Goal: Information Seeking & Learning: Learn about a topic

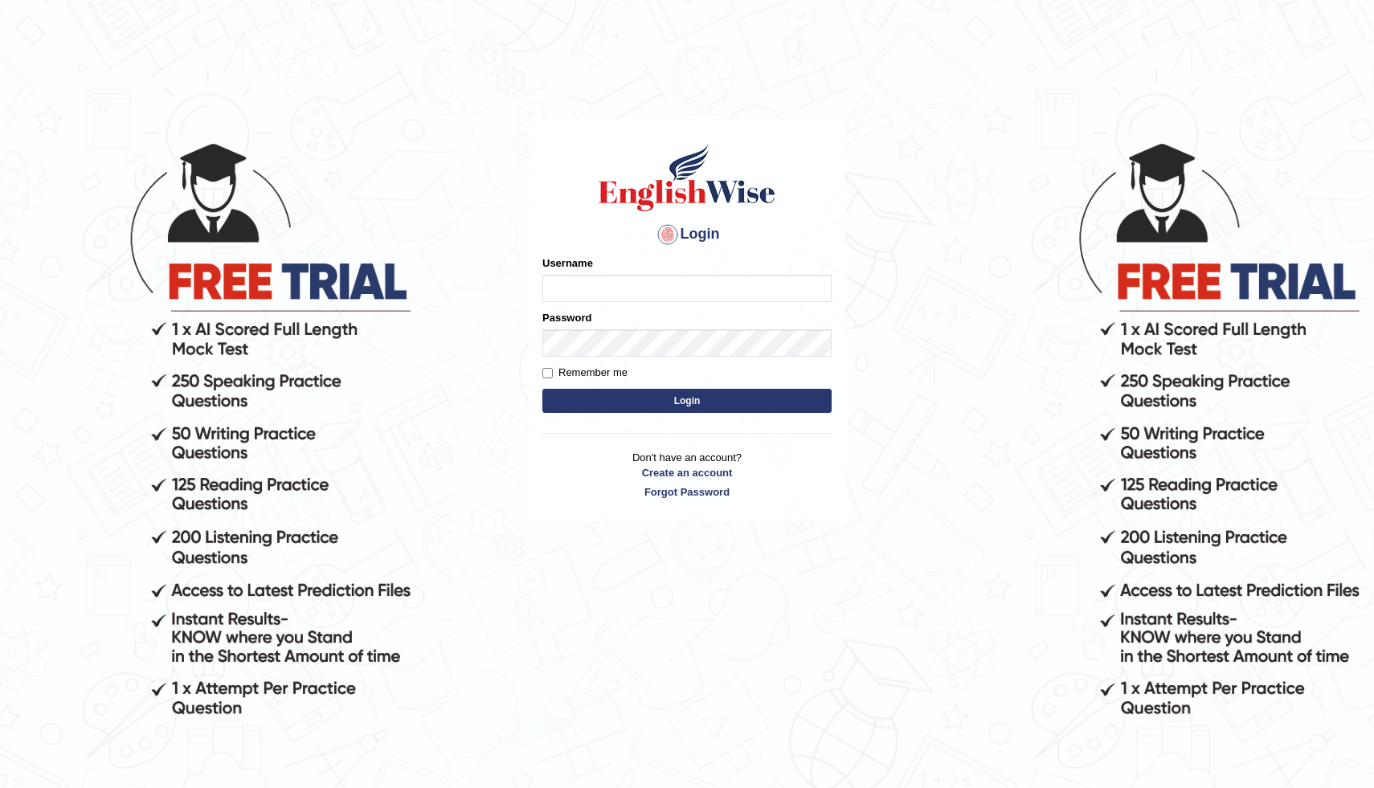
type input "modupe"
click at [631, 395] on button "Login" at bounding box center [687, 401] width 289 height 24
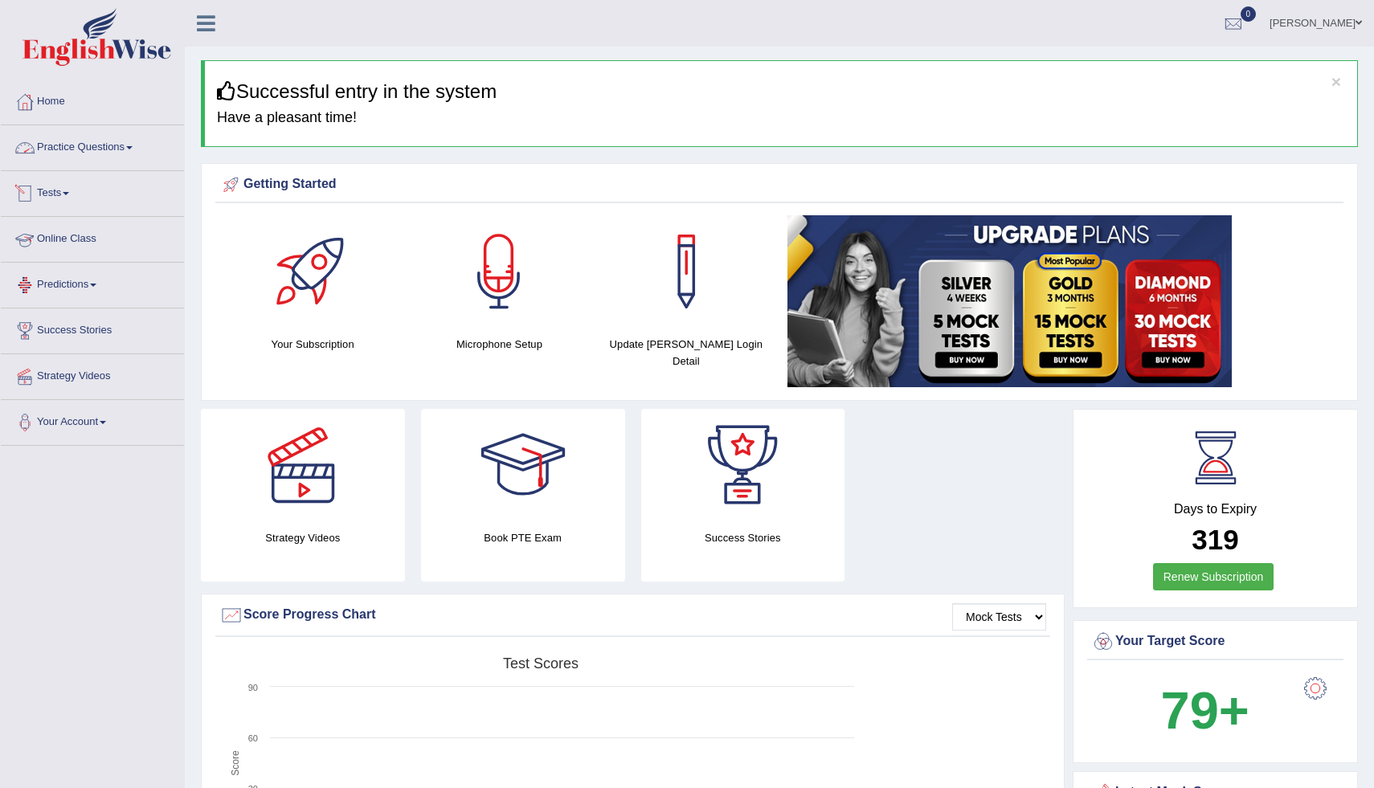
click at [109, 154] on link "Practice Questions" at bounding box center [92, 145] width 183 height 40
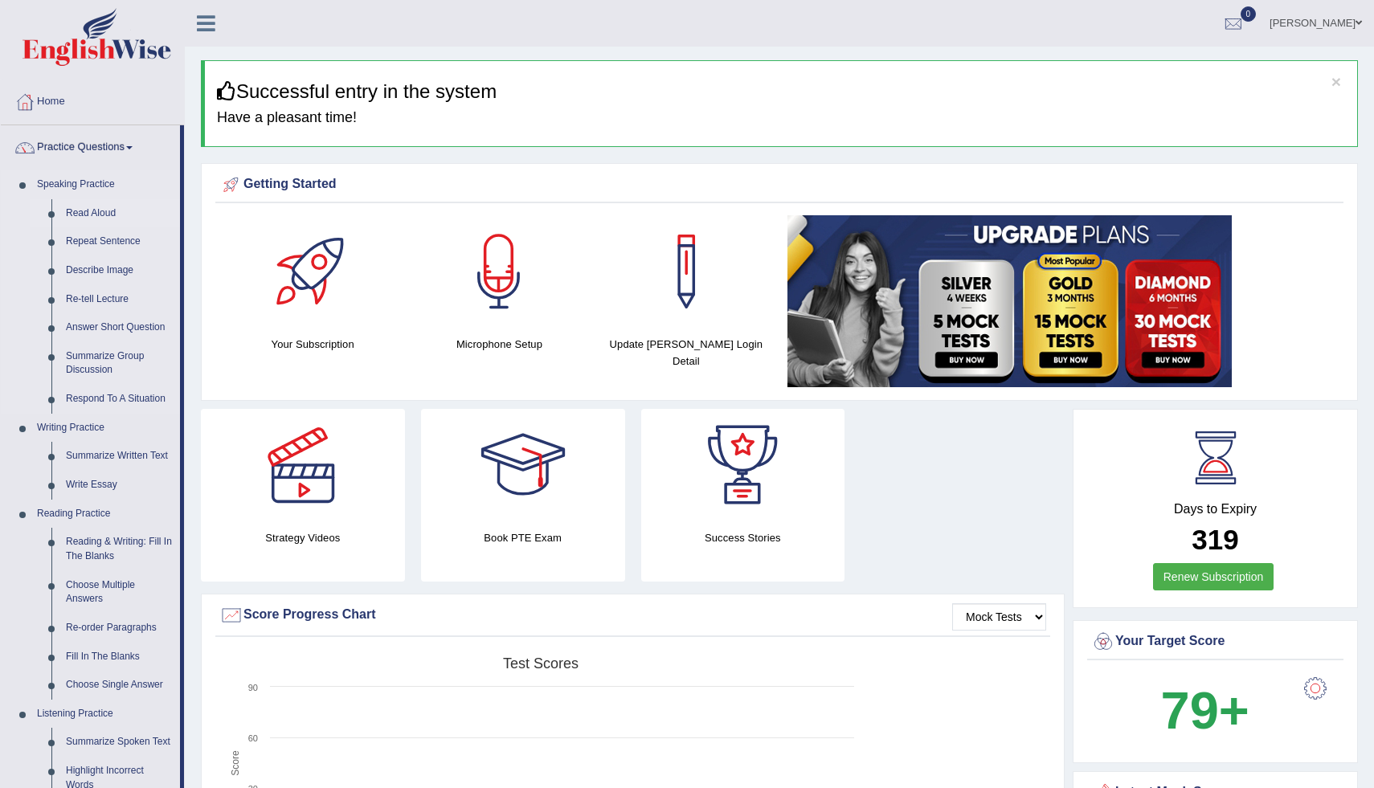
click at [108, 213] on link "Read Aloud" at bounding box center [119, 213] width 121 height 29
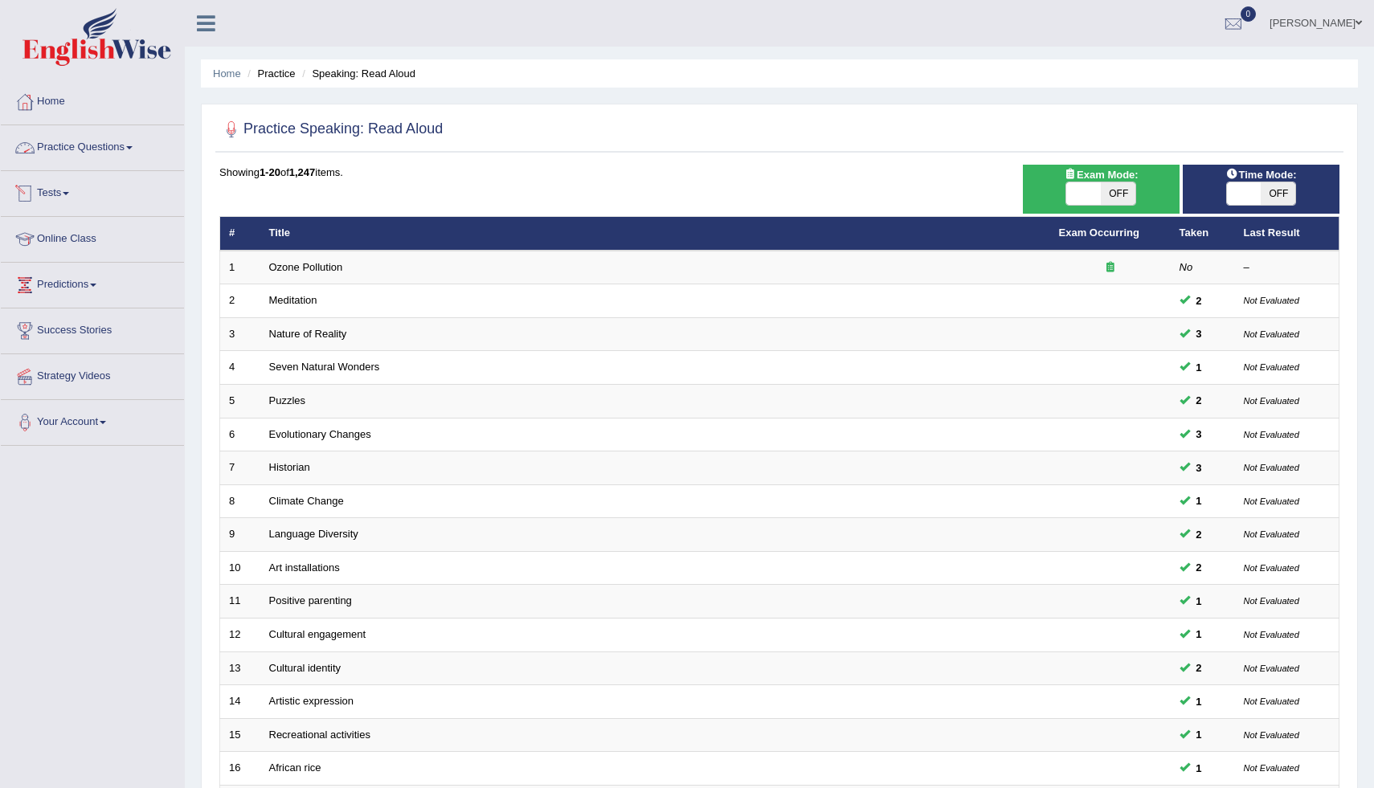
click at [128, 149] on link "Practice Questions" at bounding box center [92, 145] width 183 height 40
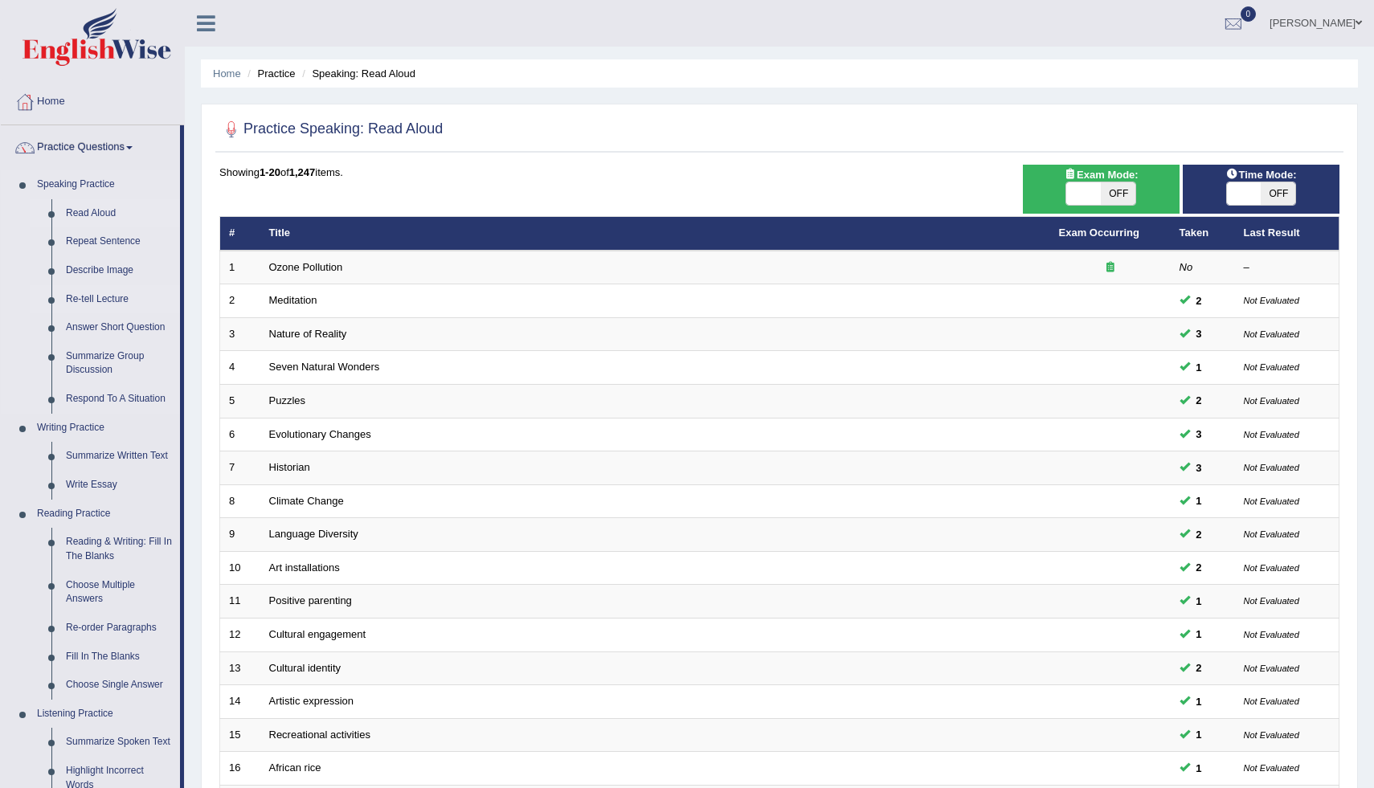
click at [134, 297] on link "Re-tell Lecture" at bounding box center [119, 299] width 121 height 29
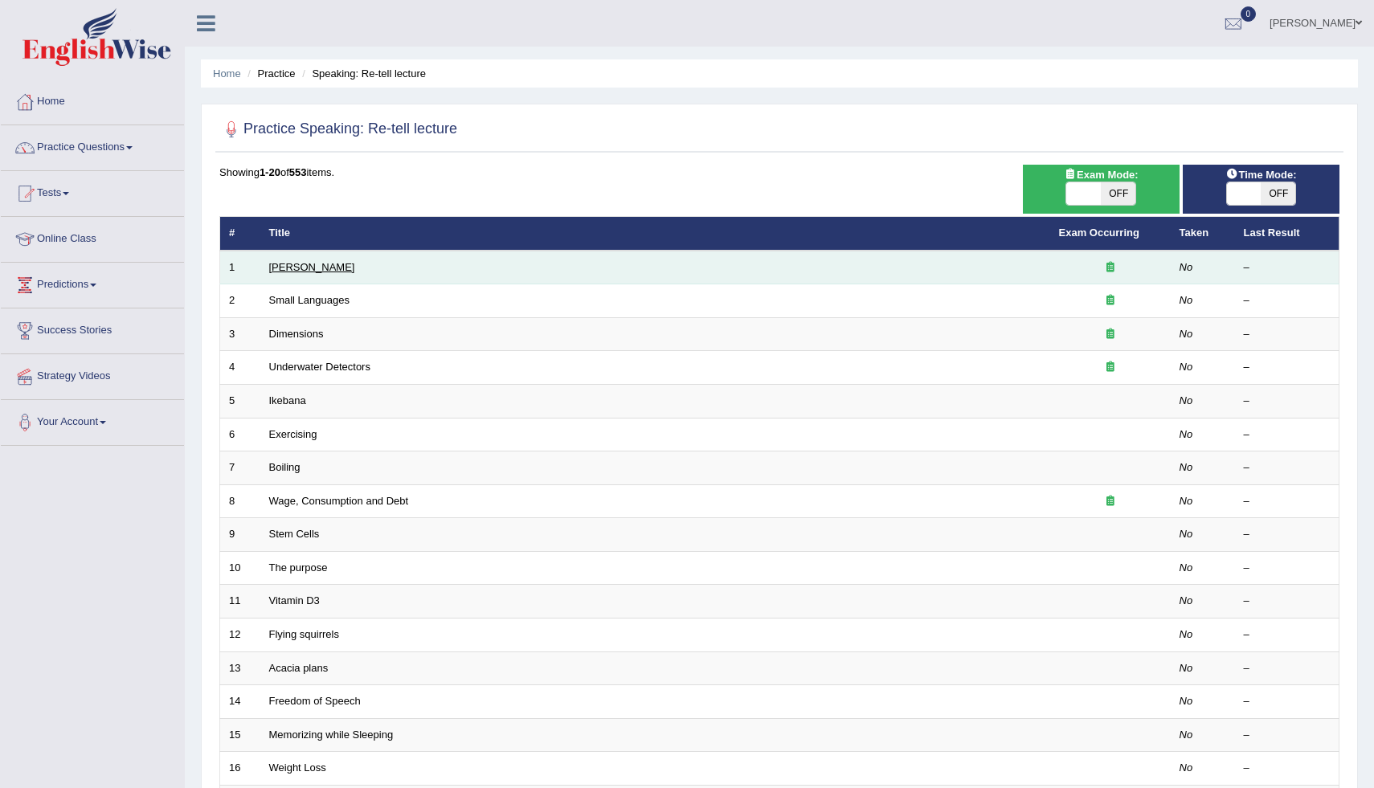
click at [330, 267] on link "[PERSON_NAME]" at bounding box center [312, 267] width 86 height 12
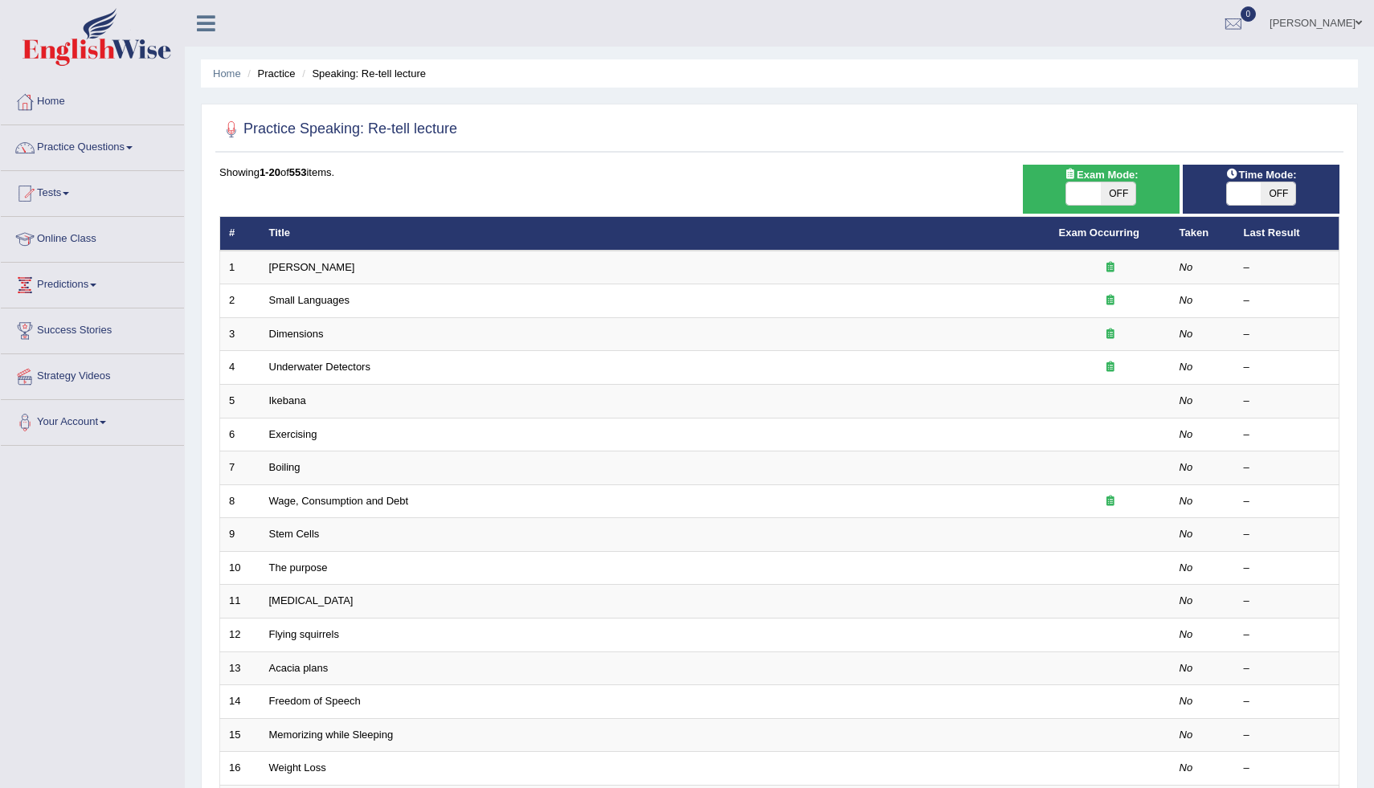
click at [277, 231] on th "Title" at bounding box center [655, 234] width 790 height 34
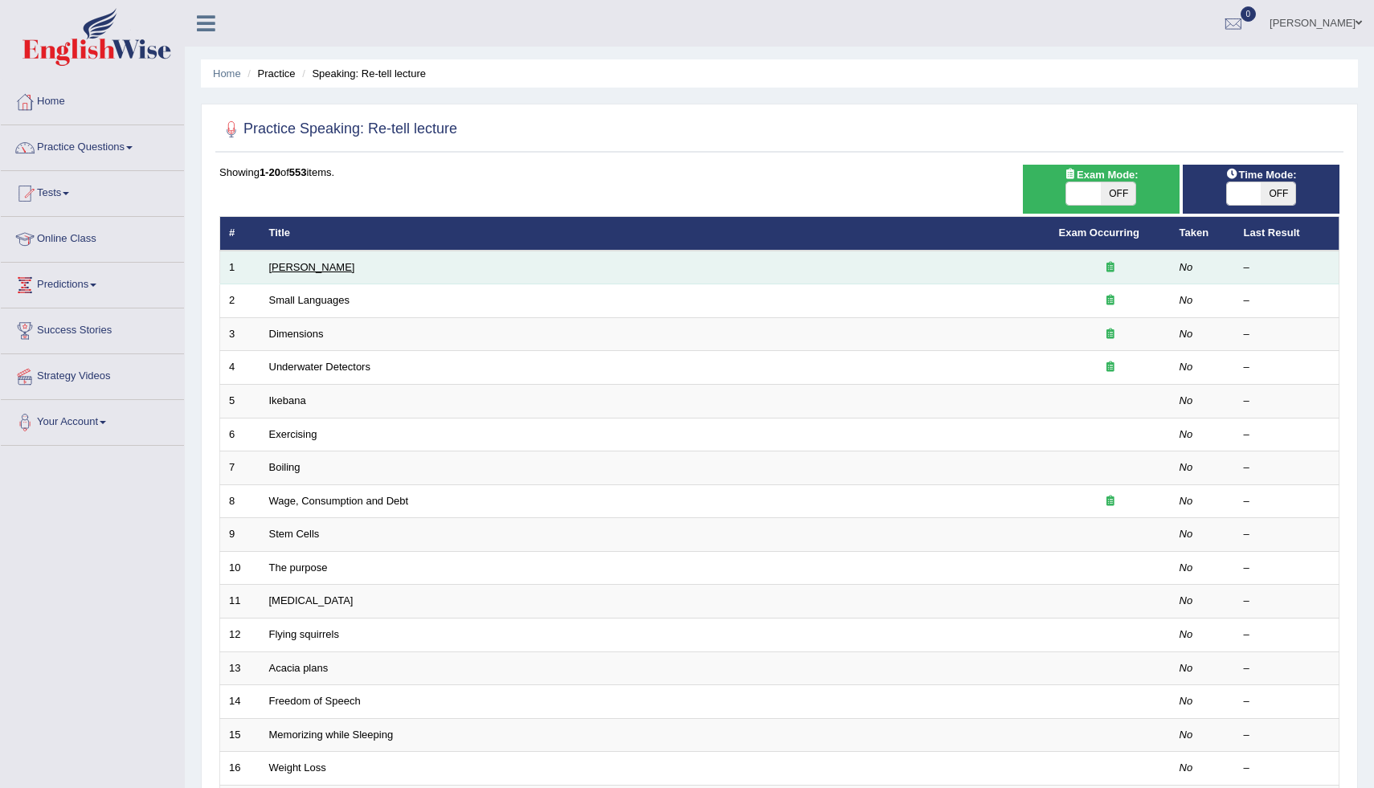
click at [282, 263] on link "[PERSON_NAME]" at bounding box center [312, 267] width 86 height 12
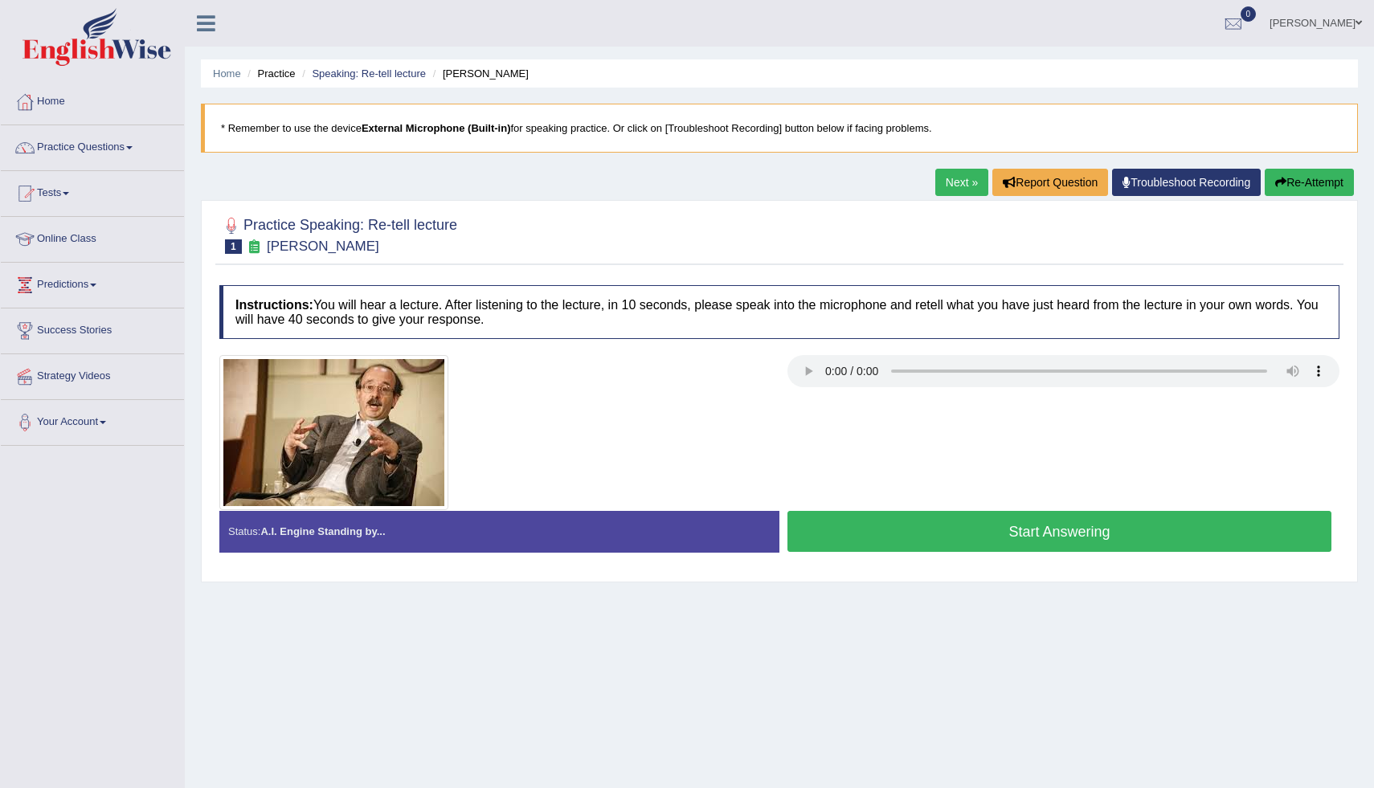
scroll to position [55, 0]
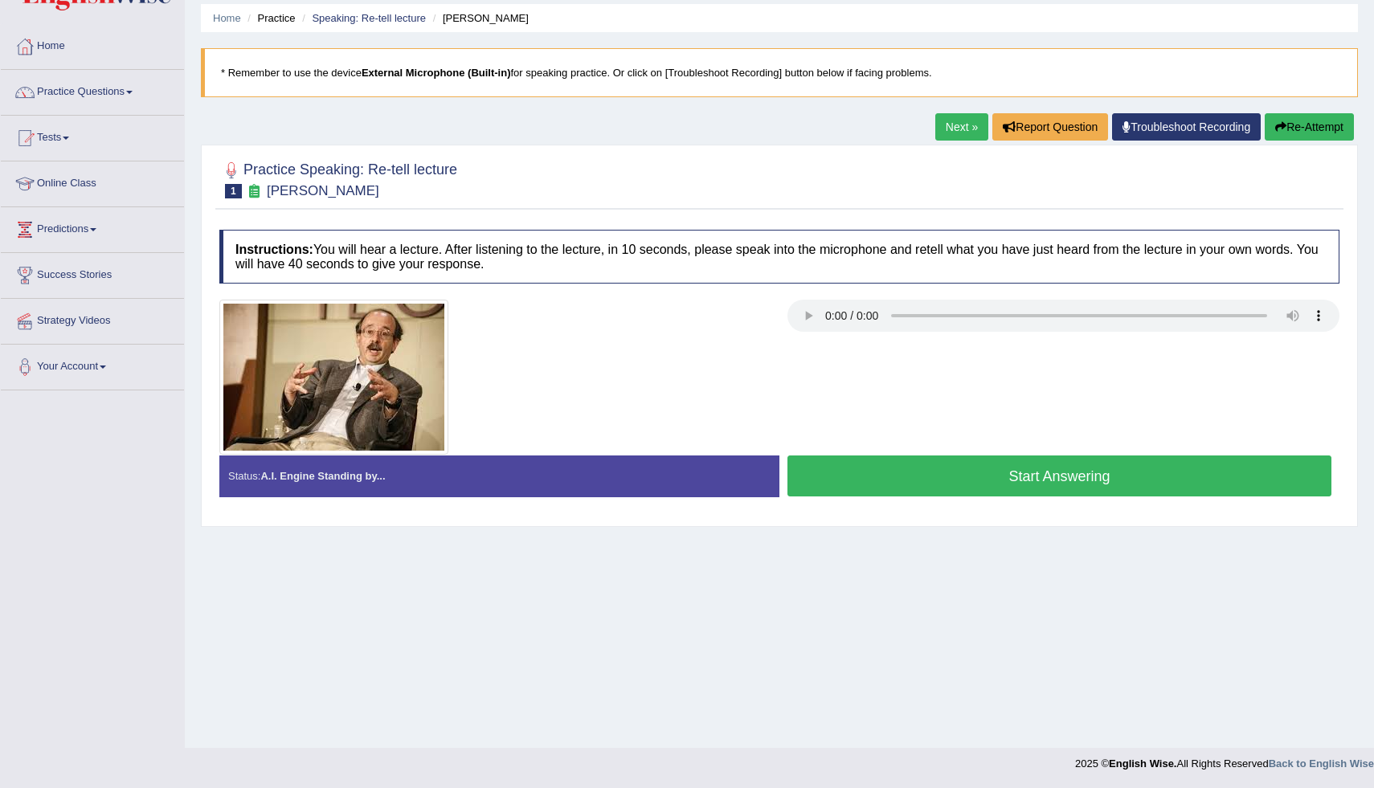
click at [893, 368] on div at bounding box center [779, 377] width 1136 height 155
click at [983, 470] on button "Start Answering" at bounding box center [1060, 476] width 544 height 41
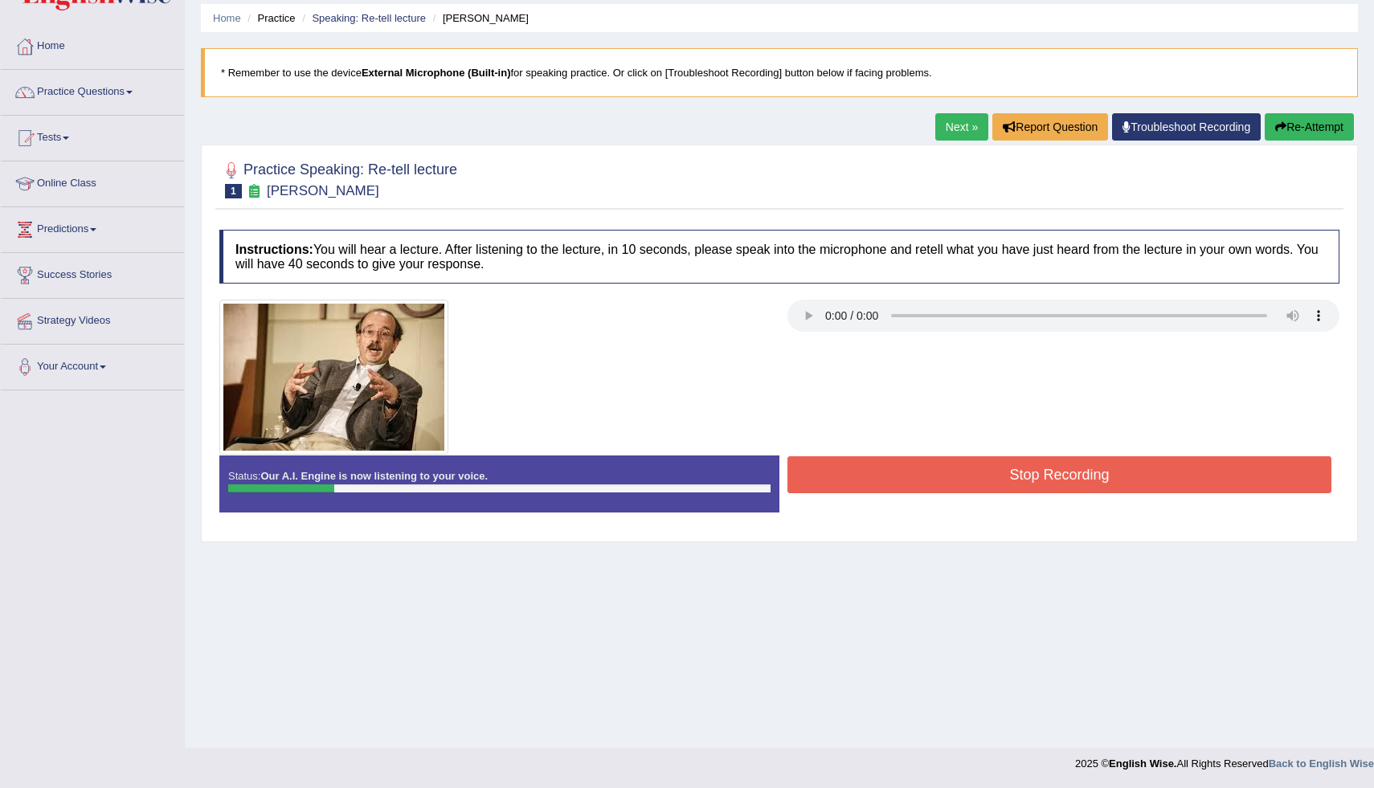
click at [928, 487] on button "Stop Recording" at bounding box center [1060, 475] width 544 height 37
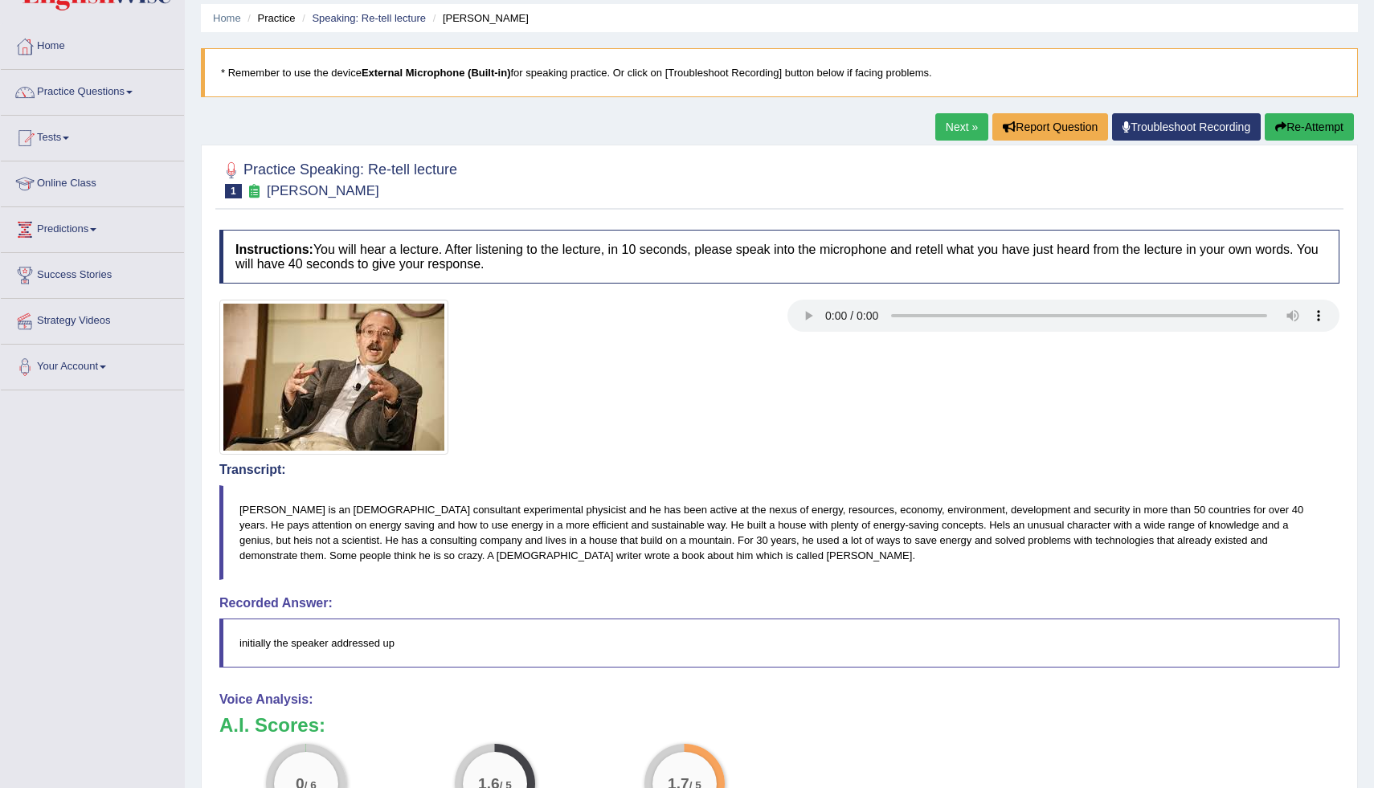
click at [1284, 124] on button "Re-Attempt" at bounding box center [1309, 126] width 89 height 27
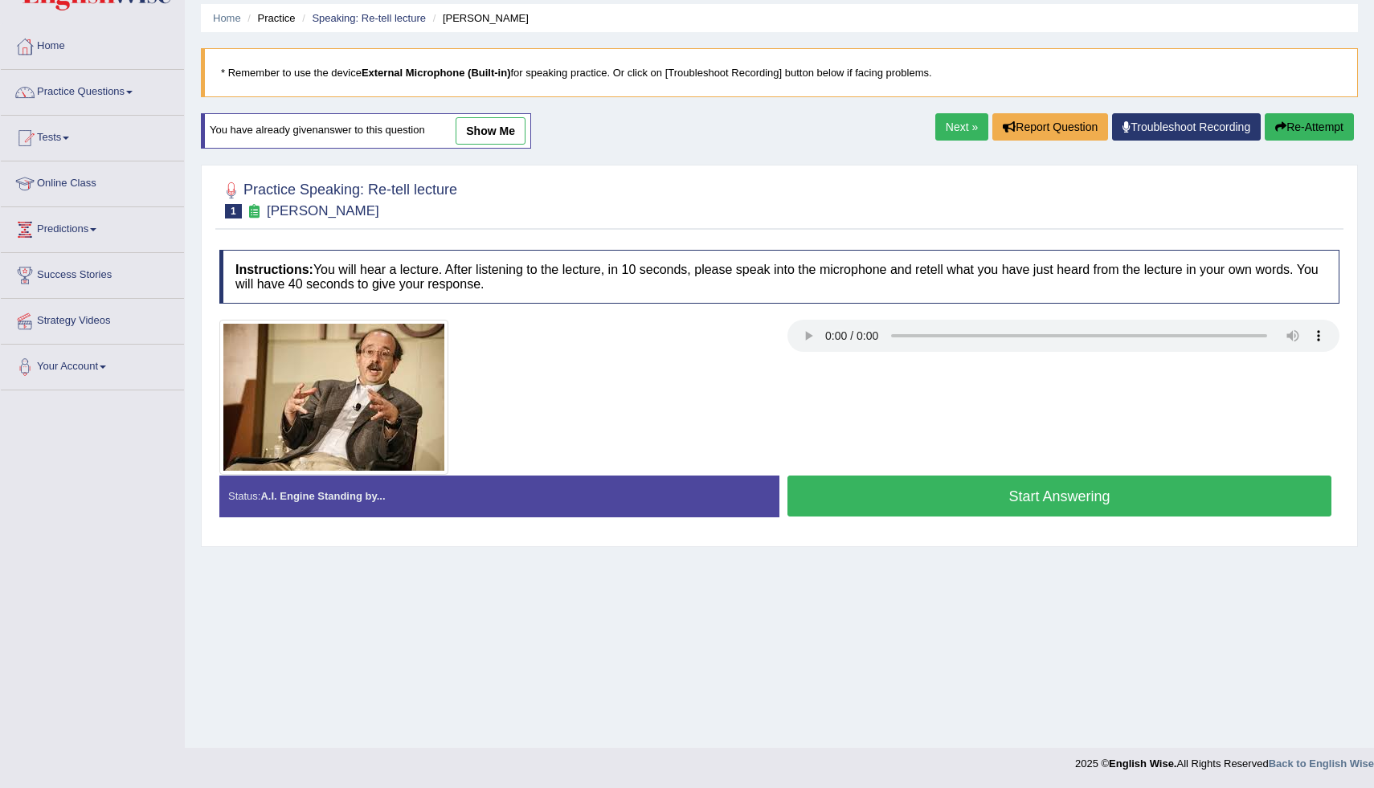
click at [1016, 499] on button "Start Answering" at bounding box center [1060, 496] width 544 height 41
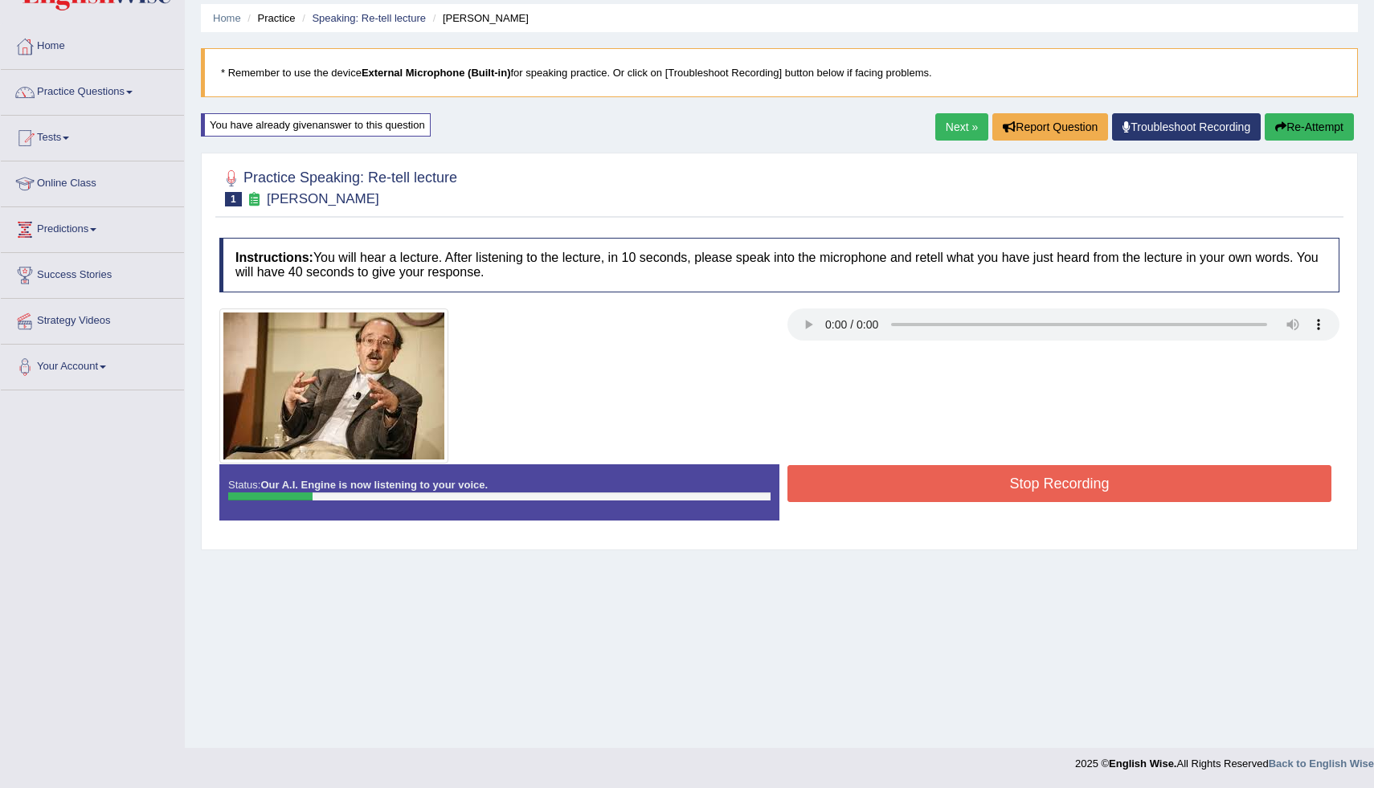
click at [1038, 486] on button "Stop Recording" at bounding box center [1060, 483] width 544 height 37
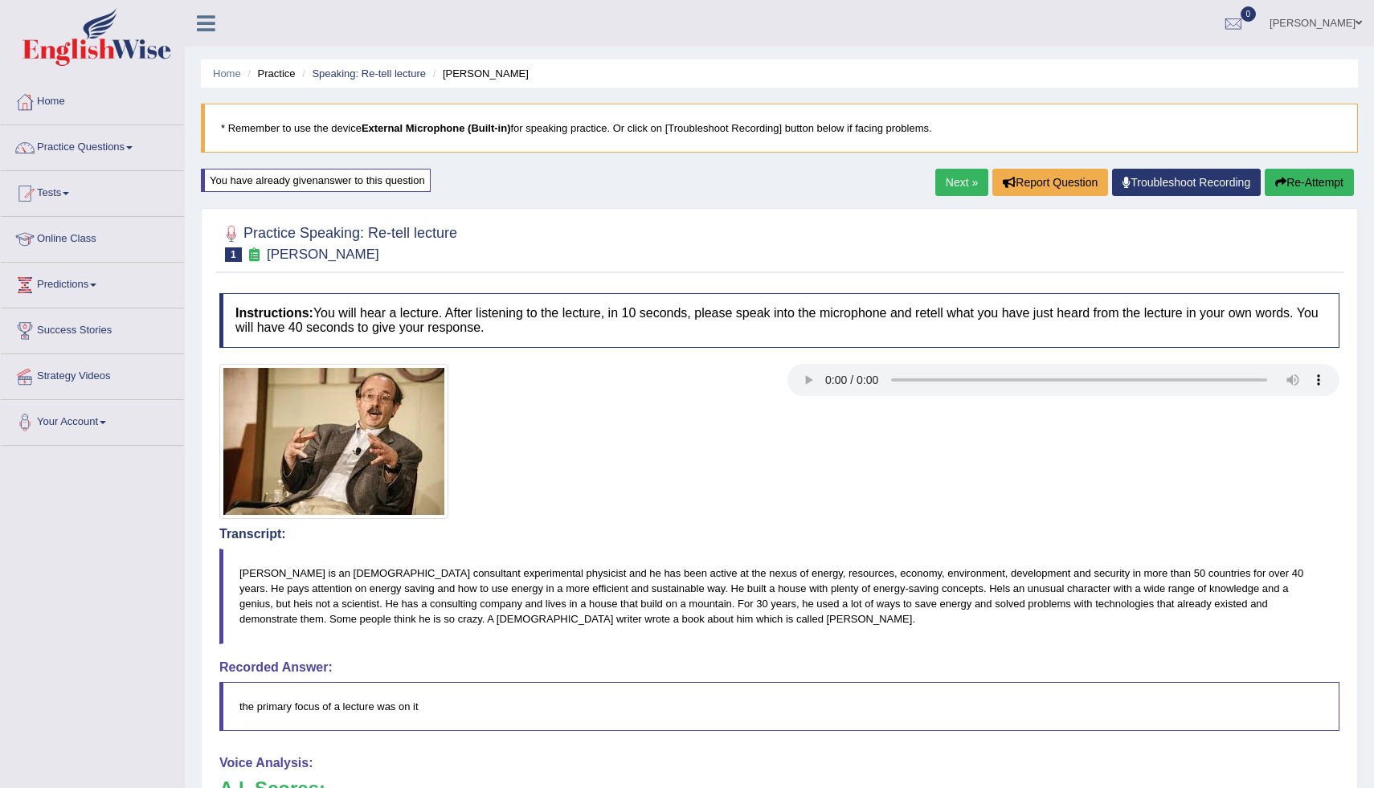
click at [1304, 191] on button "Re-Attempt" at bounding box center [1309, 182] width 89 height 27
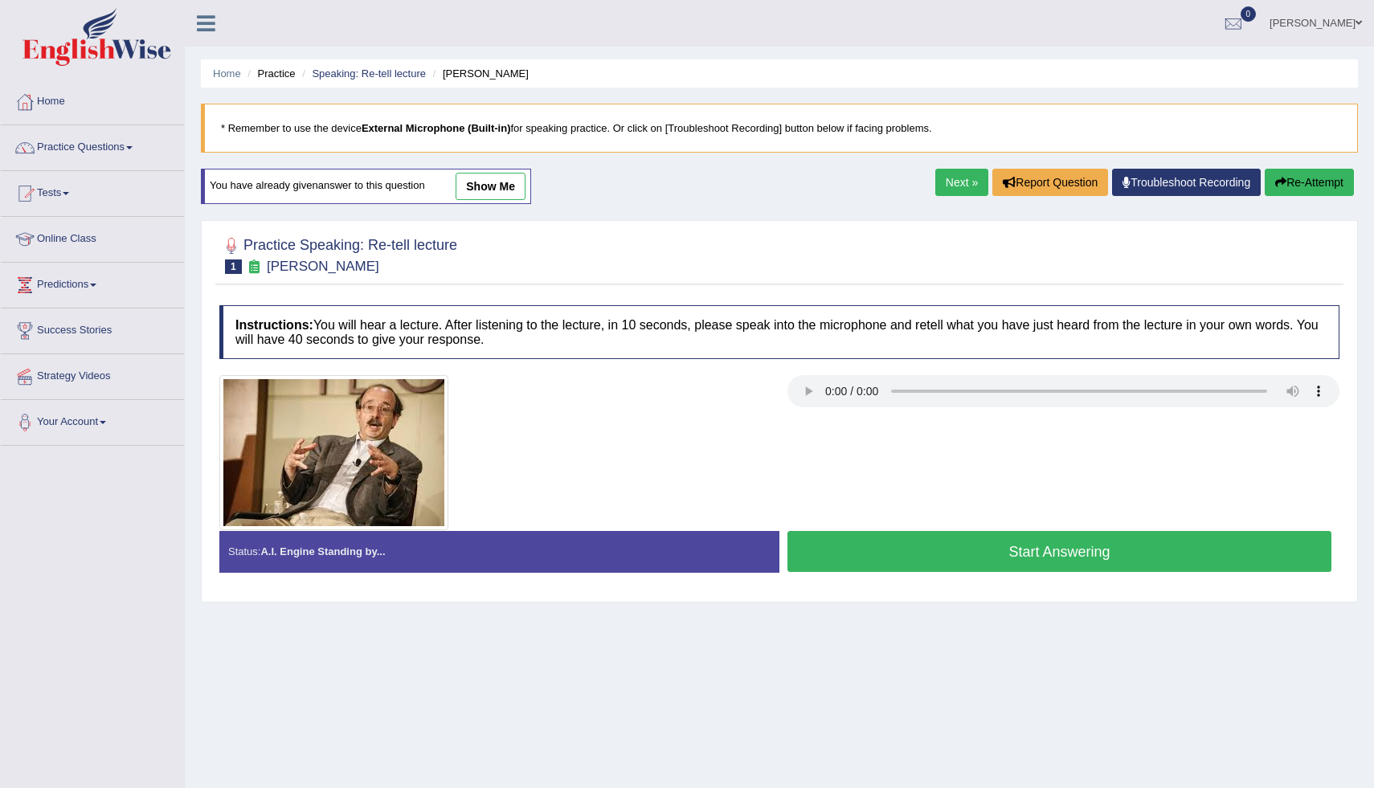
click at [1108, 548] on button "Start Answering" at bounding box center [1060, 551] width 544 height 41
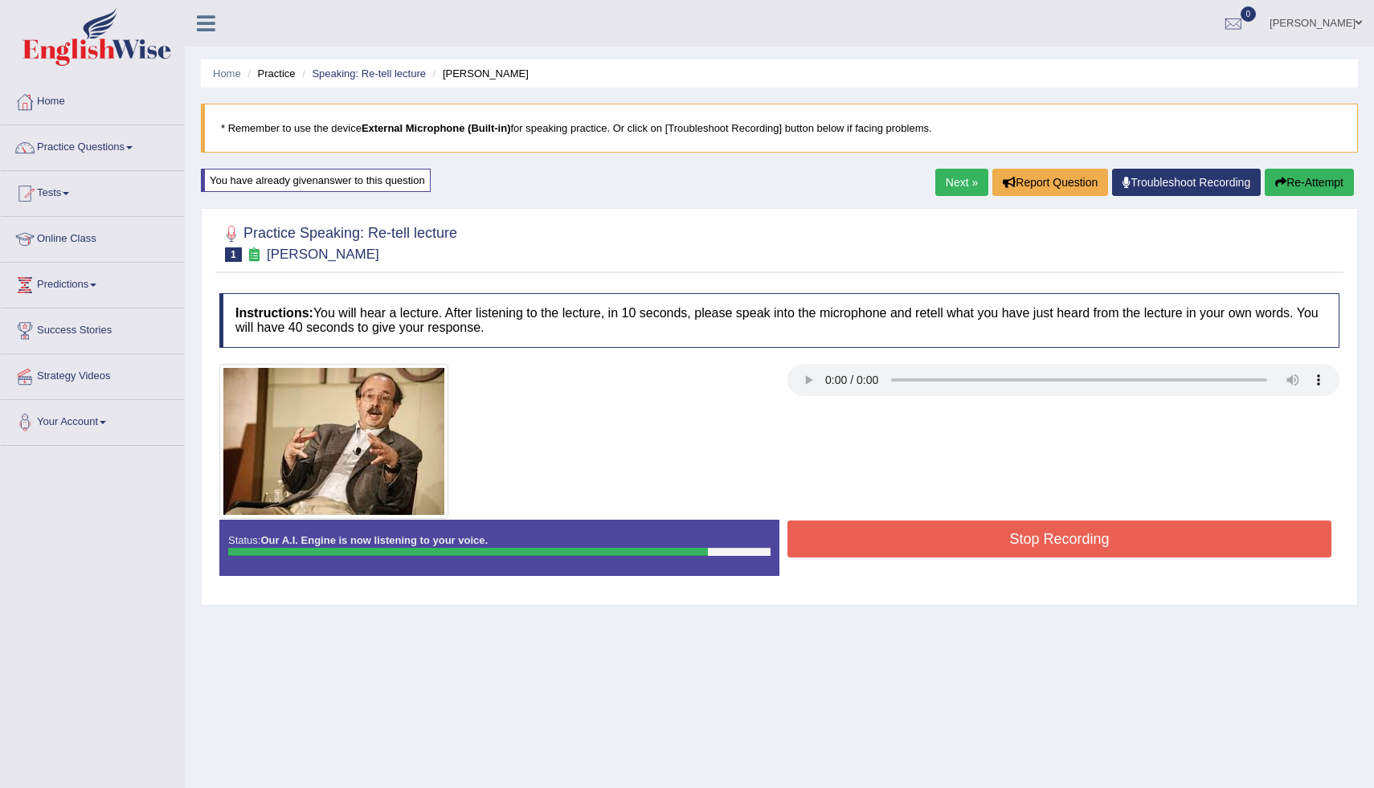
click at [1289, 184] on button "Re-Attempt" at bounding box center [1309, 182] width 89 height 27
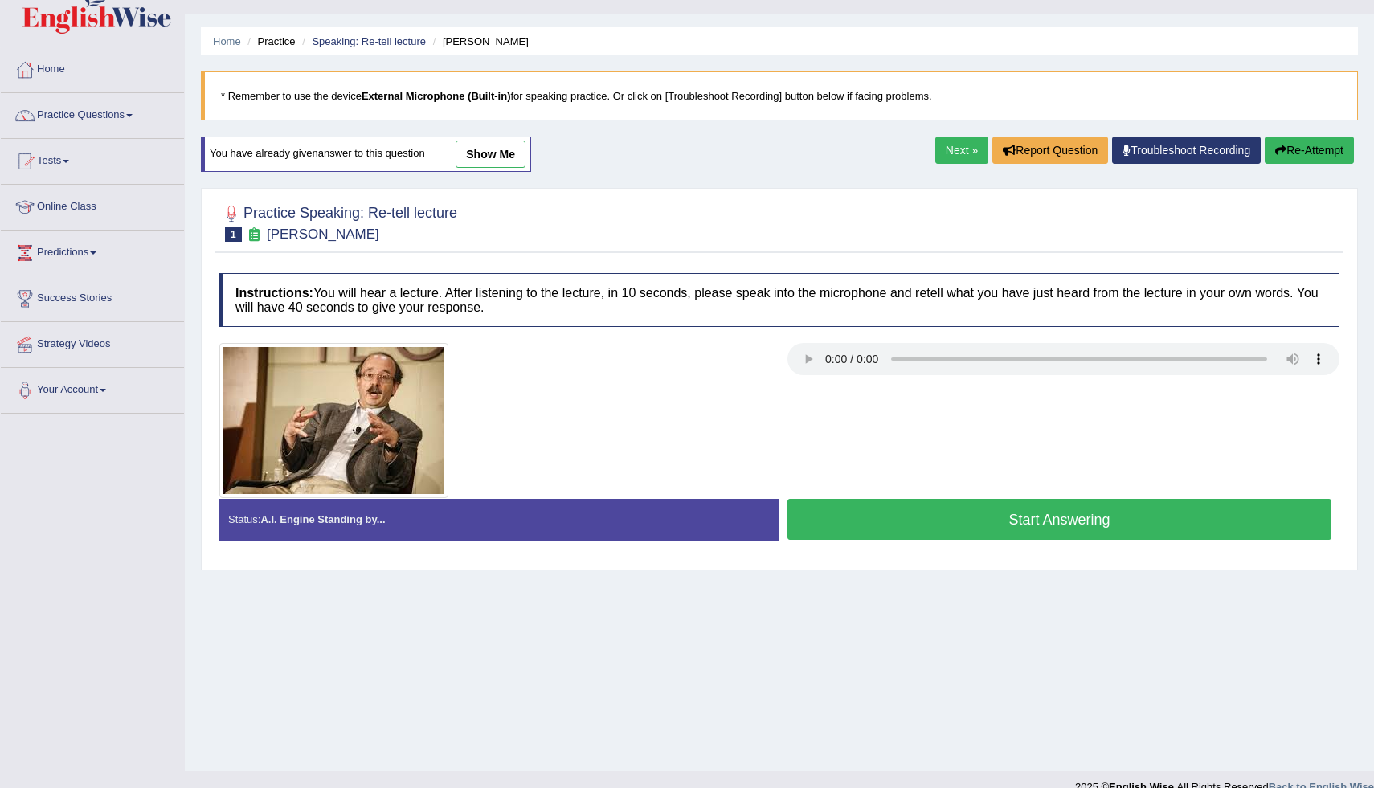
scroll to position [55, 0]
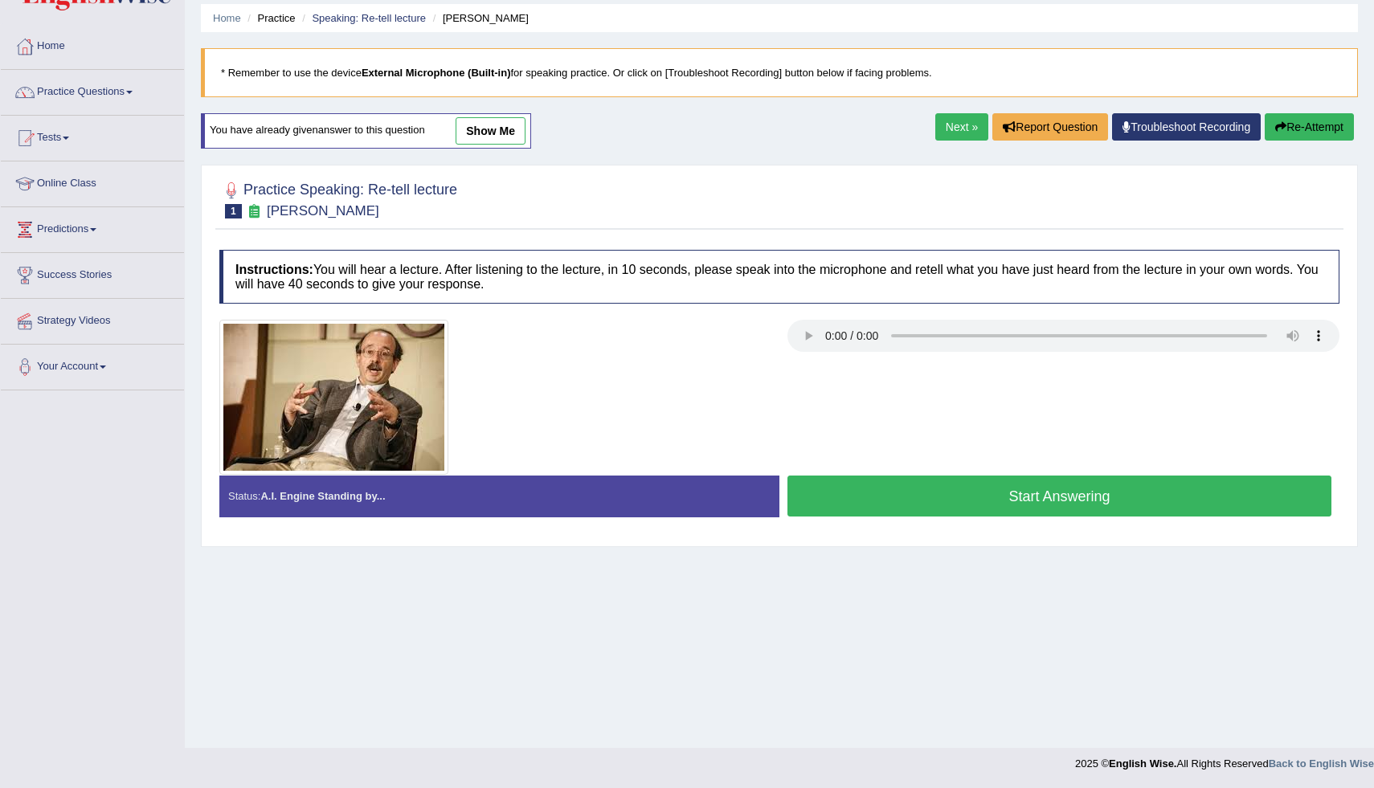
click at [1289, 184] on div at bounding box center [779, 198] width 1120 height 49
click at [514, 124] on link "show me" at bounding box center [491, 130] width 70 height 27
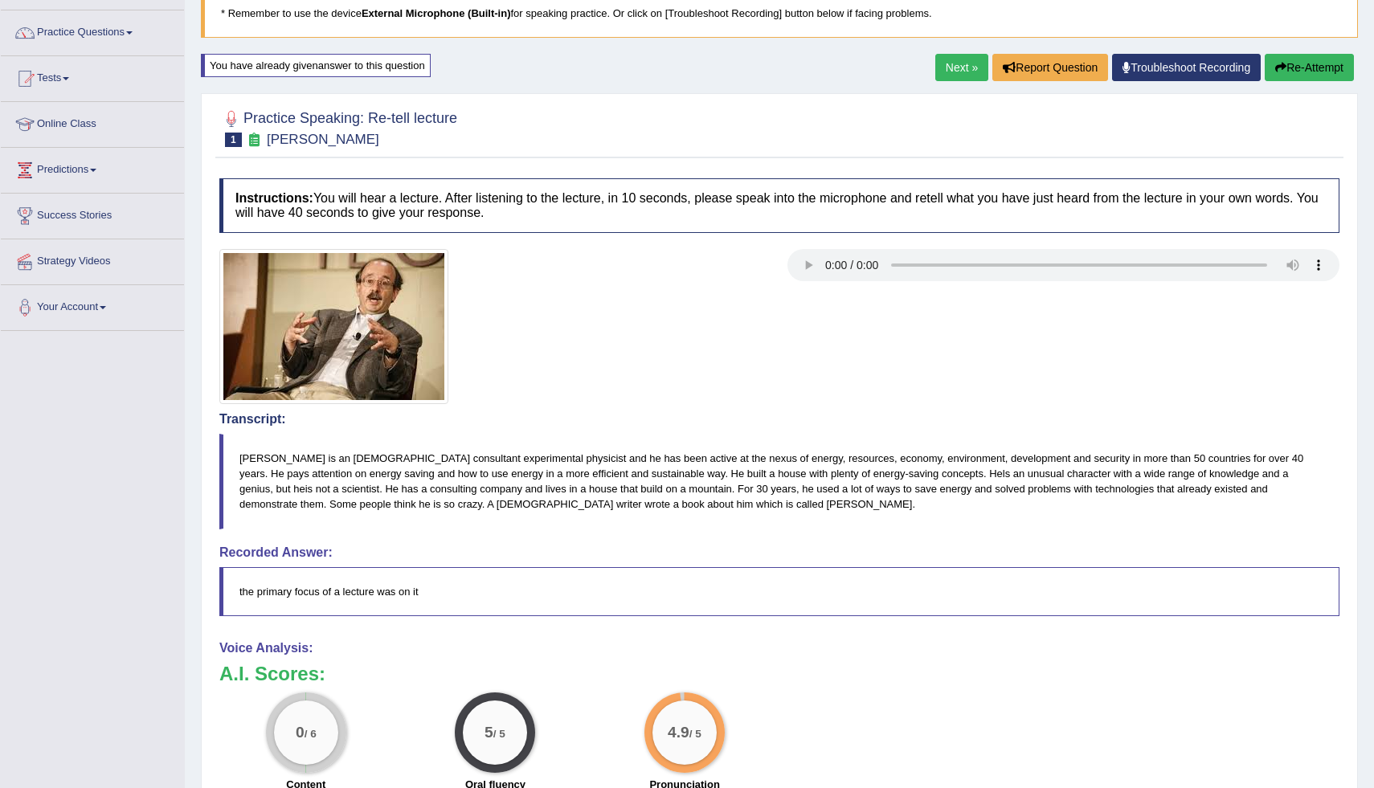
scroll to position [87, 0]
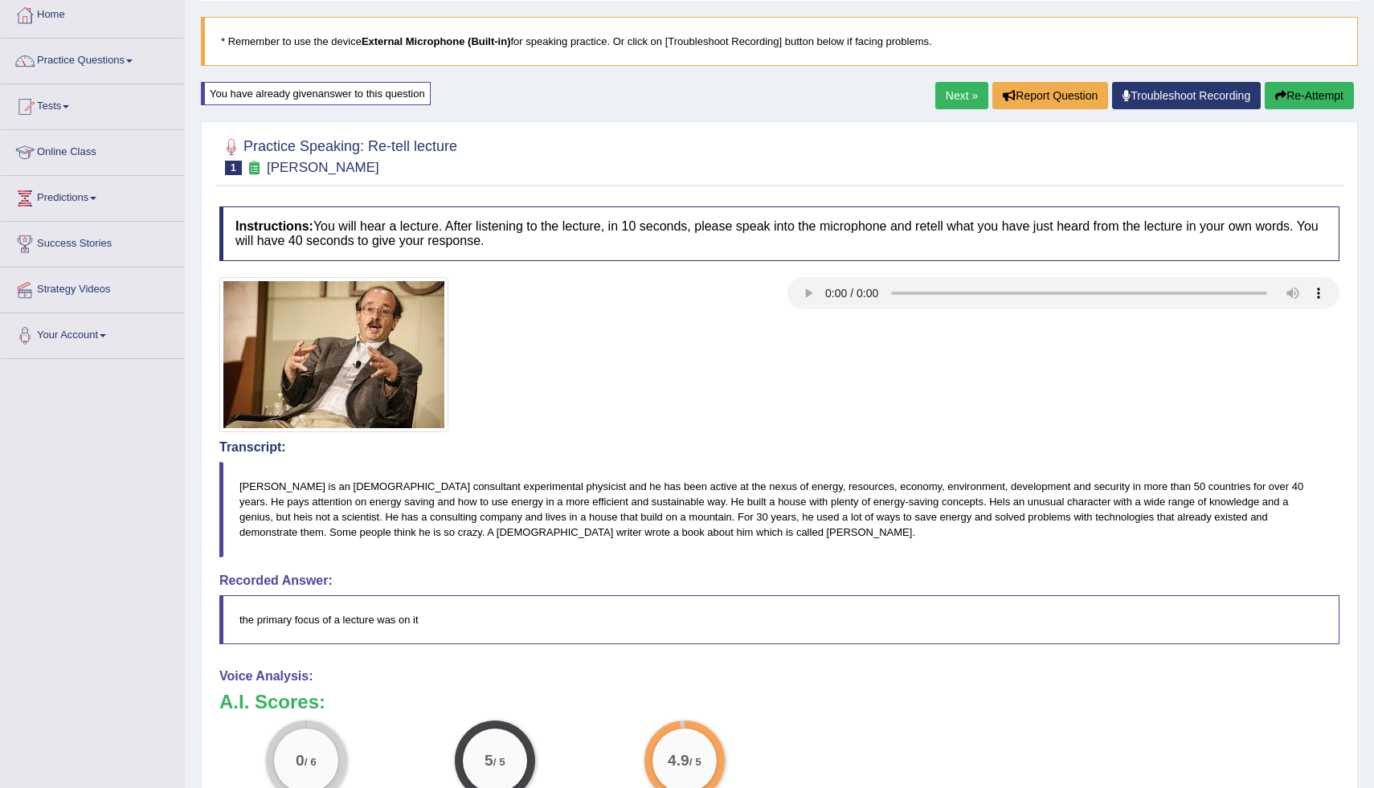
click at [1278, 96] on icon "button" at bounding box center [1281, 95] width 11 height 11
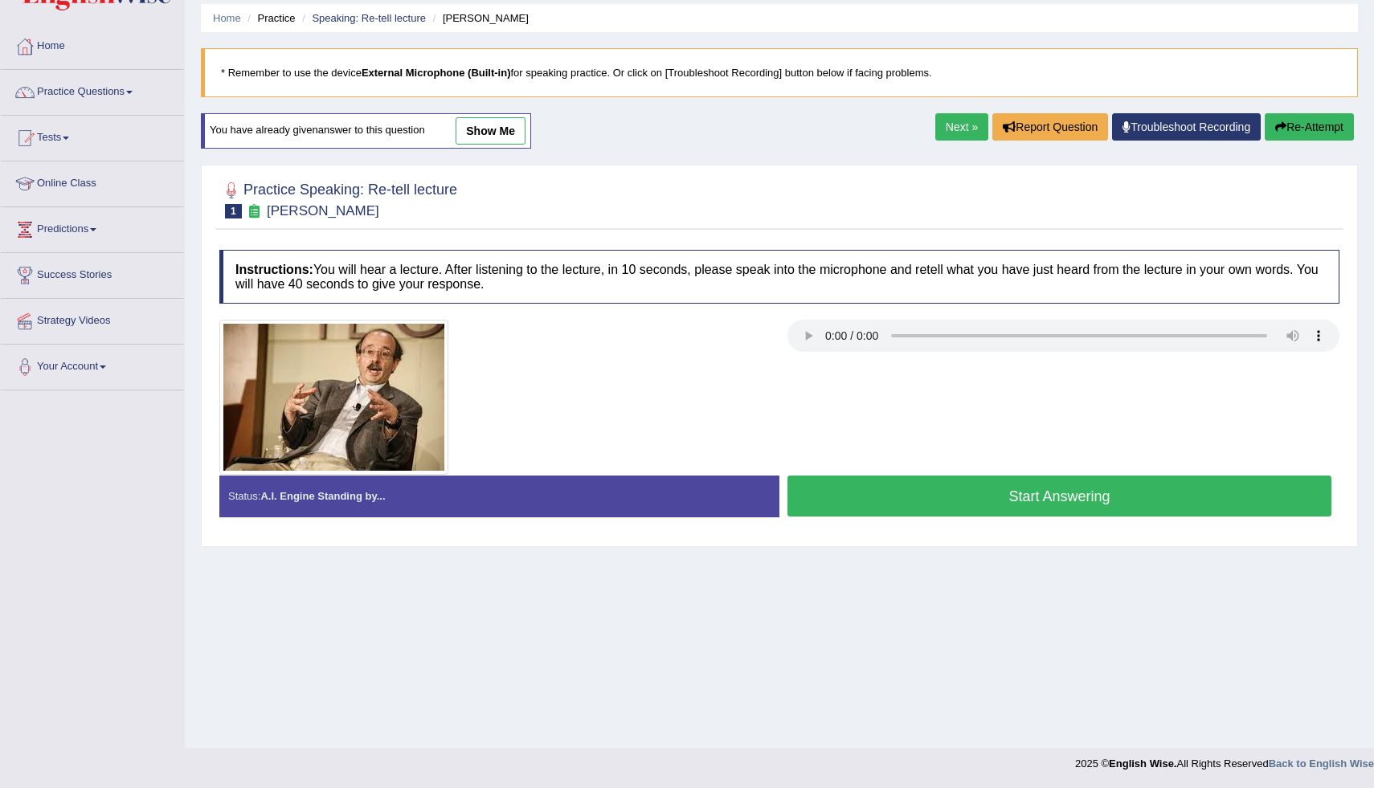
click at [1064, 502] on button "Start Answering" at bounding box center [1060, 496] width 544 height 41
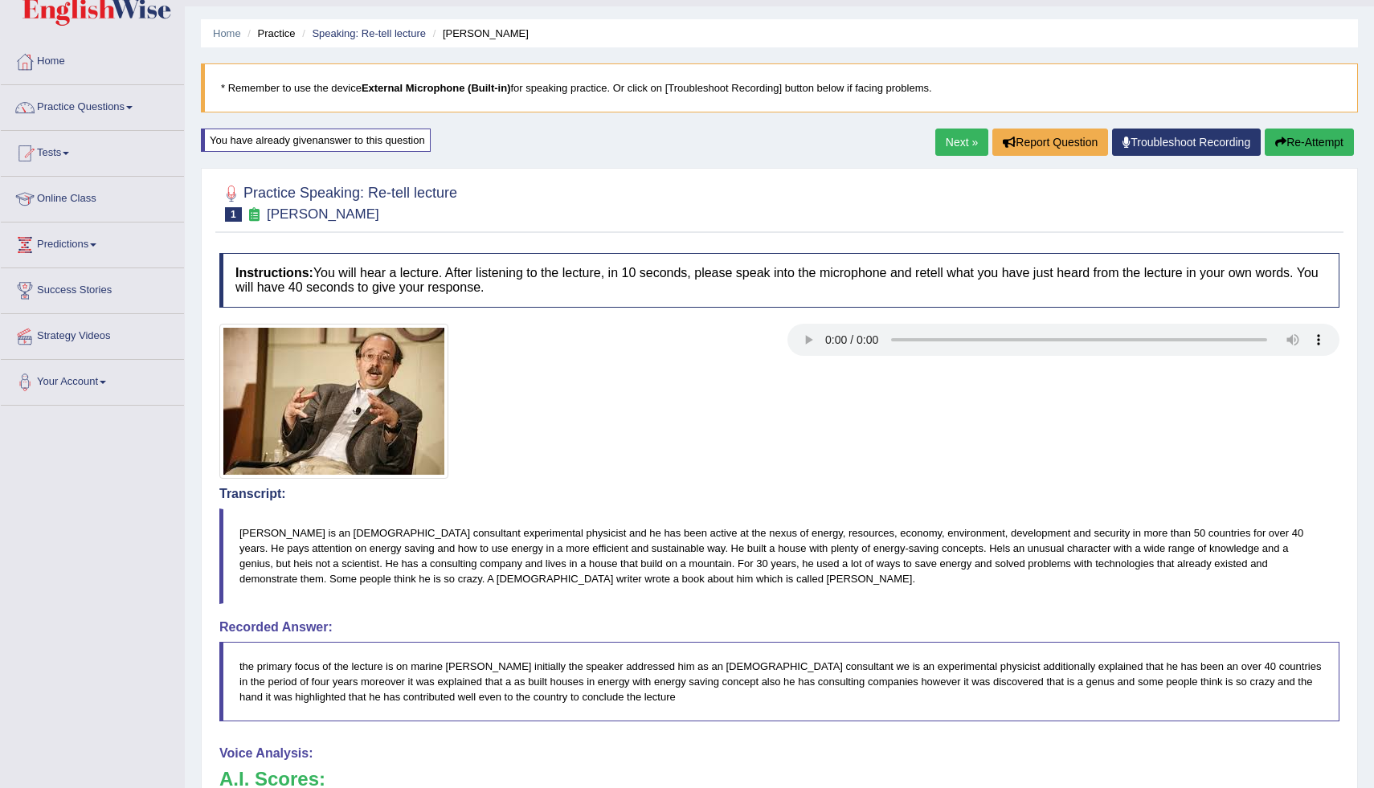
scroll to position [23, 0]
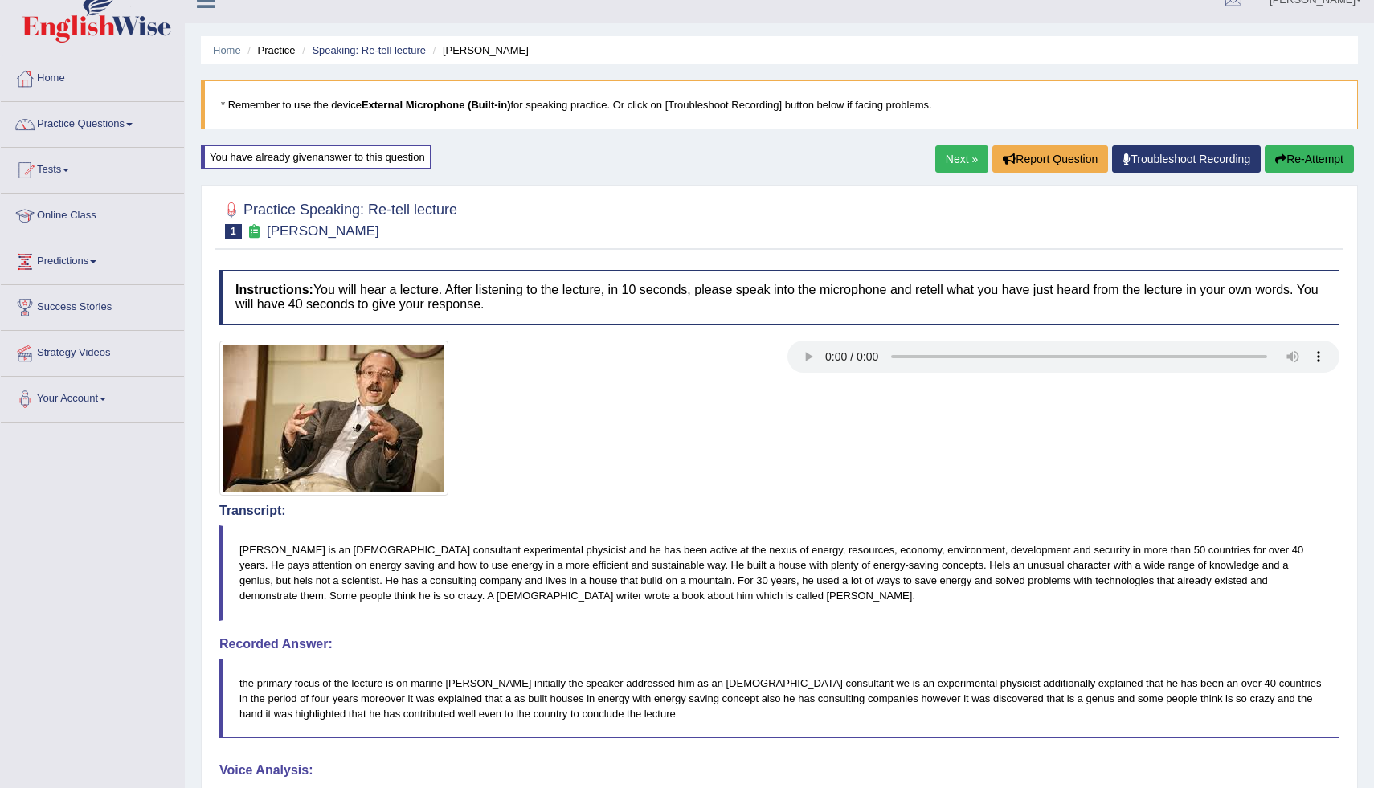
click at [1308, 158] on button "Re-Attempt" at bounding box center [1309, 158] width 89 height 27
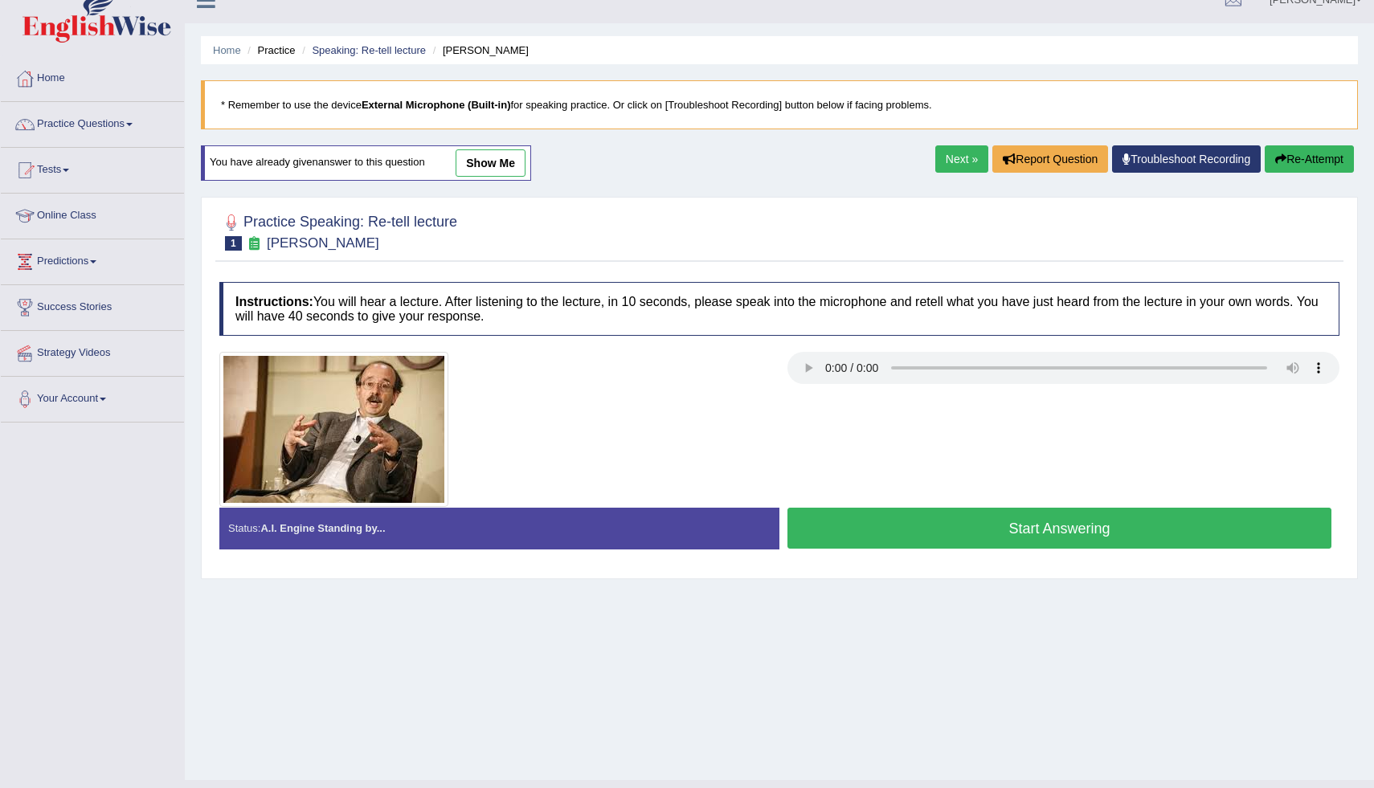
click at [1044, 526] on button "Start Answering" at bounding box center [1060, 528] width 544 height 41
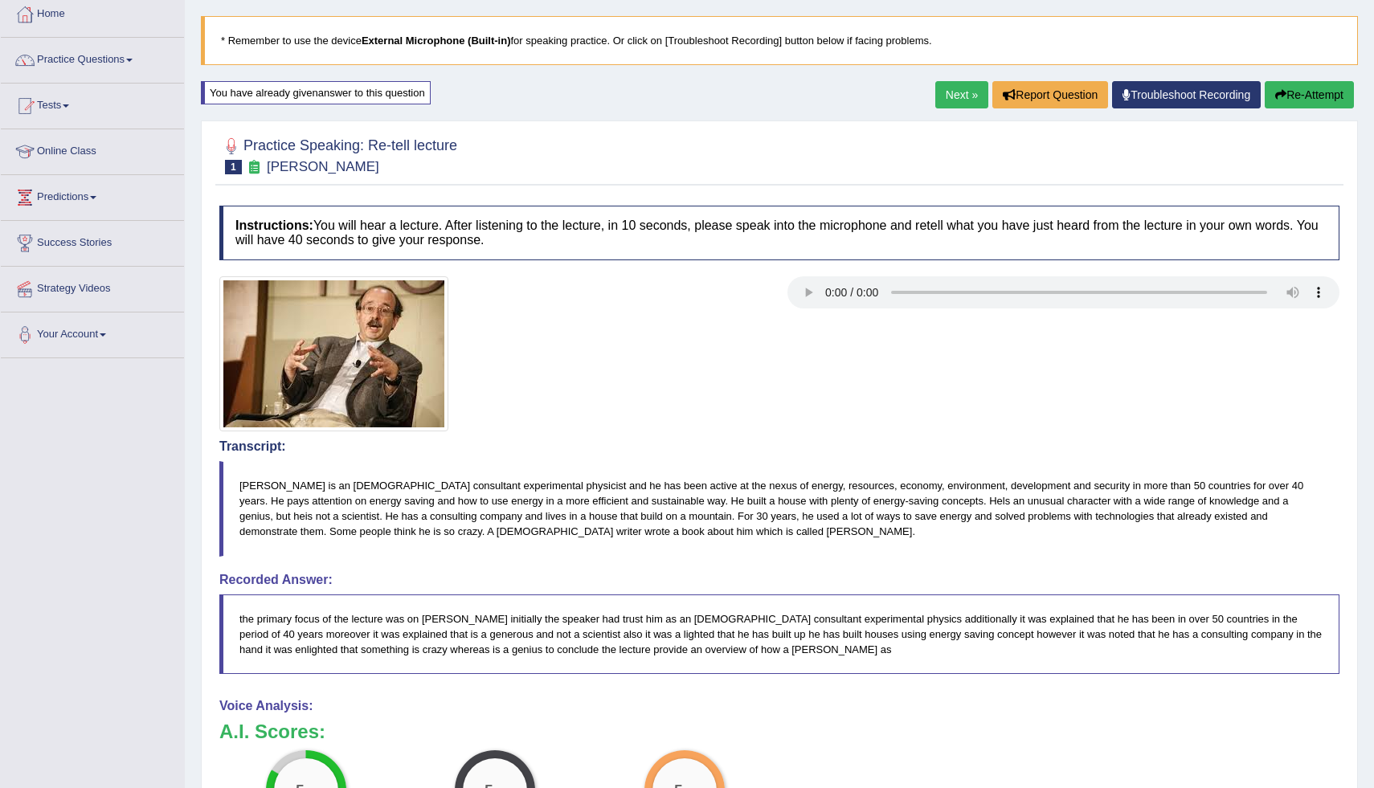
scroll to position [88, 0]
click at [947, 98] on link "Next »" at bounding box center [962, 94] width 53 height 27
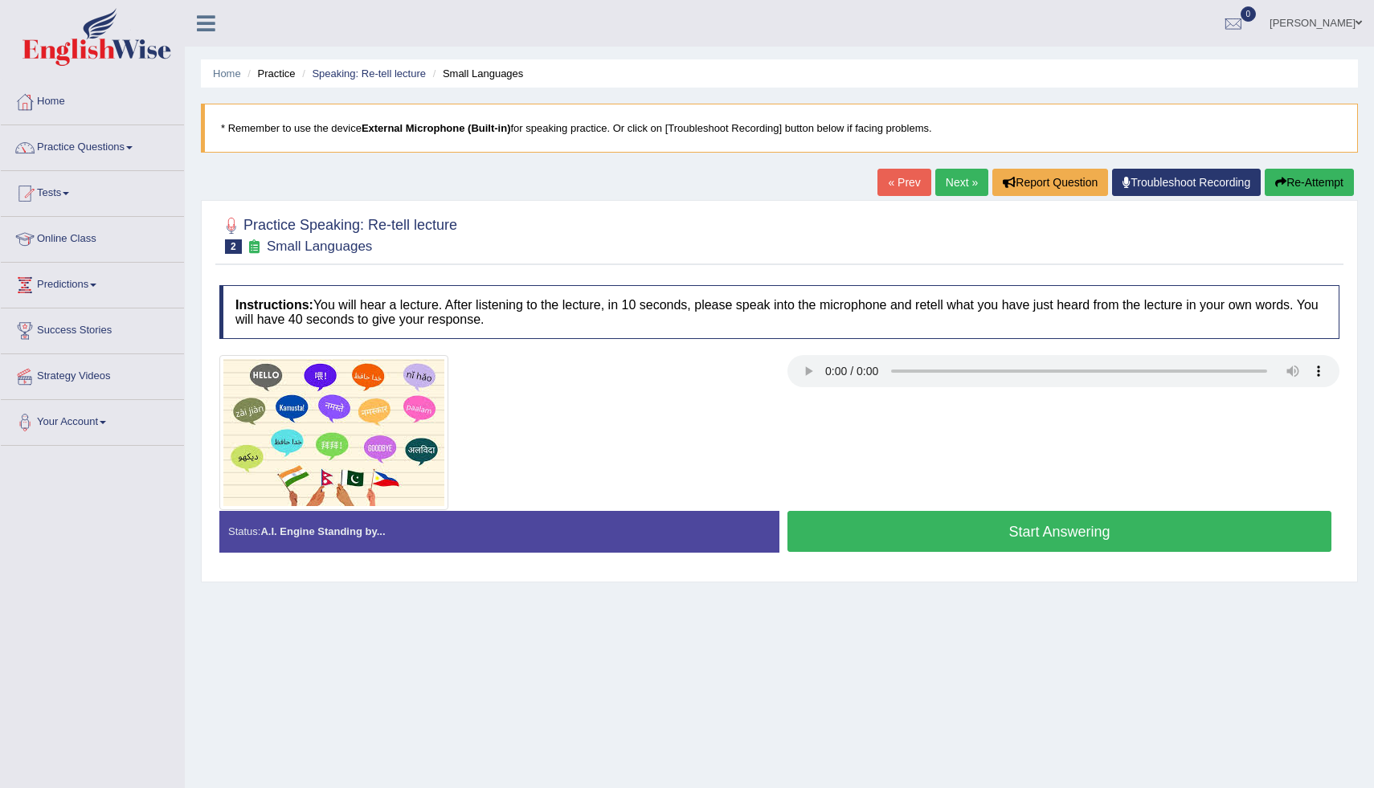
click at [968, 534] on button "Start Answering" at bounding box center [1060, 531] width 544 height 41
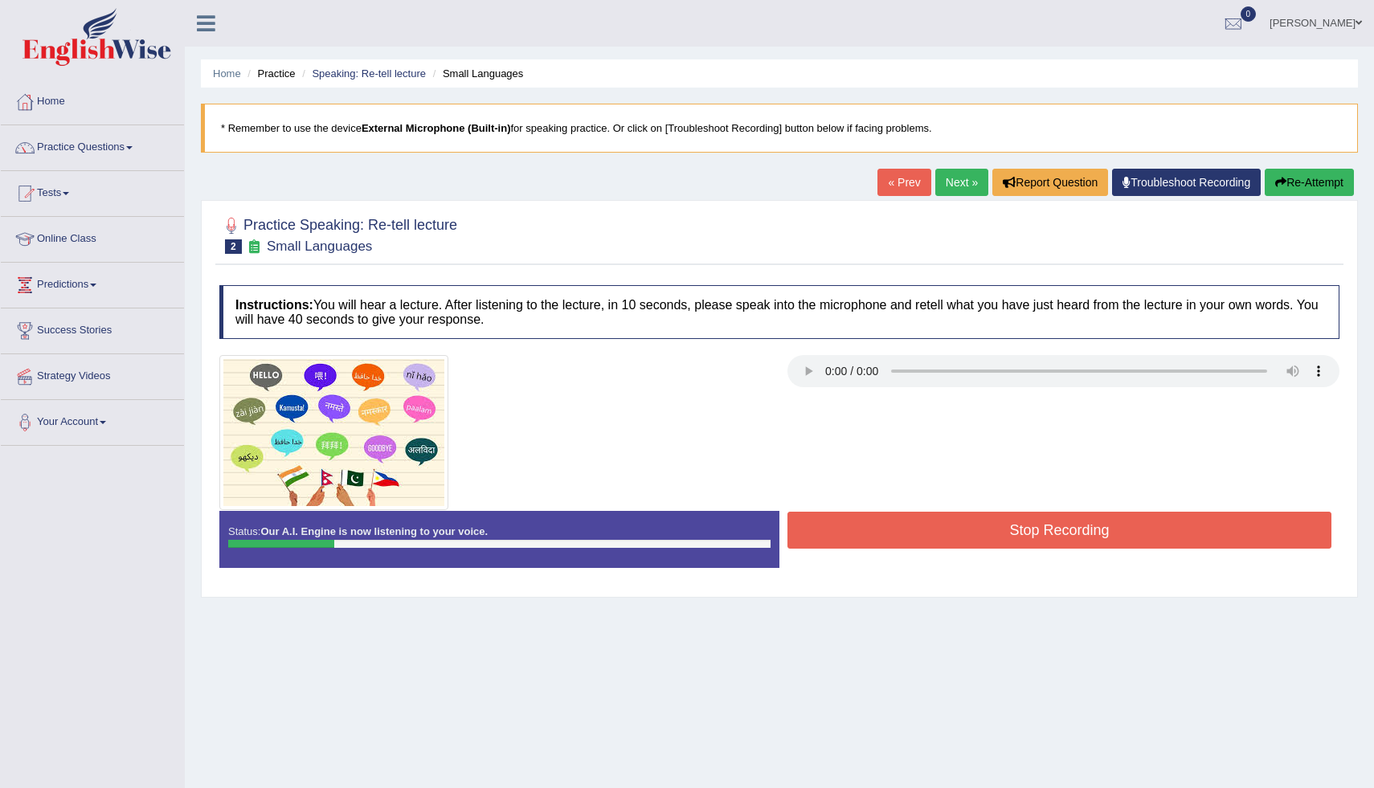
click at [1310, 180] on button "Re-Attempt" at bounding box center [1309, 182] width 89 height 27
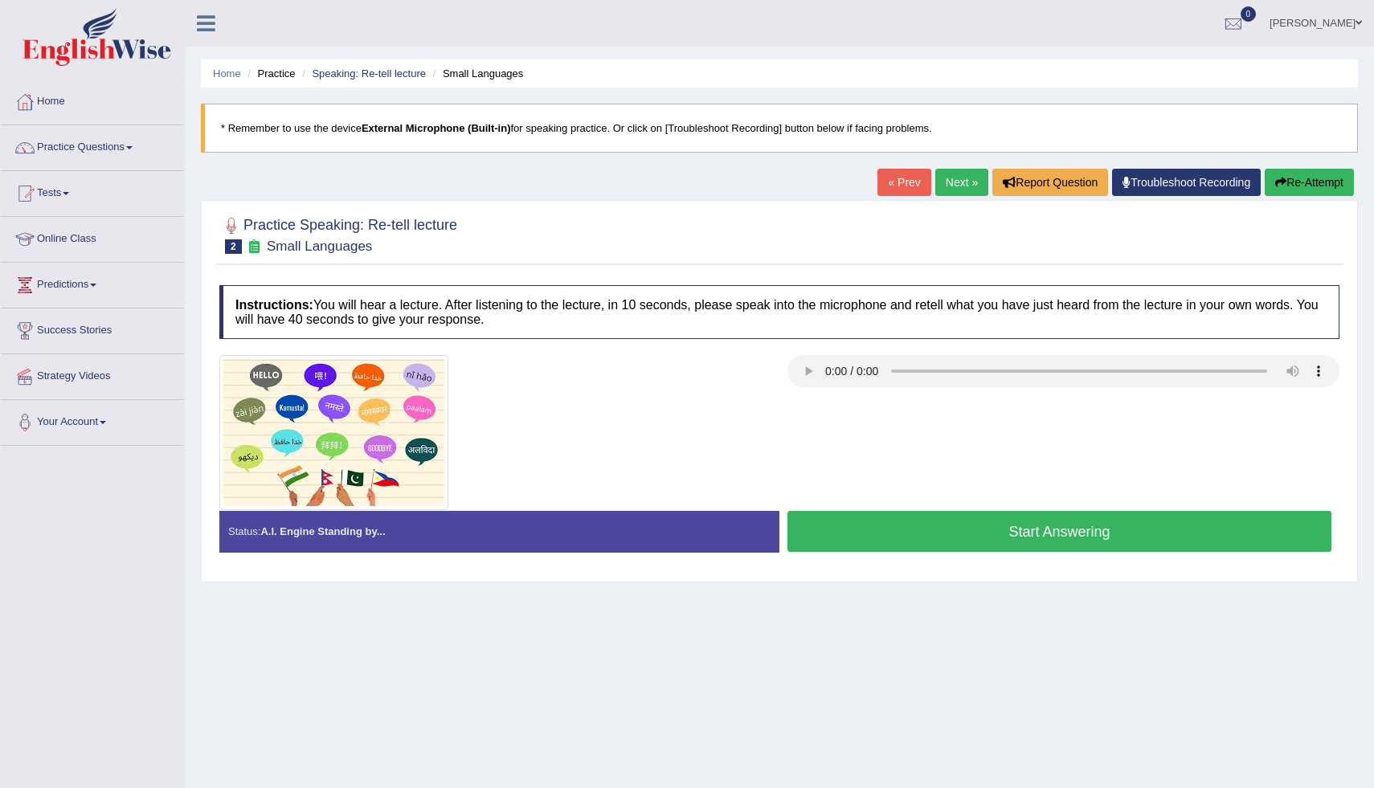
scroll to position [32, 0]
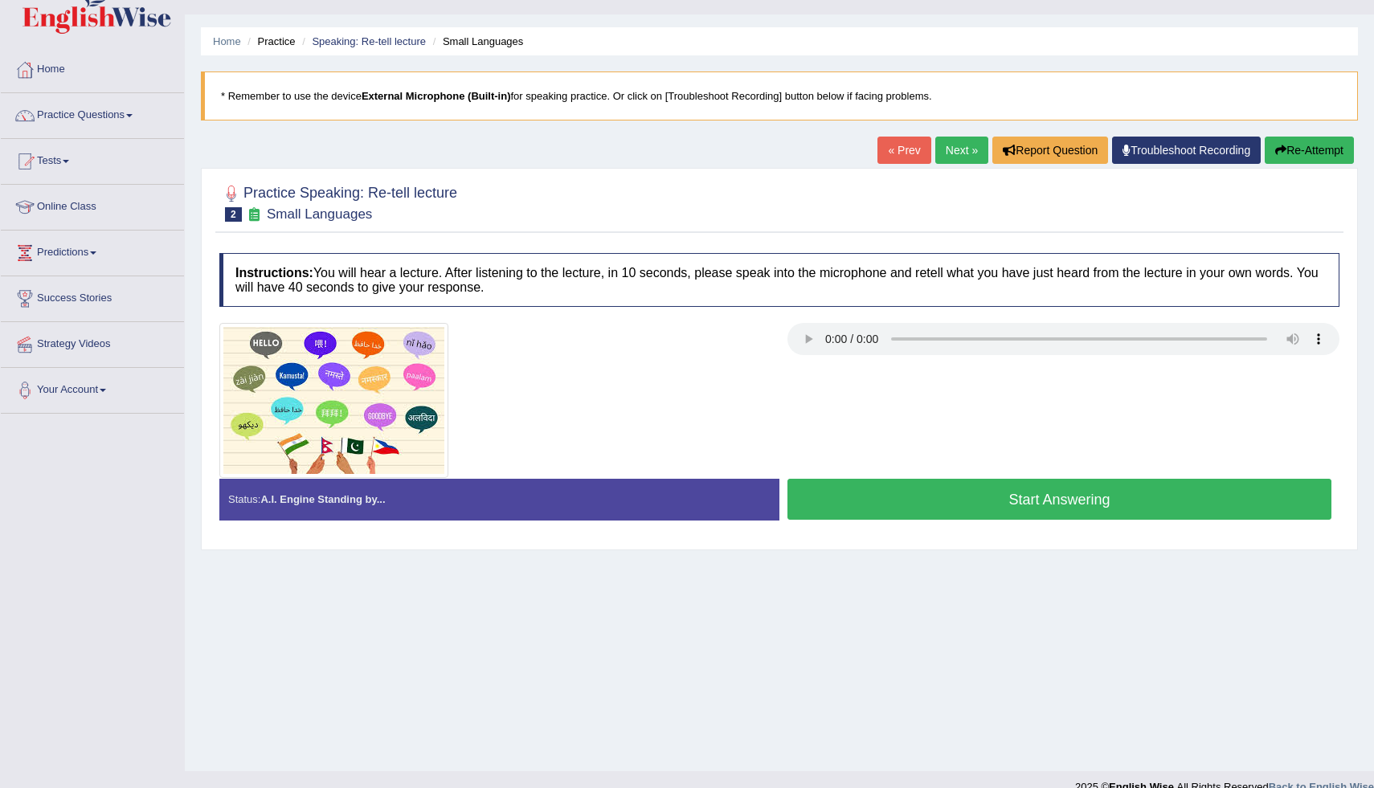
click at [1027, 500] on button "Start Answering" at bounding box center [1060, 499] width 544 height 41
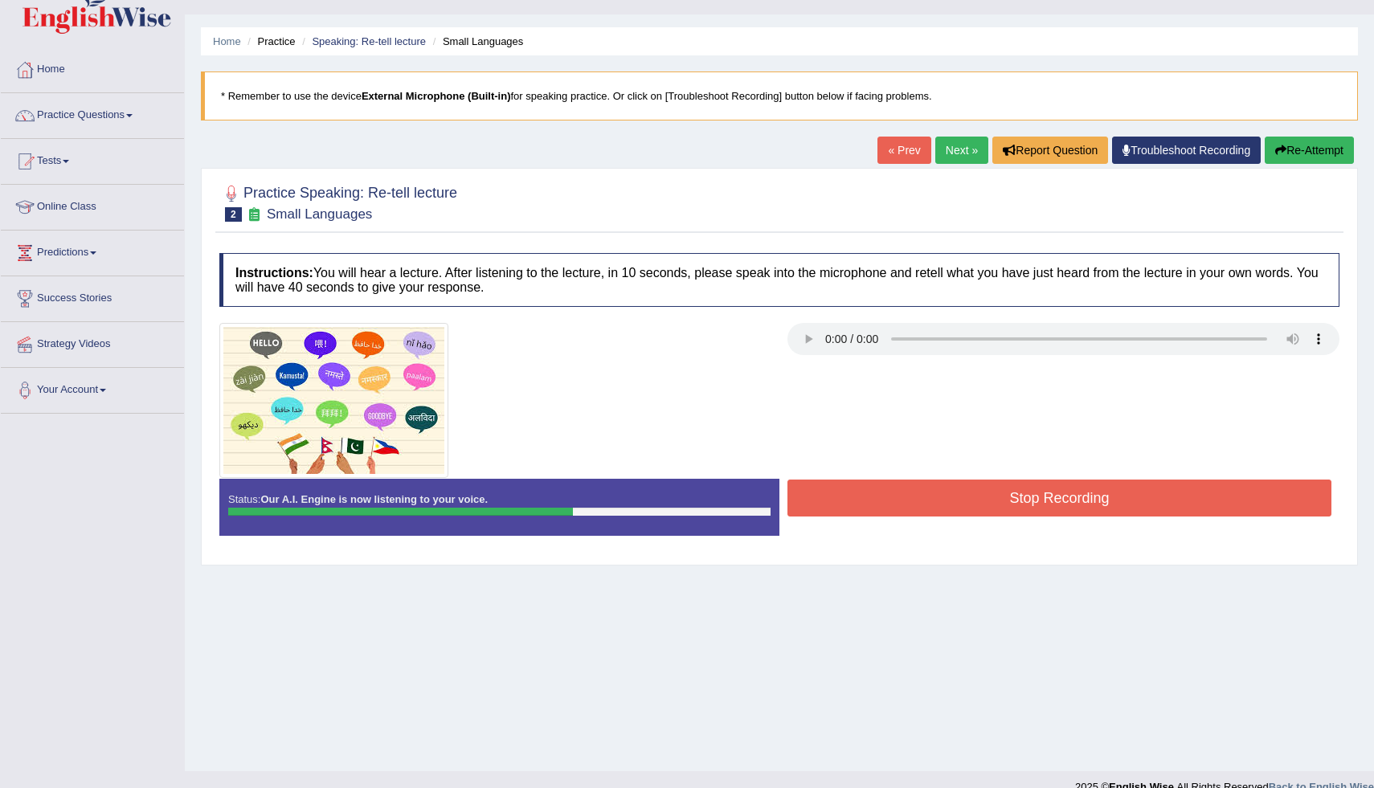
click at [1310, 161] on button "Re-Attempt" at bounding box center [1309, 150] width 89 height 27
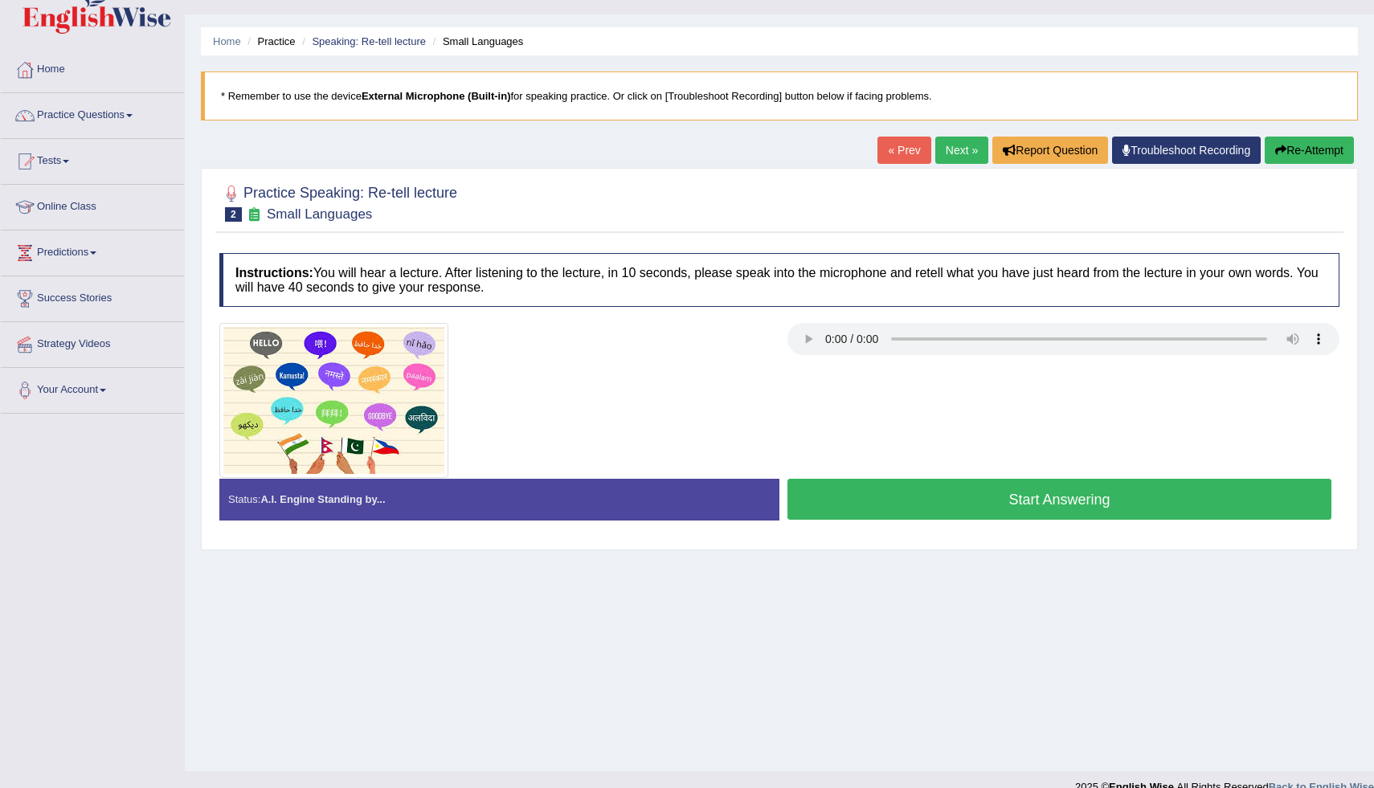
click at [1052, 499] on button "Start Answering" at bounding box center [1060, 499] width 544 height 41
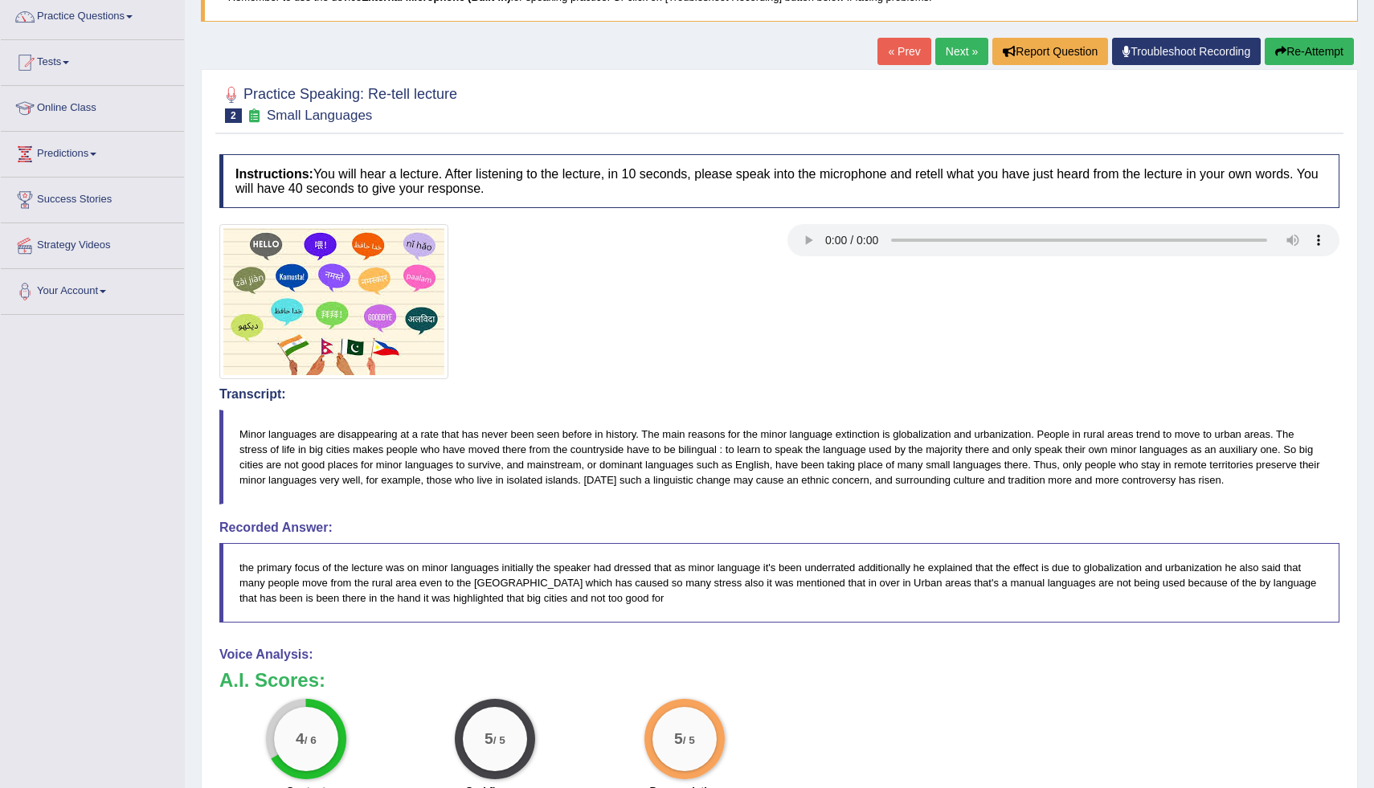
scroll to position [96, 0]
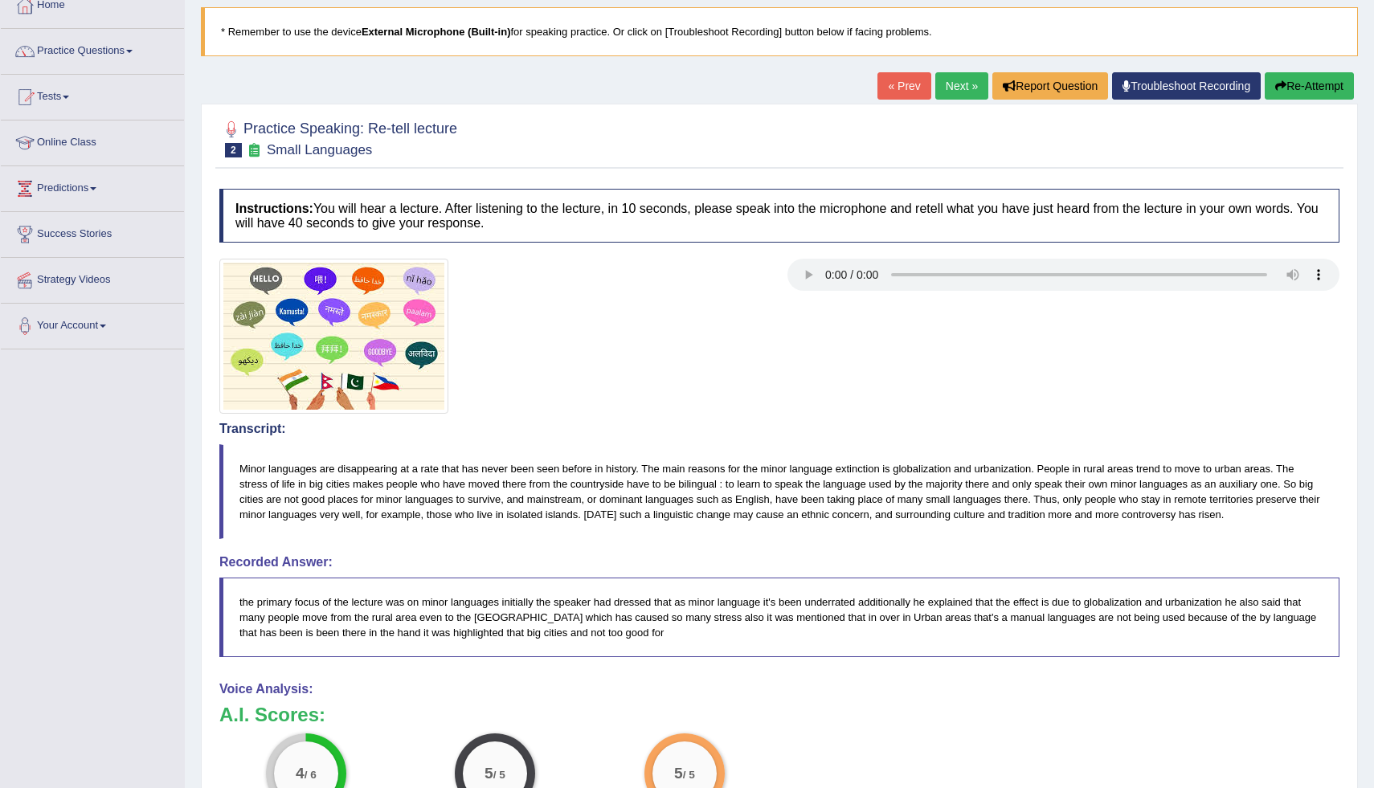
click at [1300, 93] on button "Re-Attempt" at bounding box center [1309, 85] width 89 height 27
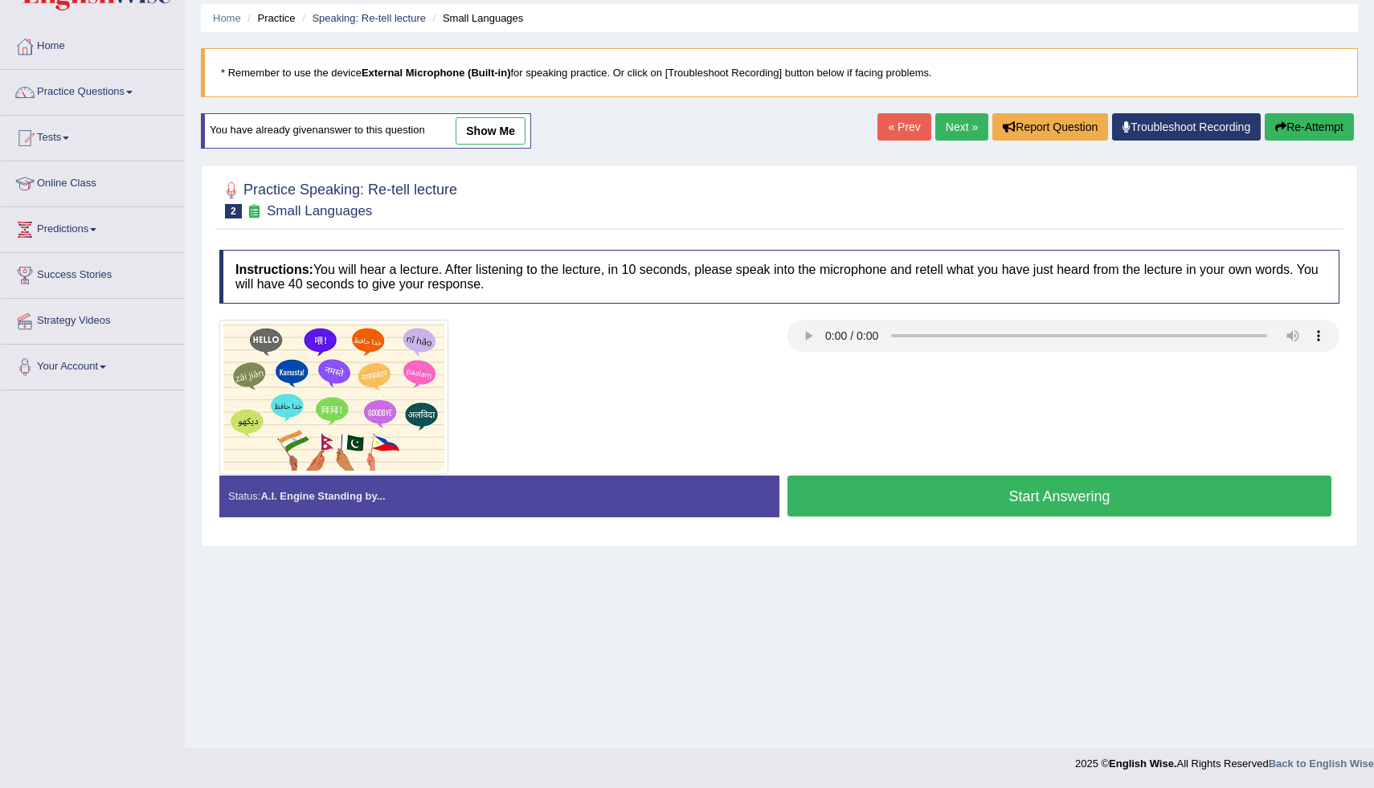
click at [1072, 494] on button "Start Answering" at bounding box center [1060, 496] width 544 height 41
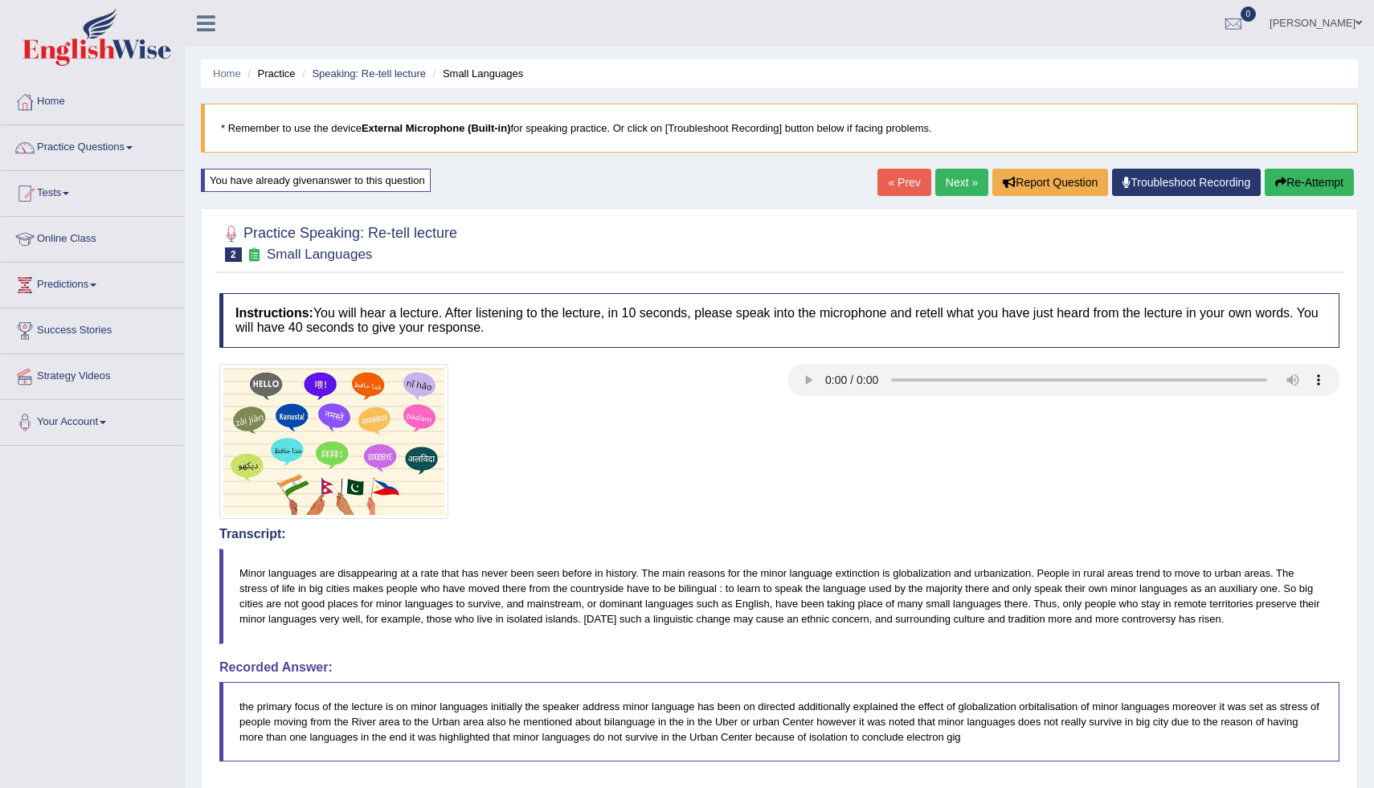
click at [958, 176] on link "Next »" at bounding box center [962, 182] width 53 height 27
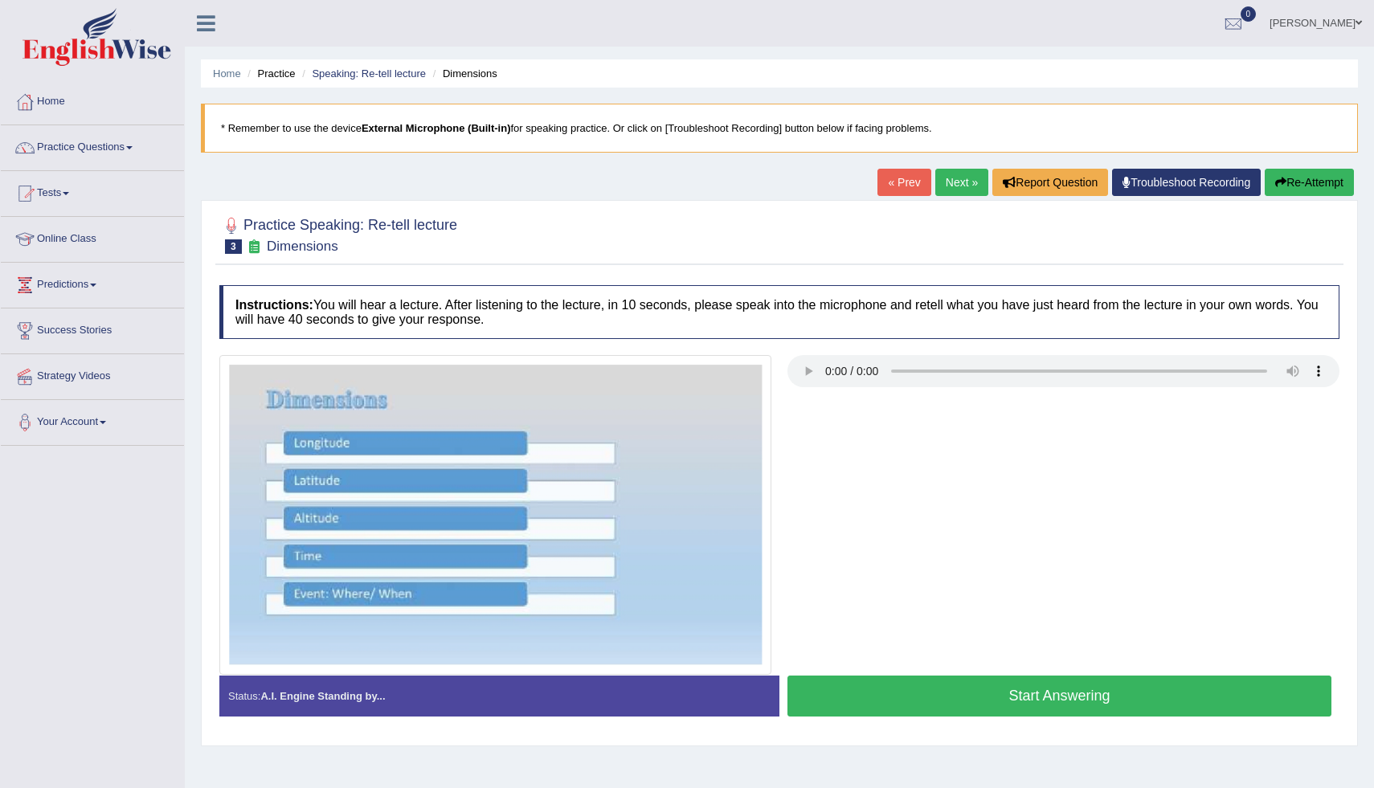
click at [1110, 690] on button "Start Answering" at bounding box center [1060, 696] width 544 height 41
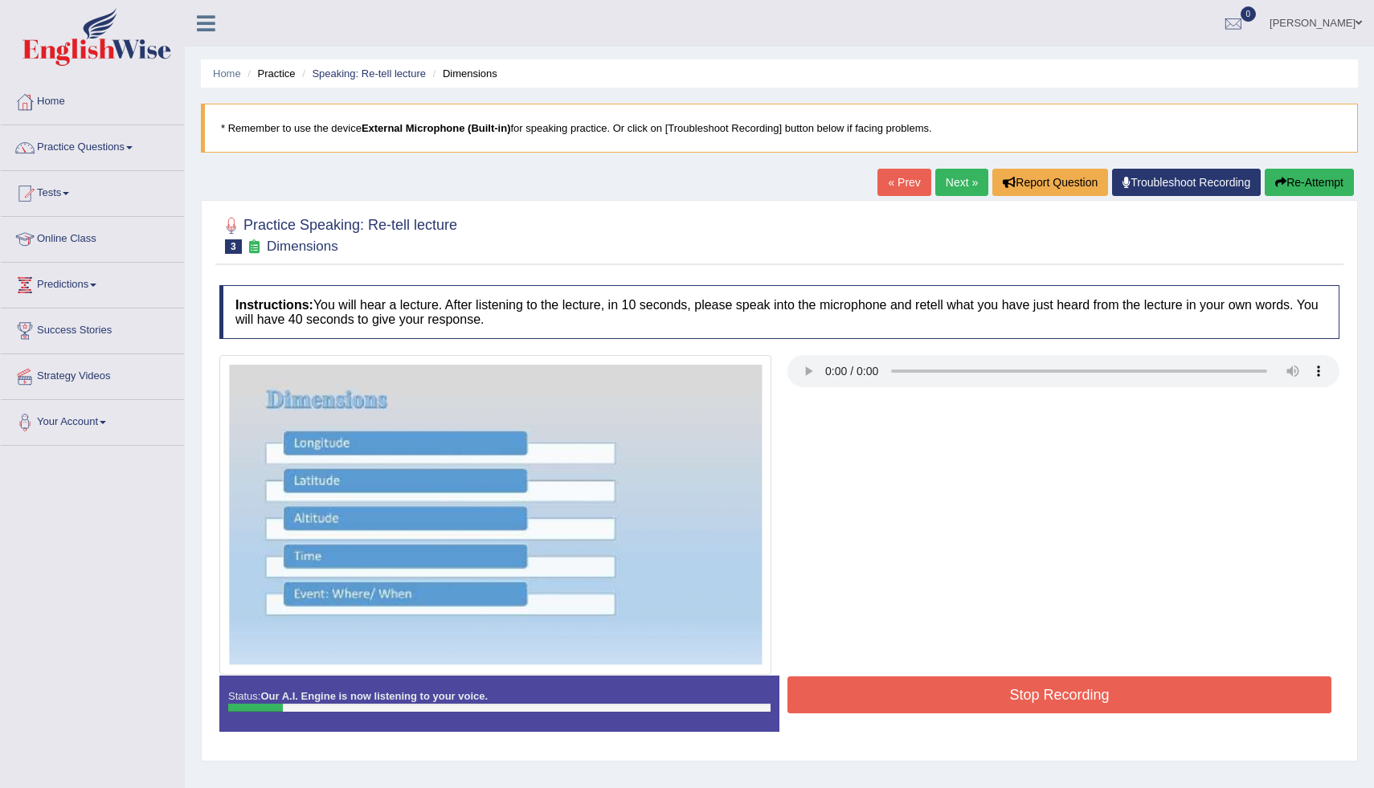
click at [1327, 170] on button "Re-Attempt" at bounding box center [1309, 182] width 89 height 27
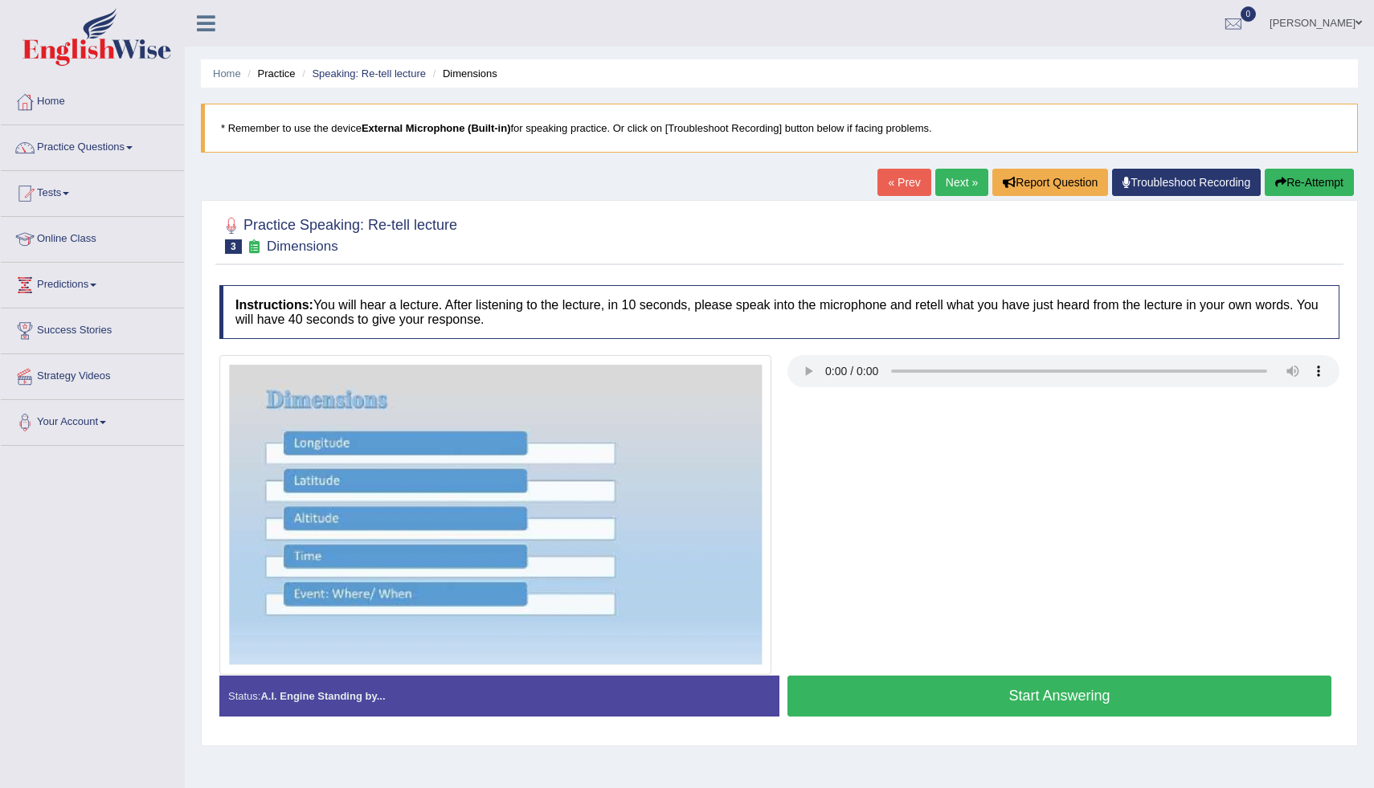
click at [1046, 696] on button "Start Answering" at bounding box center [1060, 696] width 544 height 41
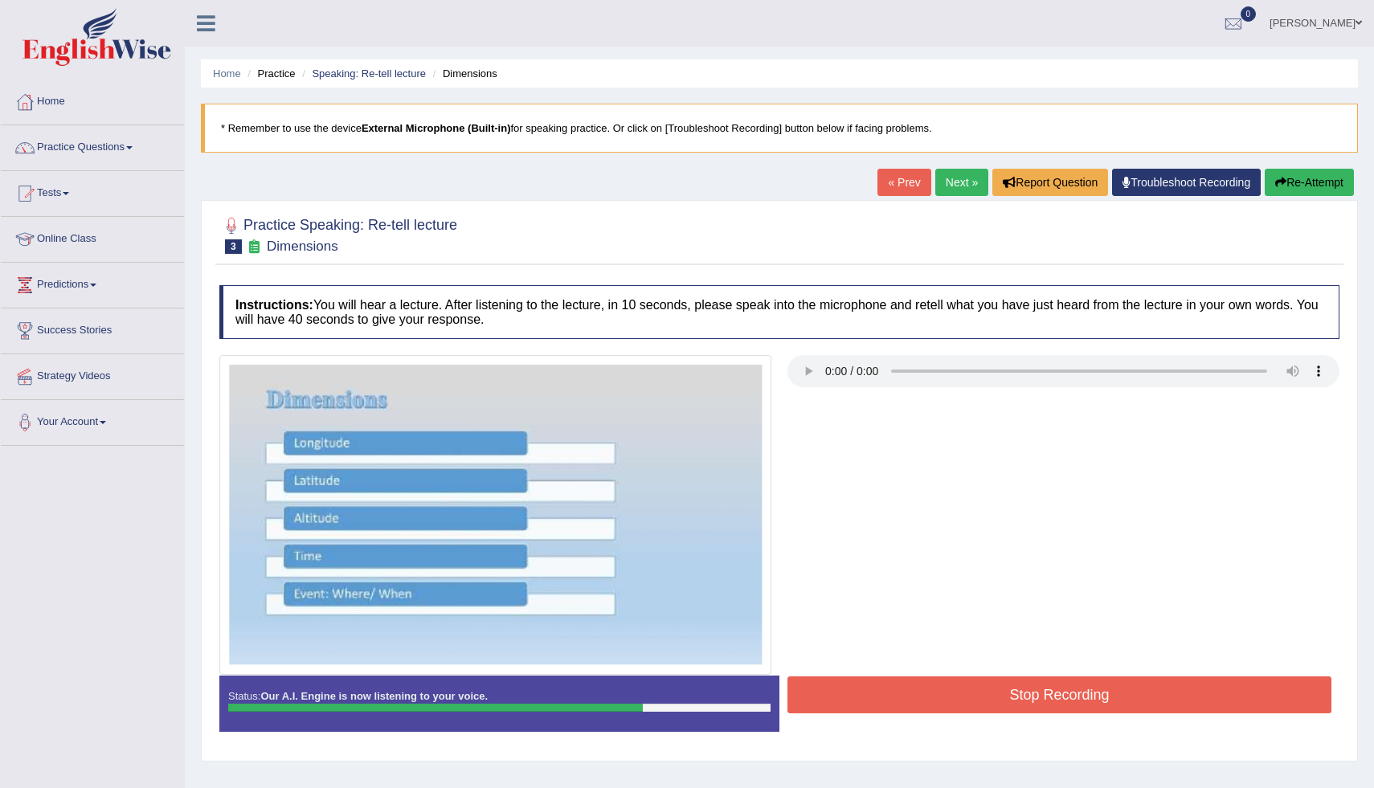
click at [1084, 690] on button "Stop Recording" at bounding box center [1060, 695] width 544 height 37
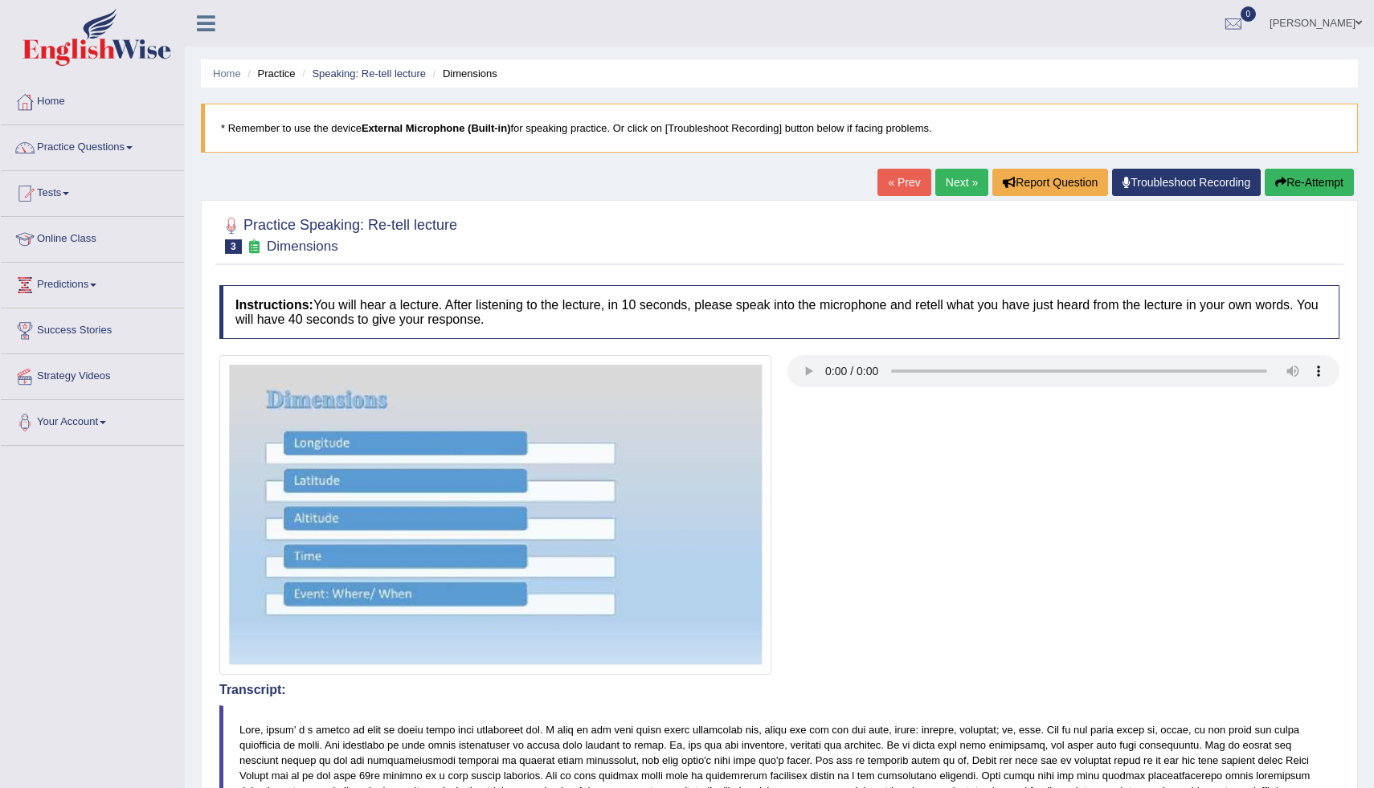
click at [1302, 182] on button "Re-Attempt" at bounding box center [1309, 182] width 89 height 27
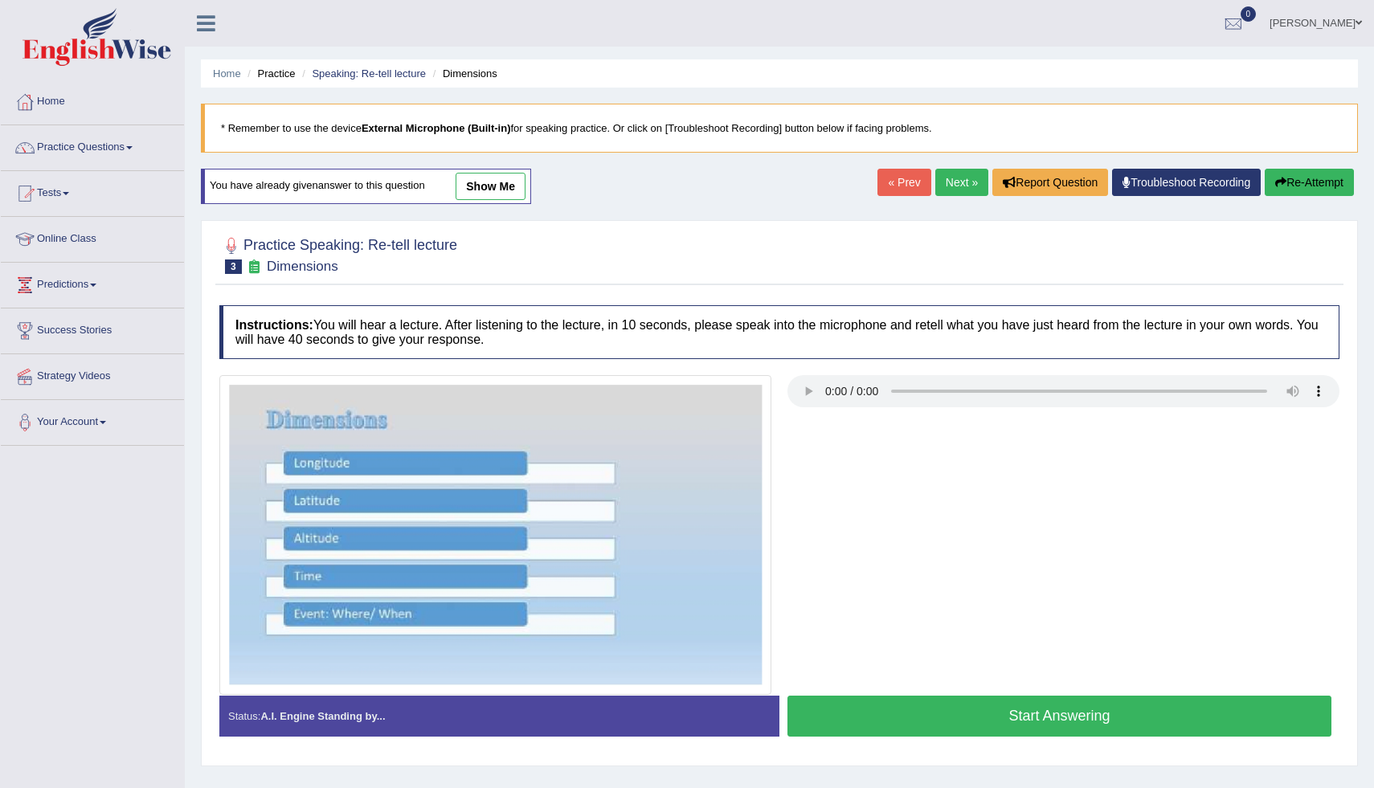
click at [1046, 716] on button "Start Answering" at bounding box center [1060, 716] width 544 height 41
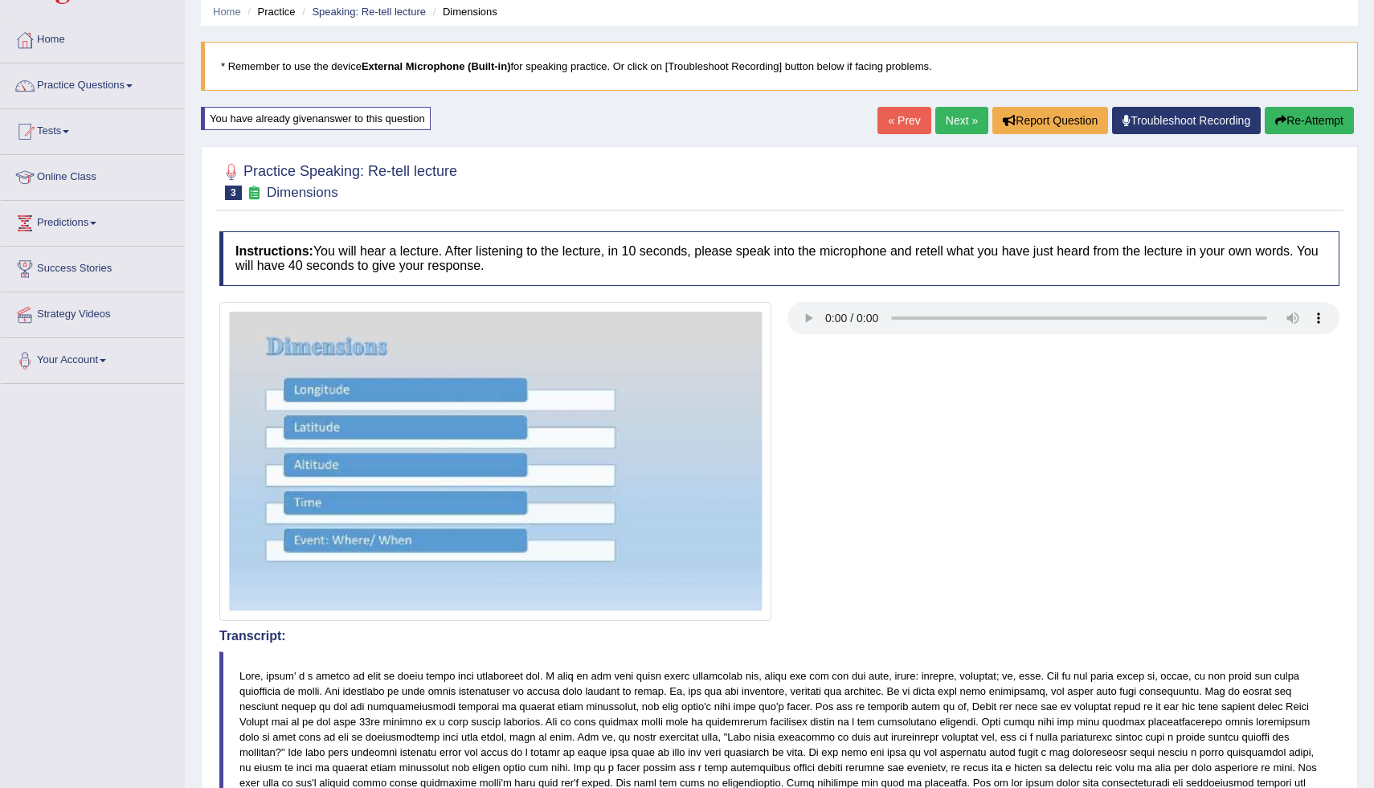
scroll to position [32, 0]
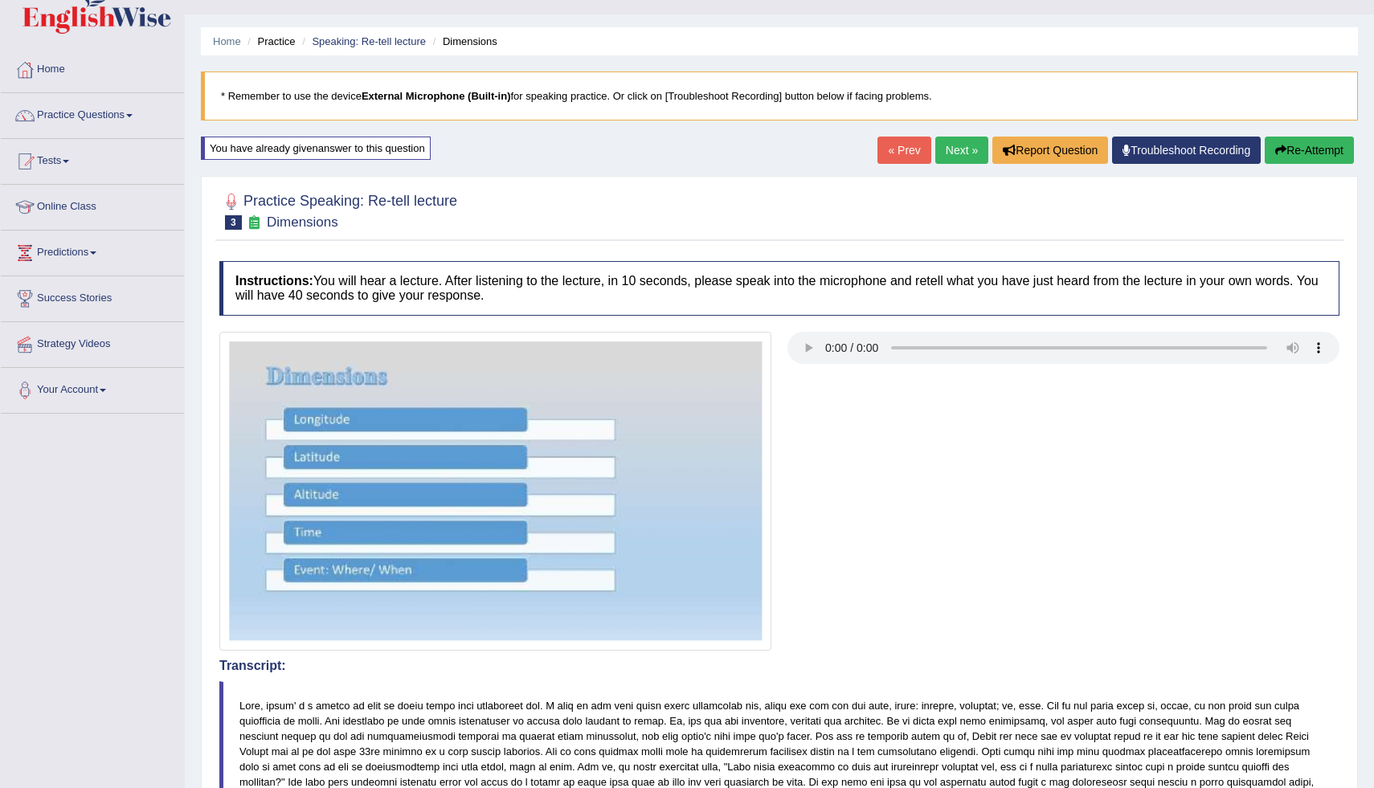
click at [1310, 145] on button "Re-Attempt" at bounding box center [1309, 150] width 89 height 27
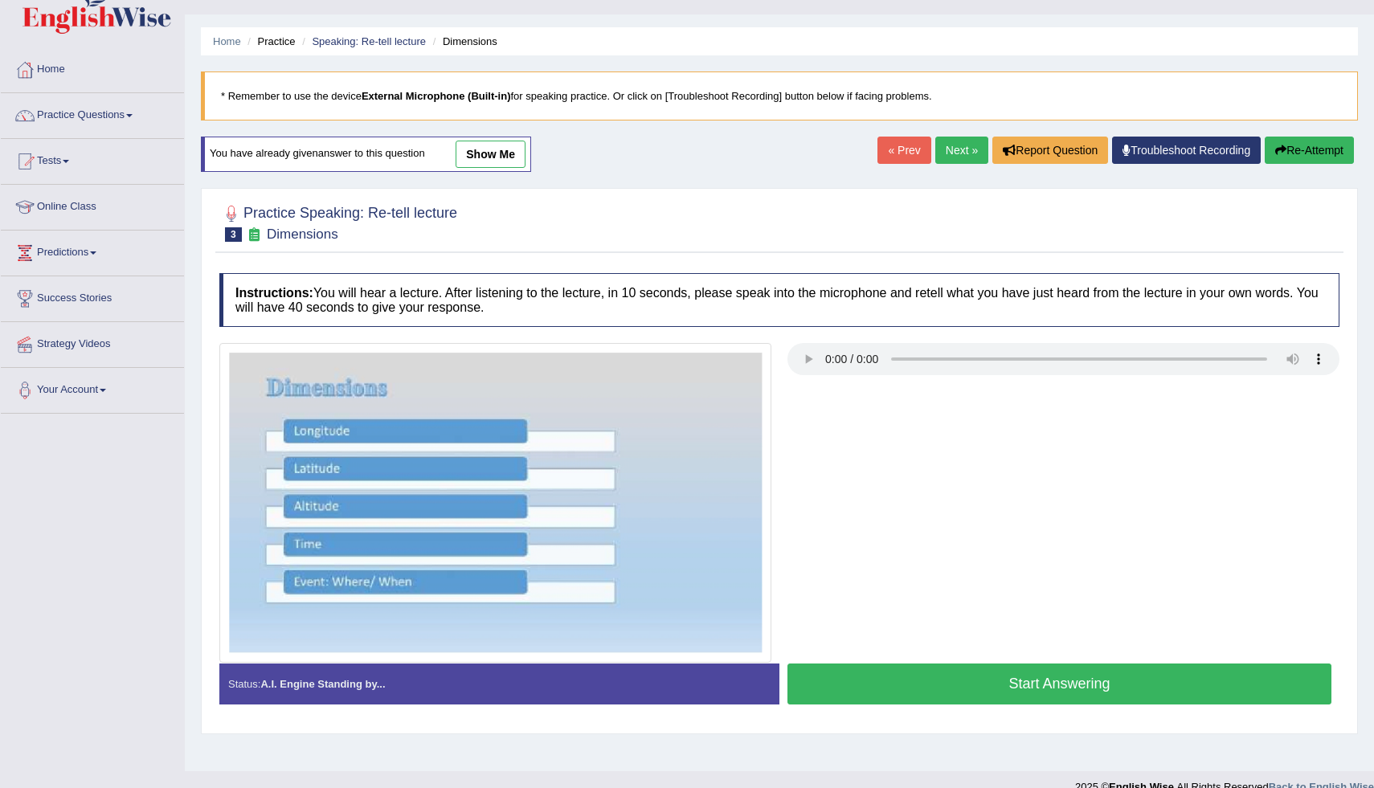
click at [1063, 687] on button "Start Answering" at bounding box center [1060, 684] width 544 height 41
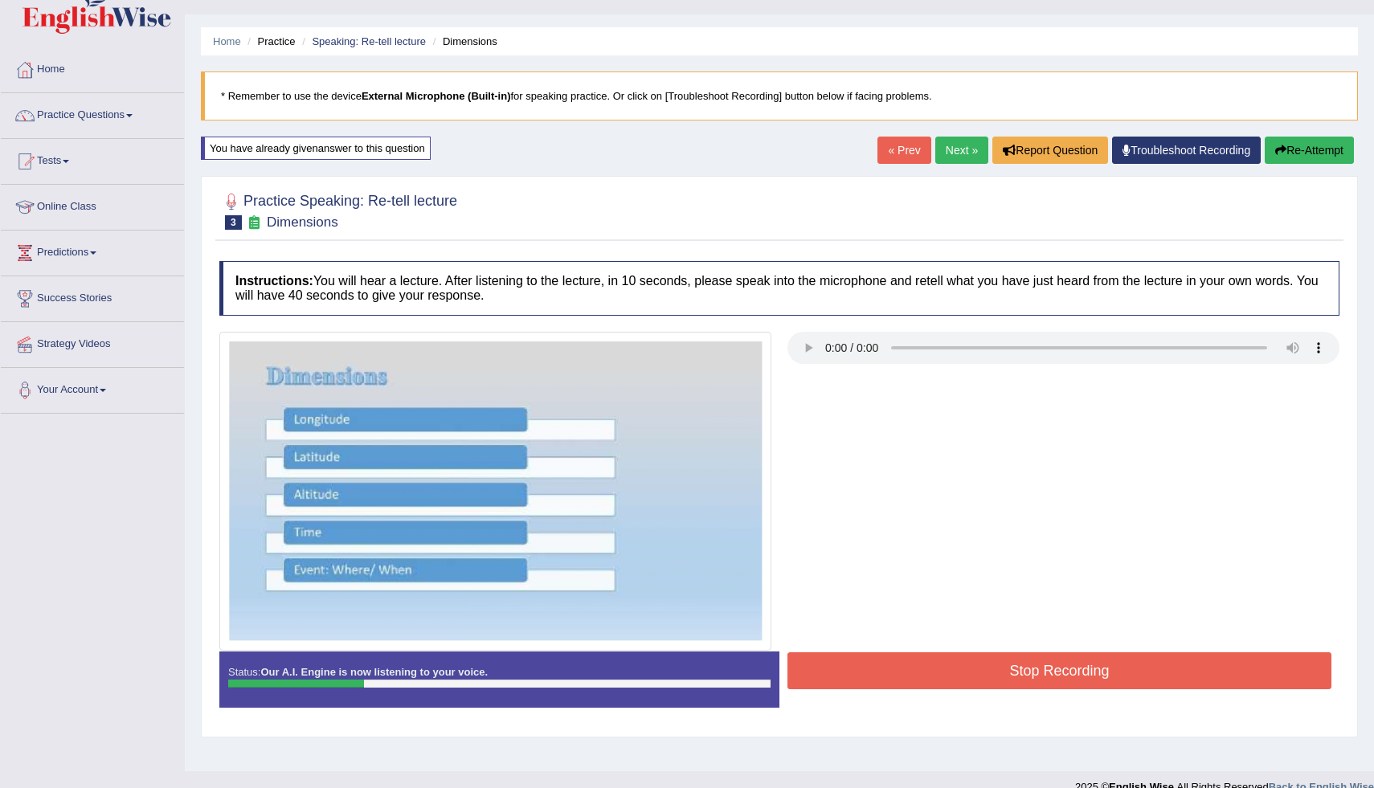
click at [1296, 146] on button "Re-Attempt" at bounding box center [1309, 150] width 89 height 27
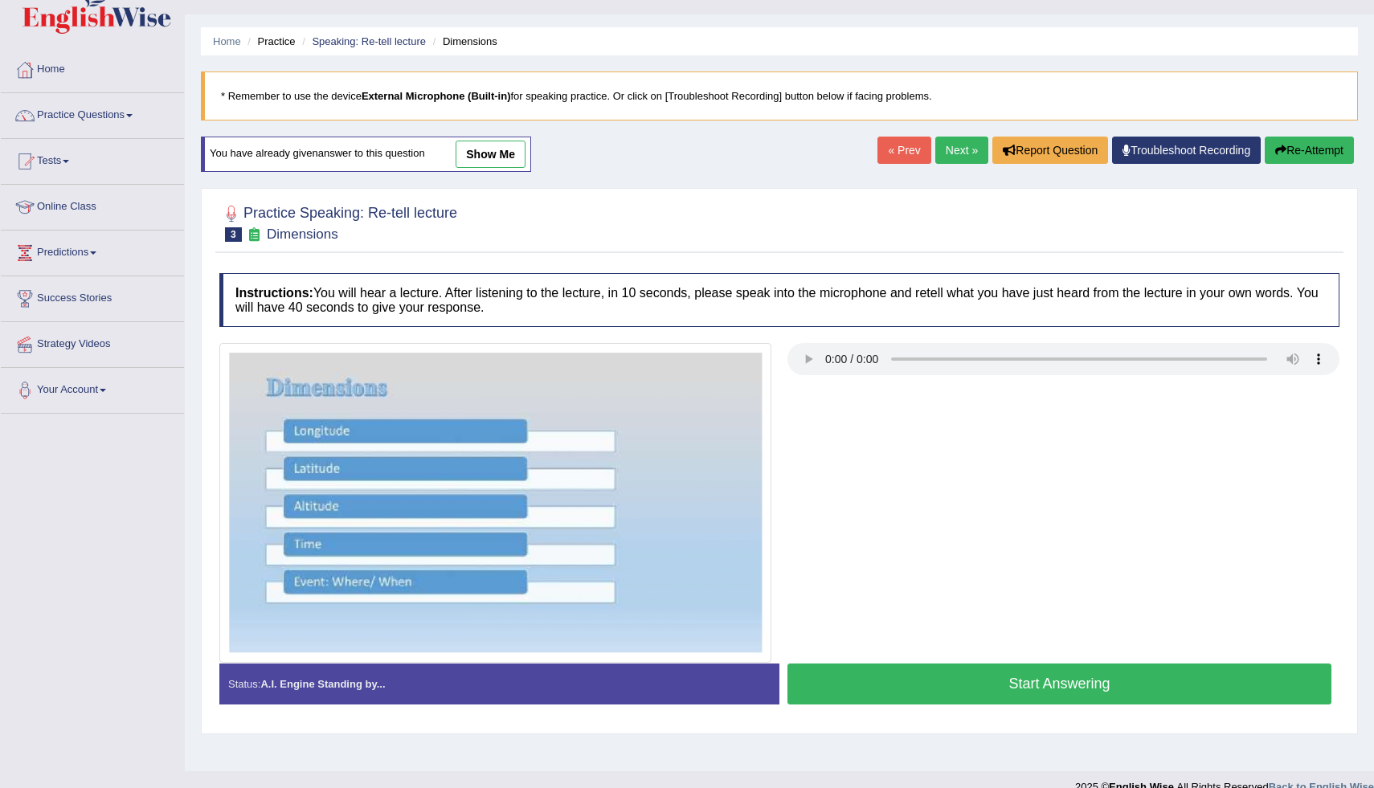
click at [1108, 689] on button "Start Answering" at bounding box center [1060, 684] width 544 height 41
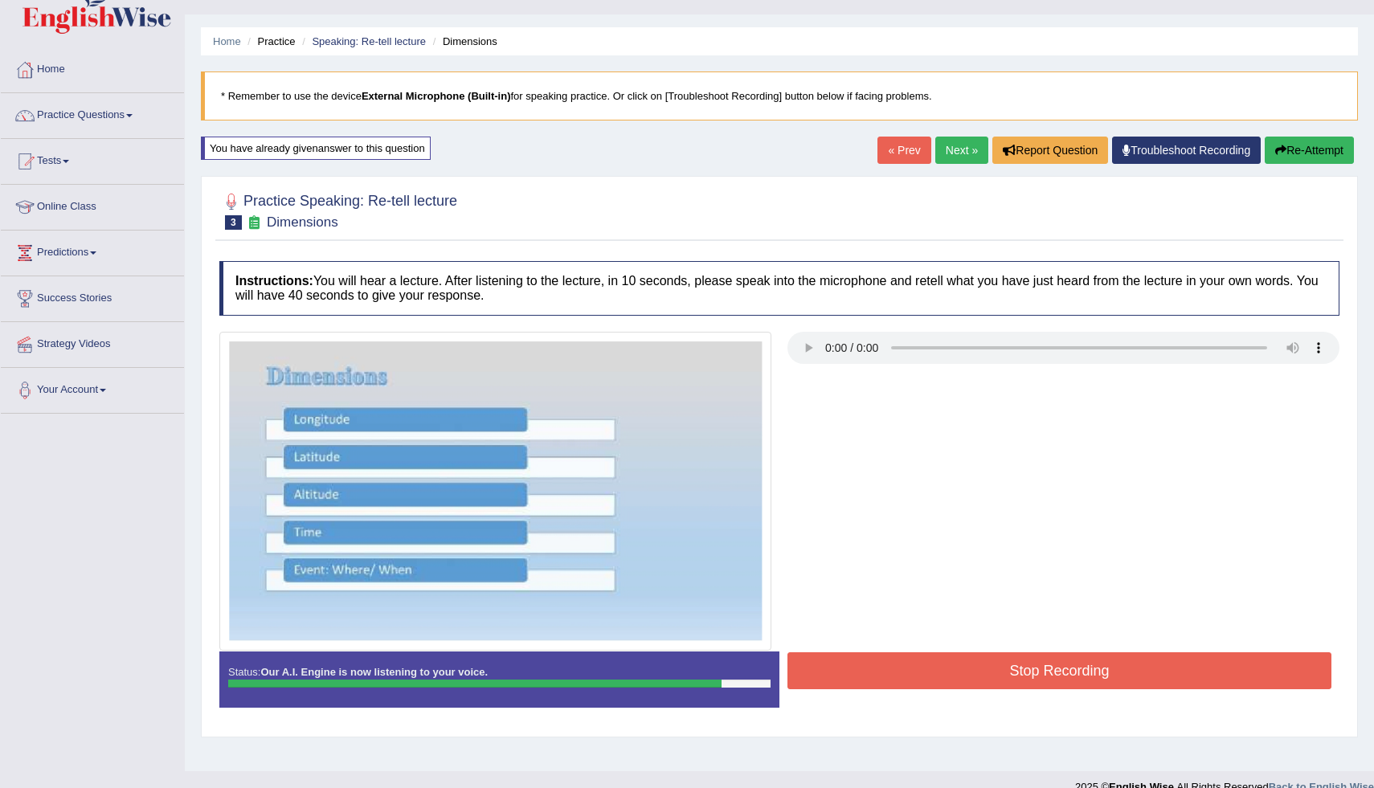
click at [1303, 145] on button "Re-Attempt" at bounding box center [1309, 150] width 89 height 27
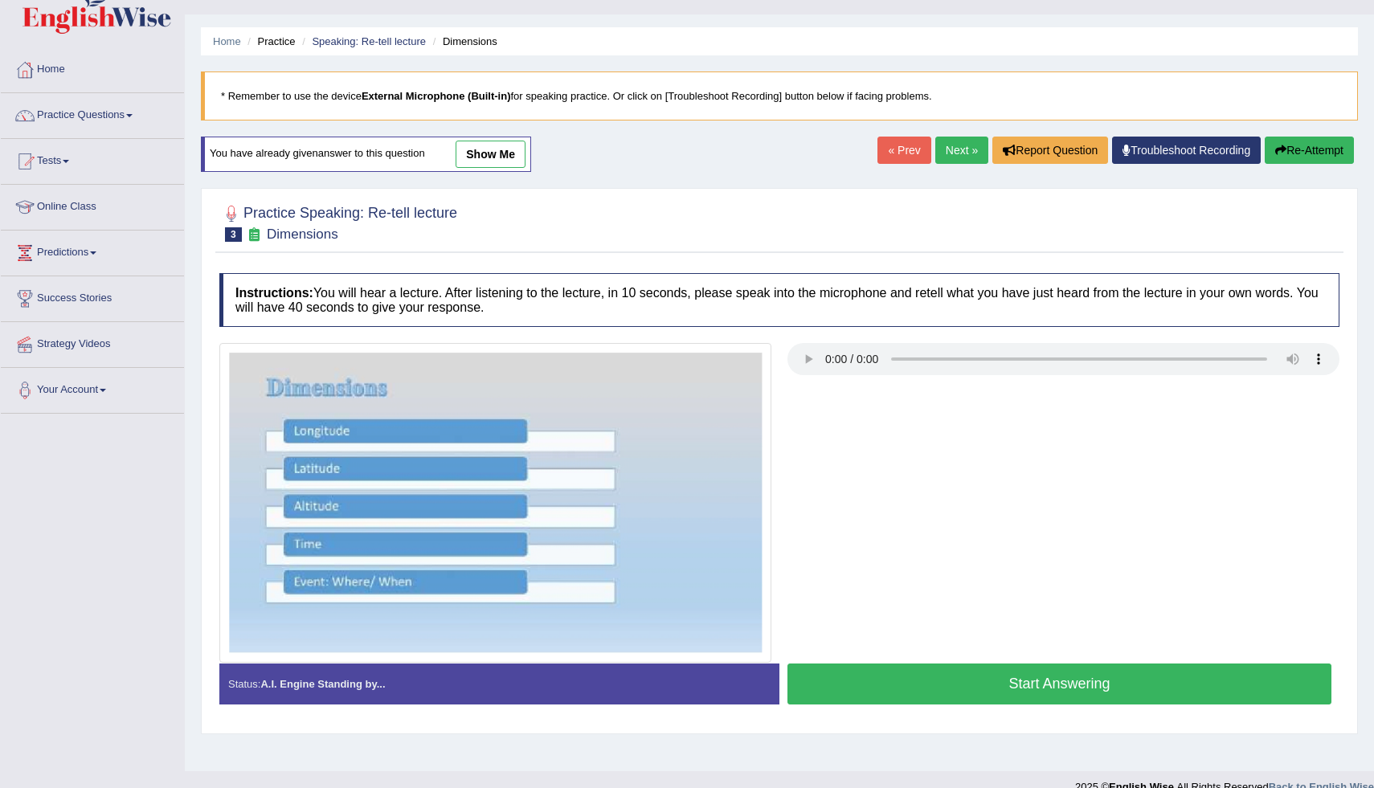
scroll to position [32, 0]
click at [1022, 692] on button "Start Answering" at bounding box center [1060, 684] width 544 height 41
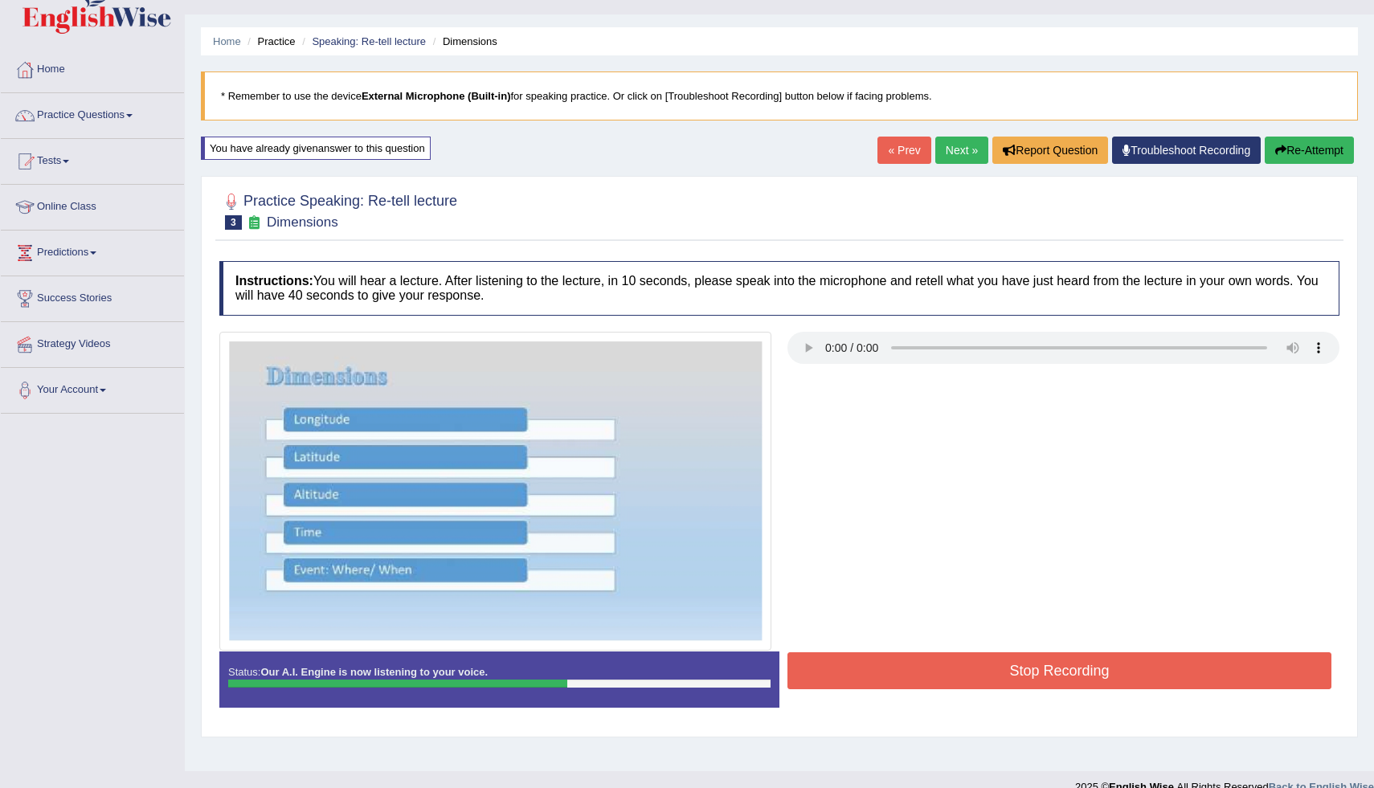
click at [1297, 161] on button "Re-Attempt" at bounding box center [1309, 150] width 89 height 27
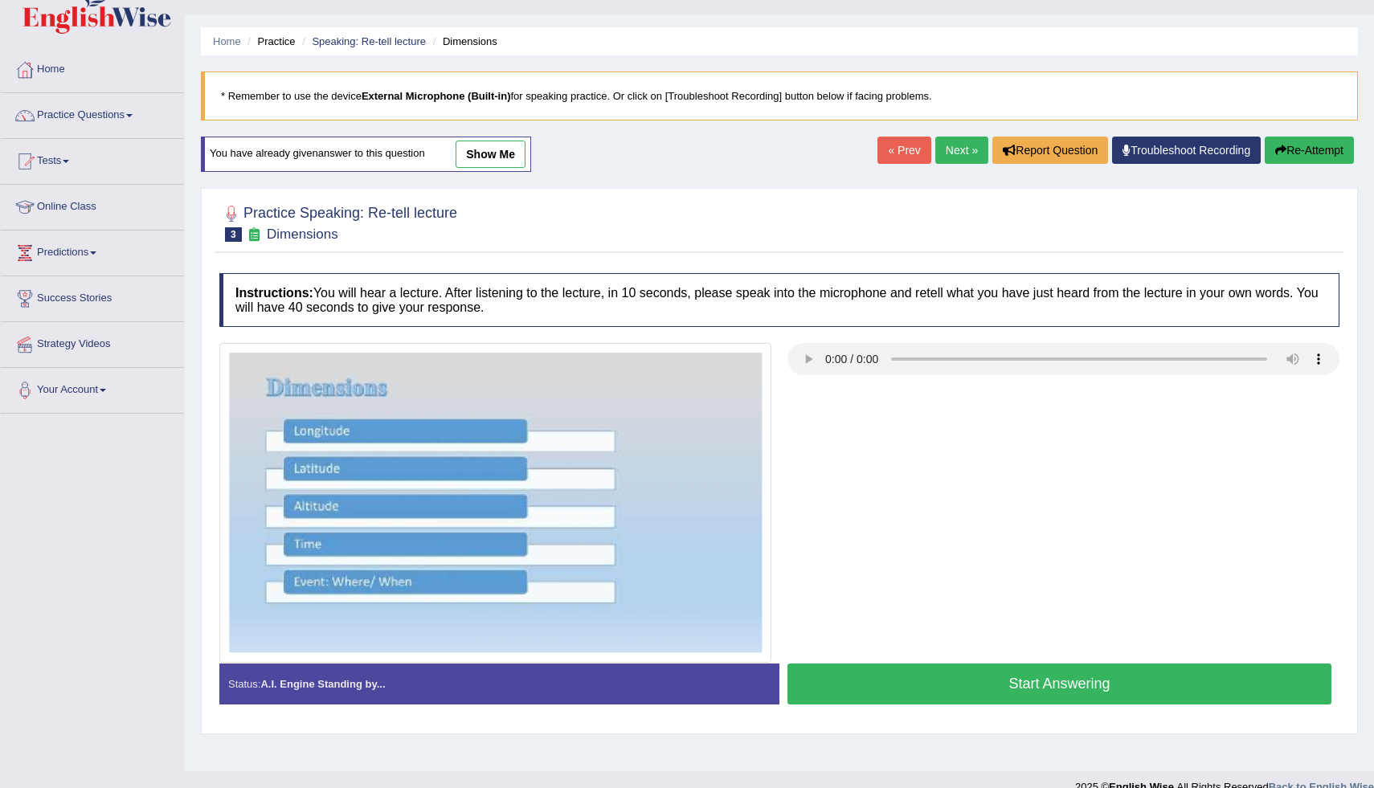
click at [898, 676] on button "Start Answering" at bounding box center [1060, 684] width 544 height 41
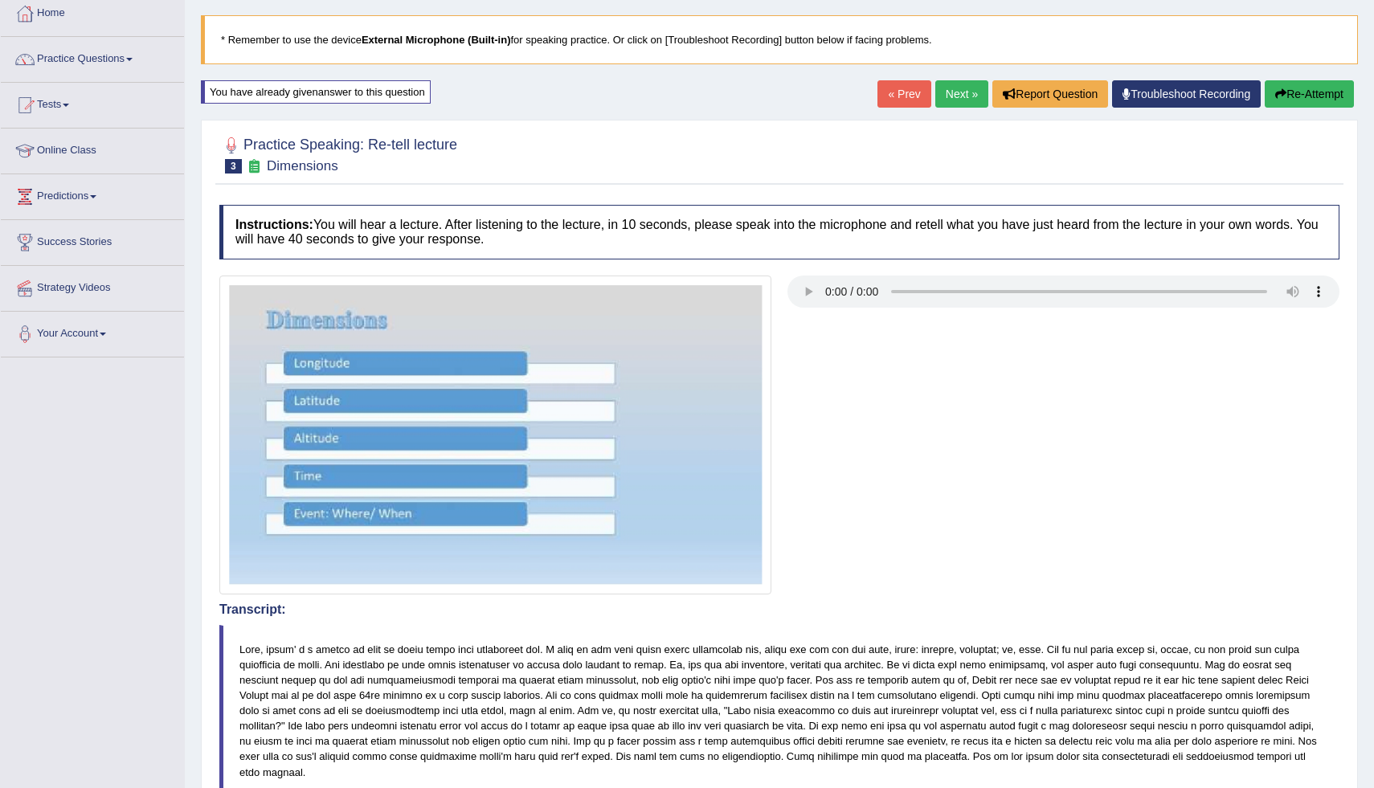
scroll to position [64, 0]
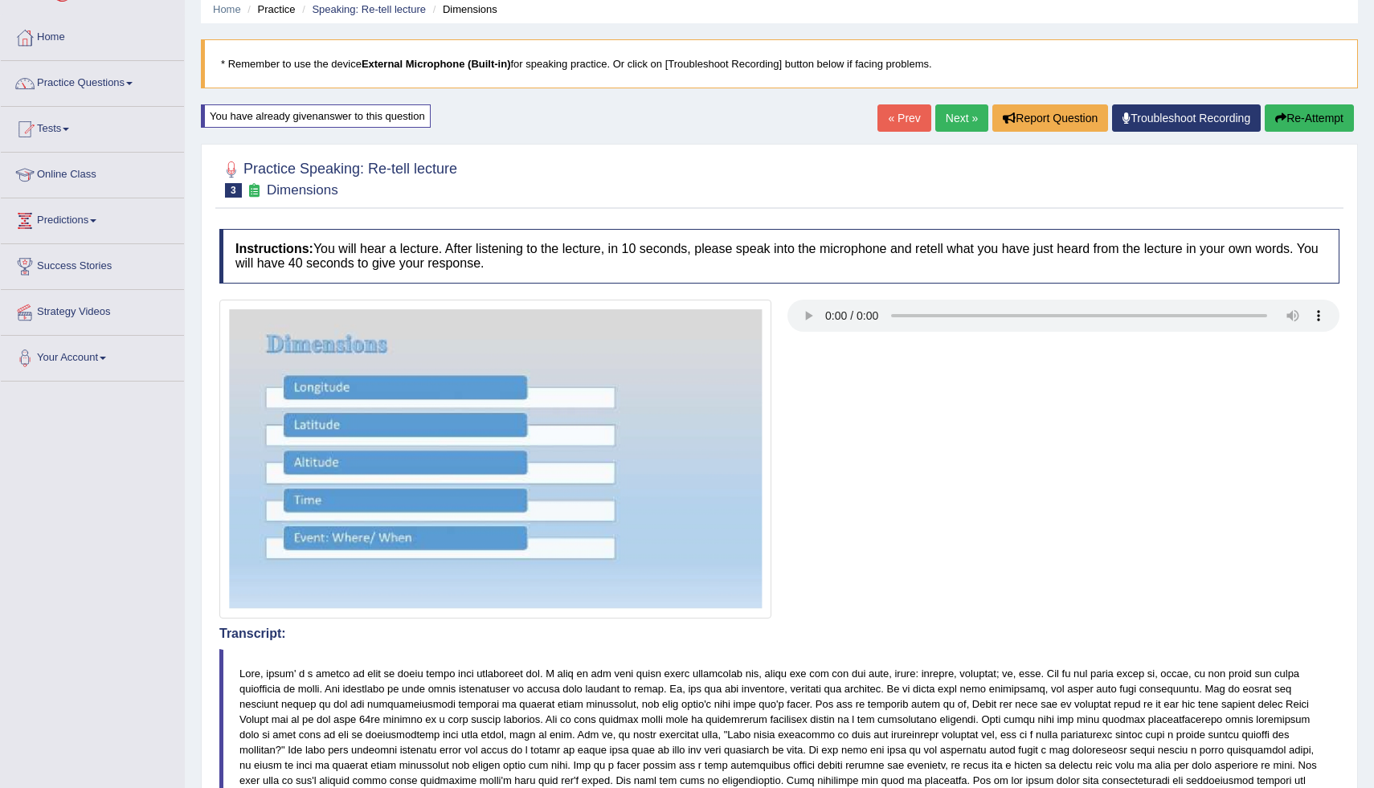
click at [1309, 121] on button "Re-Attempt" at bounding box center [1309, 117] width 89 height 27
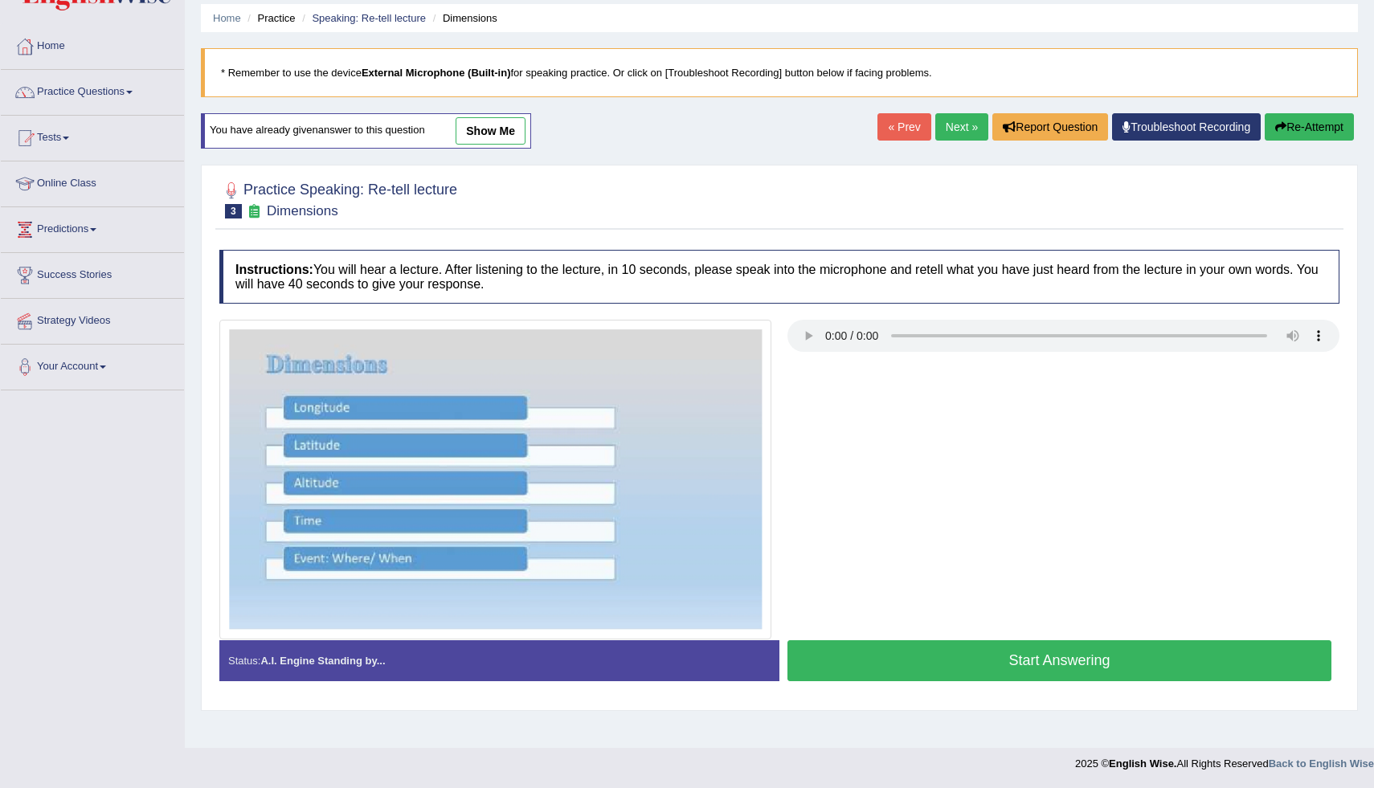
scroll to position [55, 0]
click at [1103, 652] on button "Start Answering" at bounding box center [1060, 661] width 544 height 41
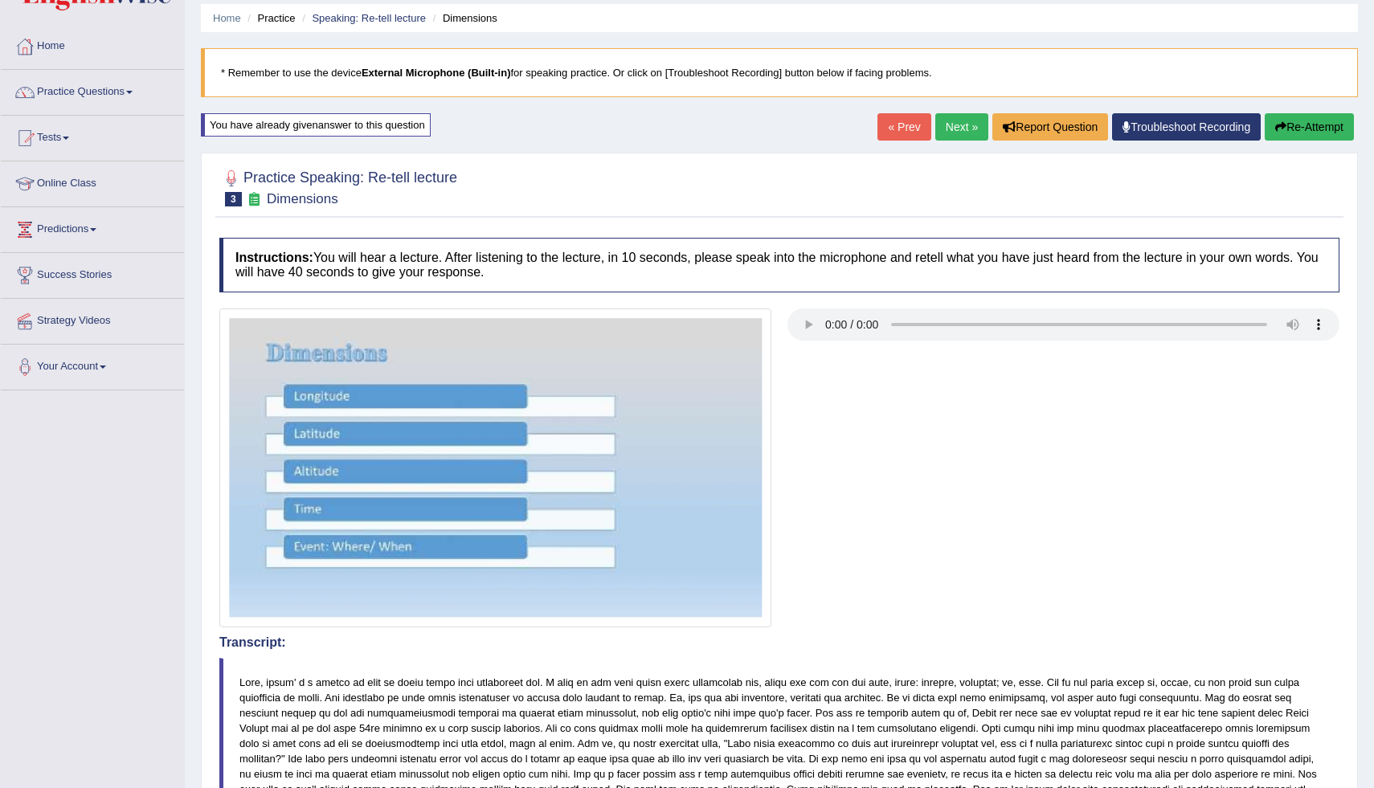
click at [958, 133] on link "Next »" at bounding box center [962, 126] width 53 height 27
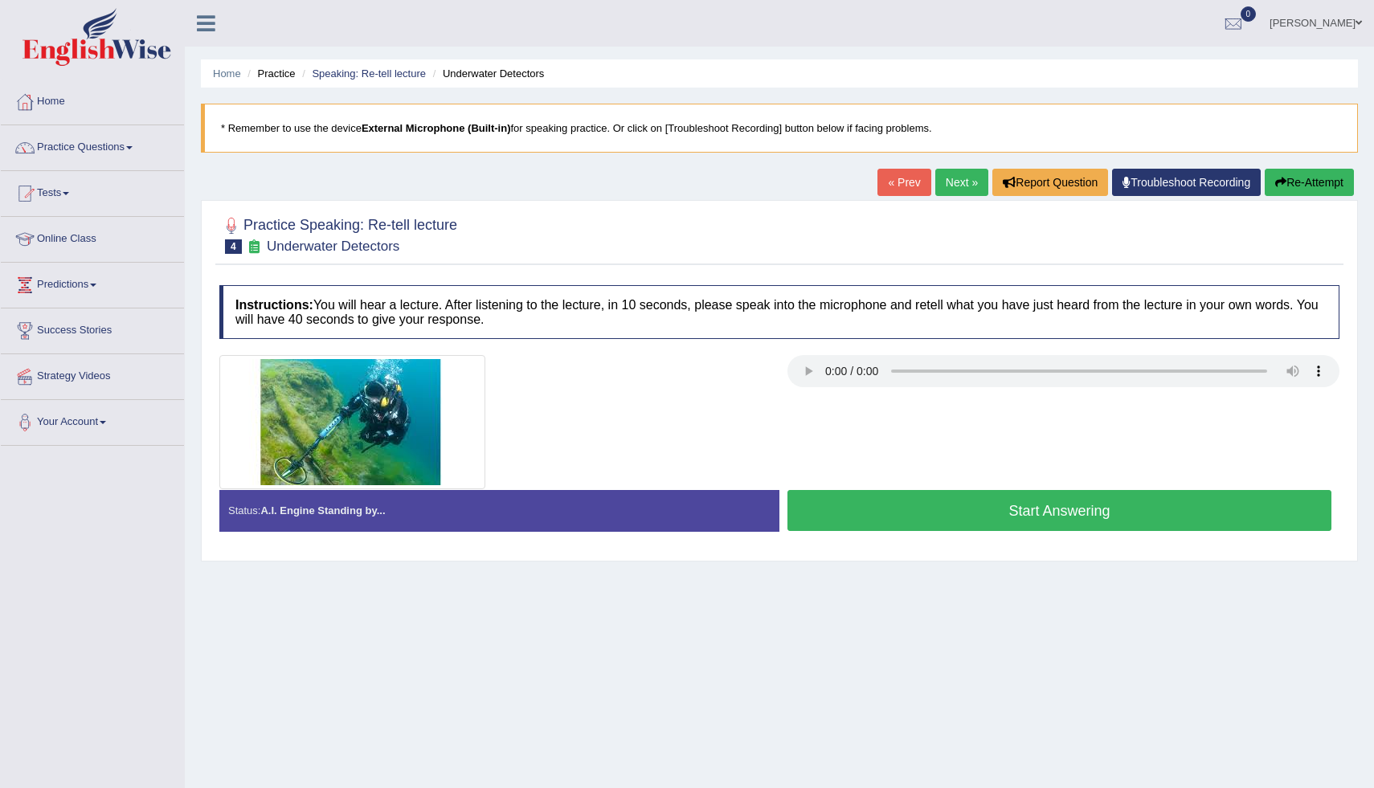
click at [892, 522] on button "Start Answering" at bounding box center [1060, 510] width 544 height 41
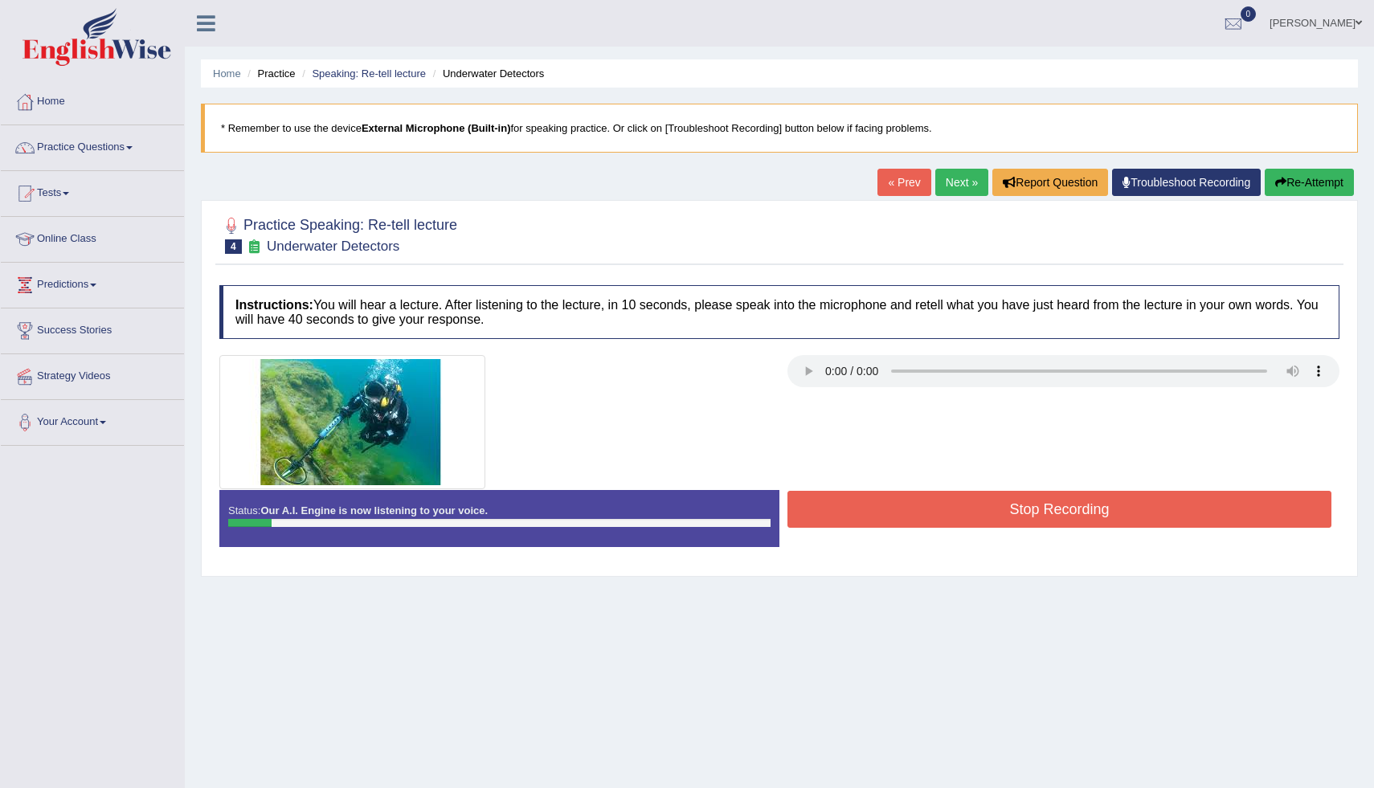
click at [1303, 182] on button "Re-Attempt" at bounding box center [1309, 182] width 89 height 27
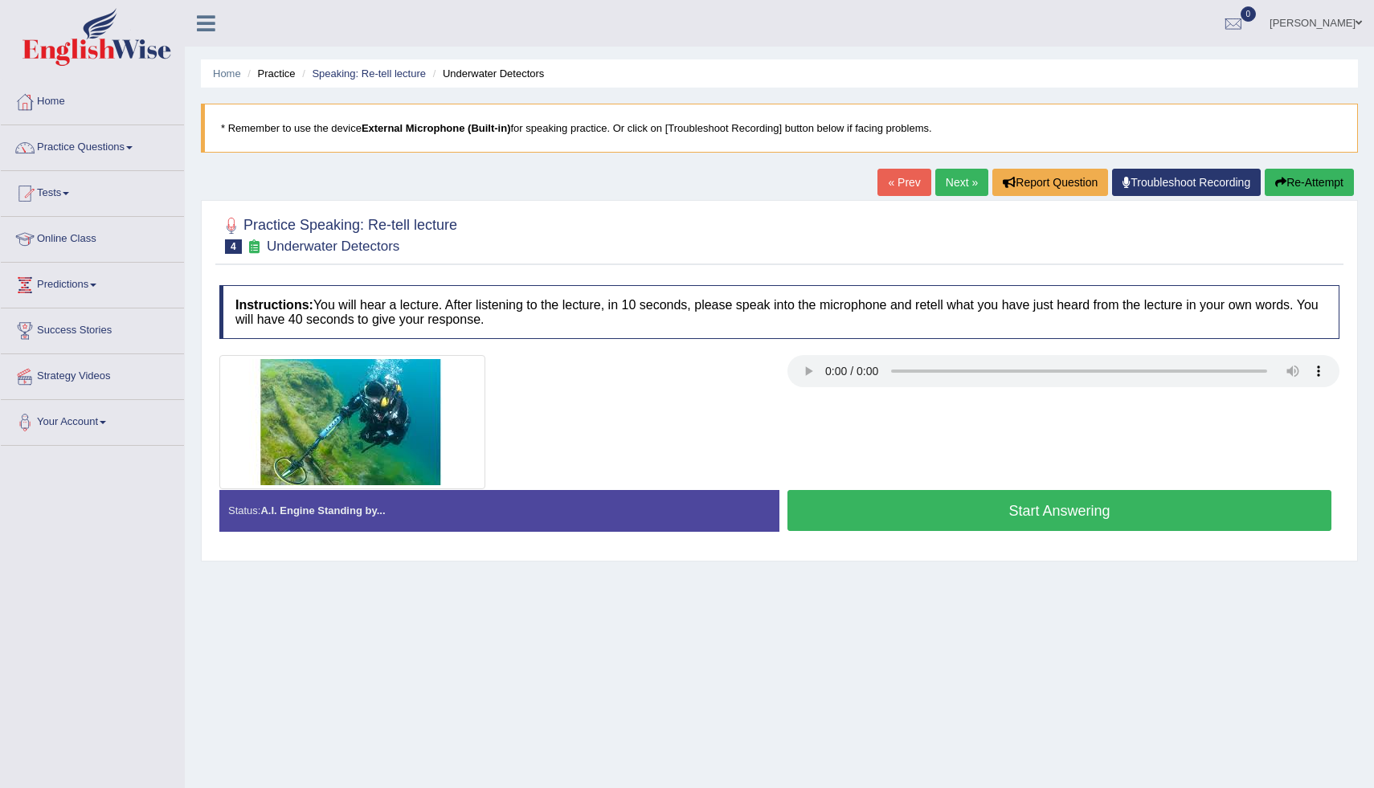
click at [1037, 510] on button "Start Answering" at bounding box center [1060, 510] width 544 height 41
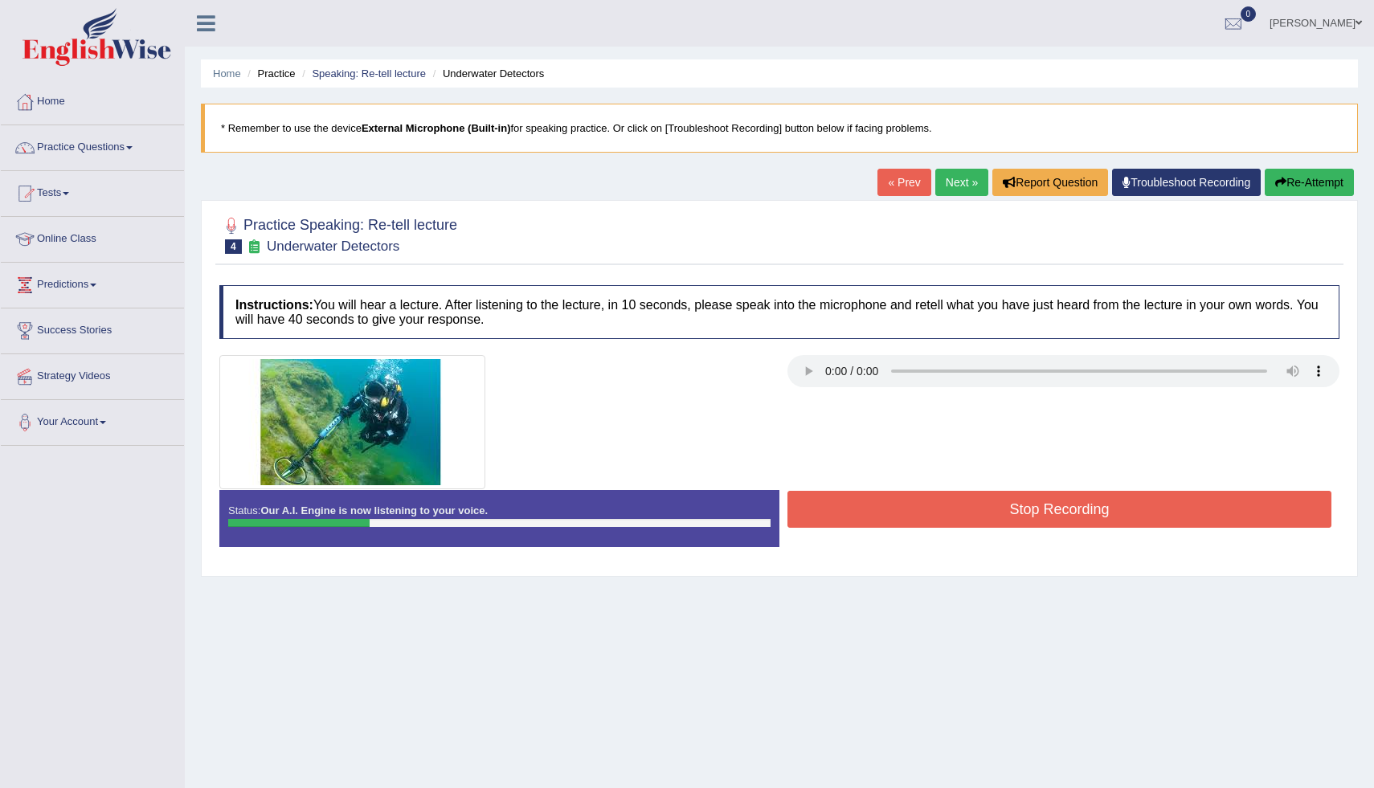
click at [1329, 187] on button "Re-Attempt" at bounding box center [1309, 182] width 89 height 27
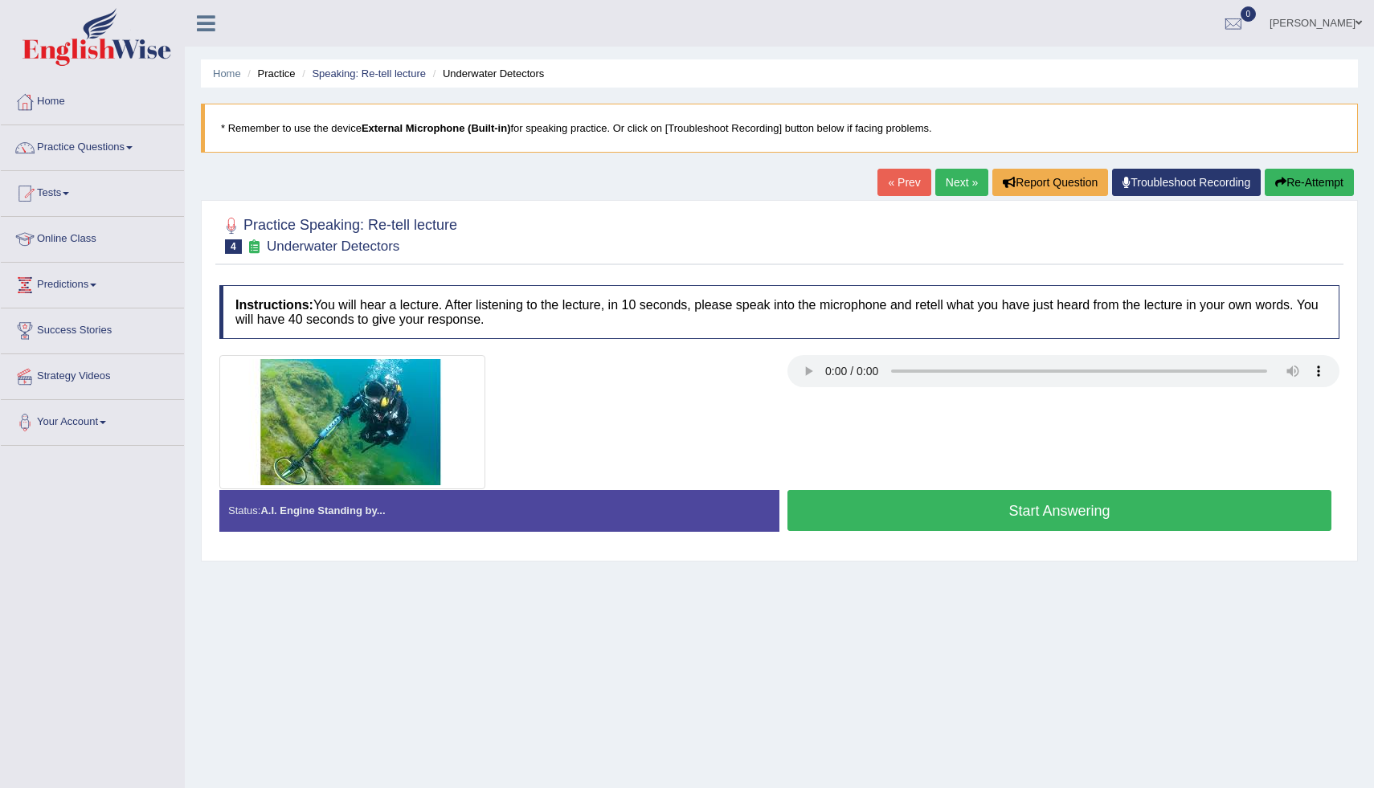
click at [1036, 507] on button "Start Answering" at bounding box center [1060, 510] width 544 height 41
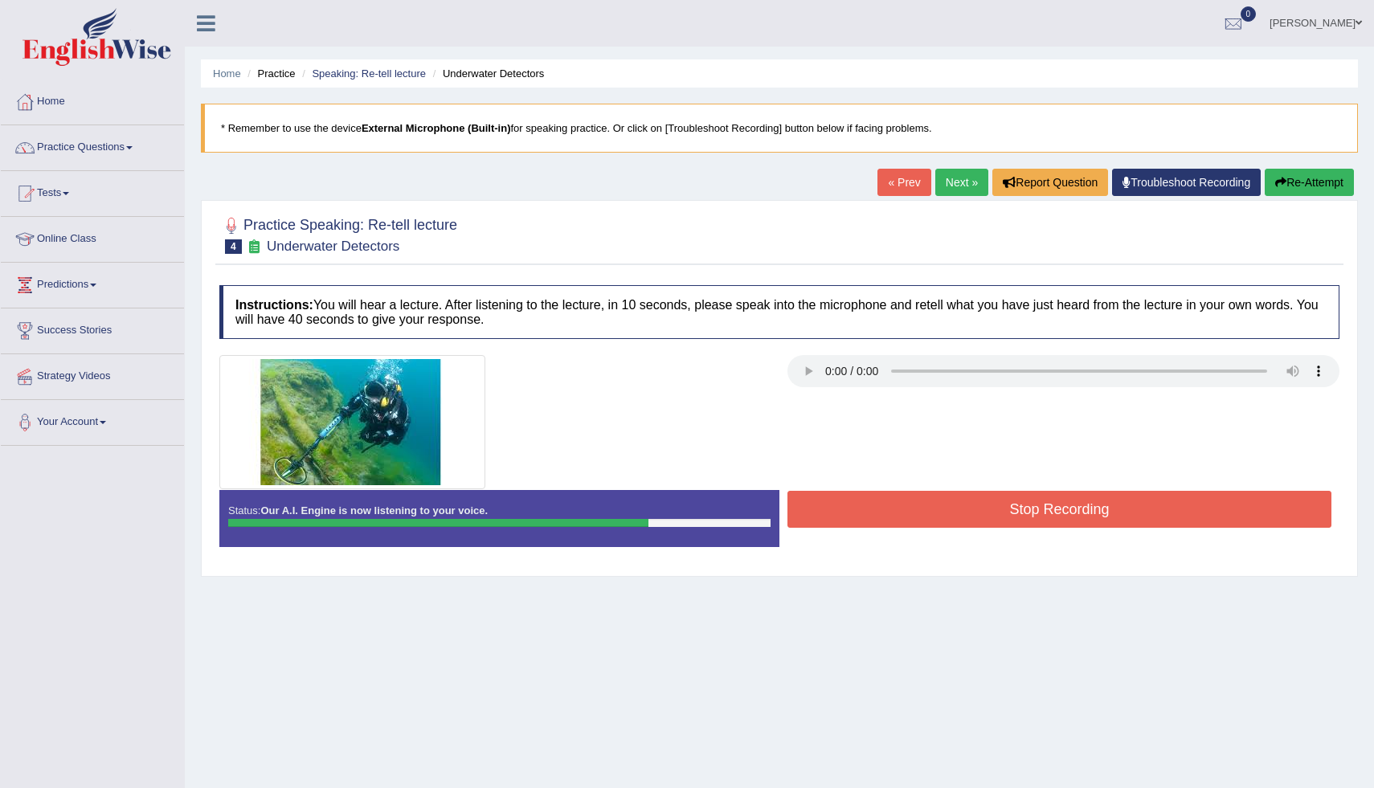
click at [1300, 187] on button "Re-Attempt" at bounding box center [1309, 182] width 89 height 27
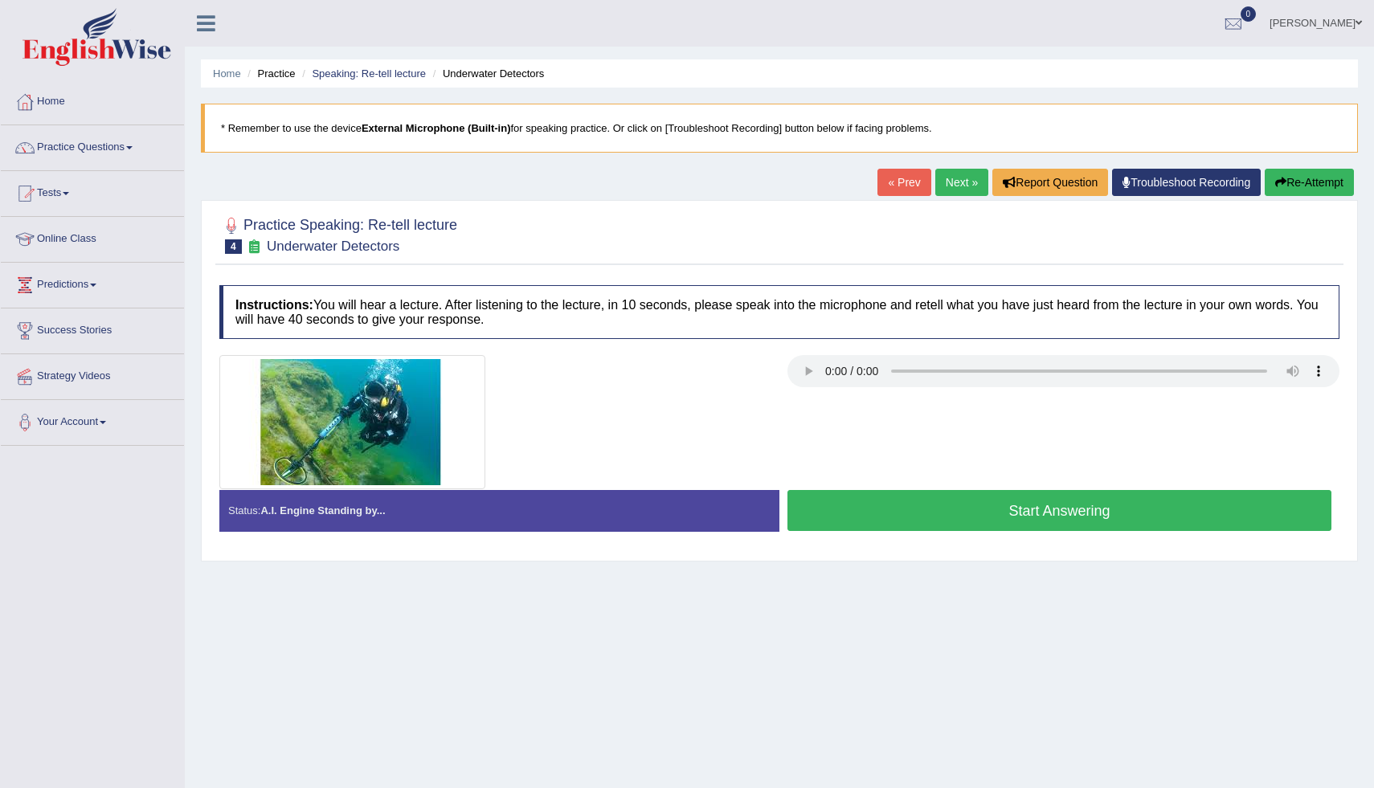
click at [1048, 508] on button "Start Answering" at bounding box center [1060, 510] width 544 height 41
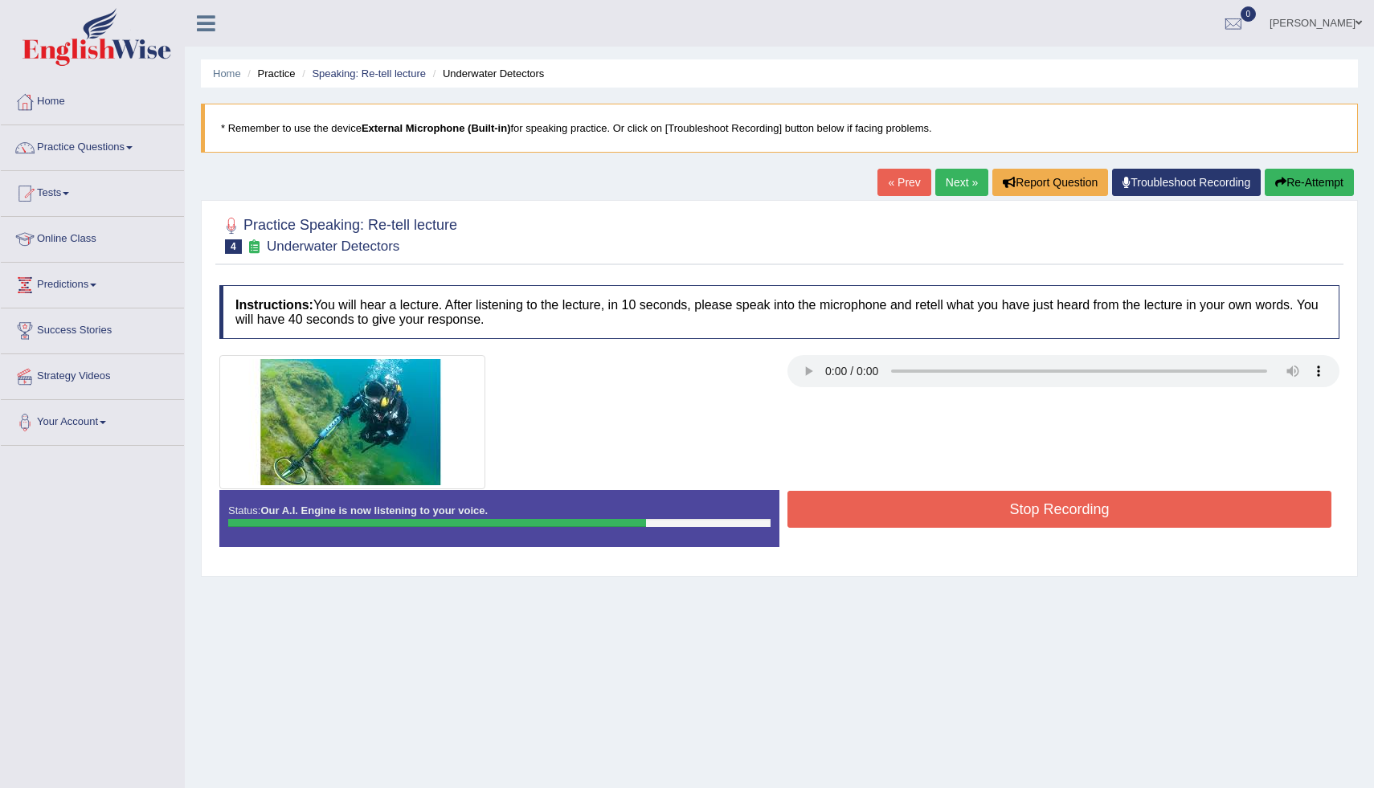
click at [1316, 190] on button "Re-Attempt" at bounding box center [1309, 182] width 89 height 27
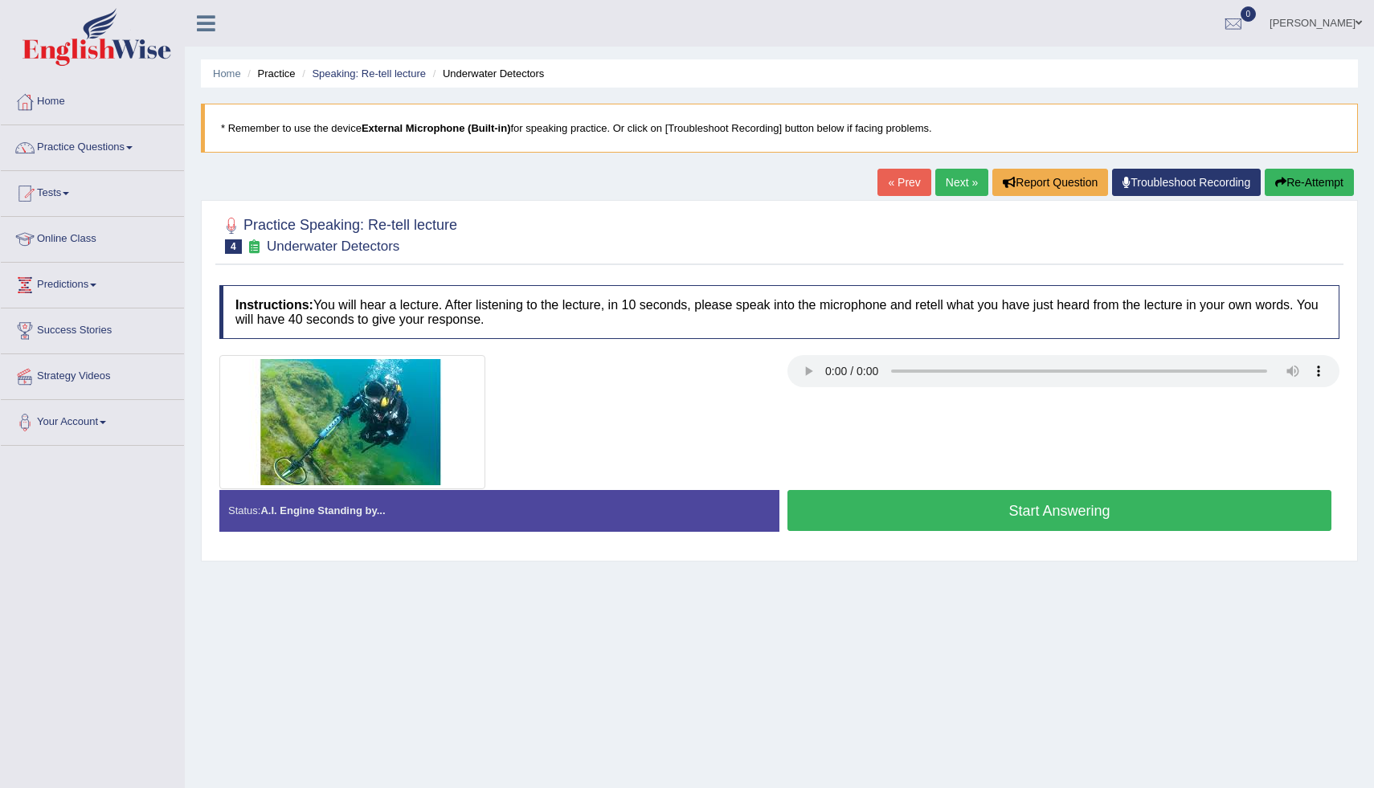
click at [1316, 190] on button "Re-Attempt" at bounding box center [1309, 182] width 89 height 27
click at [1247, 500] on button "Start Answering" at bounding box center [1060, 510] width 544 height 41
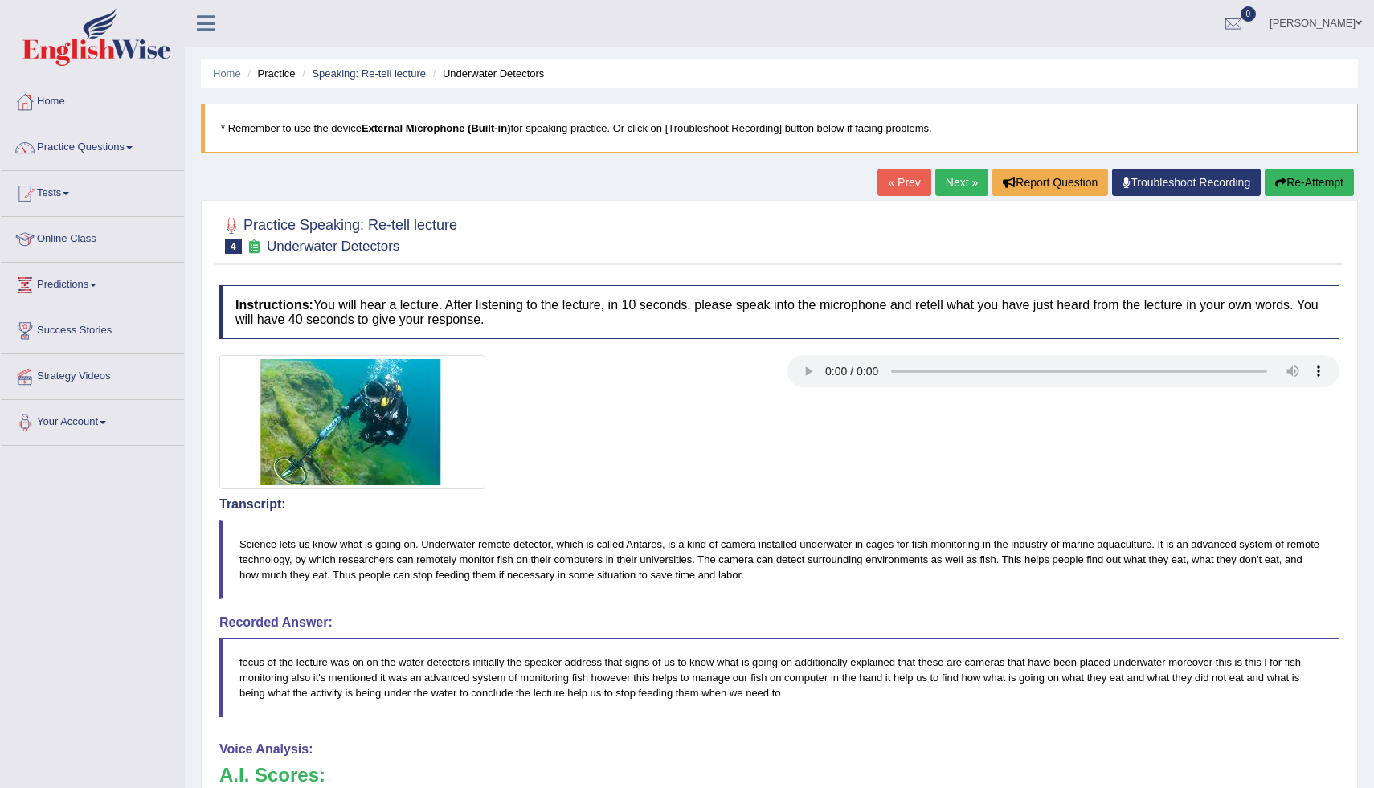
click at [1314, 177] on button "Re-Attempt" at bounding box center [1309, 182] width 89 height 27
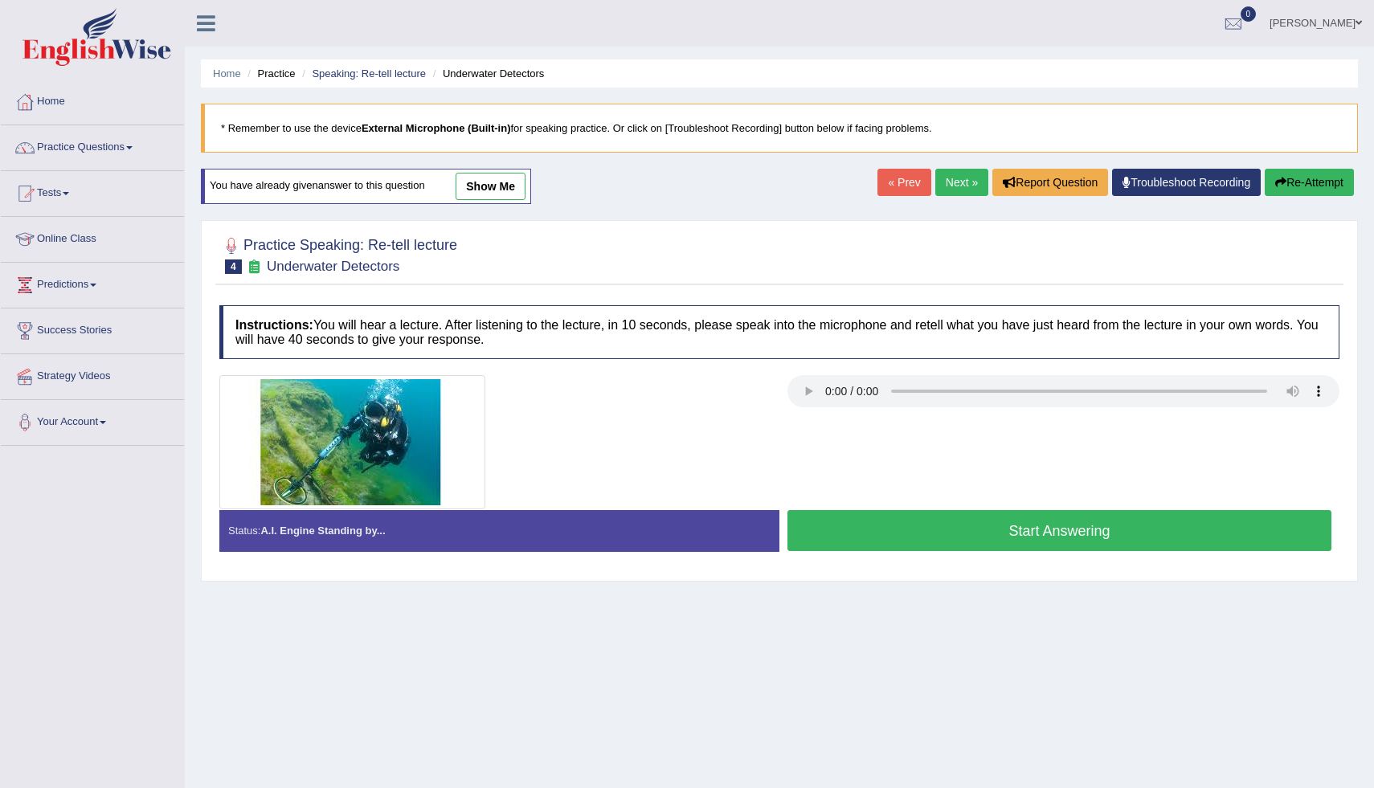
click at [1107, 532] on button "Start Answering" at bounding box center [1060, 530] width 544 height 41
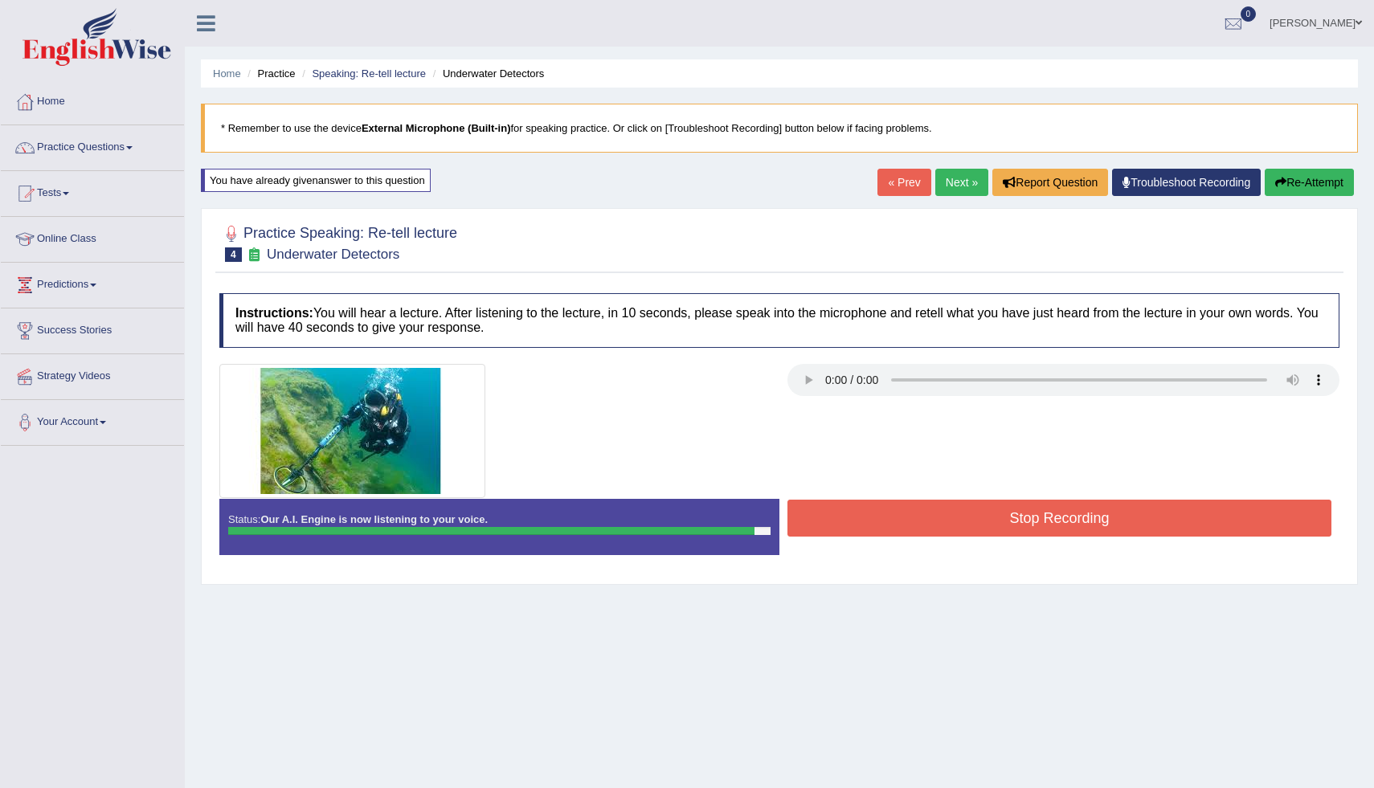
click at [1107, 532] on button "Stop Recording" at bounding box center [1060, 518] width 544 height 37
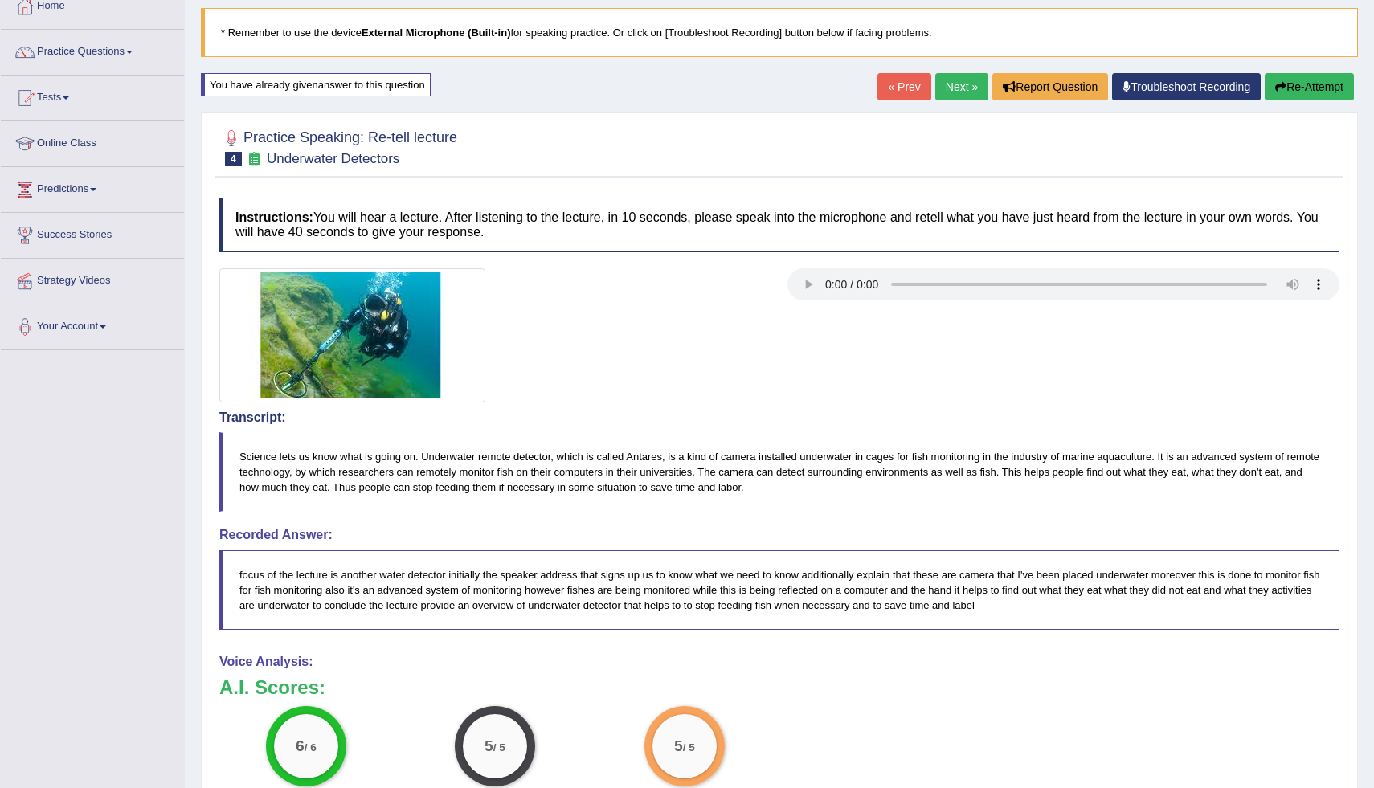
scroll to position [64, 0]
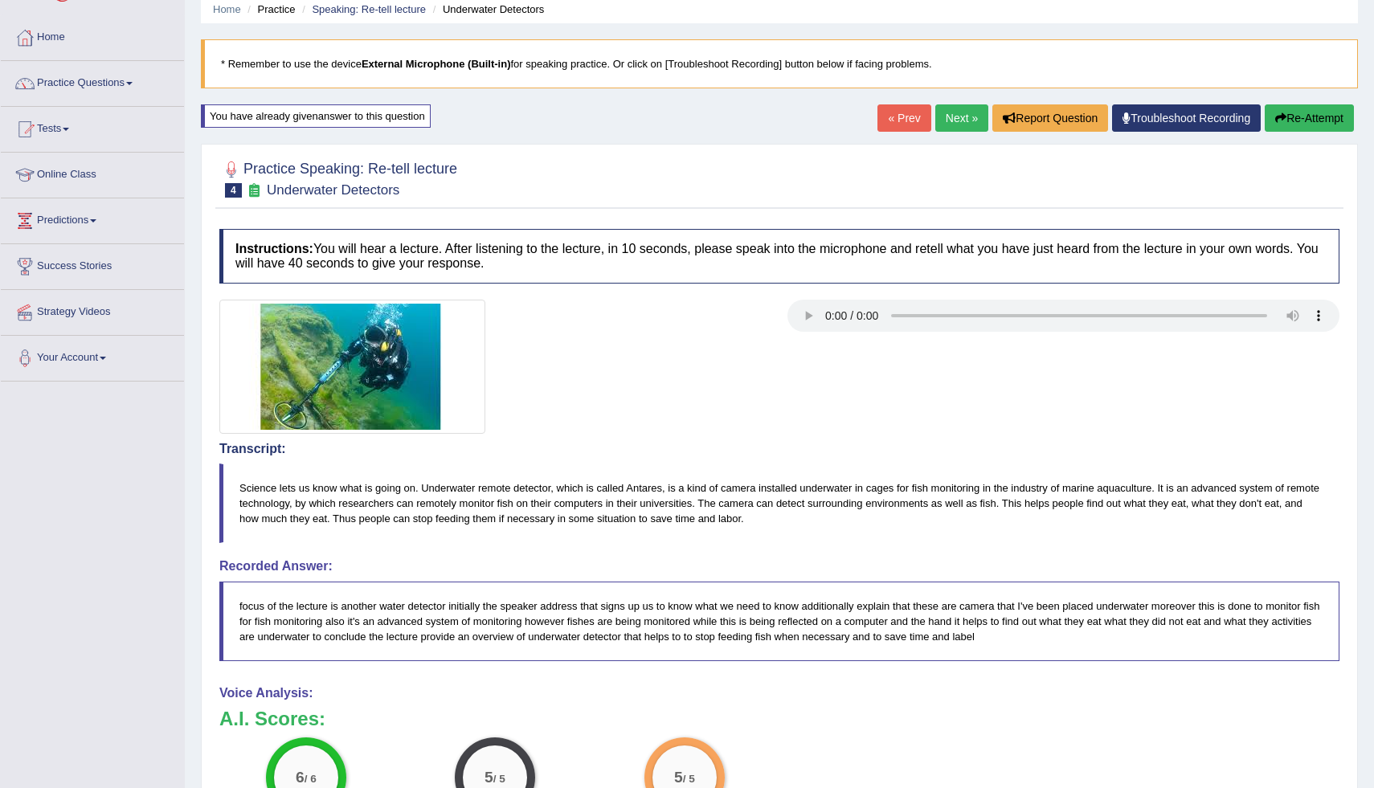
click at [1315, 111] on button "Re-Attempt" at bounding box center [1309, 117] width 89 height 27
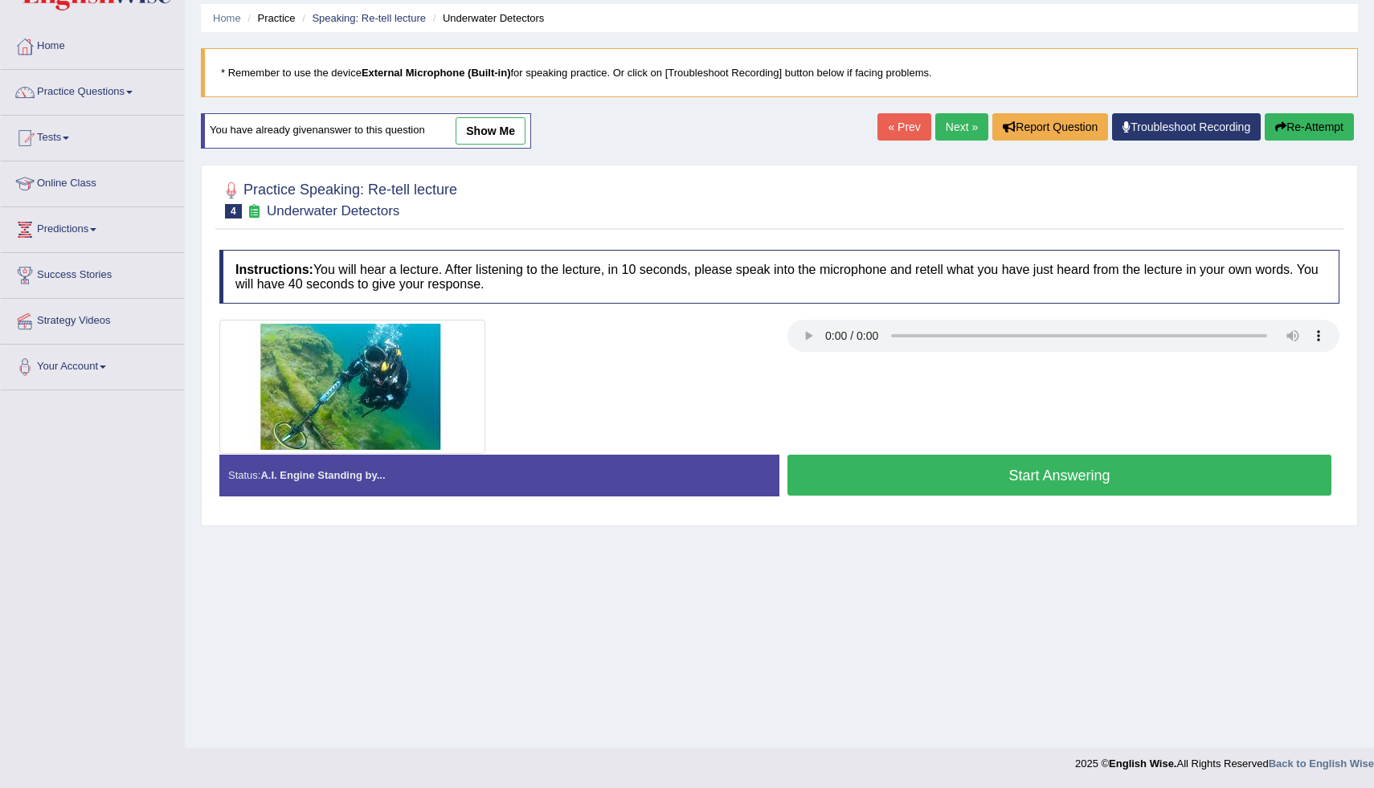
click at [501, 135] on link "show me" at bounding box center [491, 130] width 70 height 27
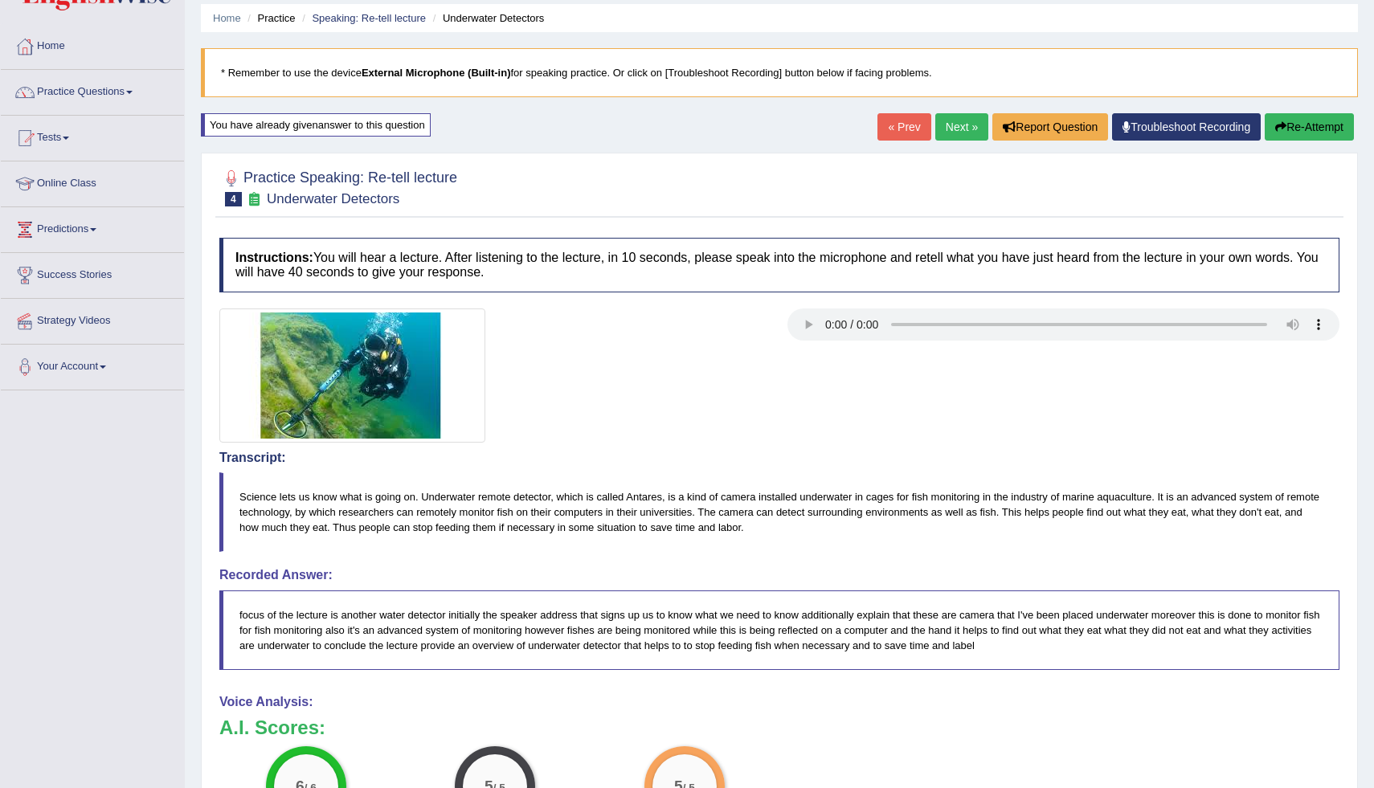
click at [956, 120] on link "Next »" at bounding box center [962, 126] width 53 height 27
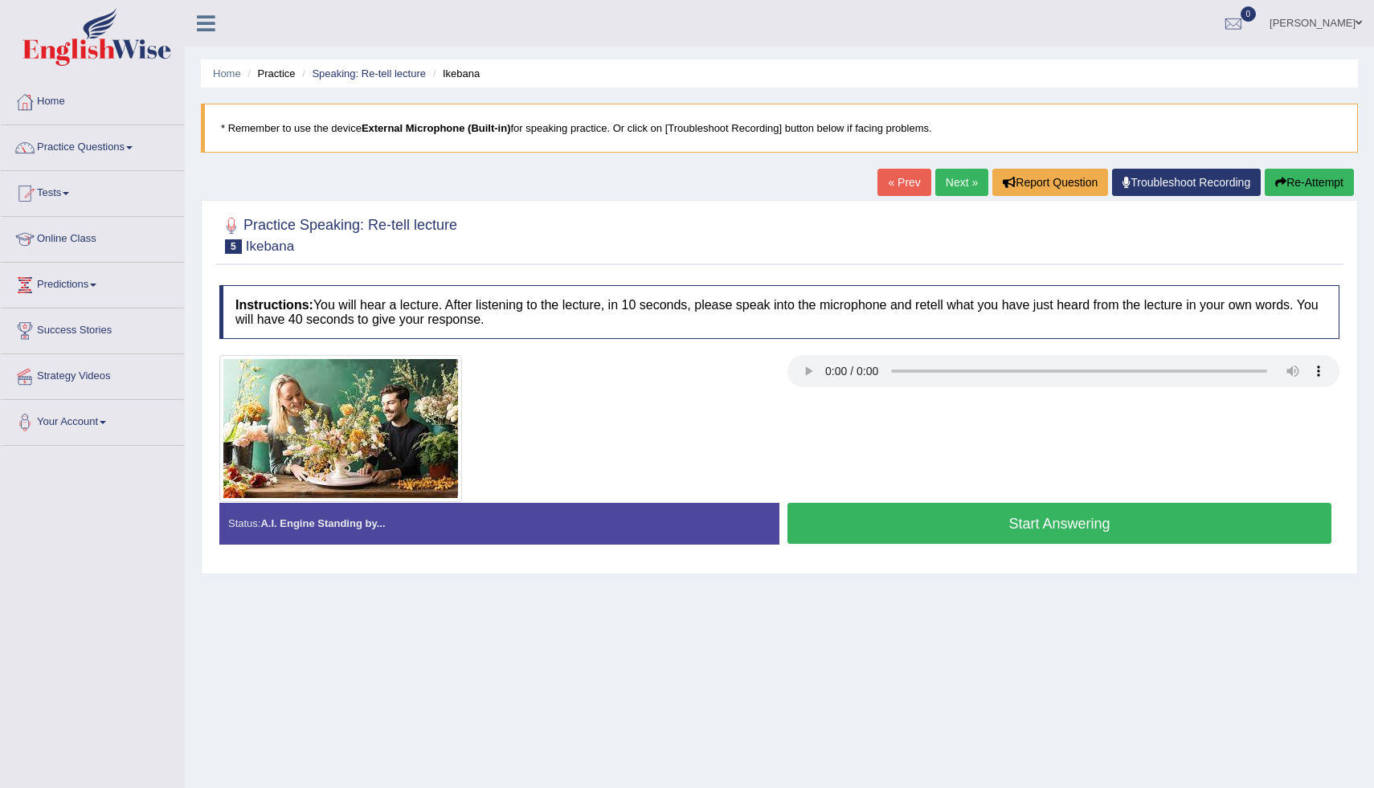
click at [992, 520] on button "Start Answering" at bounding box center [1060, 523] width 544 height 41
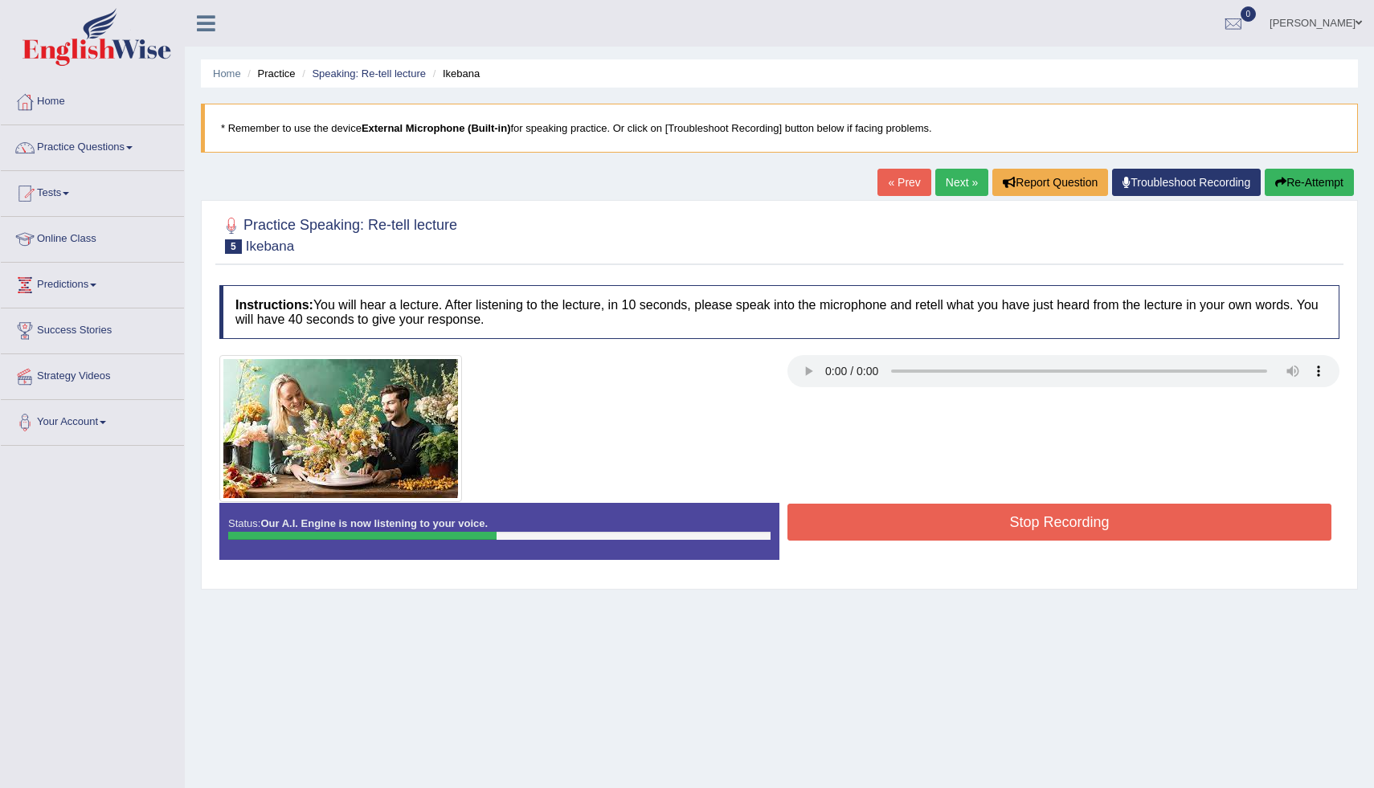
click at [1286, 187] on button "Re-Attempt" at bounding box center [1309, 182] width 89 height 27
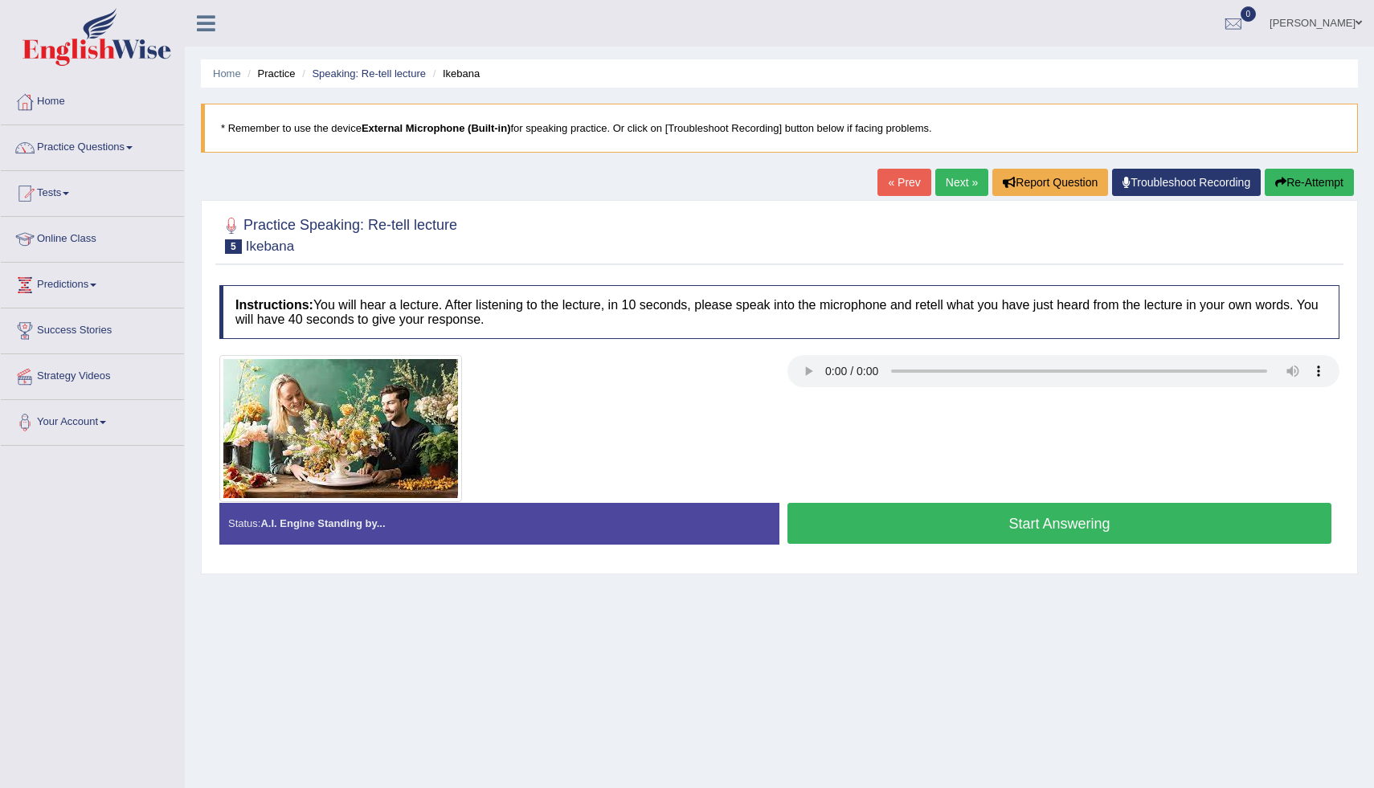
click at [1042, 521] on button "Start Answering" at bounding box center [1060, 523] width 544 height 41
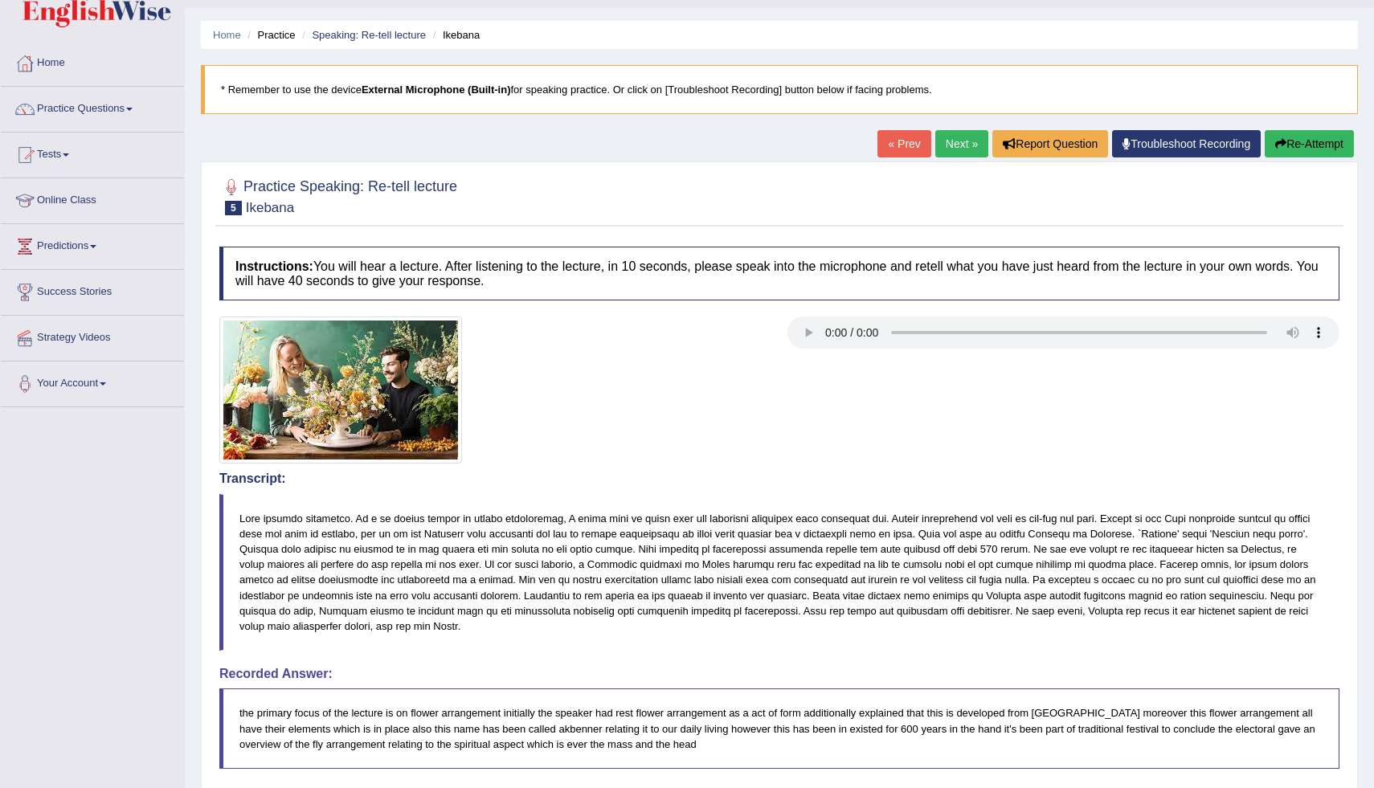
scroll to position [38, 0]
click at [957, 141] on link "Next »" at bounding box center [962, 144] width 53 height 27
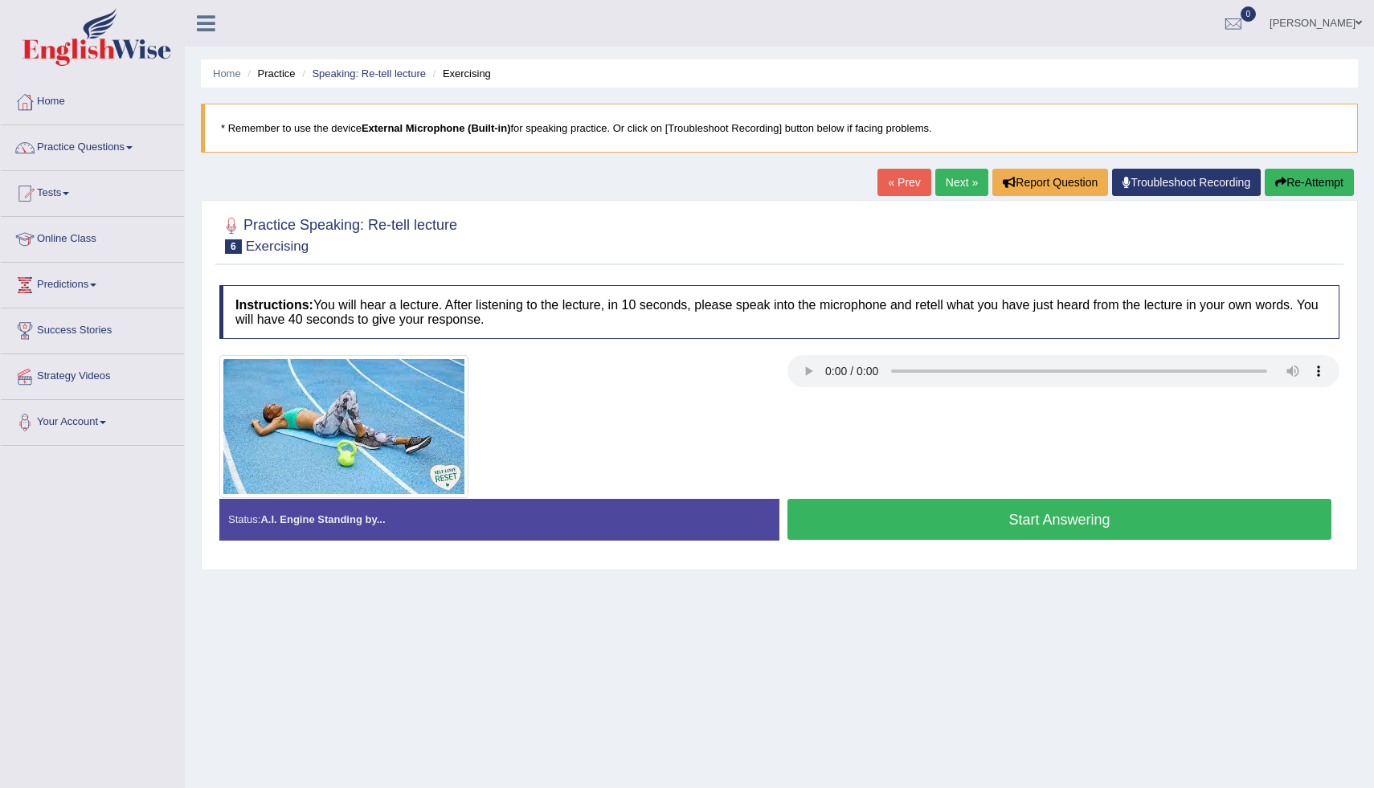
click at [1019, 526] on button "Start Answering" at bounding box center [1060, 519] width 544 height 41
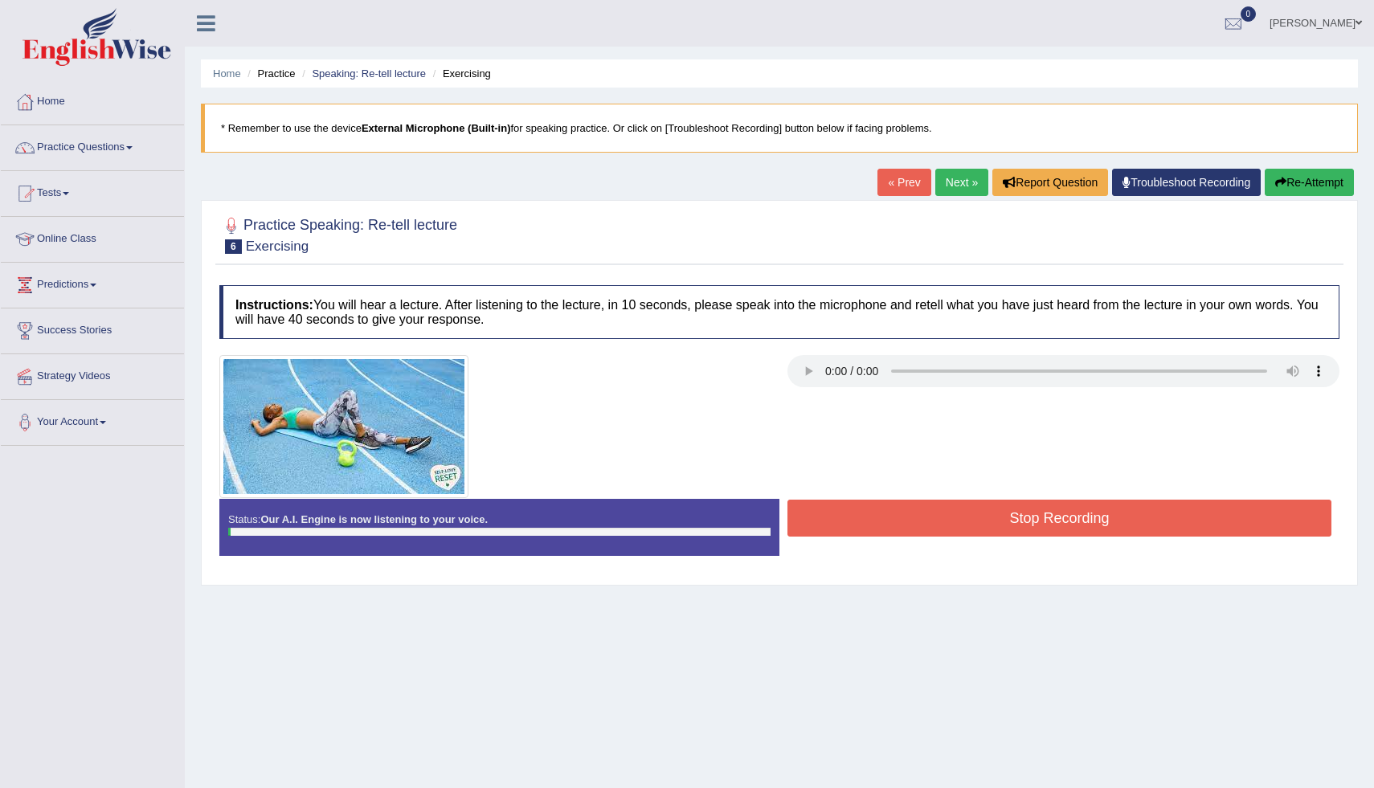
click at [1019, 526] on button "Stop Recording" at bounding box center [1060, 518] width 544 height 37
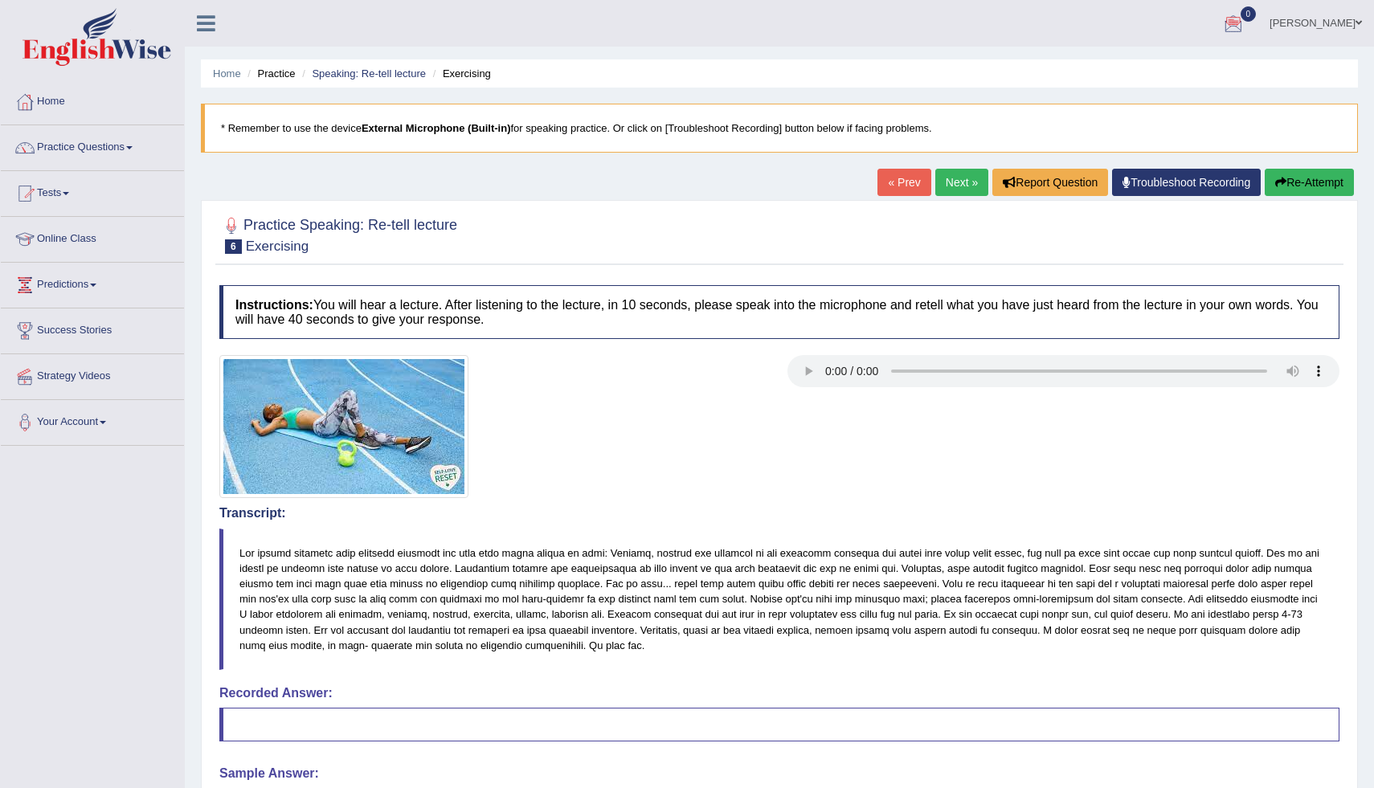
scroll to position [149, 0]
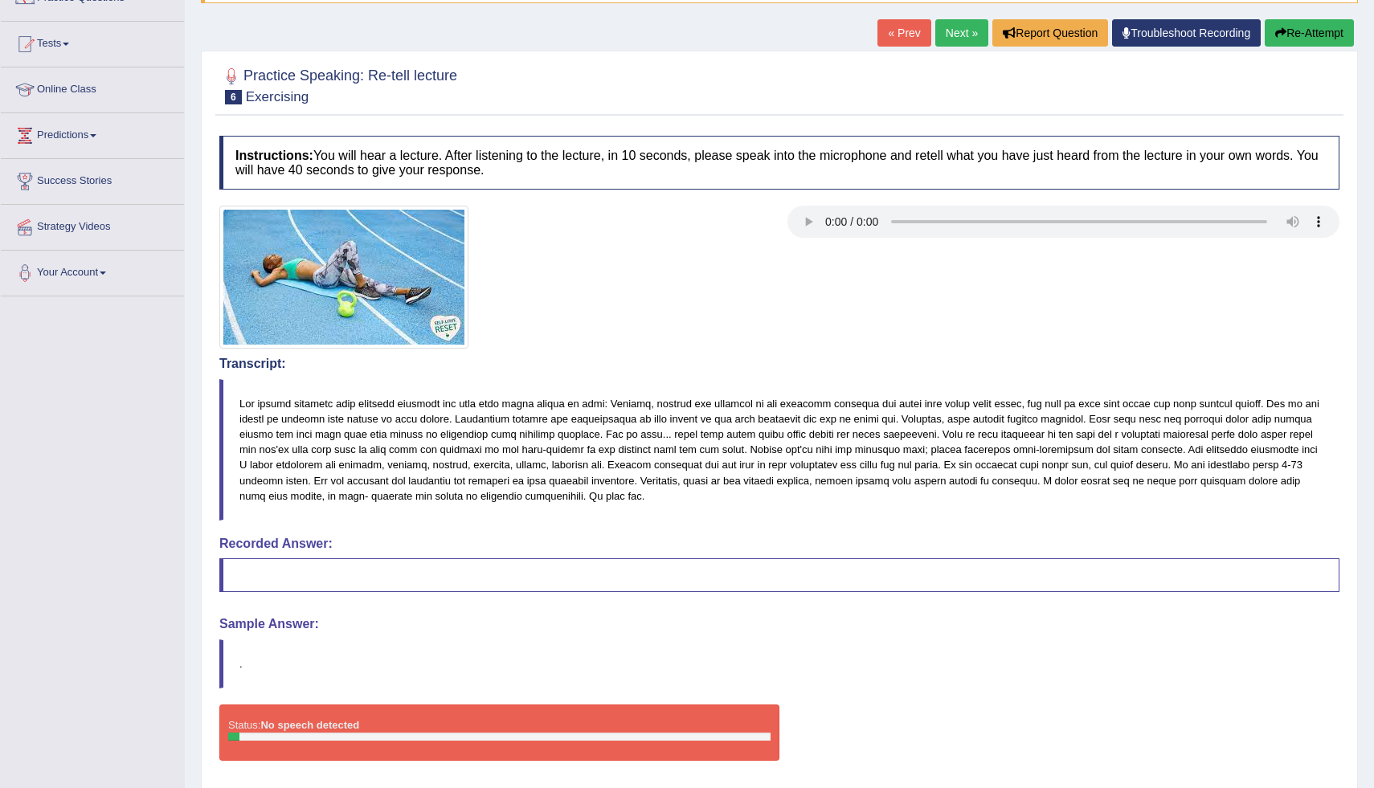
click at [1308, 33] on button "Re-Attempt" at bounding box center [1309, 32] width 89 height 27
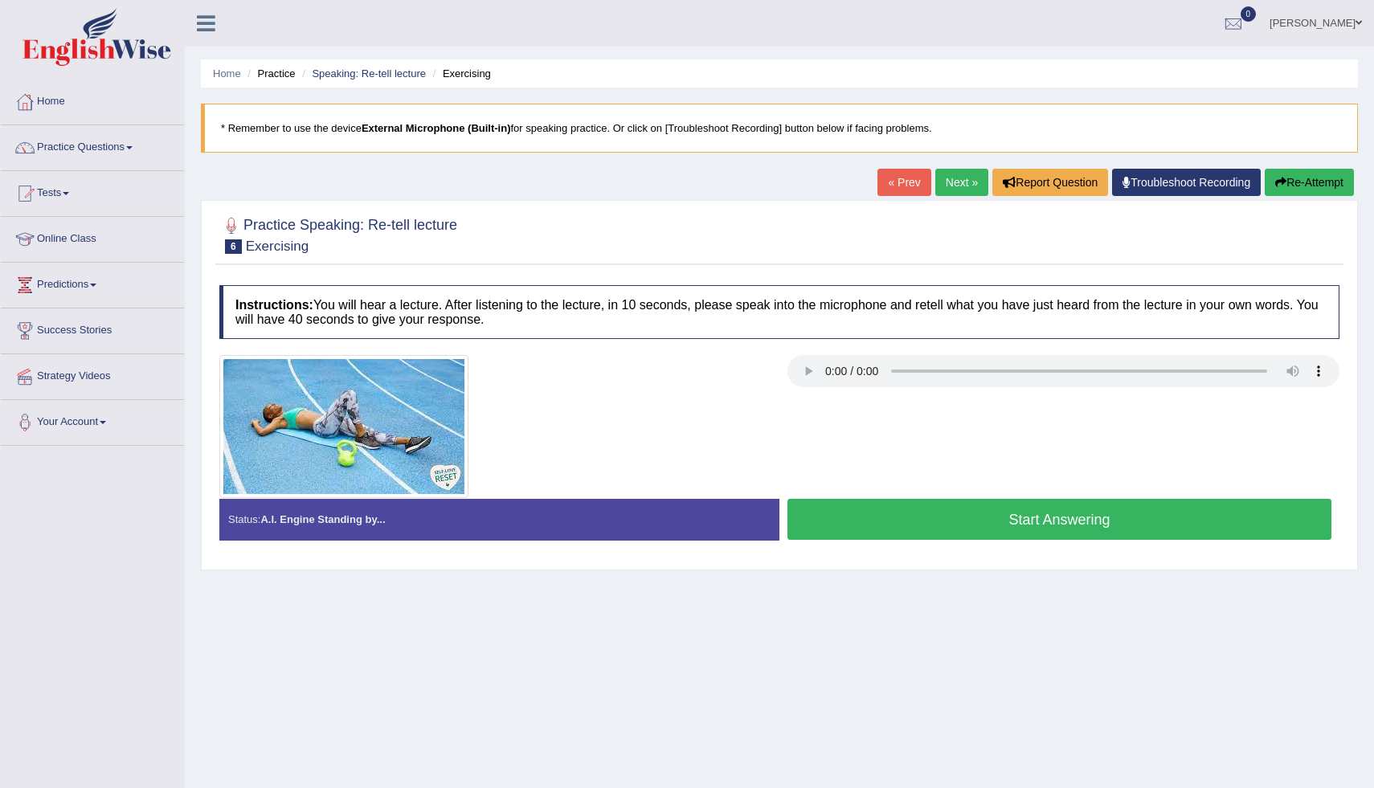
click at [969, 513] on button "Start Answering" at bounding box center [1060, 519] width 544 height 41
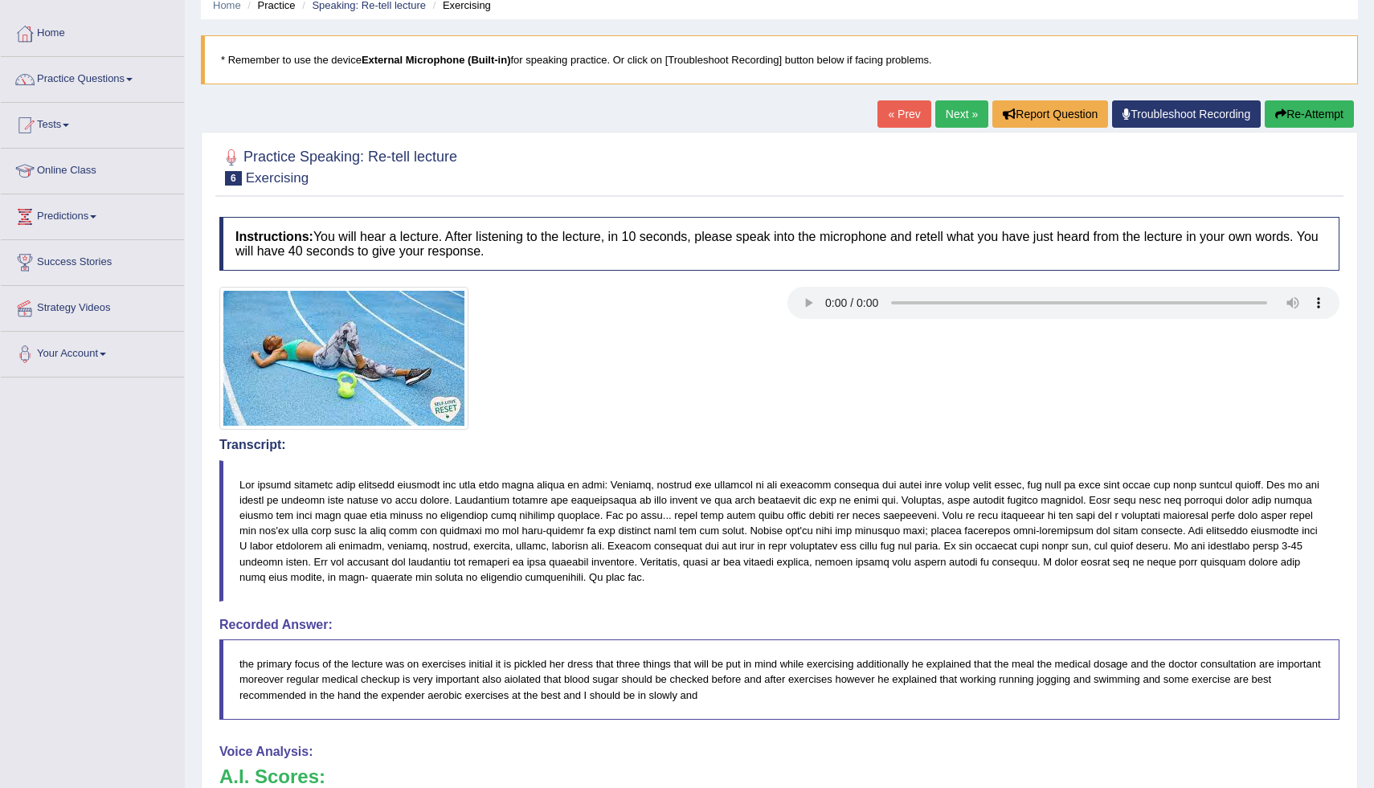
scroll to position [63, 0]
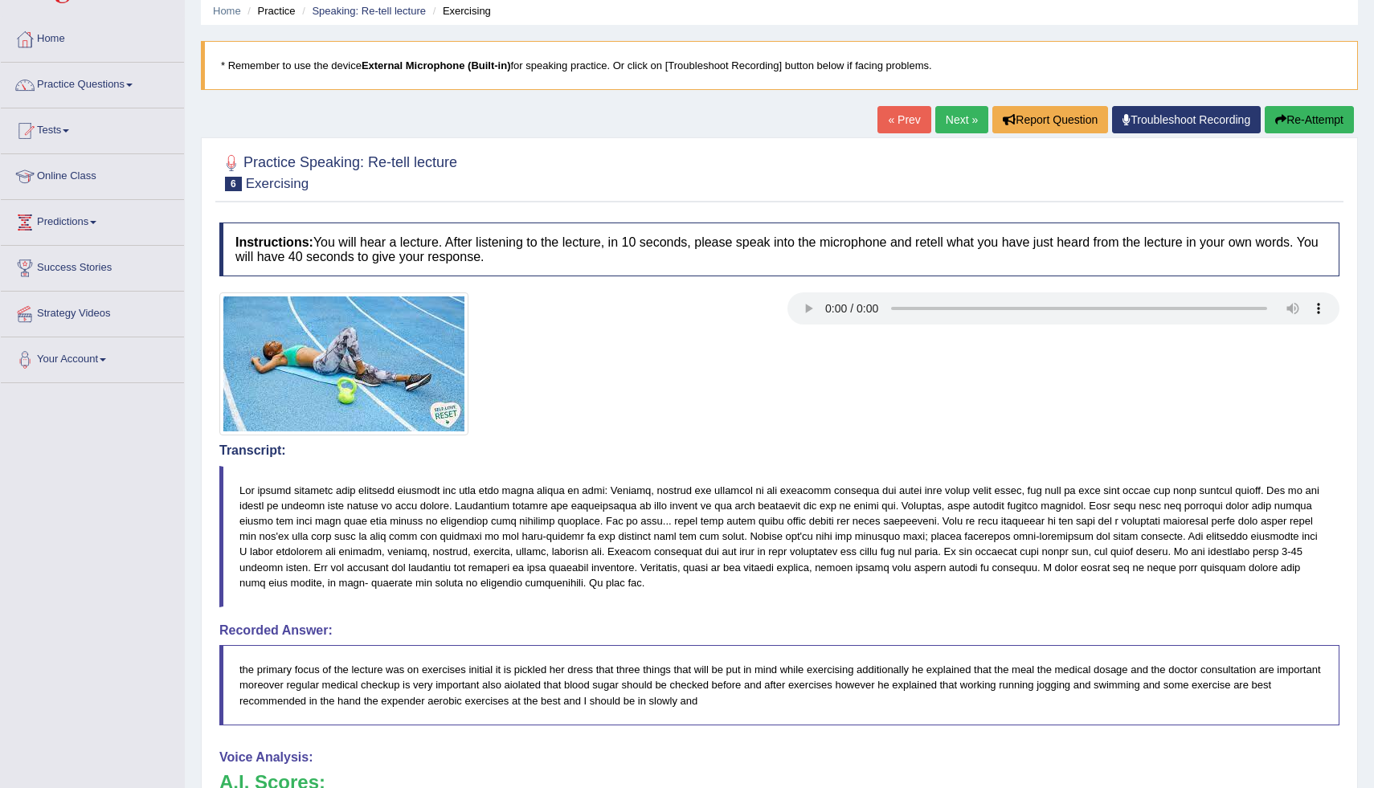
click at [1315, 113] on button "Re-Attempt" at bounding box center [1309, 119] width 89 height 27
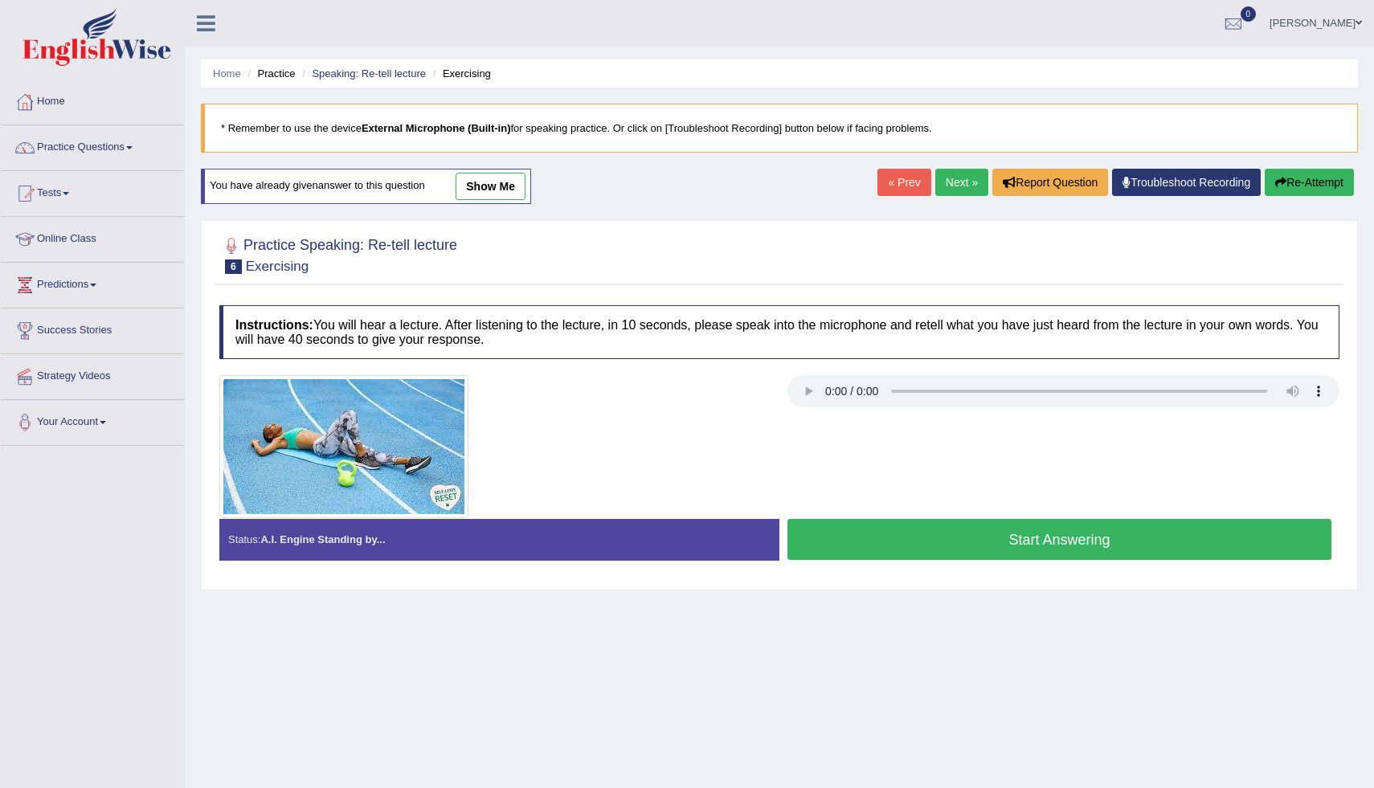
scroll to position [55, 0]
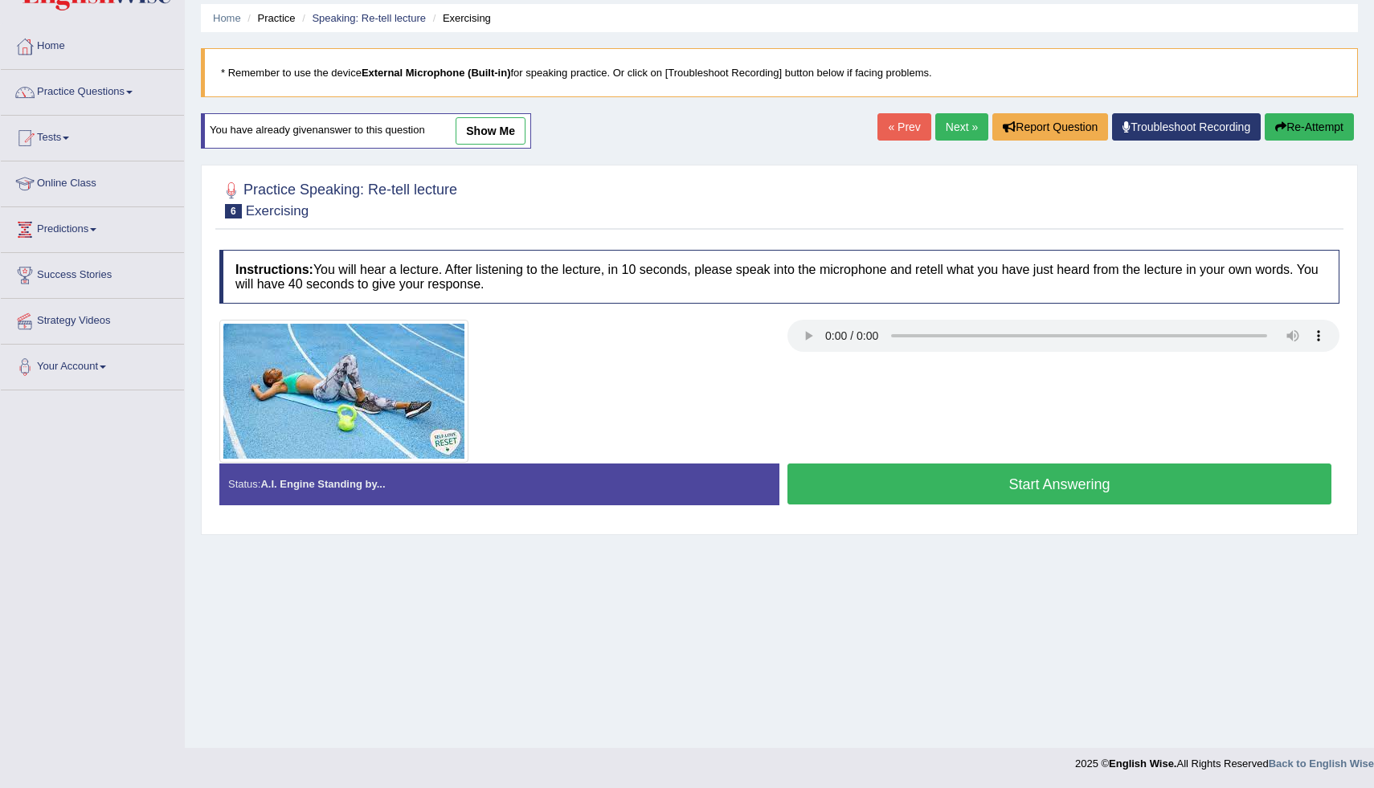
click at [1303, 122] on button "Re-Attempt" at bounding box center [1309, 126] width 89 height 27
click at [852, 479] on button "Start Answering" at bounding box center [1060, 484] width 544 height 41
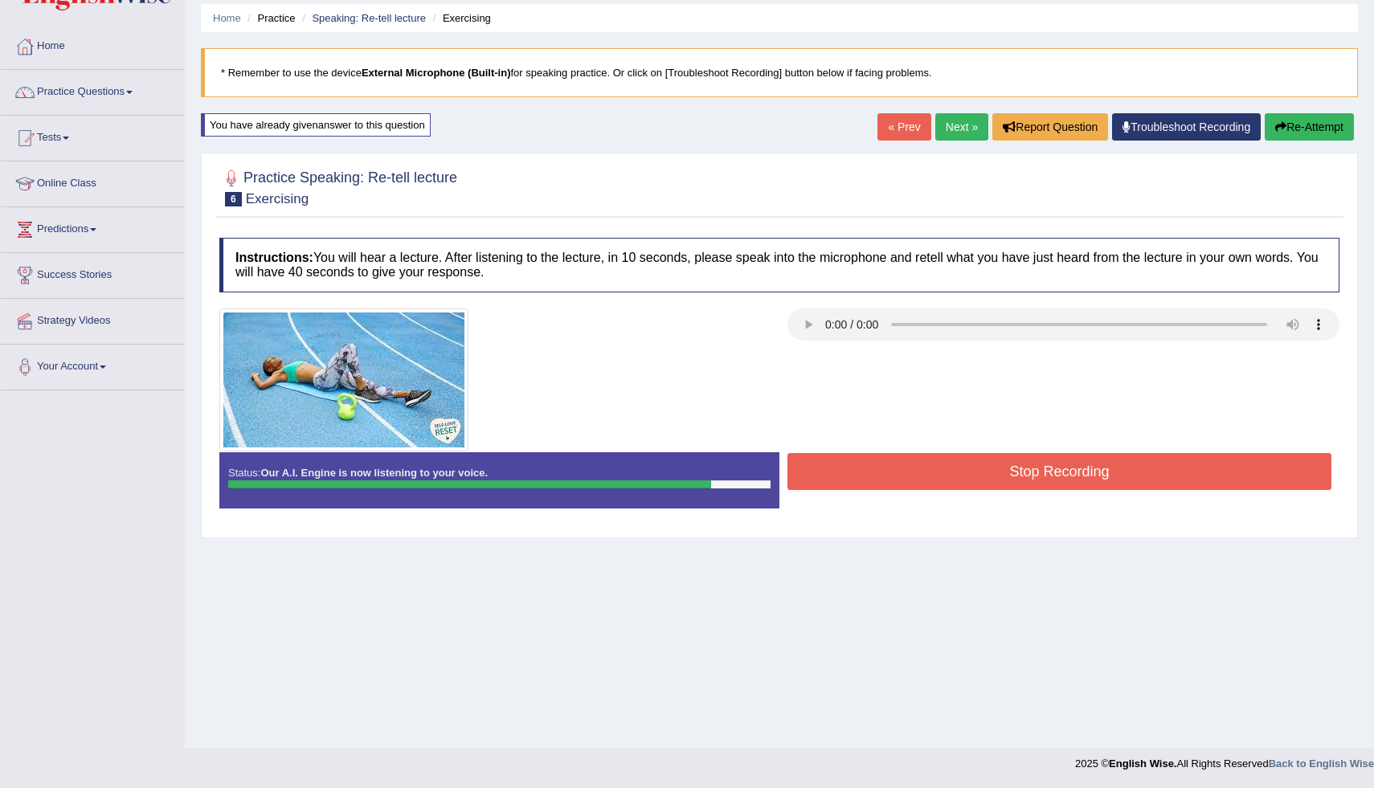
click at [1276, 129] on icon "button" at bounding box center [1281, 126] width 11 height 11
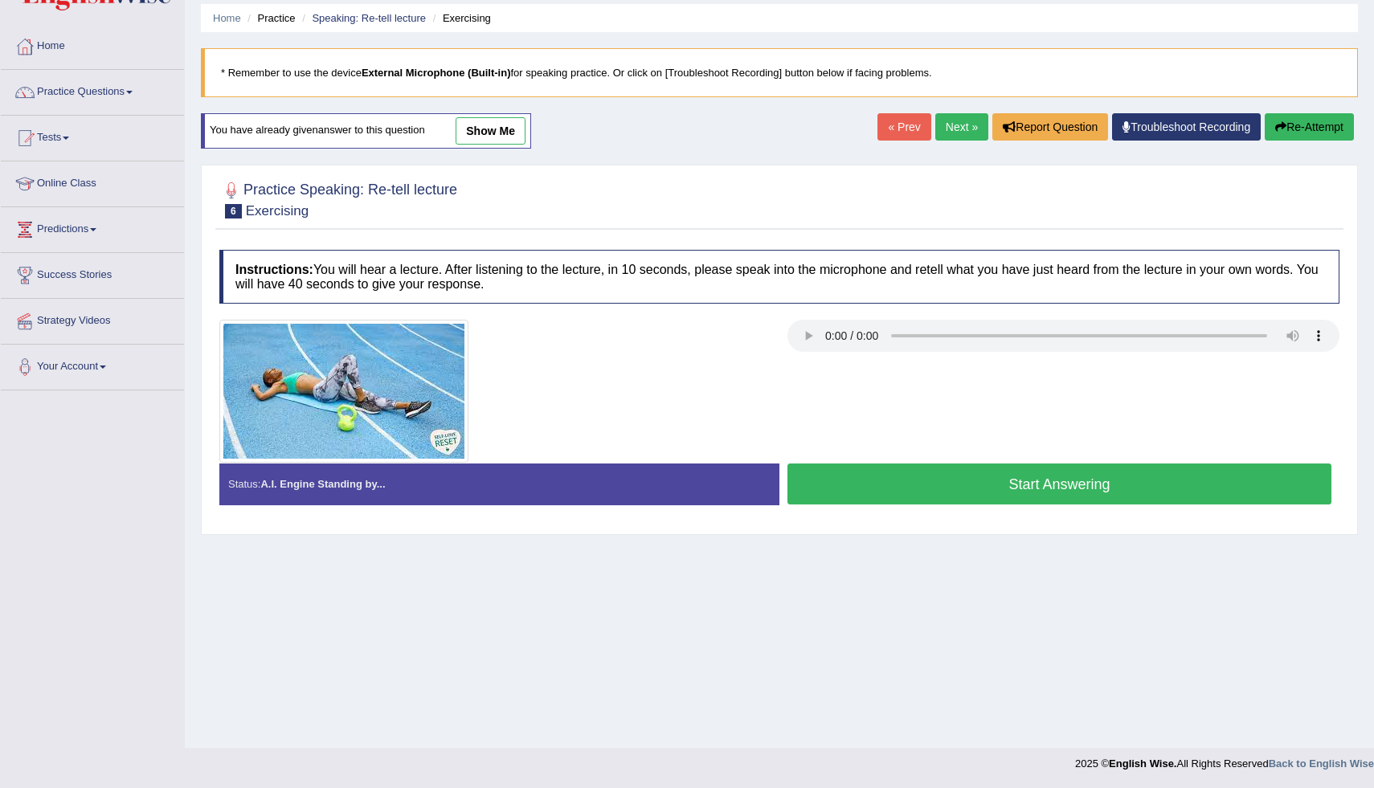
click at [993, 492] on button "Start Answering" at bounding box center [1060, 484] width 544 height 41
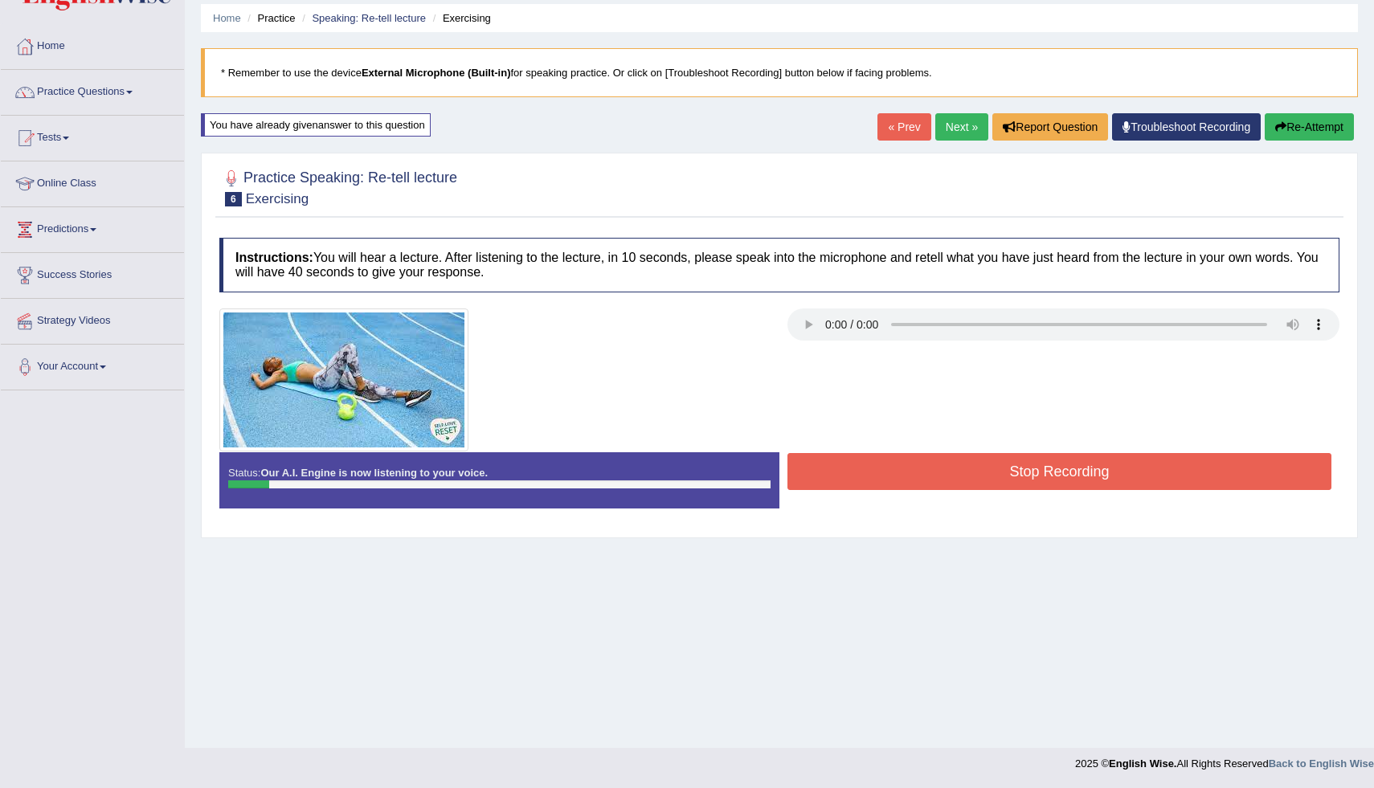
click at [1291, 121] on button "Re-Attempt" at bounding box center [1309, 126] width 89 height 27
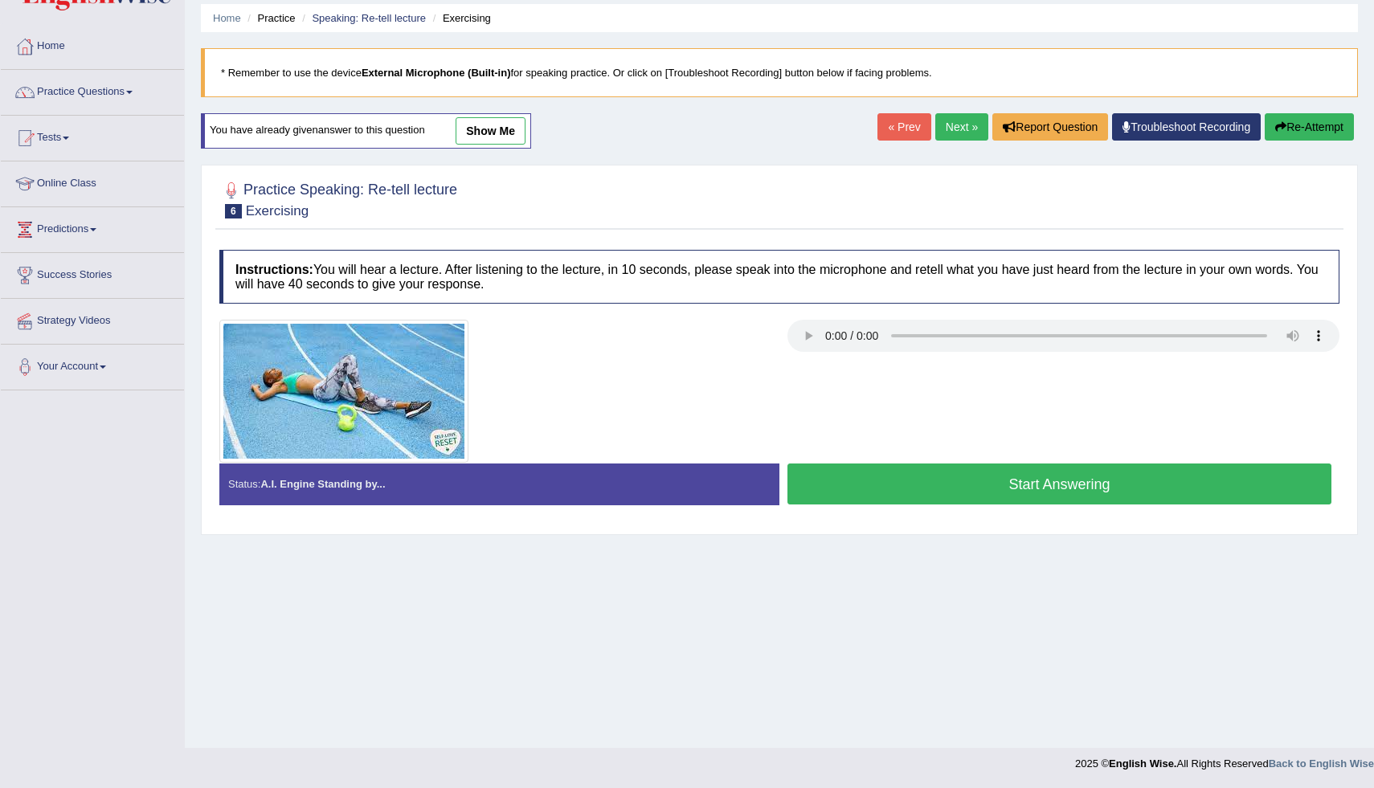
click at [1023, 480] on button "Start Answering" at bounding box center [1060, 484] width 544 height 41
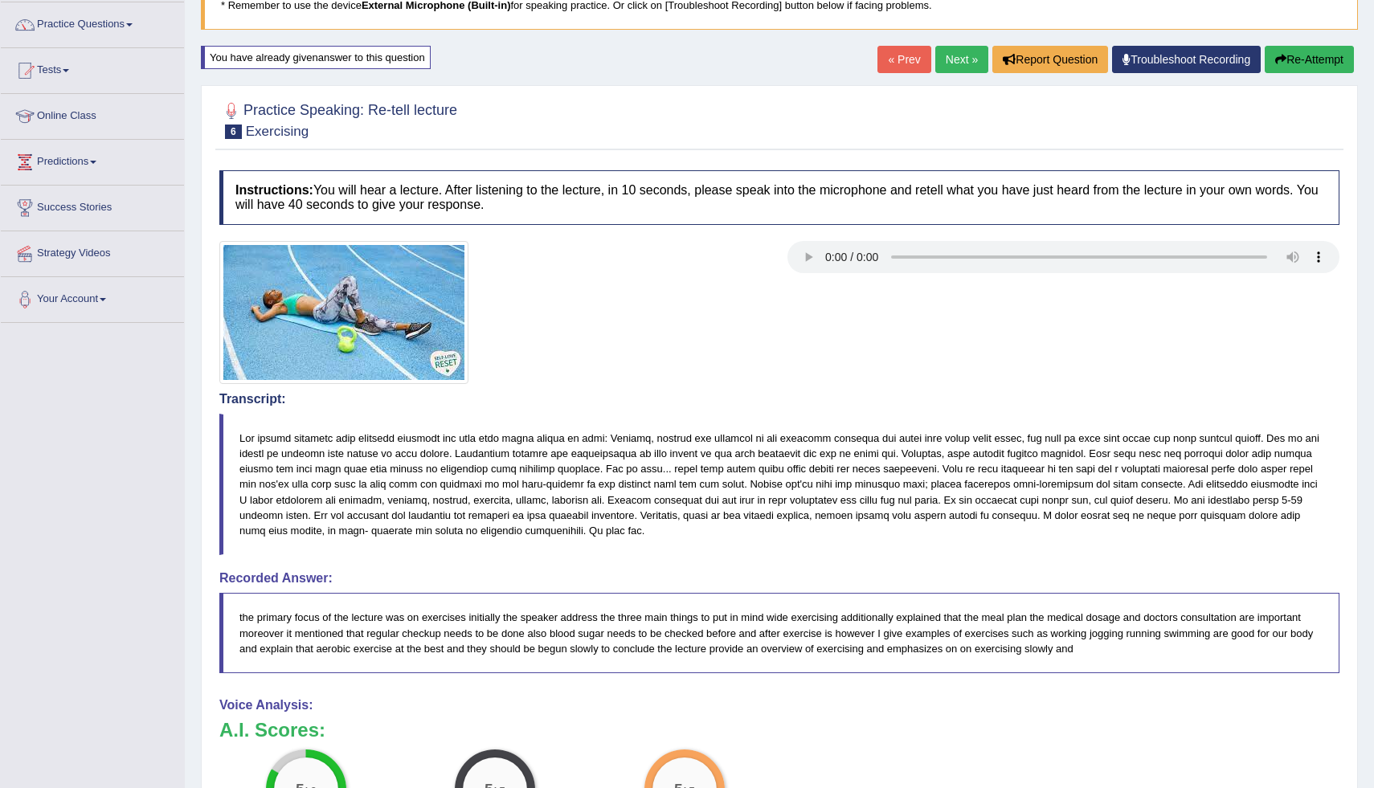
scroll to position [88, 0]
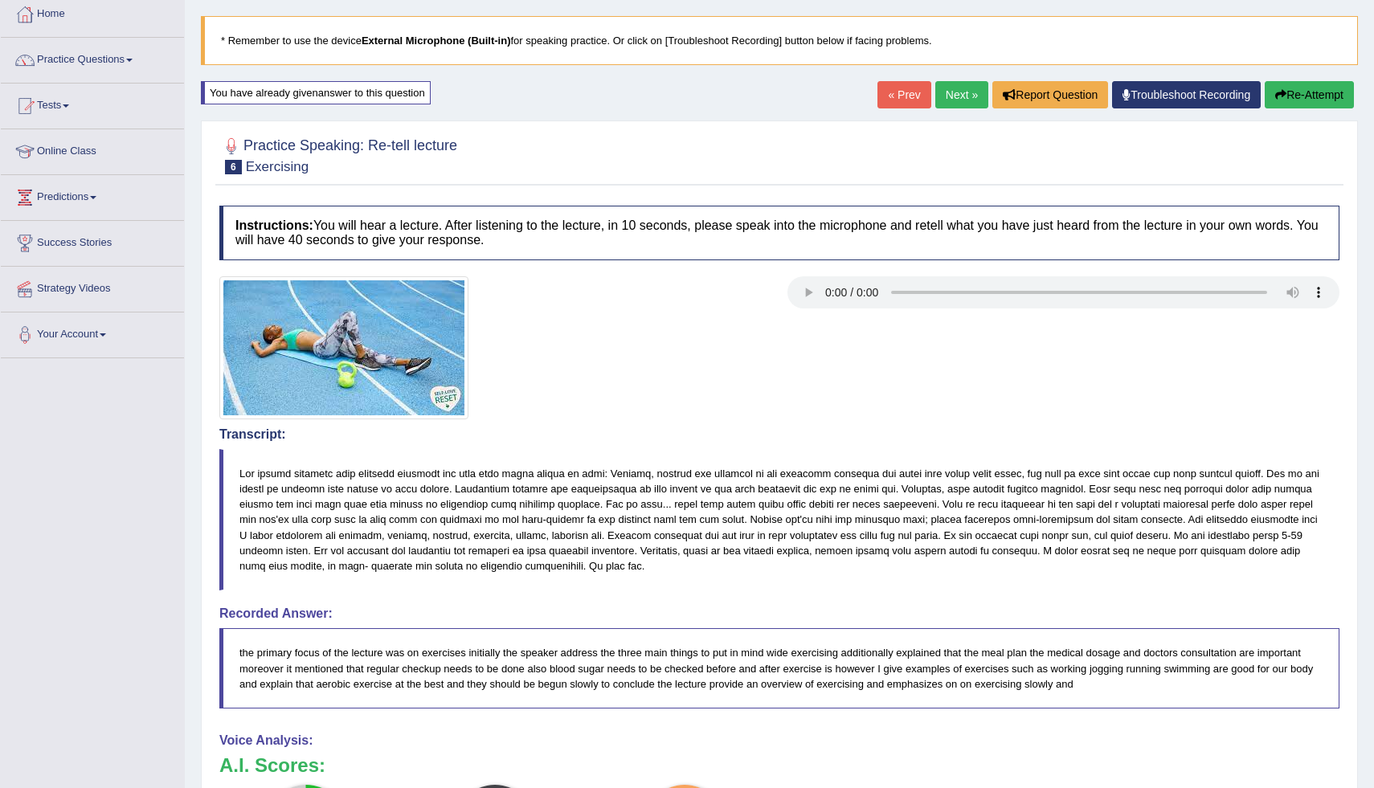
click at [1289, 93] on button "Re-Attempt" at bounding box center [1309, 94] width 89 height 27
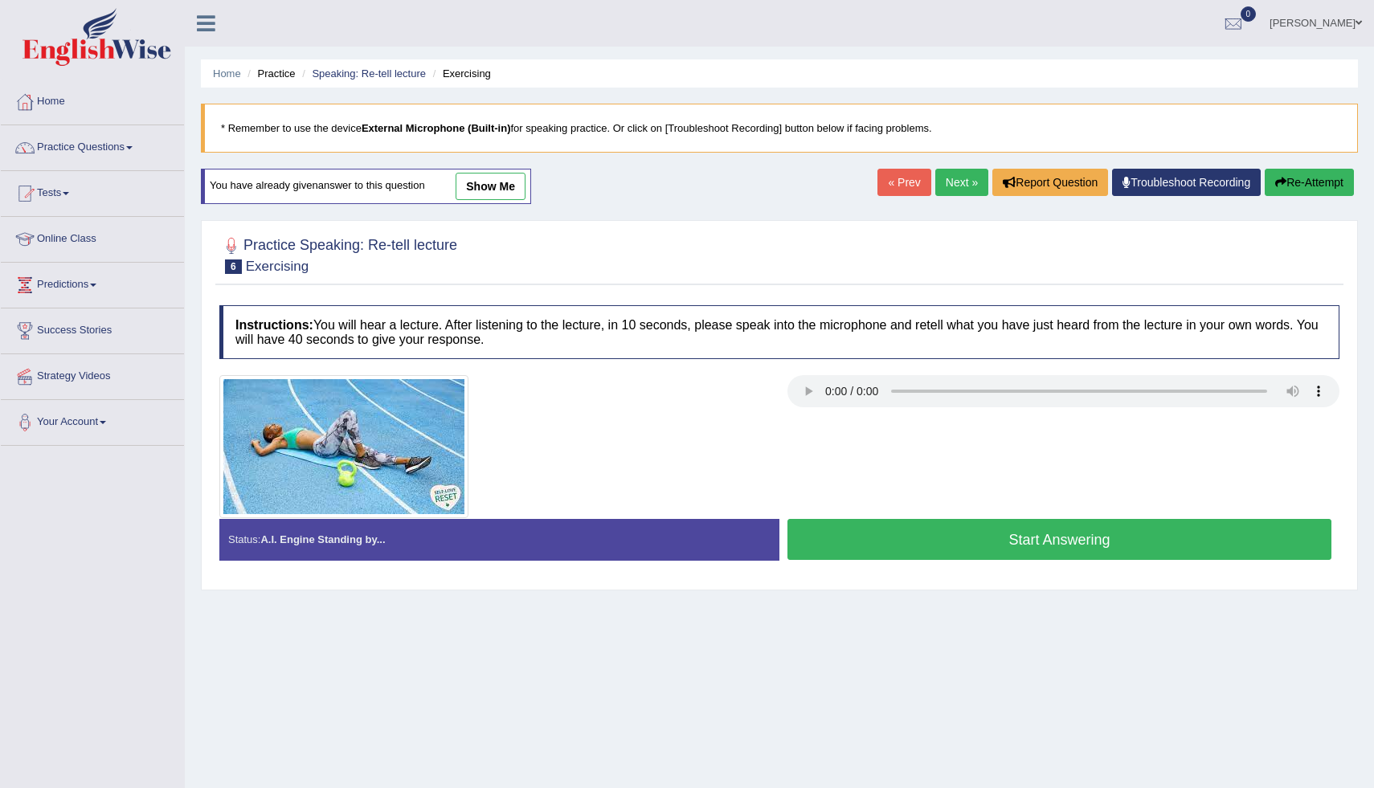
scroll to position [55, 0]
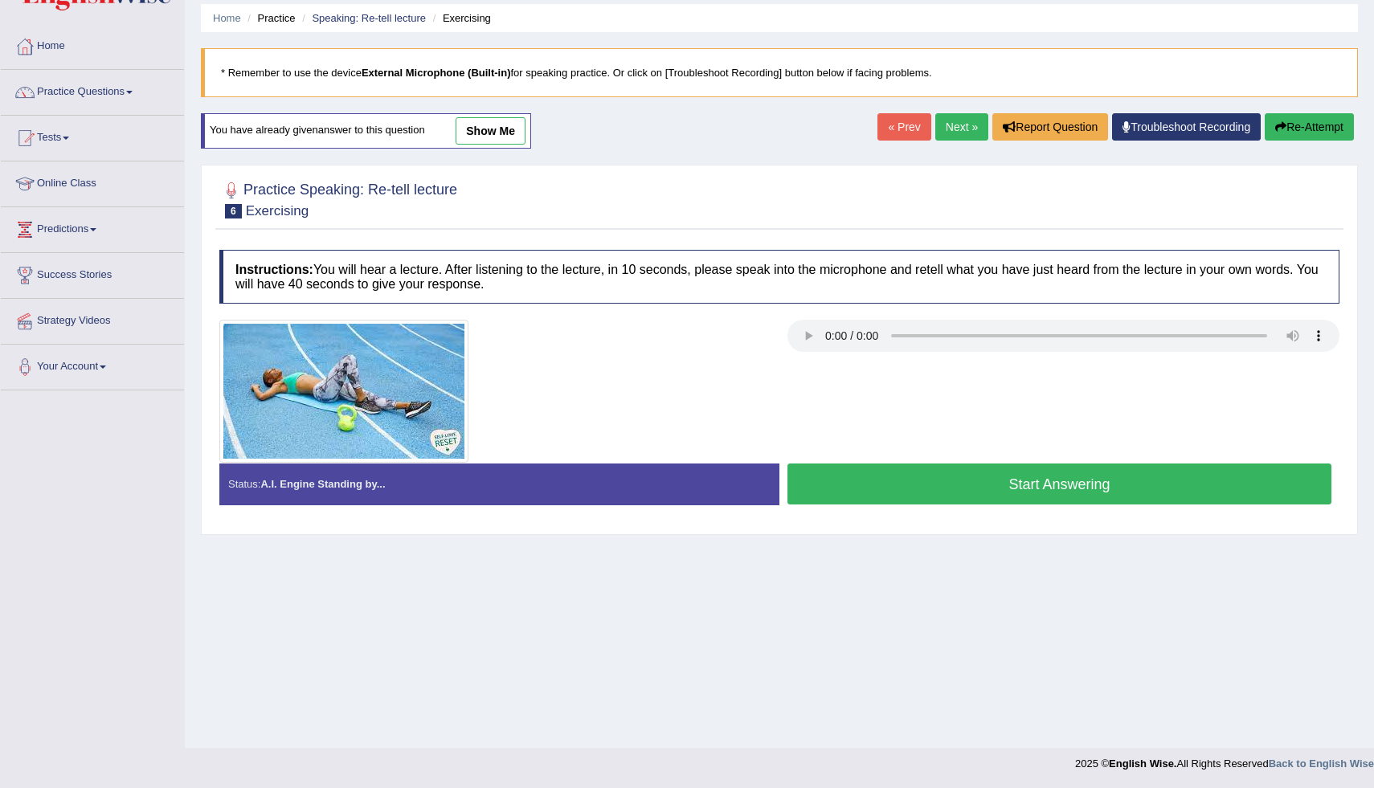
click at [910, 479] on button "Start Answering" at bounding box center [1060, 484] width 544 height 41
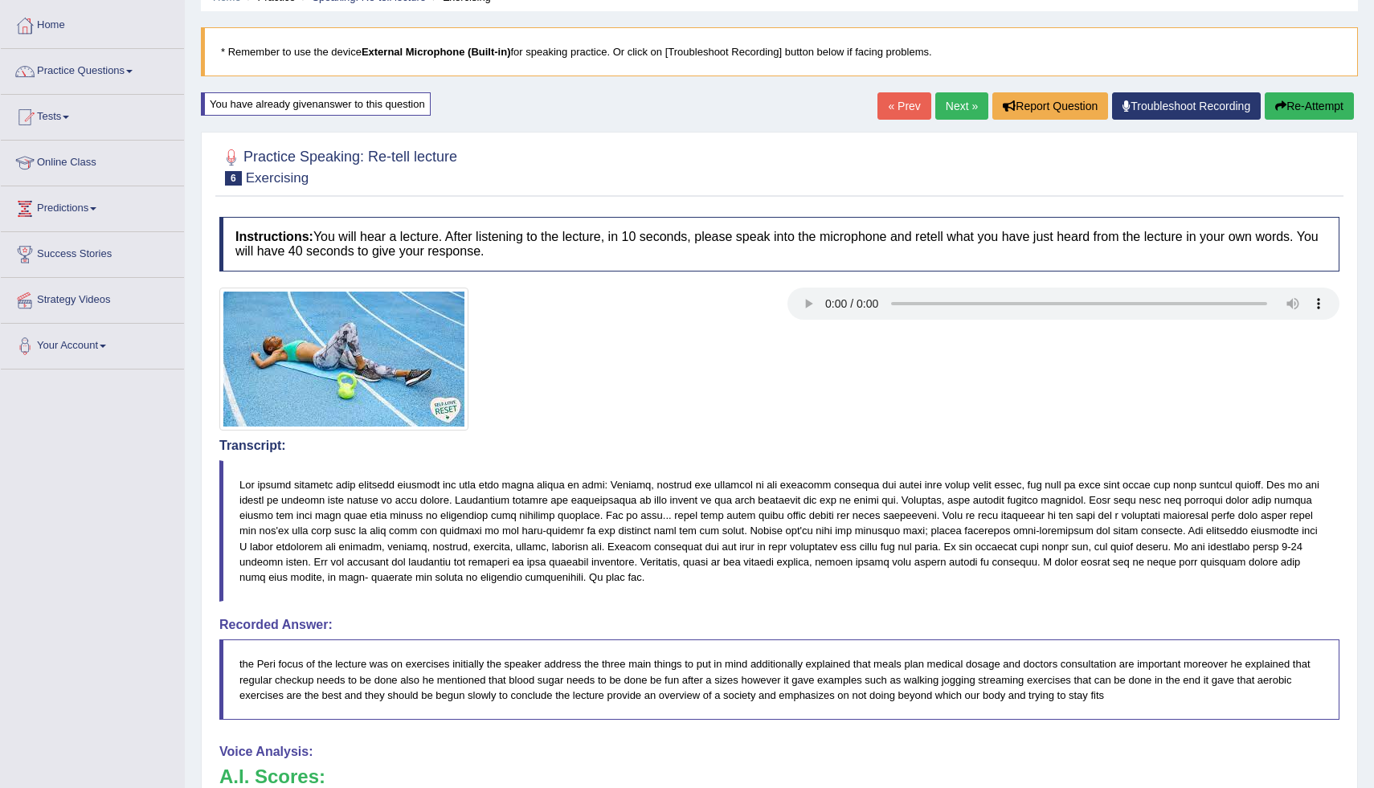
scroll to position [0, 0]
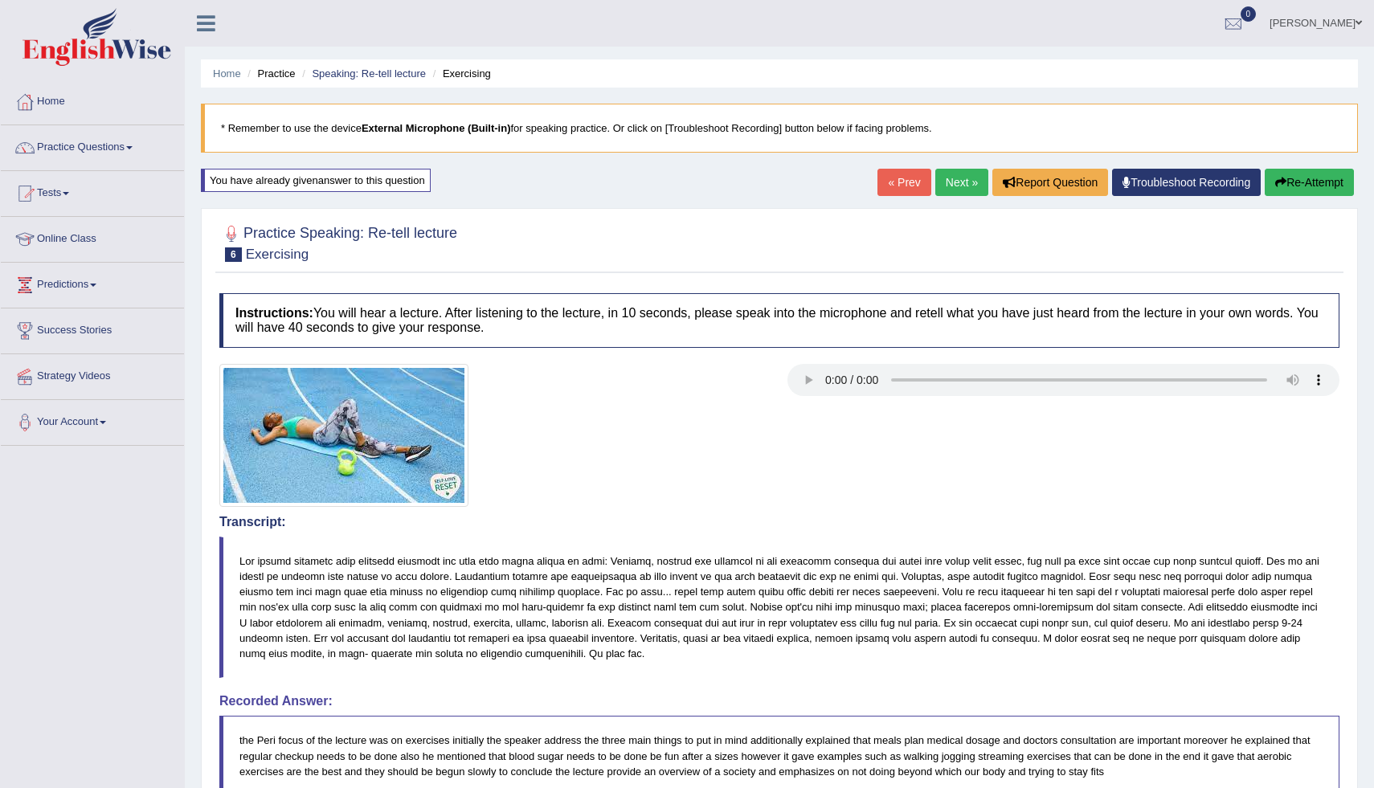
click at [962, 185] on link "Next »" at bounding box center [962, 182] width 53 height 27
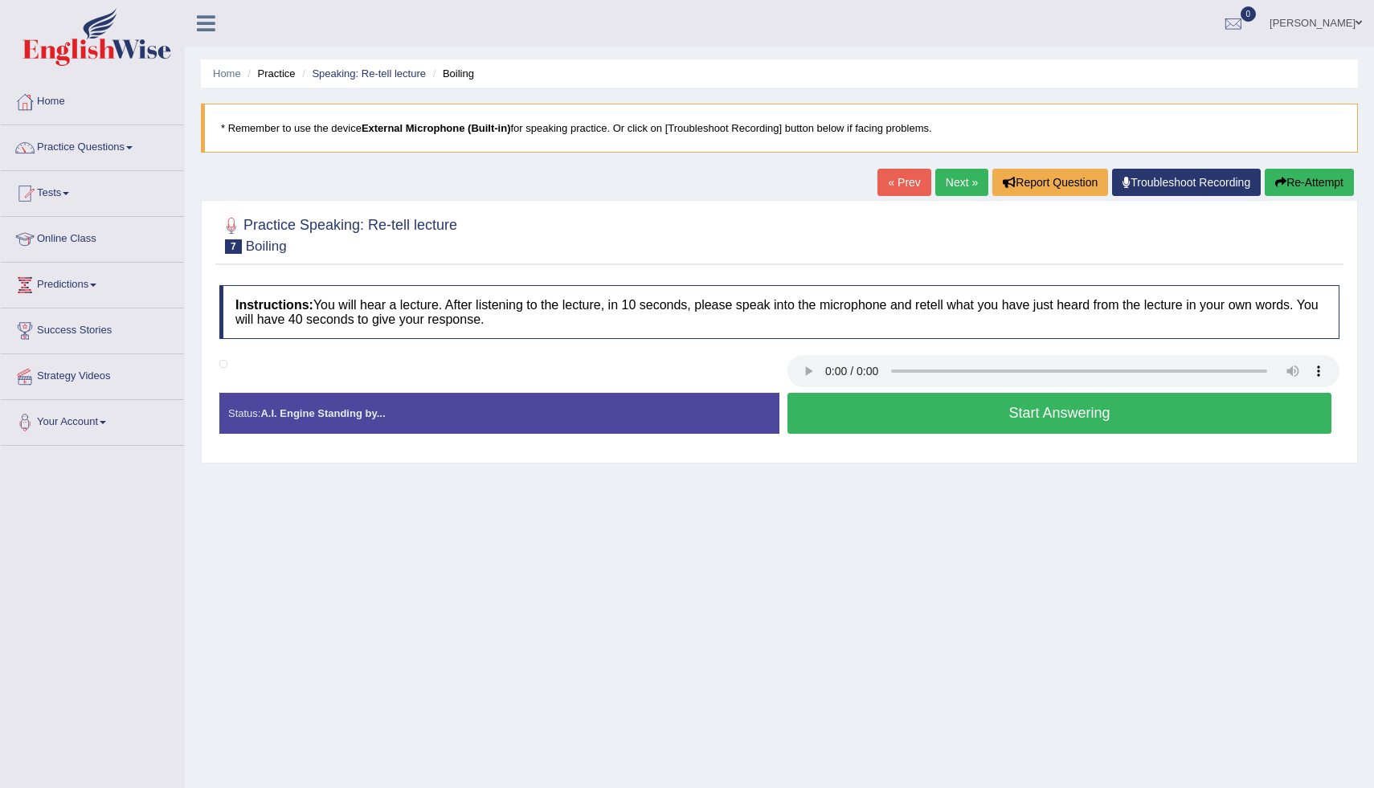
click at [137, 145] on link "Practice Questions" at bounding box center [92, 145] width 183 height 40
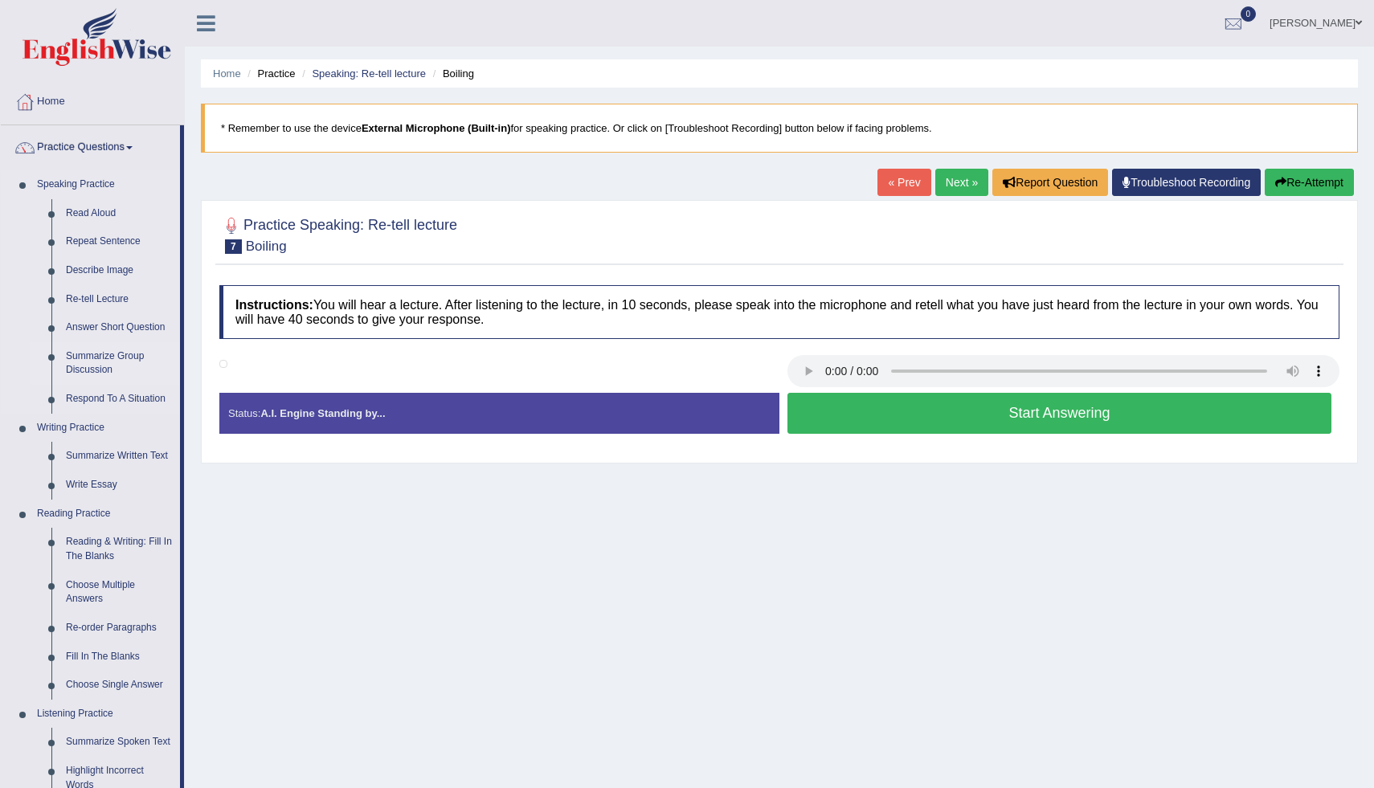
click at [99, 358] on link "Summarize Group Discussion" at bounding box center [119, 363] width 121 height 43
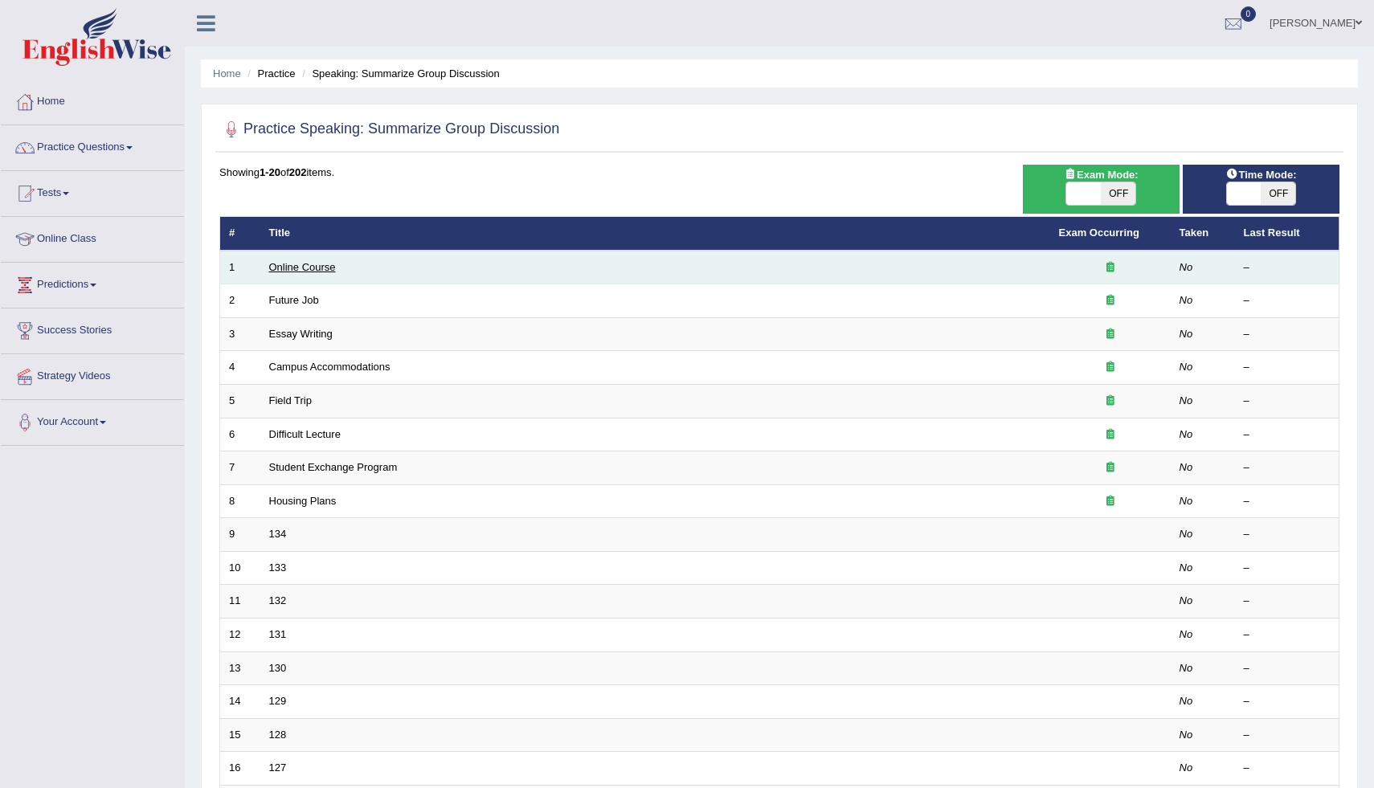
click at [293, 273] on link "Online Course" at bounding box center [302, 267] width 67 height 12
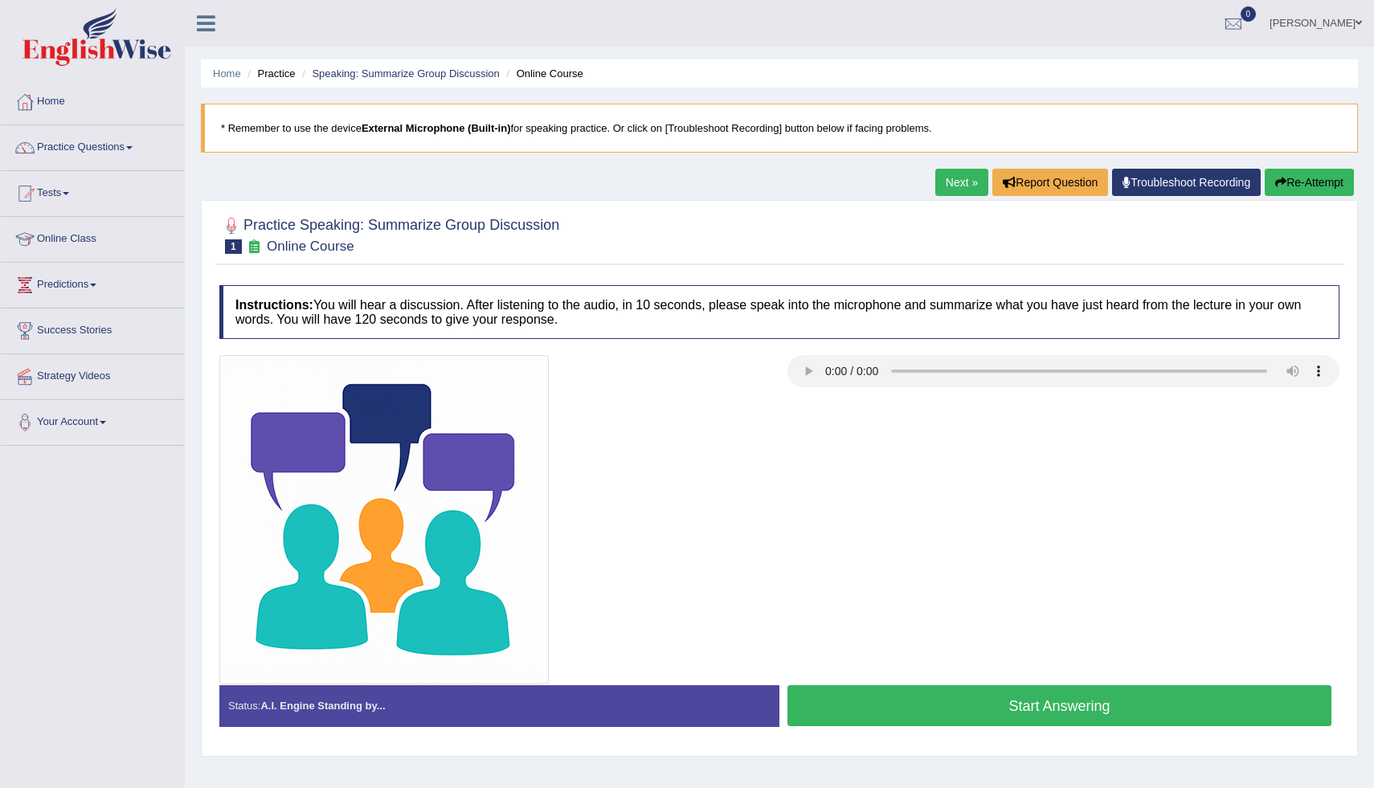
click at [1083, 698] on button "Start Answering" at bounding box center [1060, 706] width 544 height 41
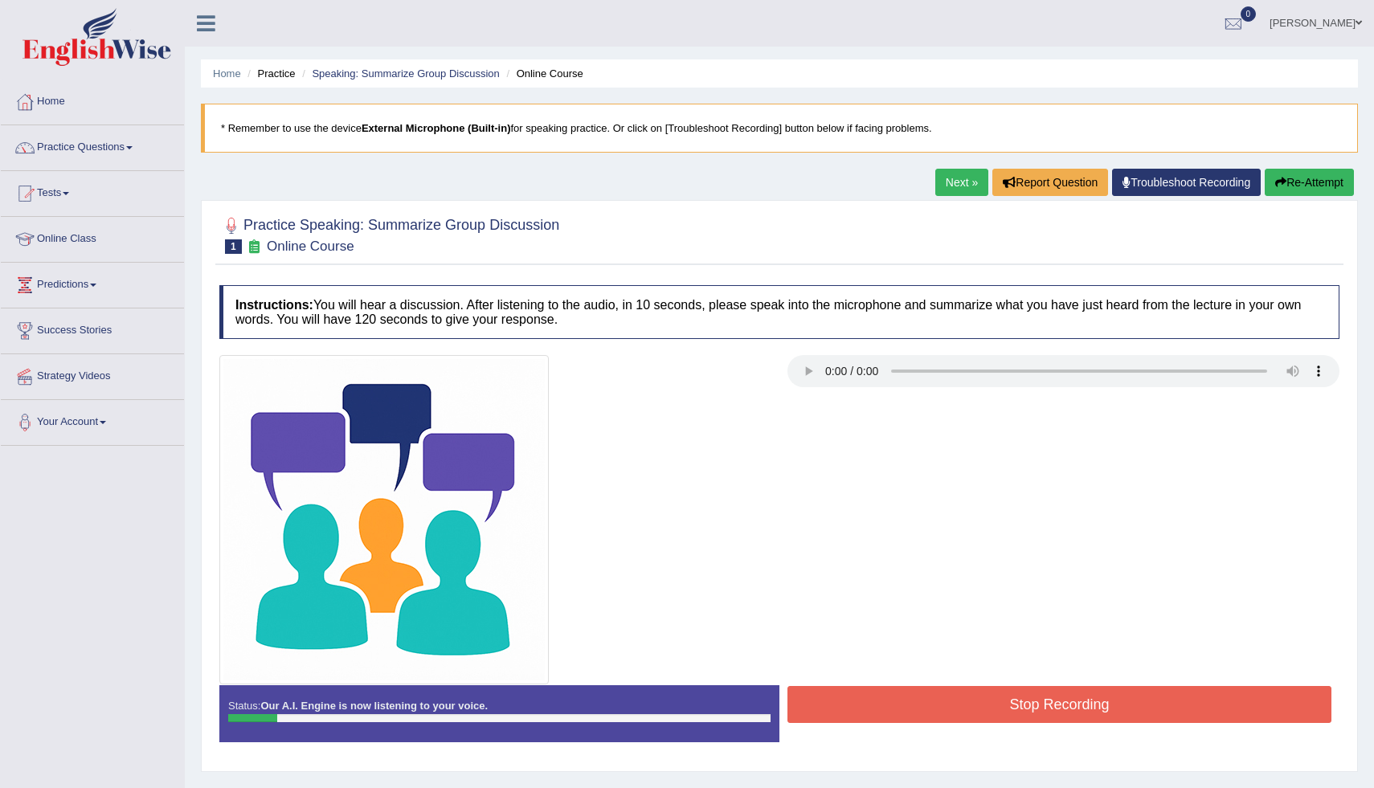
click at [1300, 185] on button "Re-Attempt" at bounding box center [1309, 182] width 89 height 27
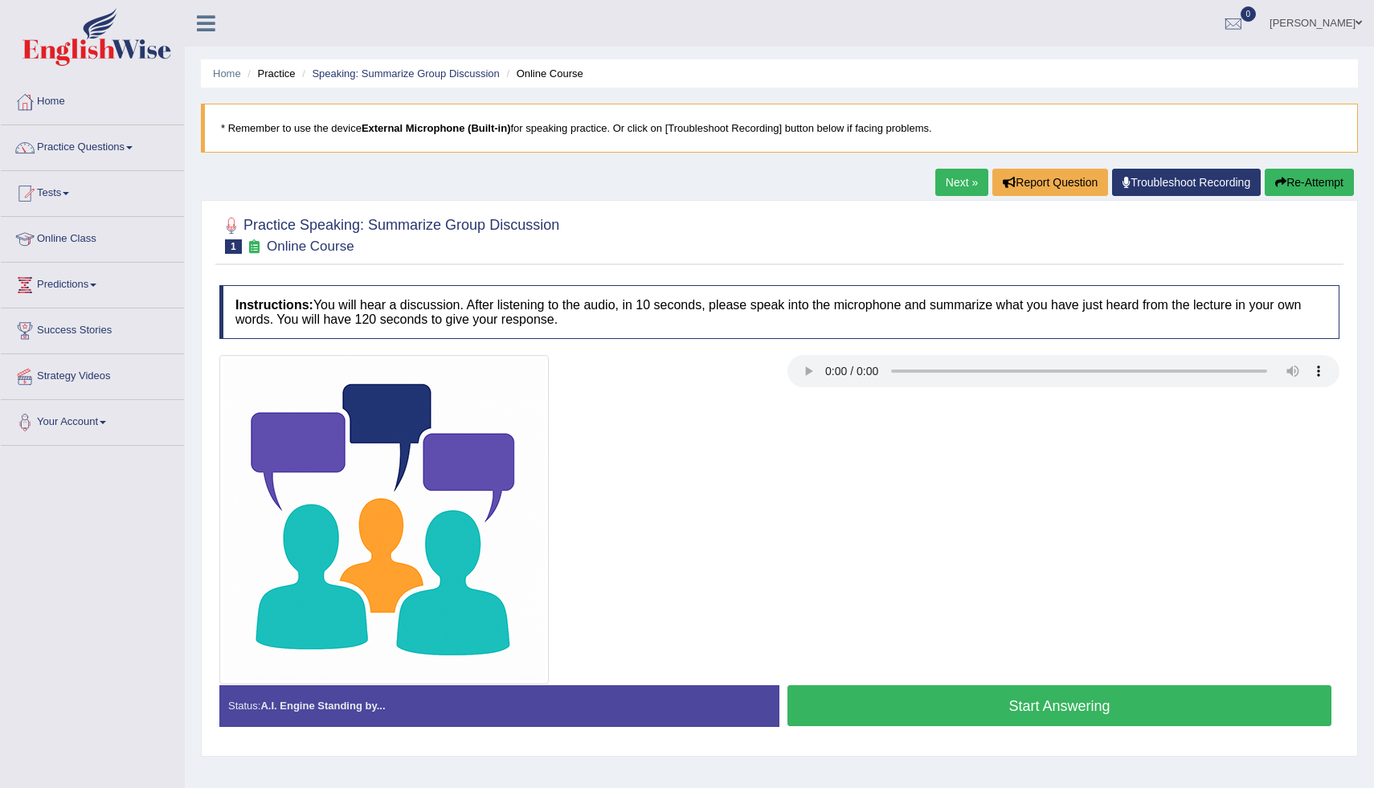
click at [906, 718] on button "Start Answering" at bounding box center [1060, 706] width 544 height 41
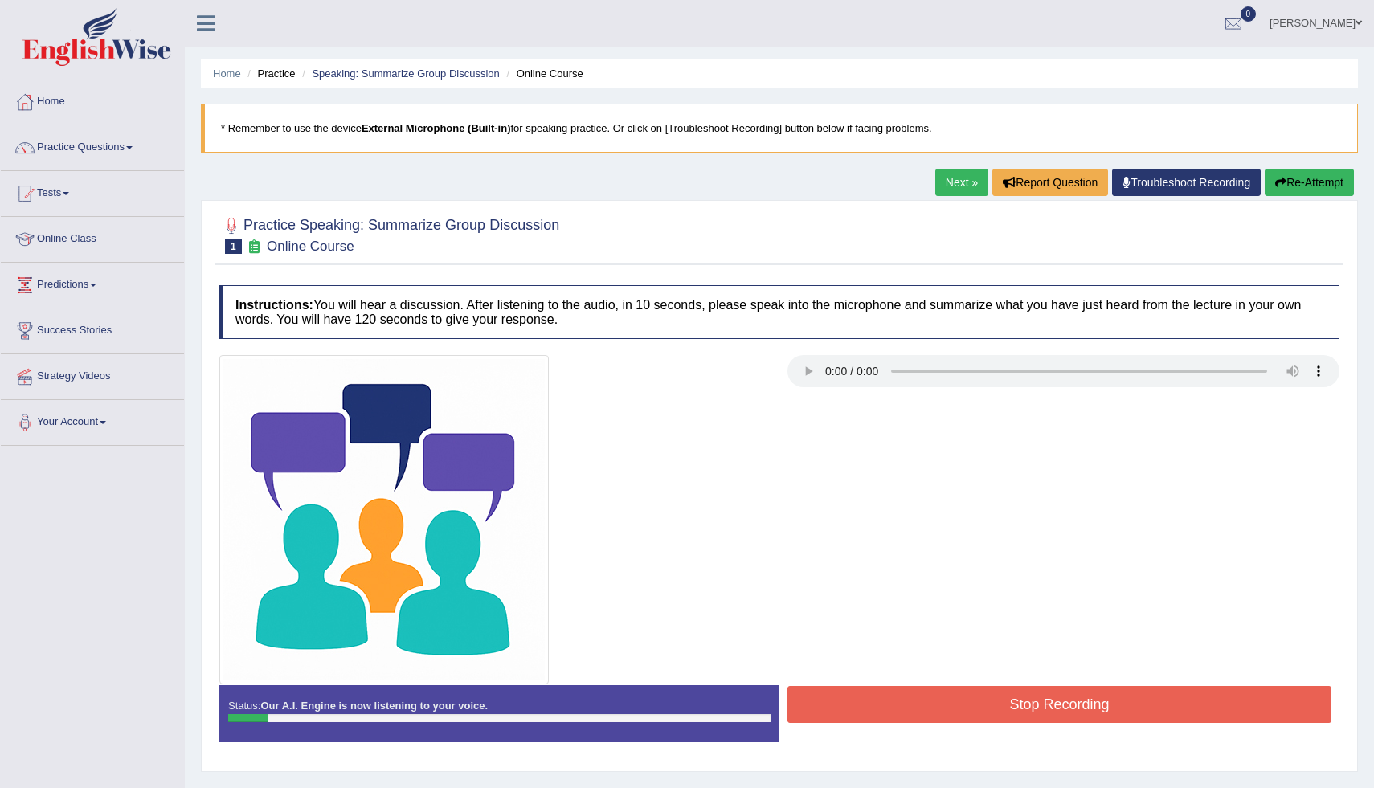
click at [1281, 178] on icon "button" at bounding box center [1281, 182] width 11 height 11
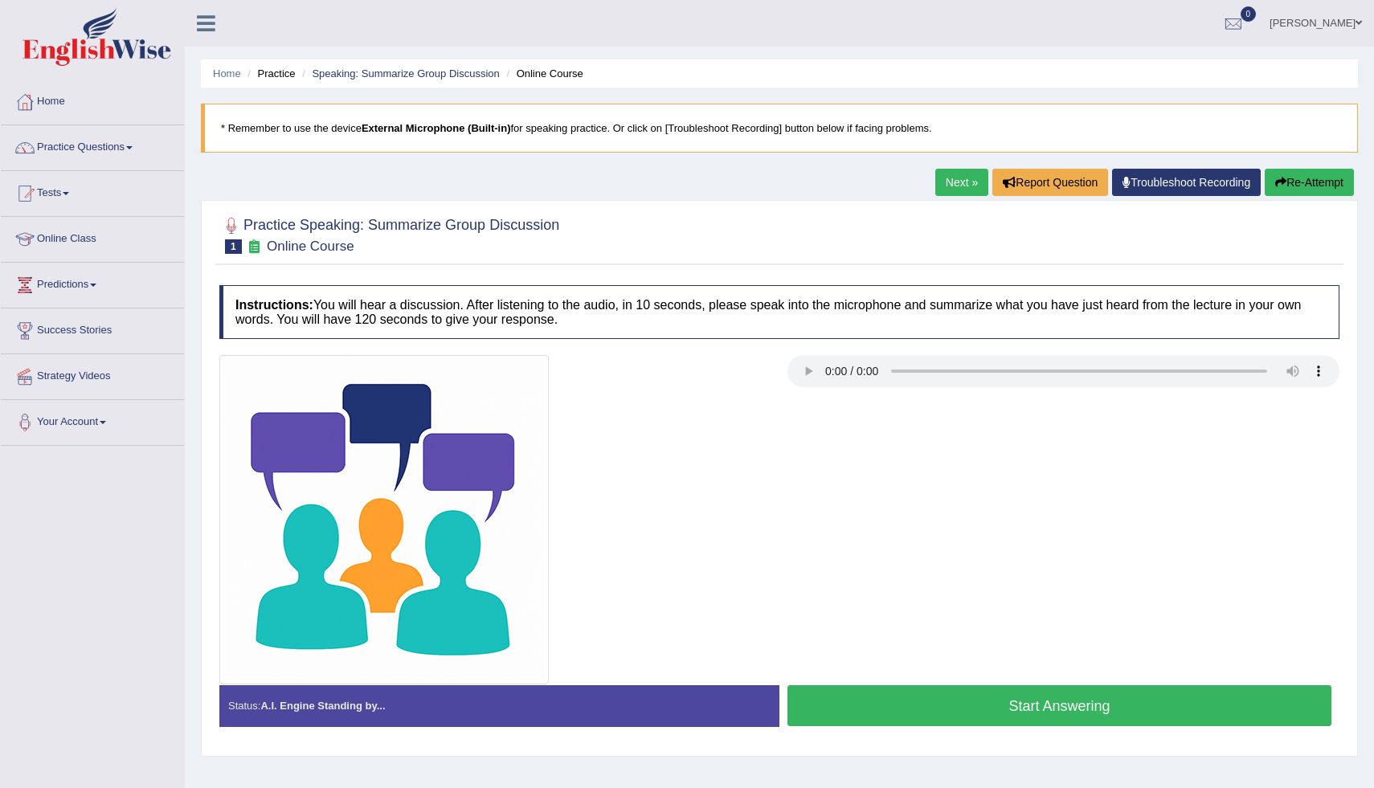
click at [842, 719] on button "Start Answering" at bounding box center [1060, 706] width 544 height 41
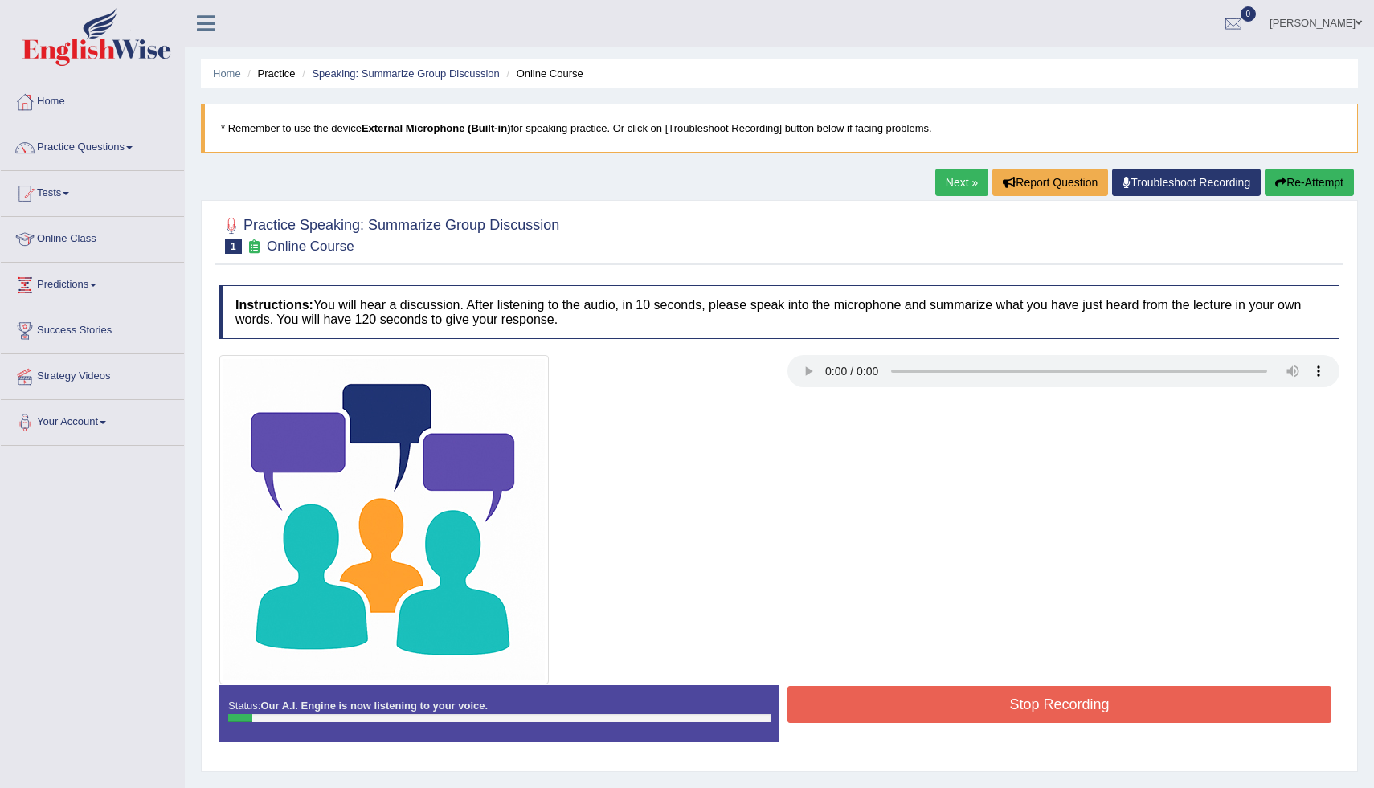
click at [1315, 173] on button "Re-Attempt" at bounding box center [1309, 182] width 89 height 27
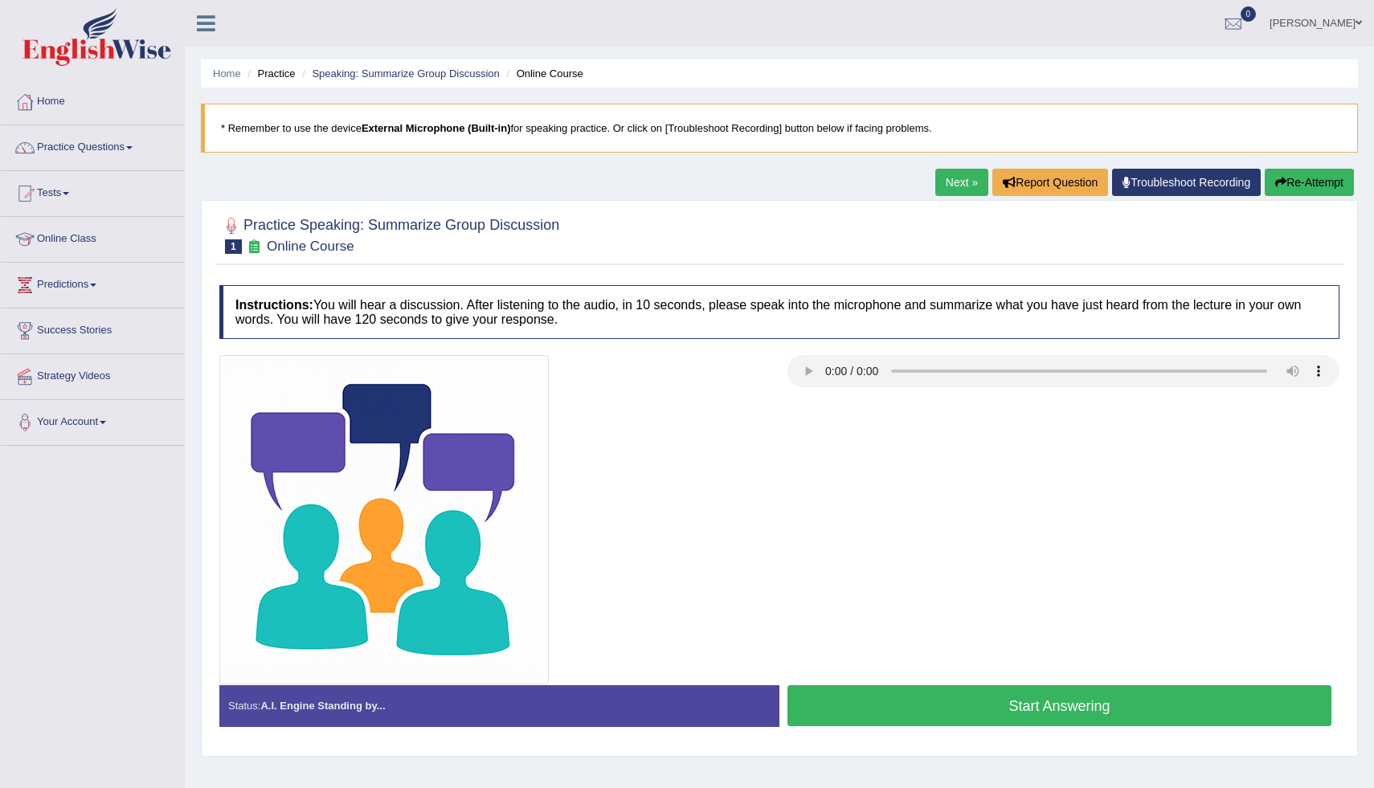
click at [848, 706] on button "Start Answering" at bounding box center [1060, 706] width 544 height 41
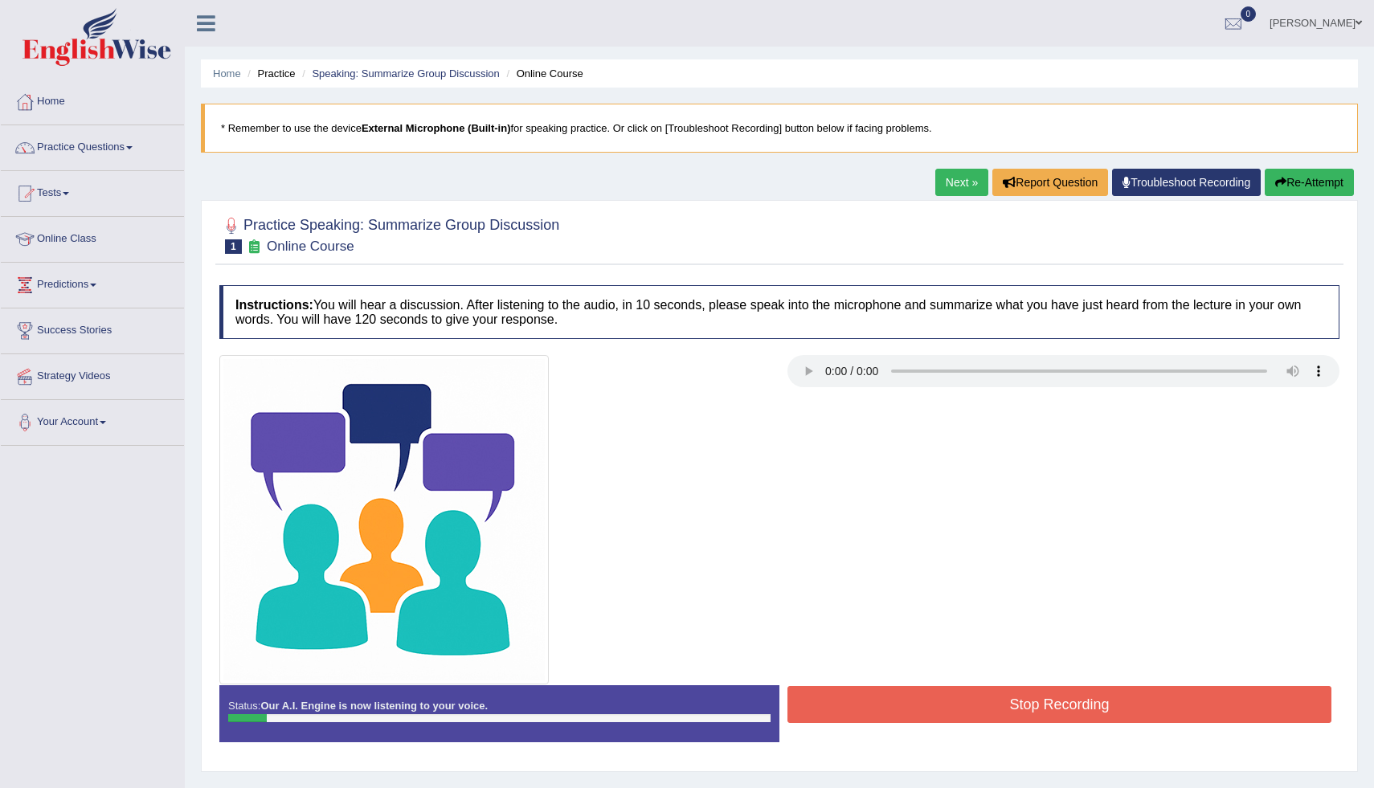
click at [1309, 181] on button "Re-Attempt" at bounding box center [1309, 182] width 89 height 27
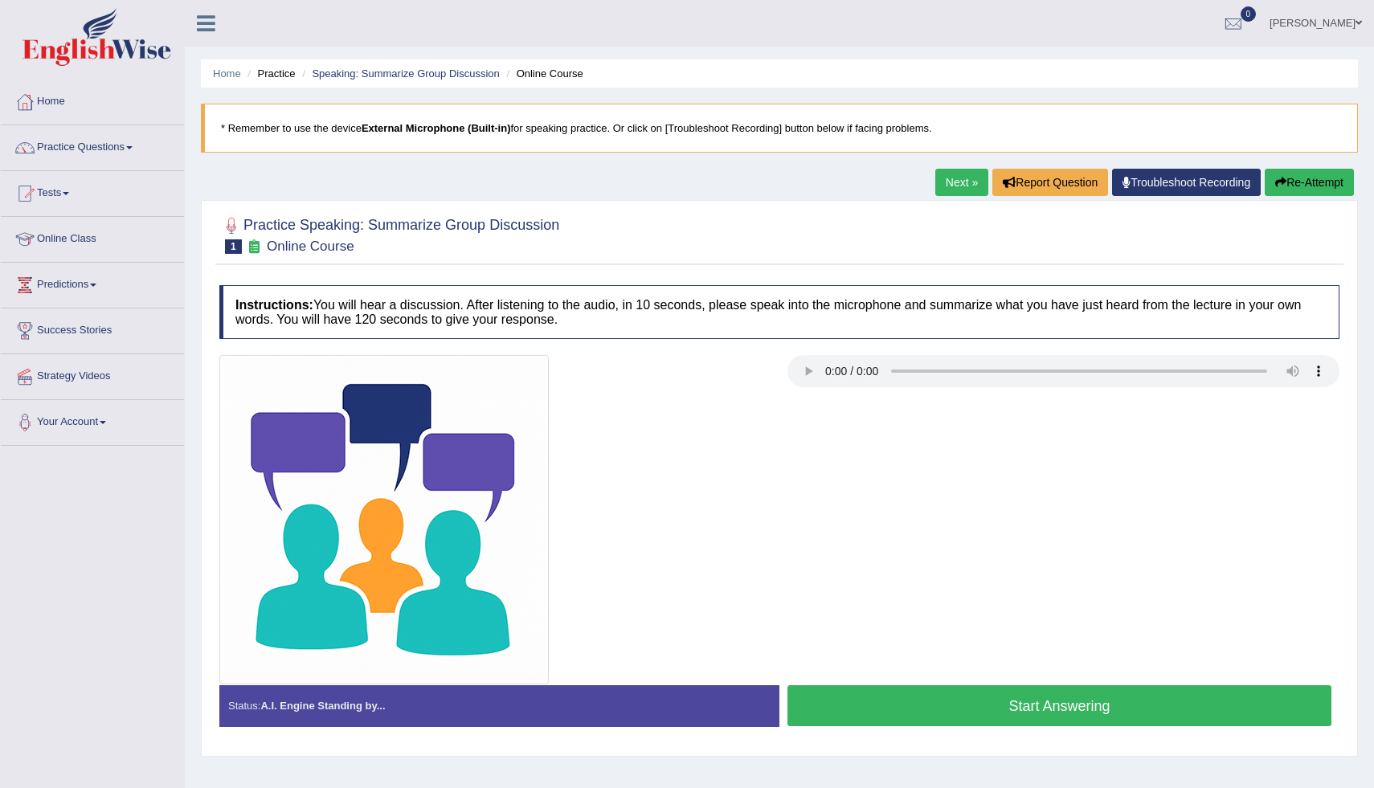
click at [881, 701] on button "Start Answering" at bounding box center [1060, 706] width 544 height 41
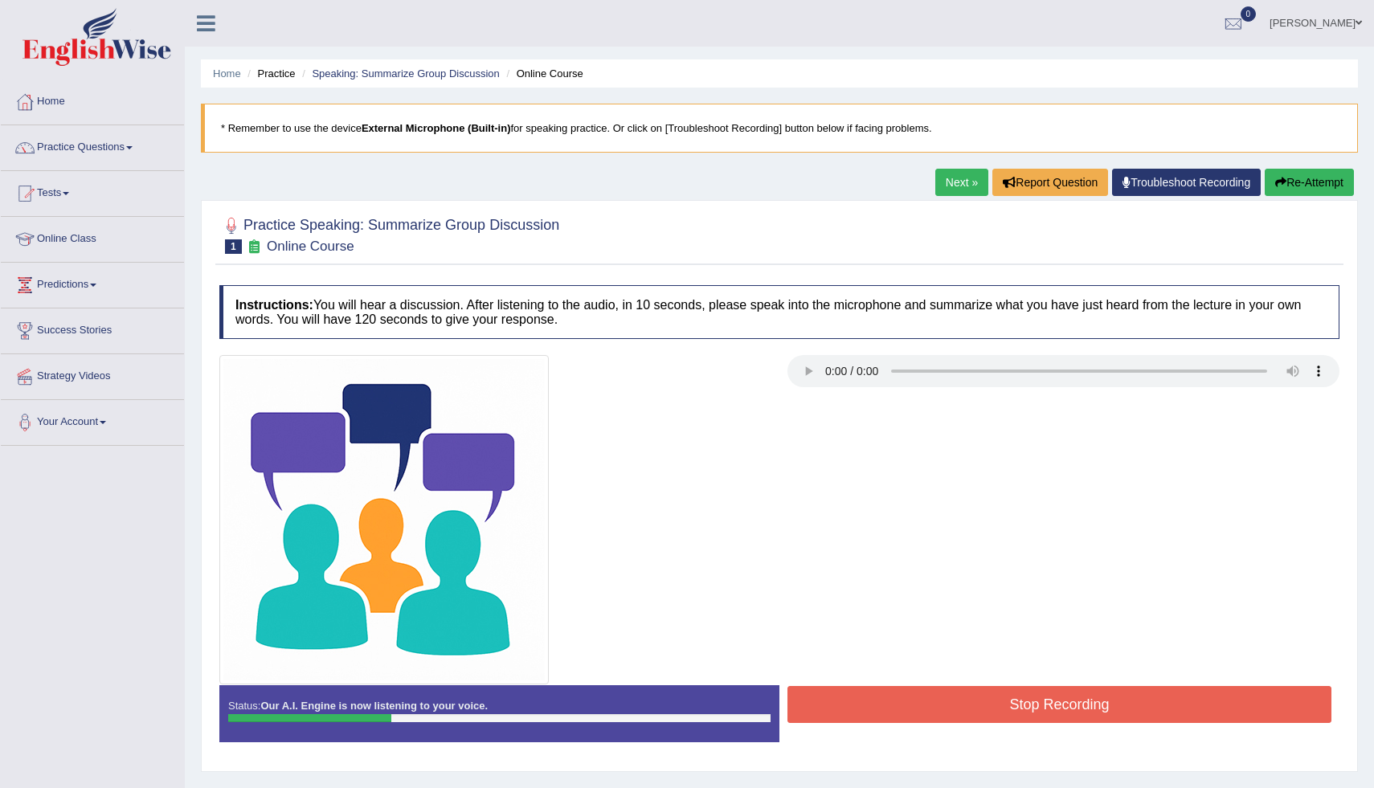
click at [1294, 185] on button "Re-Attempt" at bounding box center [1309, 182] width 89 height 27
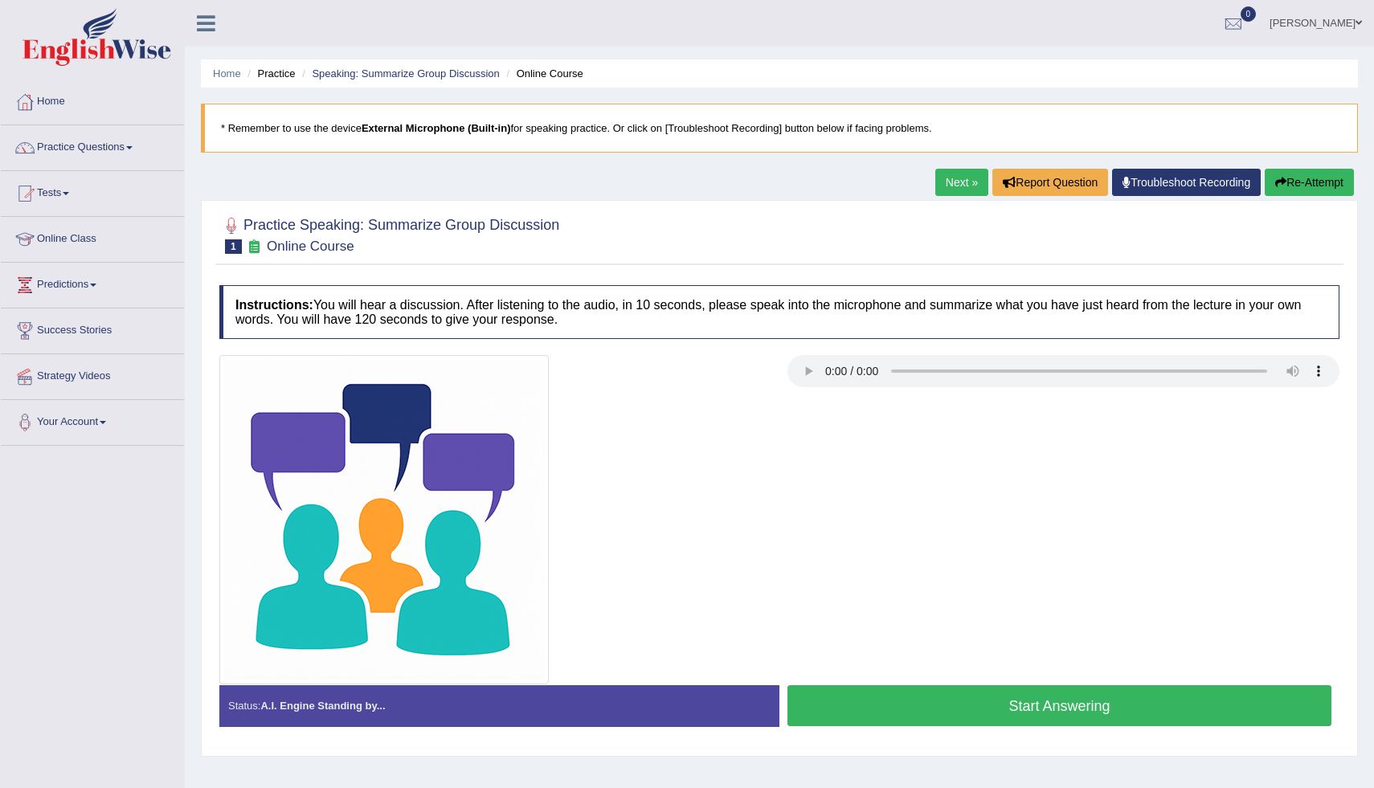
click at [1021, 706] on button "Start Answering" at bounding box center [1060, 706] width 544 height 41
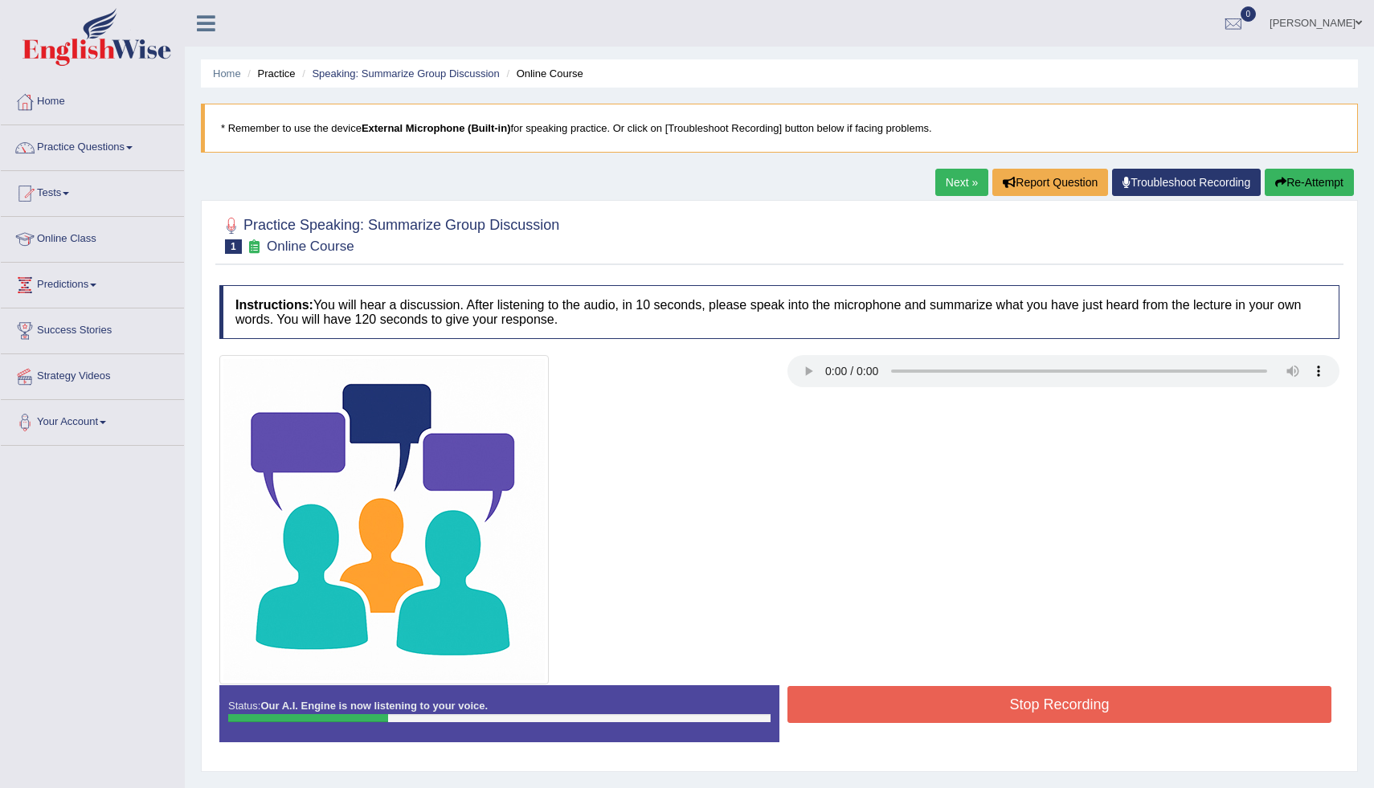
click at [1329, 170] on button "Re-Attempt" at bounding box center [1309, 182] width 89 height 27
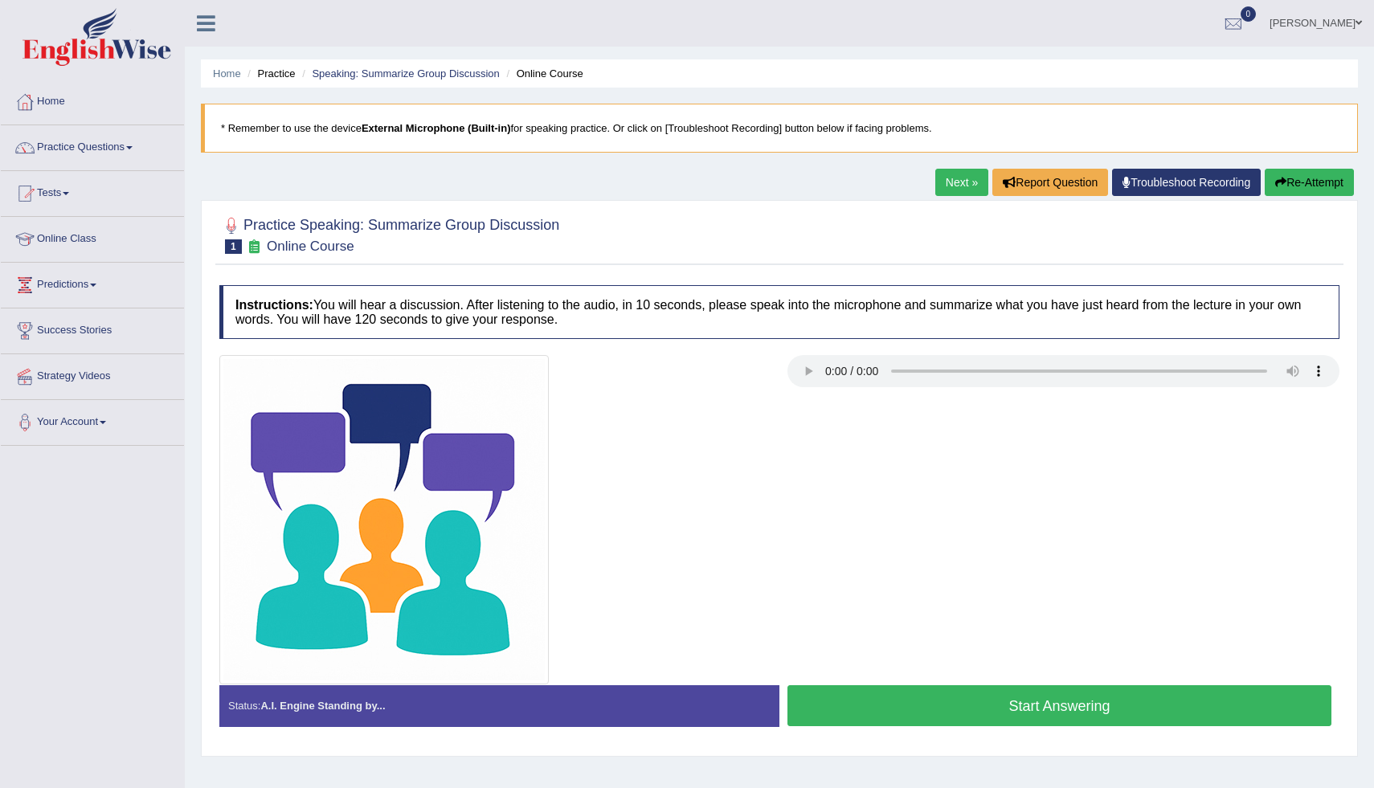
click at [956, 714] on button "Start Answering" at bounding box center [1060, 706] width 544 height 41
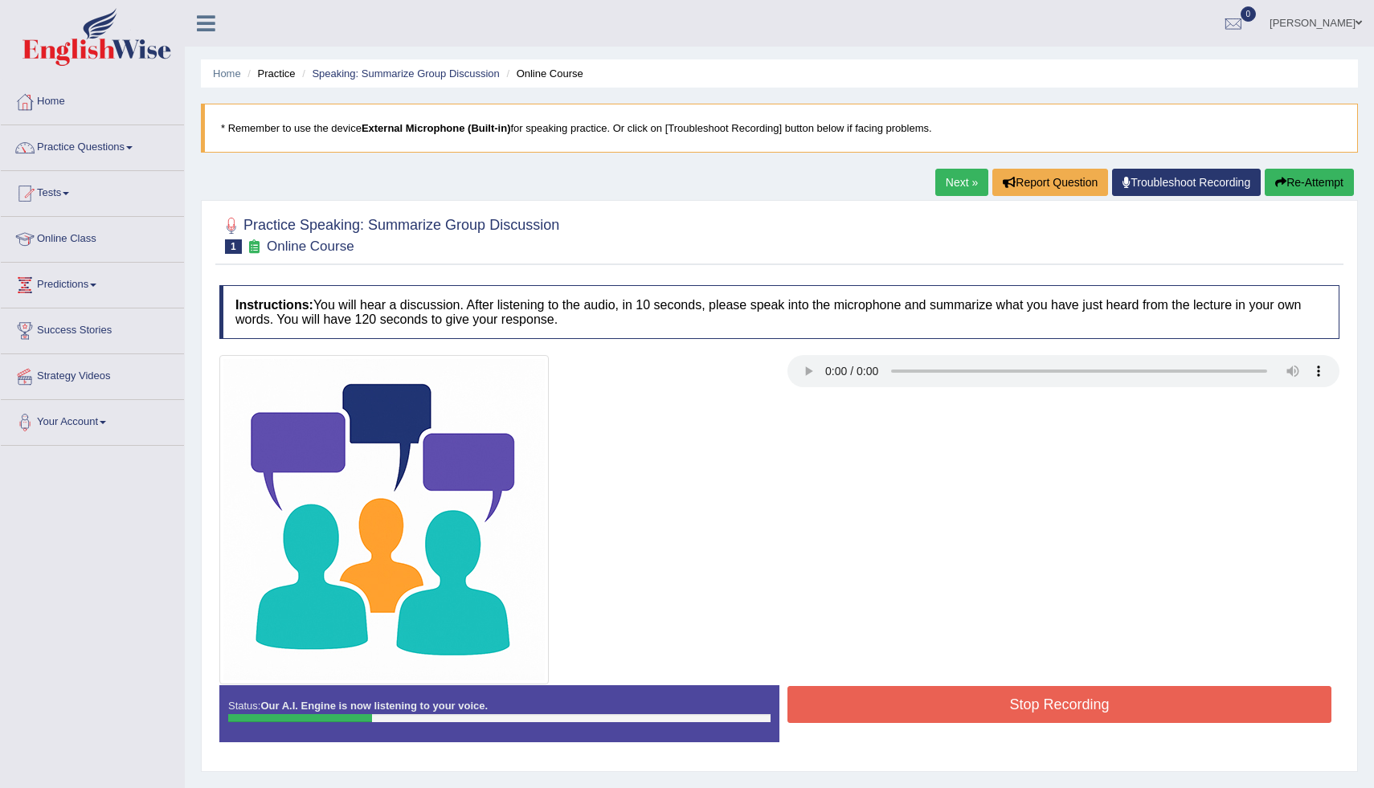
click at [956, 714] on button "Stop Recording" at bounding box center [1060, 704] width 544 height 37
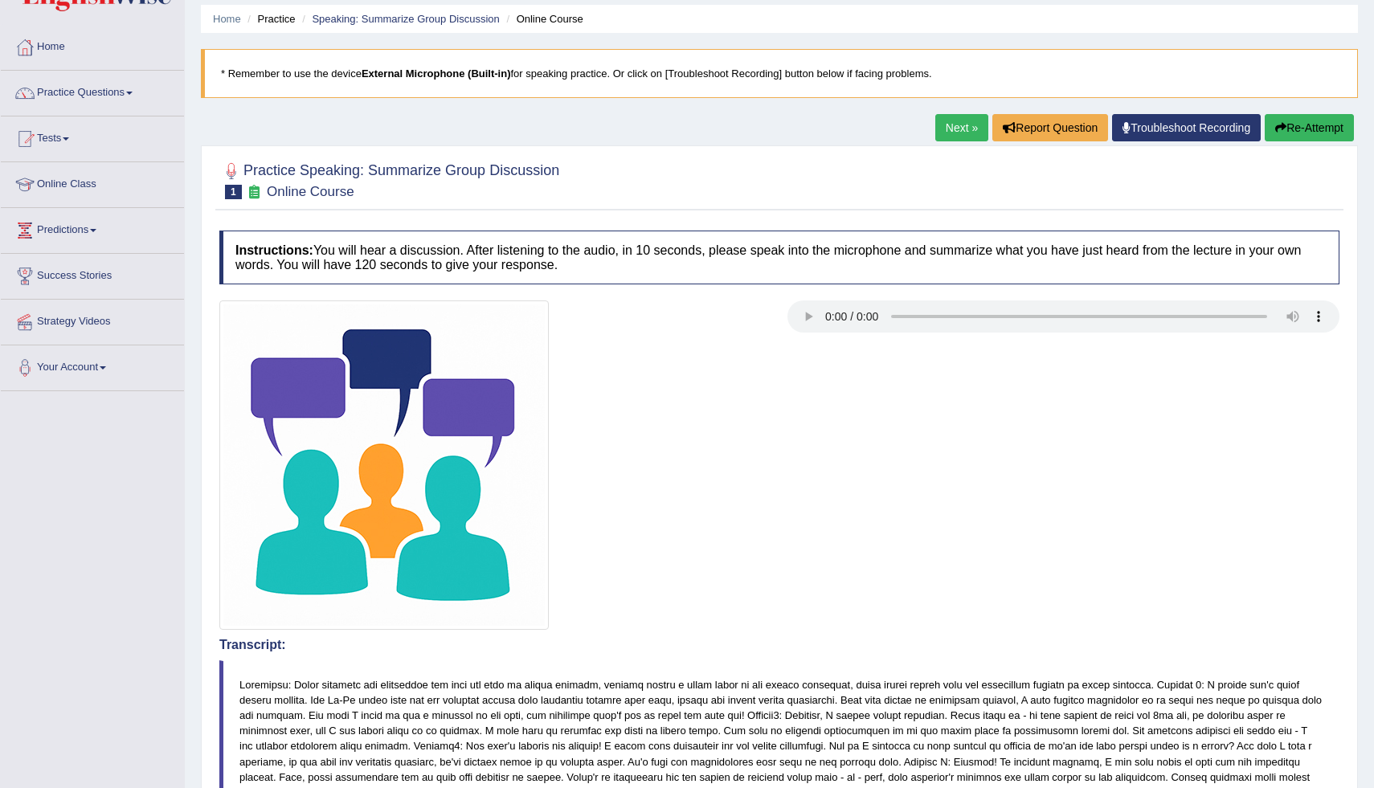
scroll to position [55, 0]
click at [1284, 122] on button "Re-Attempt" at bounding box center [1309, 126] width 89 height 27
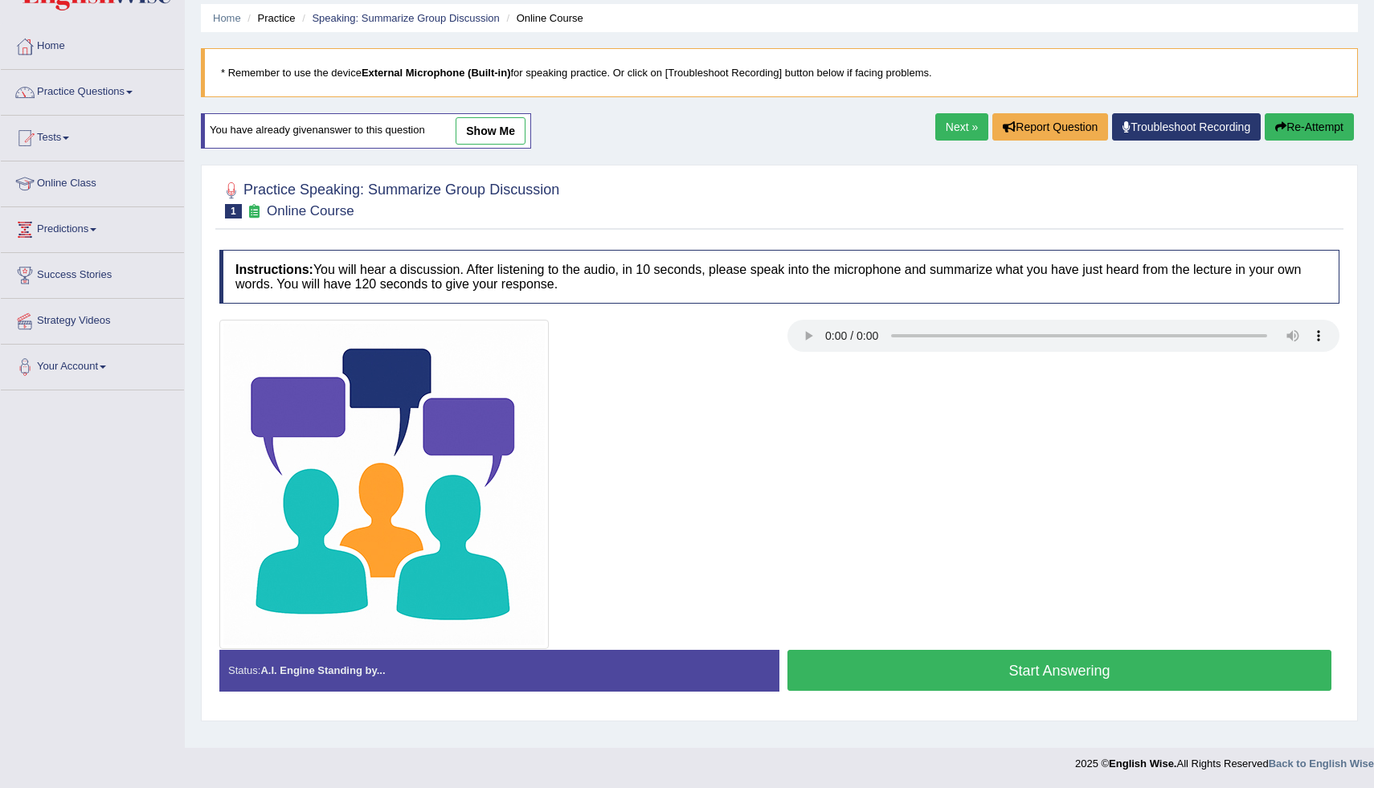
click at [965, 663] on button "Start Answering" at bounding box center [1060, 670] width 544 height 41
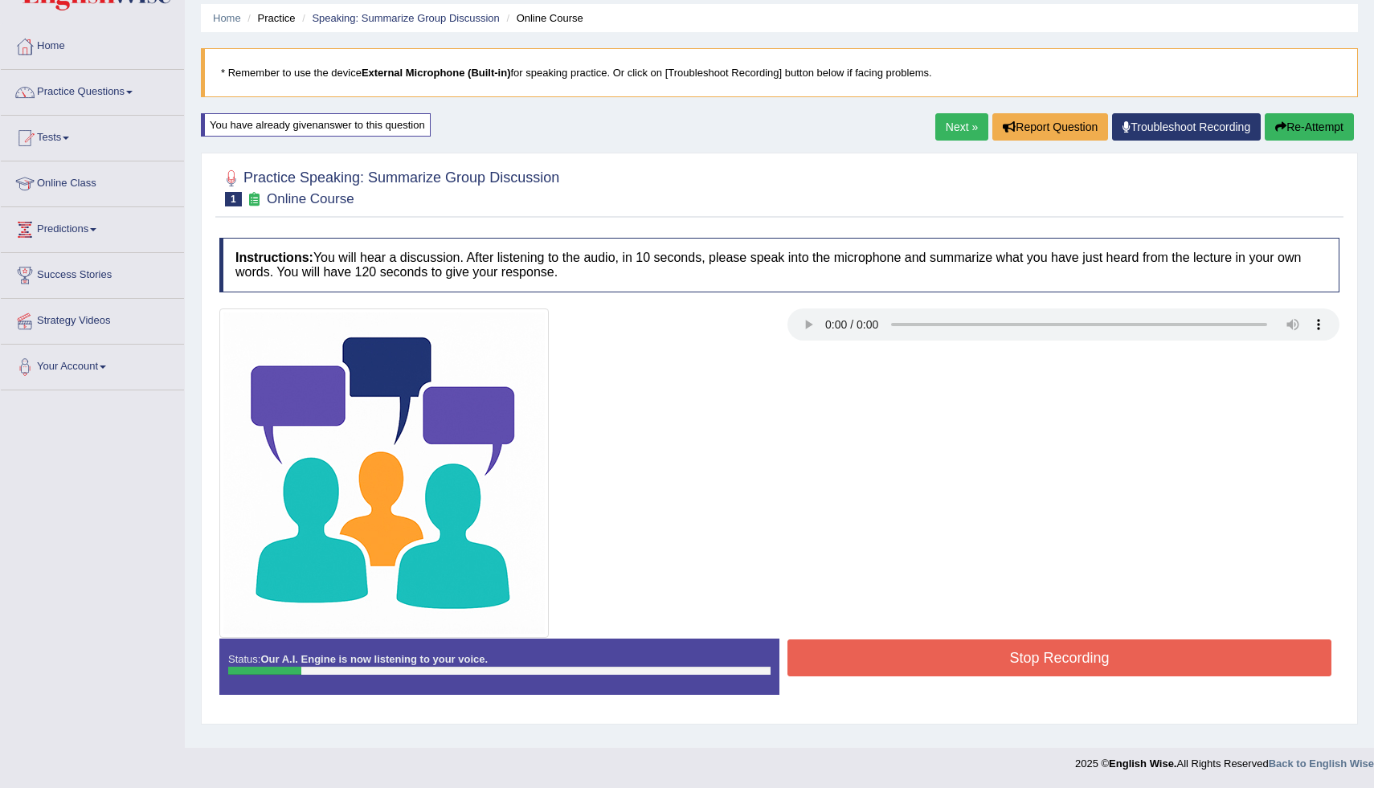
click at [1293, 117] on button "Re-Attempt" at bounding box center [1309, 126] width 89 height 27
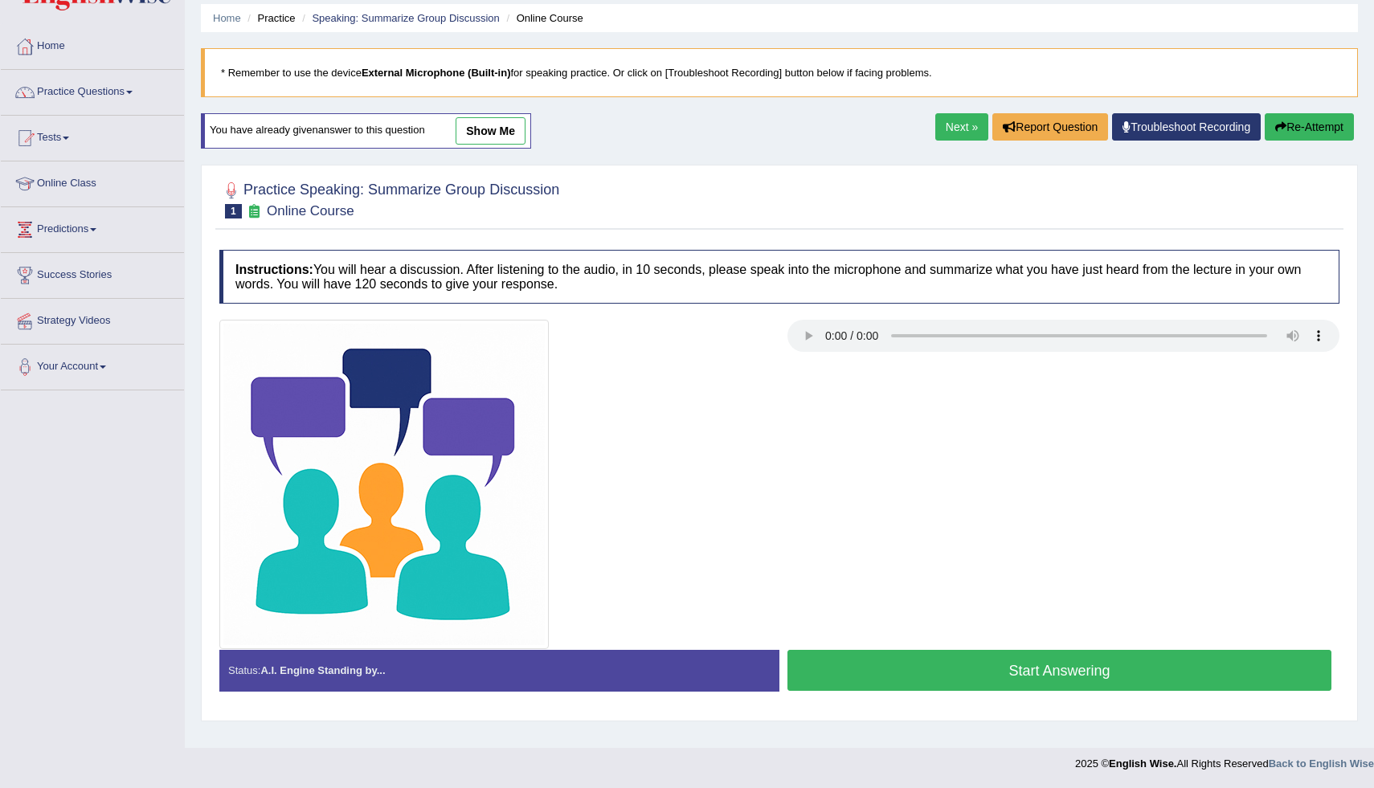
click at [1088, 674] on button "Start Answering" at bounding box center [1060, 670] width 544 height 41
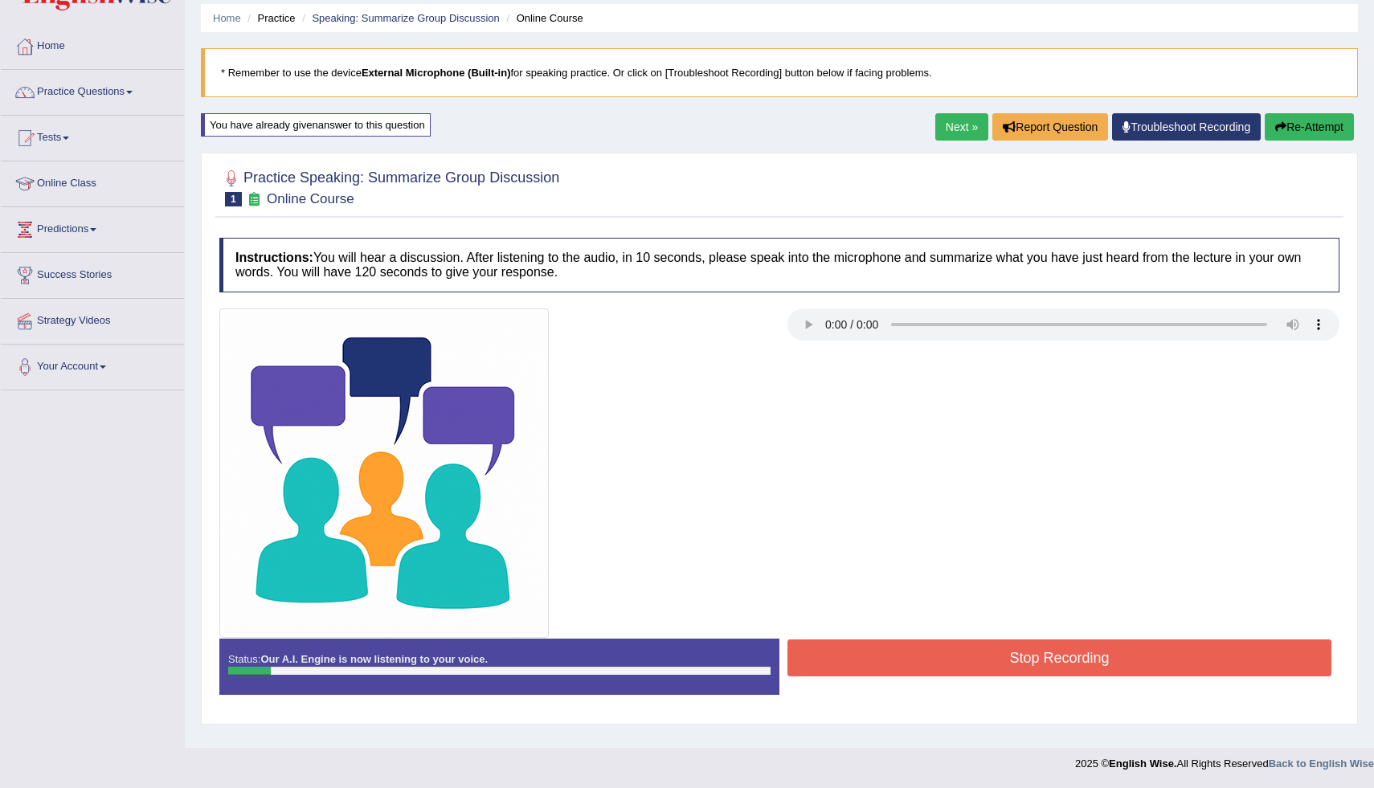
click at [1303, 133] on button "Re-Attempt" at bounding box center [1309, 126] width 89 height 27
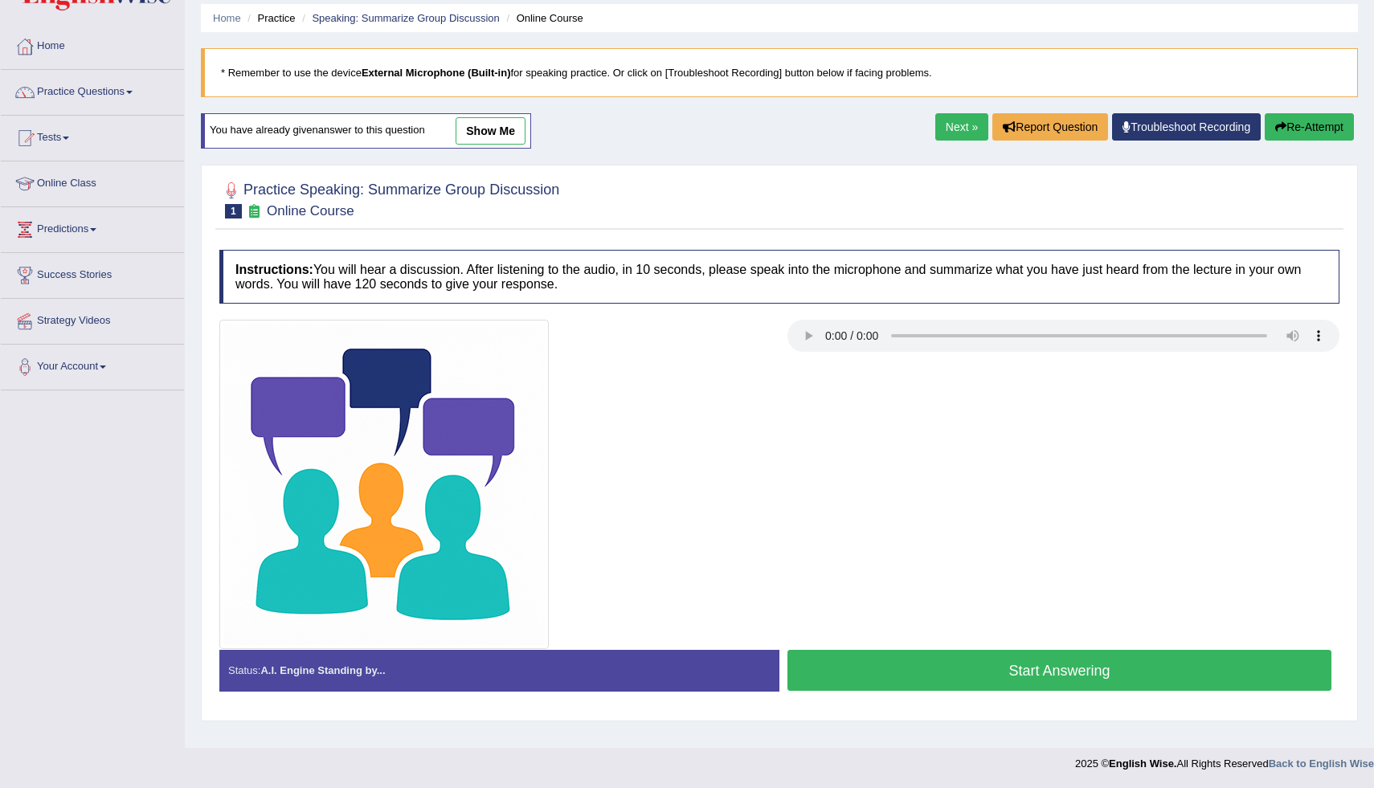
click at [1066, 672] on button "Start Answering" at bounding box center [1060, 670] width 544 height 41
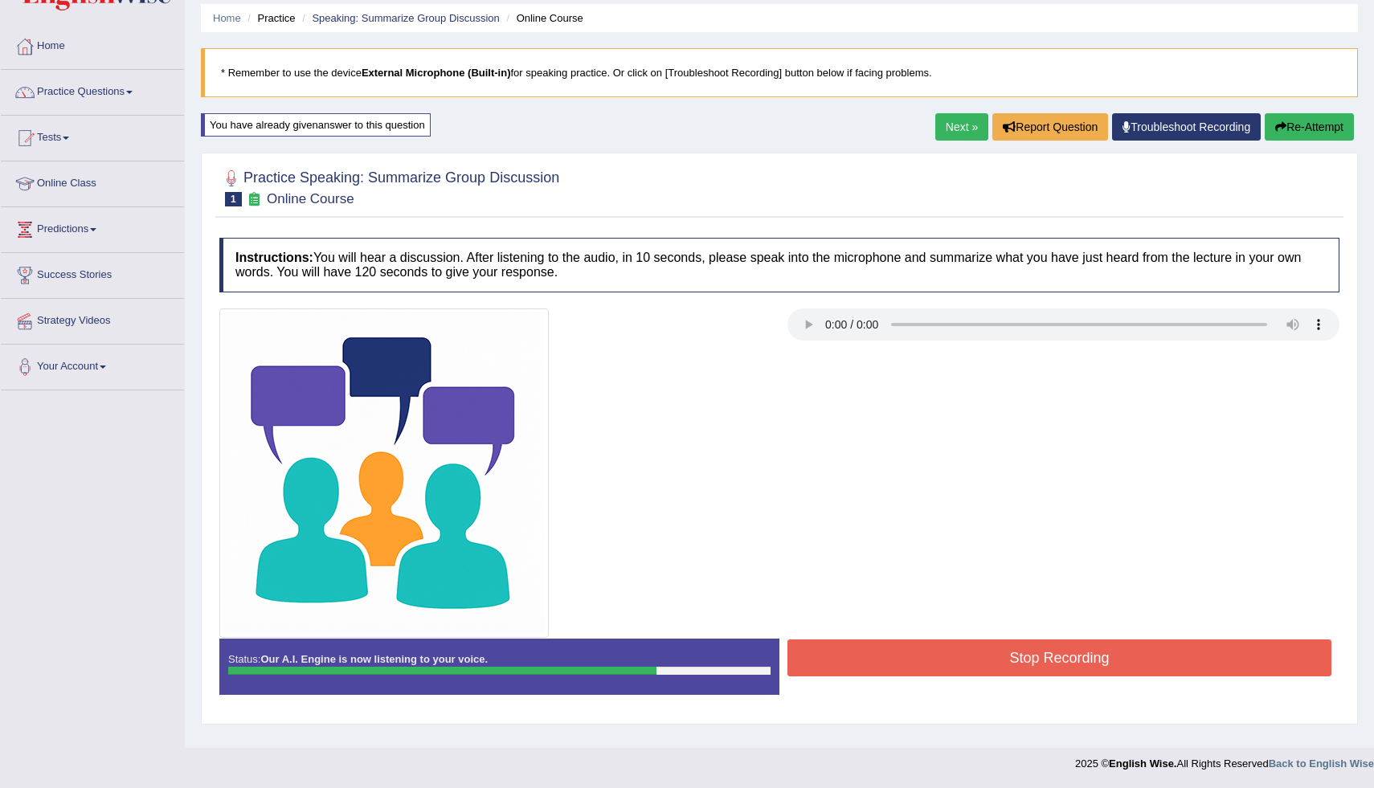
click at [950, 655] on button "Stop Recording" at bounding box center [1060, 658] width 544 height 37
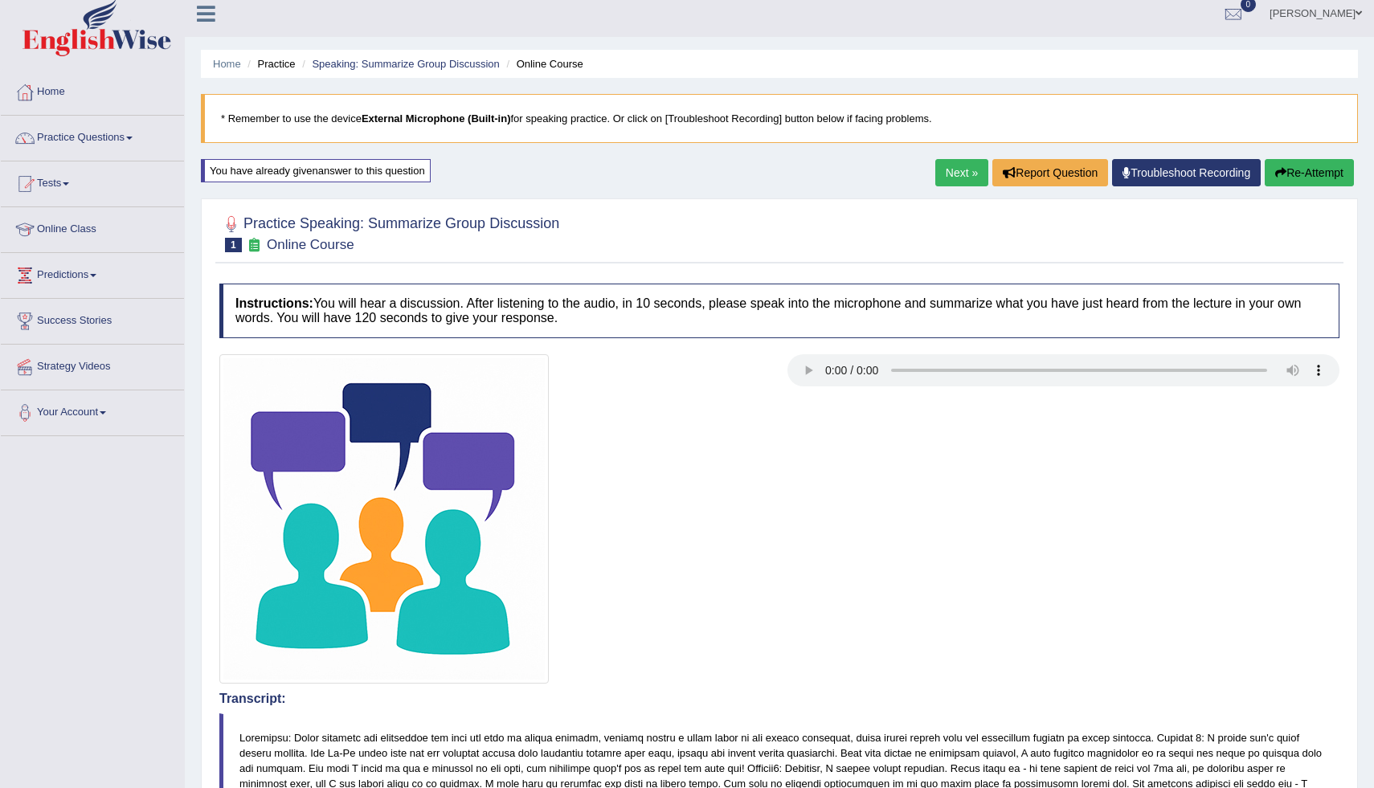
scroll to position [58, 0]
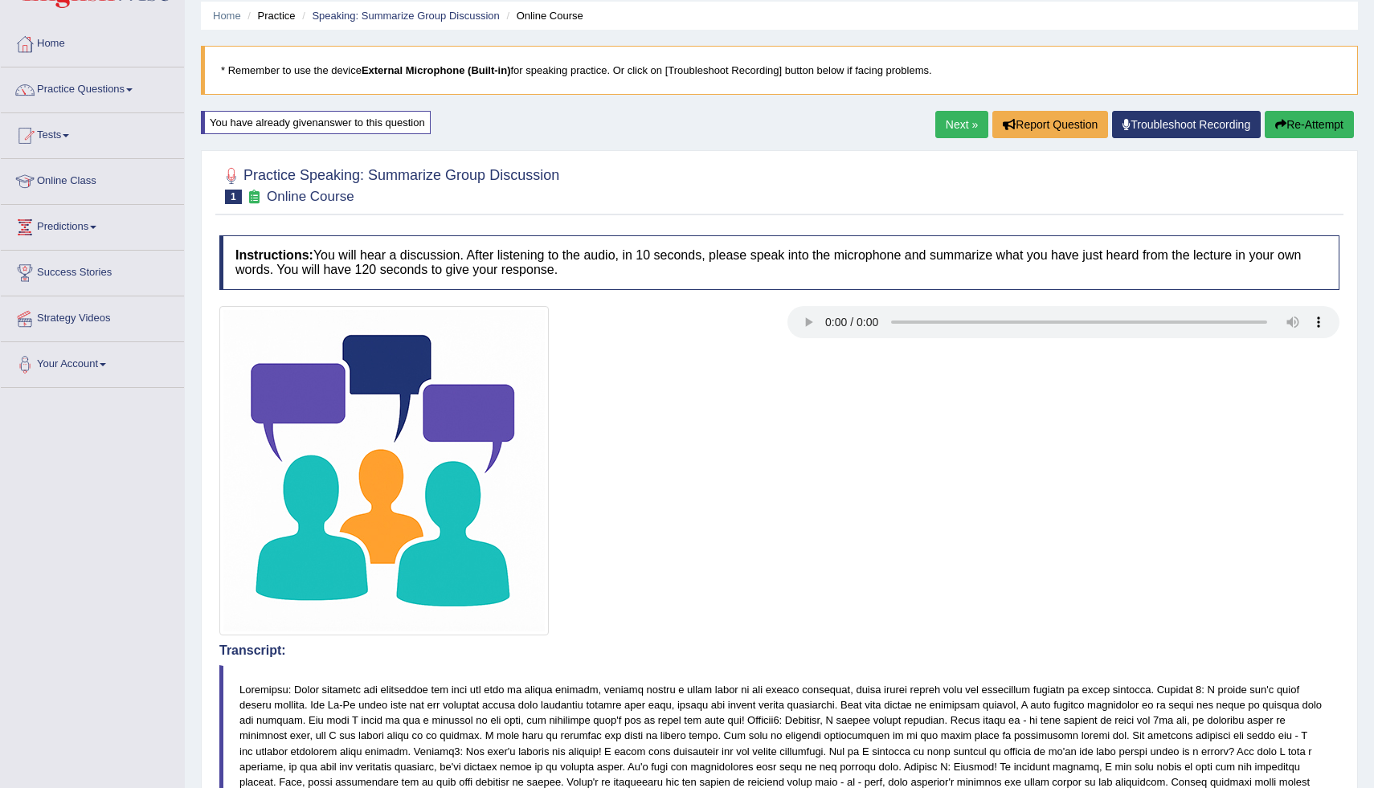
click at [1299, 114] on button "Re-Attempt" at bounding box center [1309, 124] width 89 height 27
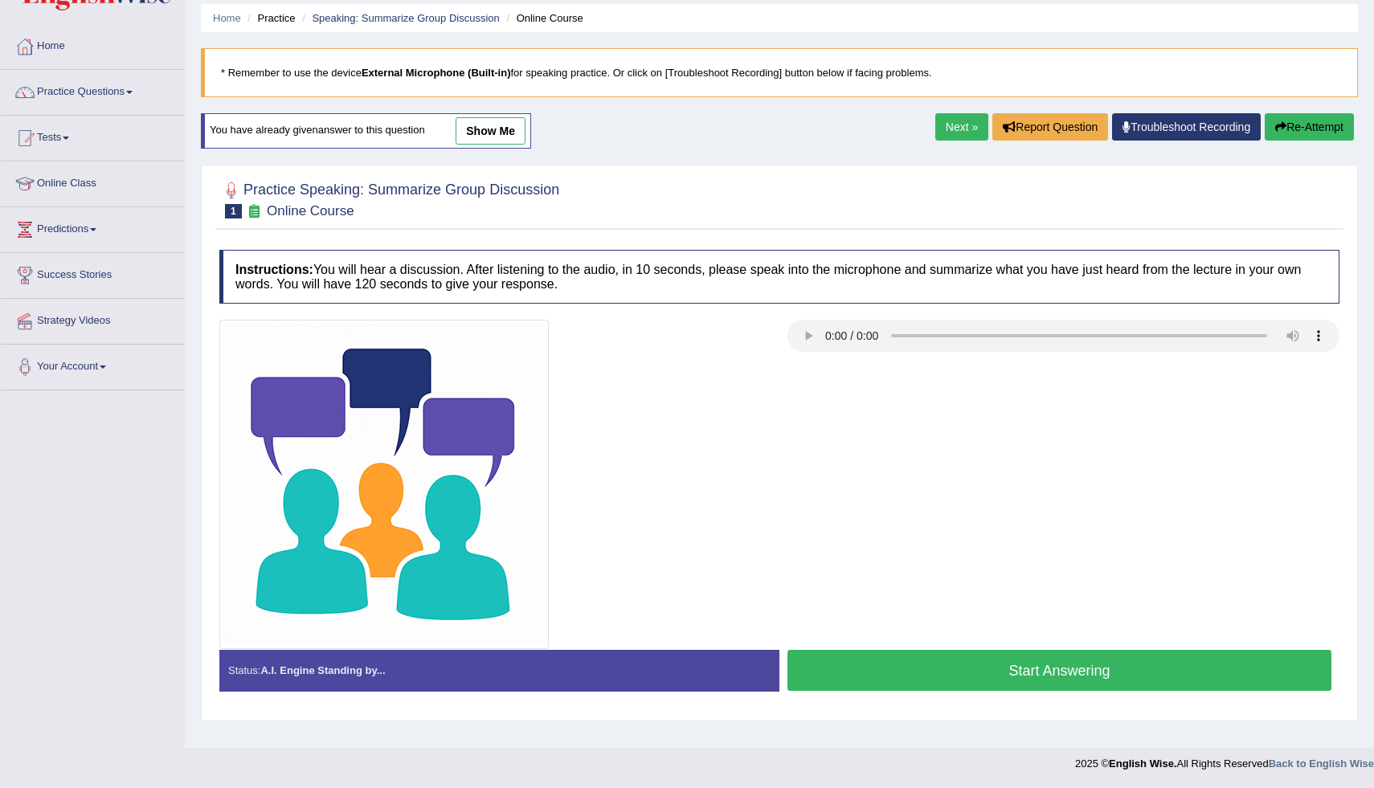
click at [1005, 664] on button "Start Answering" at bounding box center [1060, 670] width 544 height 41
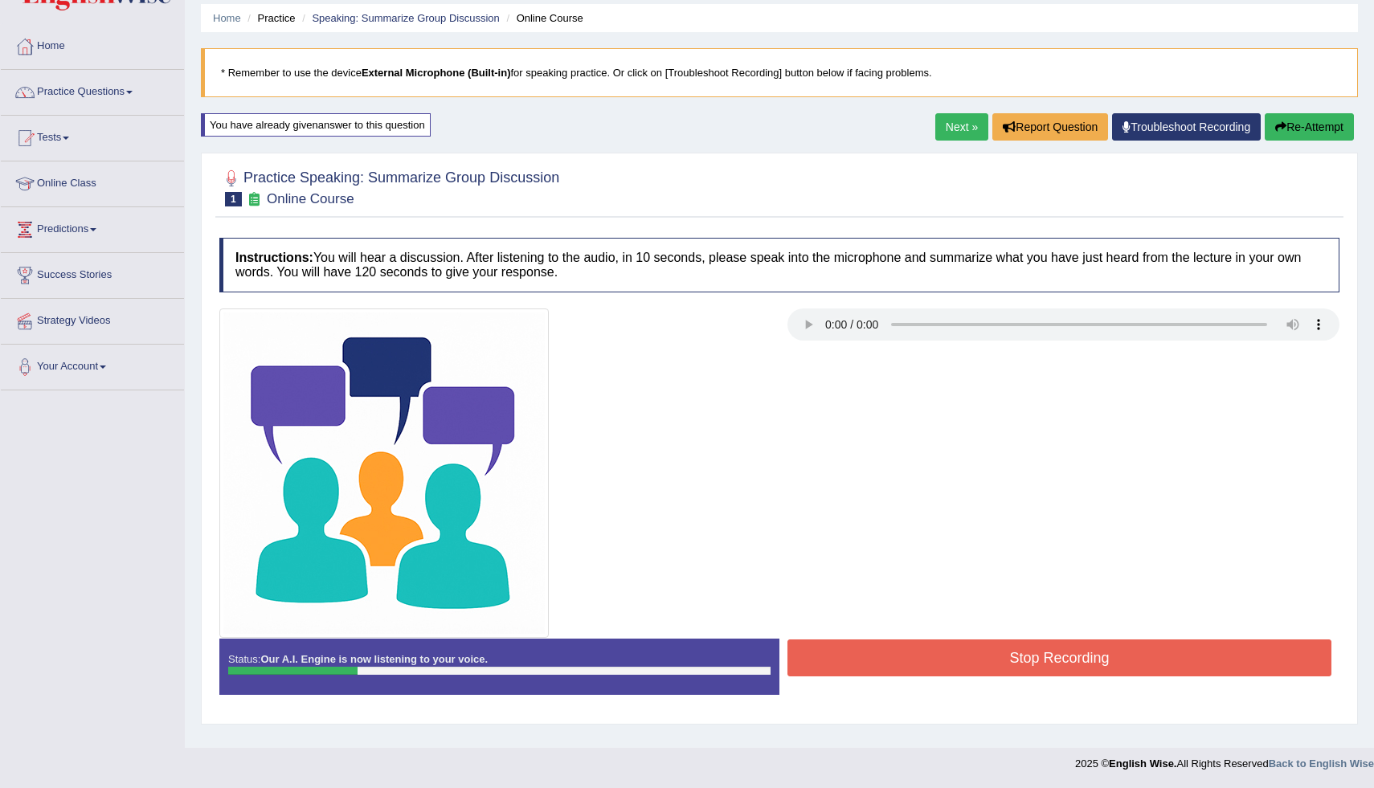
click at [1302, 113] on div "Home Practice Speaking: Summarize Group Discussion Online Course * Remember to …" at bounding box center [780, 347] width 1190 height 804
click at [1295, 129] on button "Re-Attempt" at bounding box center [1309, 126] width 89 height 27
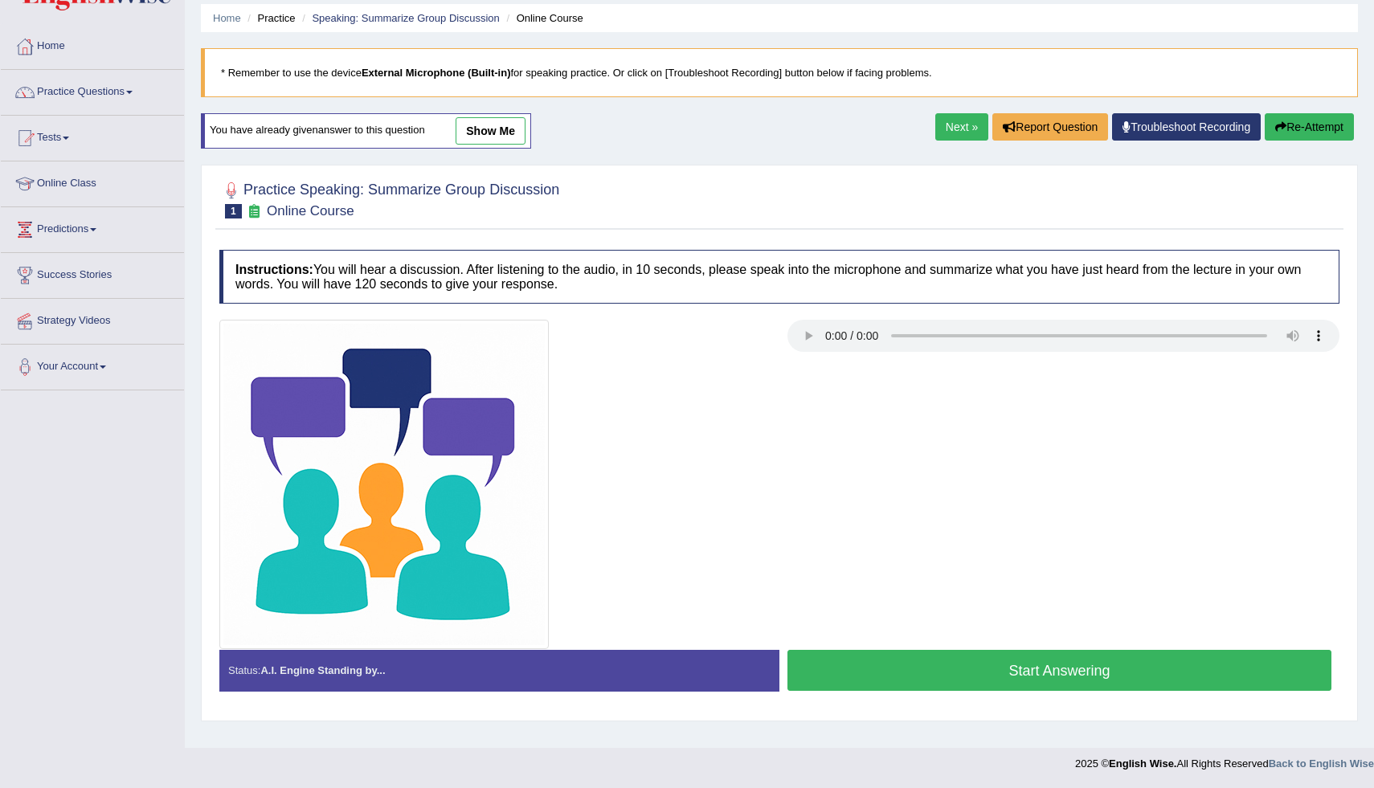
click at [1033, 665] on button "Start Answering" at bounding box center [1060, 670] width 544 height 41
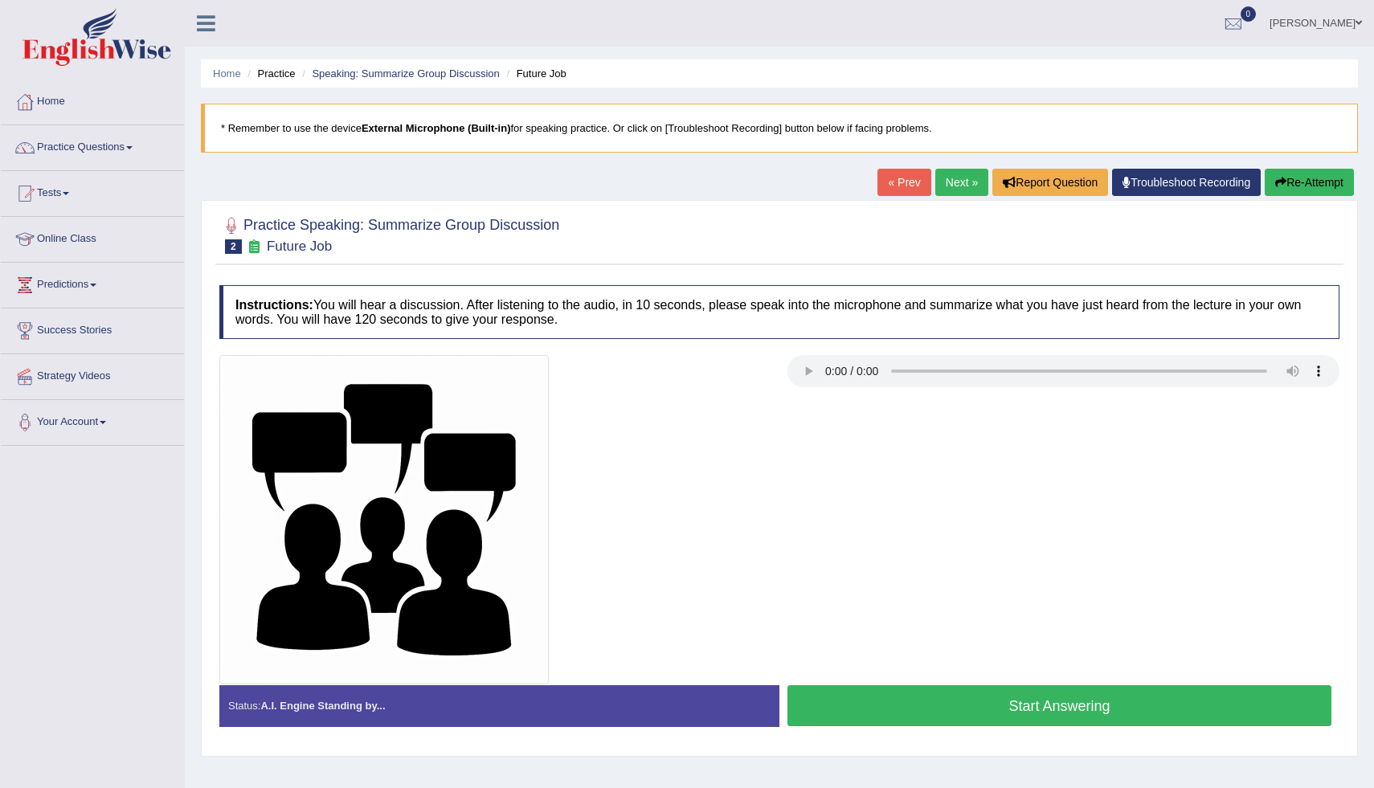
click at [914, 707] on button "Start Answering" at bounding box center [1060, 706] width 544 height 41
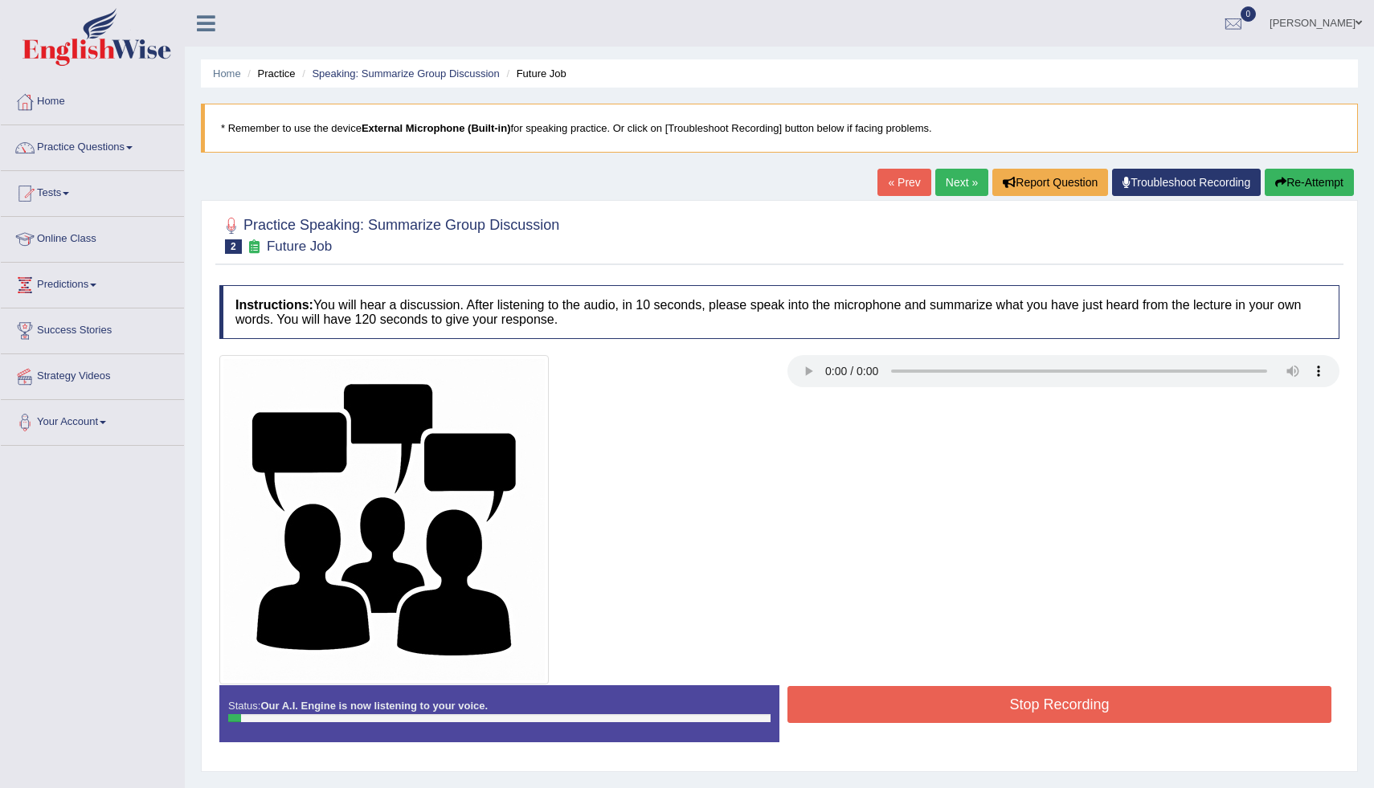
click at [1312, 181] on button "Re-Attempt" at bounding box center [1309, 182] width 89 height 27
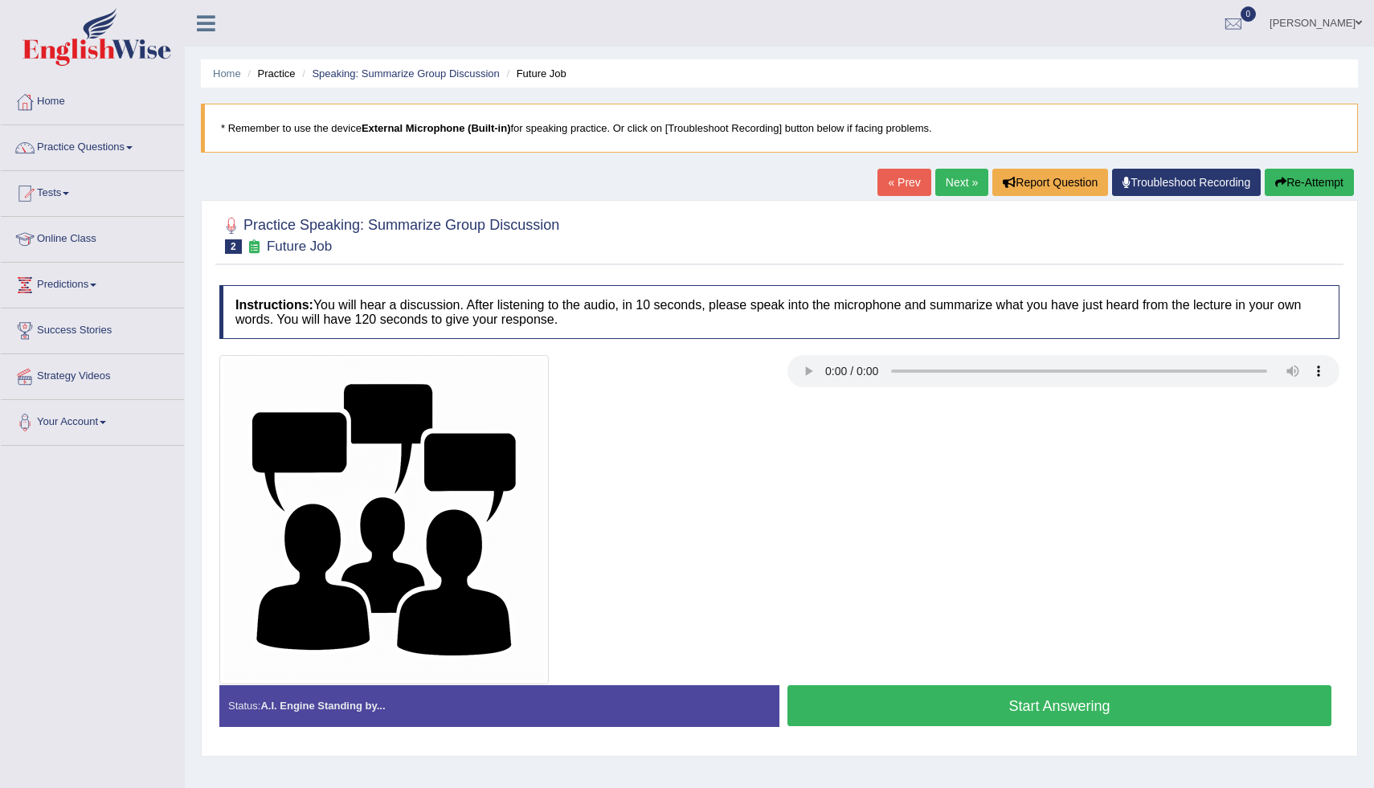
click at [1046, 703] on button "Start Answering" at bounding box center [1060, 706] width 544 height 41
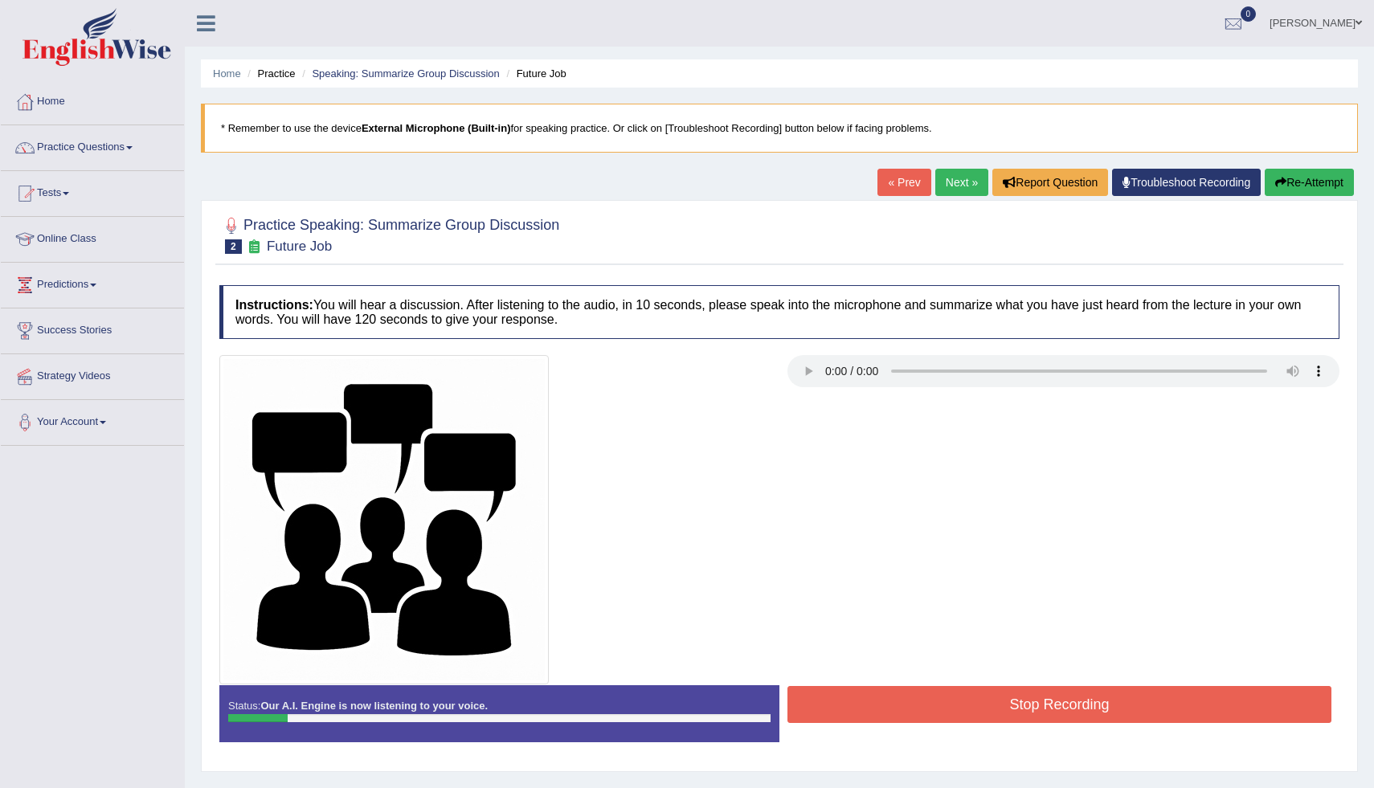
click at [1046, 703] on button "Stop Recording" at bounding box center [1060, 704] width 544 height 37
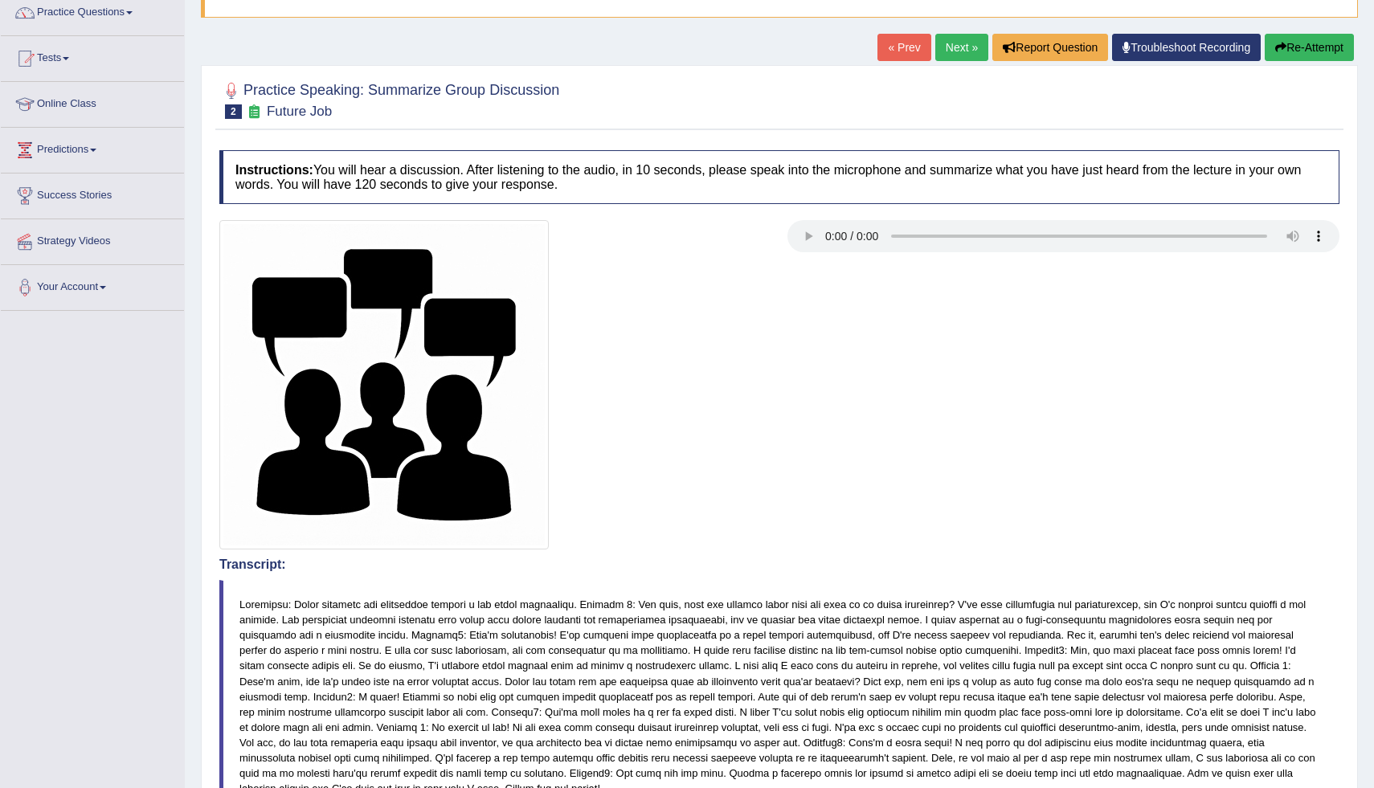
scroll to position [121, 0]
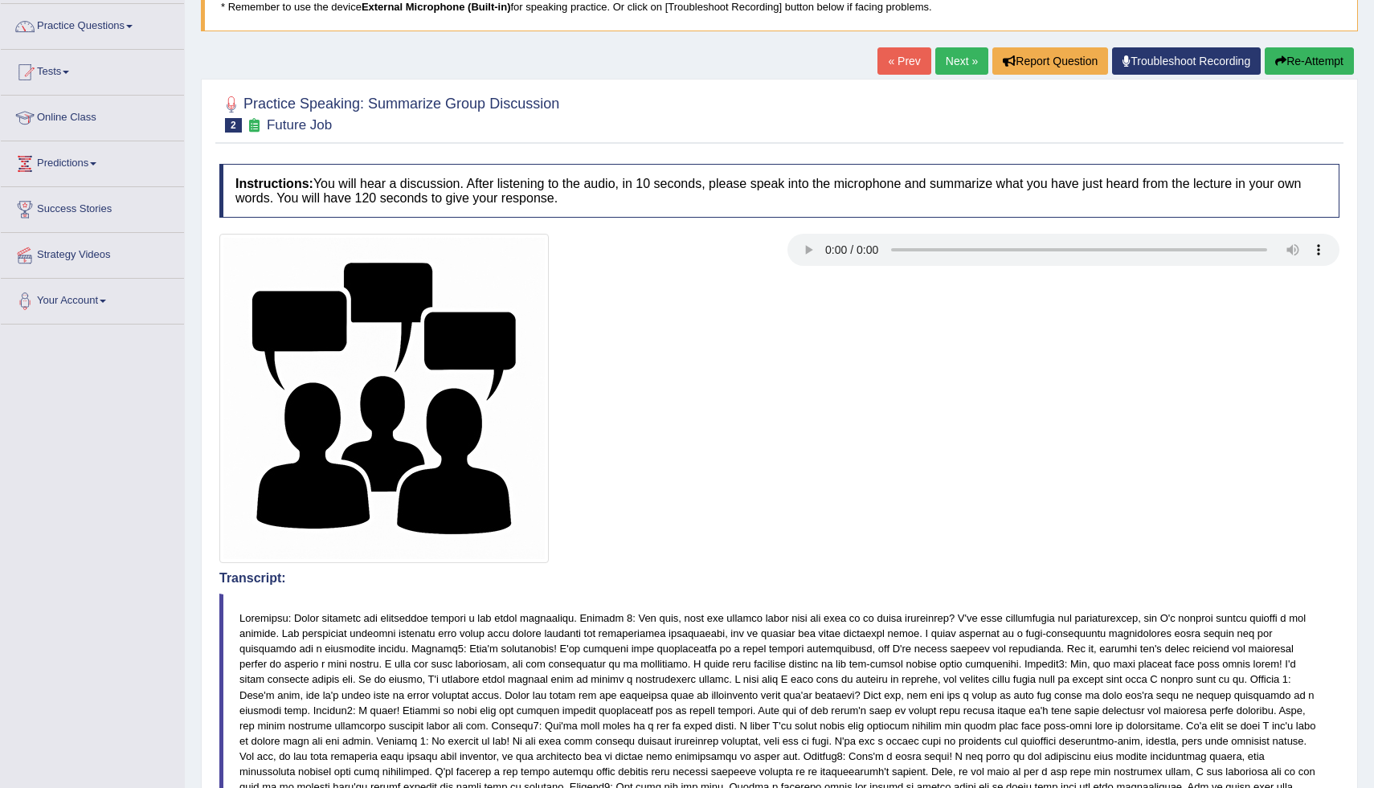
click at [1288, 63] on button "Re-Attempt" at bounding box center [1309, 60] width 89 height 27
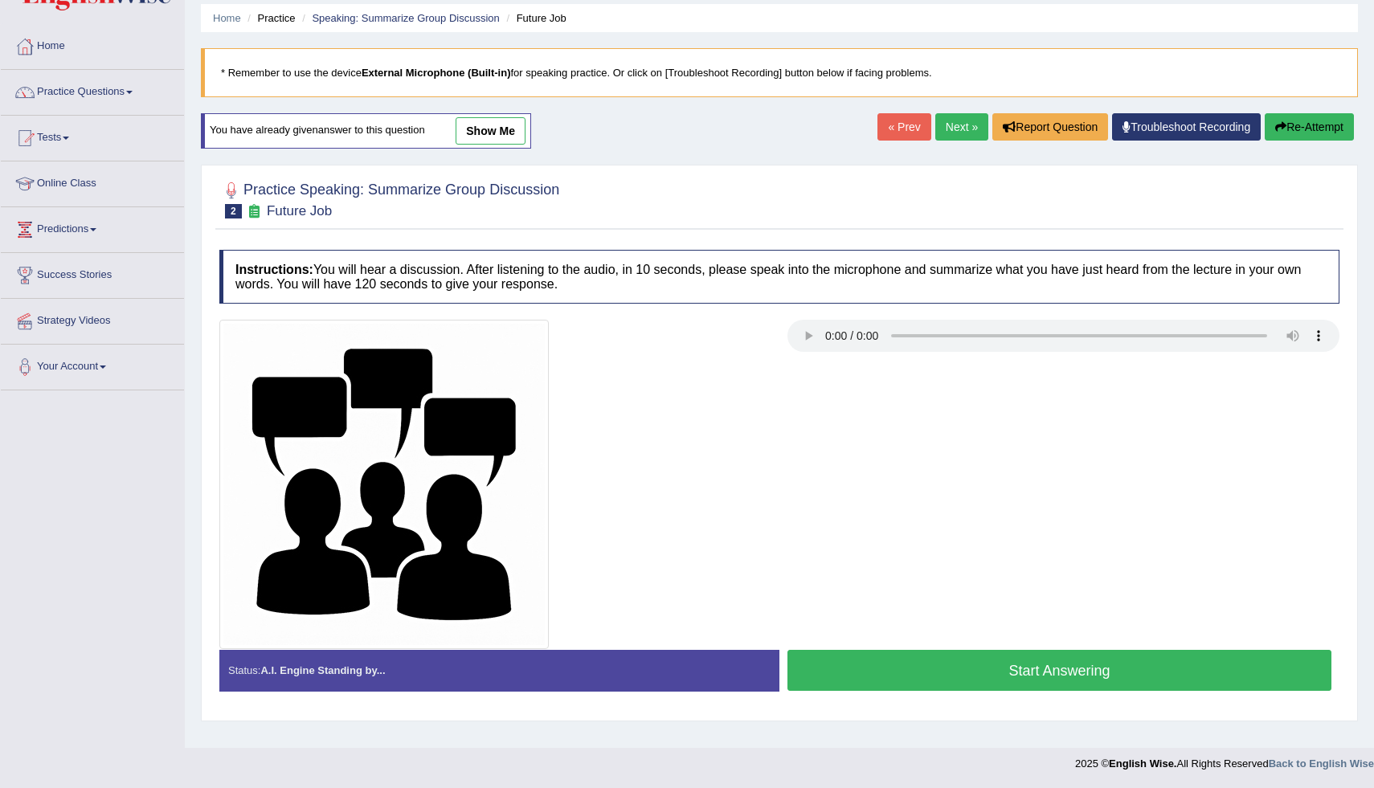
click at [874, 671] on button "Start Answering" at bounding box center [1060, 670] width 544 height 41
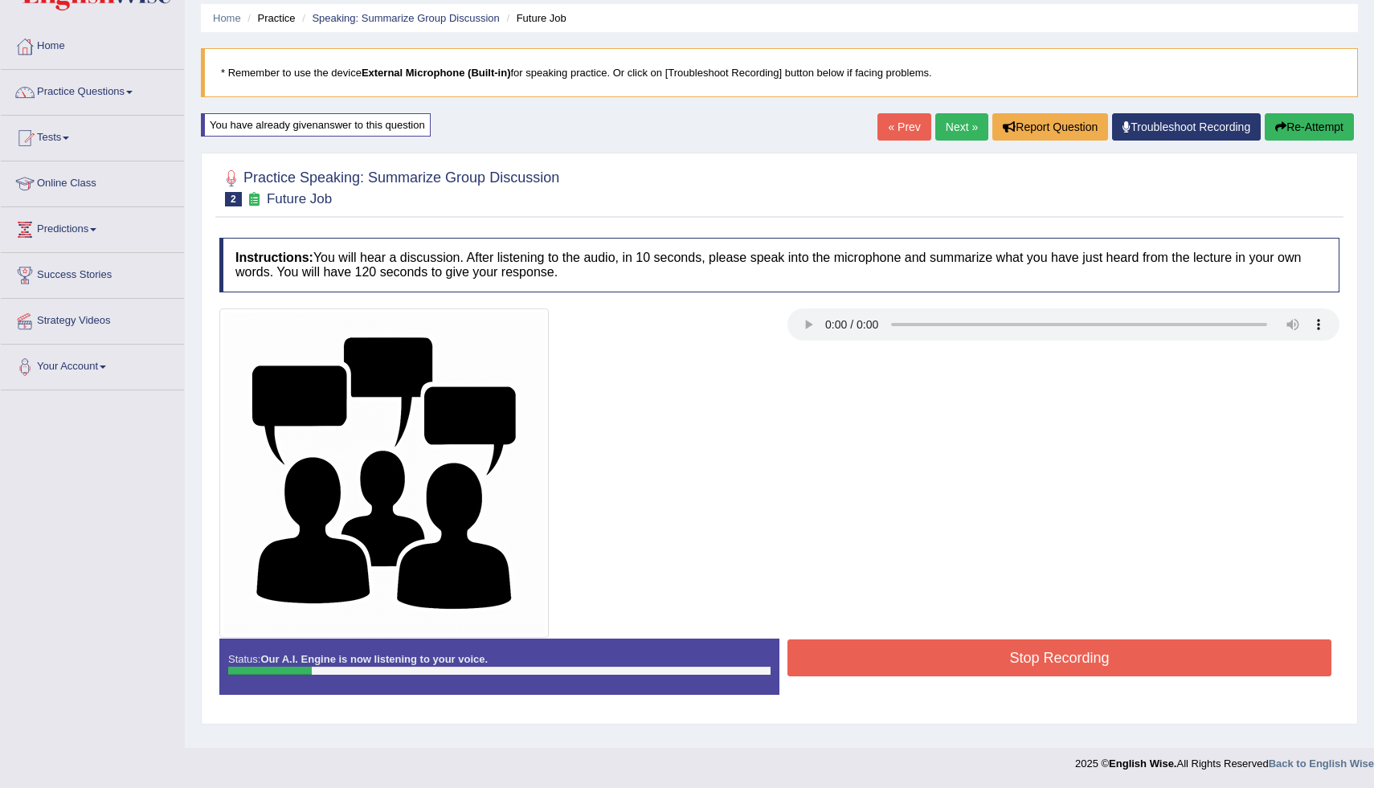
click at [1282, 119] on button "Re-Attempt" at bounding box center [1309, 126] width 89 height 27
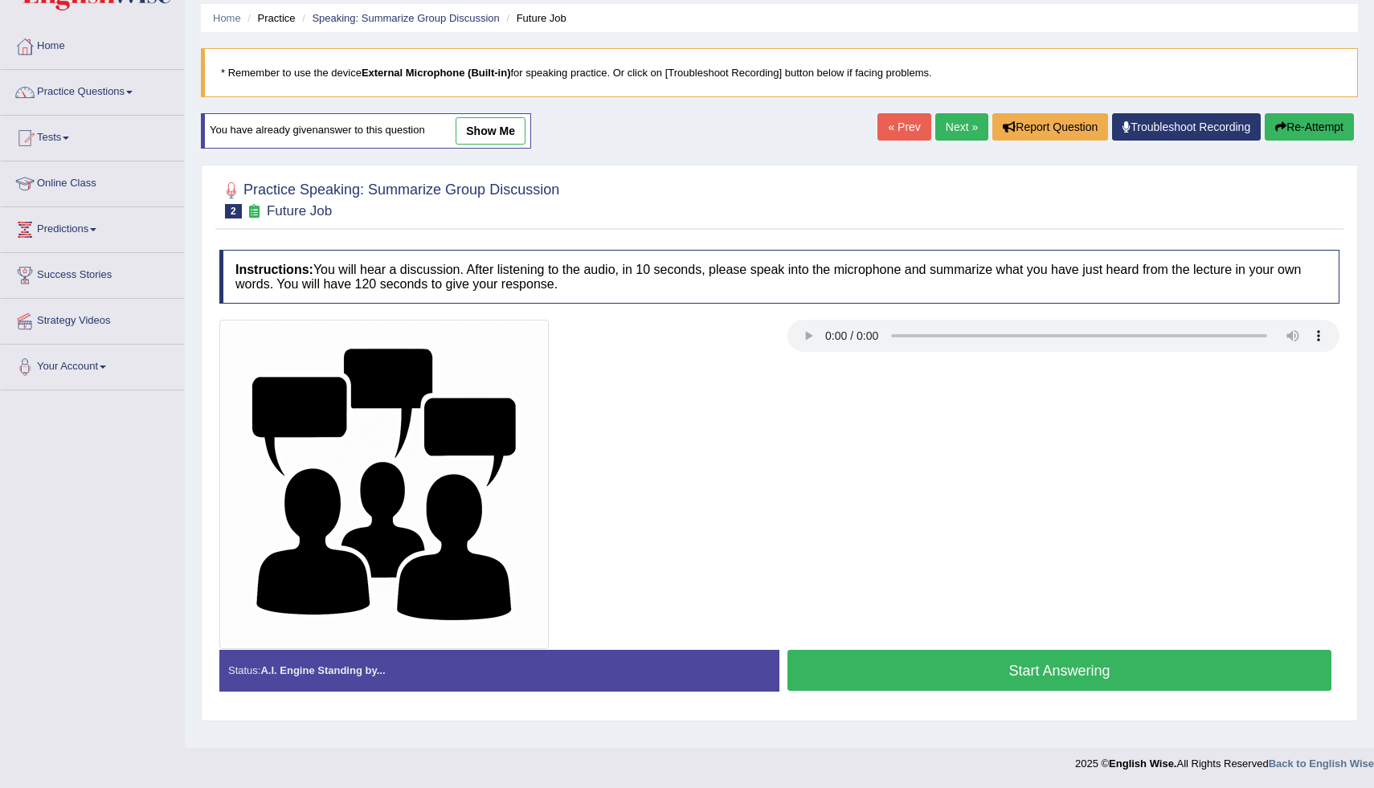
click at [975, 662] on button "Start Answering" at bounding box center [1060, 670] width 544 height 41
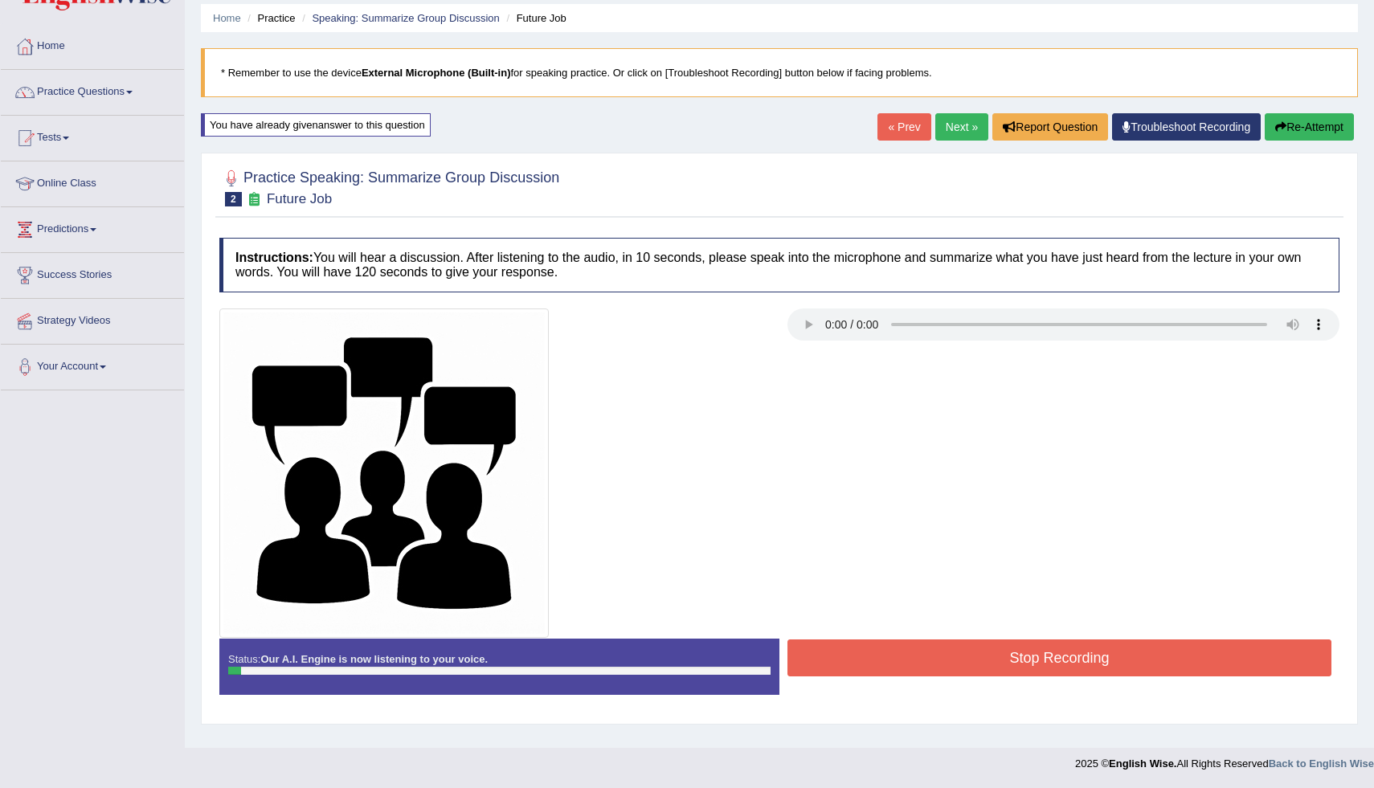
click at [1326, 123] on button "Re-Attempt" at bounding box center [1309, 126] width 89 height 27
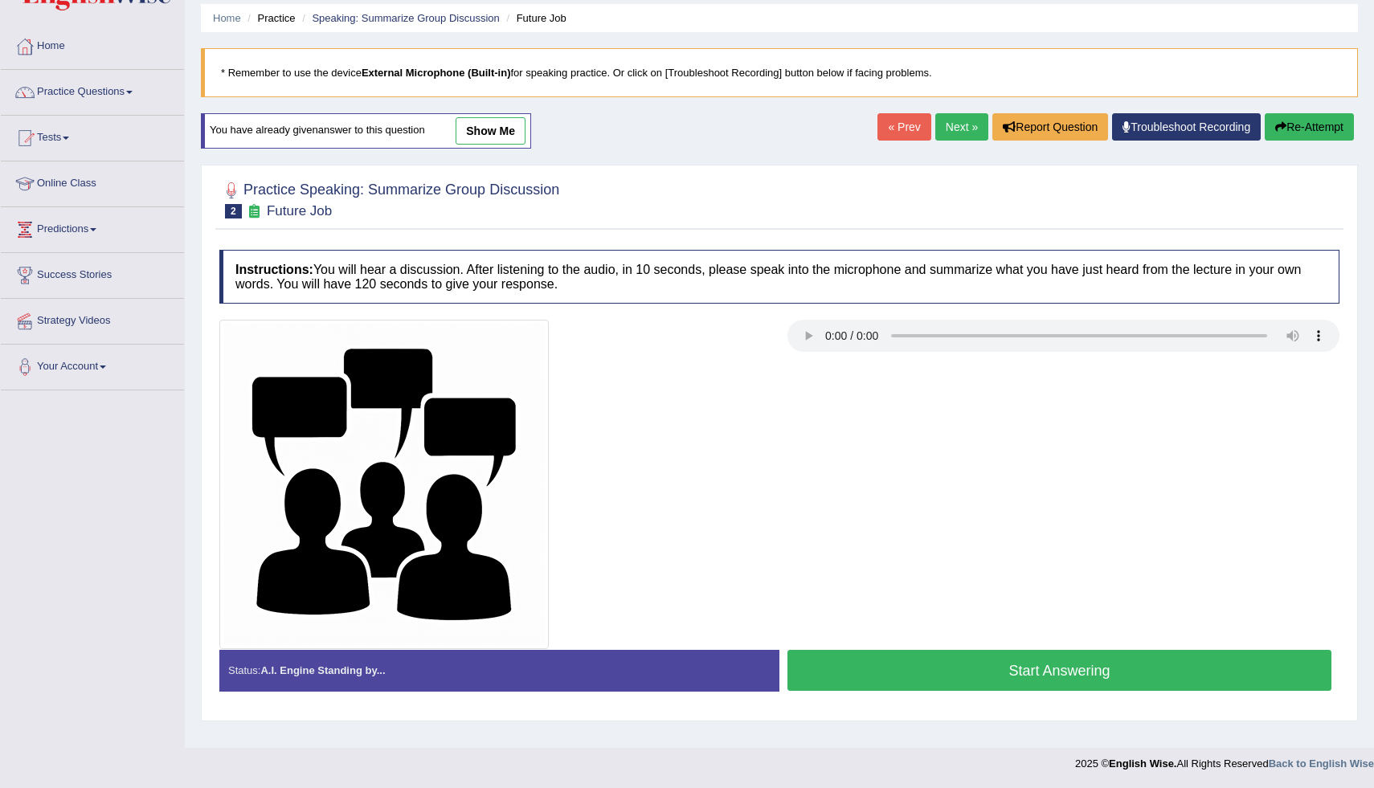
click at [982, 663] on button "Start Answering" at bounding box center [1060, 670] width 544 height 41
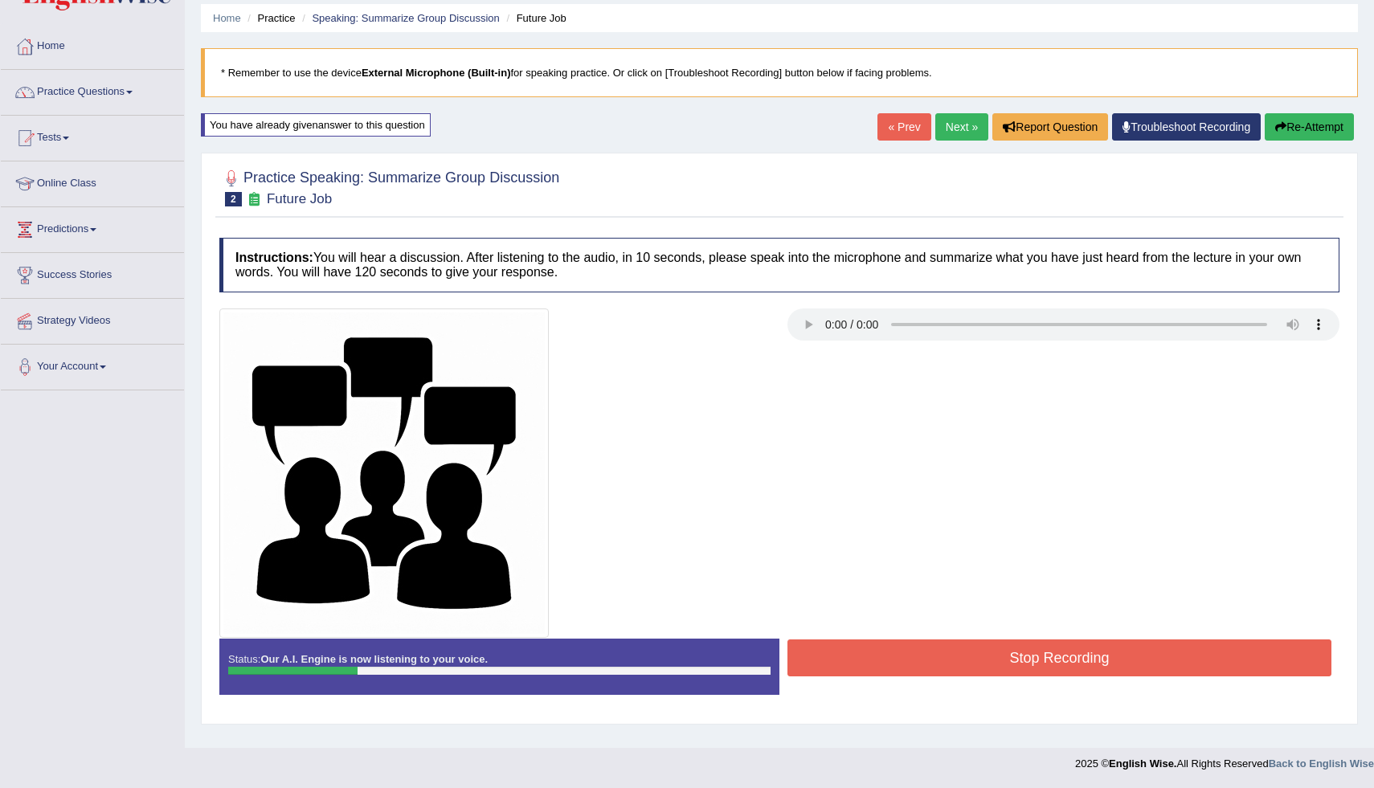
click at [982, 663] on button "Stop Recording" at bounding box center [1060, 658] width 544 height 37
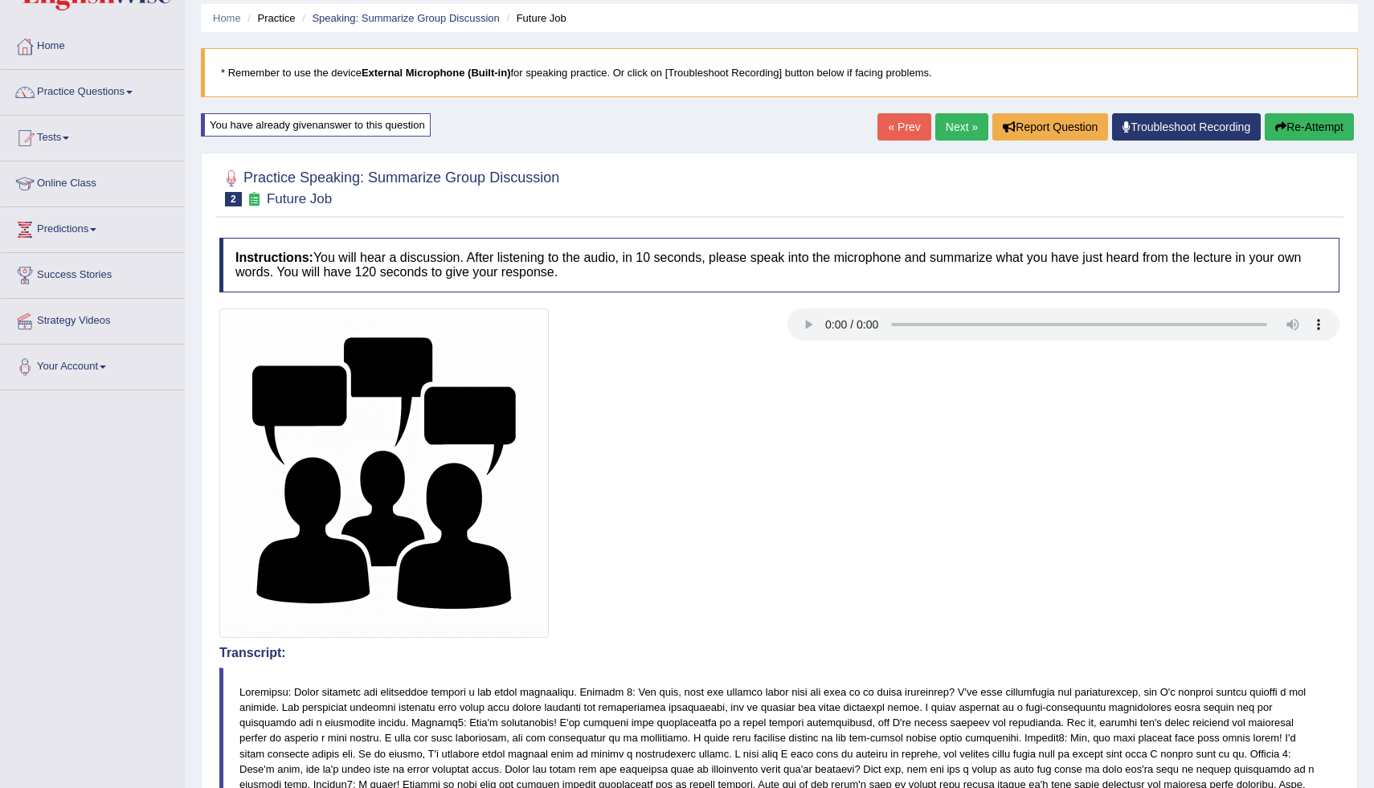
click at [1333, 129] on button "Re-Attempt" at bounding box center [1309, 126] width 89 height 27
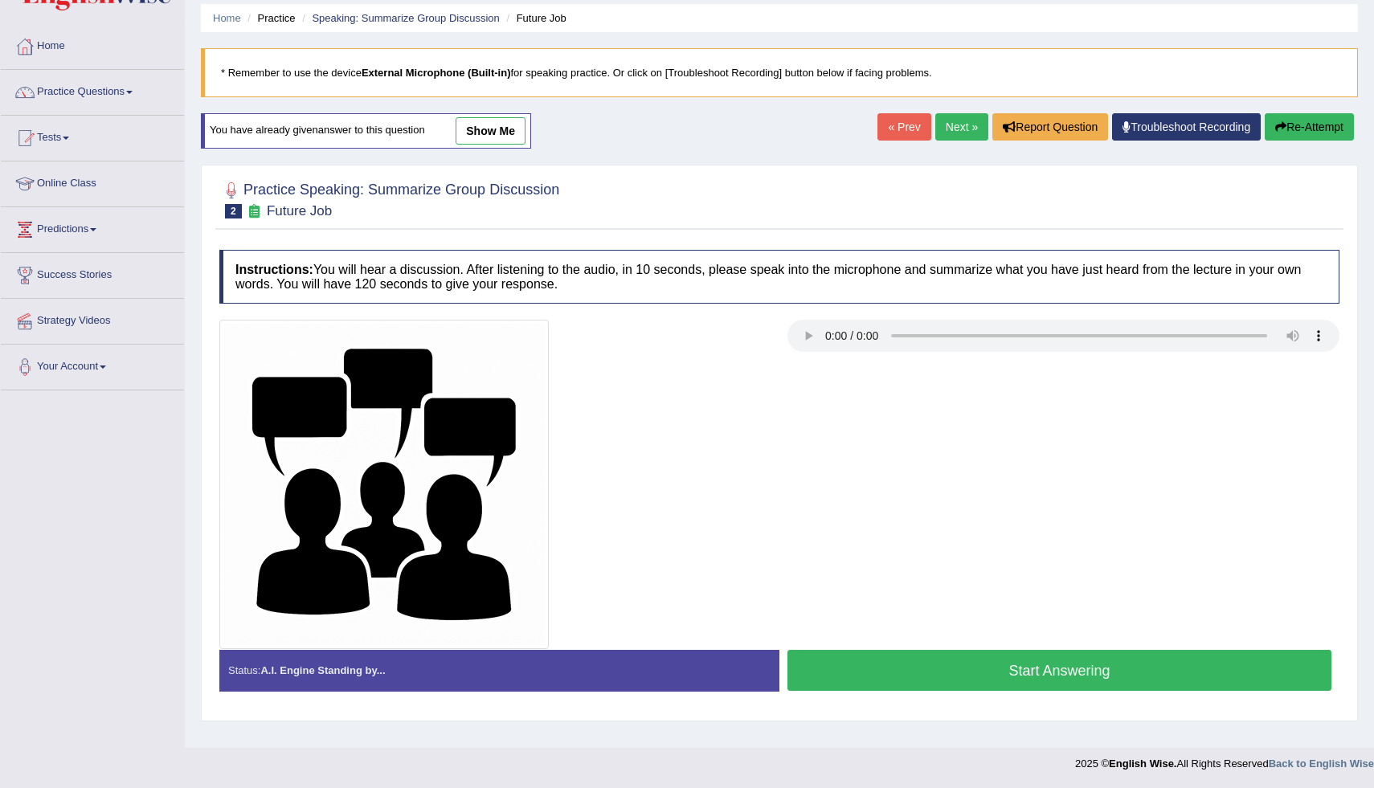
click at [996, 665] on button "Start Answering" at bounding box center [1060, 670] width 544 height 41
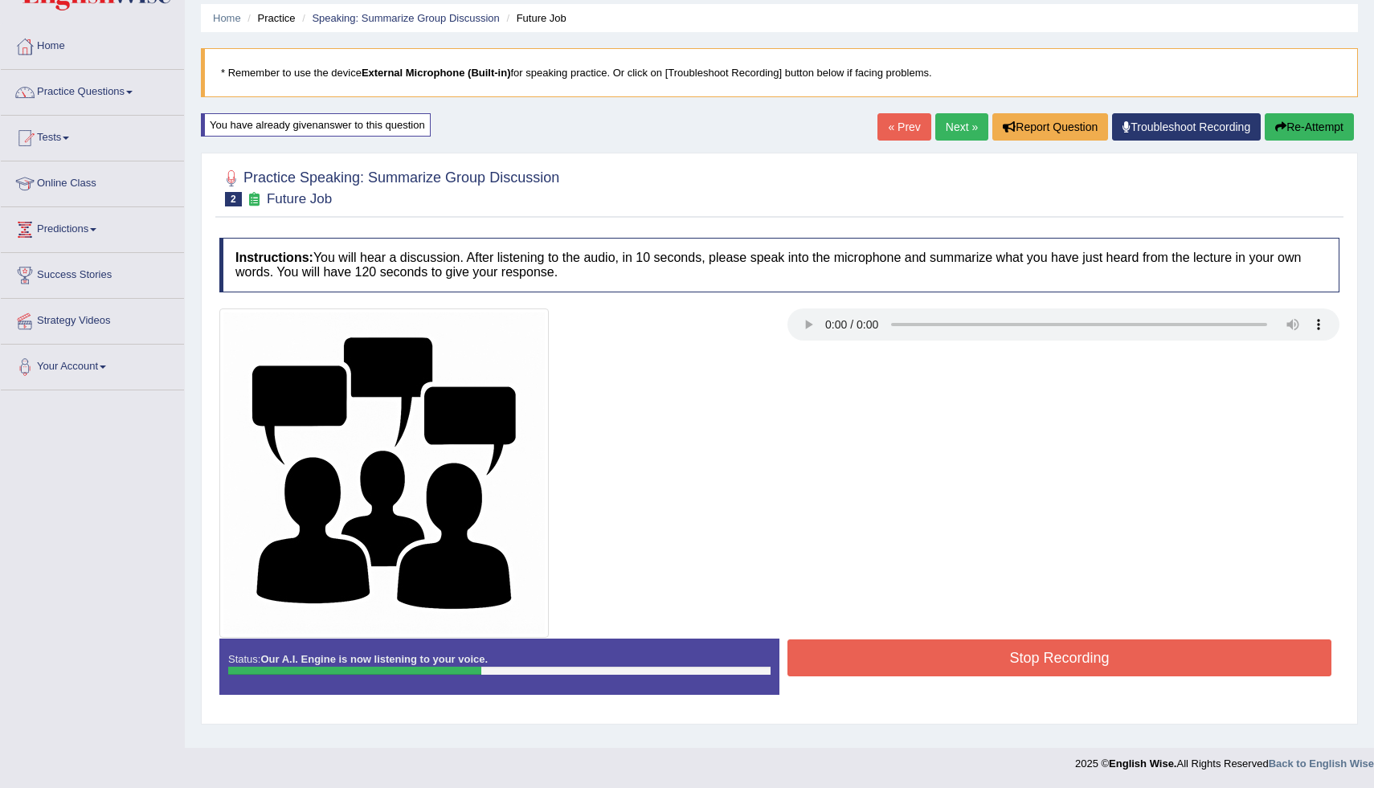
click at [996, 665] on button "Stop Recording" at bounding box center [1060, 658] width 544 height 37
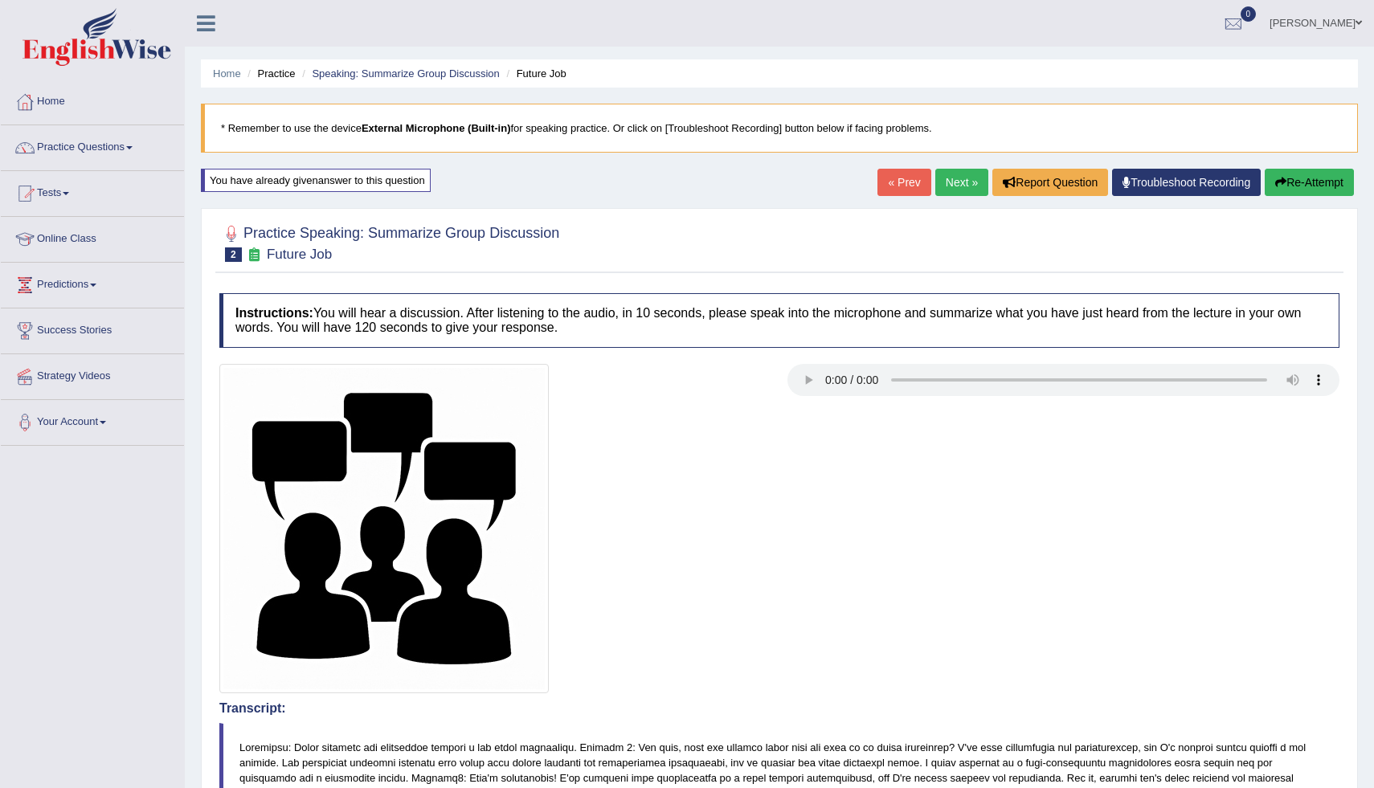
click at [1317, 189] on button "Re-Attempt" at bounding box center [1309, 182] width 89 height 27
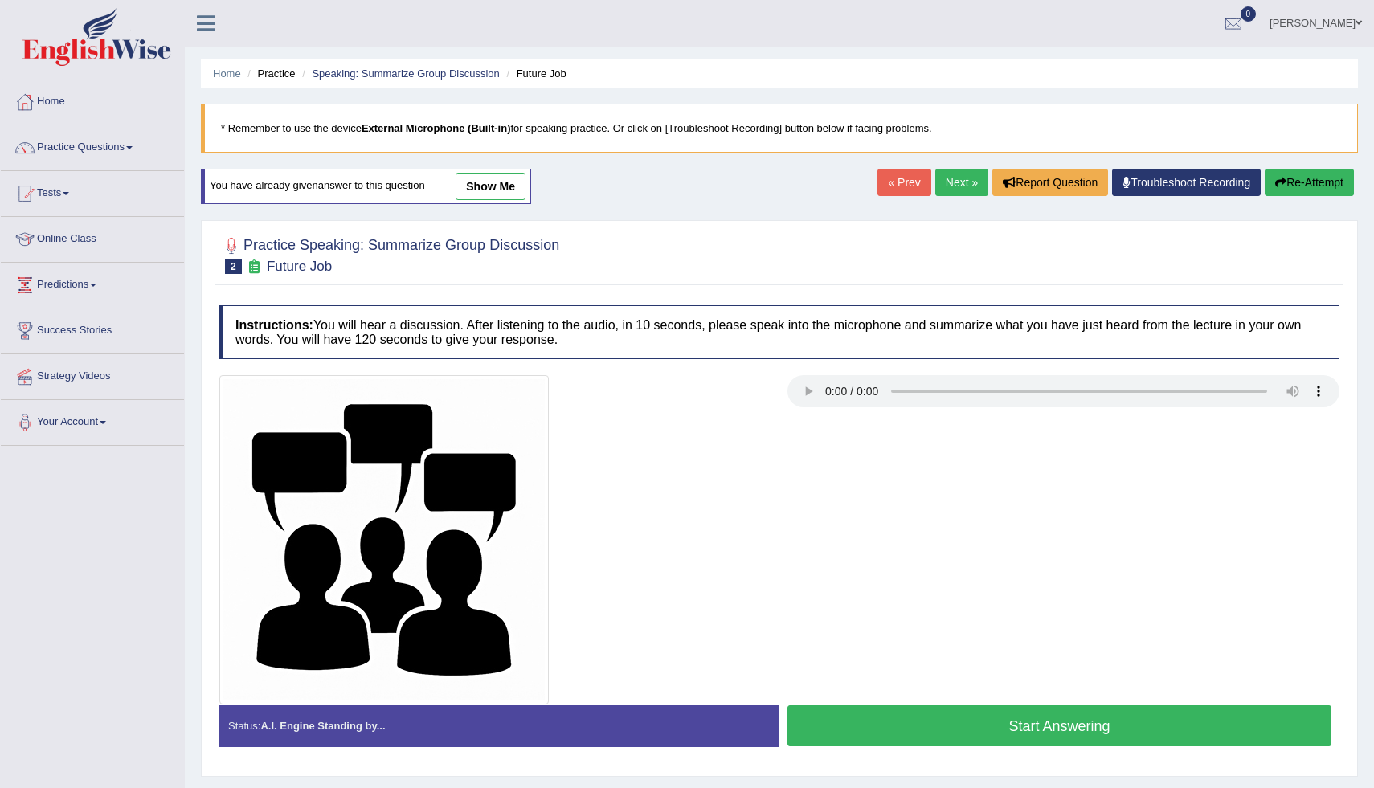
click at [1024, 719] on button "Start Answering" at bounding box center [1060, 726] width 544 height 41
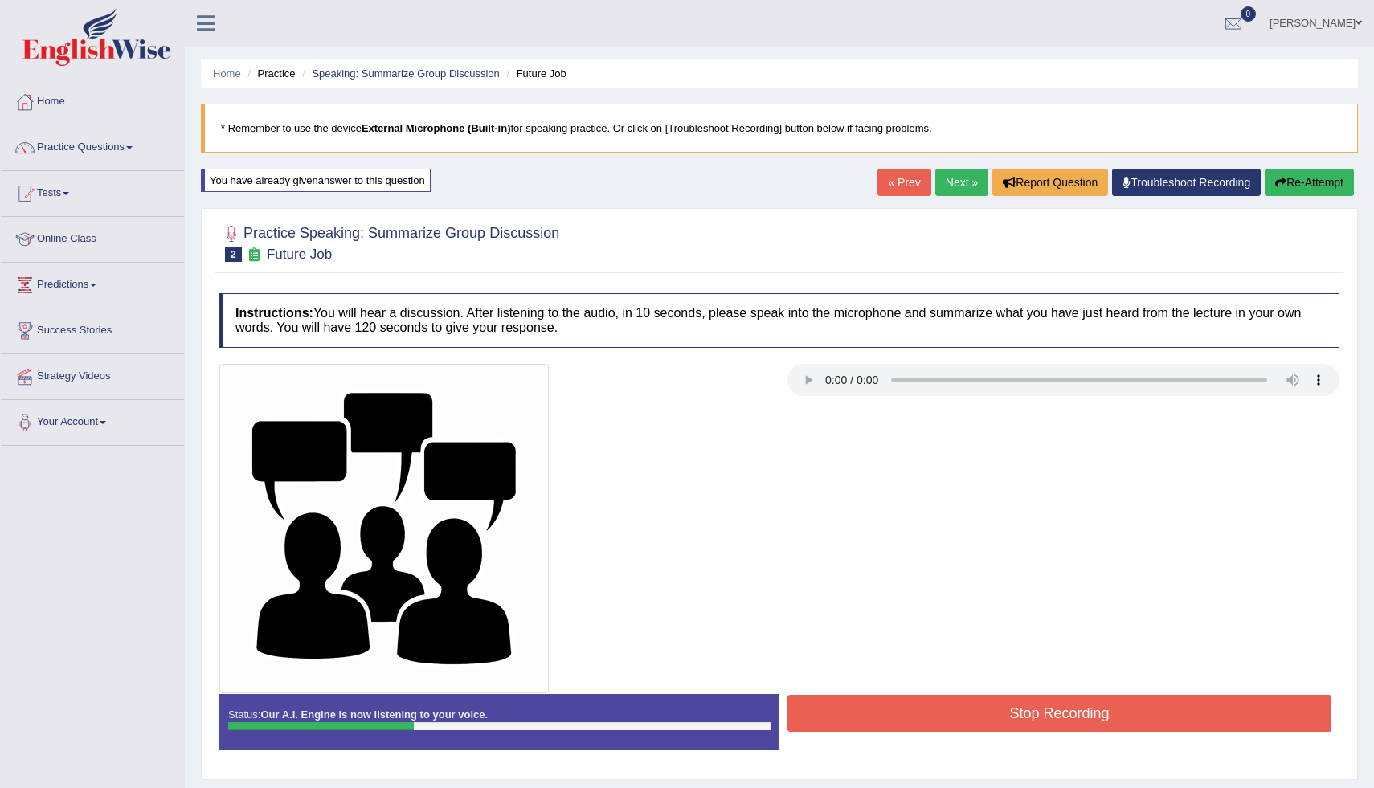
click at [1337, 183] on button "Re-Attempt" at bounding box center [1309, 182] width 89 height 27
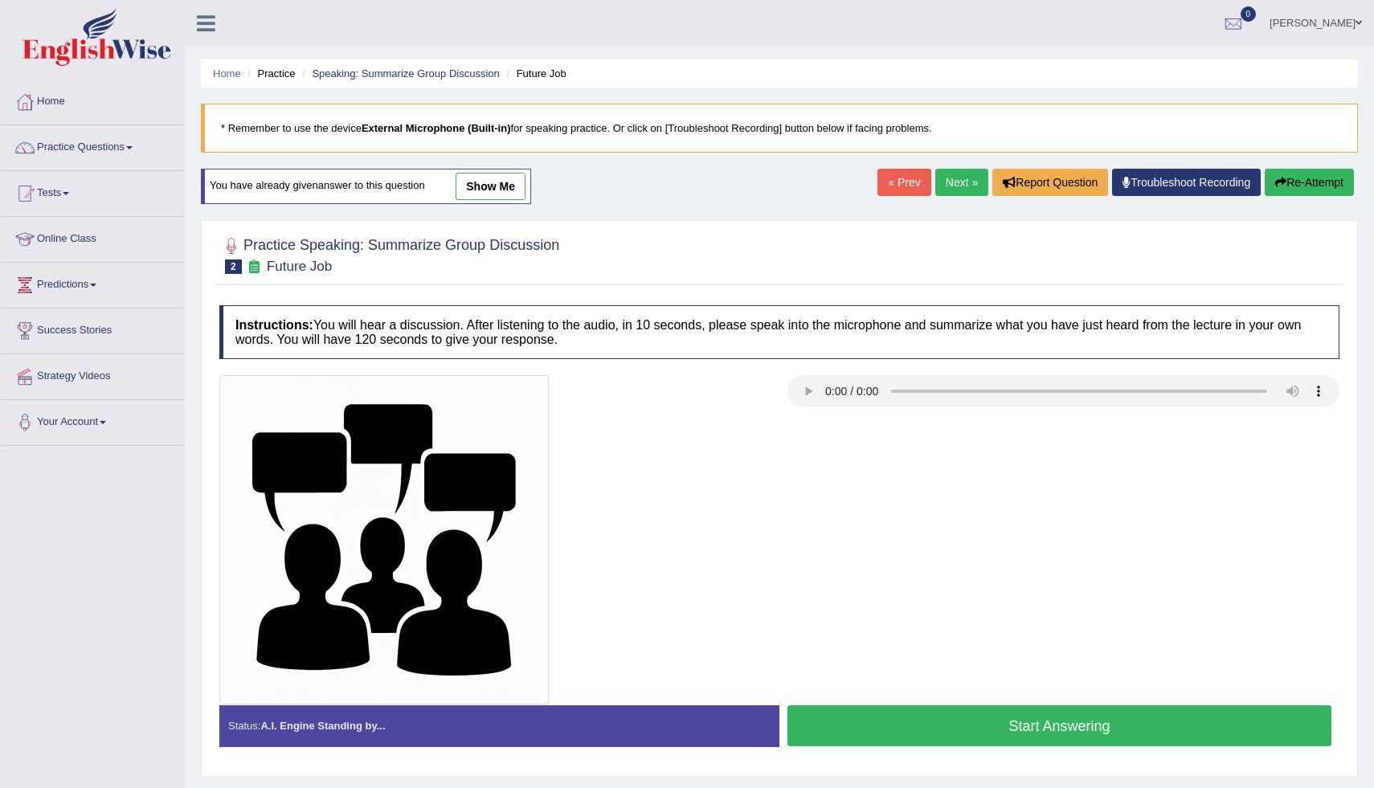
click at [1337, 183] on button "Re-Attempt" at bounding box center [1309, 182] width 89 height 27
click at [1060, 723] on button "Start Answering" at bounding box center [1060, 726] width 544 height 41
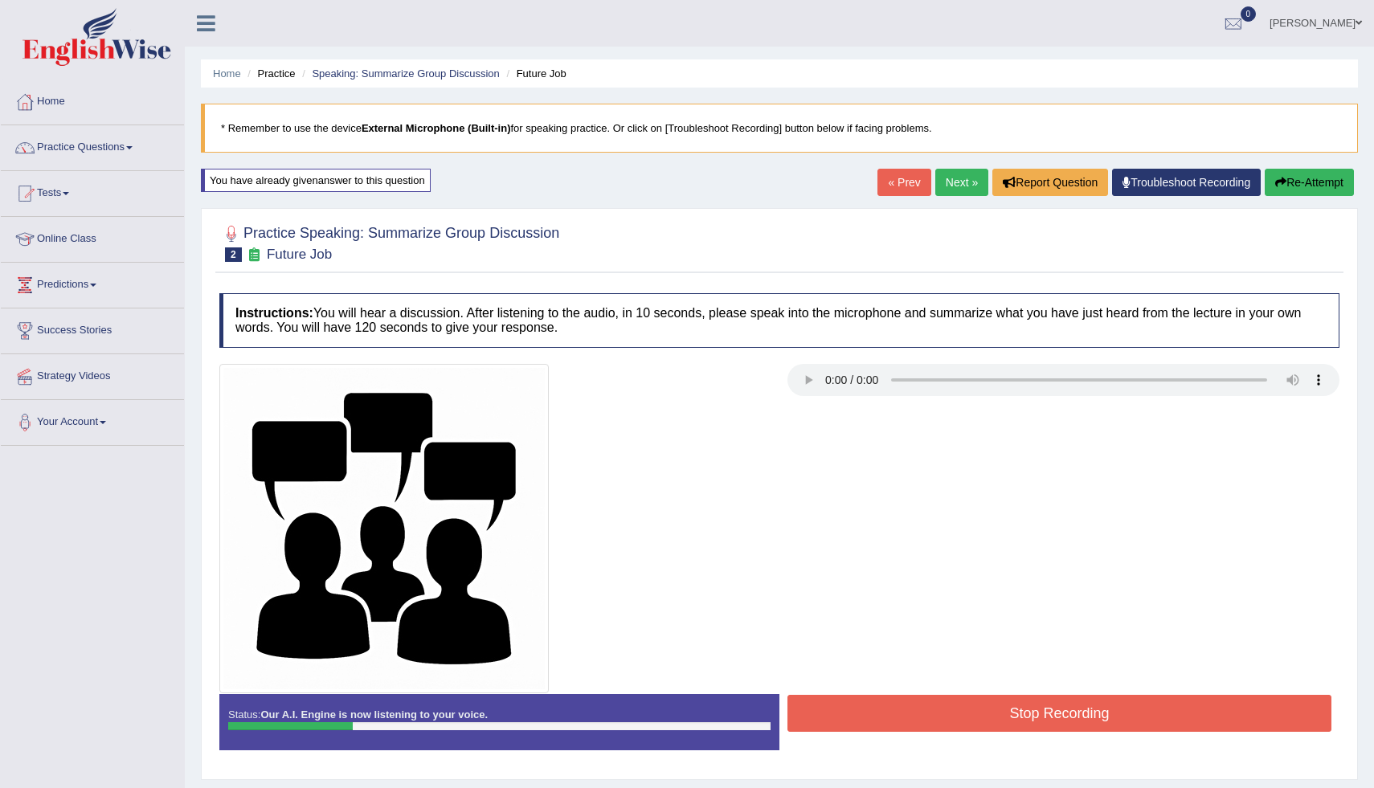
click at [1312, 182] on button "Re-Attempt" at bounding box center [1309, 182] width 89 height 27
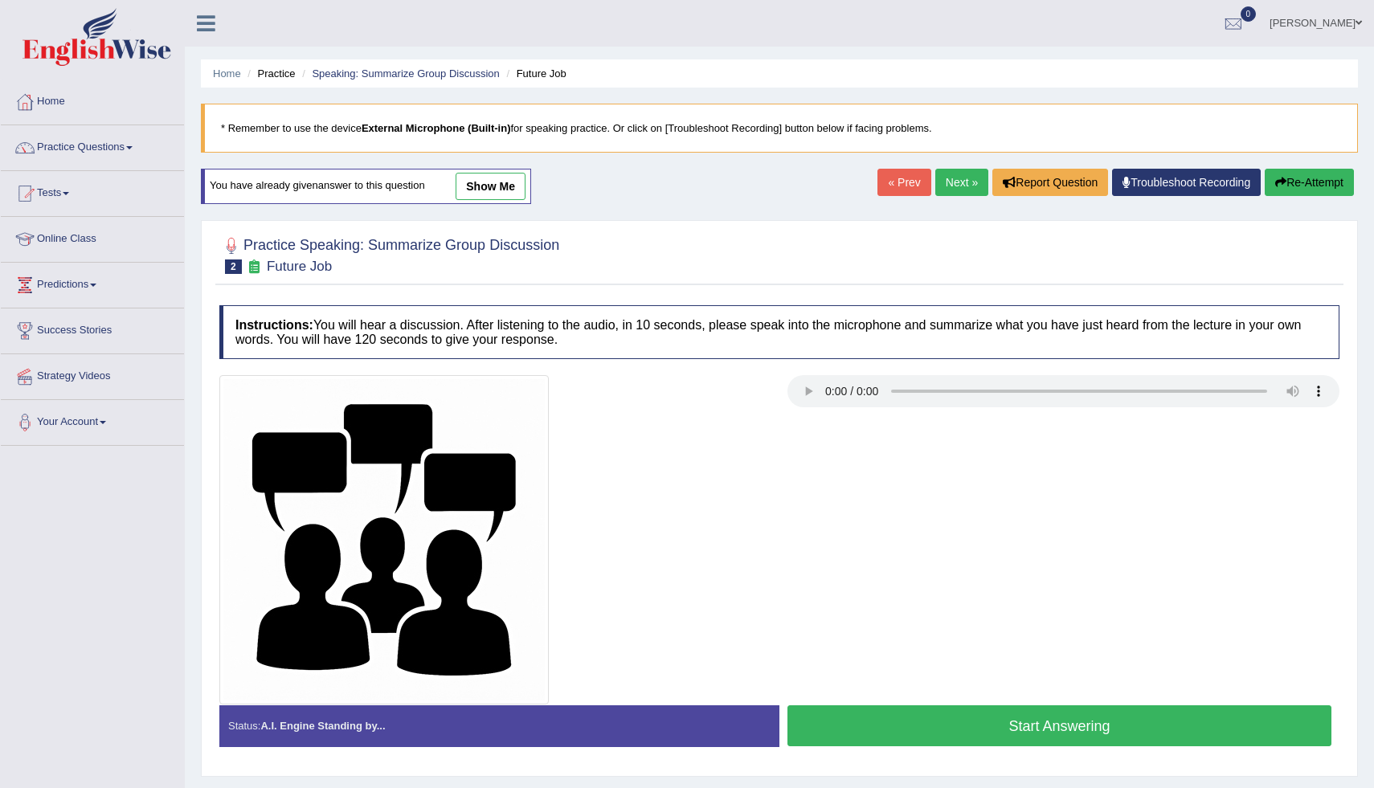
click at [1025, 731] on button "Start Answering" at bounding box center [1060, 726] width 544 height 41
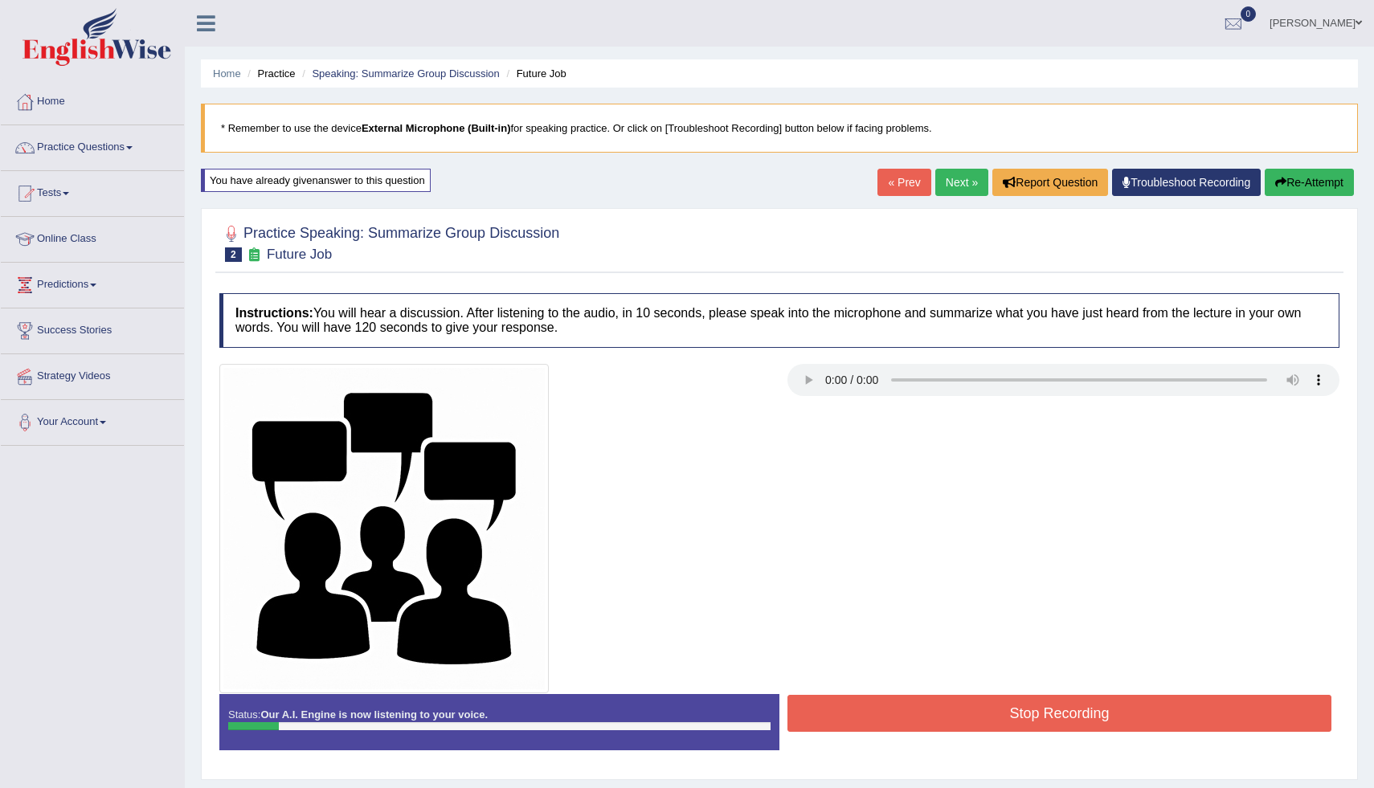
click at [1323, 180] on button "Re-Attempt" at bounding box center [1309, 182] width 89 height 27
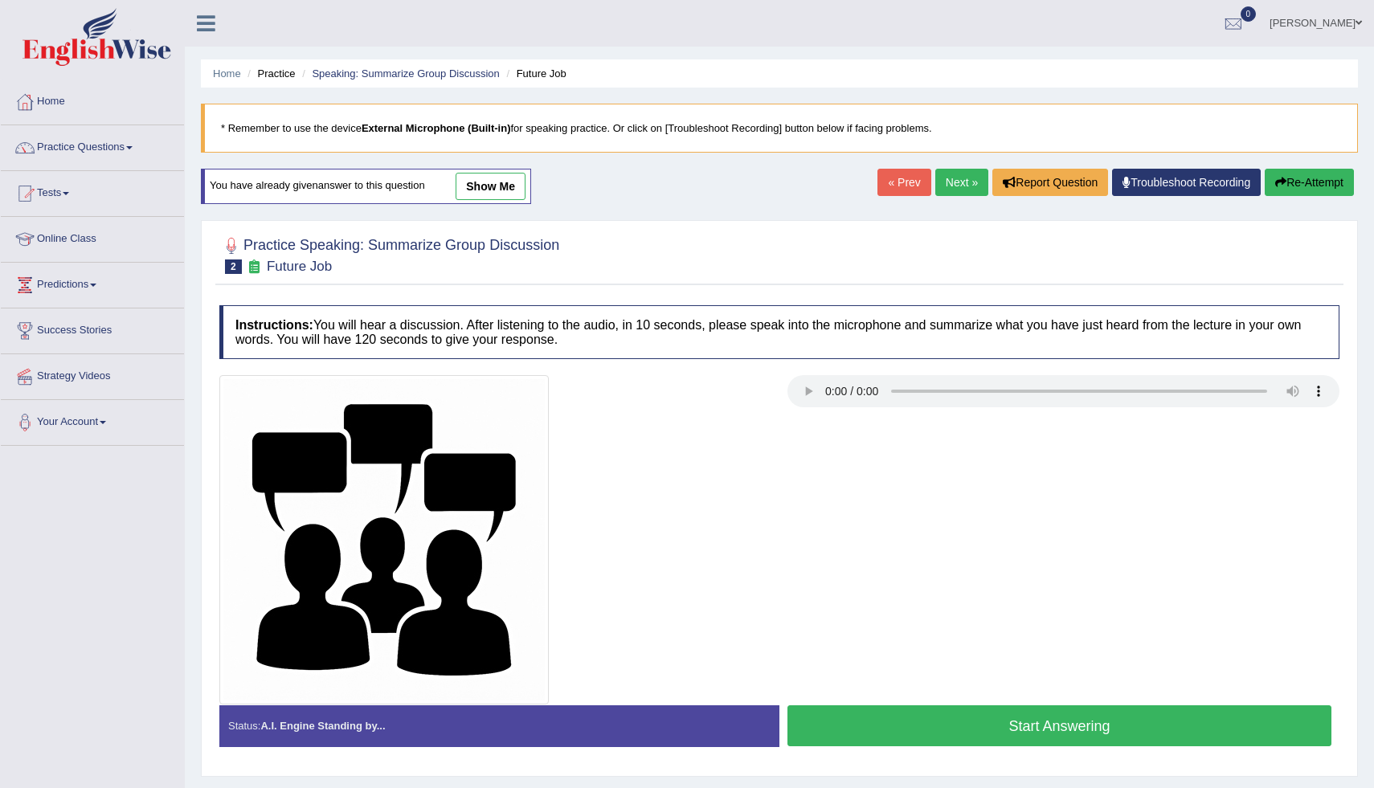
click at [1051, 728] on button "Start Answering" at bounding box center [1060, 726] width 544 height 41
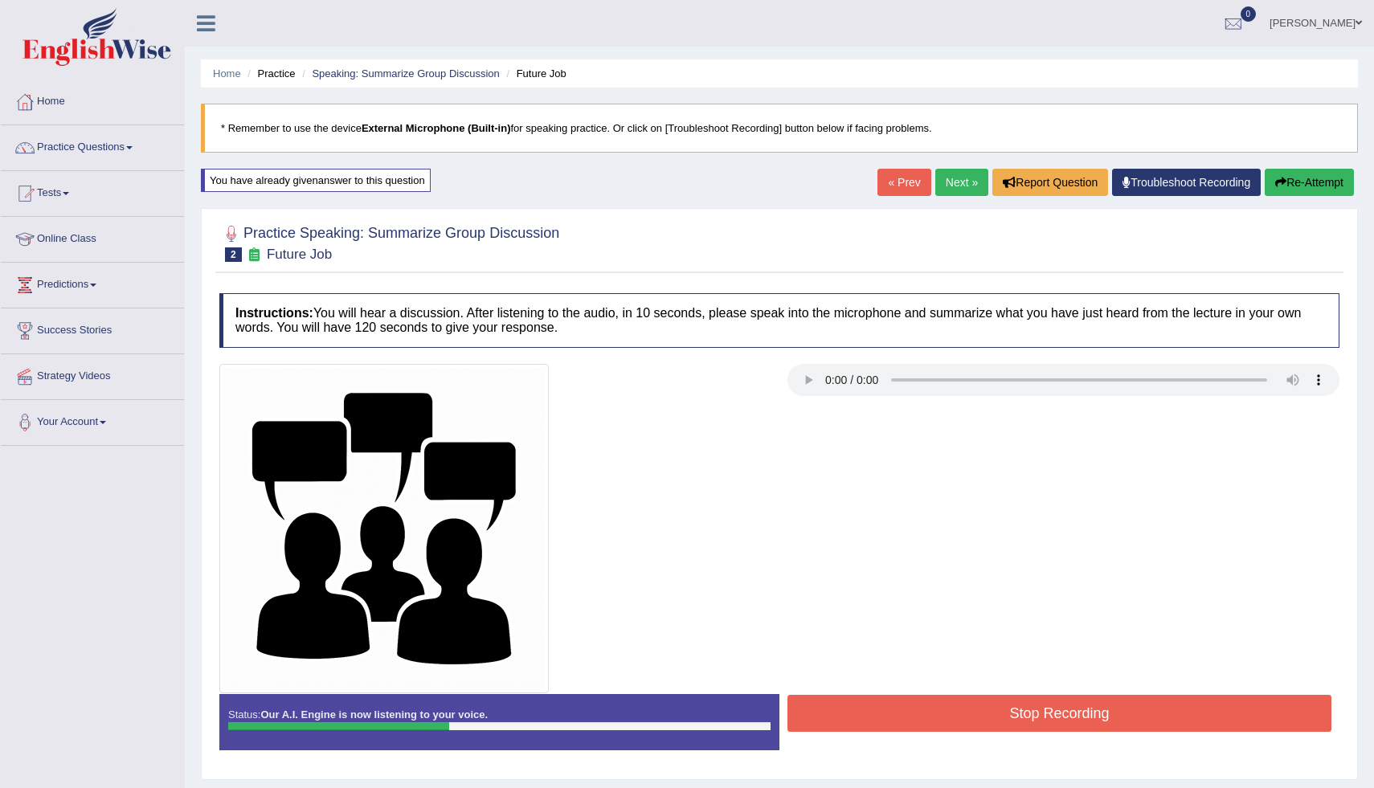
click at [1051, 728] on button "Stop Recording" at bounding box center [1060, 713] width 544 height 37
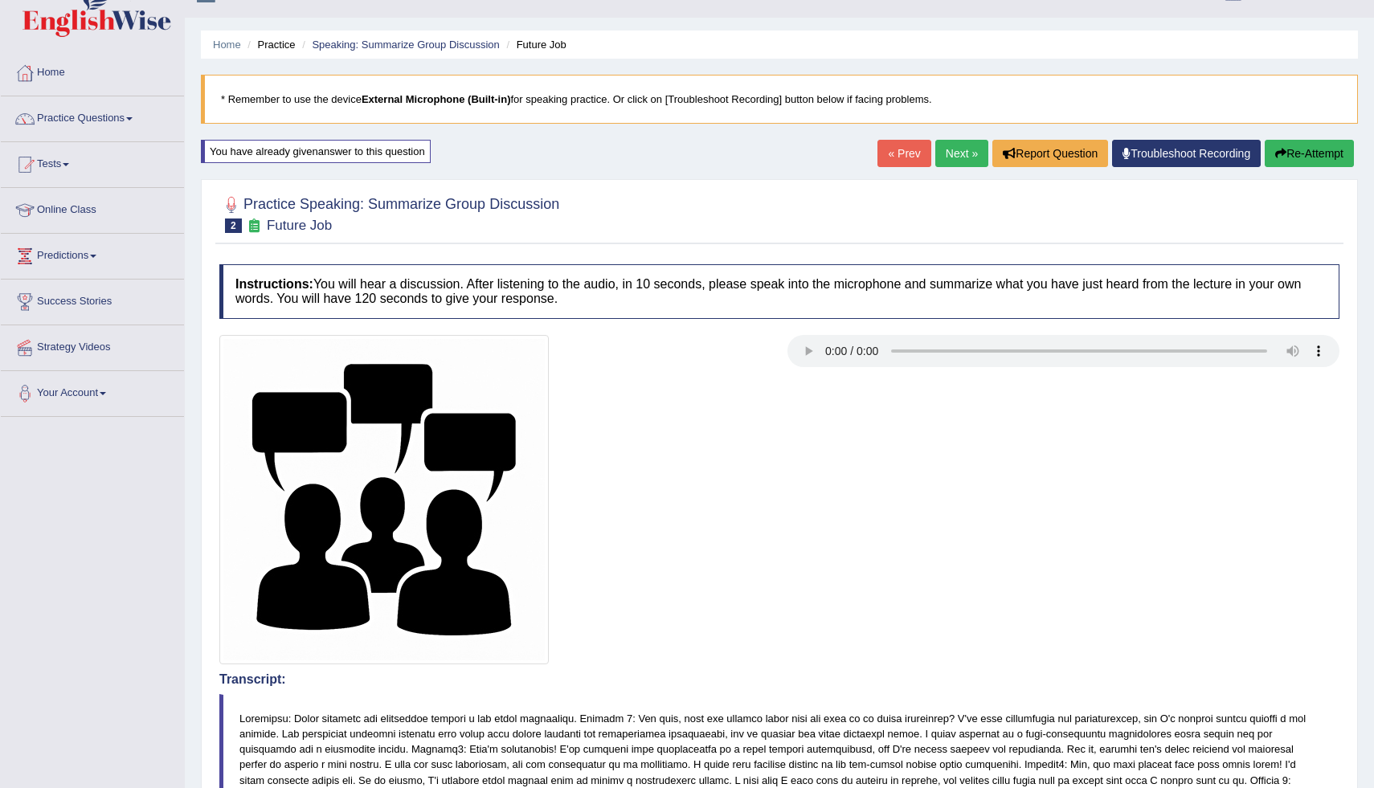
scroll to position [68, 0]
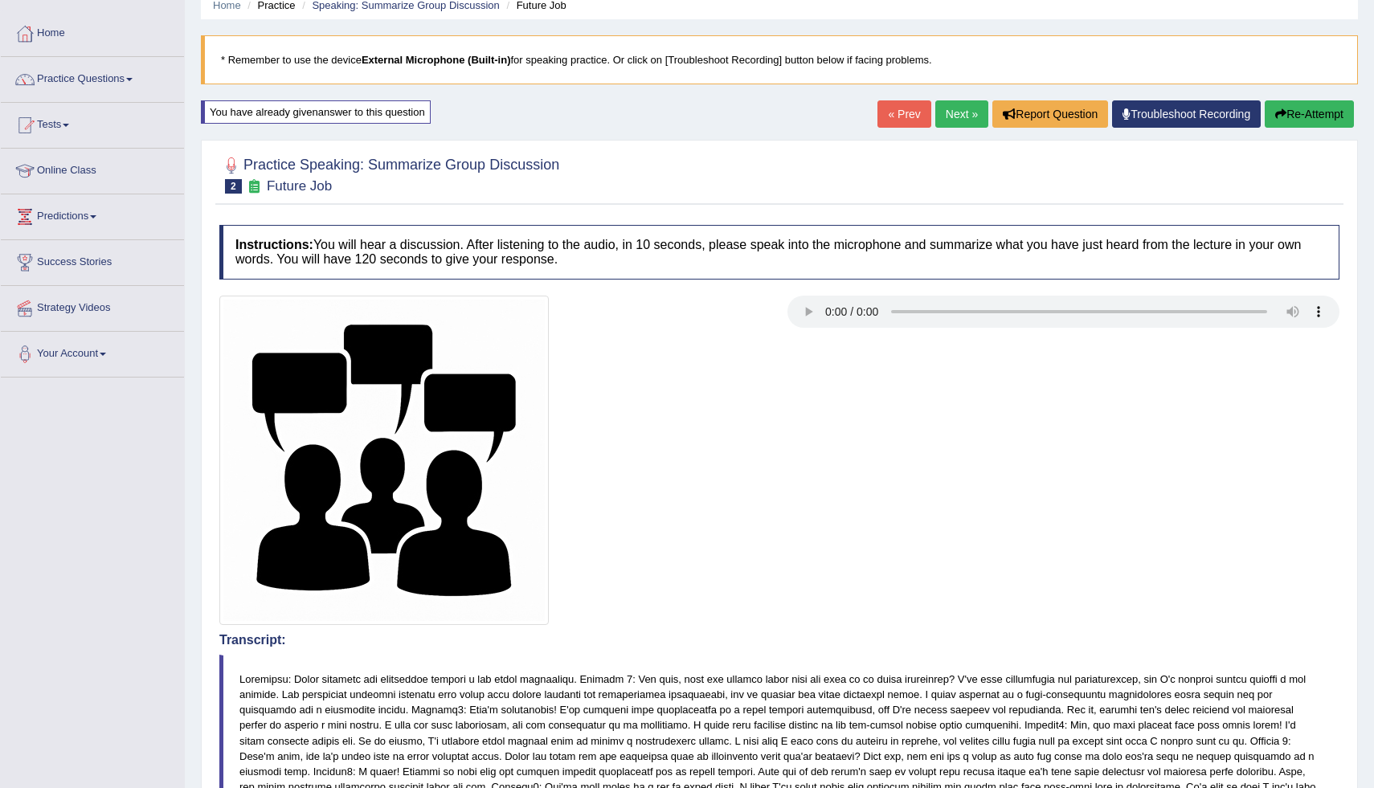
click at [1330, 109] on button "Re-Attempt" at bounding box center [1309, 113] width 89 height 27
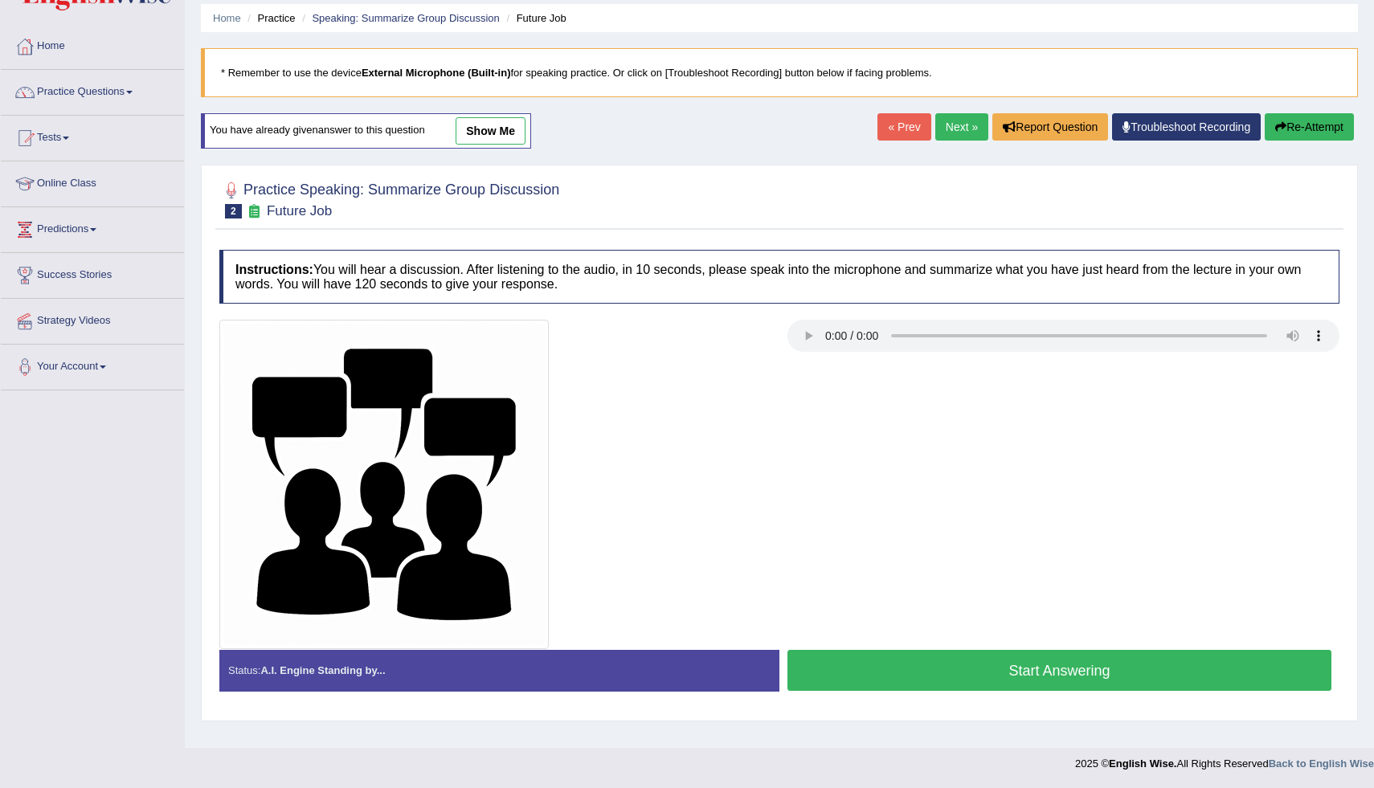
click at [860, 677] on button "Start Answering" at bounding box center [1060, 670] width 544 height 41
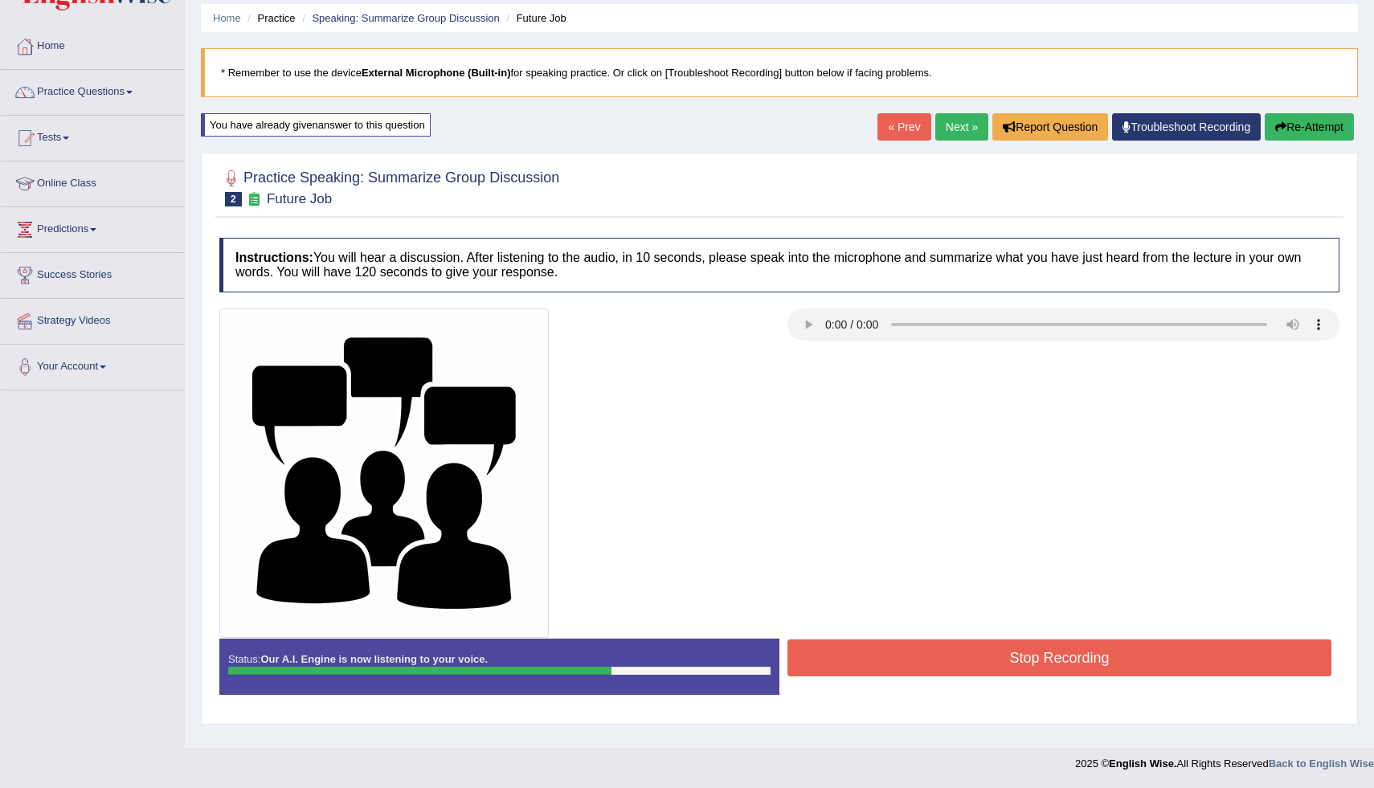
click at [866, 660] on button "Stop Recording" at bounding box center [1060, 658] width 544 height 37
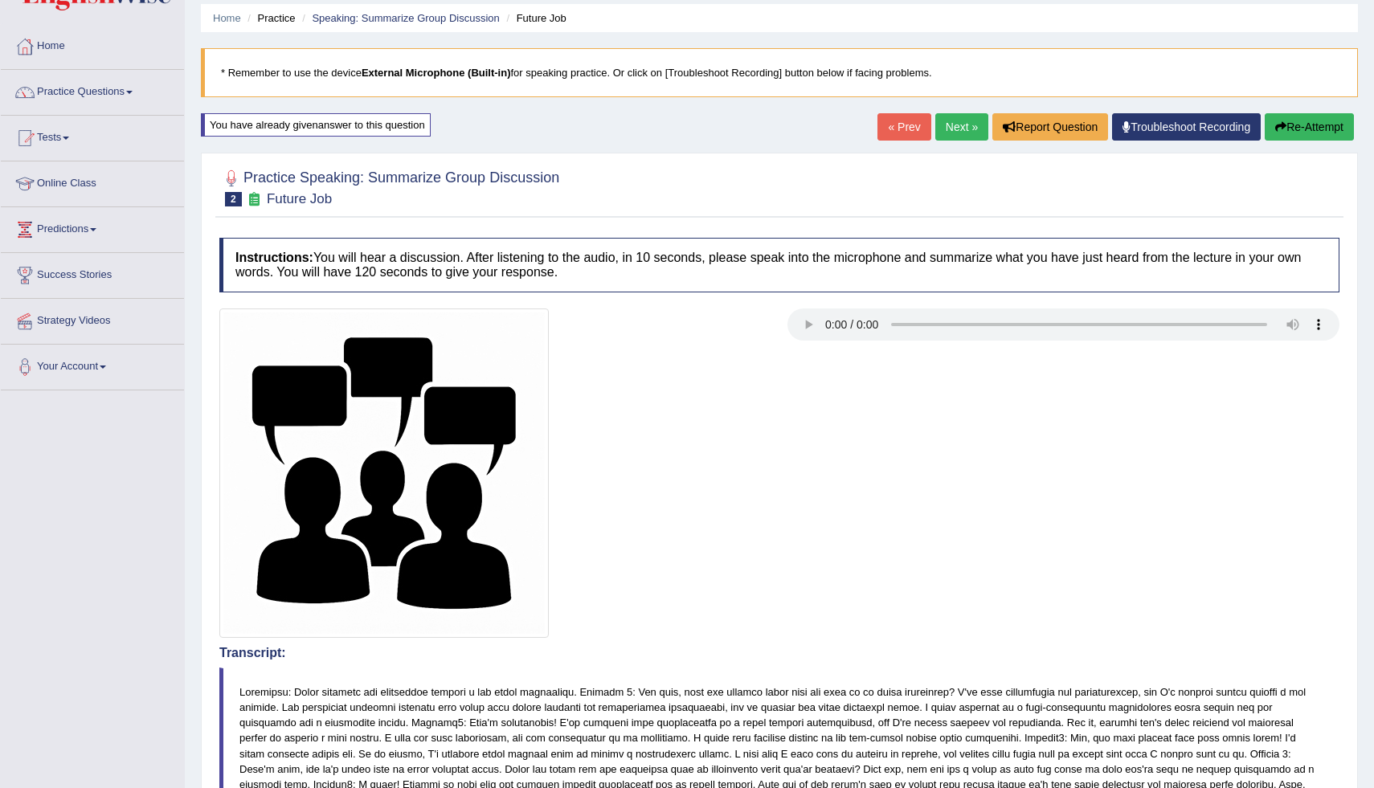
scroll to position [32, 0]
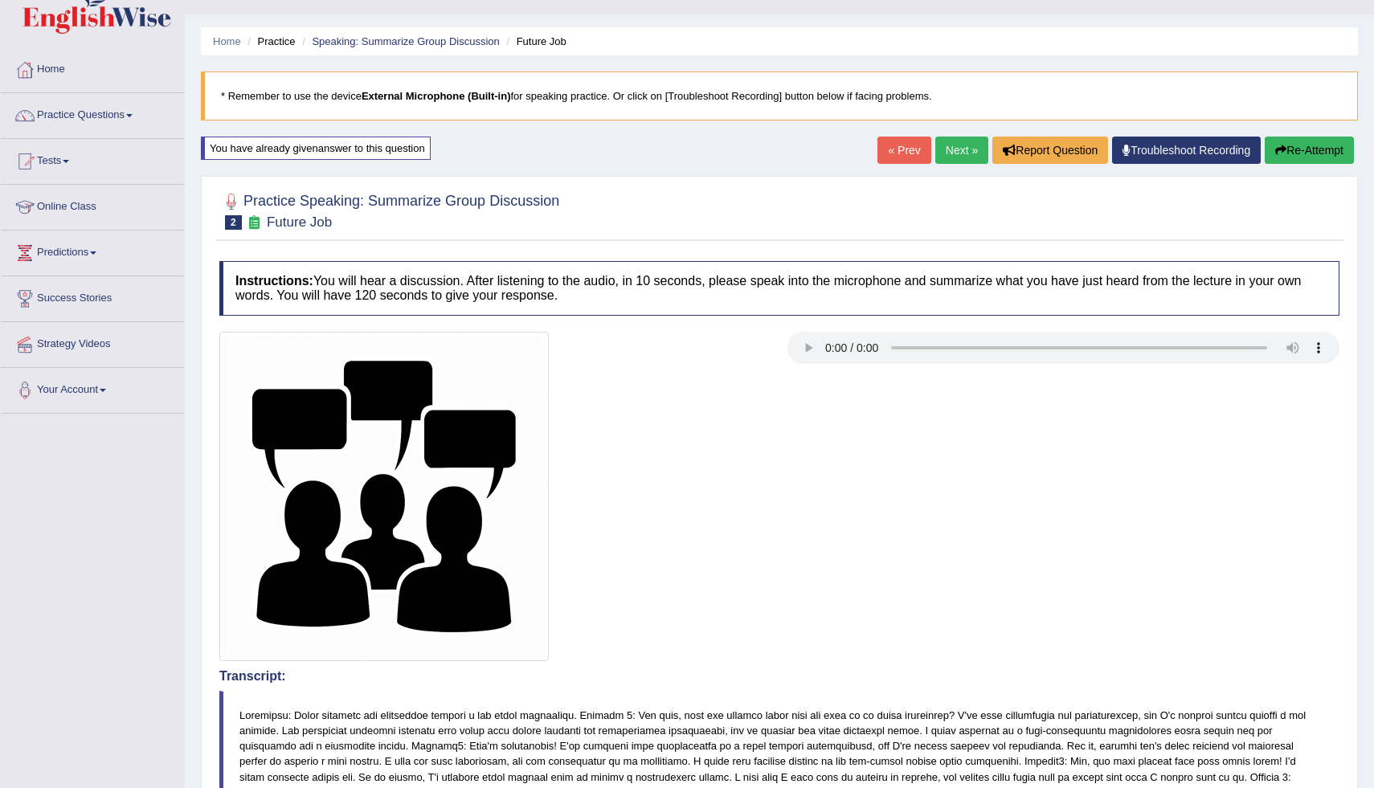
click at [1300, 144] on button "Re-Attempt" at bounding box center [1309, 150] width 89 height 27
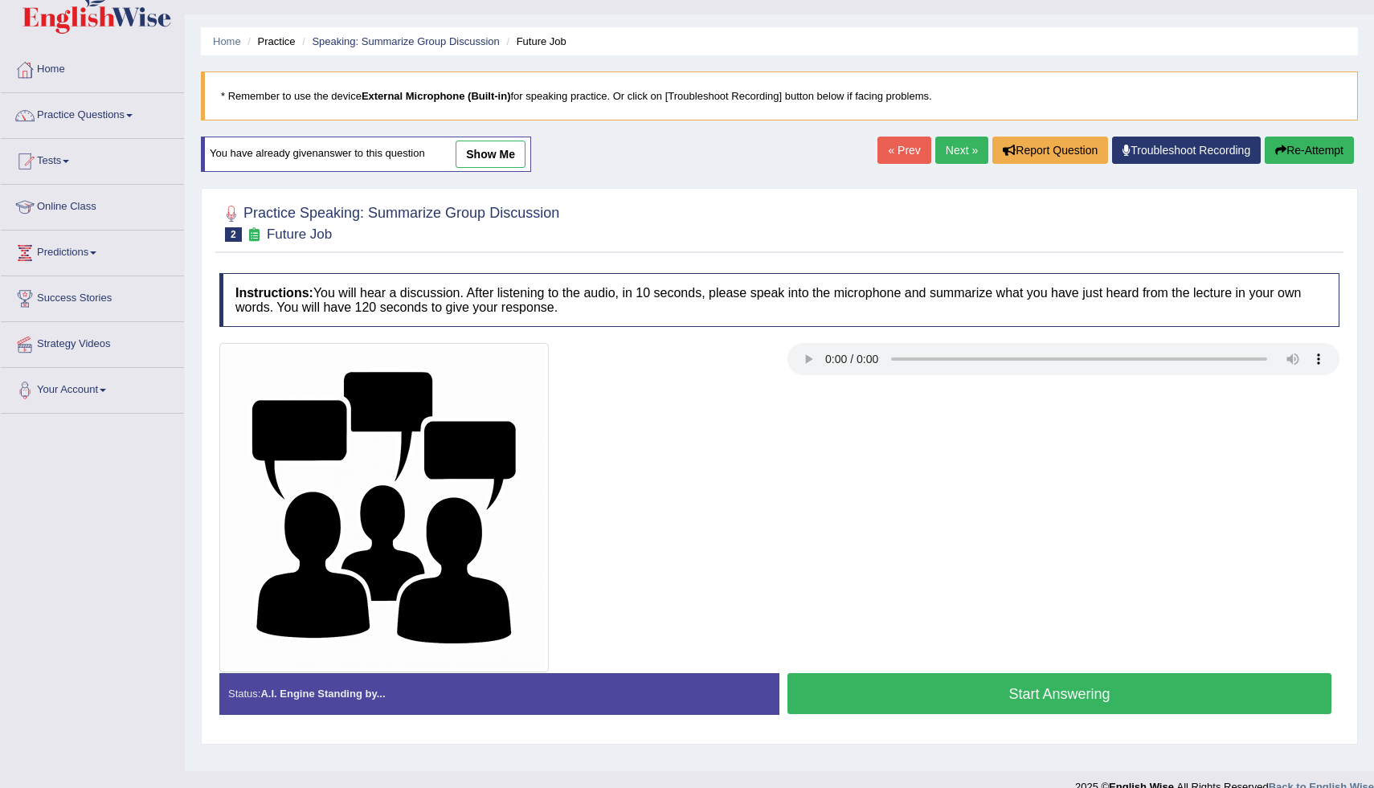
click at [1038, 686] on button "Start Answering" at bounding box center [1060, 694] width 544 height 41
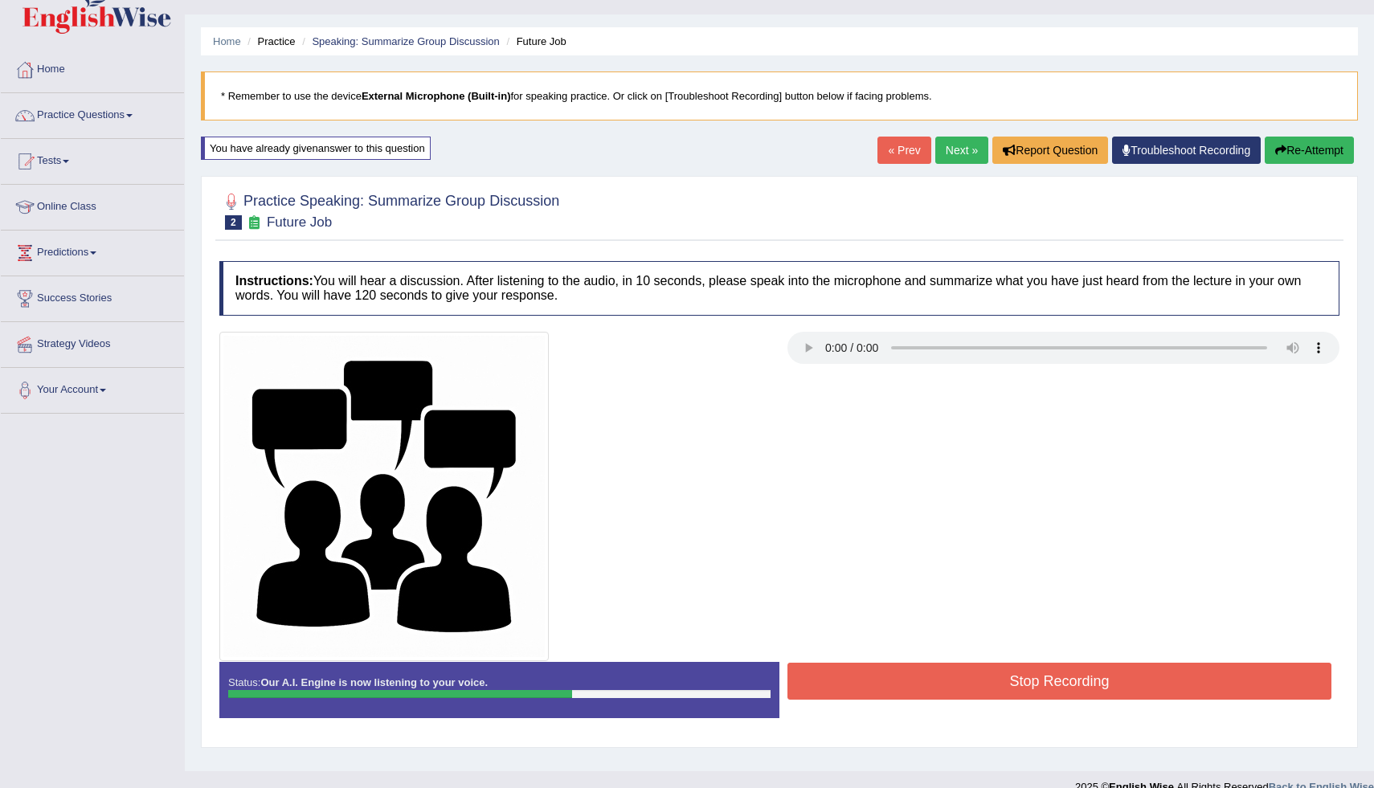
click at [1038, 686] on button "Stop Recording" at bounding box center [1060, 681] width 544 height 37
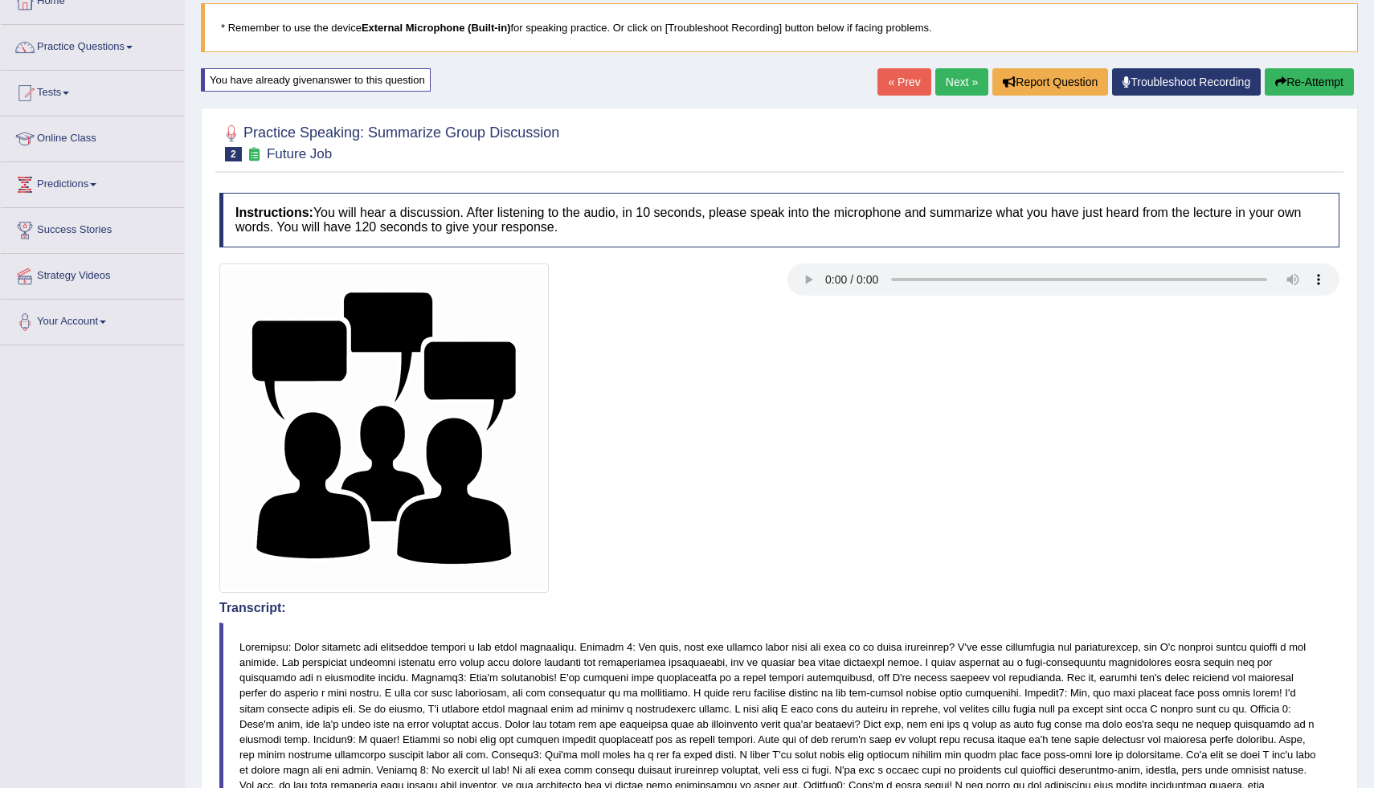
scroll to position [91, 0]
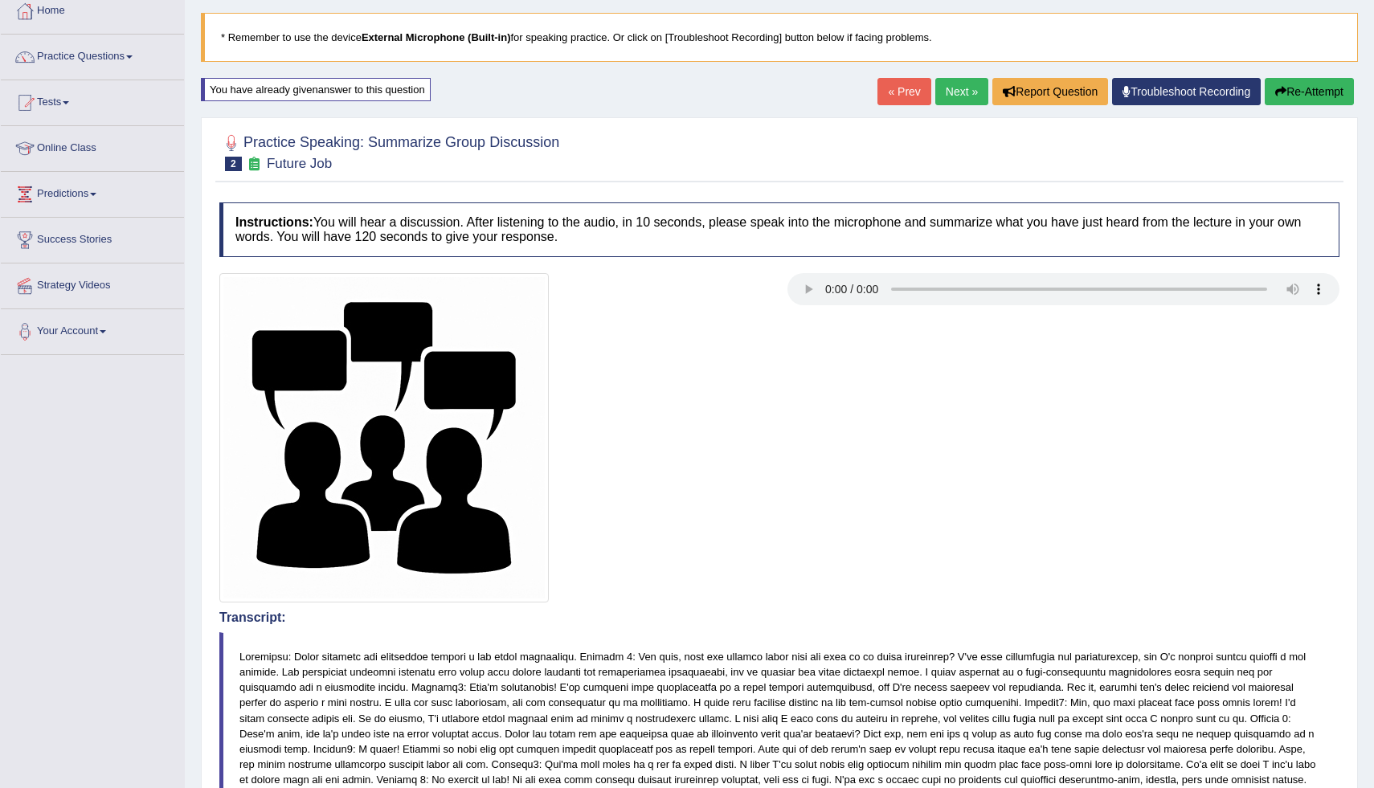
click at [946, 88] on link "Next »" at bounding box center [962, 91] width 53 height 27
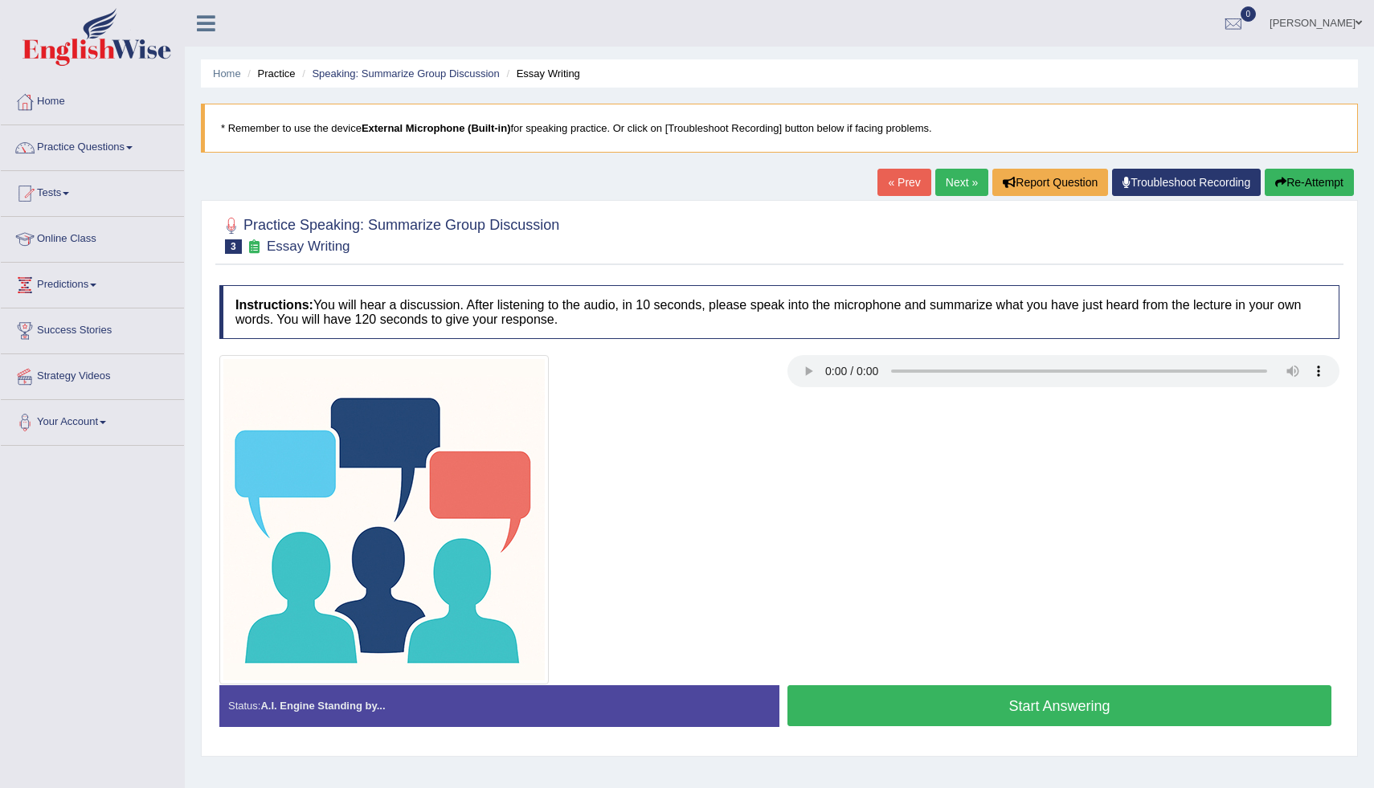
click at [944, 706] on button "Start Answering" at bounding box center [1060, 706] width 544 height 41
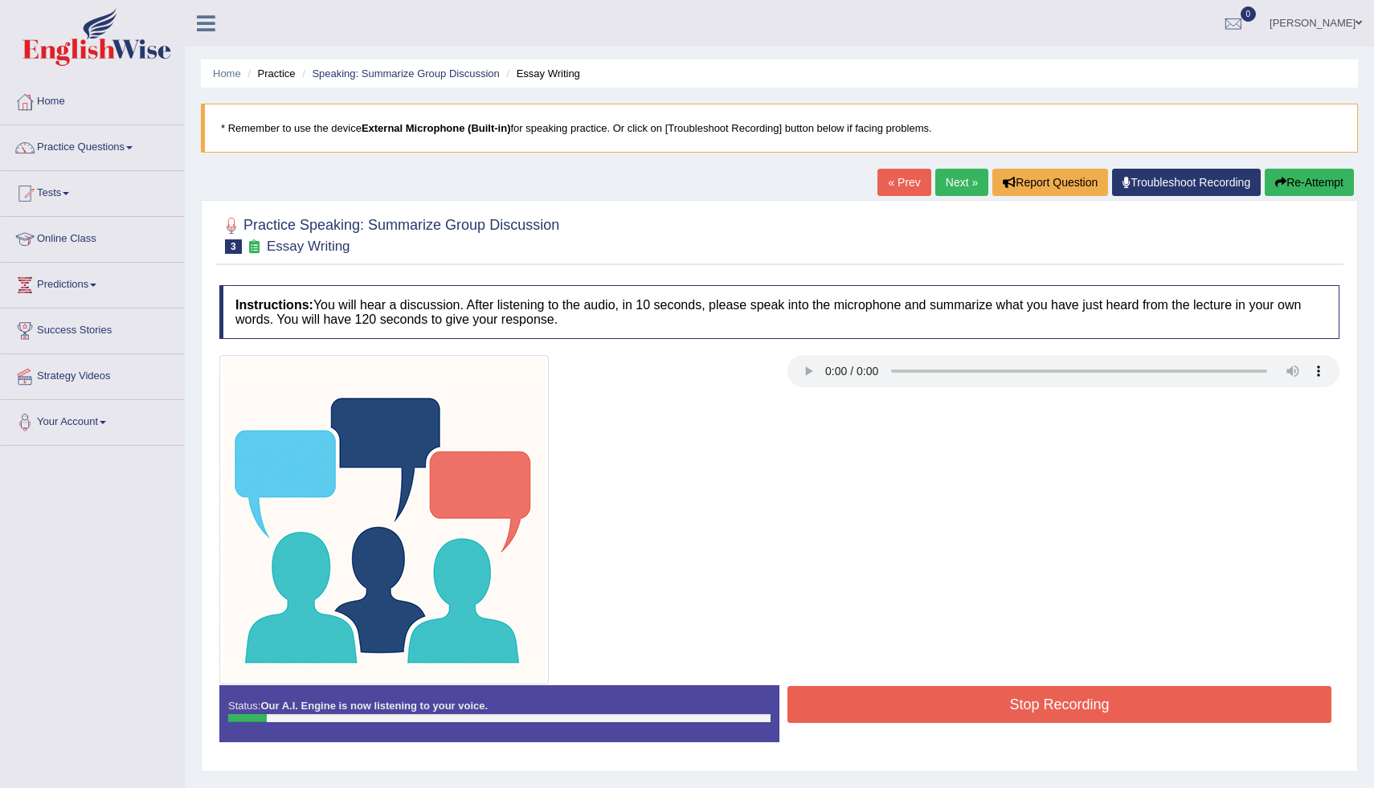
click at [1290, 170] on button "Re-Attempt" at bounding box center [1309, 182] width 89 height 27
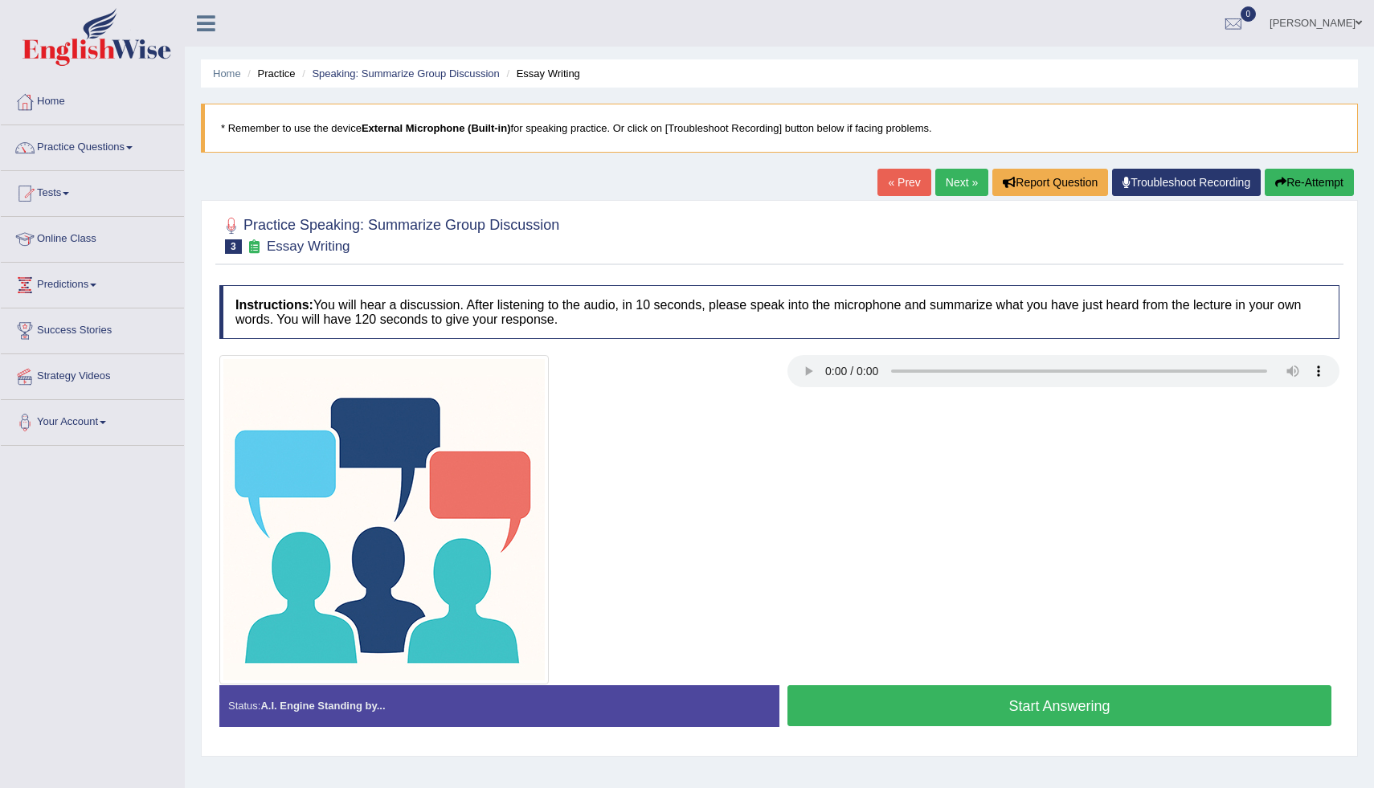
click at [995, 705] on button "Start Answering" at bounding box center [1060, 706] width 544 height 41
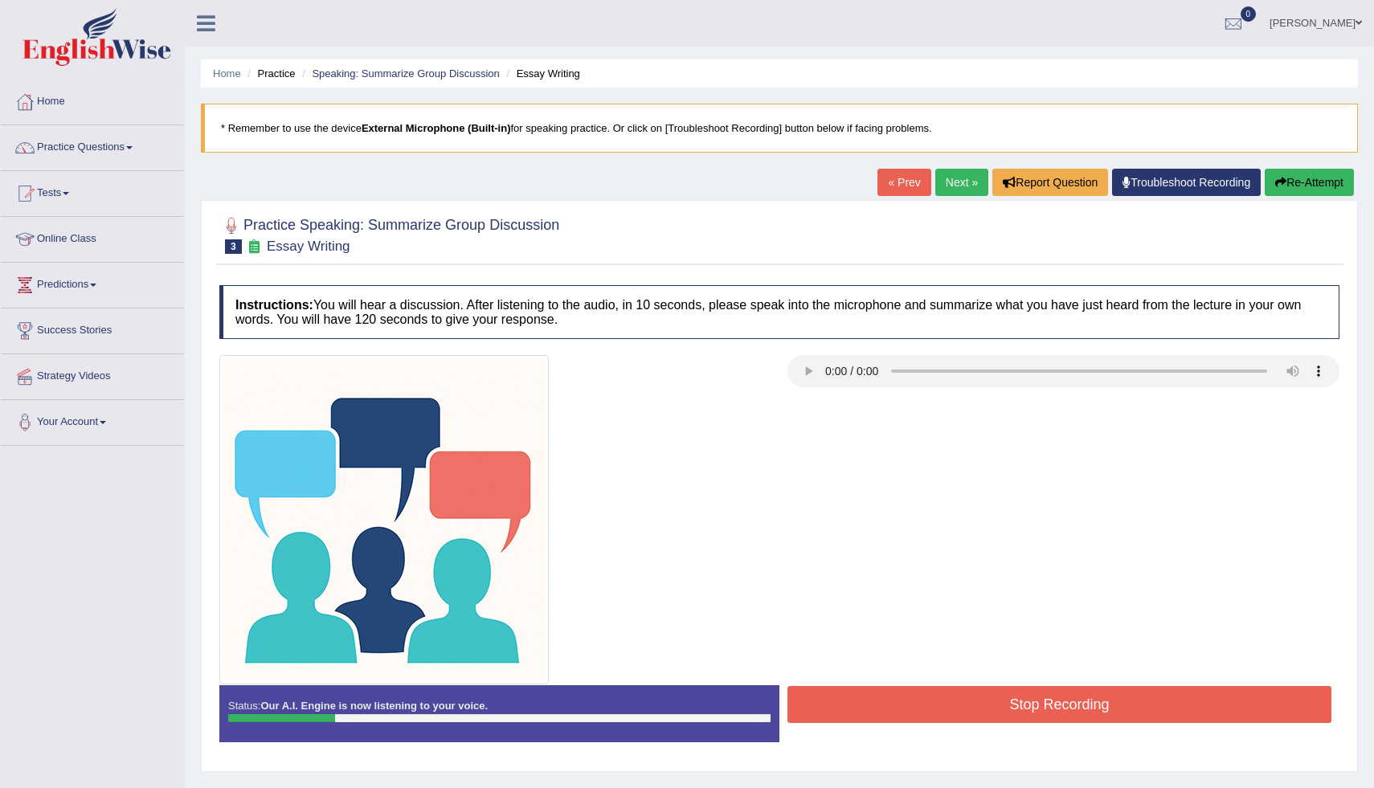
click at [1325, 179] on button "Re-Attempt" at bounding box center [1309, 182] width 89 height 27
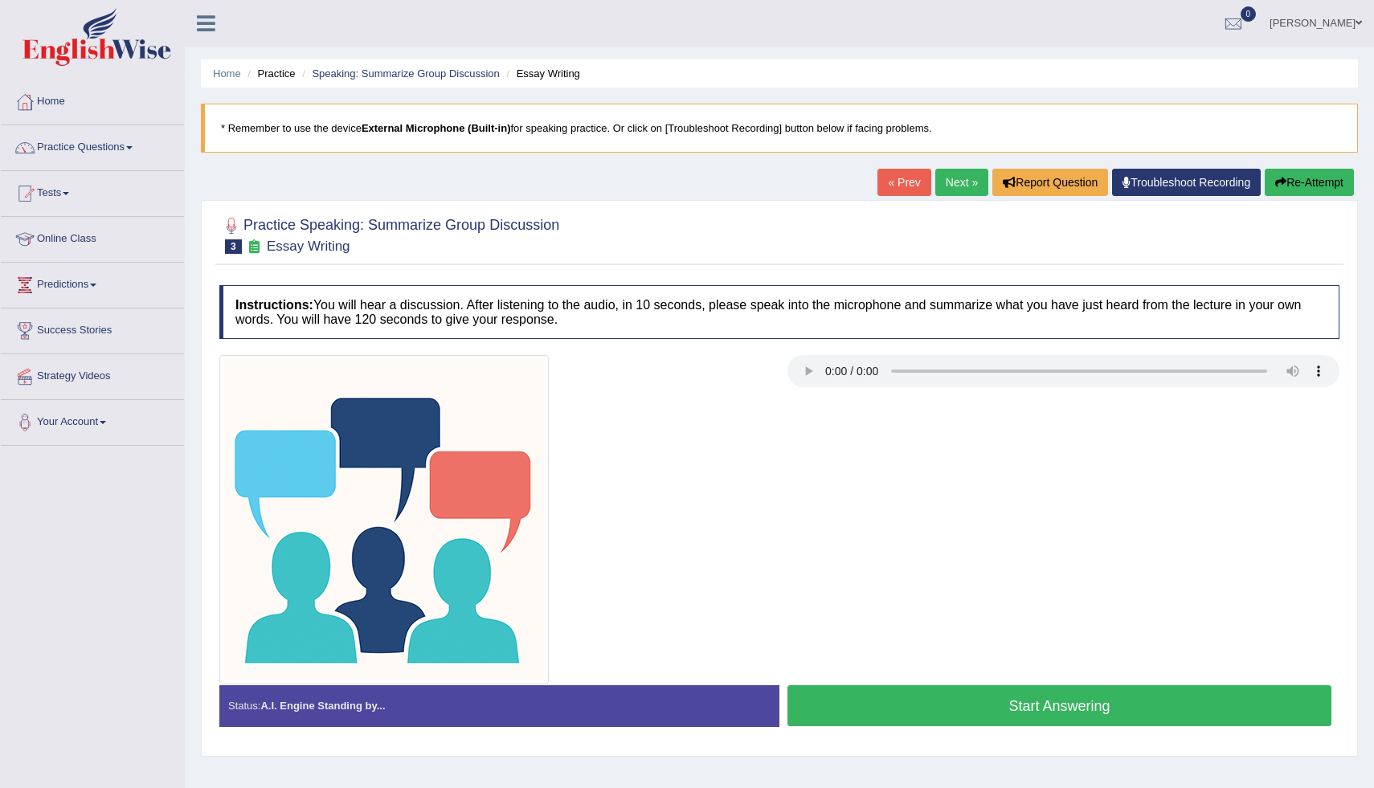
click at [989, 704] on button "Start Answering" at bounding box center [1060, 706] width 544 height 41
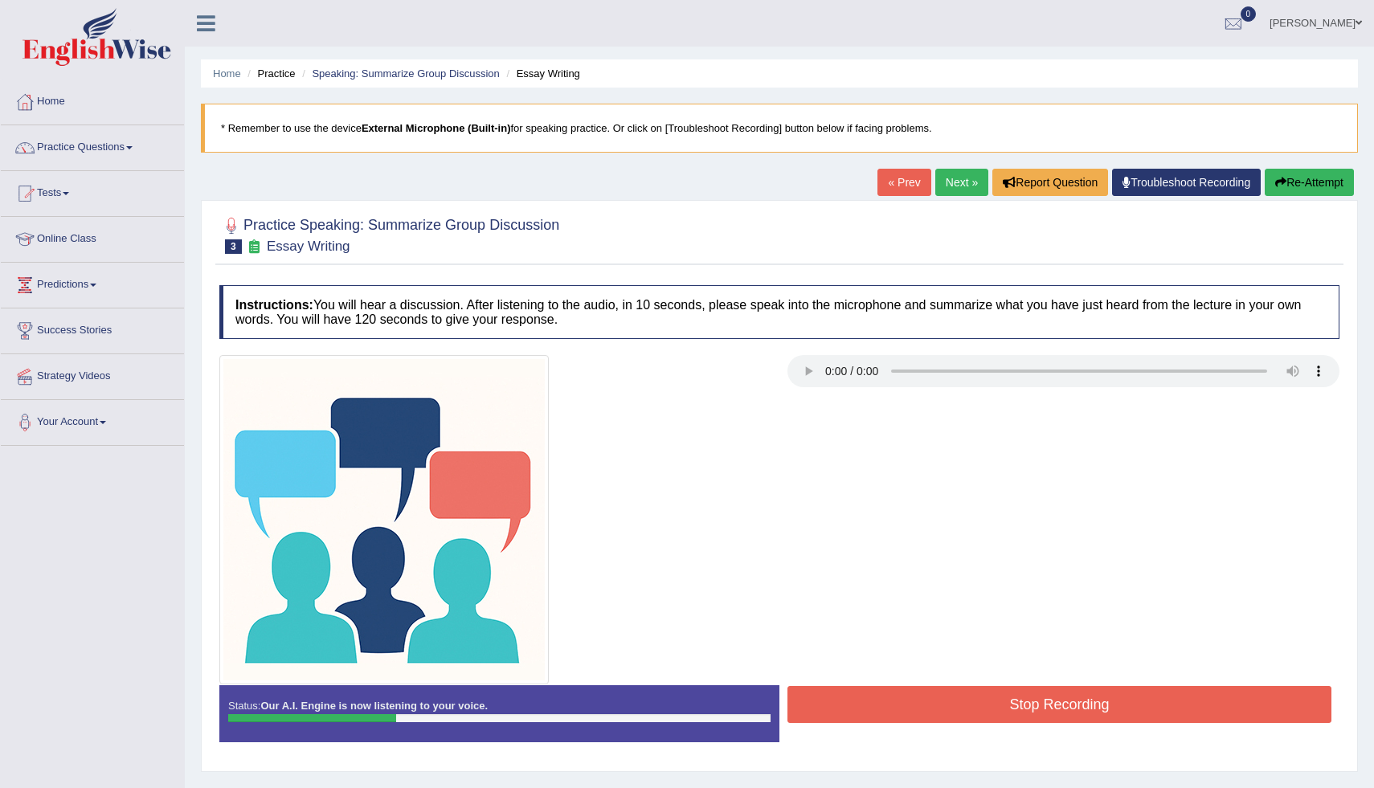
click at [1333, 187] on button "Re-Attempt" at bounding box center [1309, 182] width 89 height 27
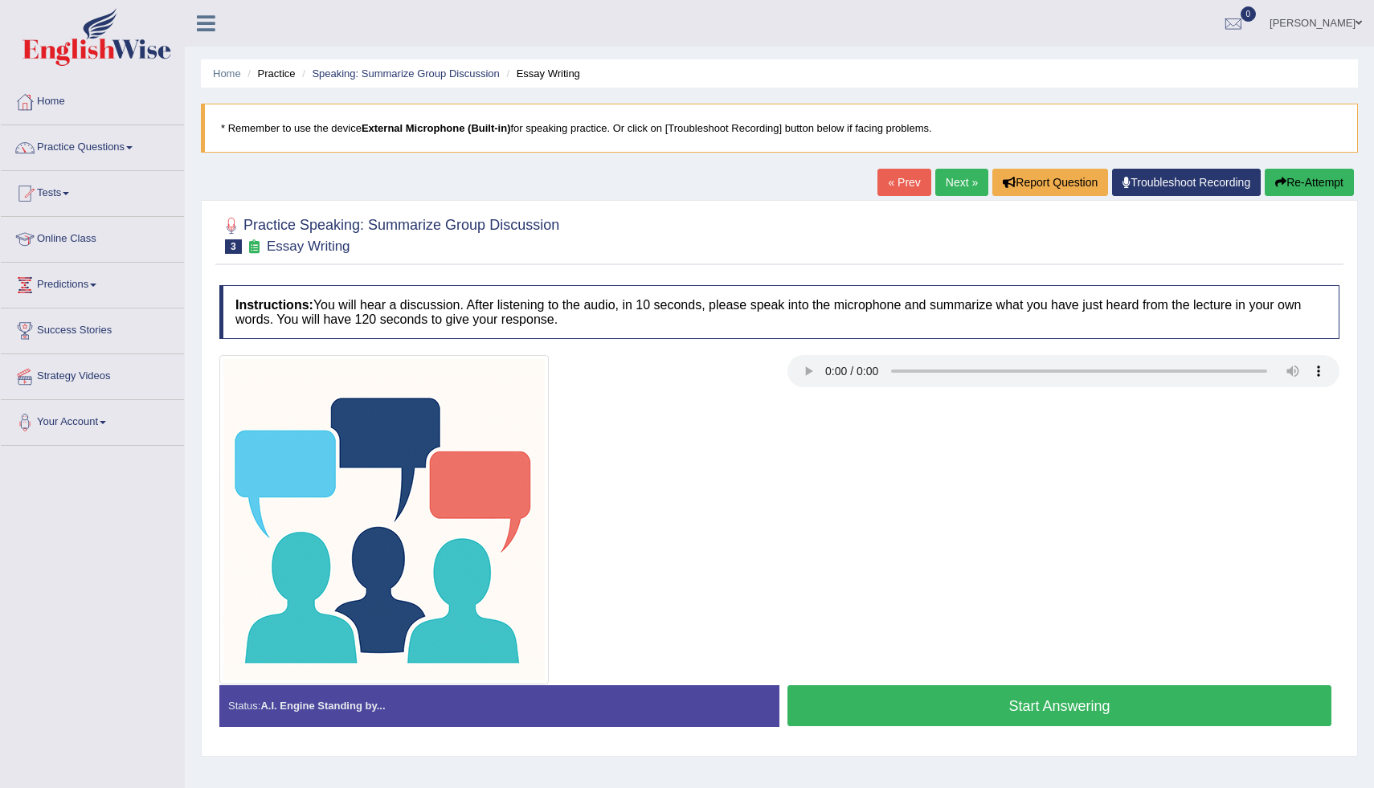
click at [1010, 702] on button "Start Answering" at bounding box center [1060, 706] width 544 height 41
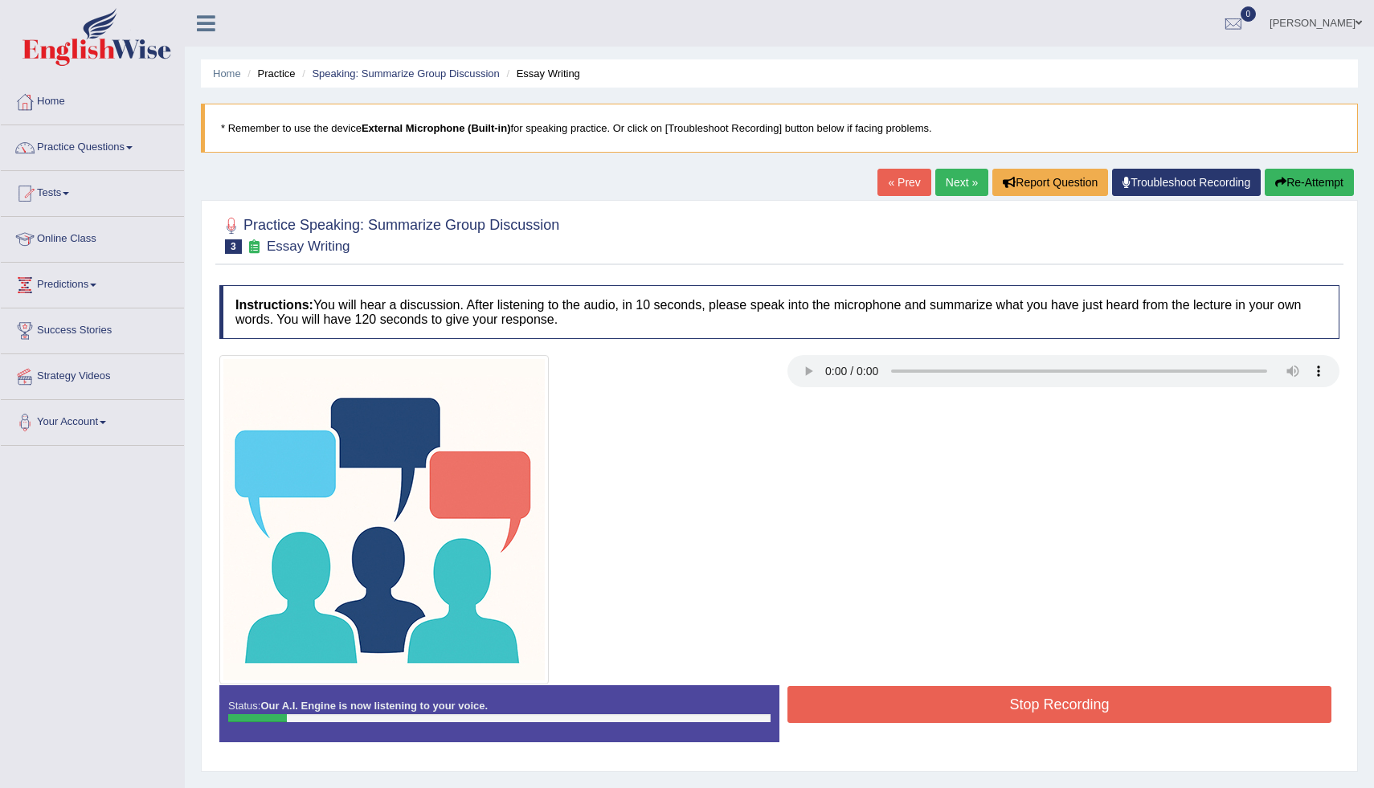
click at [1321, 166] on div "Home Practice Speaking: Summarize Group Discussion Essay Writing * Remember to …" at bounding box center [780, 402] width 1190 height 804
click at [1314, 177] on button "Re-Attempt" at bounding box center [1309, 182] width 89 height 27
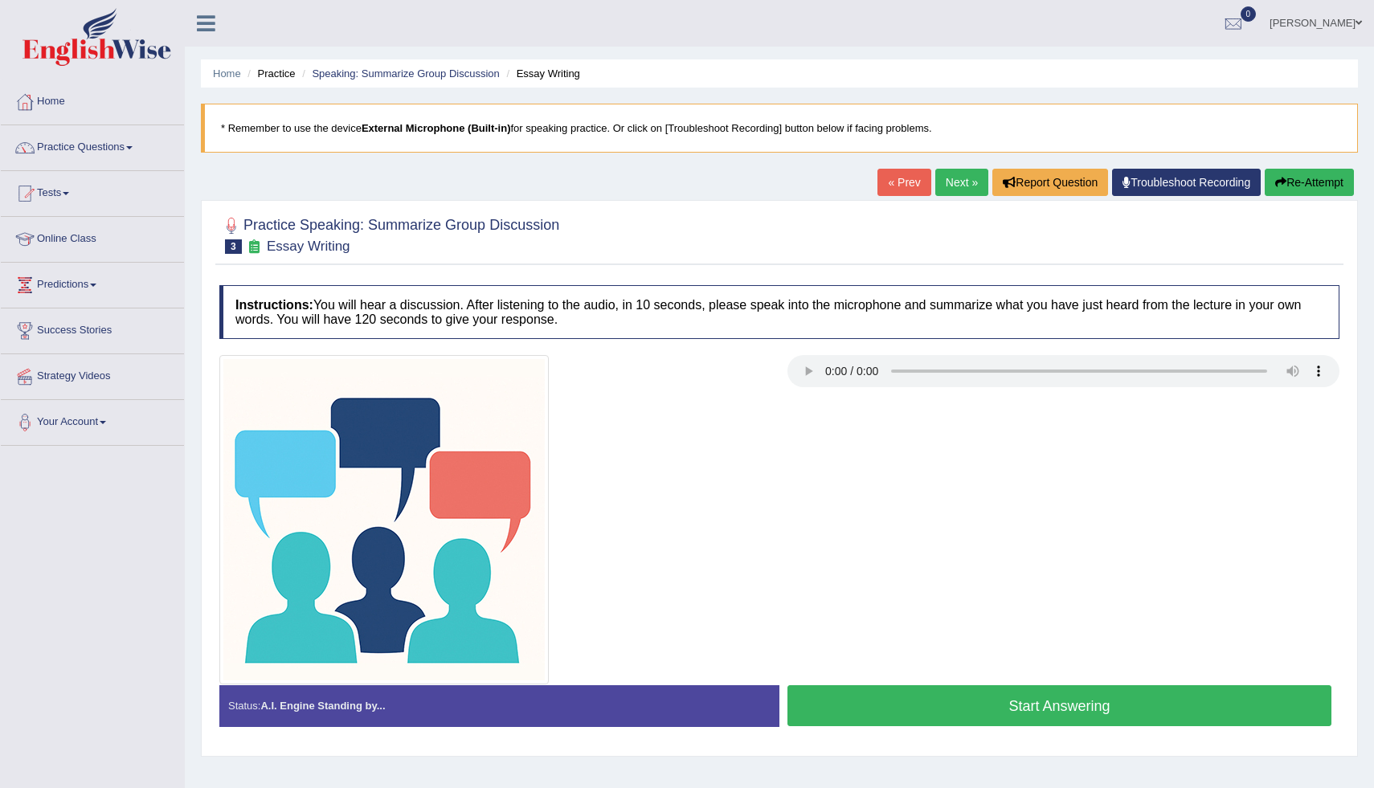
click at [1035, 717] on button "Start Answering" at bounding box center [1060, 706] width 544 height 41
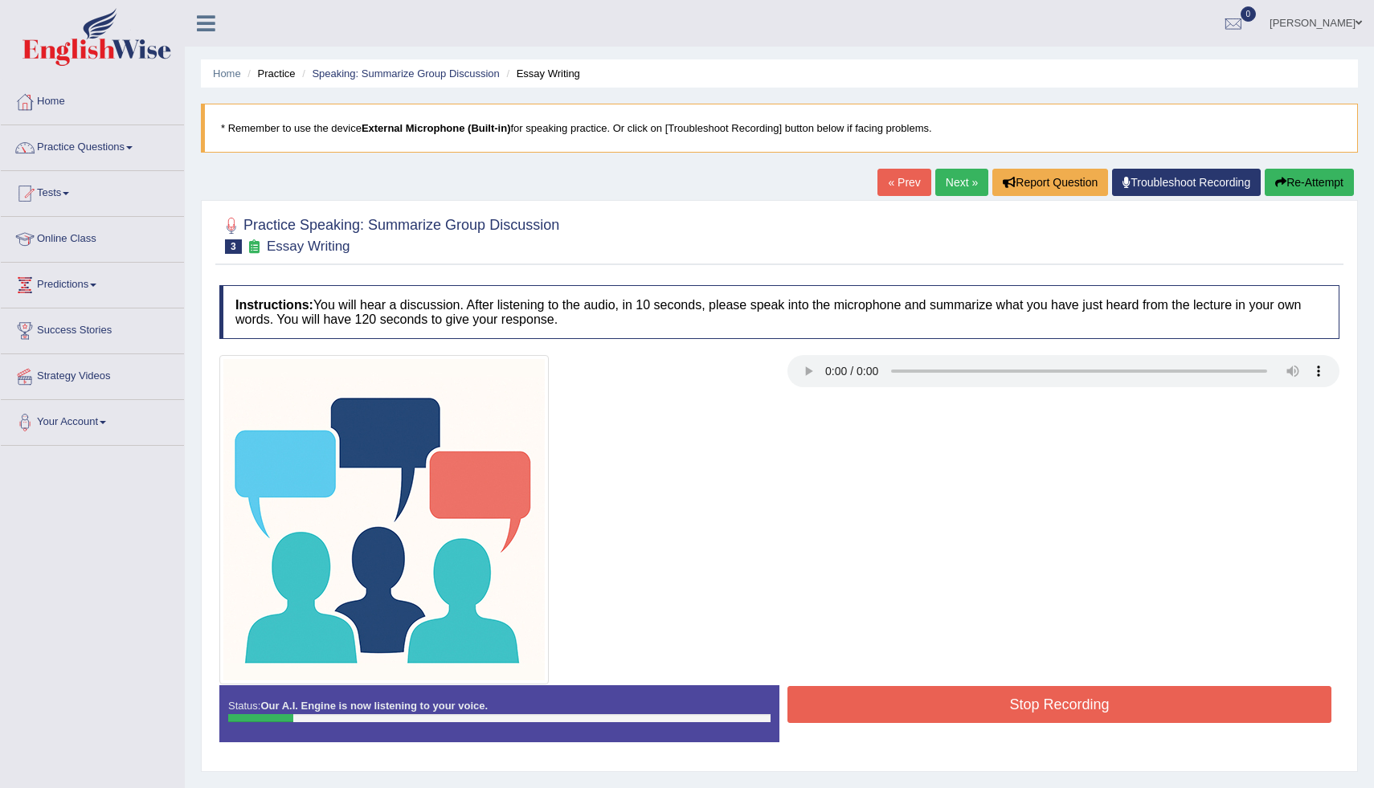
click at [1284, 179] on button "Re-Attempt" at bounding box center [1309, 182] width 89 height 27
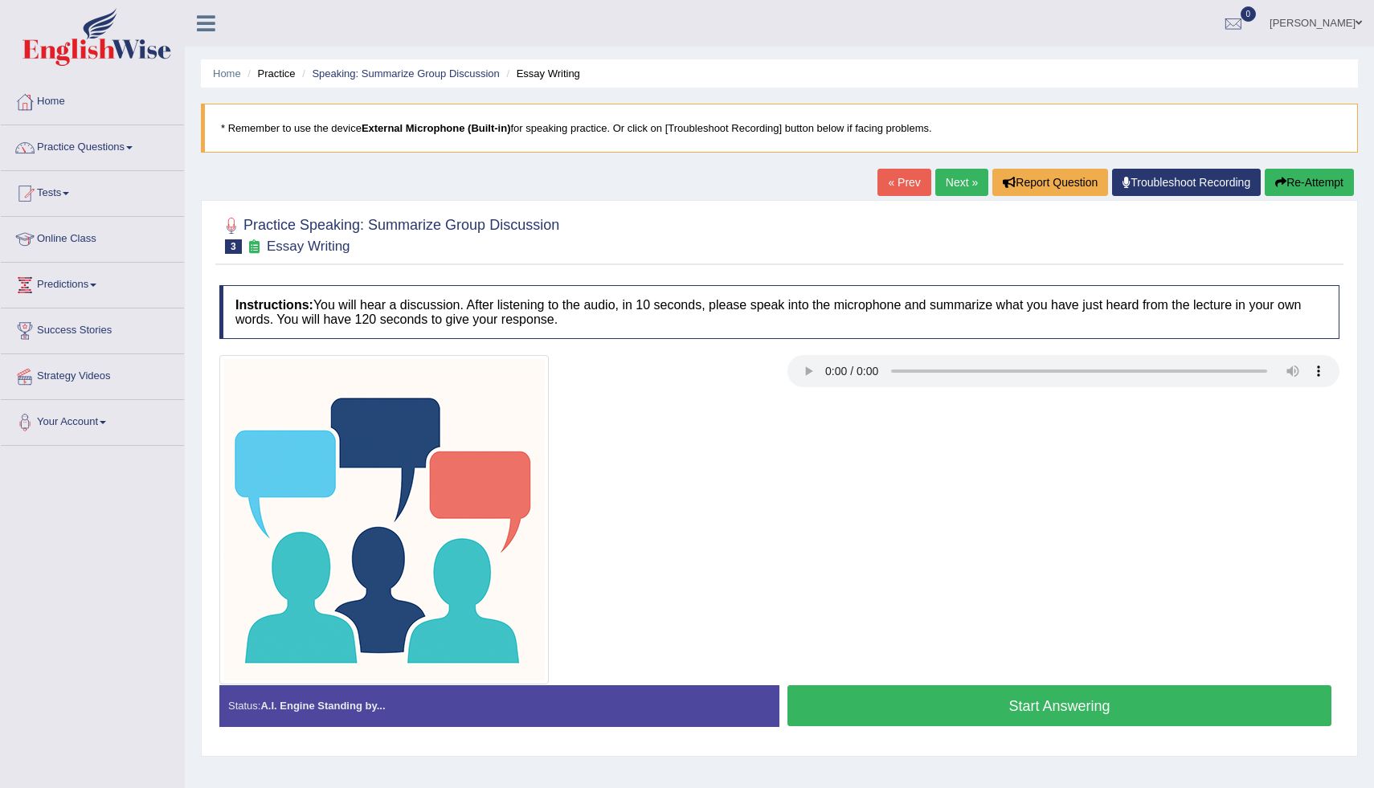
click at [1034, 706] on button "Start Answering" at bounding box center [1060, 706] width 544 height 41
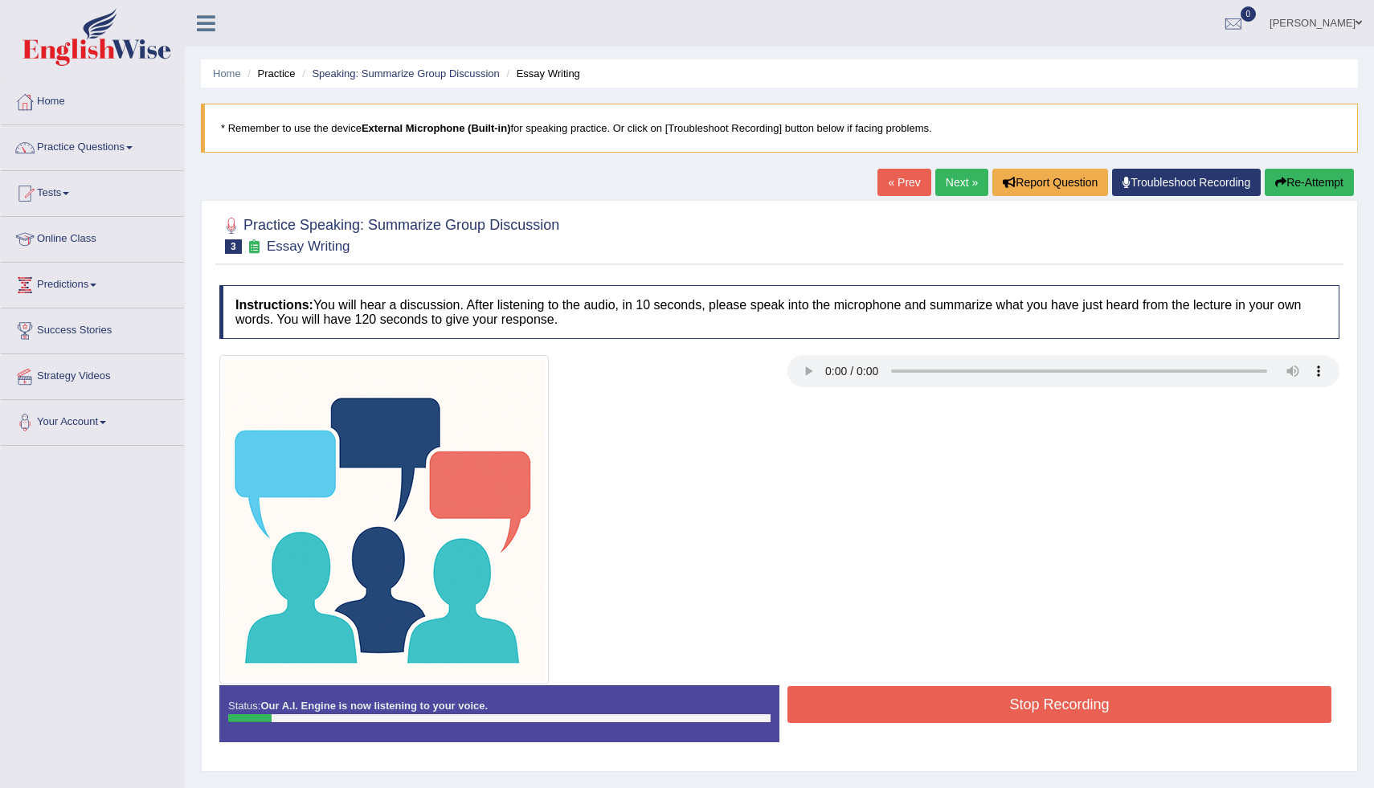
click at [1339, 171] on button "Re-Attempt" at bounding box center [1309, 182] width 89 height 27
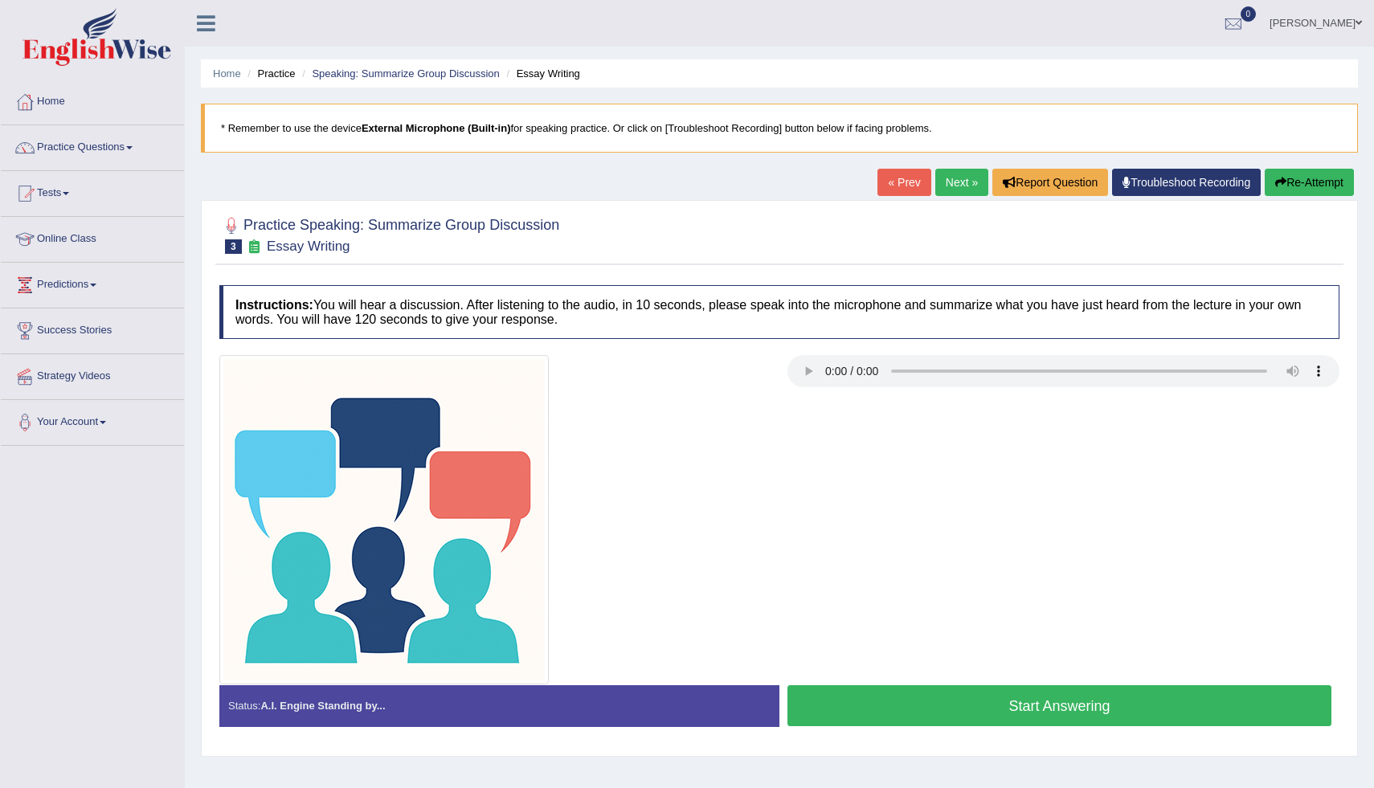
click at [969, 701] on button "Start Answering" at bounding box center [1060, 706] width 544 height 41
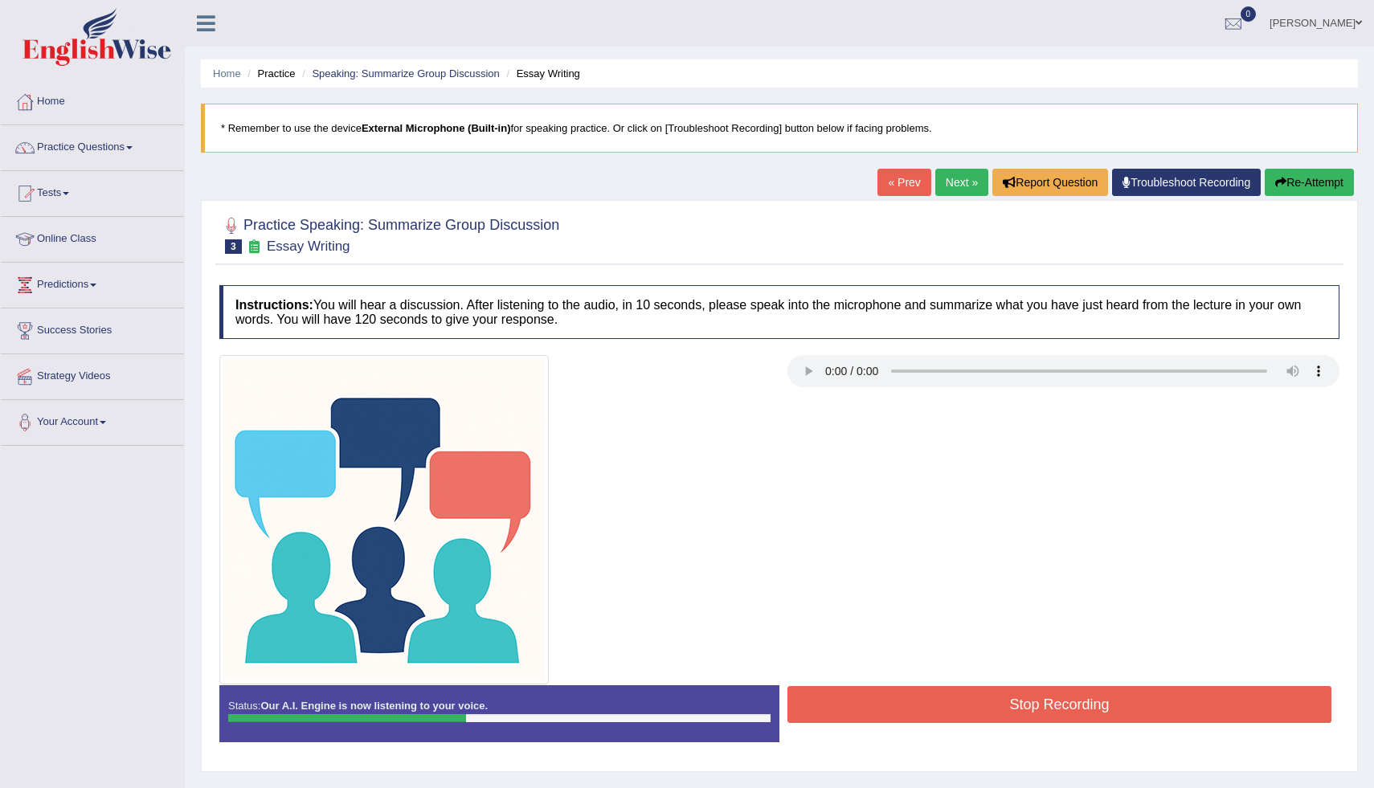
click at [1280, 179] on icon "button" at bounding box center [1281, 182] width 11 height 11
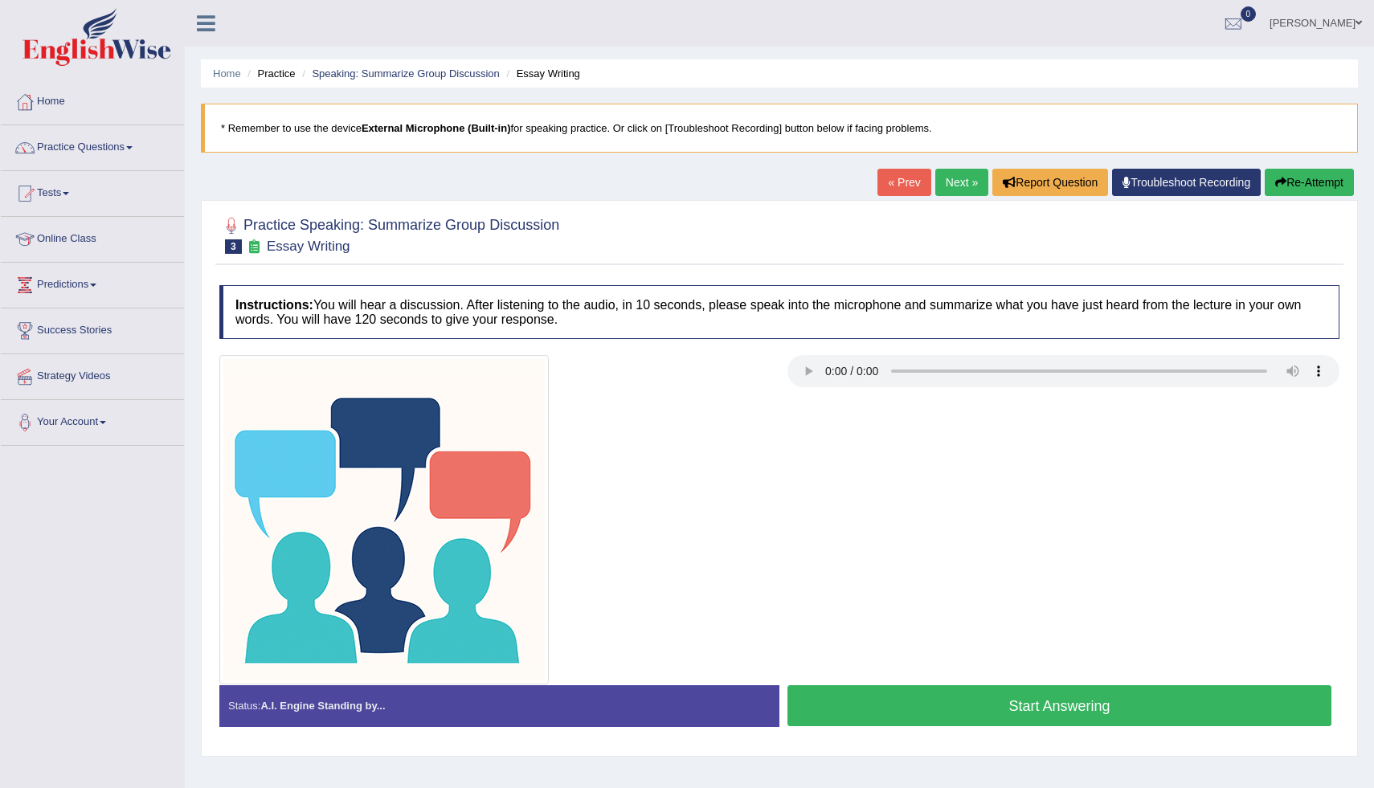
click at [994, 707] on button "Start Answering" at bounding box center [1060, 706] width 544 height 41
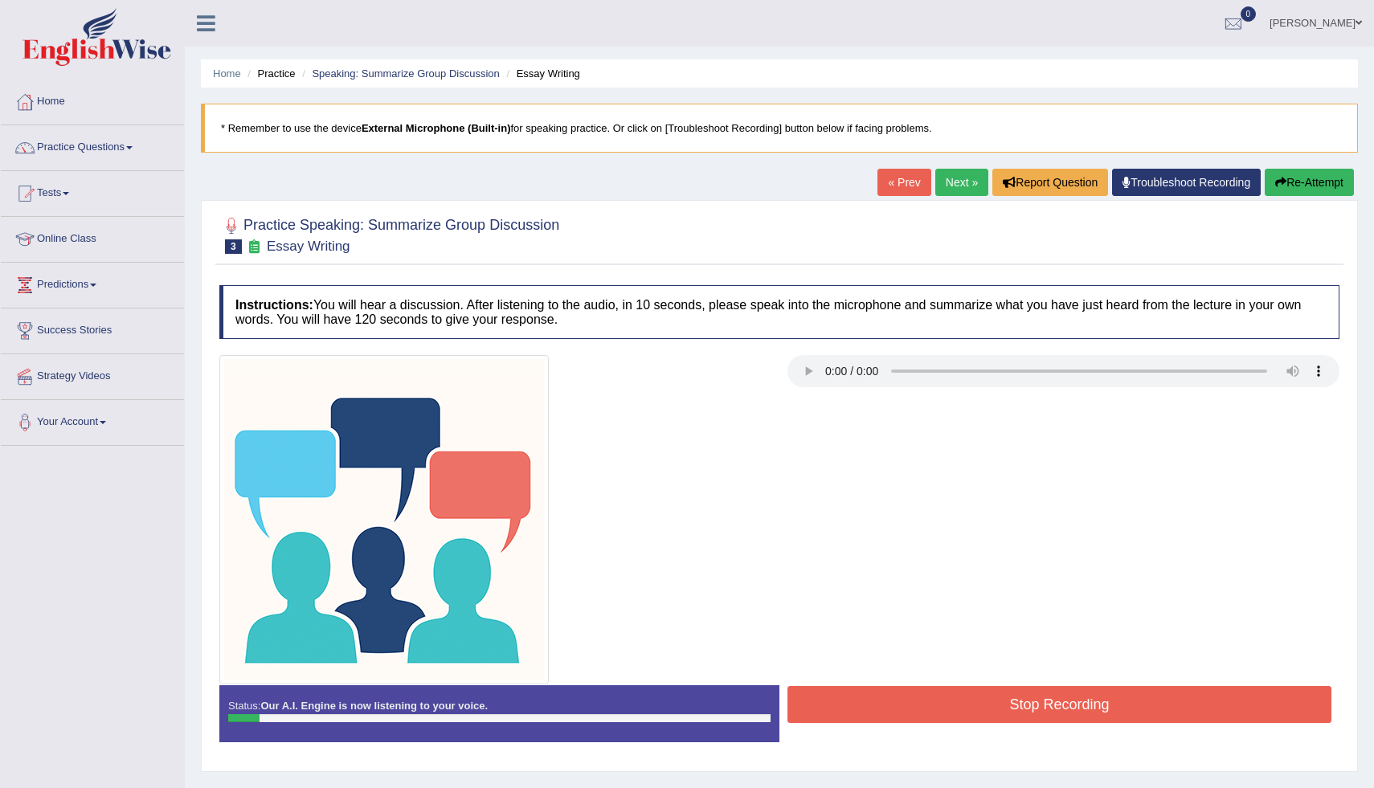
click at [1290, 173] on button "Re-Attempt" at bounding box center [1309, 182] width 89 height 27
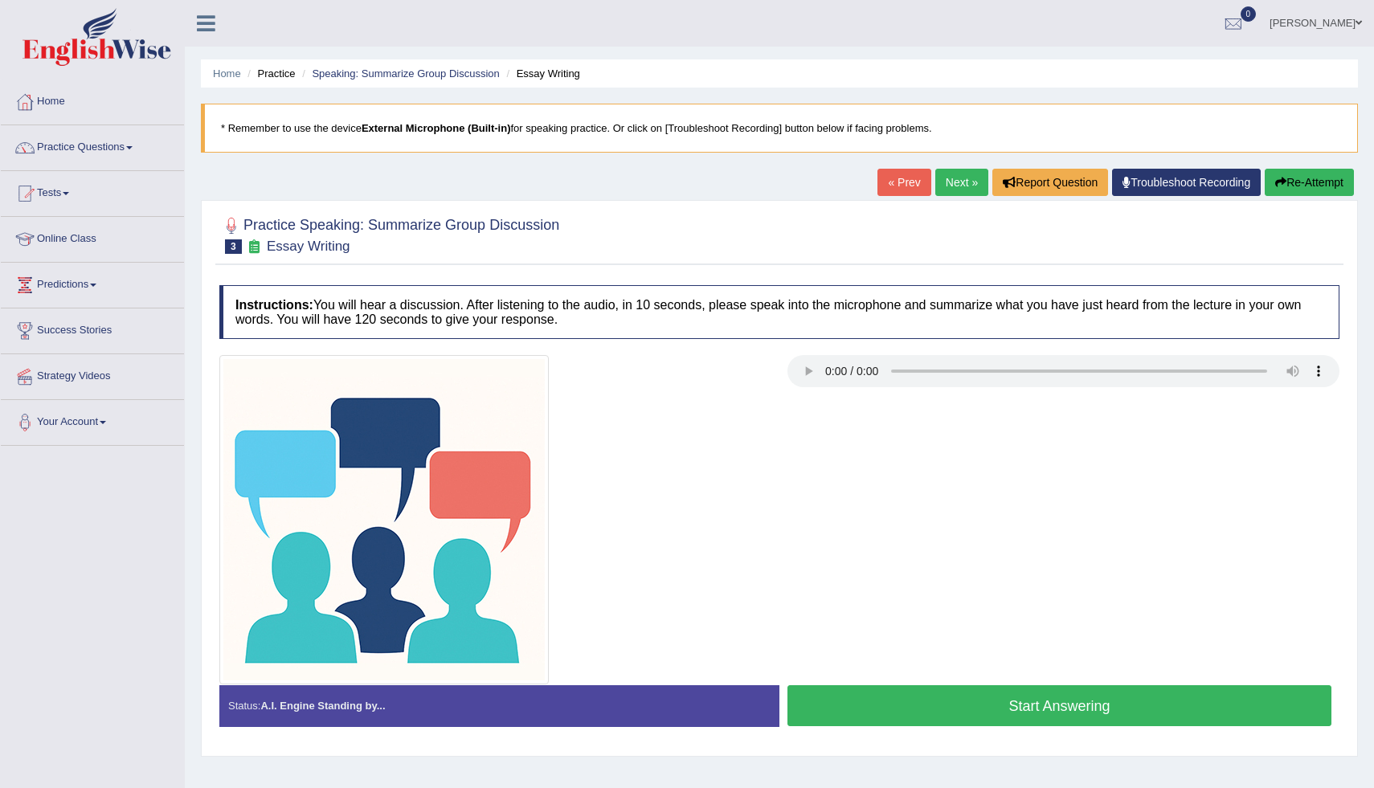
click at [1020, 713] on button "Start Answering" at bounding box center [1060, 706] width 544 height 41
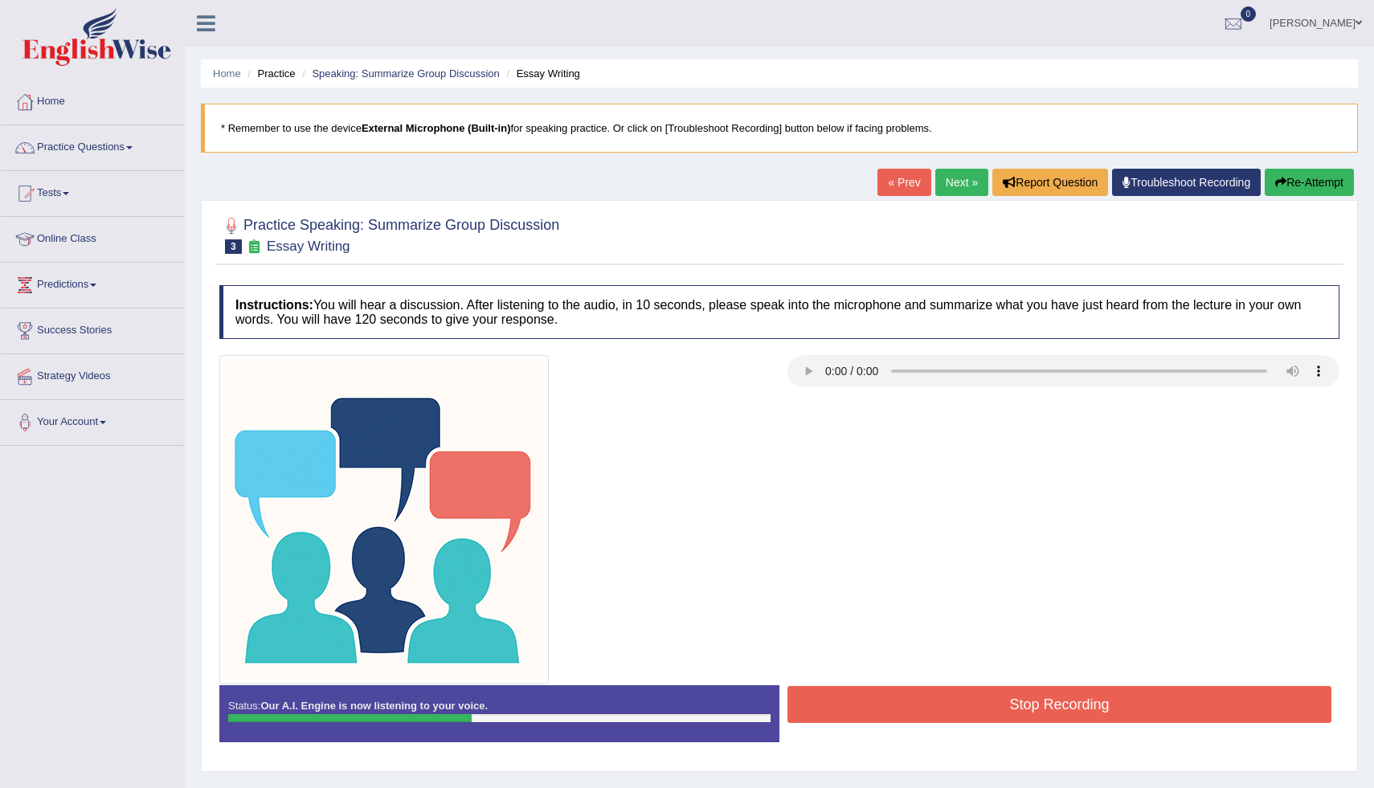
click at [1317, 185] on button "Re-Attempt" at bounding box center [1309, 182] width 89 height 27
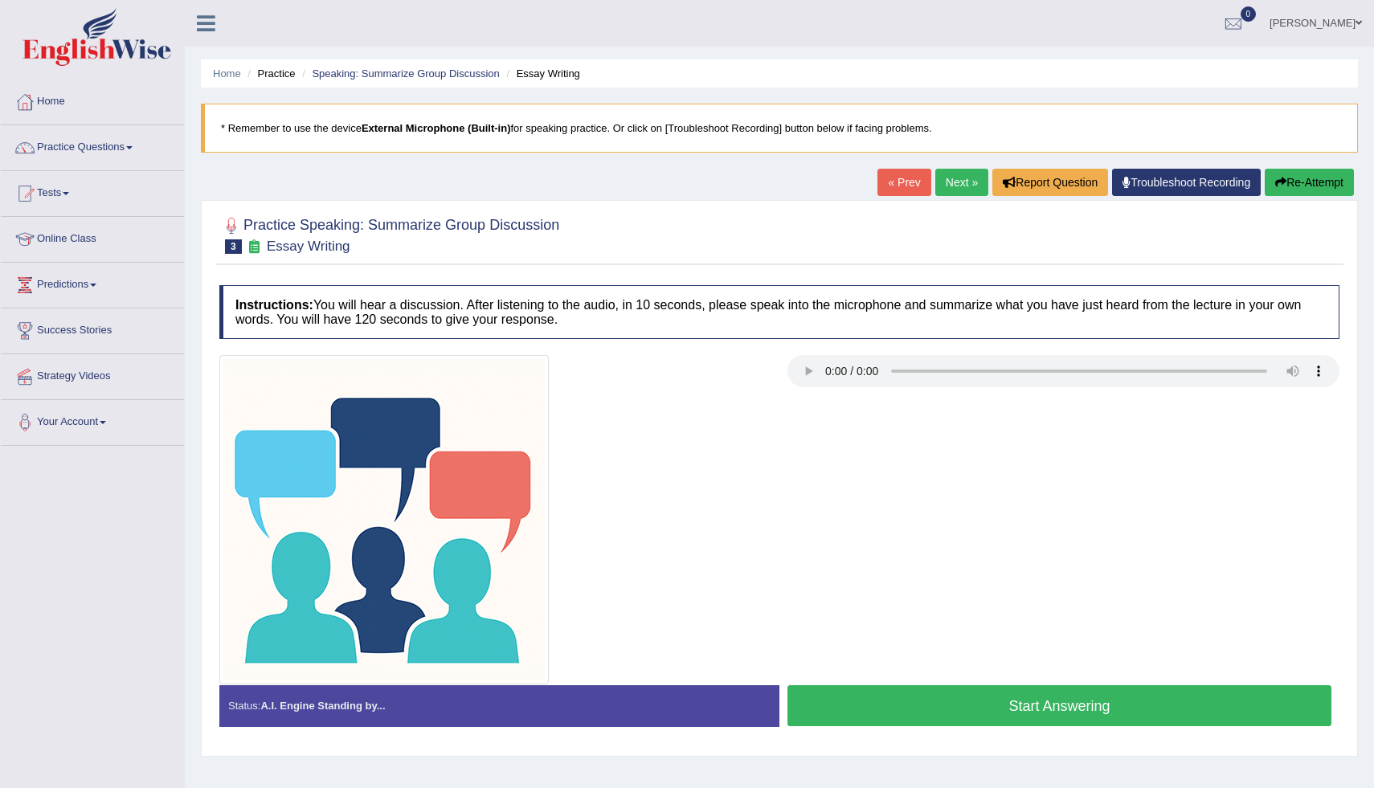
click at [998, 708] on button "Start Answering" at bounding box center [1060, 706] width 544 height 41
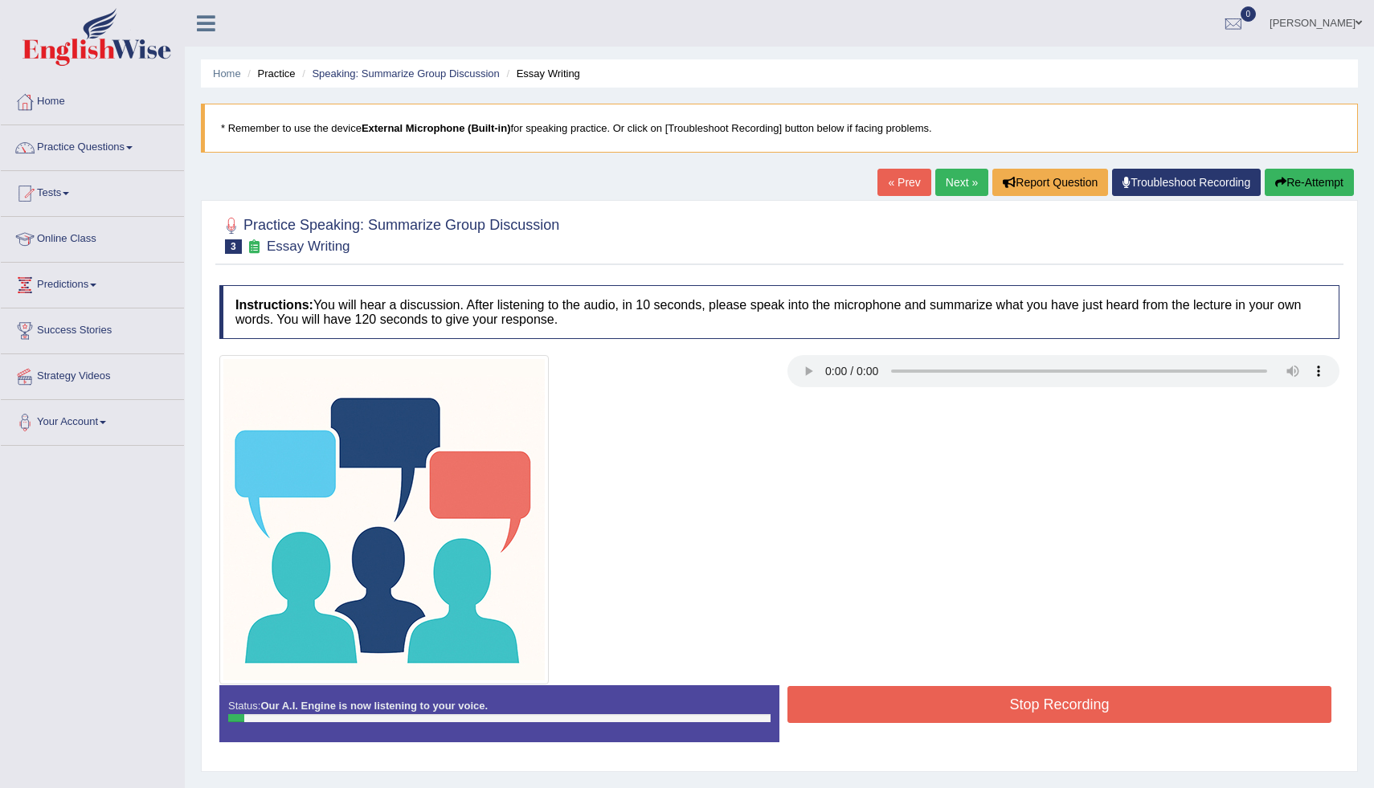
click at [1295, 184] on button "Re-Attempt" at bounding box center [1309, 182] width 89 height 27
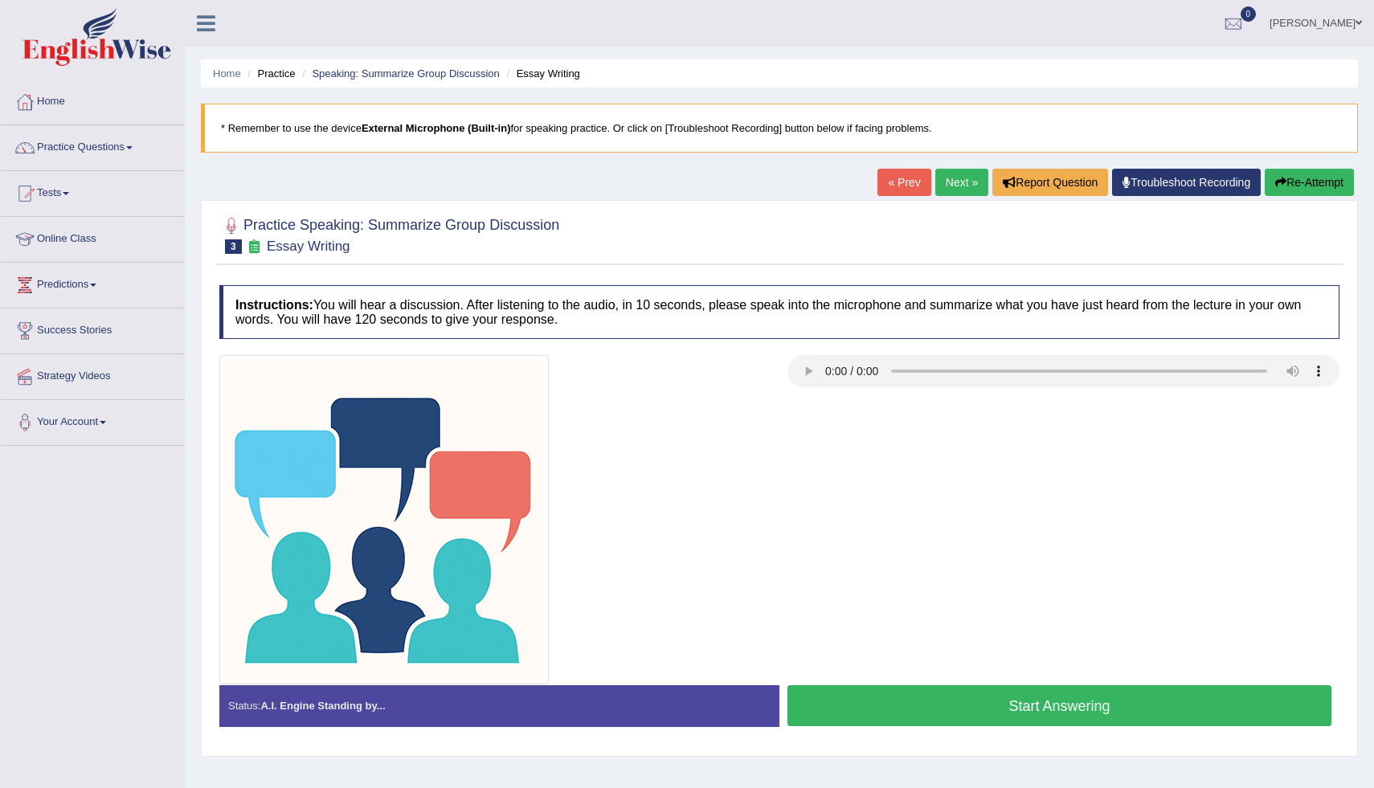
click at [1009, 705] on button "Start Answering" at bounding box center [1060, 706] width 544 height 41
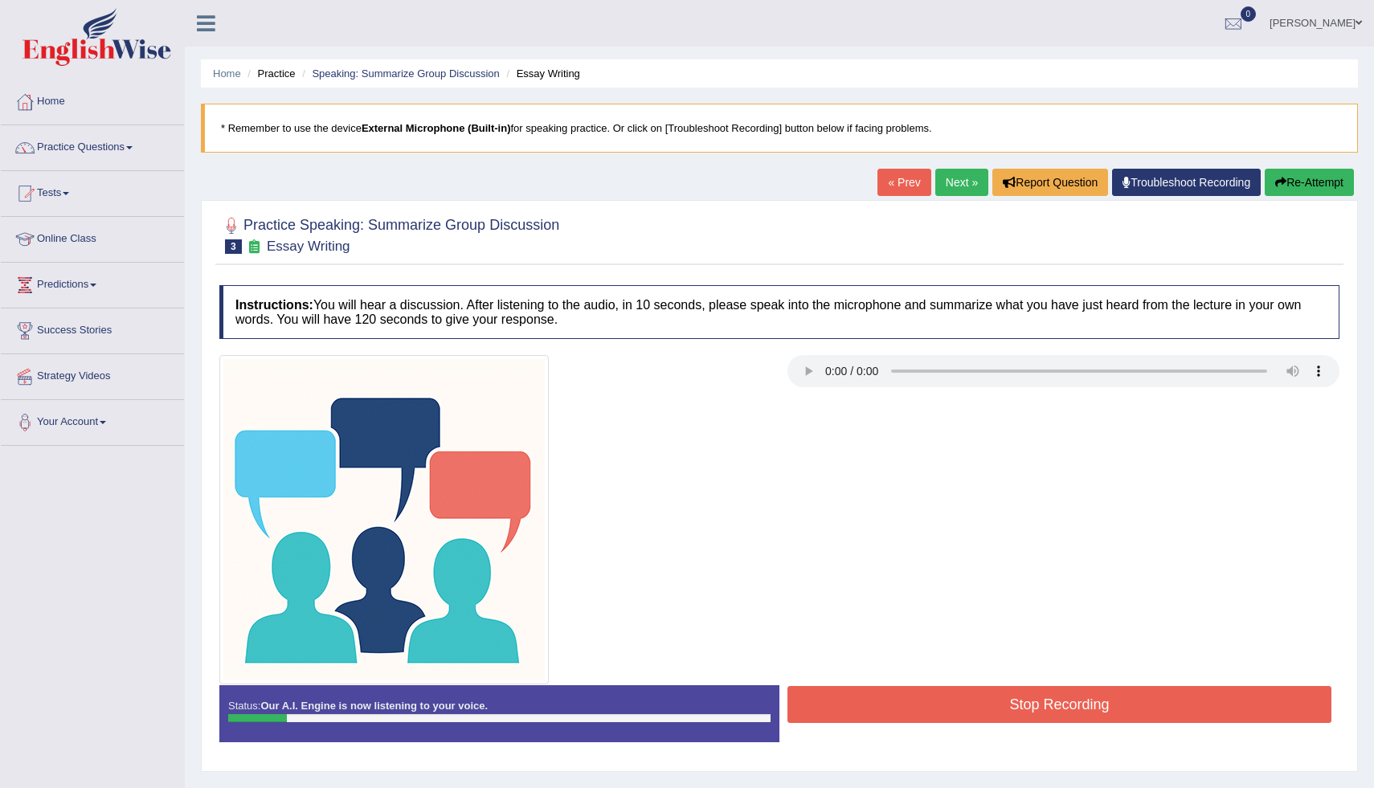
click at [1321, 190] on button "Re-Attempt" at bounding box center [1309, 182] width 89 height 27
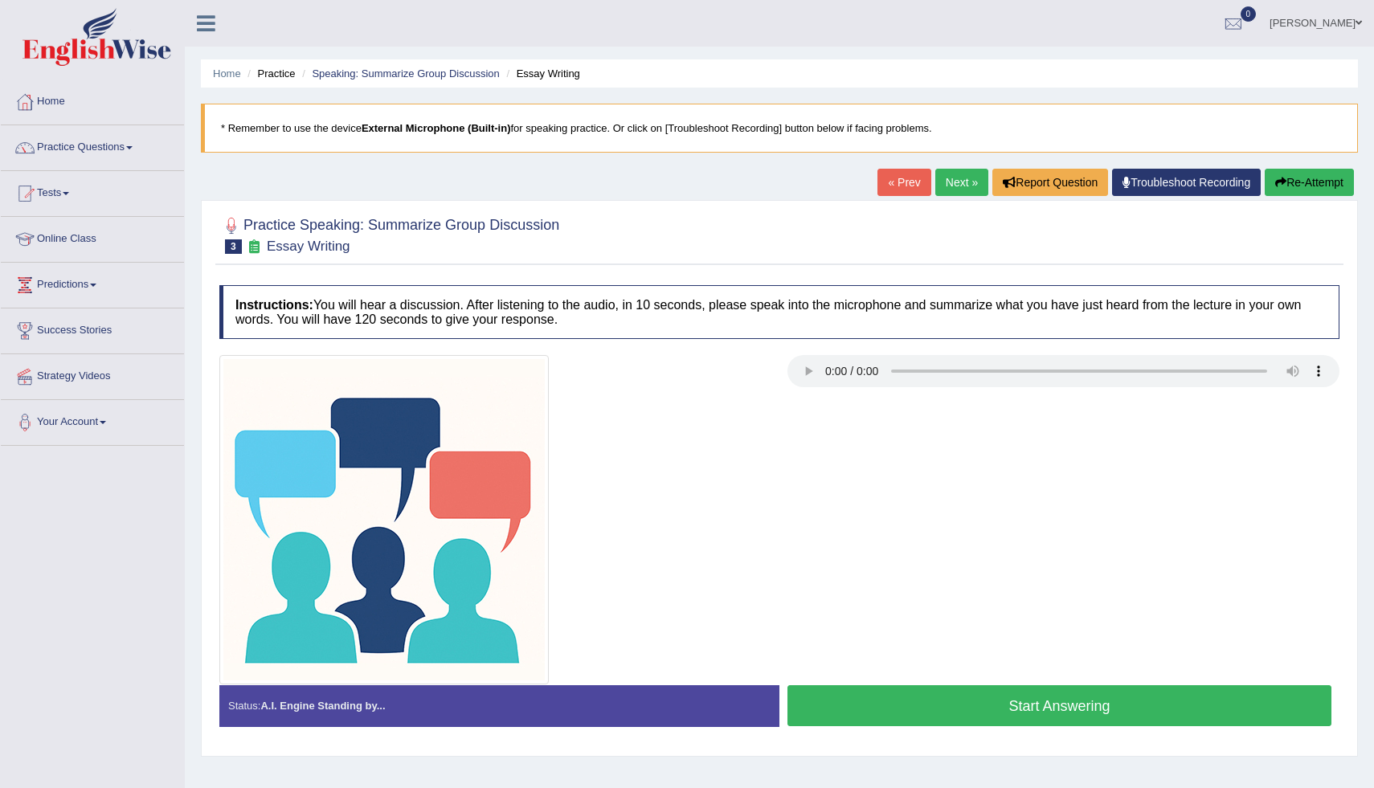
click at [1078, 706] on button "Start Answering" at bounding box center [1060, 706] width 544 height 41
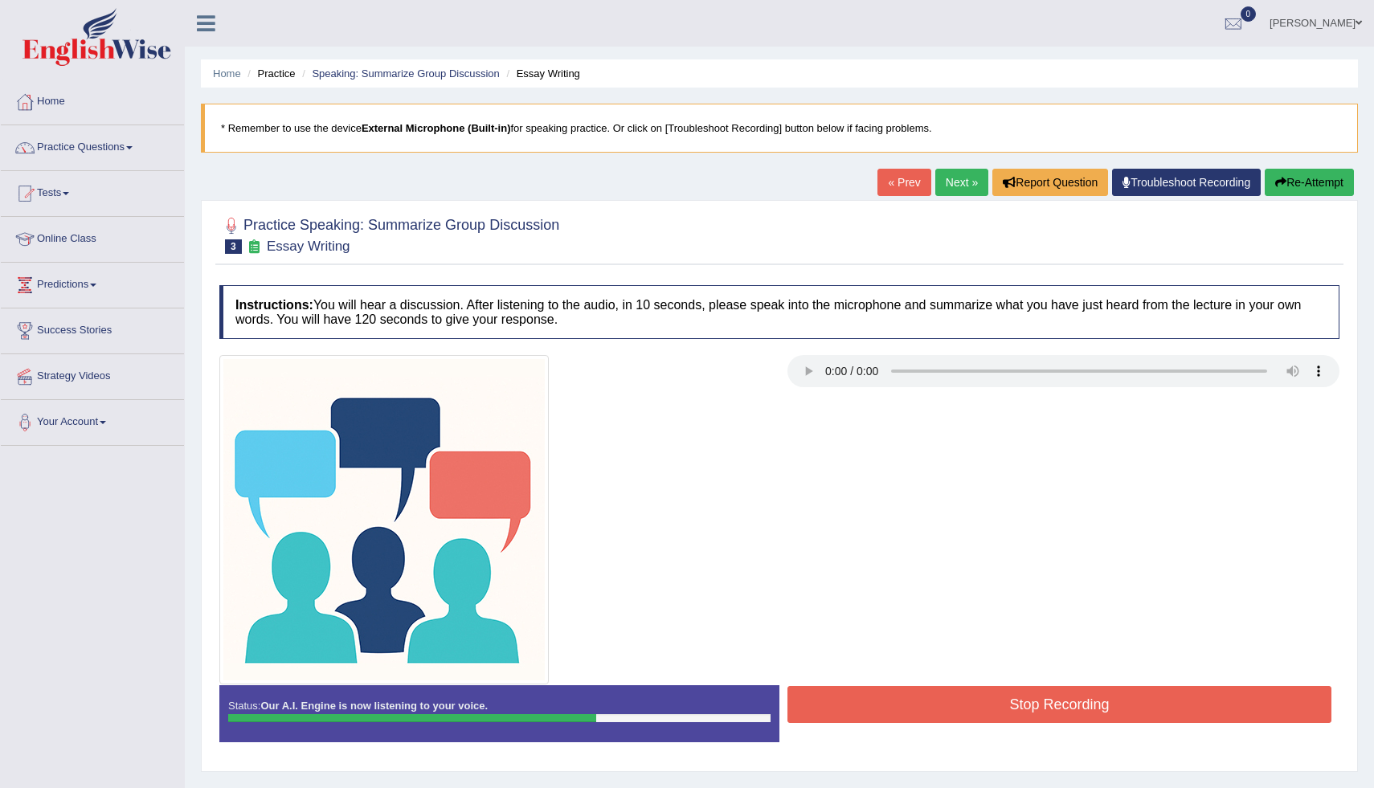
click at [1078, 706] on button "Stop Recording" at bounding box center [1060, 704] width 544 height 37
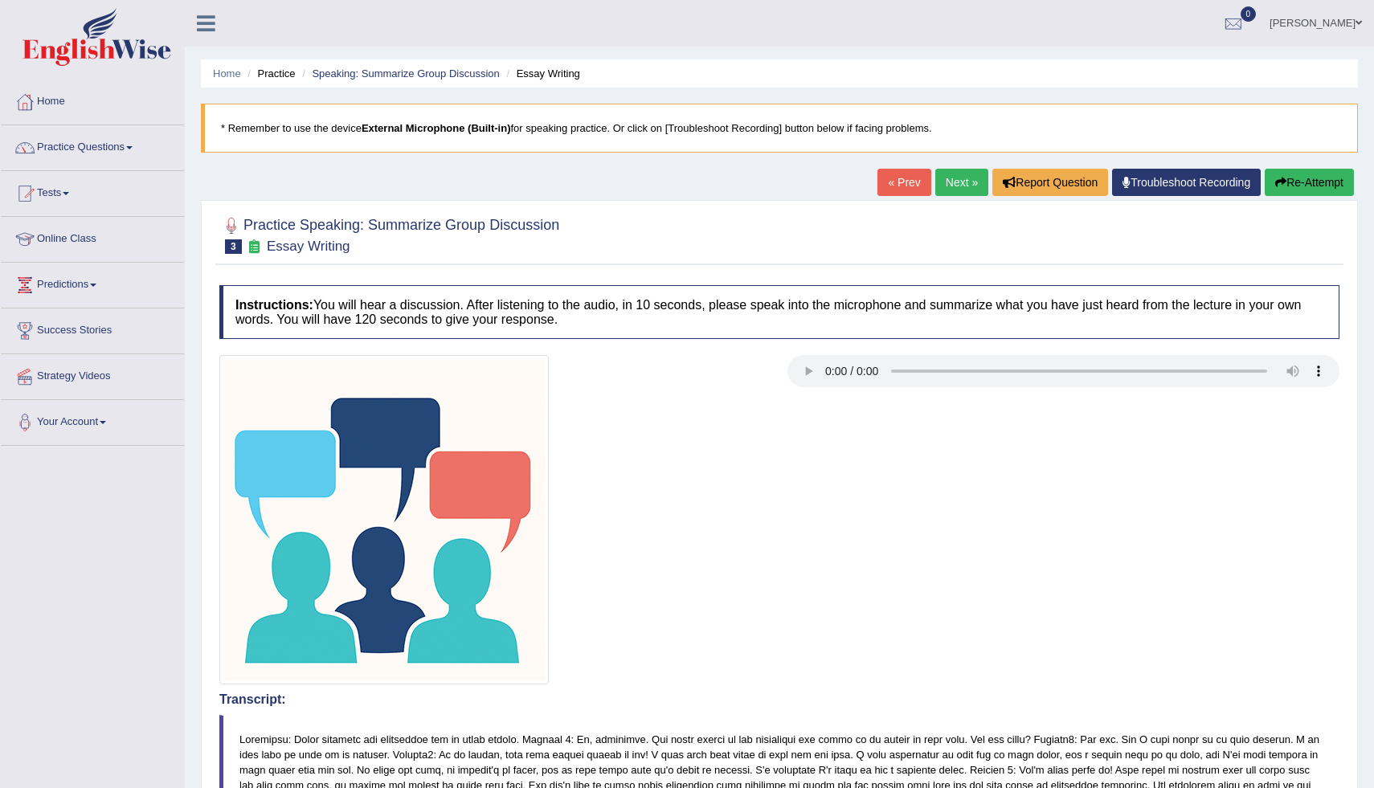
click at [944, 181] on link "Next »" at bounding box center [962, 182] width 53 height 27
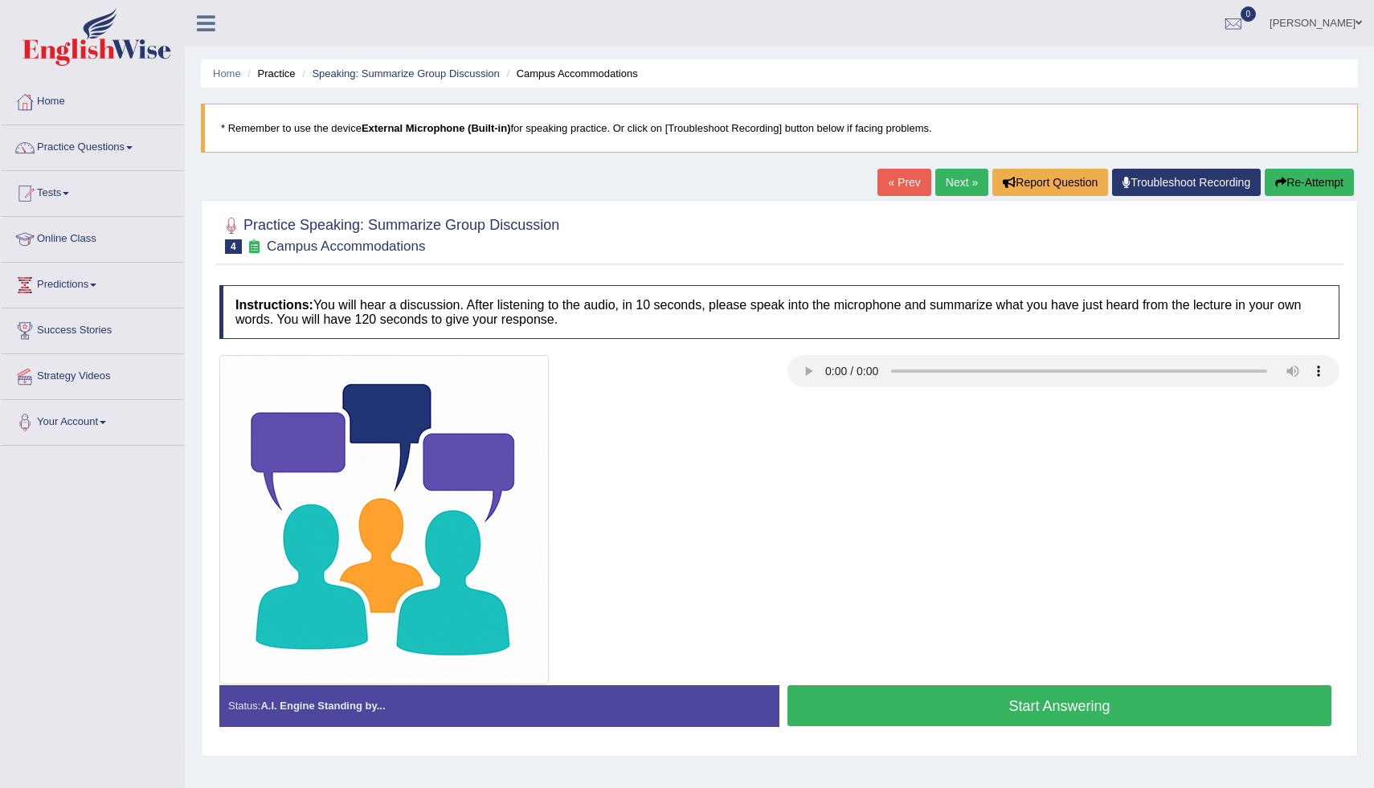
click at [992, 703] on button "Start Answering" at bounding box center [1060, 706] width 544 height 41
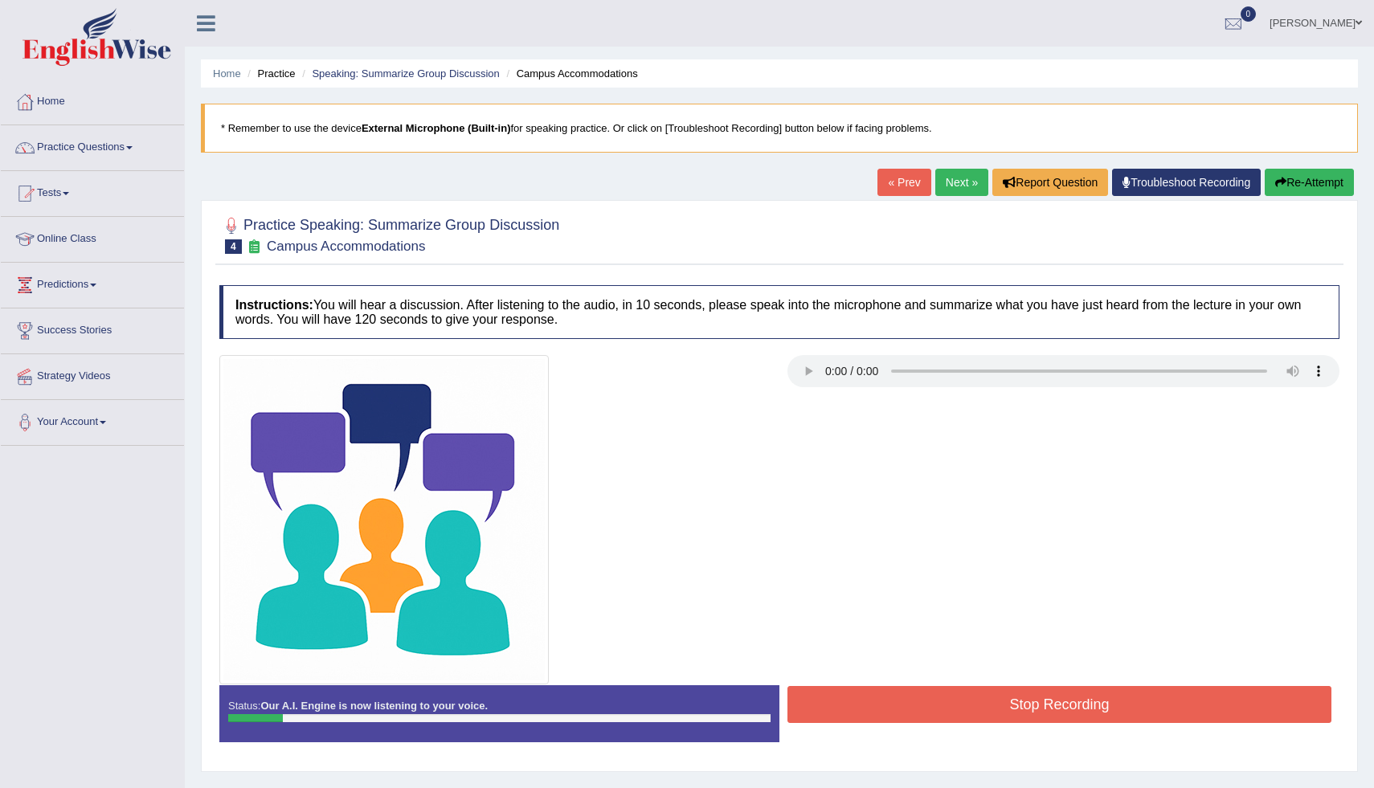
click at [1099, 705] on button "Stop Recording" at bounding box center [1060, 704] width 544 height 37
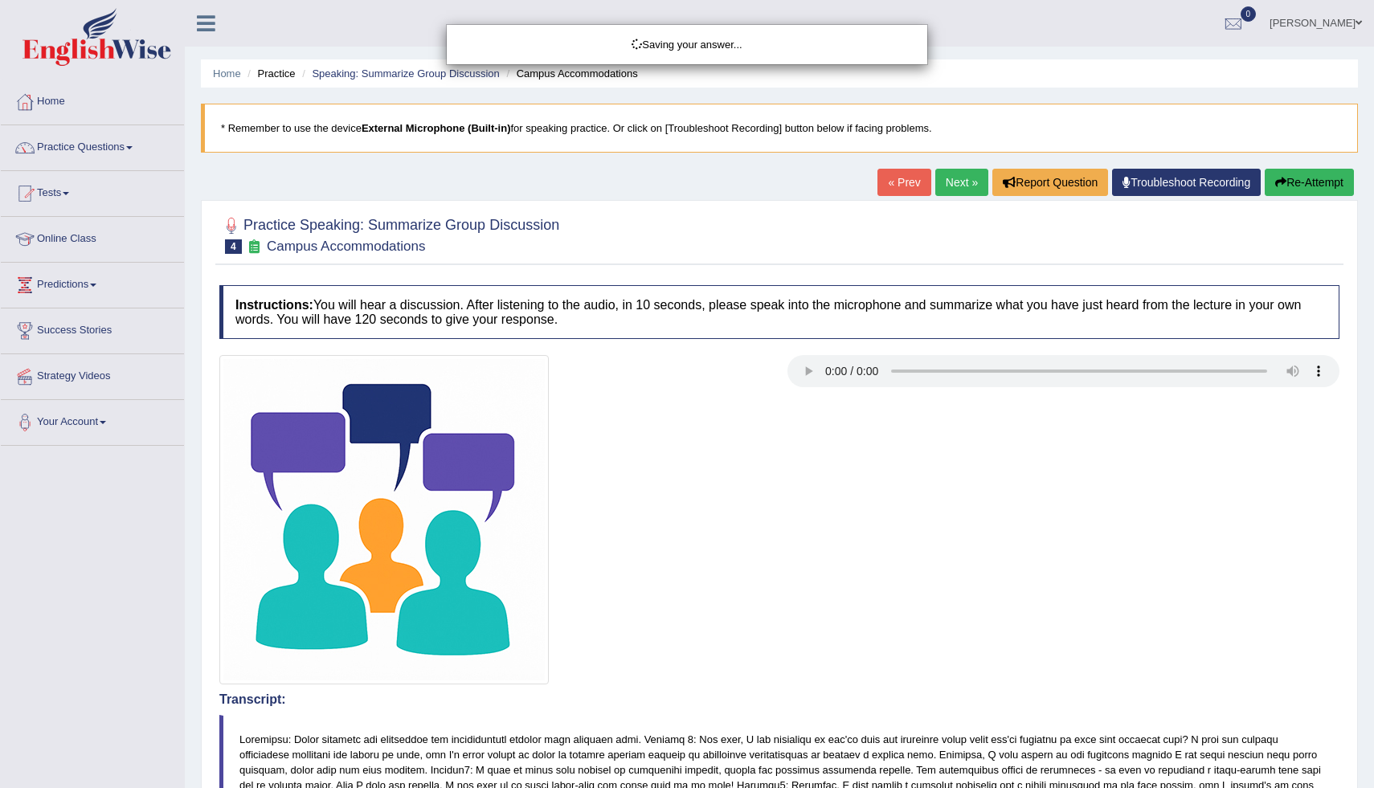
click at [1099, 705] on div "Saving your answer..." at bounding box center [687, 394] width 1374 height 788
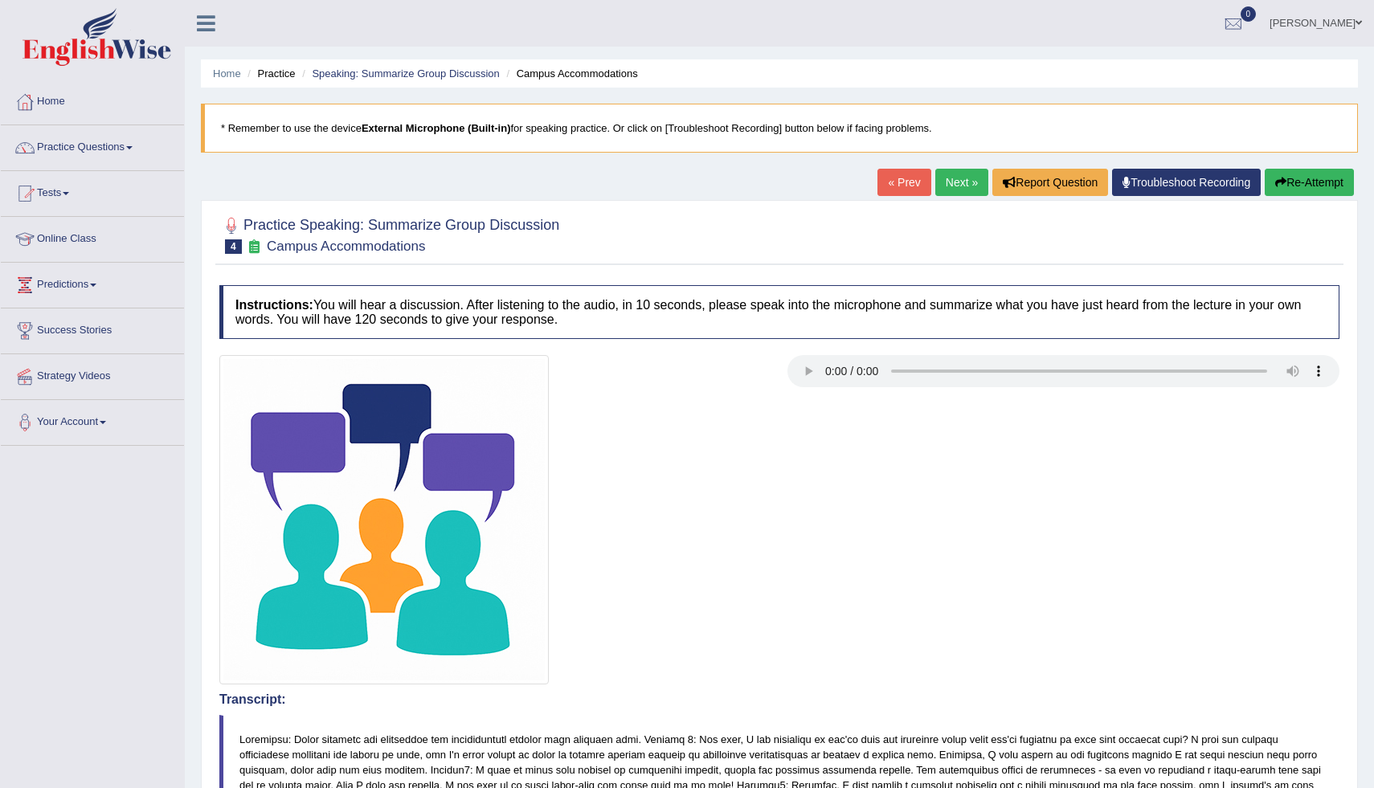
click at [1301, 188] on button "Re-Attempt" at bounding box center [1309, 182] width 89 height 27
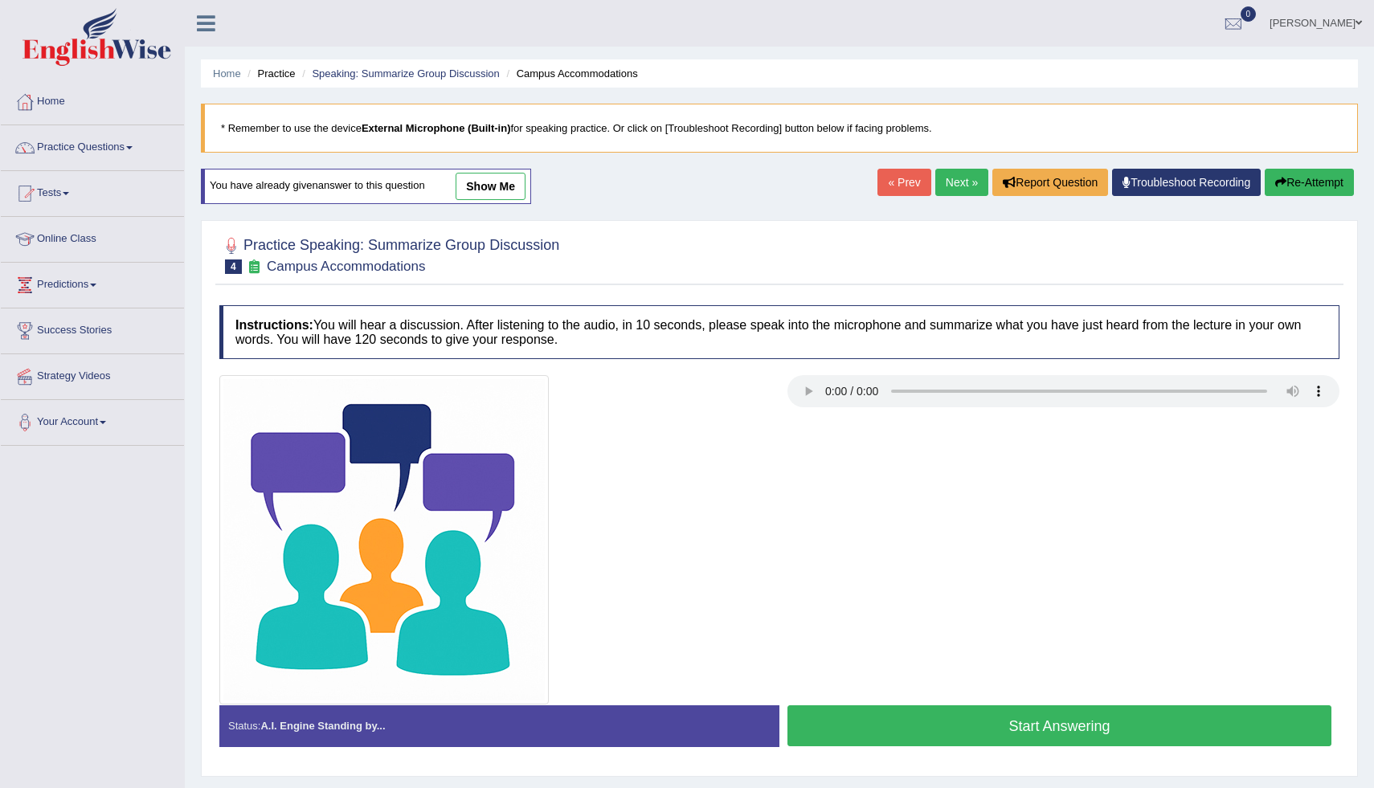
click at [1107, 723] on button "Start Answering" at bounding box center [1060, 726] width 544 height 41
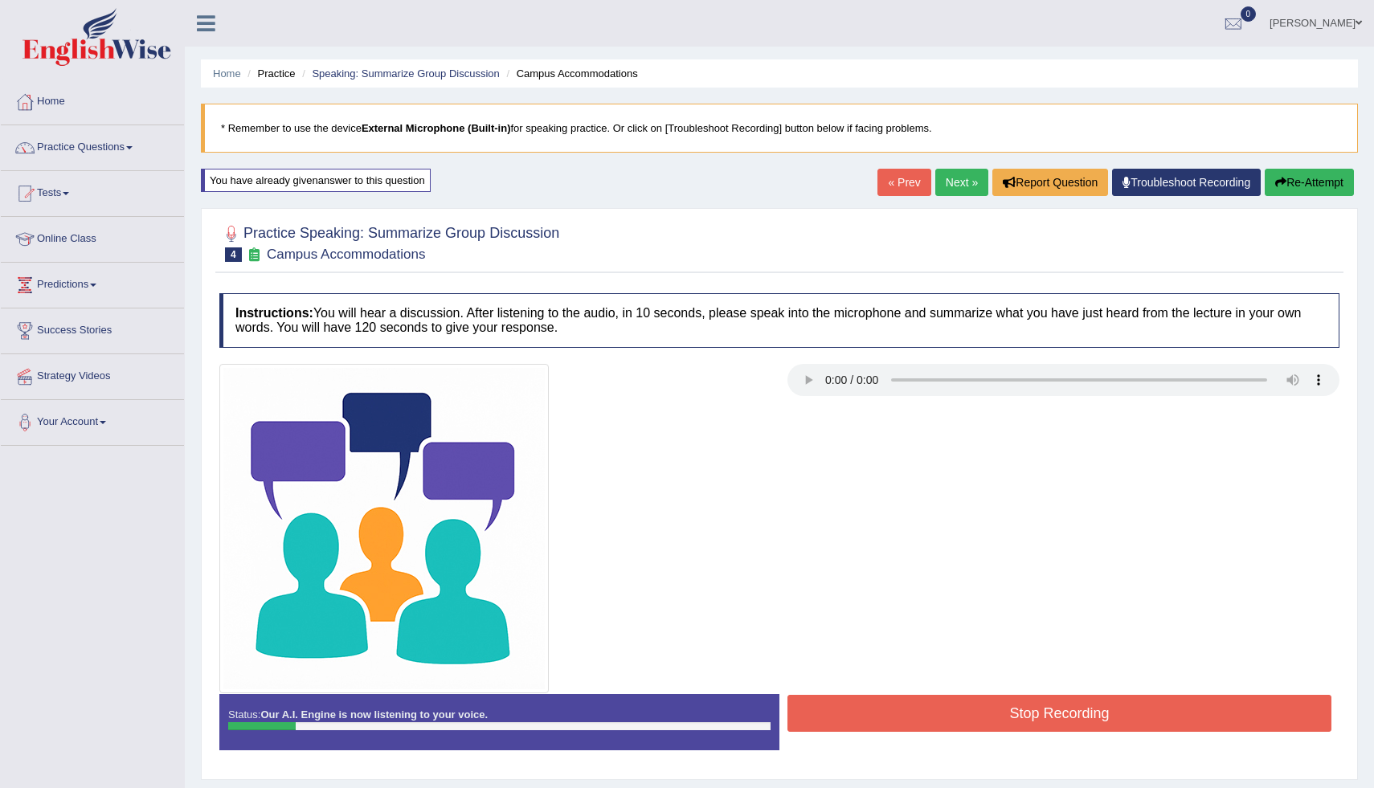
click at [1298, 193] on button "Re-Attempt" at bounding box center [1309, 182] width 89 height 27
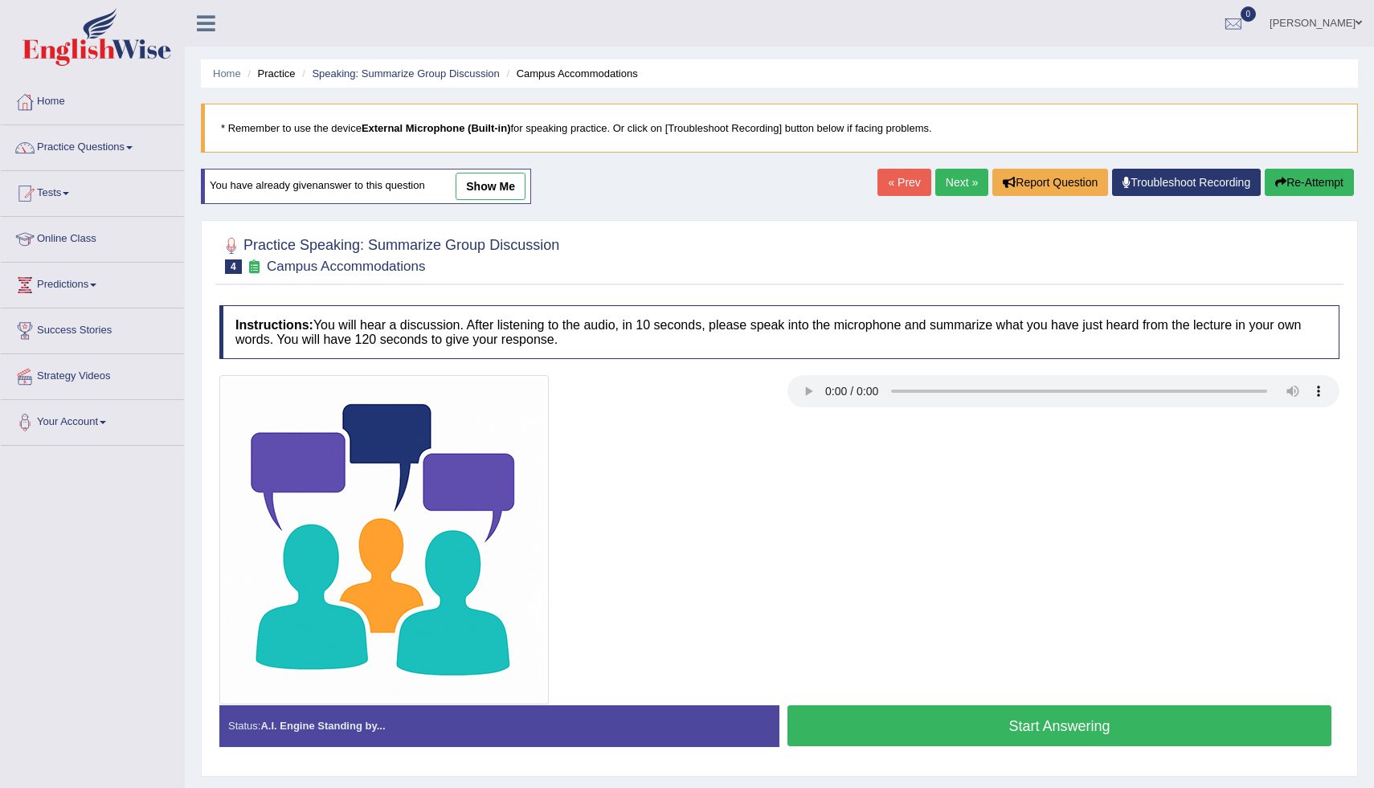
click at [1298, 193] on button "Re-Attempt" at bounding box center [1309, 182] width 89 height 27
click at [1060, 723] on button "Start Answering" at bounding box center [1060, 726] width 544 height 41
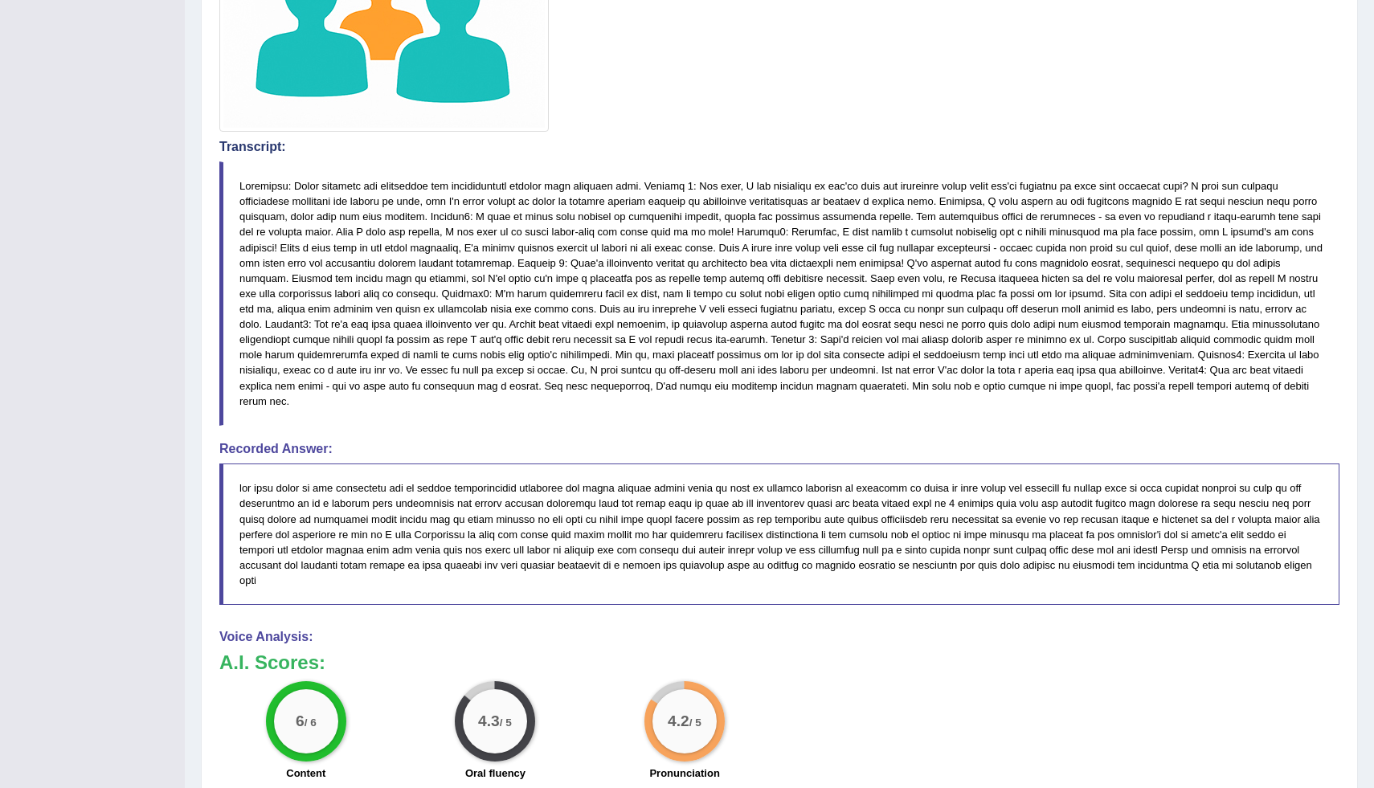
scroll to position [603, 0]
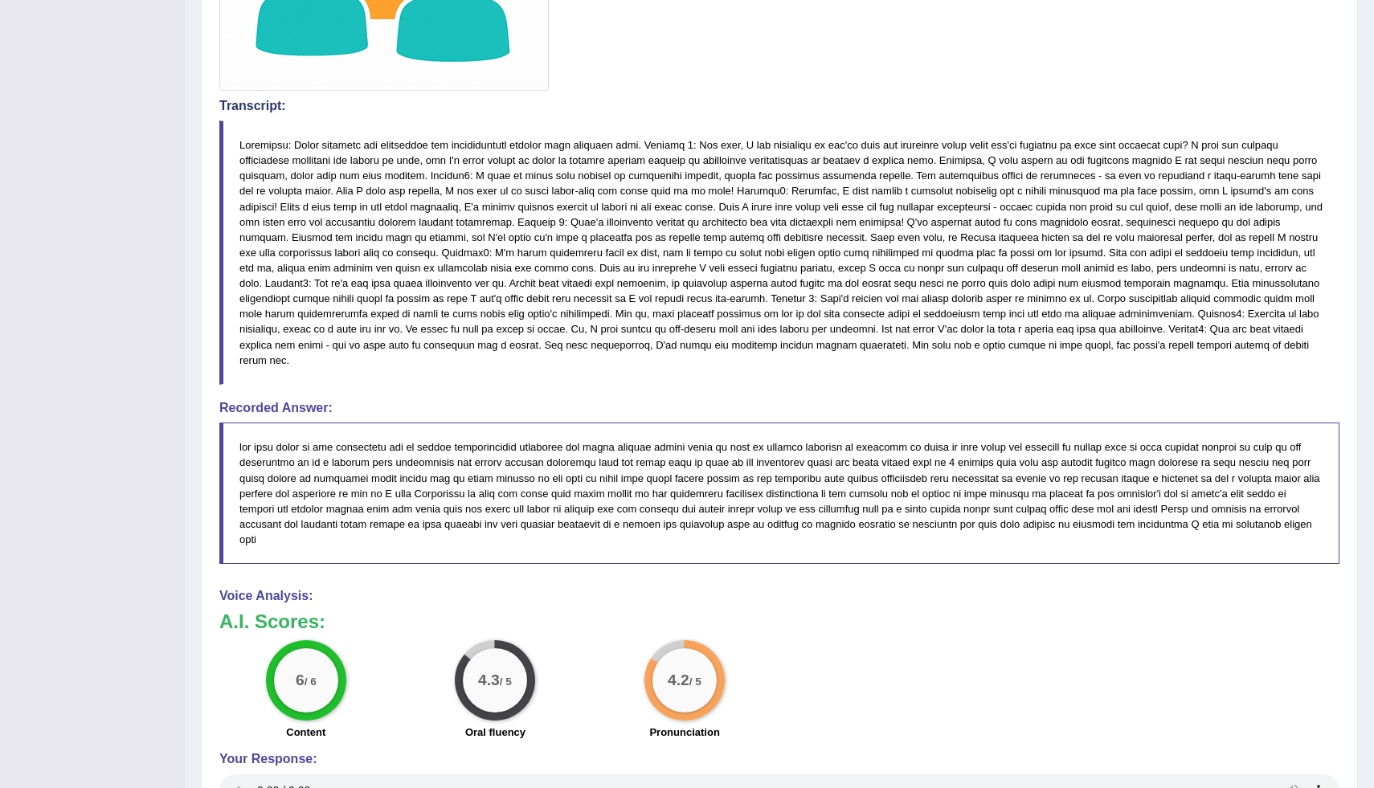
drag, startPoint x: 1316, startPoint y: 194, endPoint x: 1316, endPoint y: 133, distance: 60.3
click at [1316, 133] on blockquote at bounding box center [779, 253] width 1120 height 264
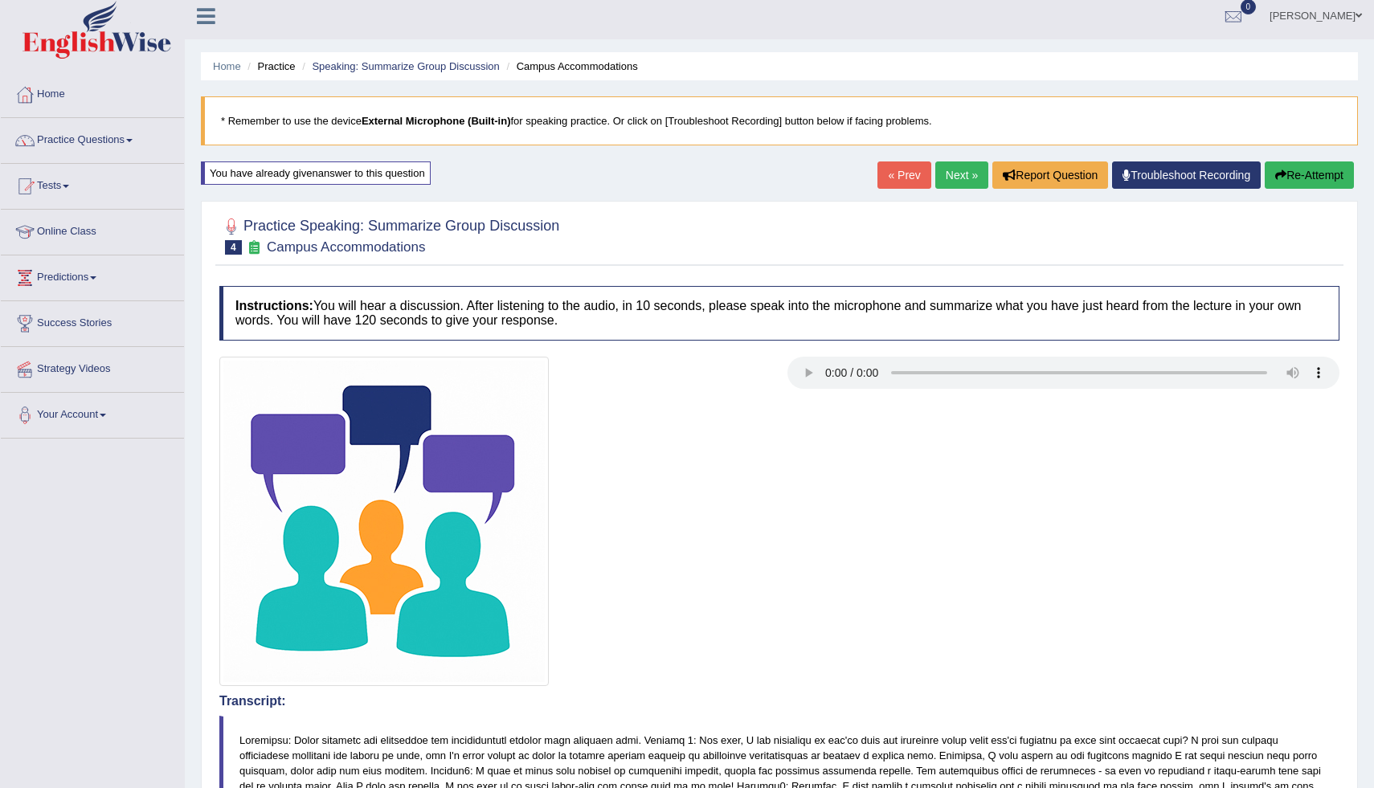
scroll to position [0, 0]
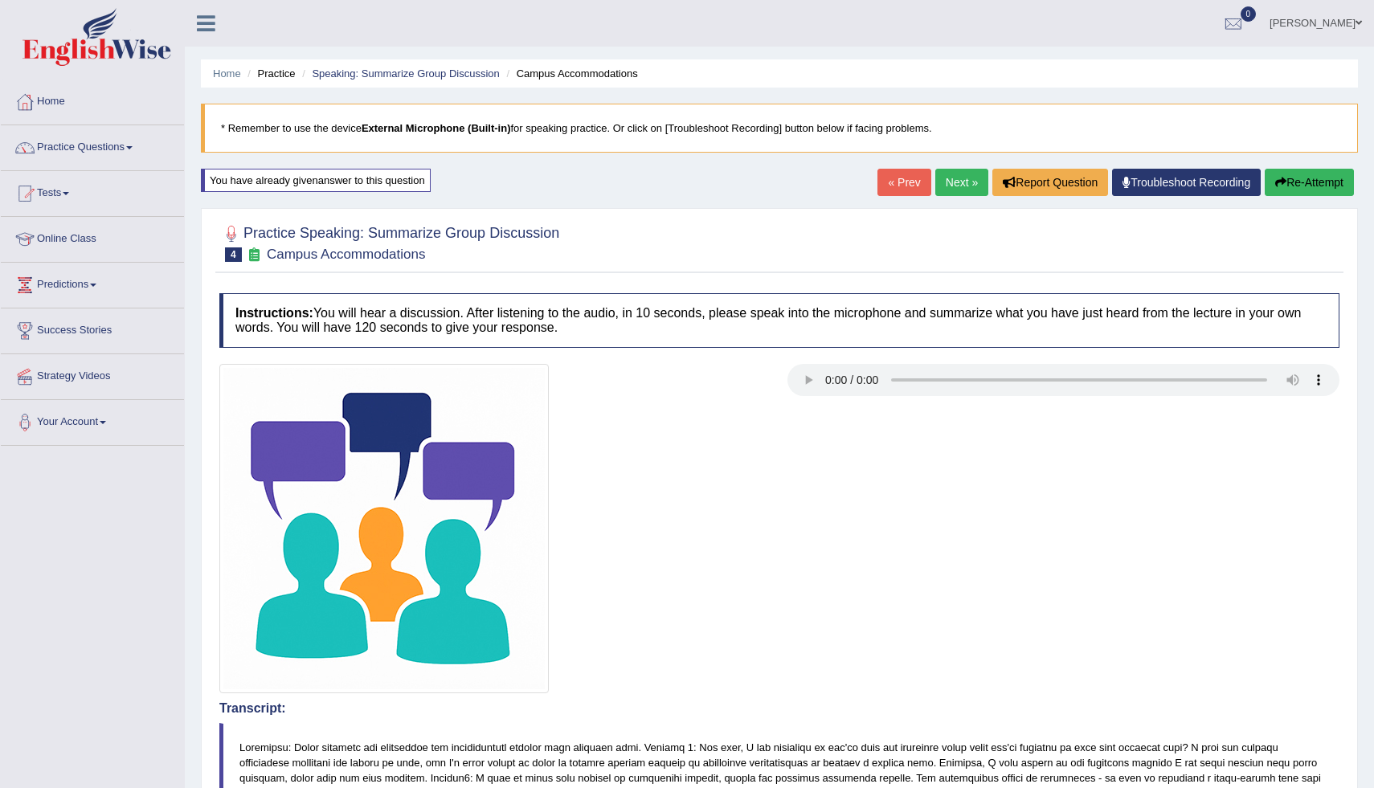
click at [1282, 188] on button "Re-Attempt" at bounding box center [1309, 182] width 89 height 27
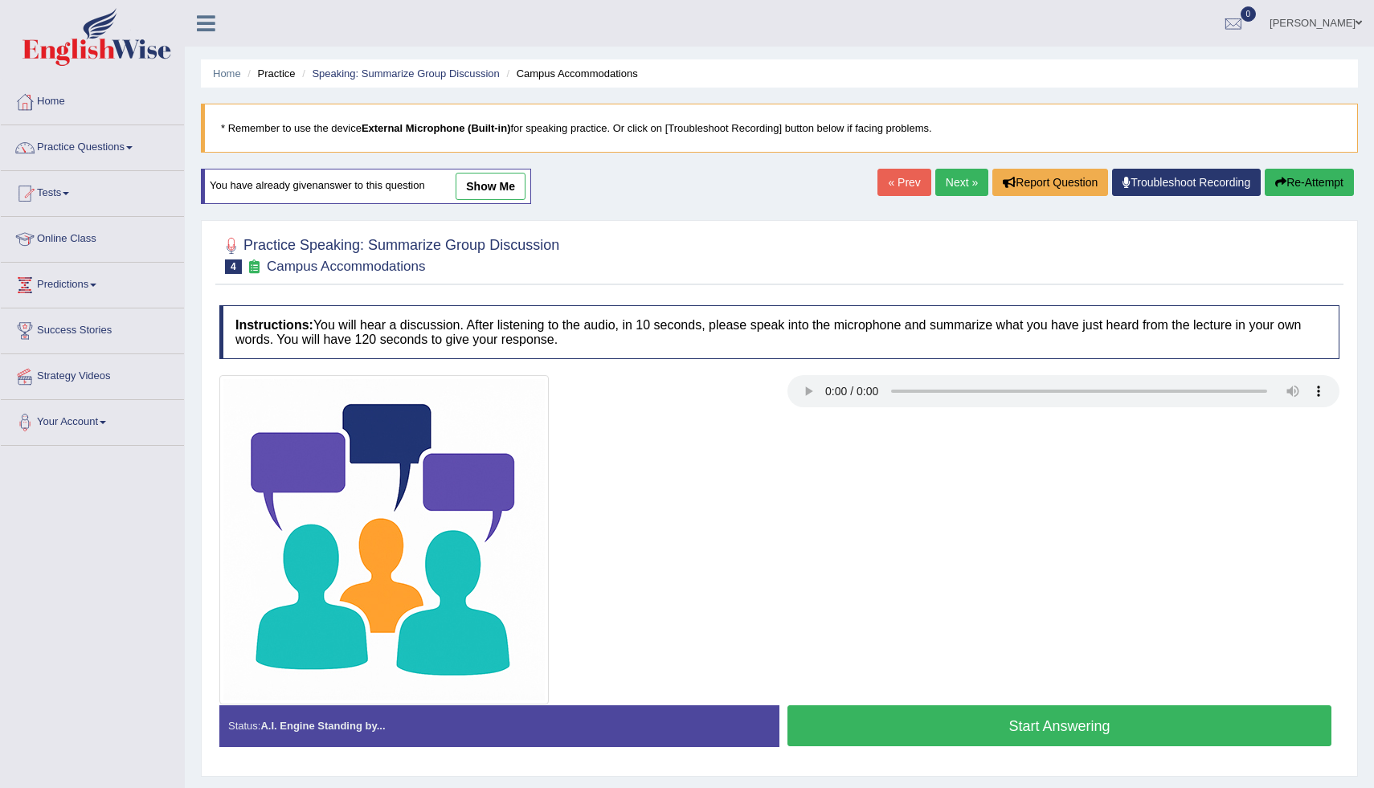
click at [970, 723] on button "Start Answering" at bounding box center [1060, 726] width 544 height 41
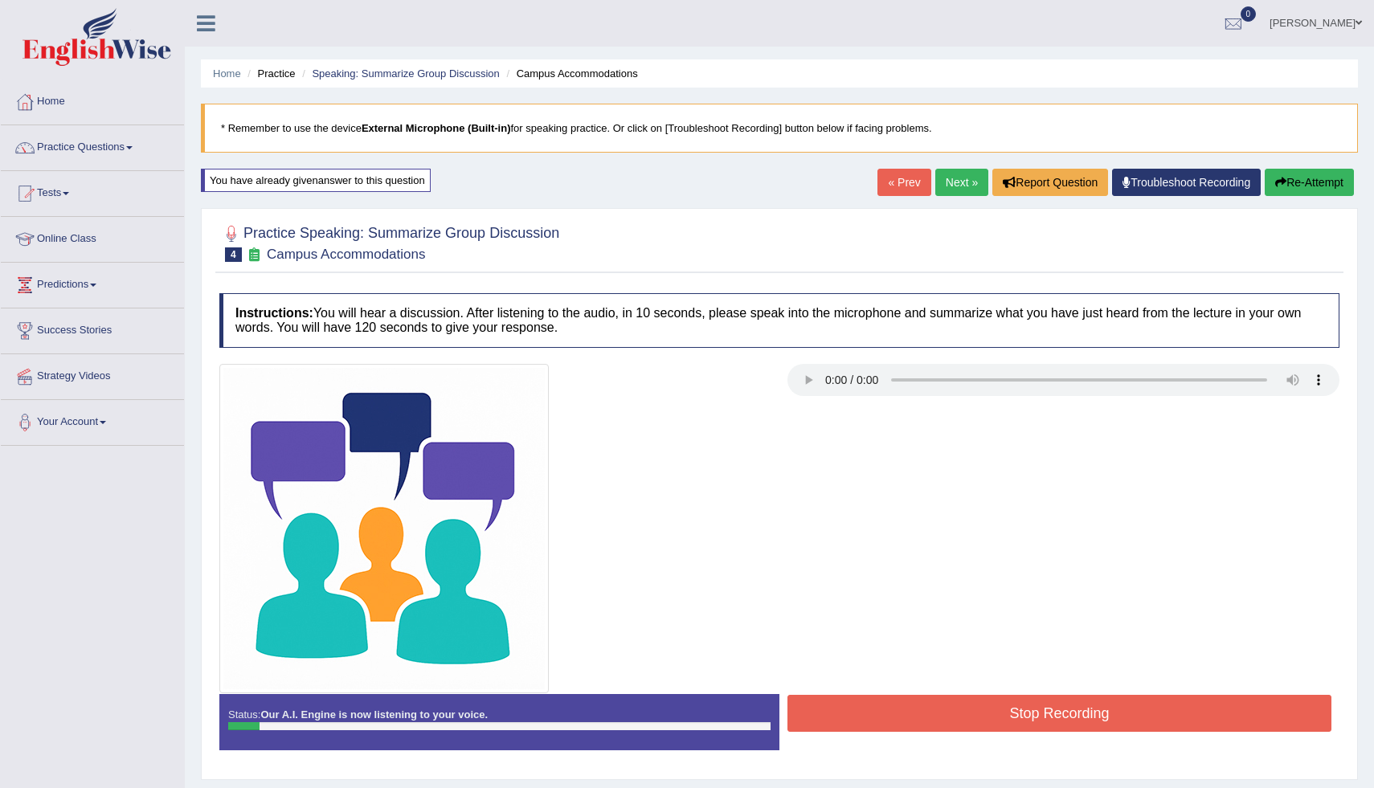
click at [1304, 182] on button "Re-Attempt" at bounding box center [1309, 182] width 89 height 27
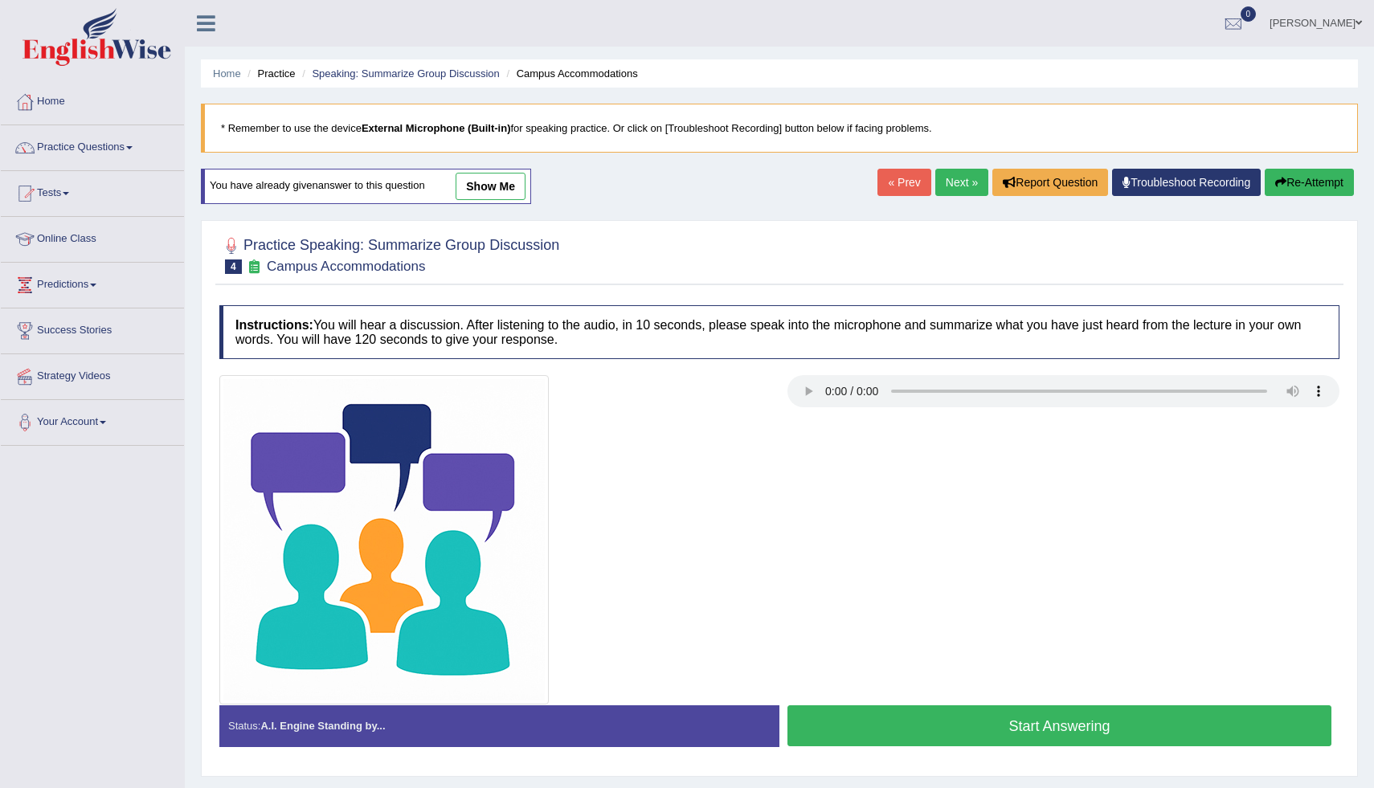
drag, startPoint x: 633, startPoint y: 394, endPoint x: 633, endPoint y: 335, distance: 58.7
click at [633, 340] on div "Instructions: You will hear a discussion. After listening to the audio, in 10 s…" at bounding box center [779, 532] width 1128 height 470
click at [1016, 727] on button "Start Answering" at bounding box center [1060, 726] width 544 height 41
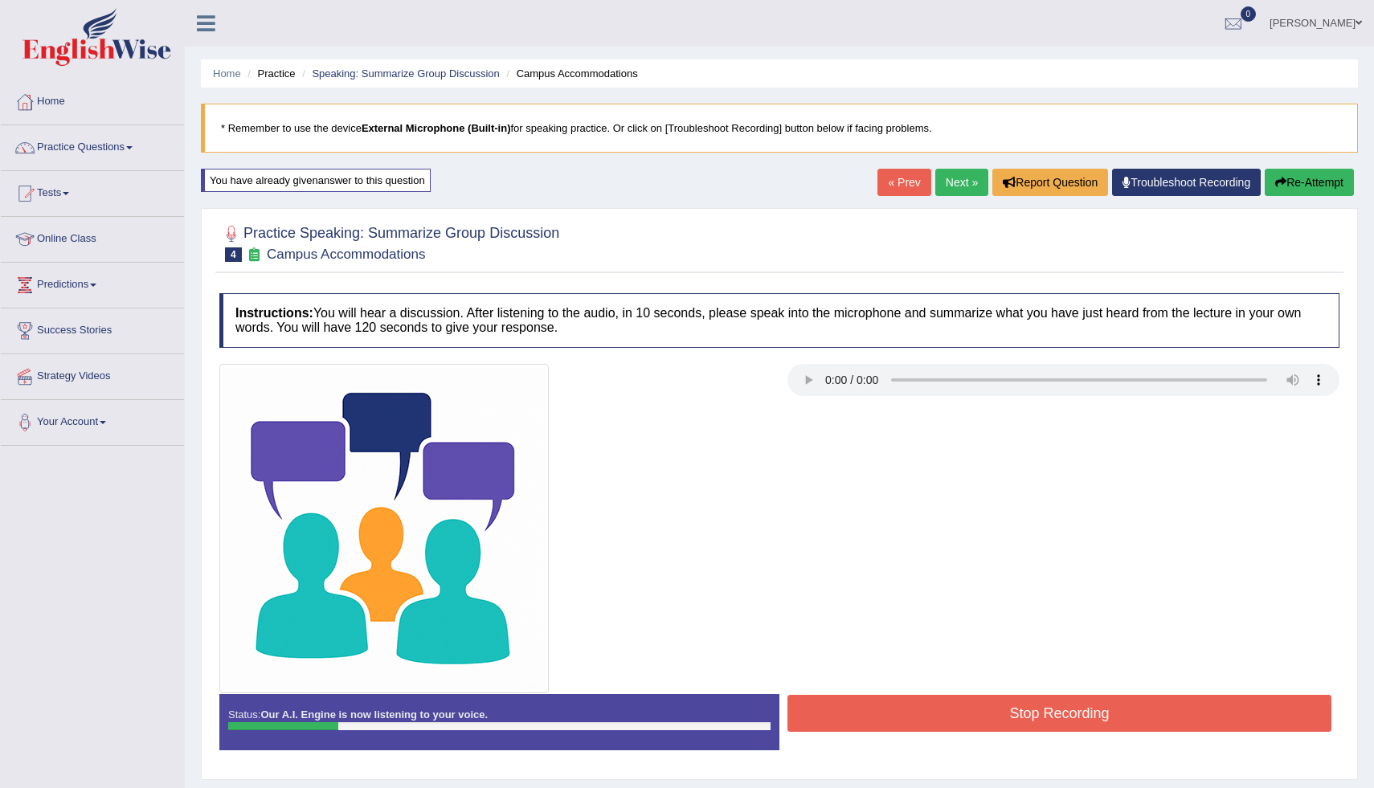
click at [1317, 174] on button "Re-Attempt" at bounding box center [1309, 182] width 89 height 27
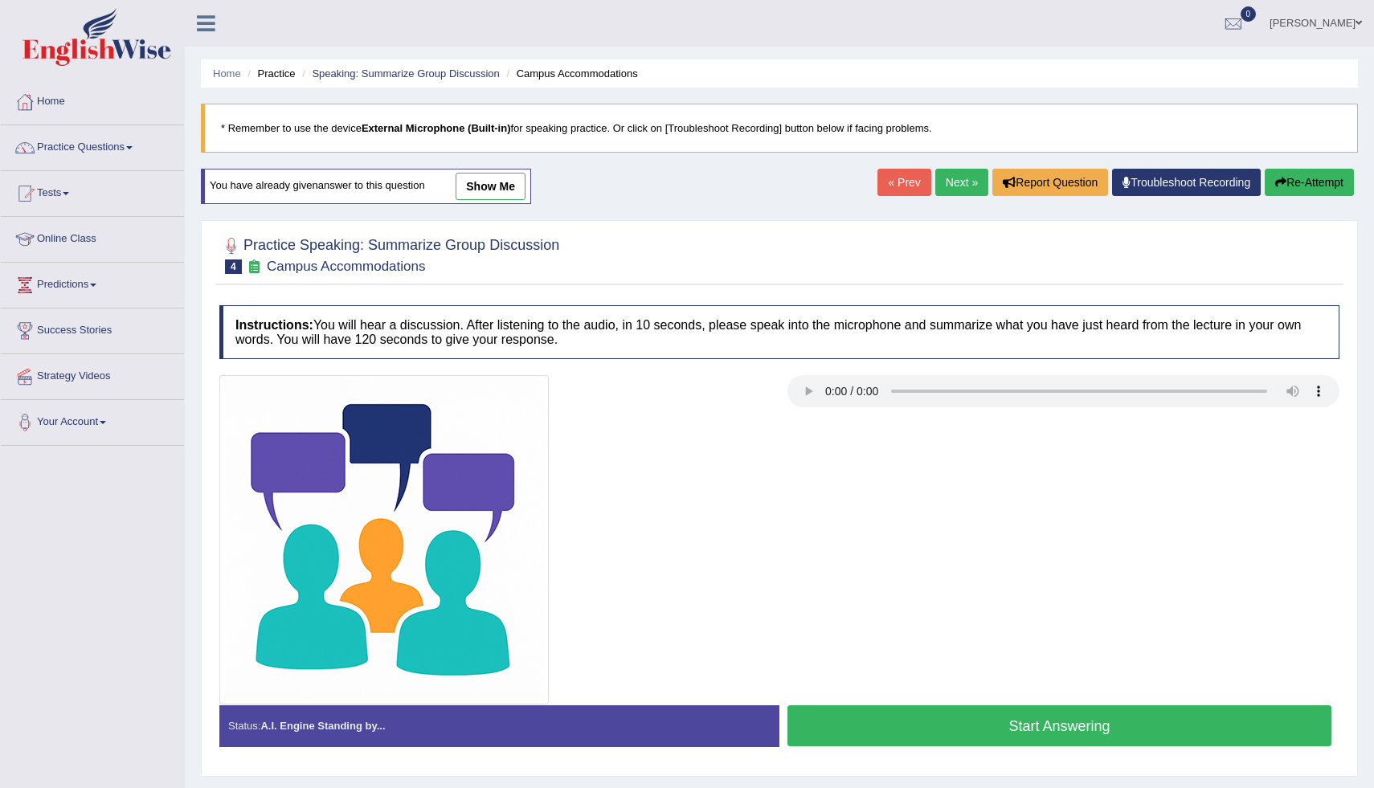
click at [1026, 730] on button "Start Answering" at bounding box center [1060, 726] width 544 height 41
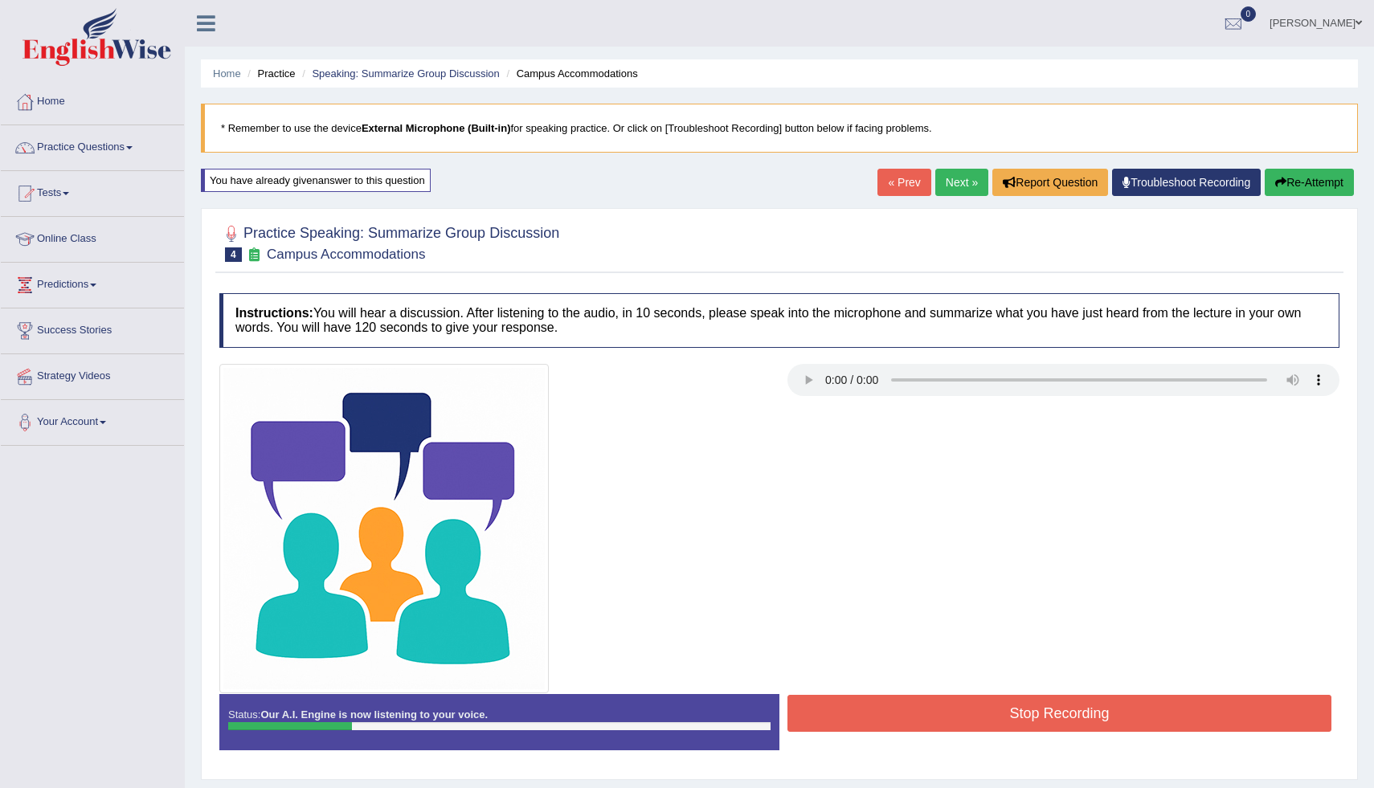
click at [1284, 178] on button "Re-Attempt" at bounding box center [1309, 182] width 89 height 27
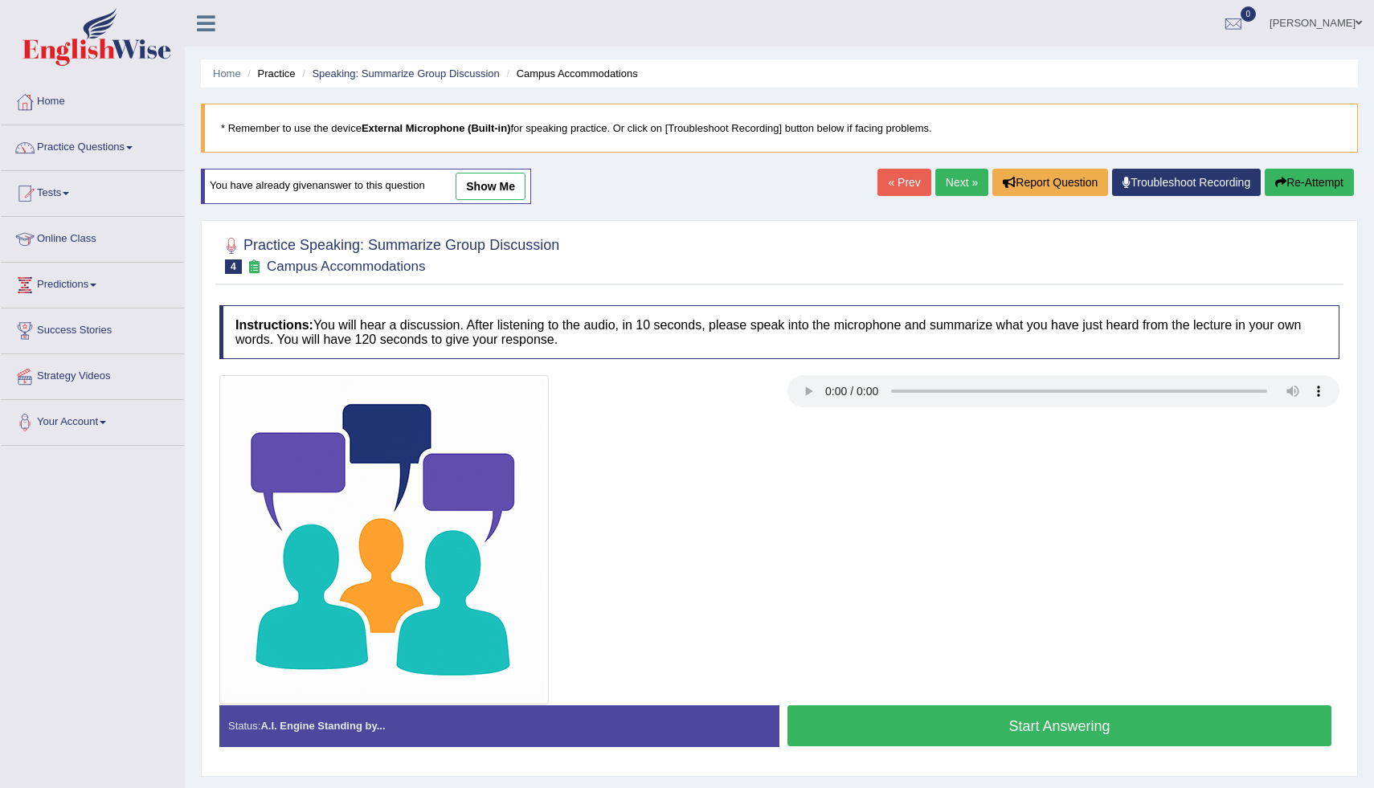
click at [1284, 178] on button "Re-Attempt" at bounding box center [1309, 182] width 89 height 27
click at [1308, 179] on button "Re-Attempt" at bounding box center [1309, 182] width 89 height 27
click at [1010, 729] on button "Start Answering" at bounding box center [1060, 726] width 544 height 41
click at [988, 731] on button "Start Answering" at bounding box center [1060, 726] width 544 height 41
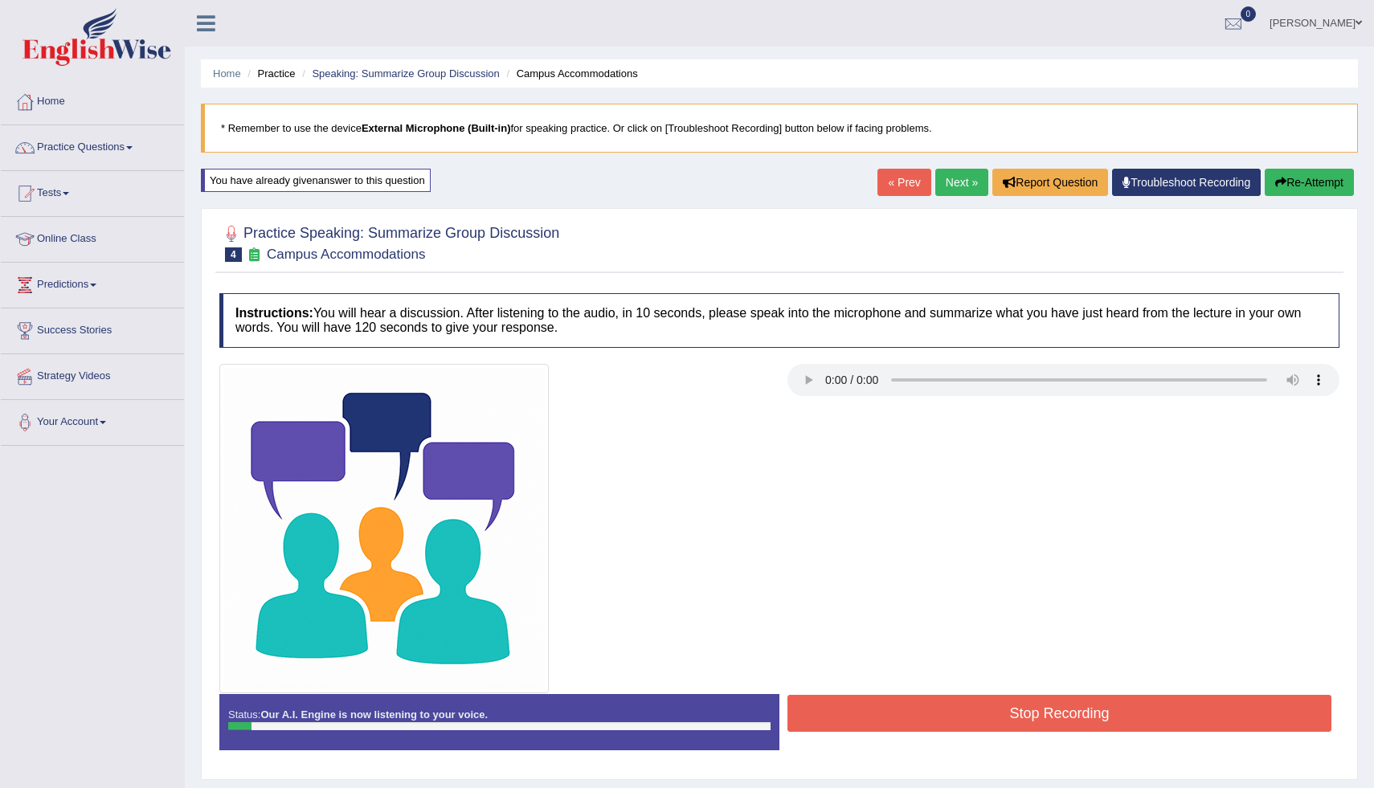
click at [1300, 178] on button "Re-Attempt" at bounding box center [1309, 182] width 89 height 27
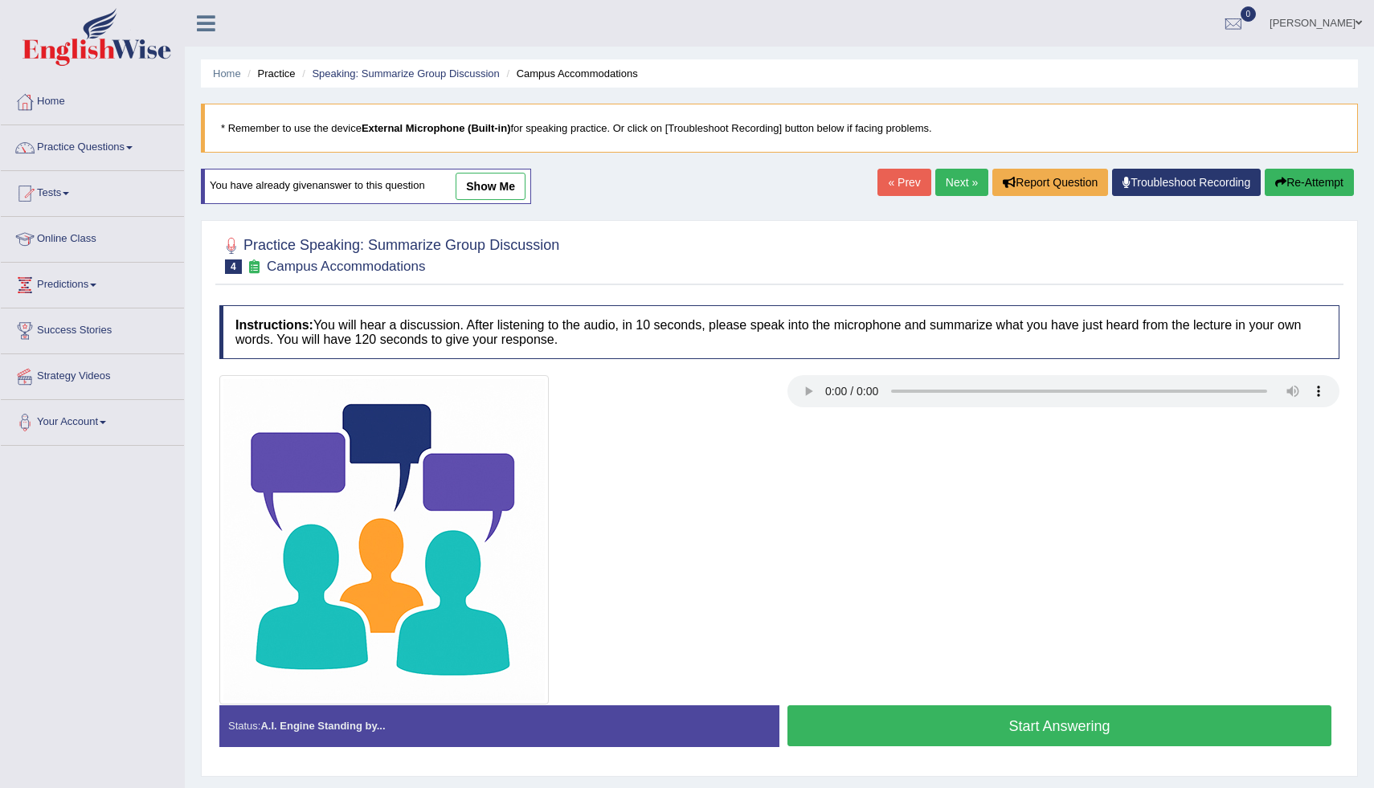
click at [1042, 732] on button "Start Answering" at bounding box center [1060, 726] width 544 height 41
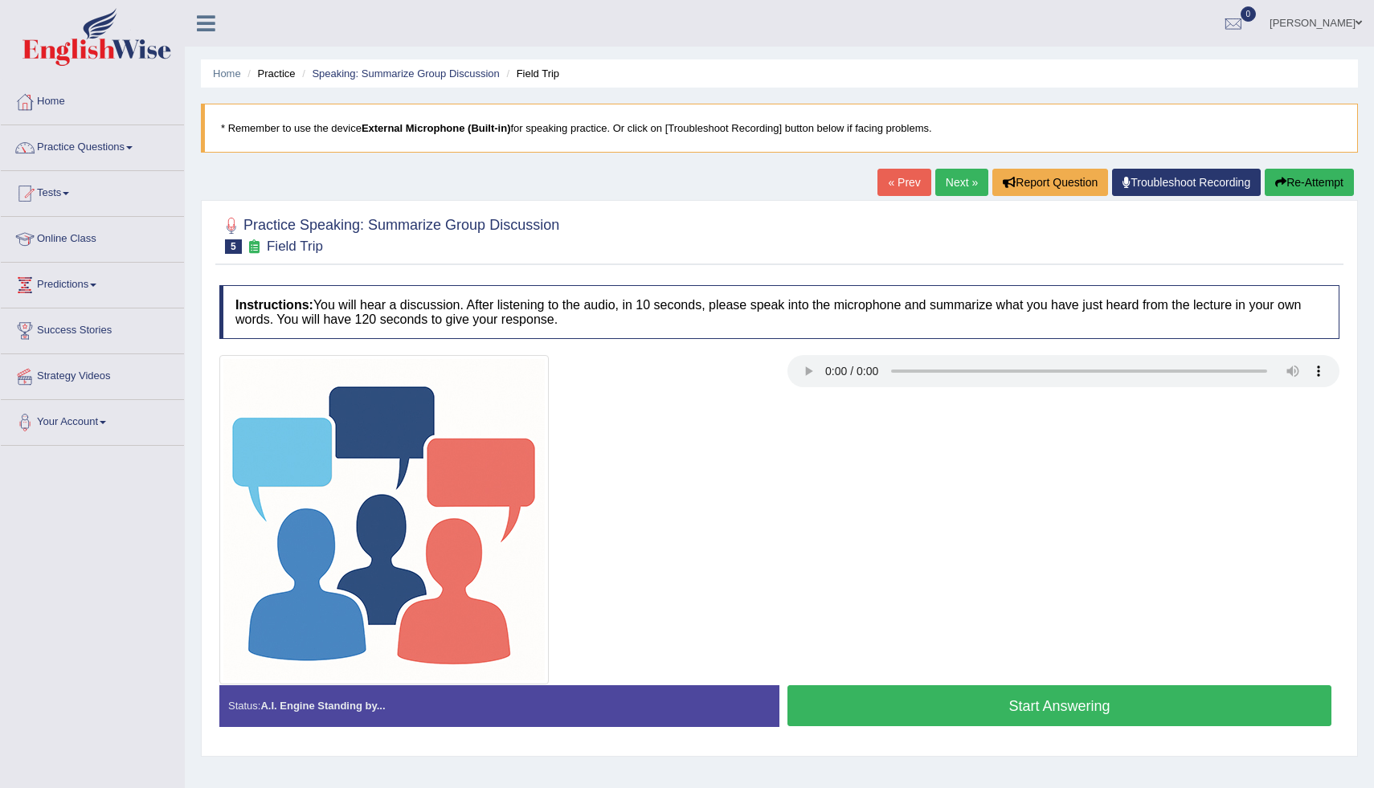
click at [923, 711] on button "Start Answering" at bounding box center [1060, 706] width 544 height 41
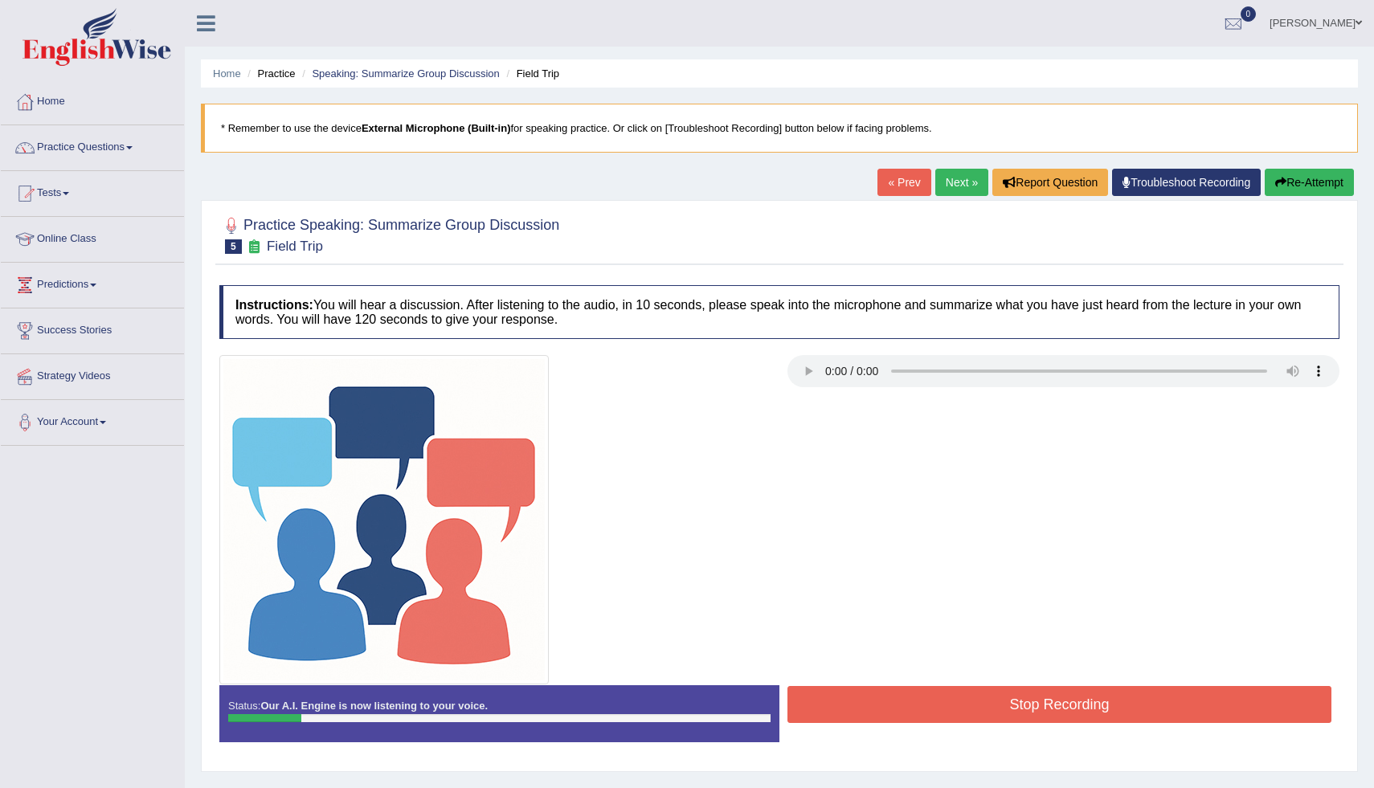
click at [1304, 190] on button "Re-Attempt" at bounding box center [1309, 182] width 89 height 27
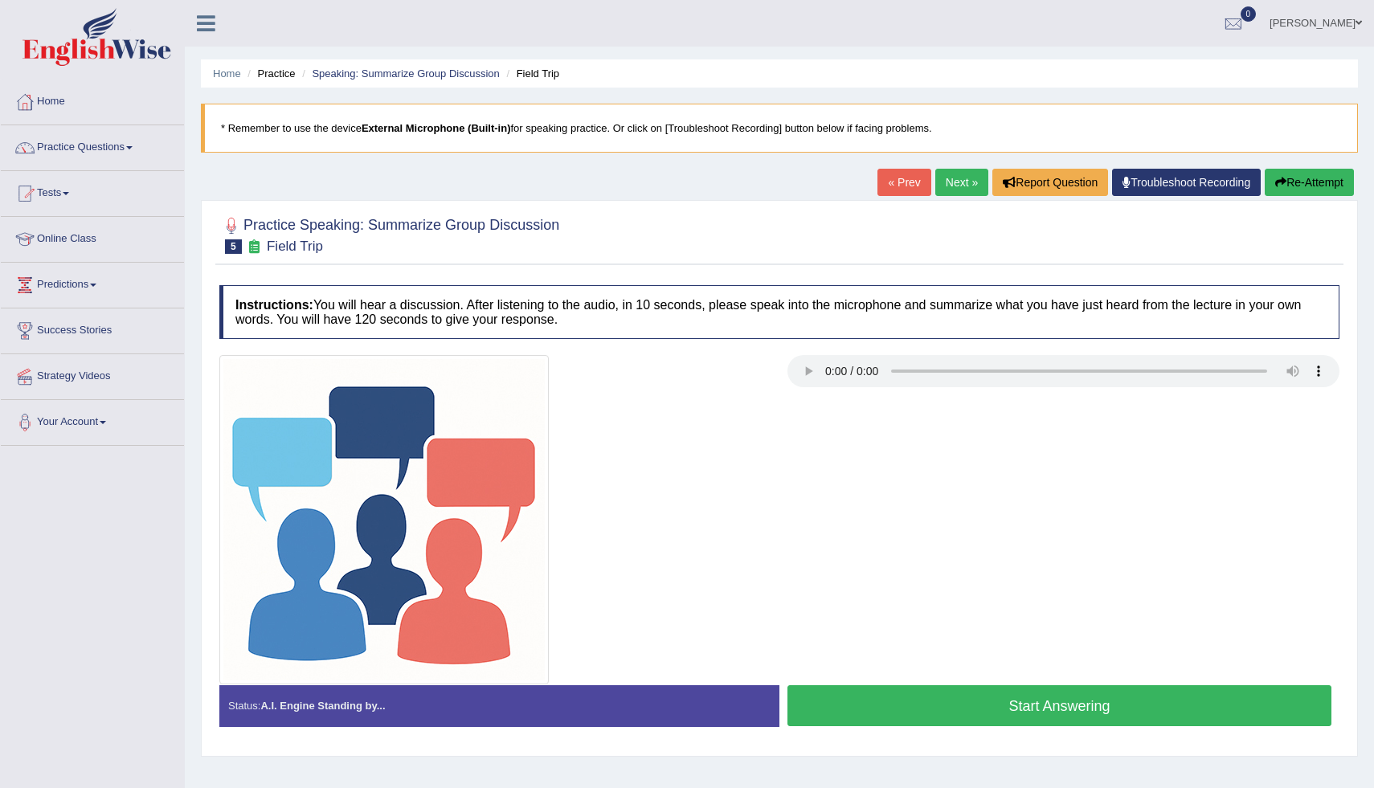
click at [1064, 701] on button "Start Answering" at bounding box center [1060, 706] width 544 height 41
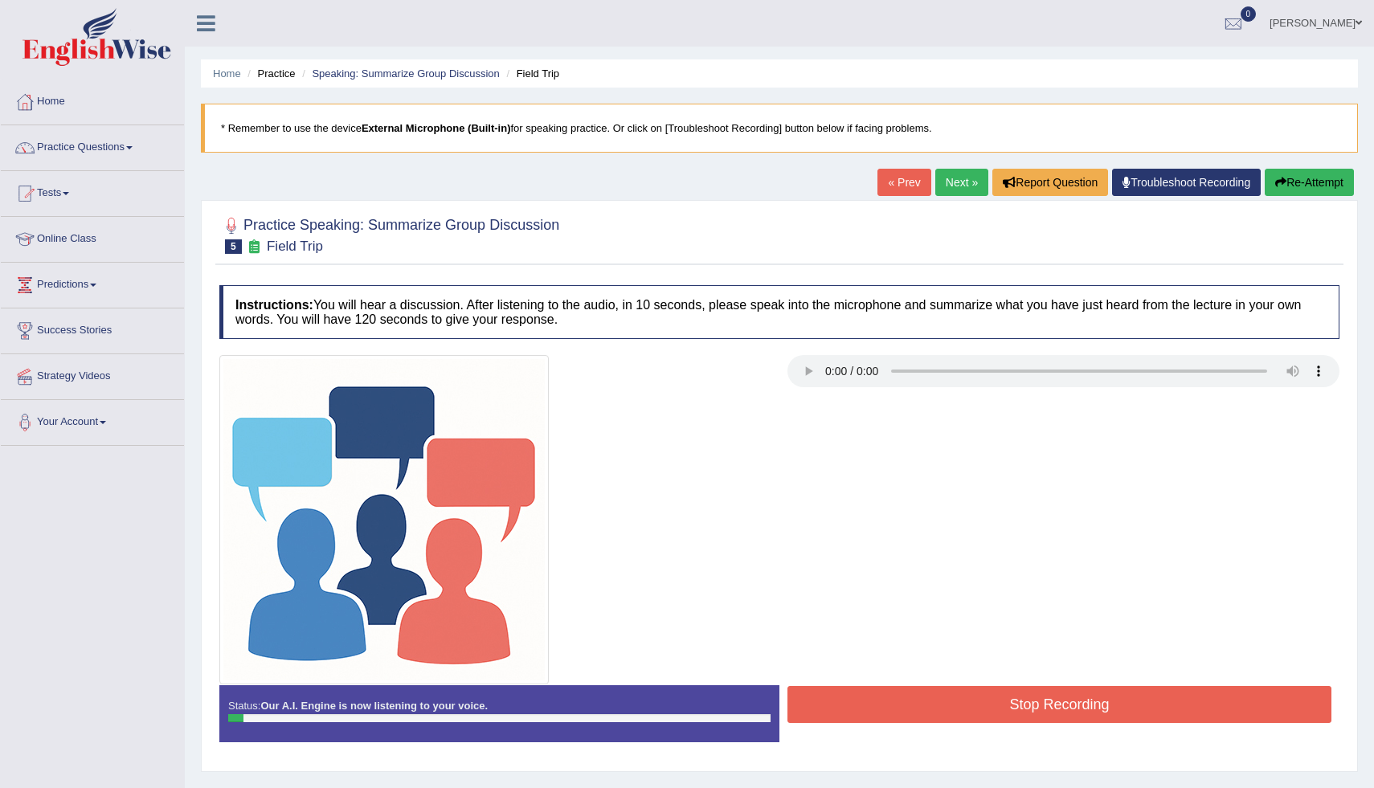
click at [1337, 182] on button "Re-Attempt" at bounding box center [1309, 182] width 89 height 27
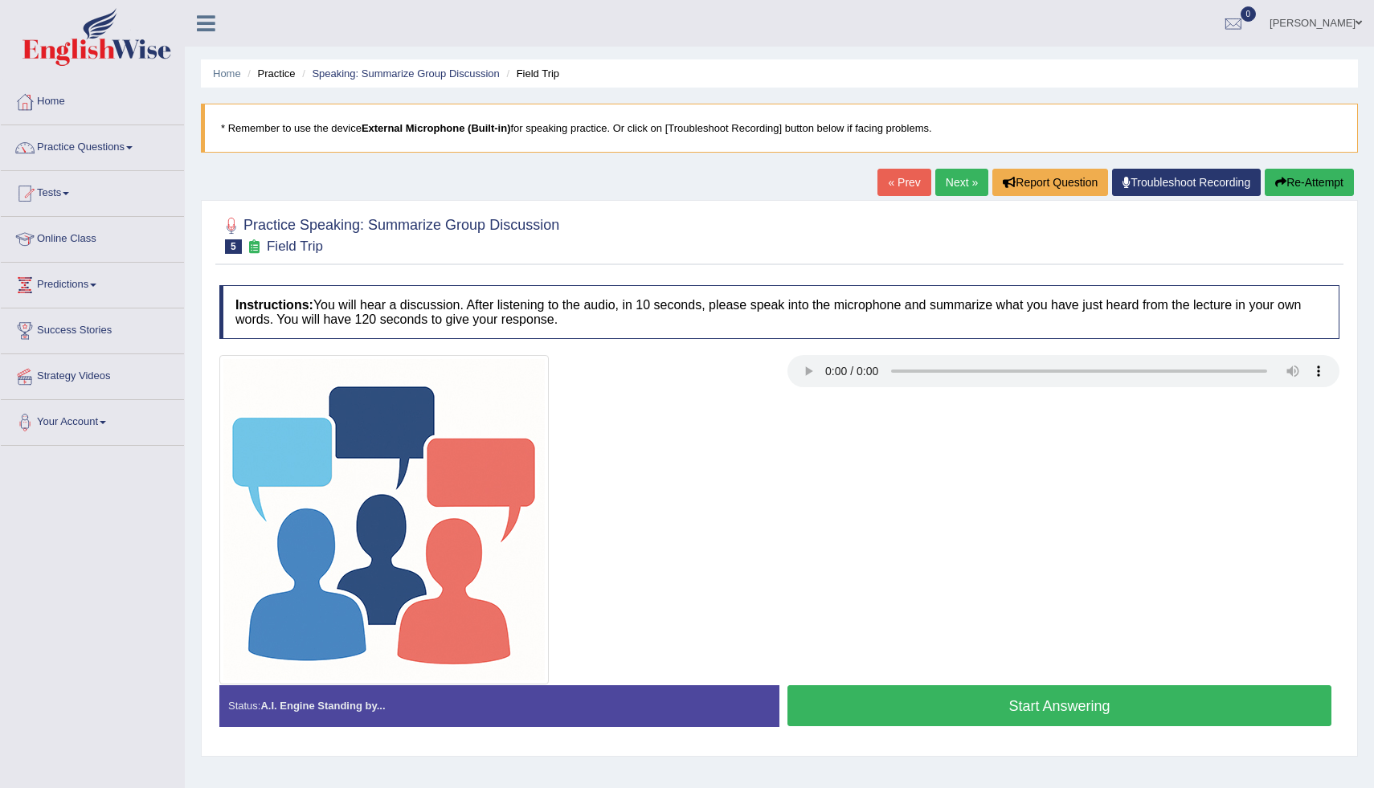
click at [954, 712] on button "Start Answering" at bounding box center [1060, 706] width 544 height 41
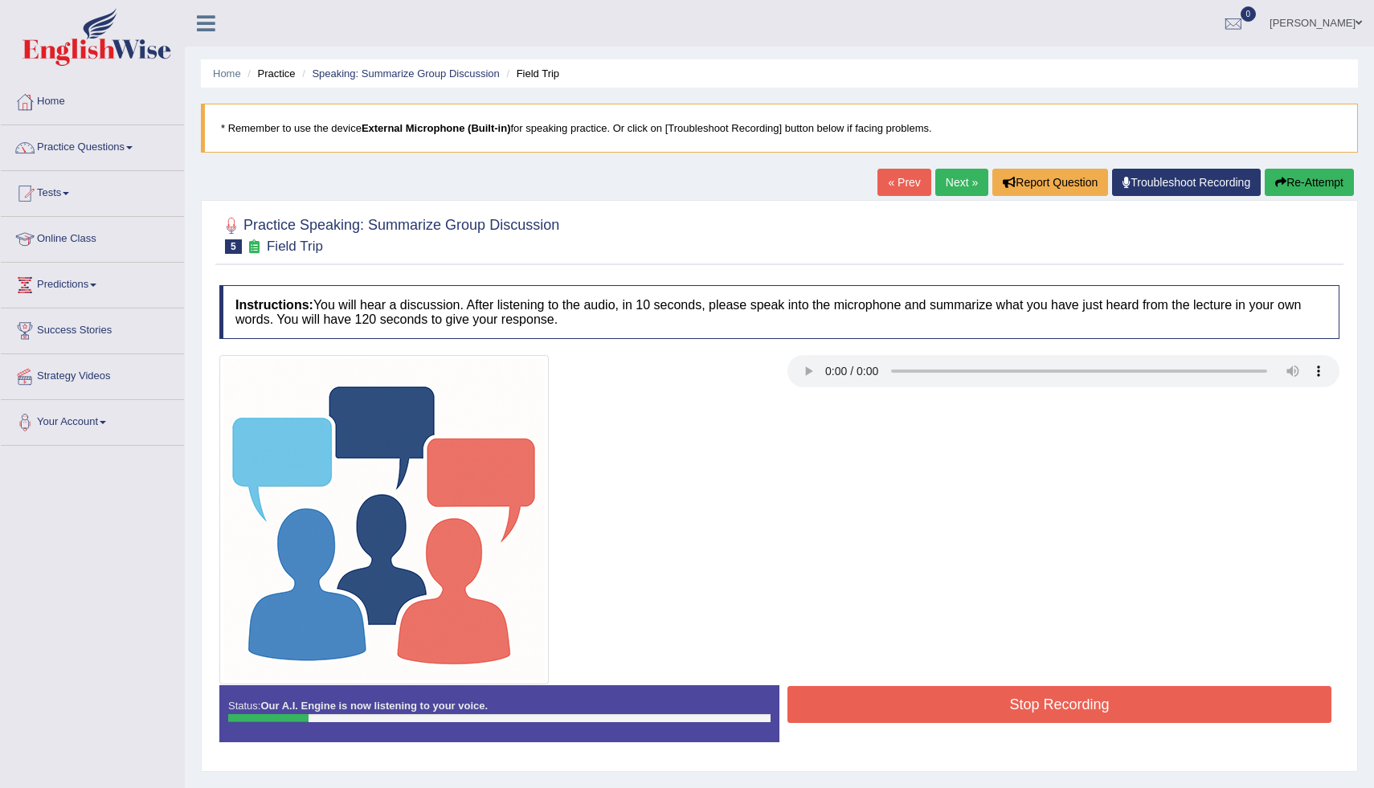
click at [1288, 178] on button "Re-Attempt" at bounding box center [1309, 182] width 89 height 27
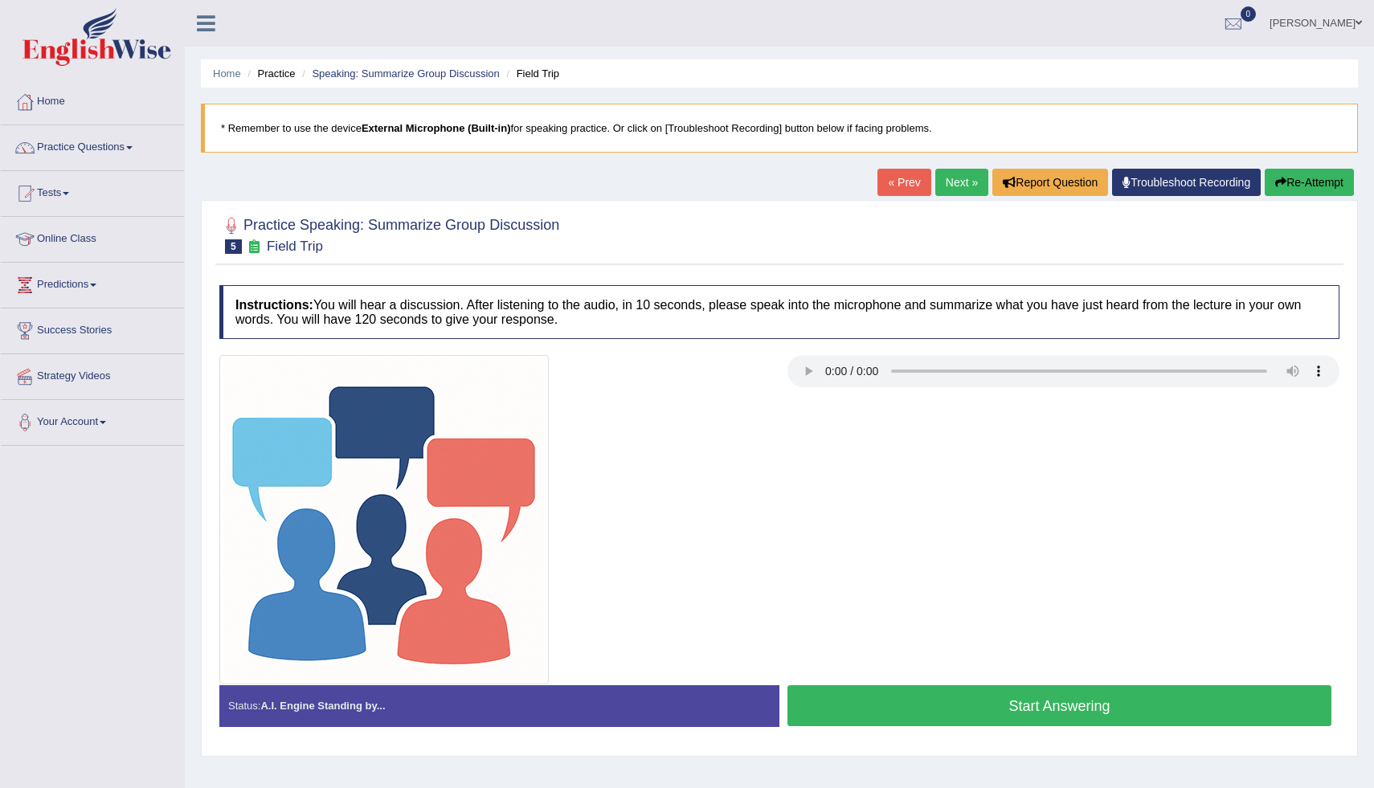
click at [983, 697] on button "Start Answering" at bounding box center [1060, 706] width 544 height 41
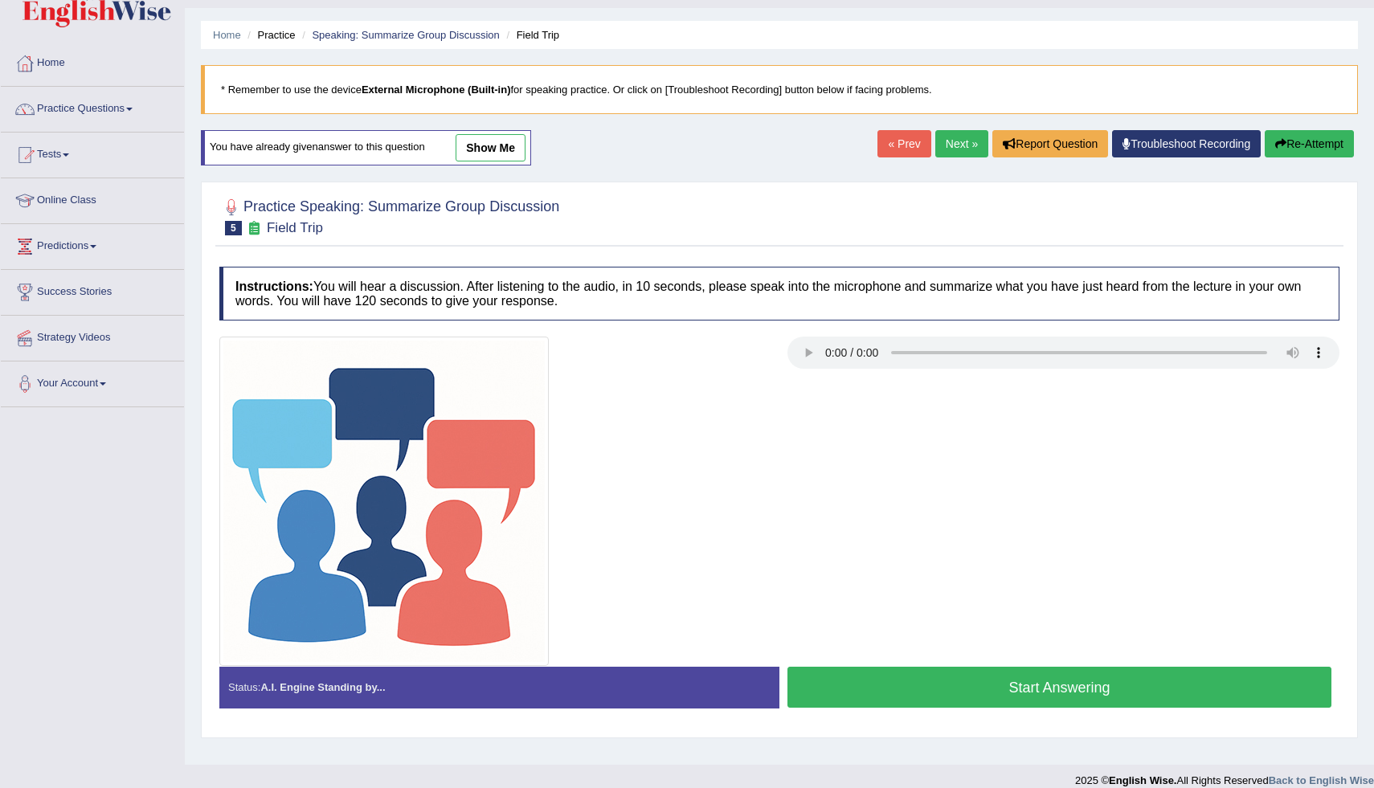
click at [1033, 702] on button "Start Answering" at bounding box center [1060, 687] width 544 height 41
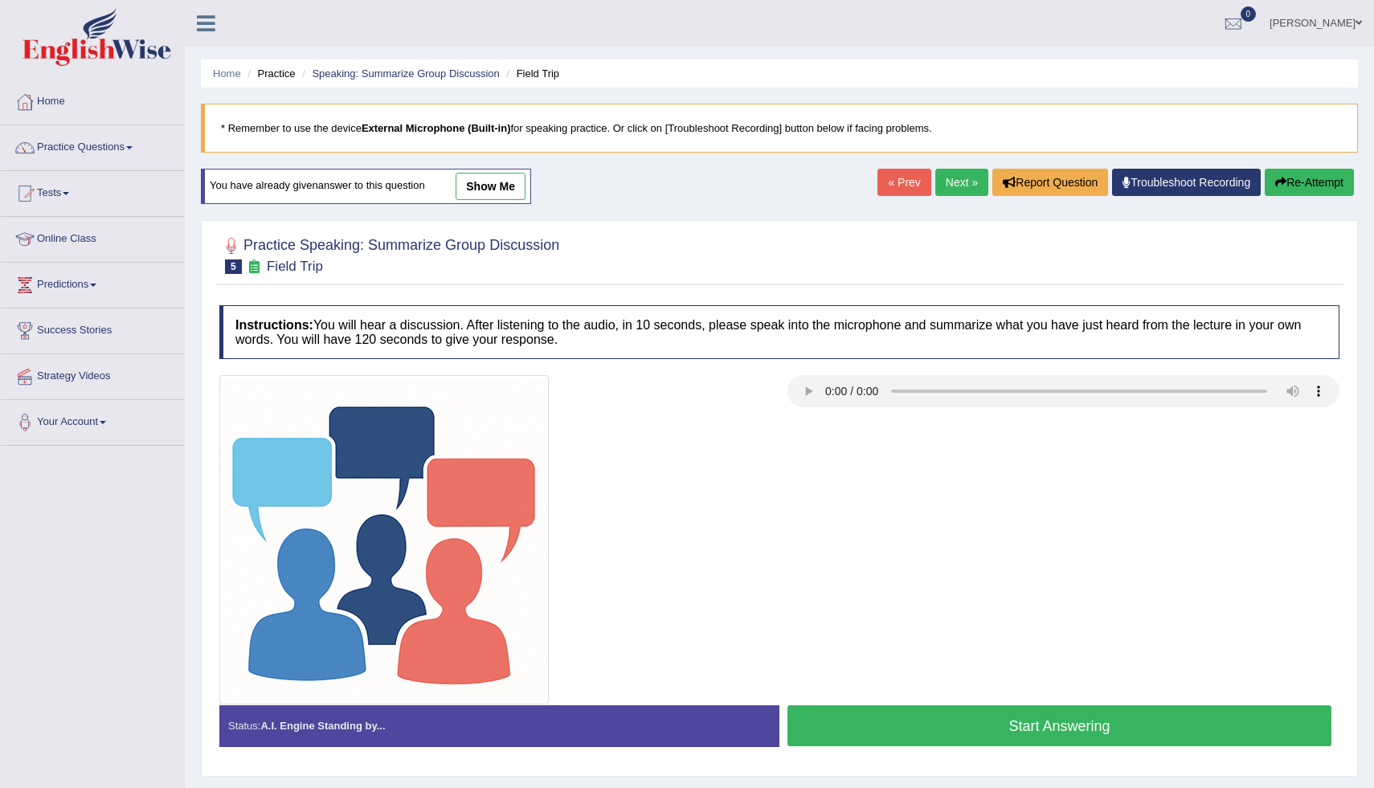
click at [907, 725] on button "Start Answering" at bounding box center [1060, 726] width 544 height 41
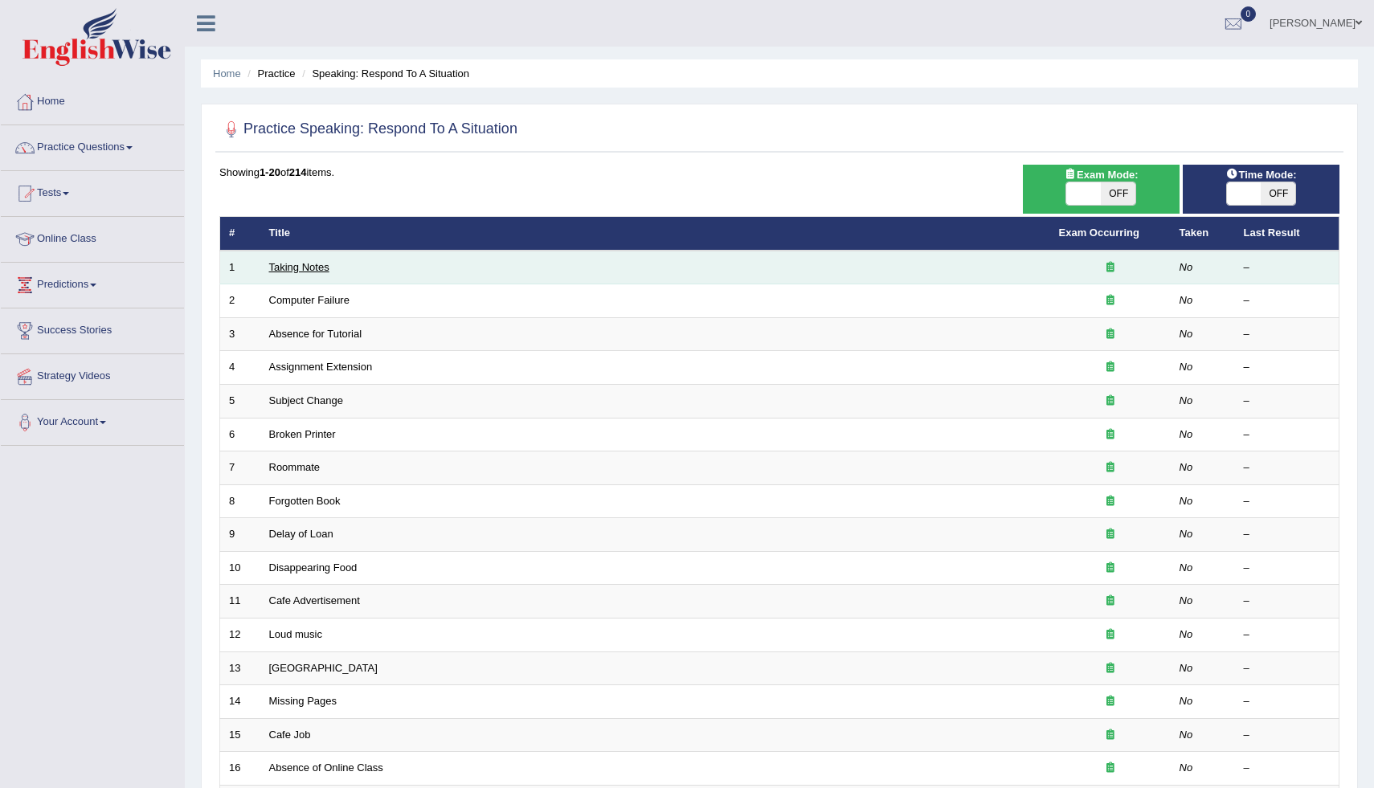
click at [271, 268] on link "Taking Notes" at bounding box center [299, 267] width 60 height 12
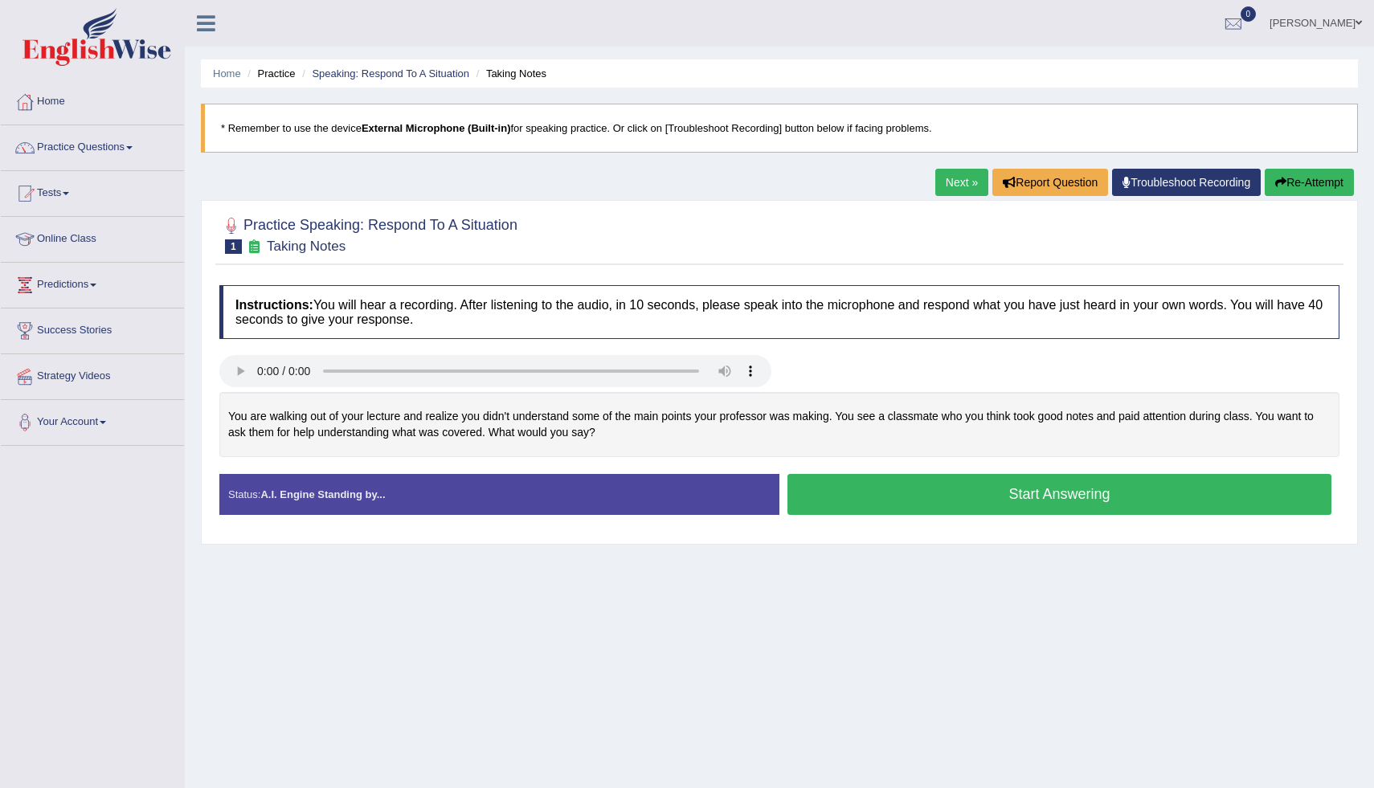
click at [933, 501] on button "Start Answering" at bounding box center [1060, 494] width 544 height 41
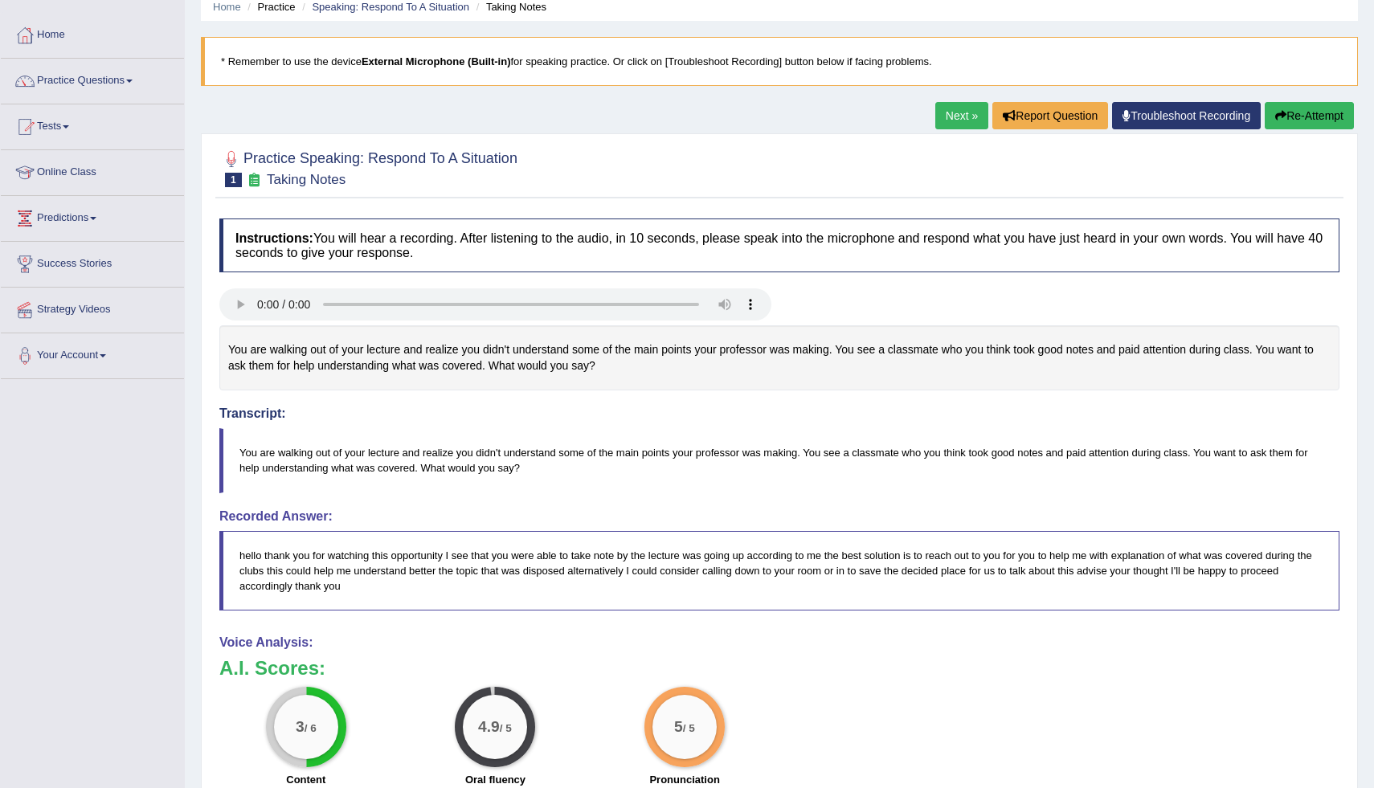
scroll to position [45, 0]
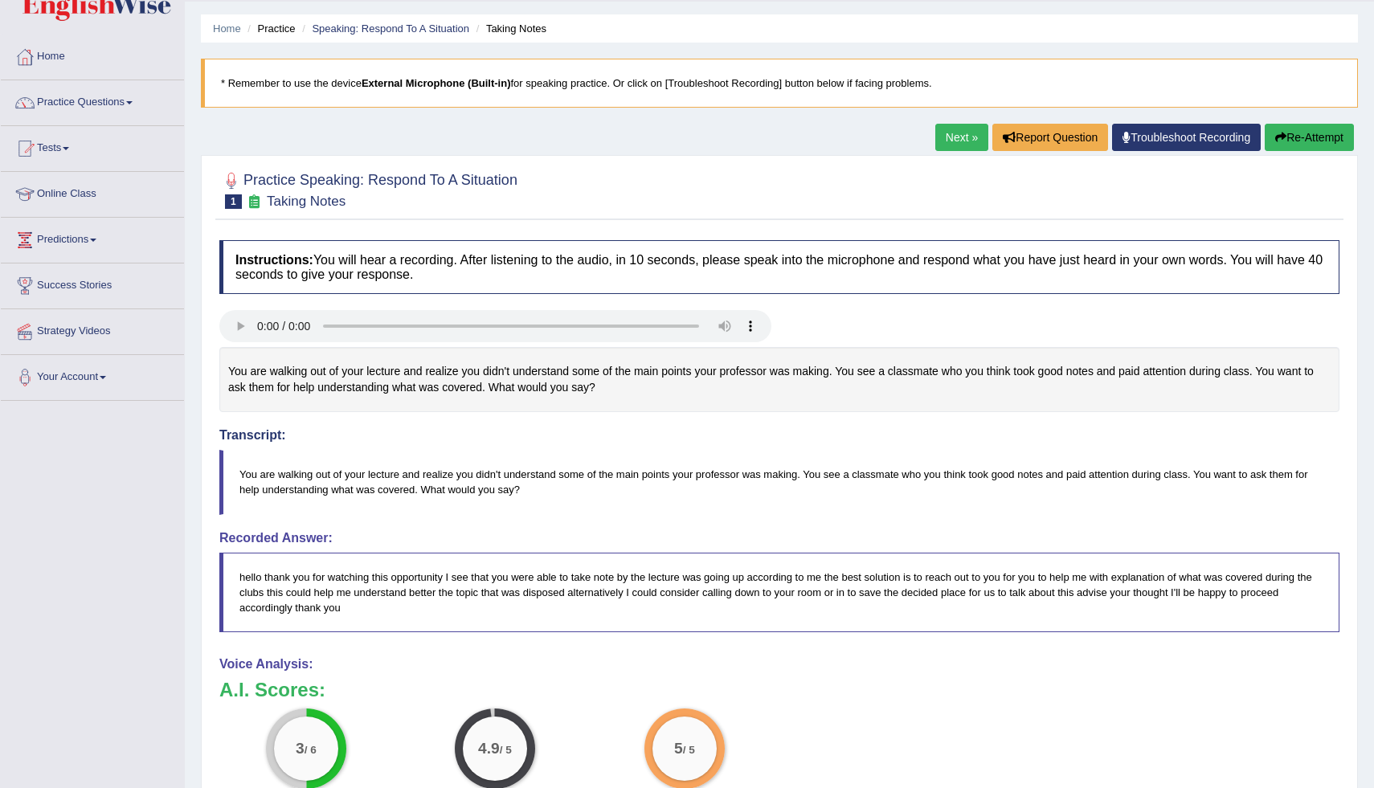
click at [1327, 135] on button "Re-Attempt" at bounding box center [1309, 137] width 89 height 27
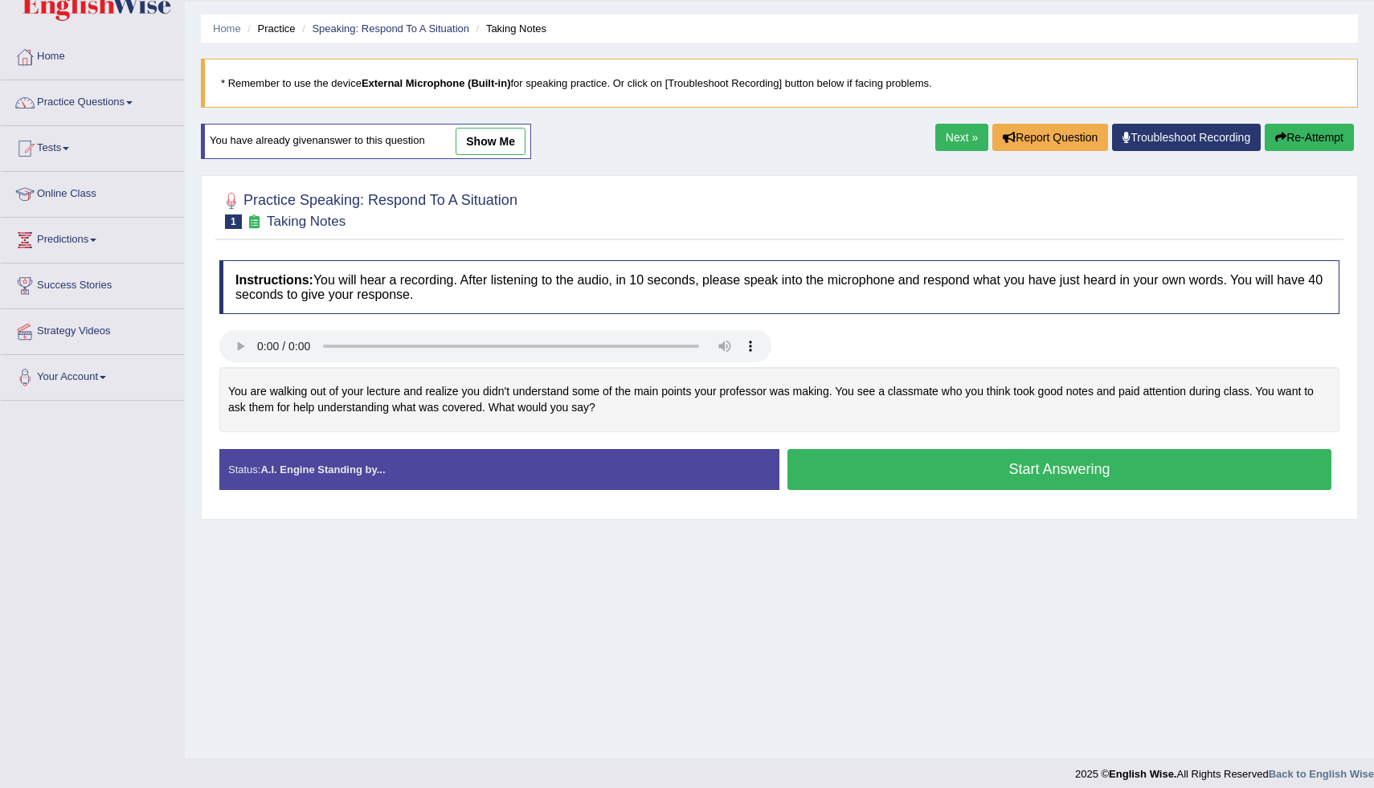
click at [1100, 473] on button "Start Answering" at bounding box center [1060, 469] width 544 height 41
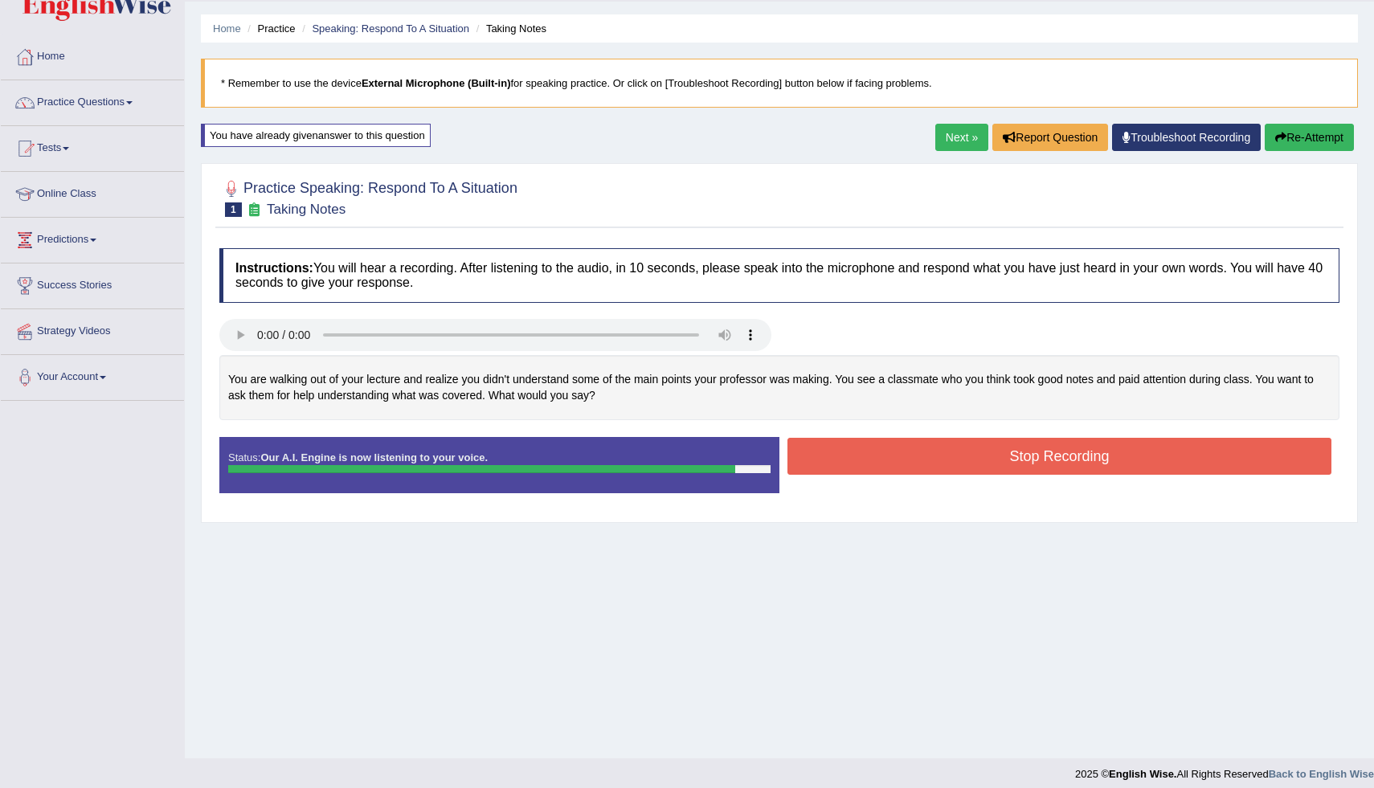
click at [1102, 461] on button "Stop Recording" at bounding box center [1060, 456] width 544 height 37
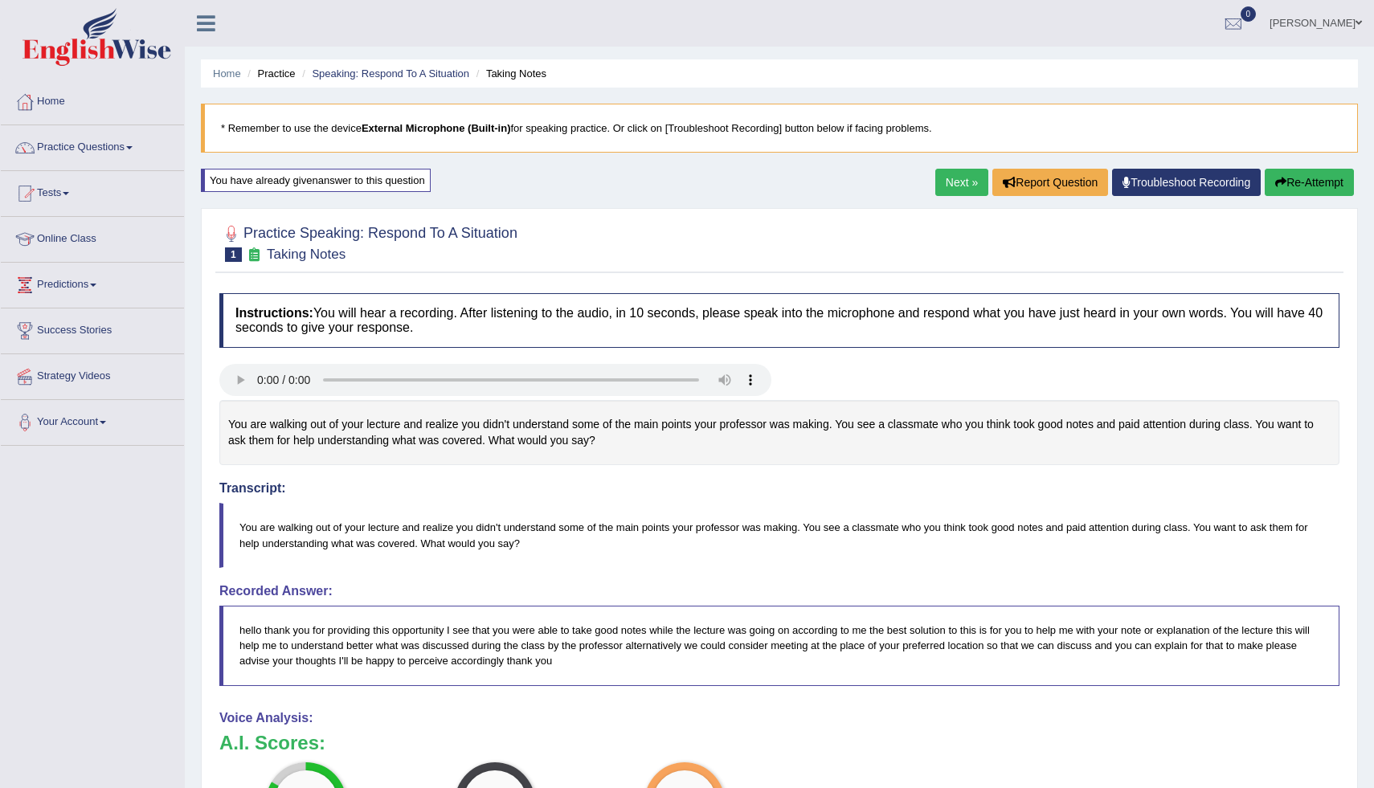
click at [963, 179] on link "Next »" at bounding box center [962, 182] width 53 height 27
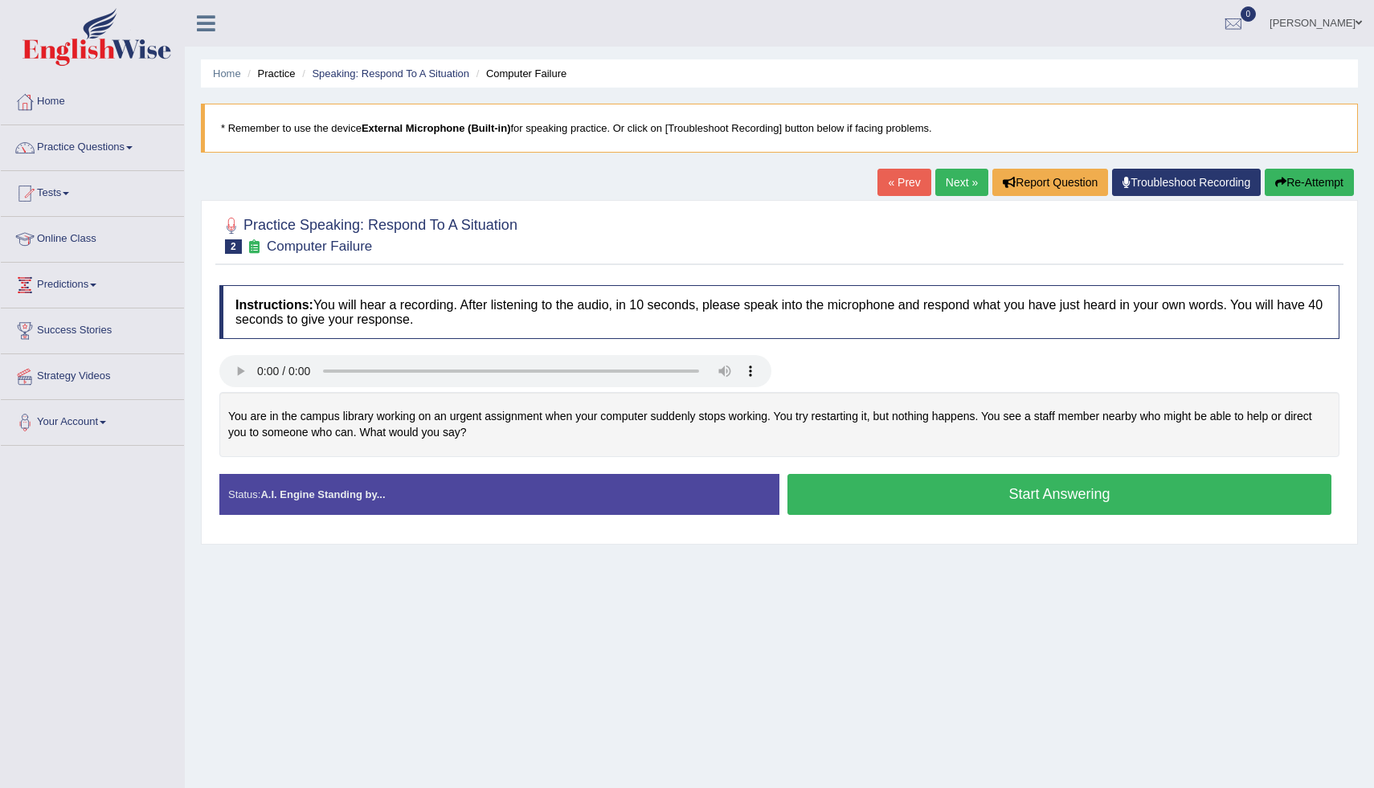
click at [947, 498] on button "Start Answering" at bounding box center [1060, 494] width 544 height 41
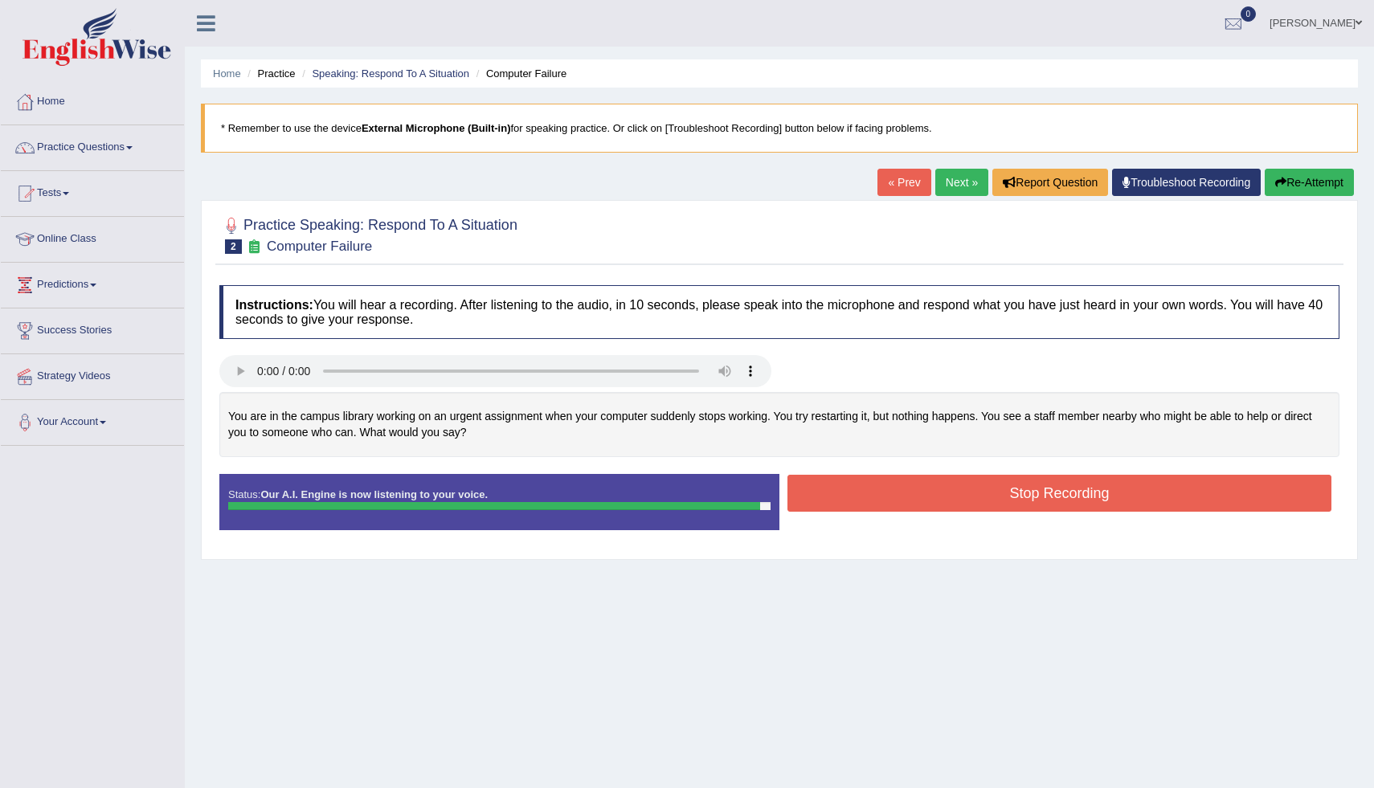
click at [947, 498] on button "Stop Recording" at bounding box center [1060, 493] width 544 height 37
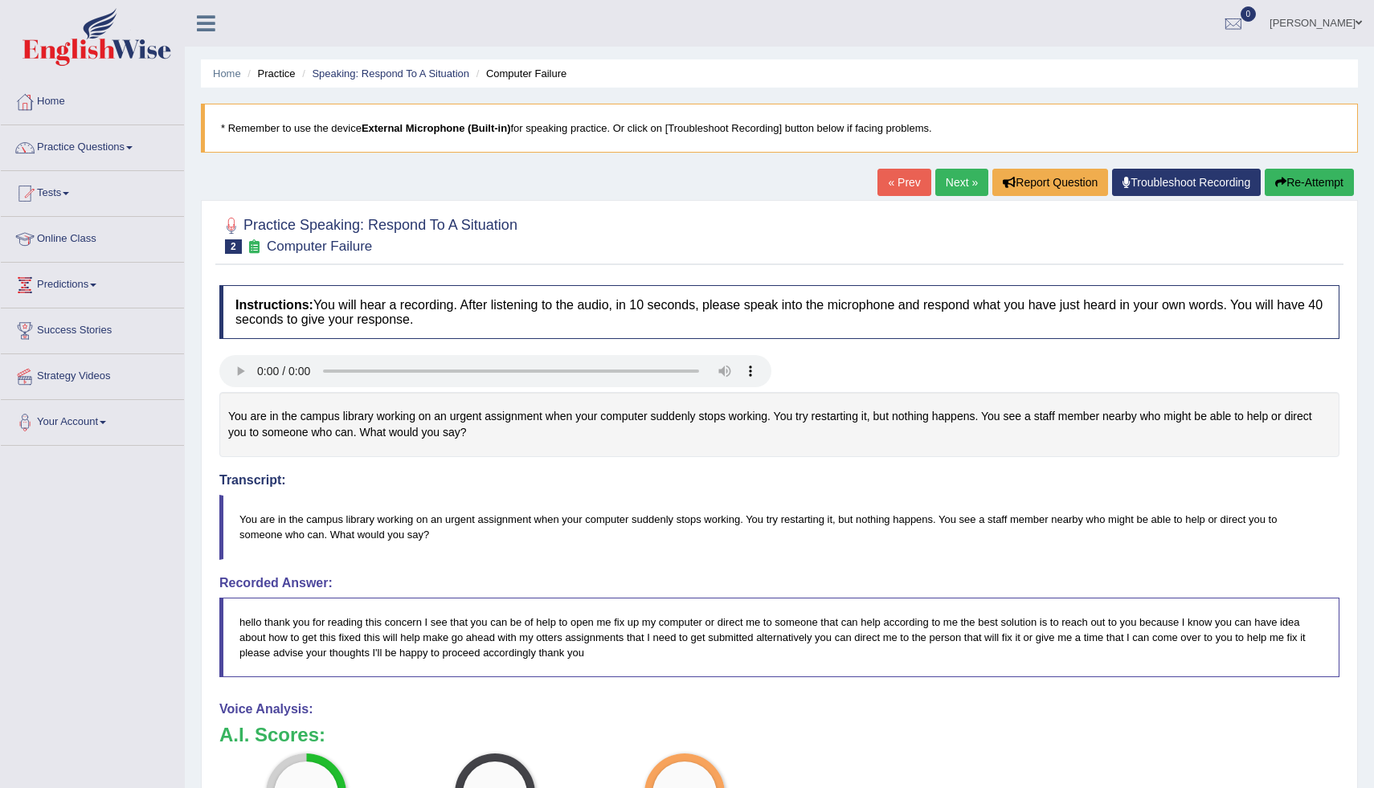
click at [1288, 178] on button "Re-Attempt" at bounding box center [1309, 182] width 89 height 27
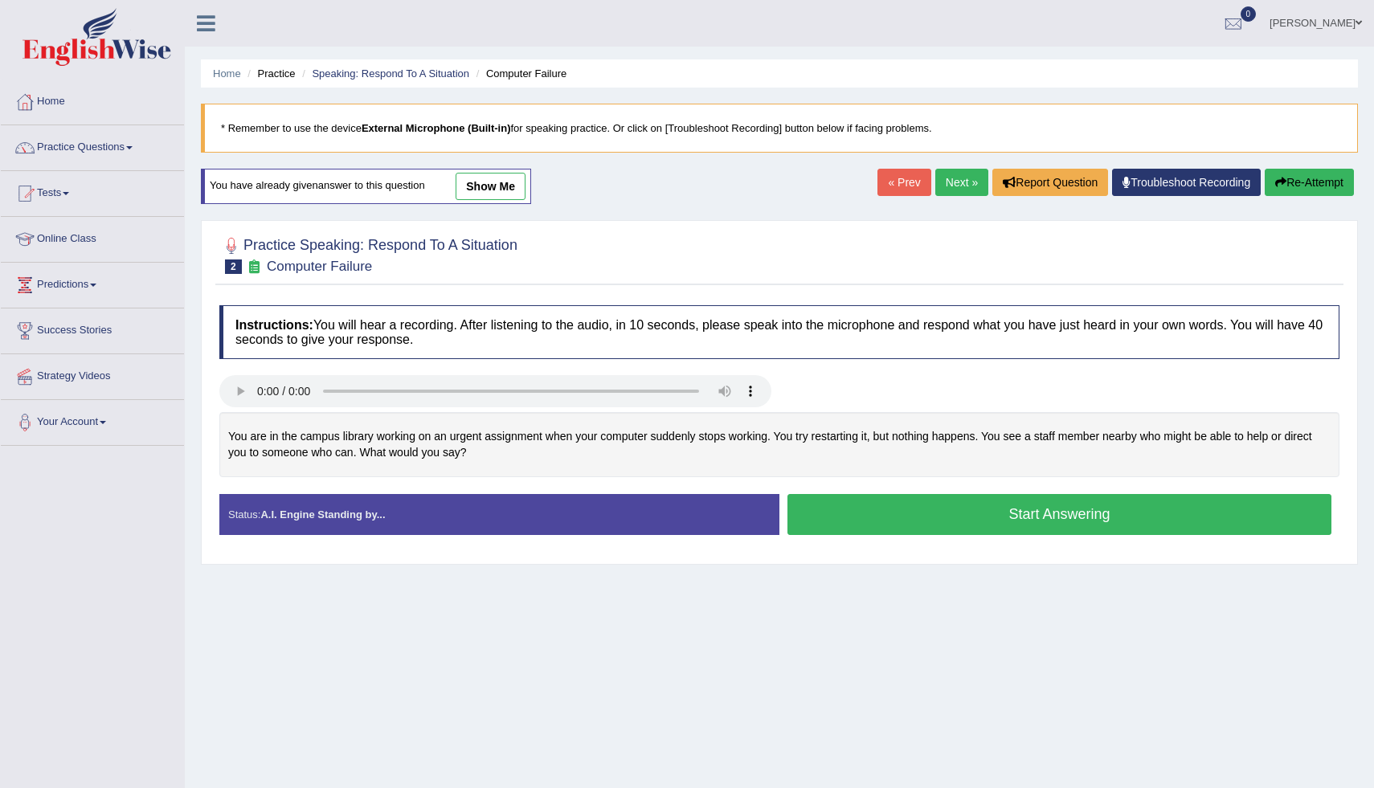
click at [945, 524] on button "Start Answering" at bounding box center [1060, 514] width 544 height 41
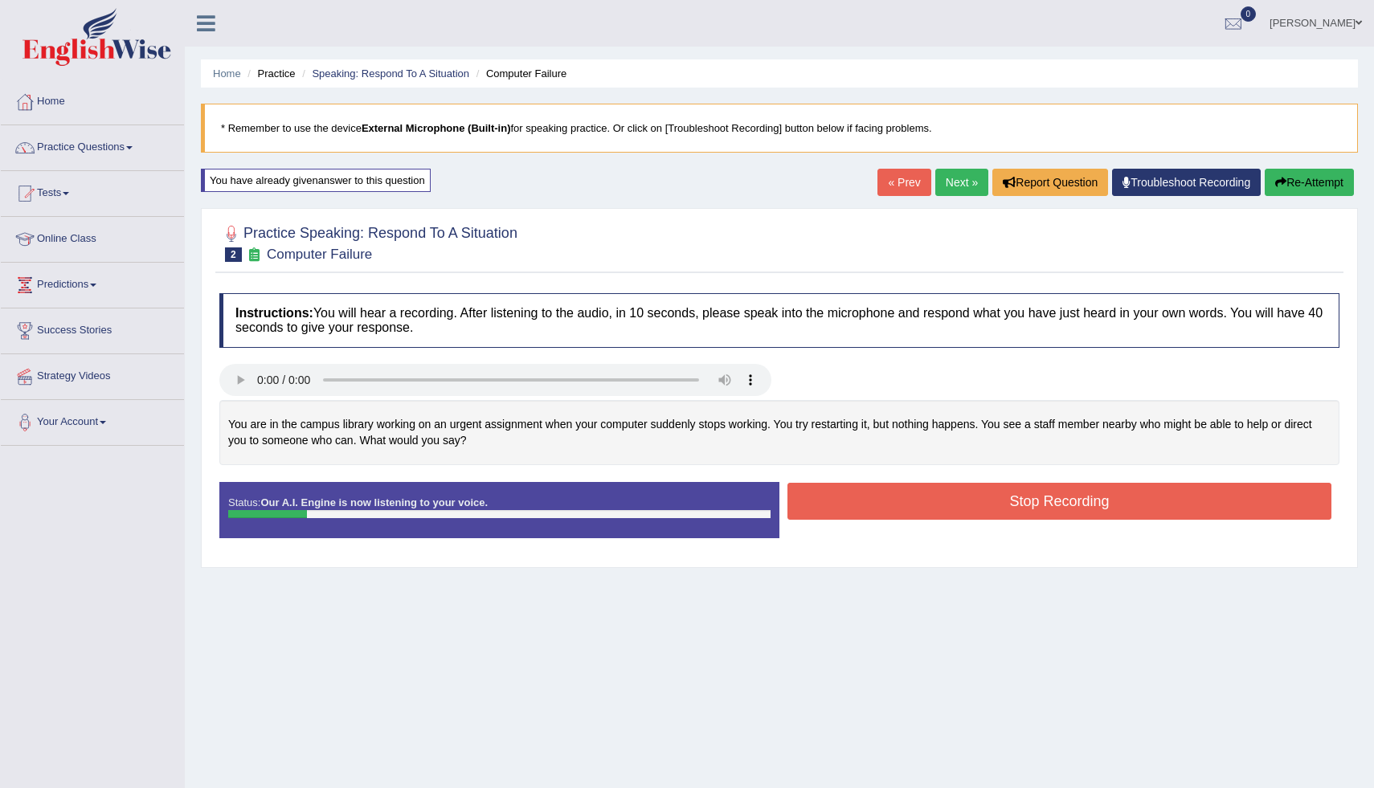
click at [1310, 171] on button "Re-Attempt" at bounding box center [1309, 182] width 89 height 27
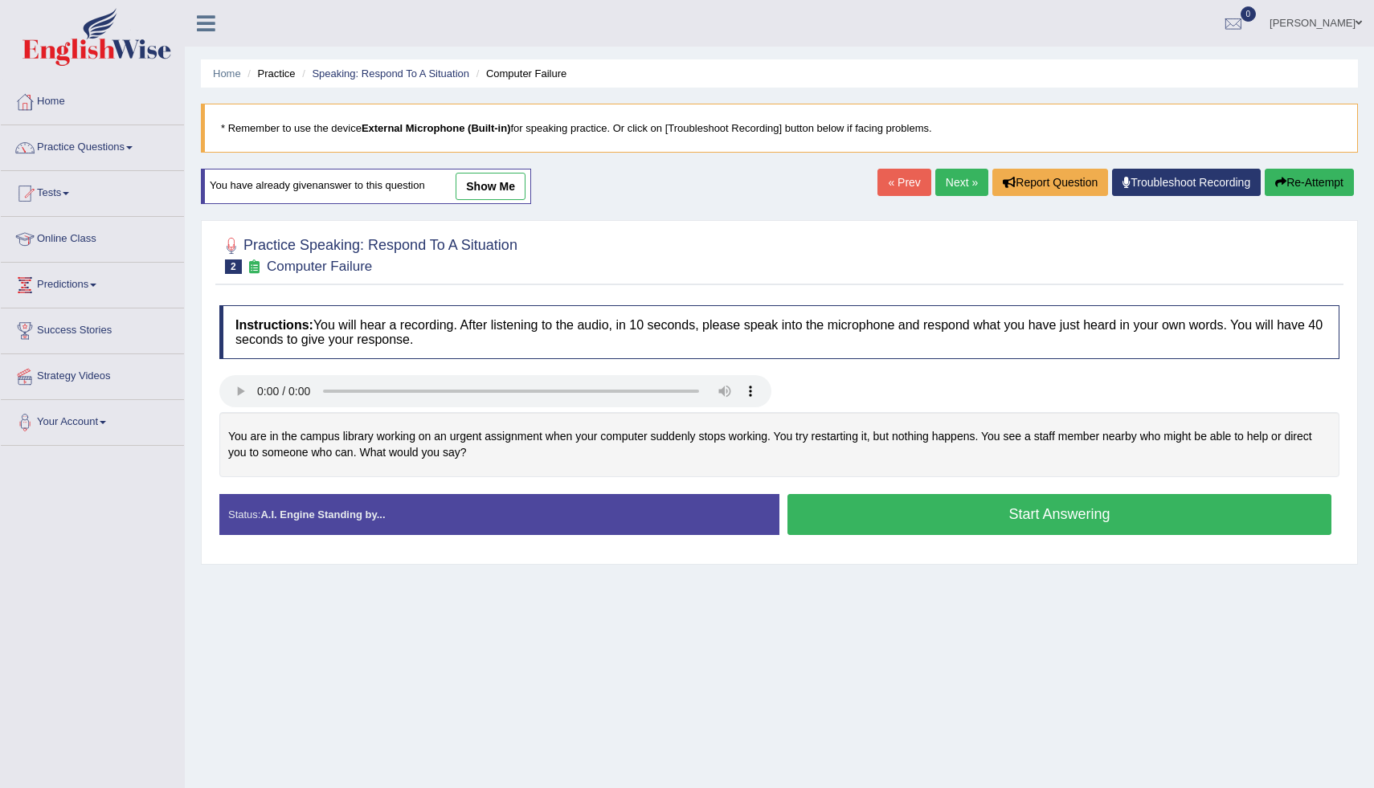
click at [954, 519] on button "Start Answering" at bounding box center [1060, 514] width 544 height 41
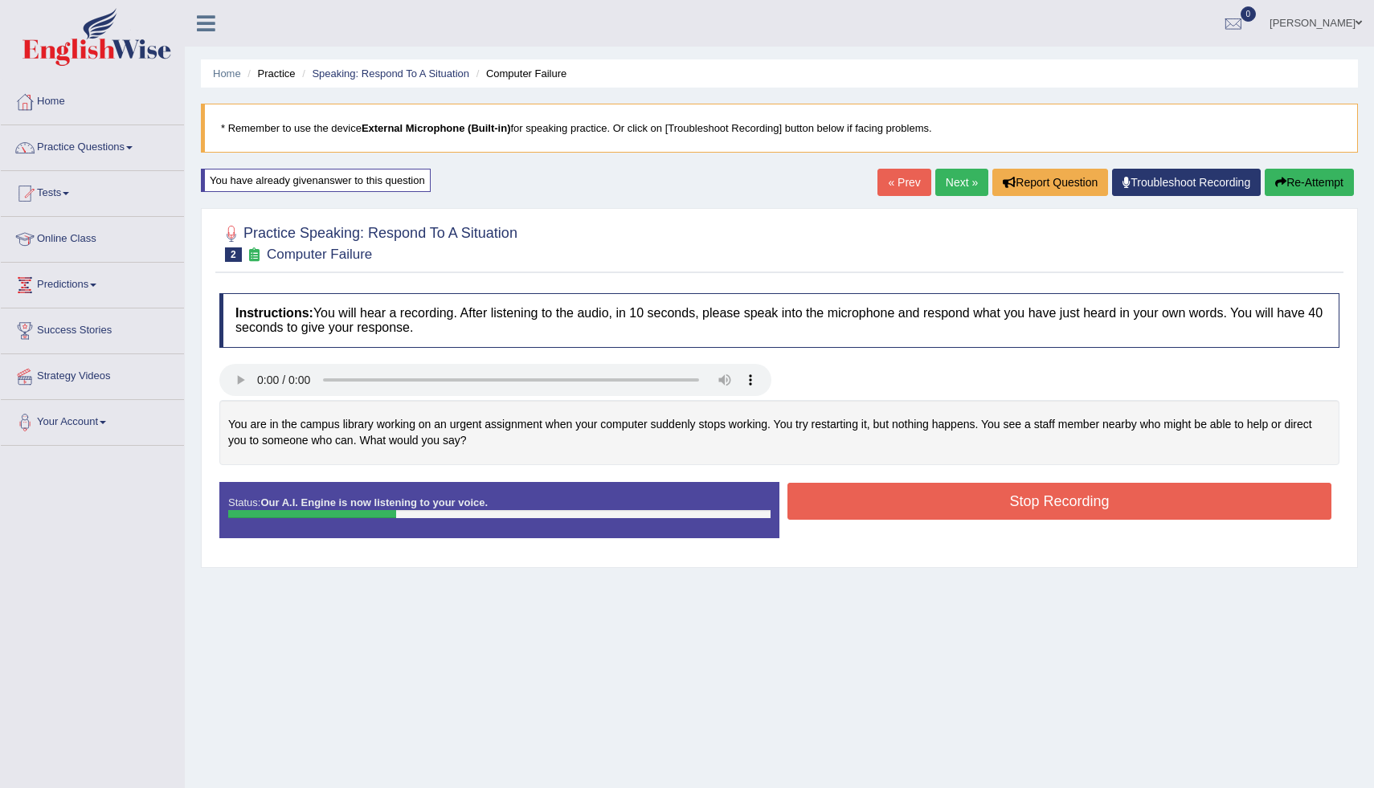
click at [1303, 189] on button "Re-Attempt" at bounding box center [1309, 182] width 89 height 27
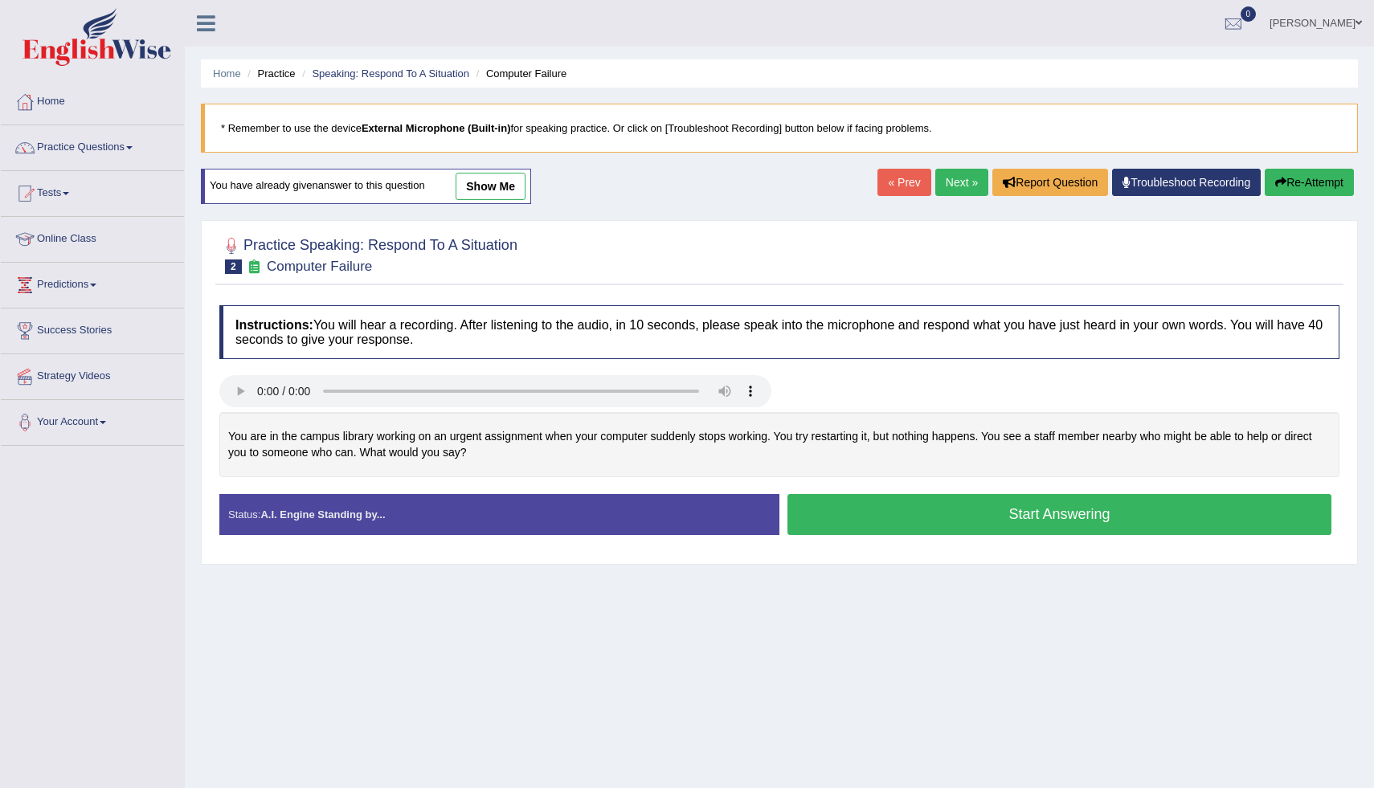
click at [1106, 518] on button "Start Answering" at bounding box center [1060, 514] width 544 height 41
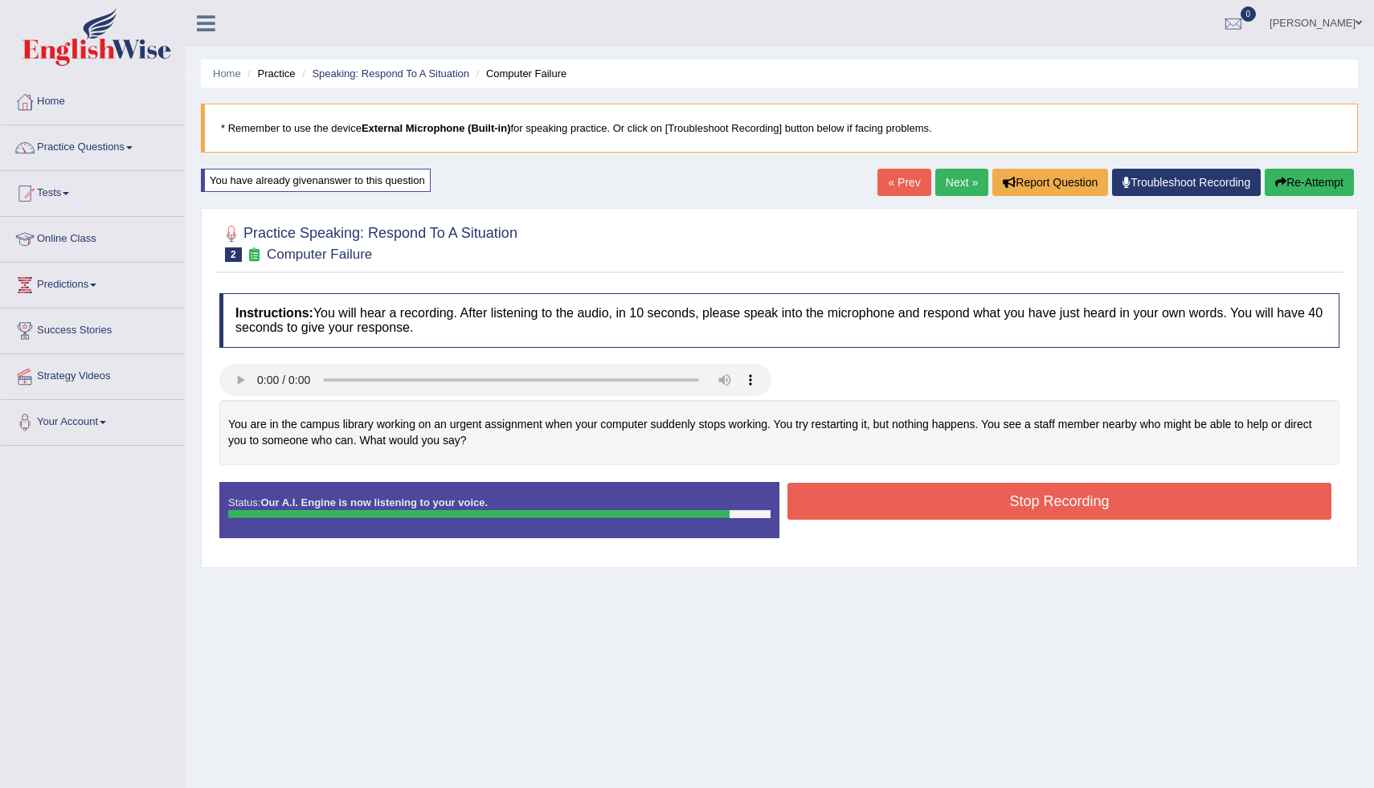
click at [1106, 518] on button "Stop Recording" at bounding box center [1060, 501] width 544 height 37
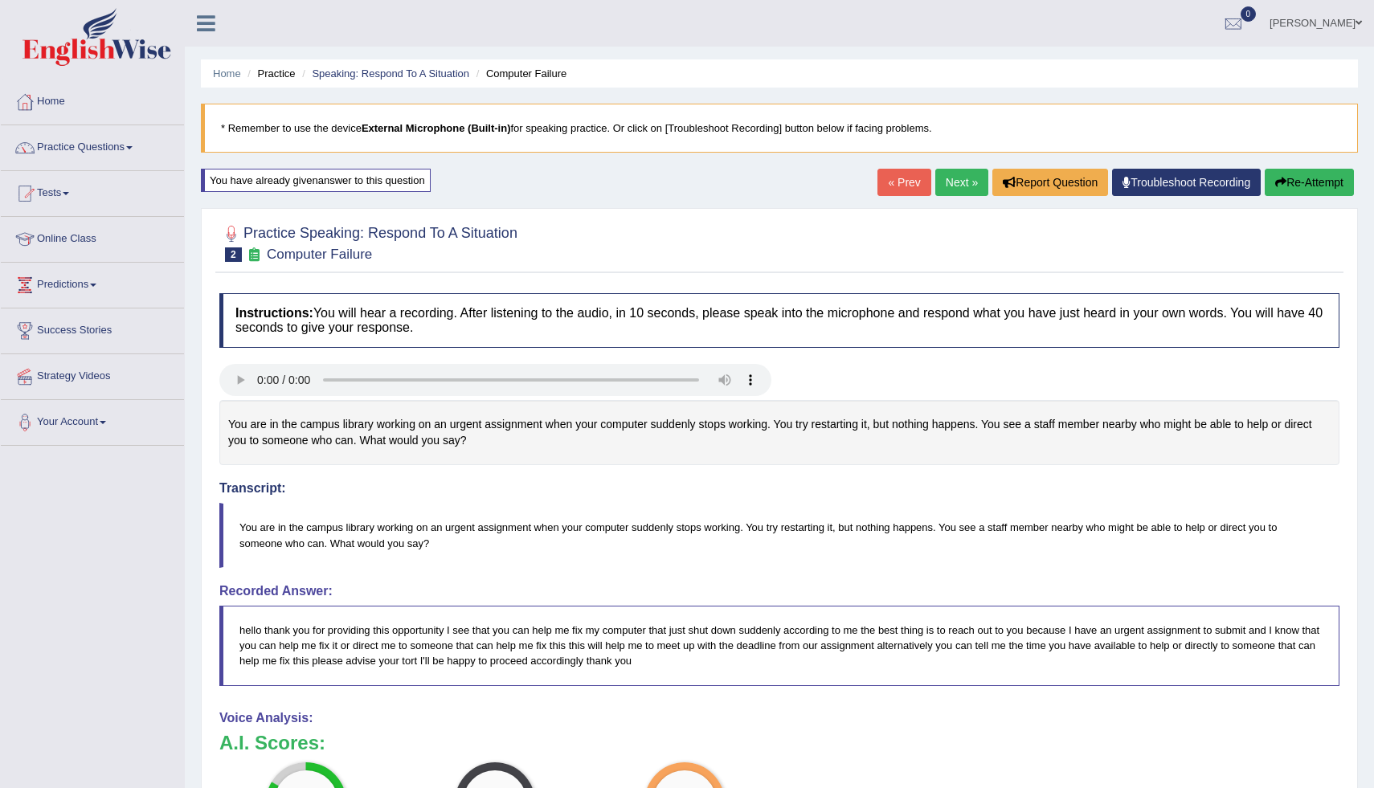
click at [943, 186] on link "Next »" at bounding box center [962, 182] width 53 height 27
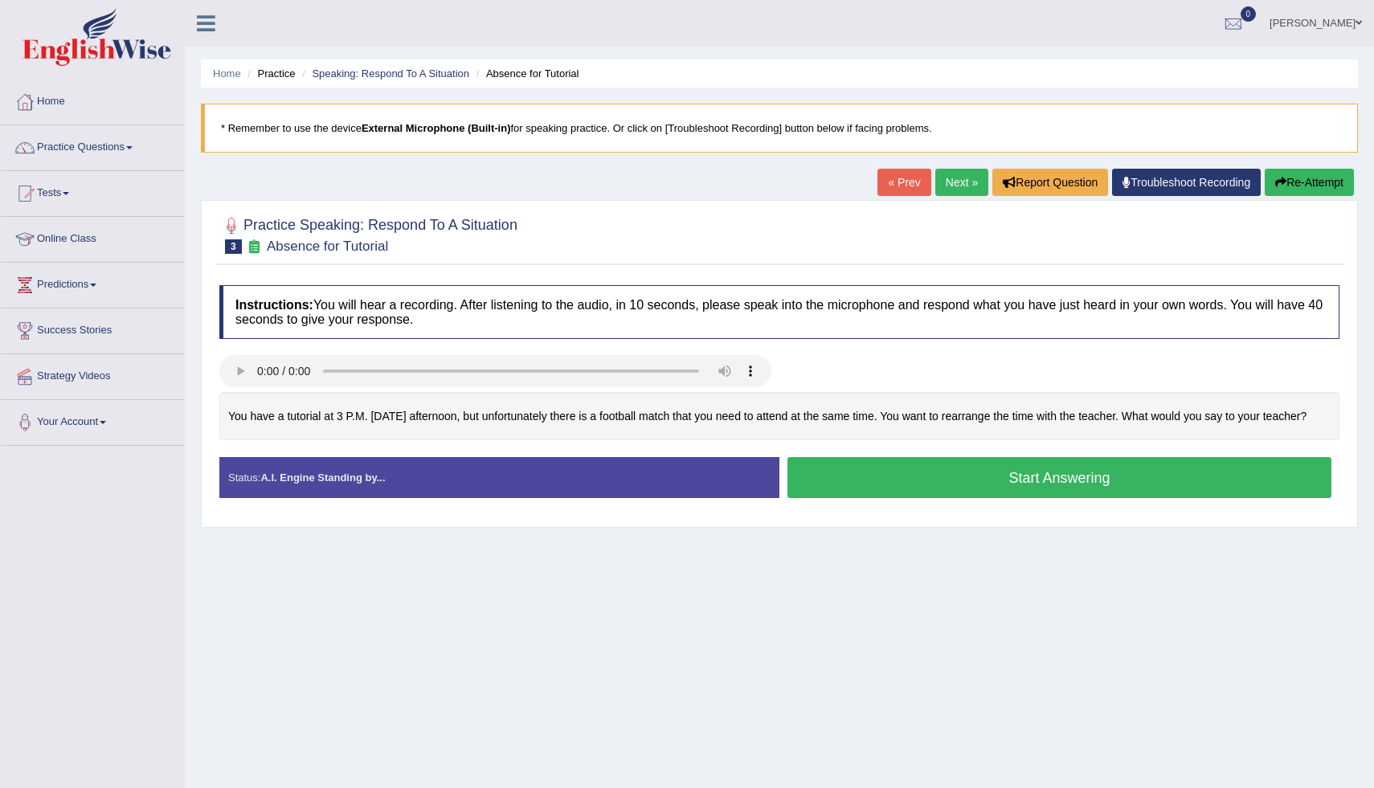
click at [1107, 496] on button "Start Answering" at bounding box center [1060, 477] width 544 height 41
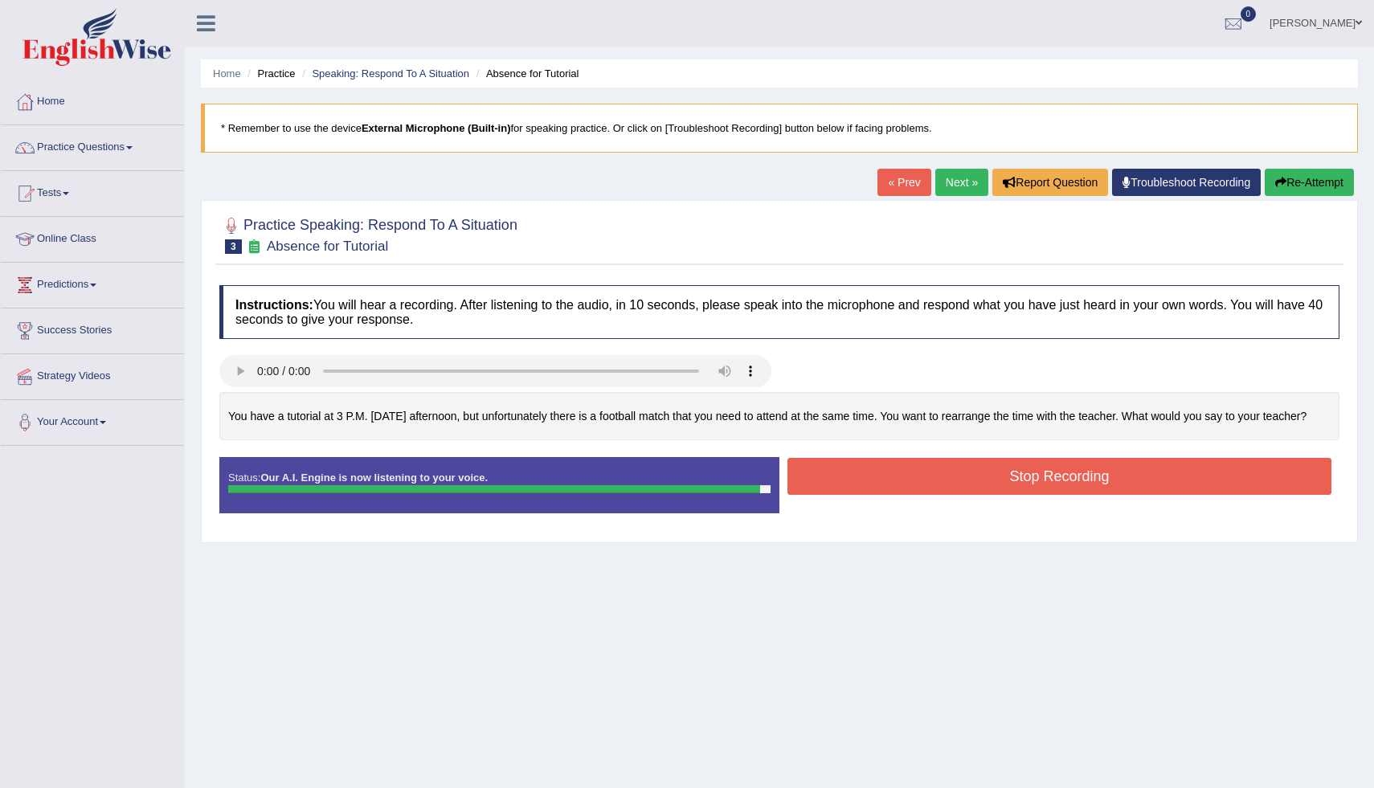
click at [1107, 495] on button "Stop Recording" at bounding box center [1060, 476] width 544 height 37
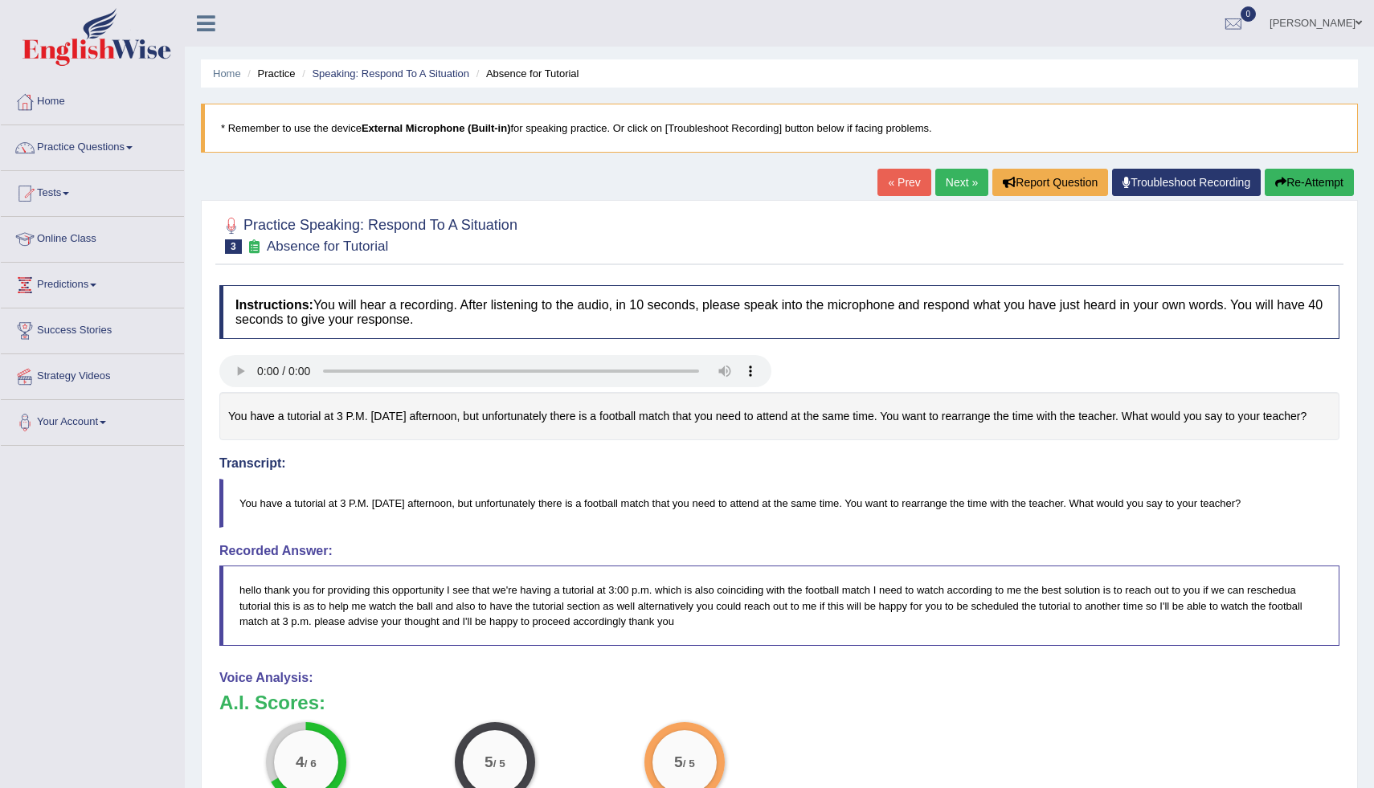
click at [1296, 182] on button "Re-Attempt" at bounding box center [1309, 182] width 89 height 27
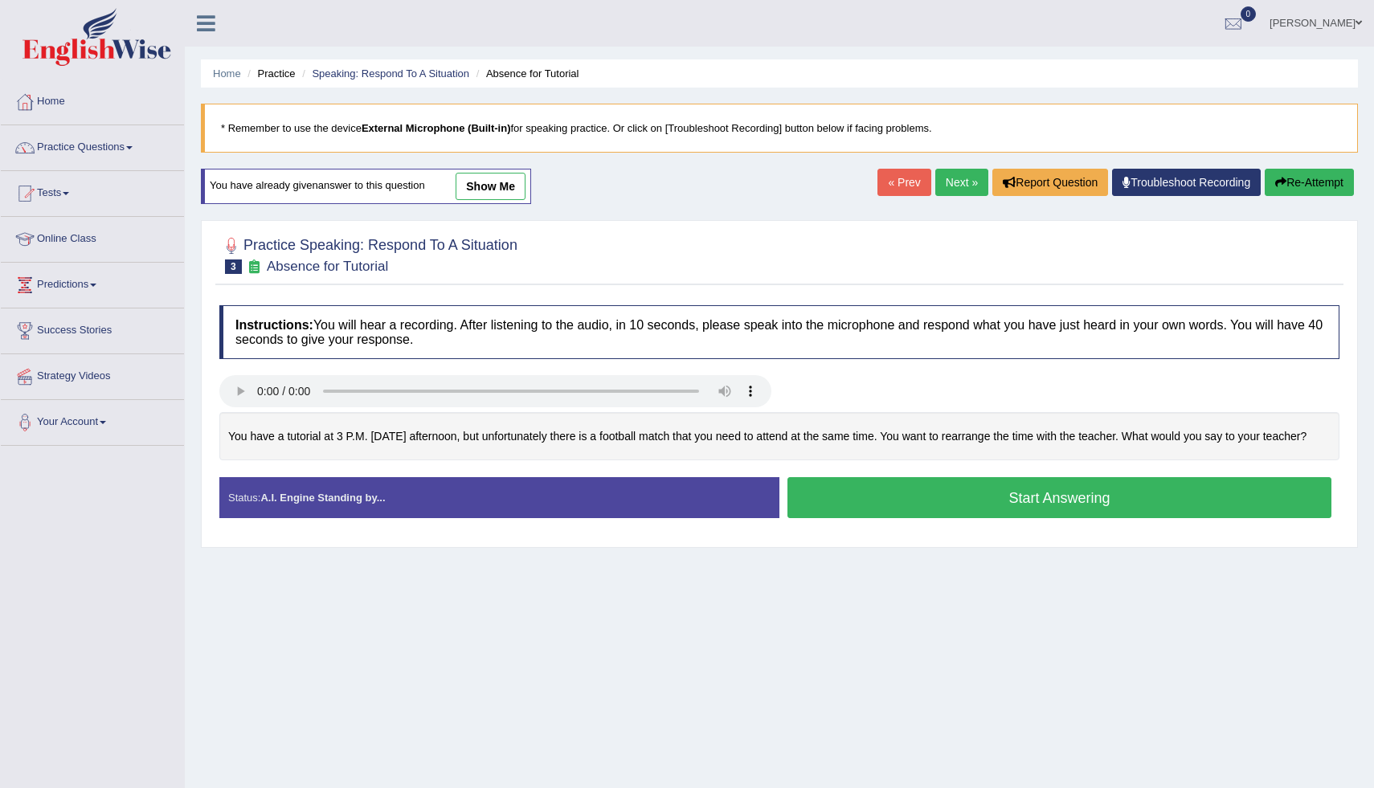
click at [1066, 518] on button "Start Answering" at bounding box center [1060, 497] width 544 height 41
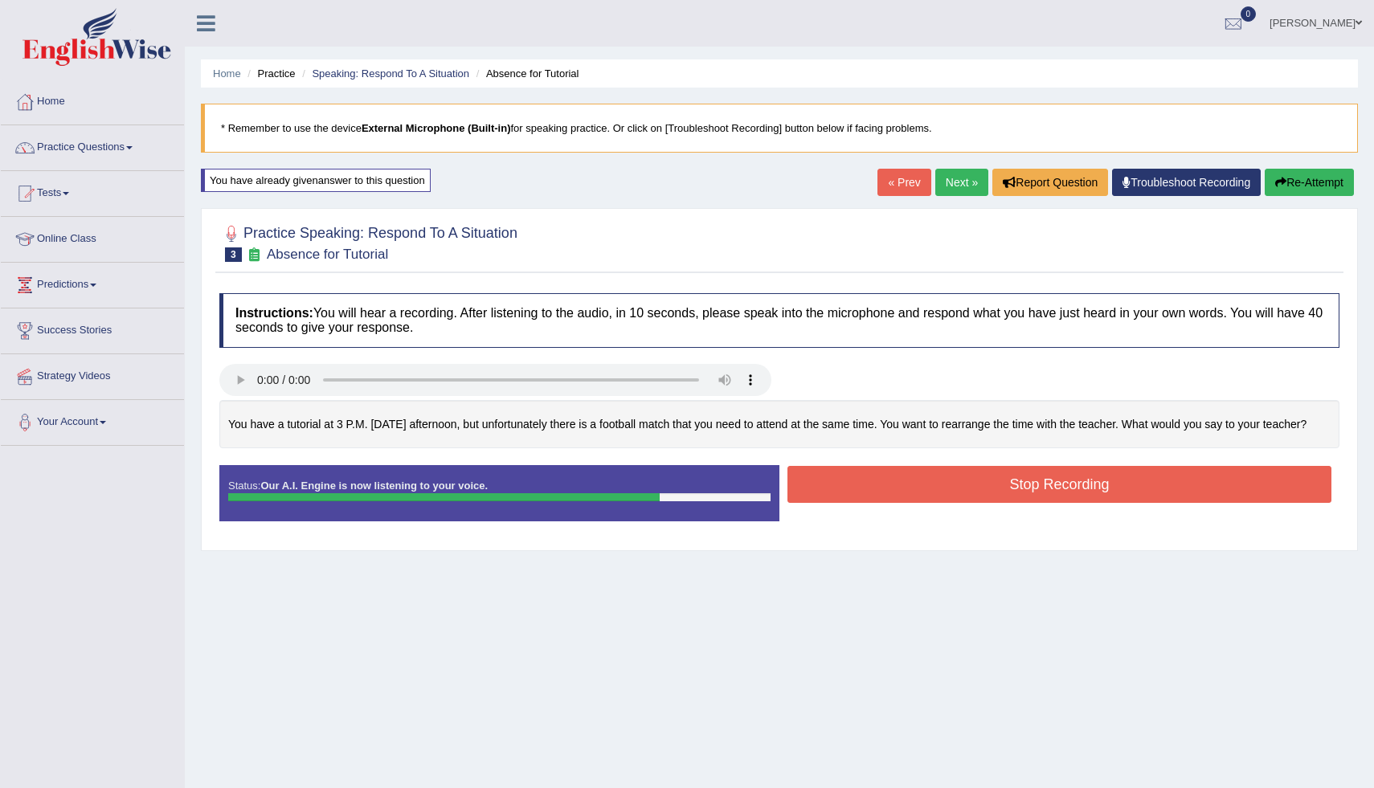
drag, startPoint x: 1066, startPoint y: 518, endPoint x: 1247, endPoint y: 270, distance: 307.0
click at [1073, 498] on button "Stop Recording" at bounding box center [1060, 484] width 544 height 37
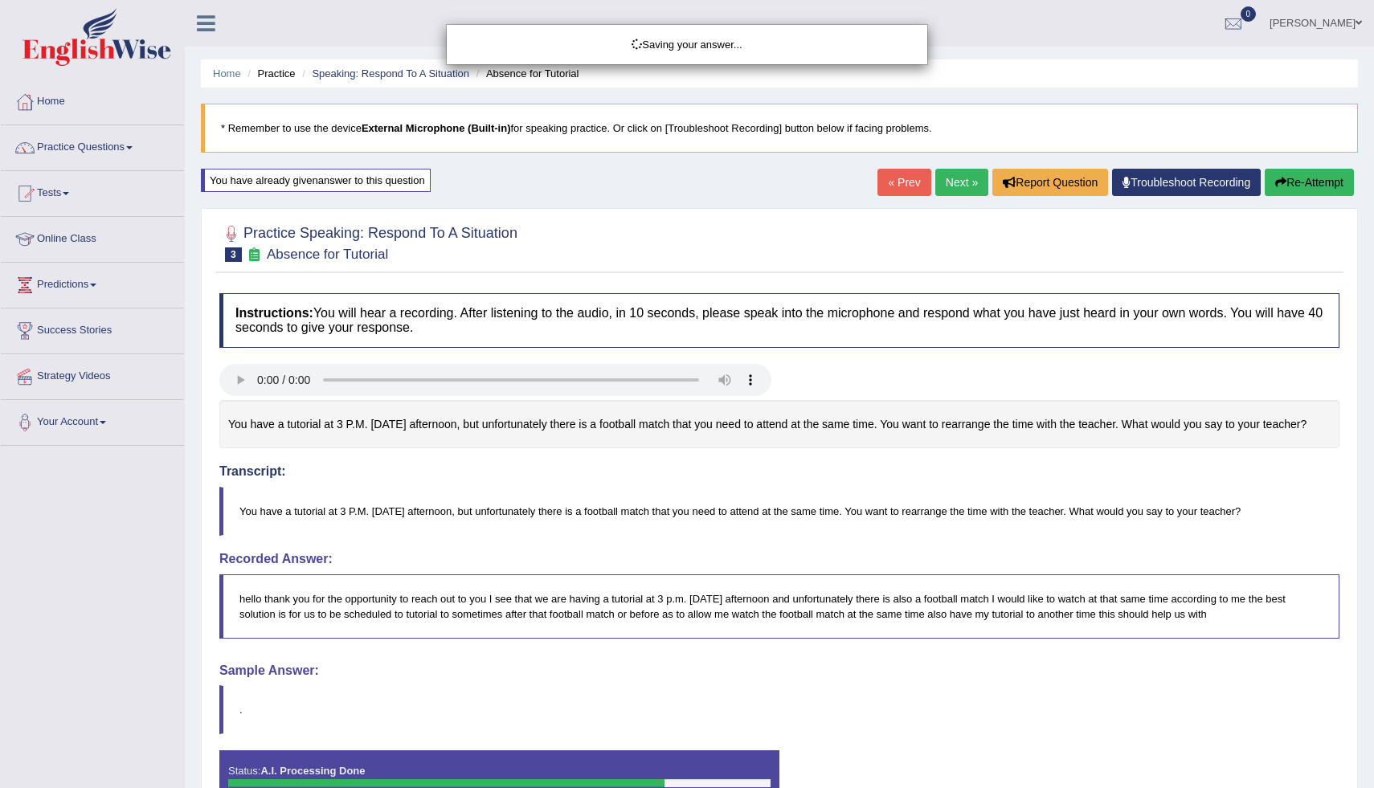
click at [1284, 191] on div "Saving your answer..." at bounding box center [687, 394] width 1374 height 788
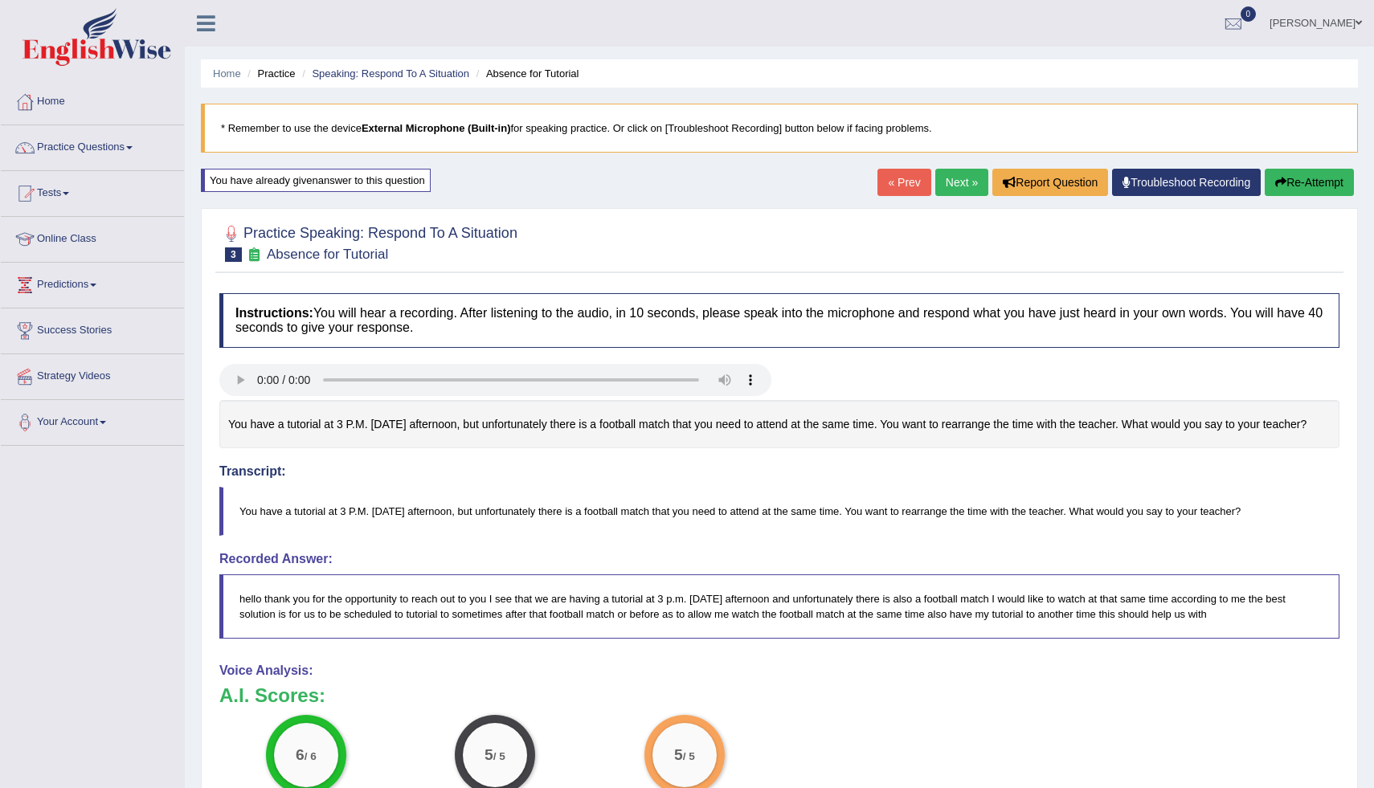
click at [1305, 175] on button "Re-Attempt" at bounding box center [1309, 182] width 89 height 27
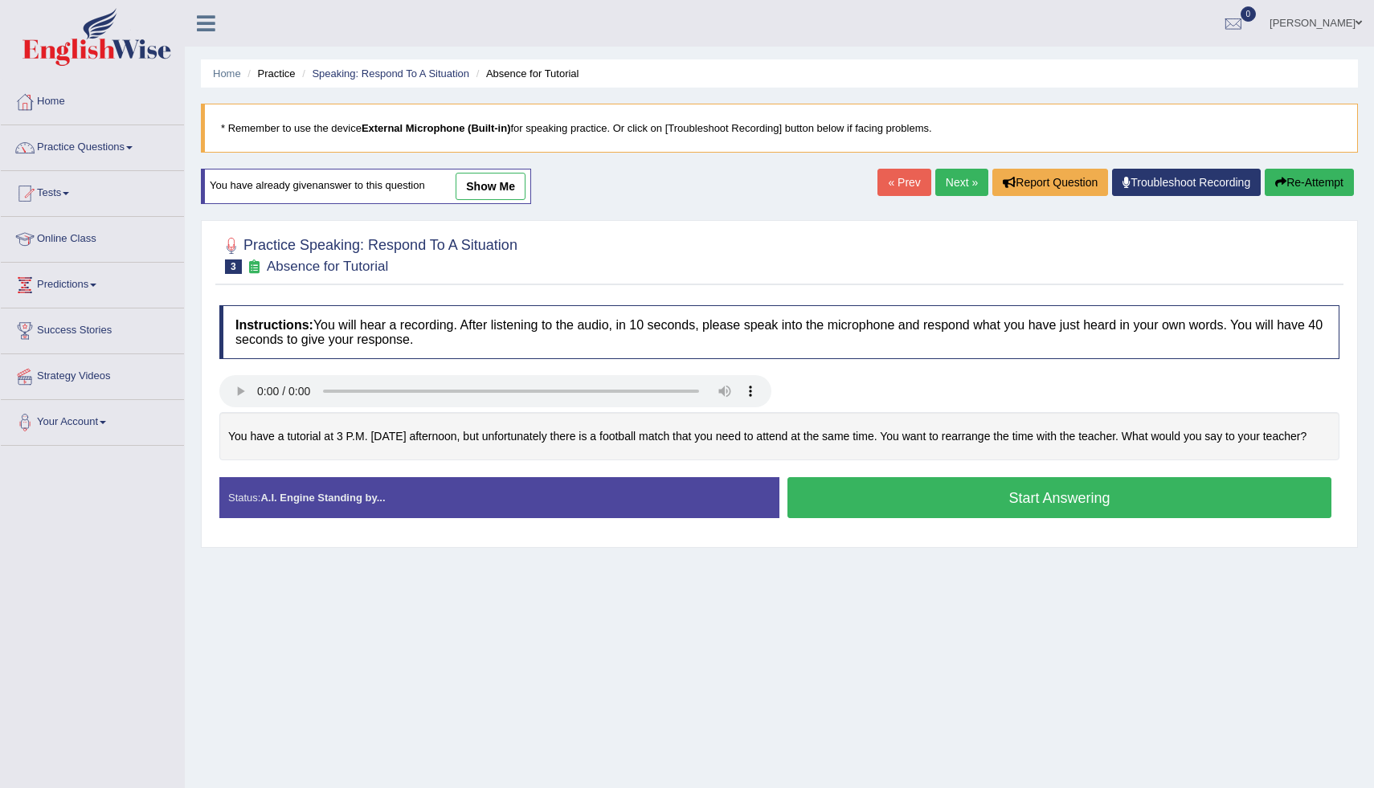
click at [1047, 516] on button "Start Answering" at bounding box center [1060, 497] width 544 height 41
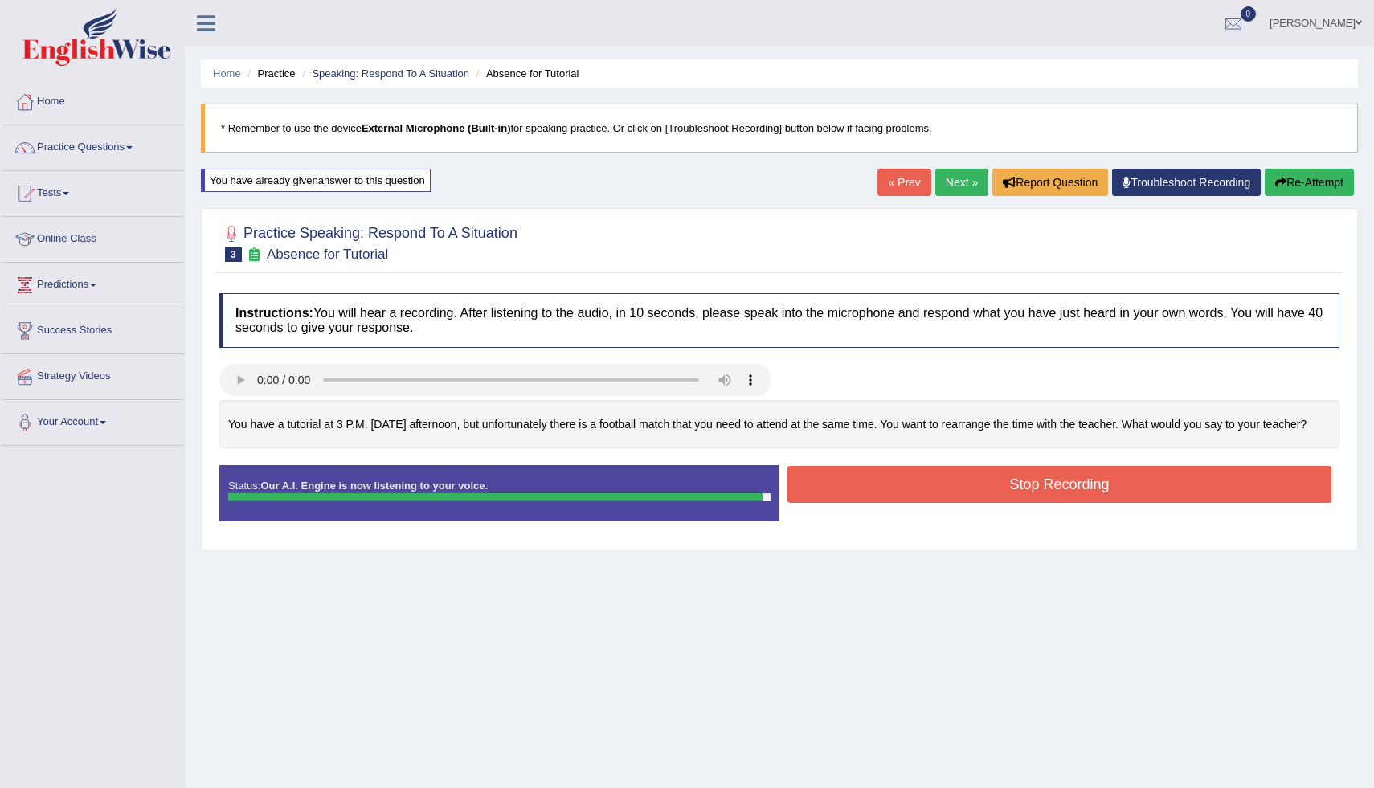
click at [1047, 503] on button "Stop Recording" at bounding box center [1060, 484] width 544 height 37
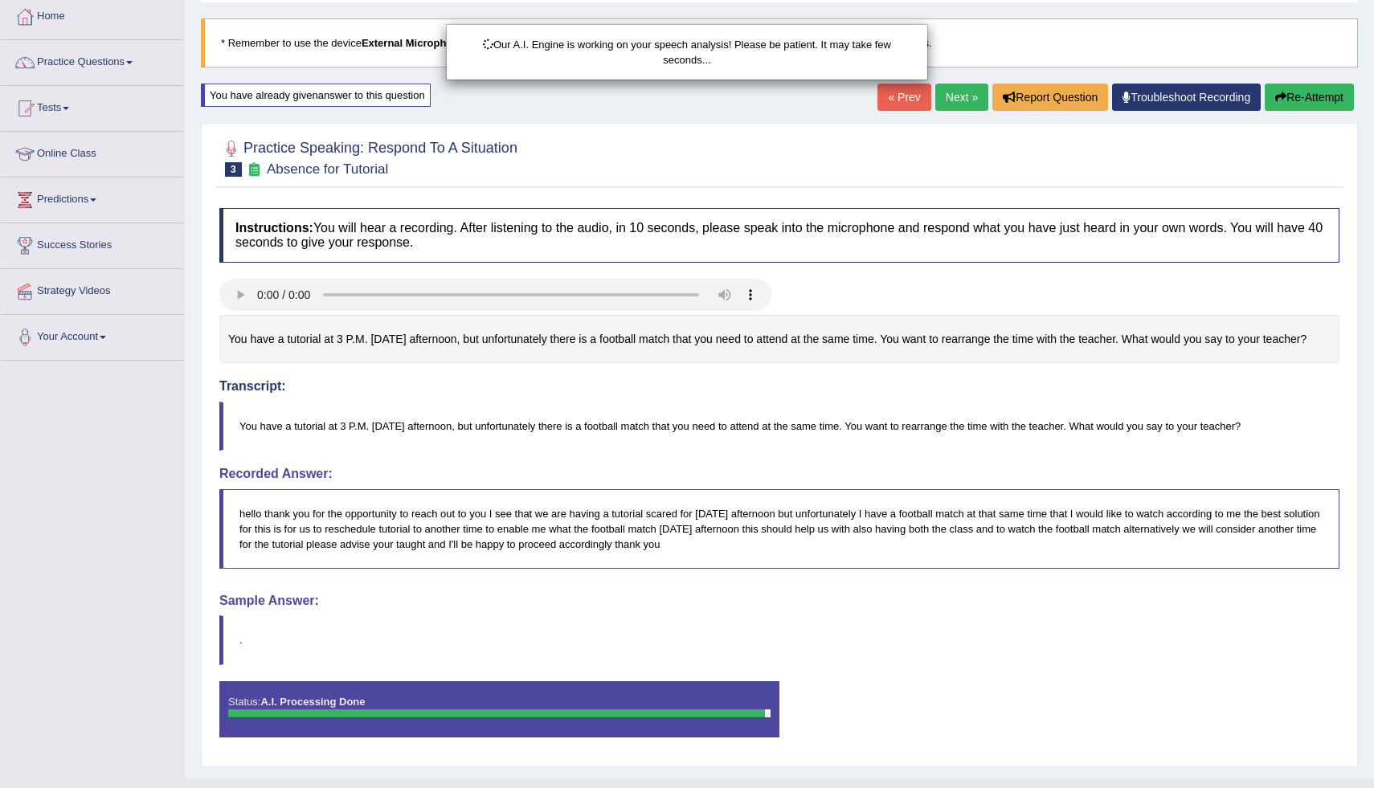
scroll to position [133, 0]
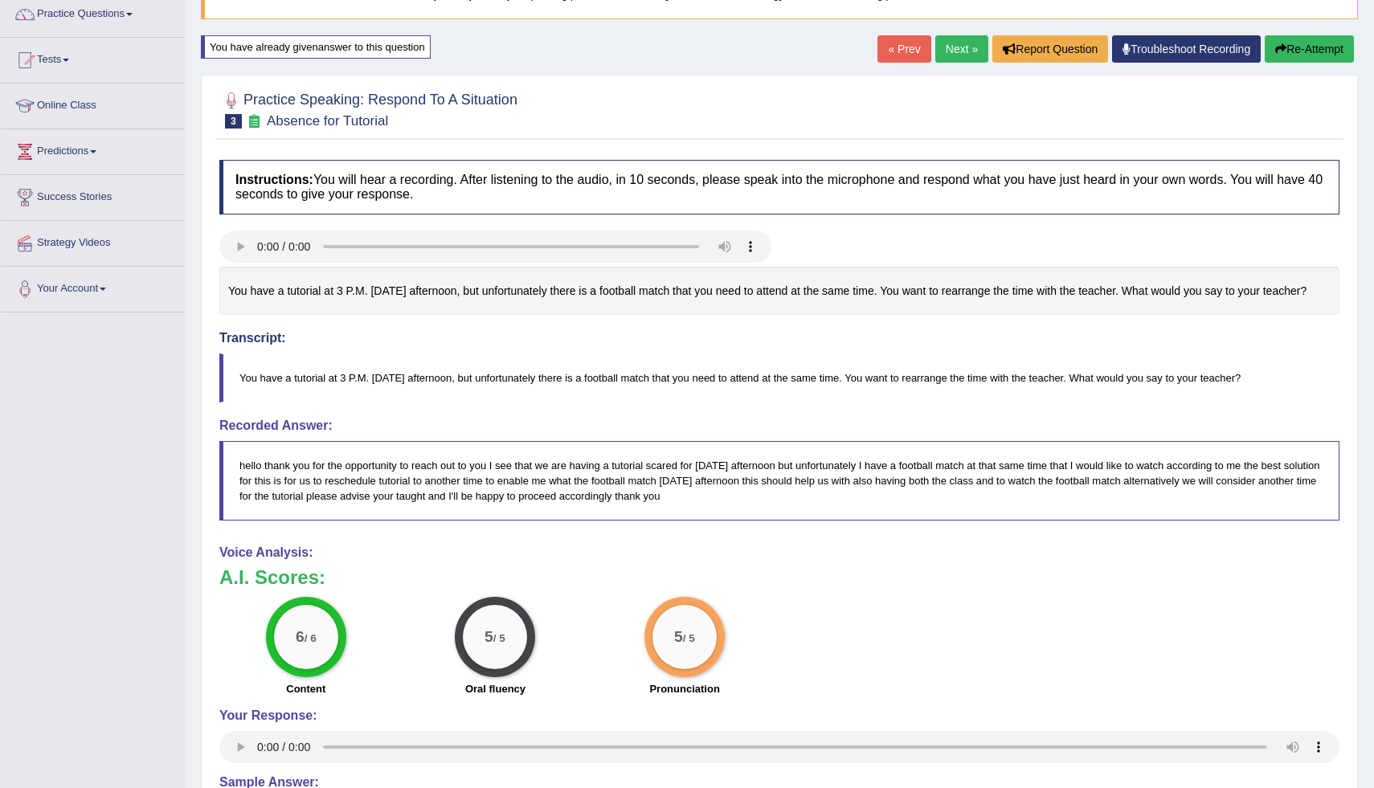
click at [944, 51] on link "Next »" at bounding box center [962, 48] width 53 height 27
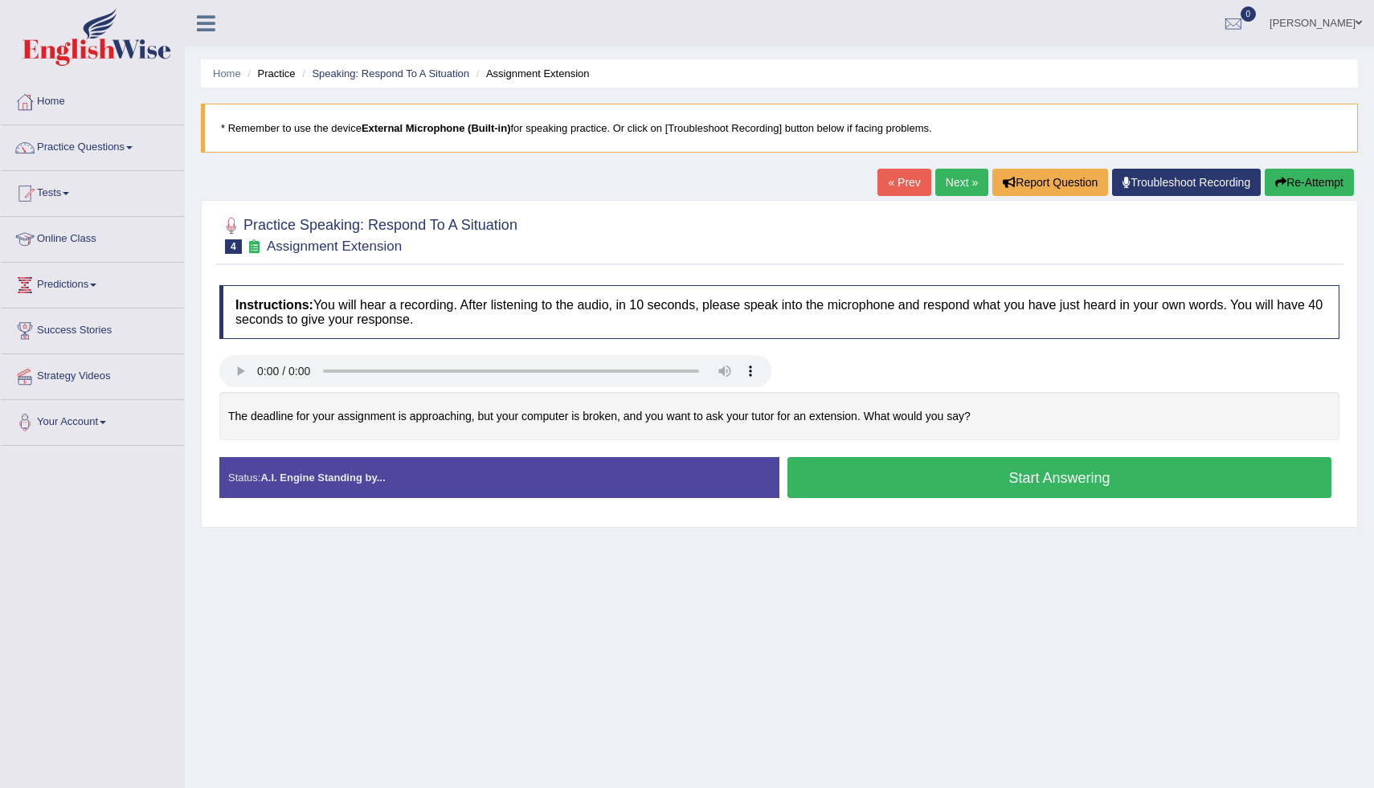
click at [915, 478] on button "Start Answering" at bounding box center [1060, 477] width 544 height 41
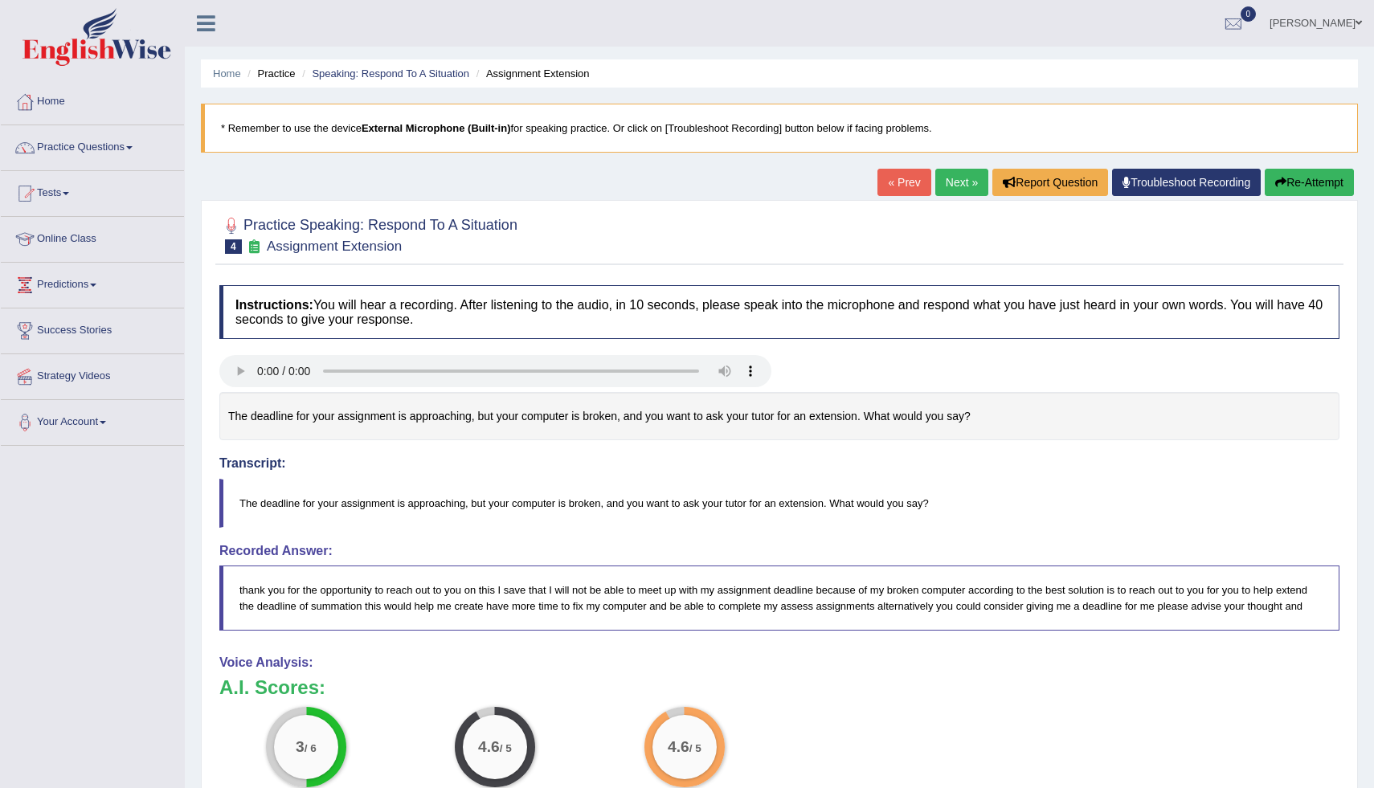
click at [1298, 185] on button "Re-Attempt" at bounding box center [1309, 182] width 89 height 27
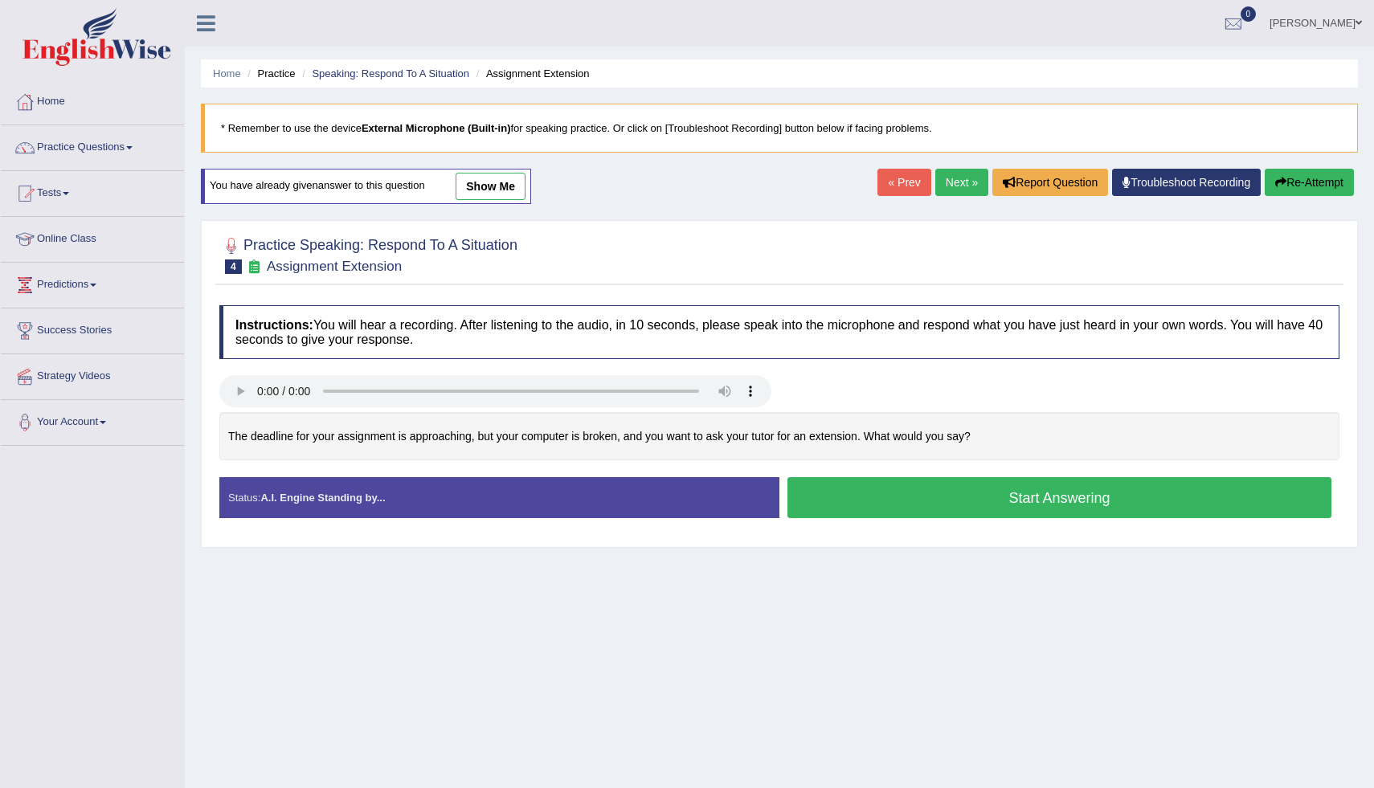
click at [1034, 506] on button "Start Answering" at bounding box center [1060, 497] width 544 height 41
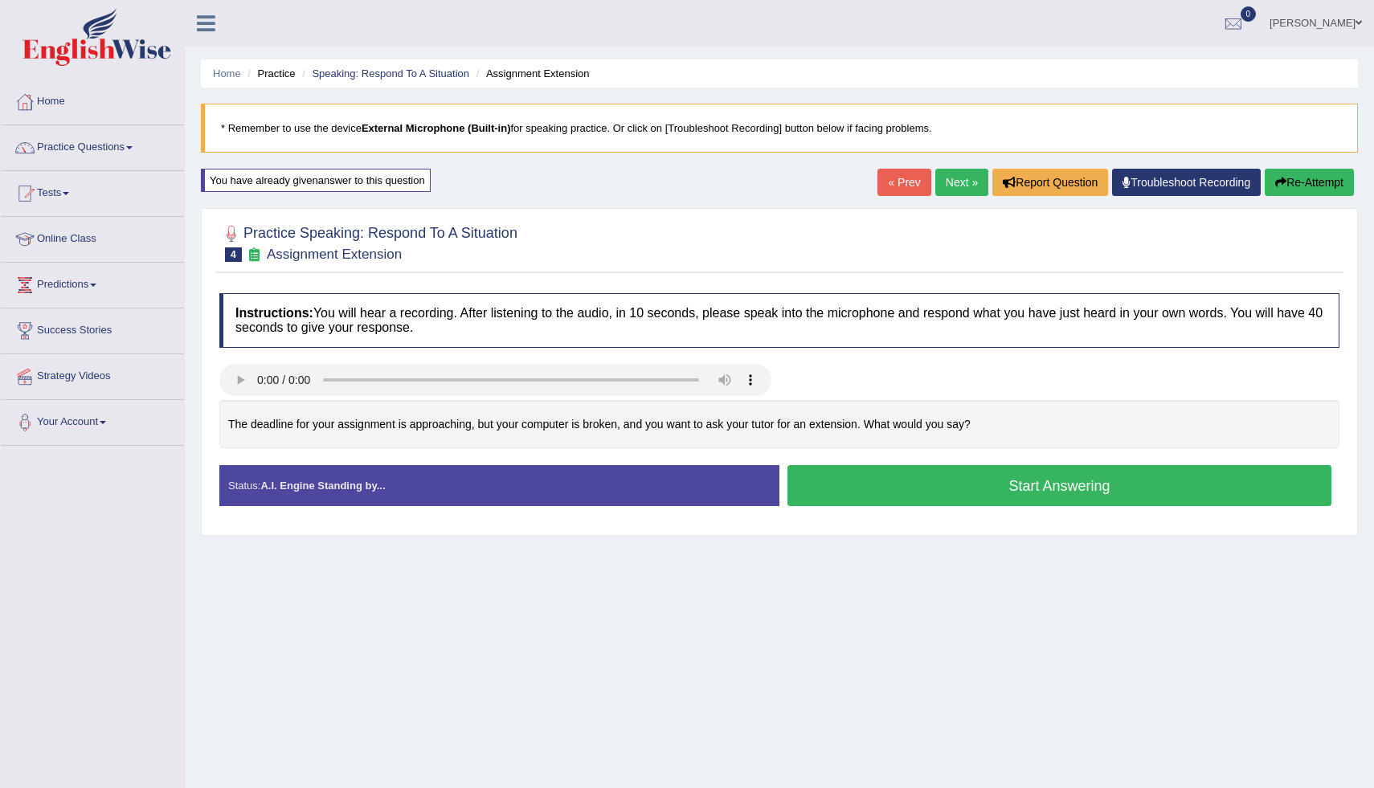
click at [1034, 506] on button "Start Answering" at bounding box center [1060, 485] width 544 height 41
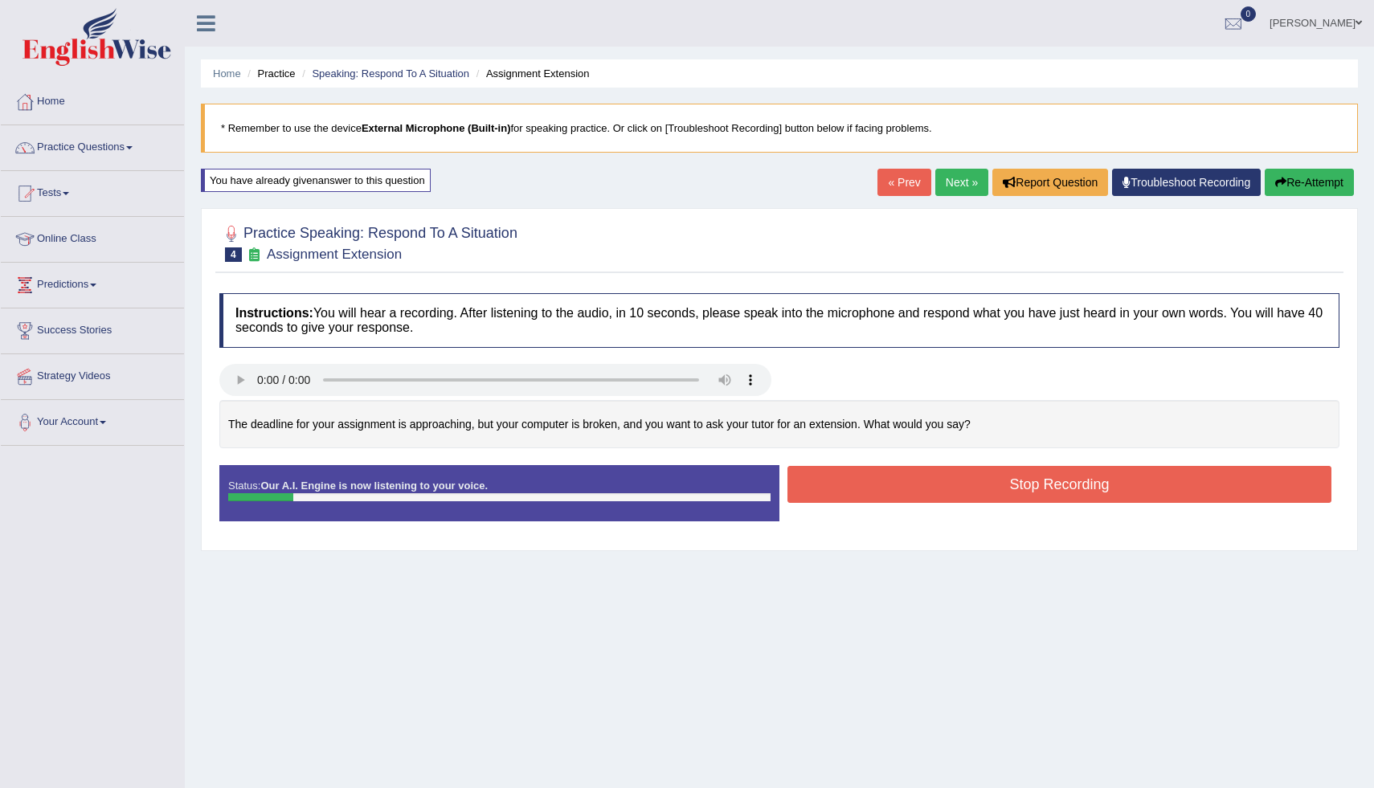
click at [1308, 174] on button "Re-Attempt" at bounding box center [1309, 182] width 89 height 27
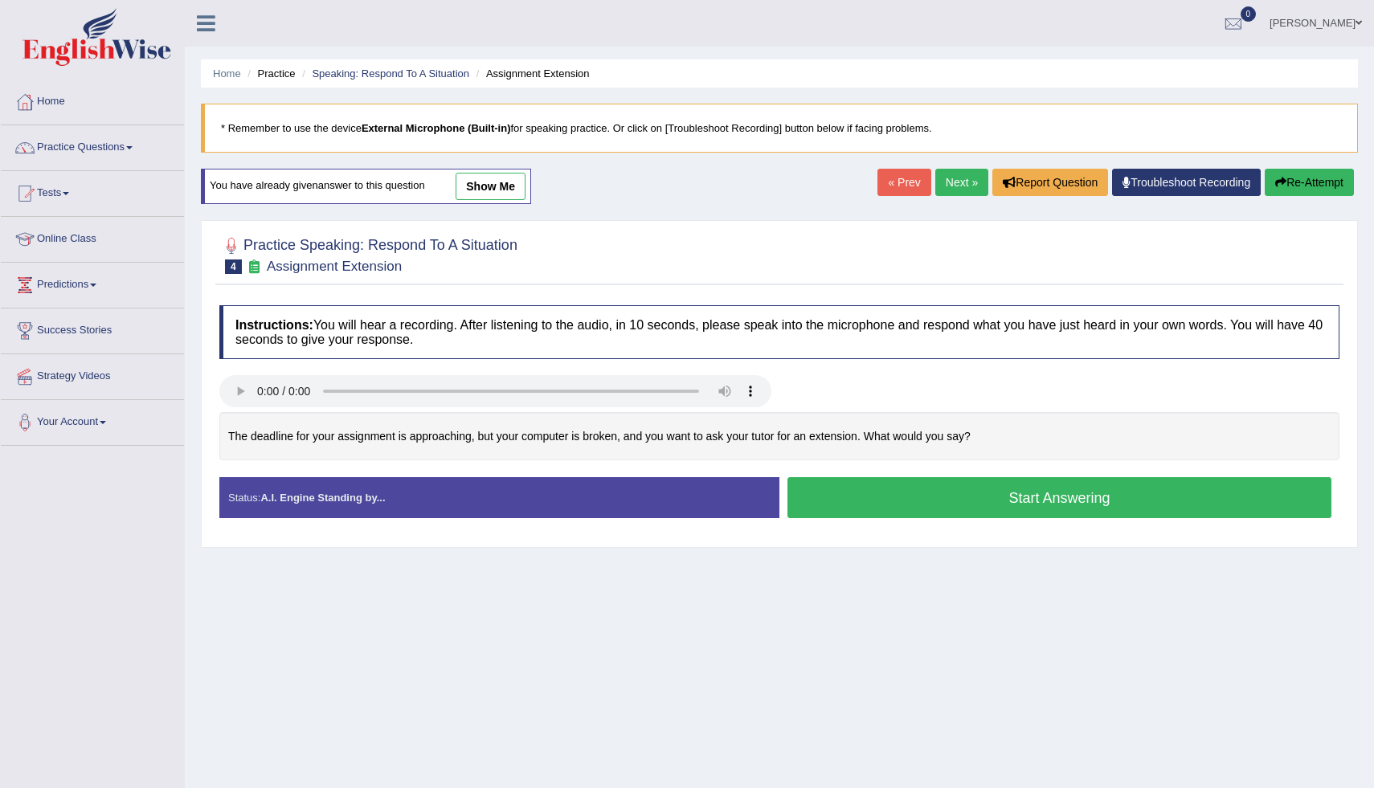
click at [915, 510] on button "Start Answering" at bounding box center [1060, 497] width 544 height 41
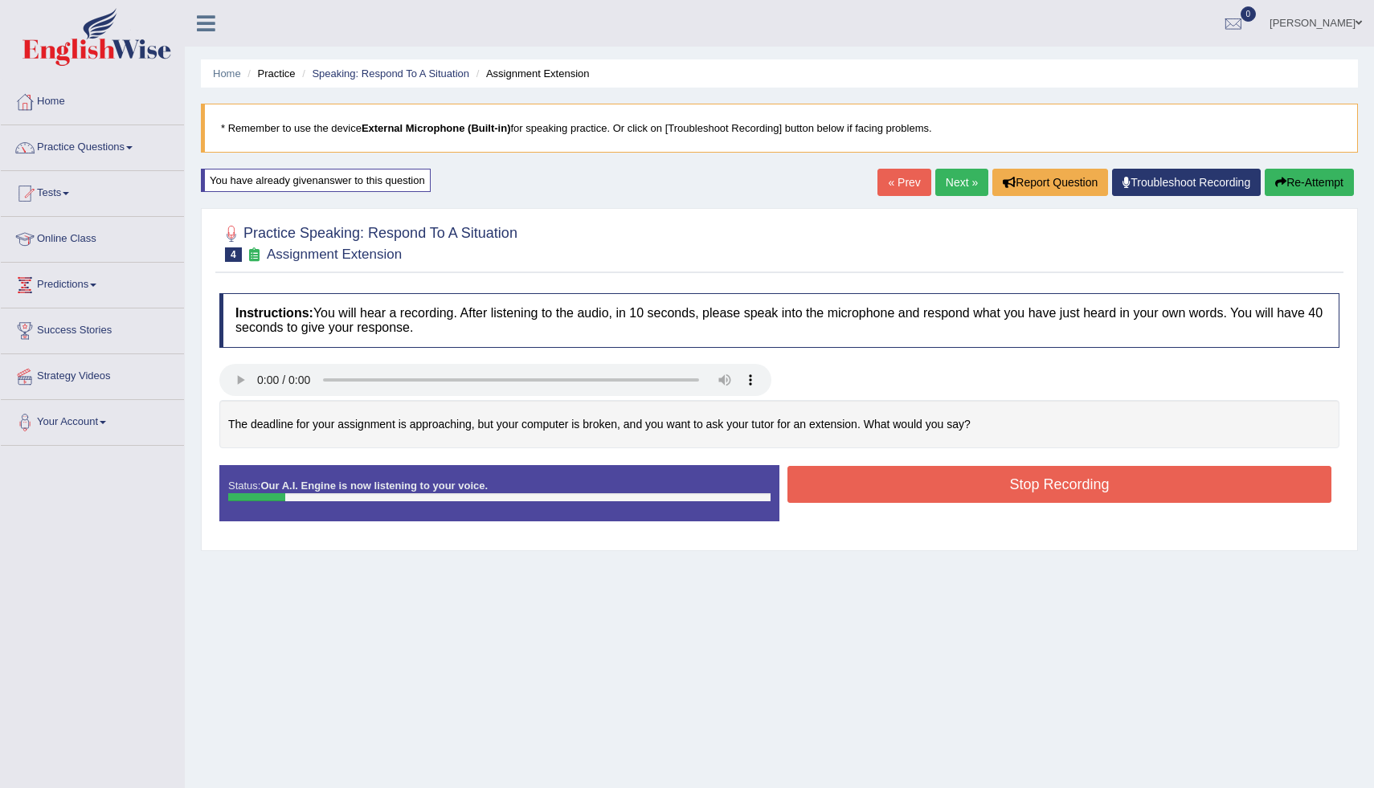
click at [1307, 168] on div "Home Practice Speaking: Respond To A Situation Assignment Extension * Remember …" at bounding box center [780, 402] width 1190 height 804
click at [1305, 175] on button "Re-Attempt" at bounding box center [1309, 182] width 89 height 27
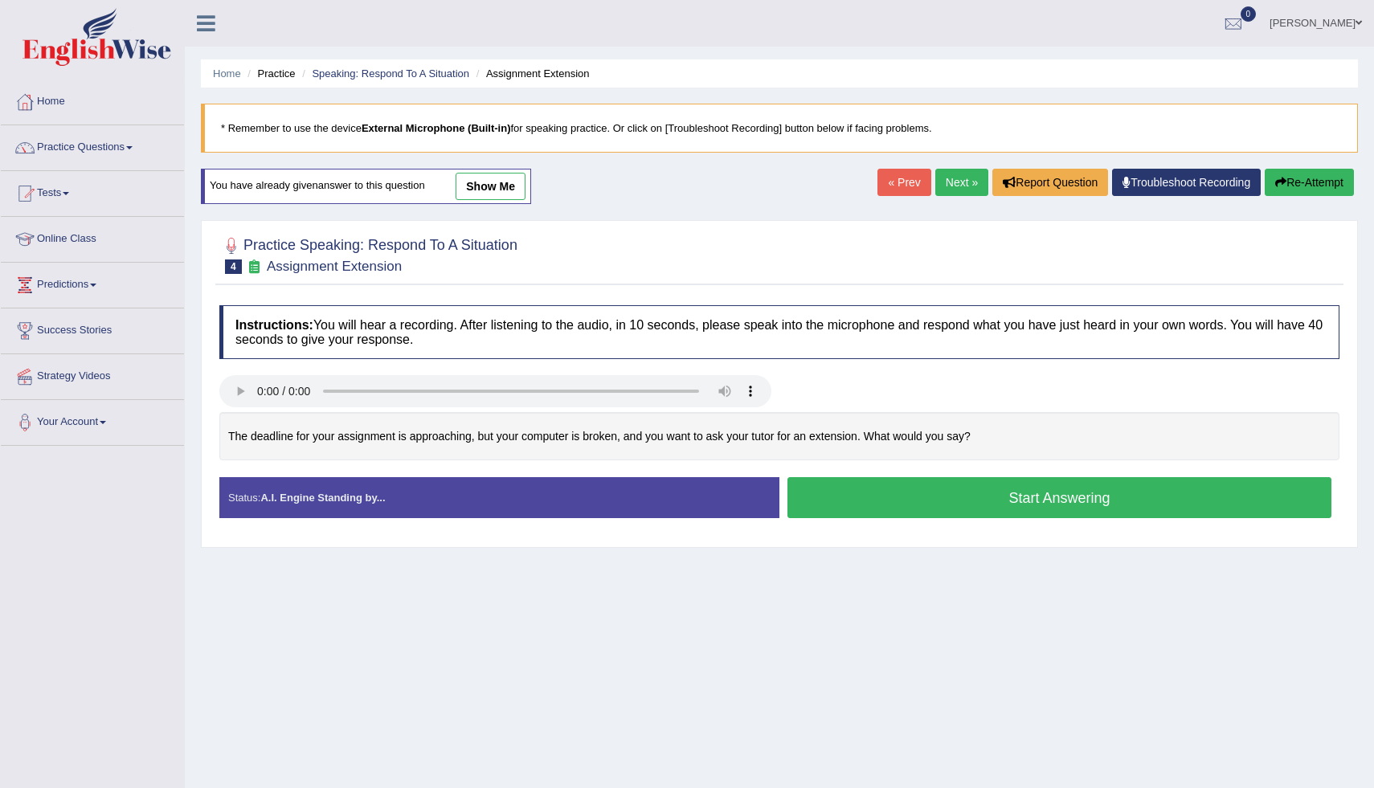
click at [993, 491] on button "Start Answering" at bounding box center [1060, 497] width 544 height 41
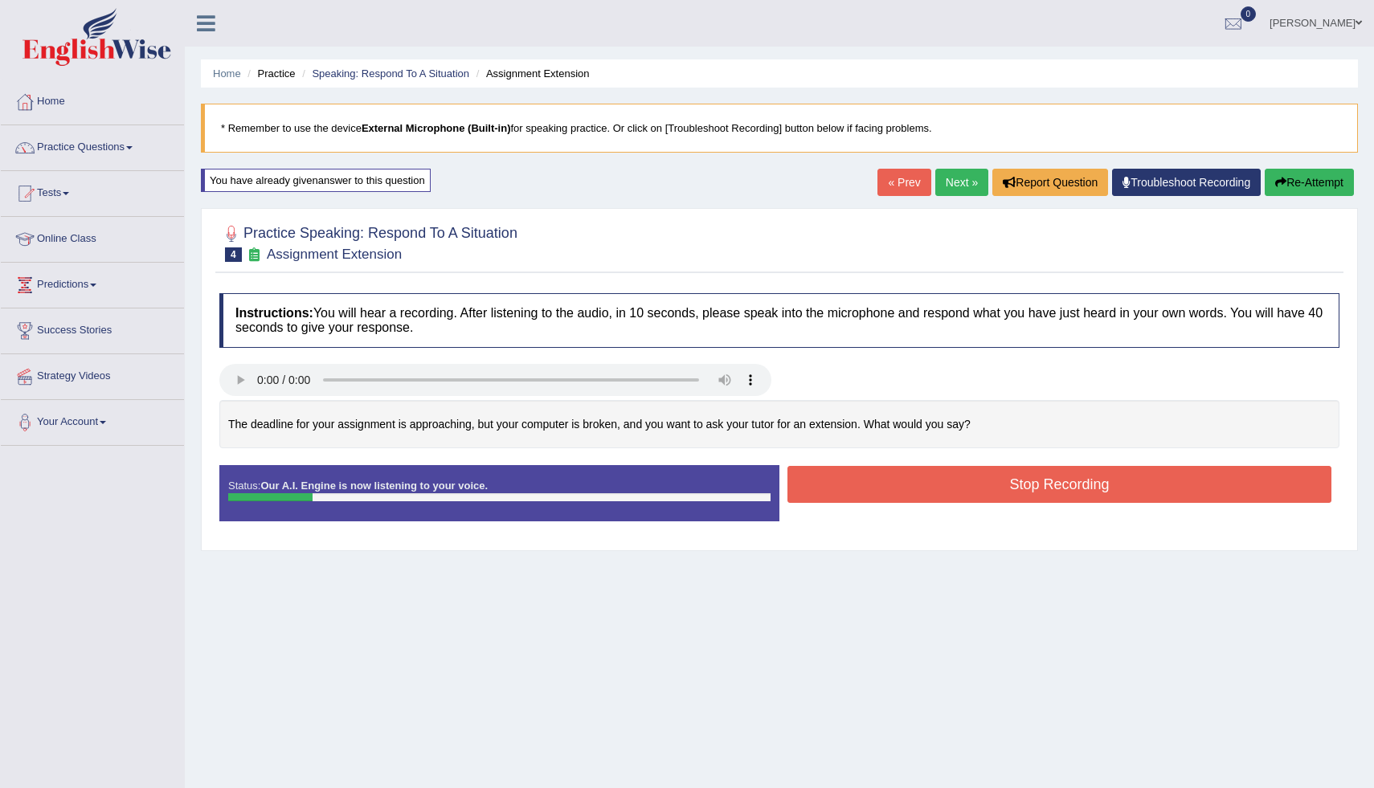
click at [1322, 182] on button "Re-Attempt" at bounding box center [1309, 182] width 89 height 27
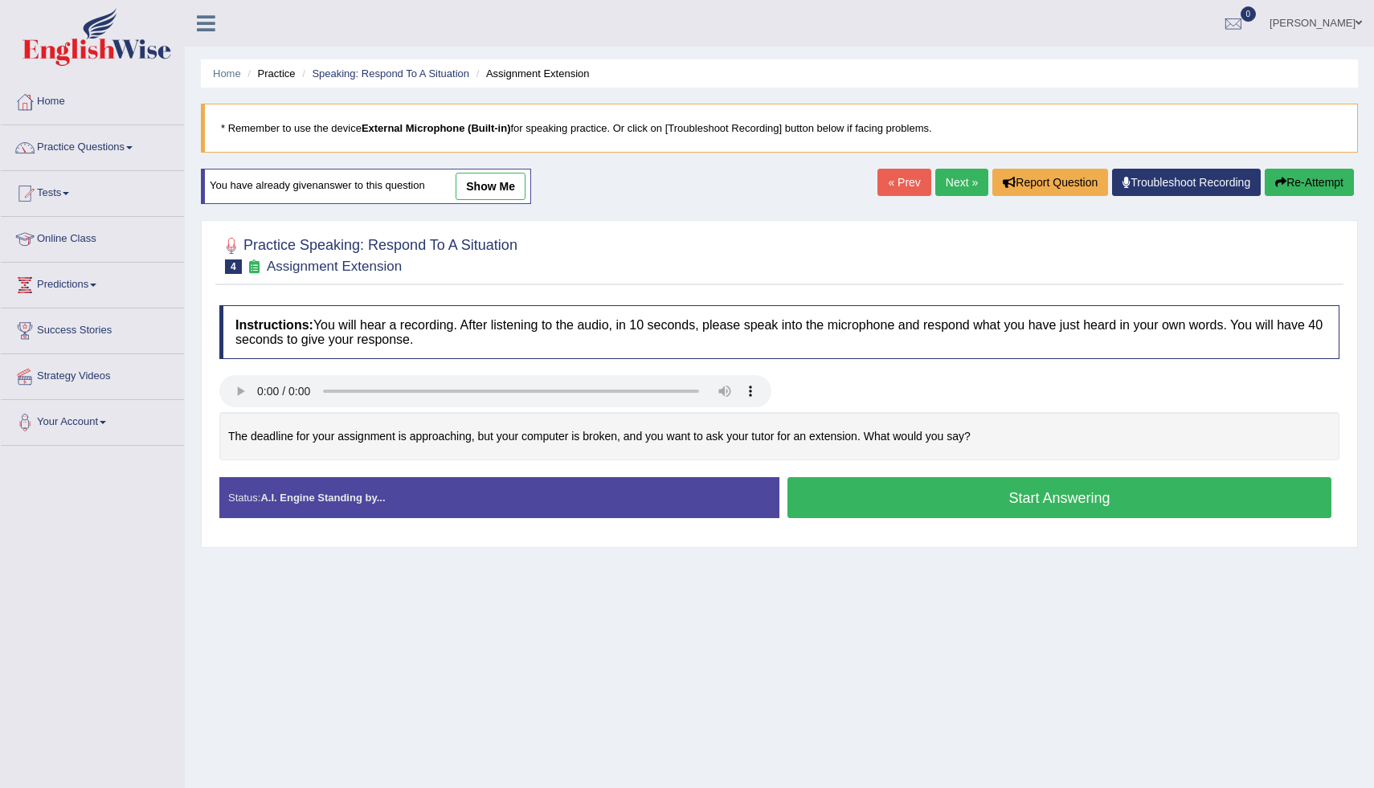
click at [978, 498] on button "Start Answering" at bounding box center [1060, 497] width 544 height 41
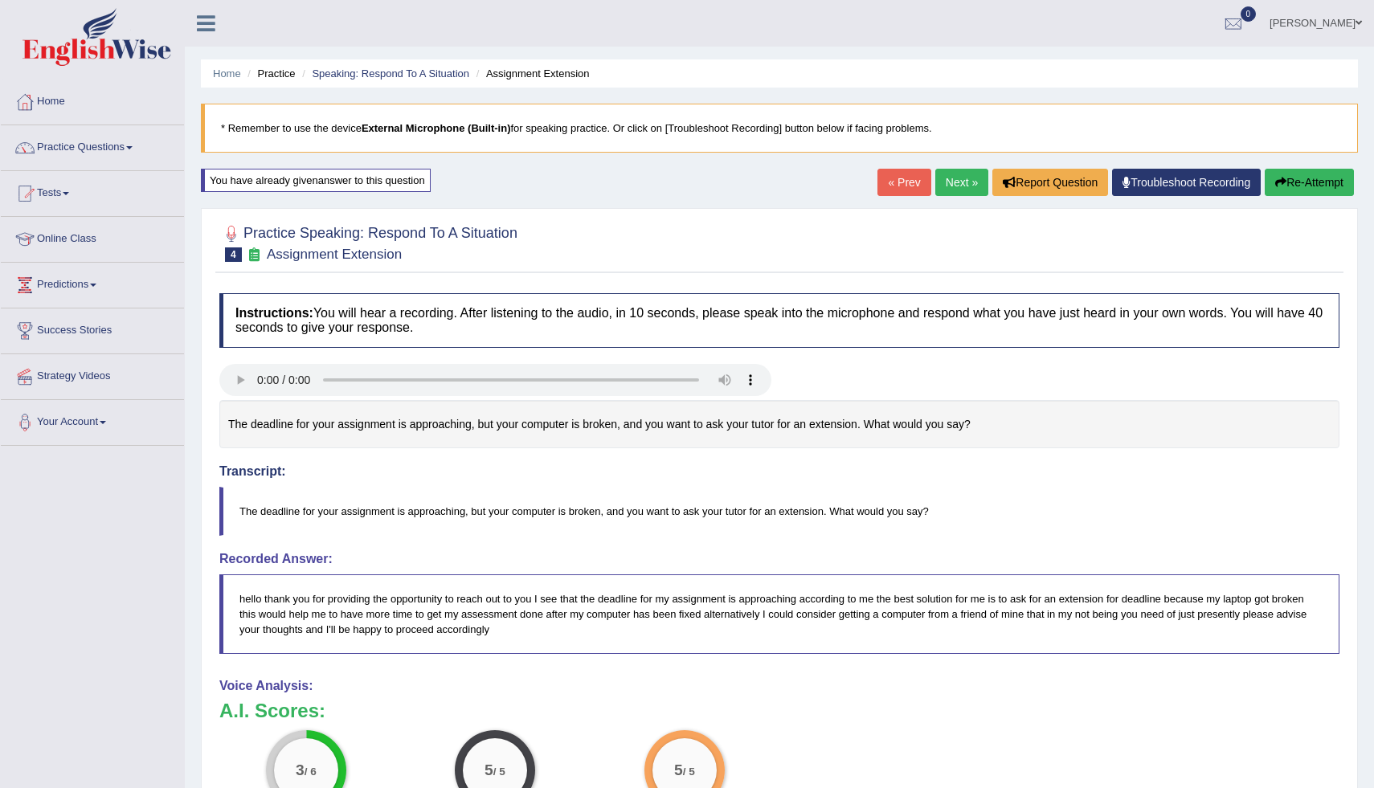
click at [1329, 174] on button "Re-Attempt" at bounding box center [1309, 182] width 89 height 27
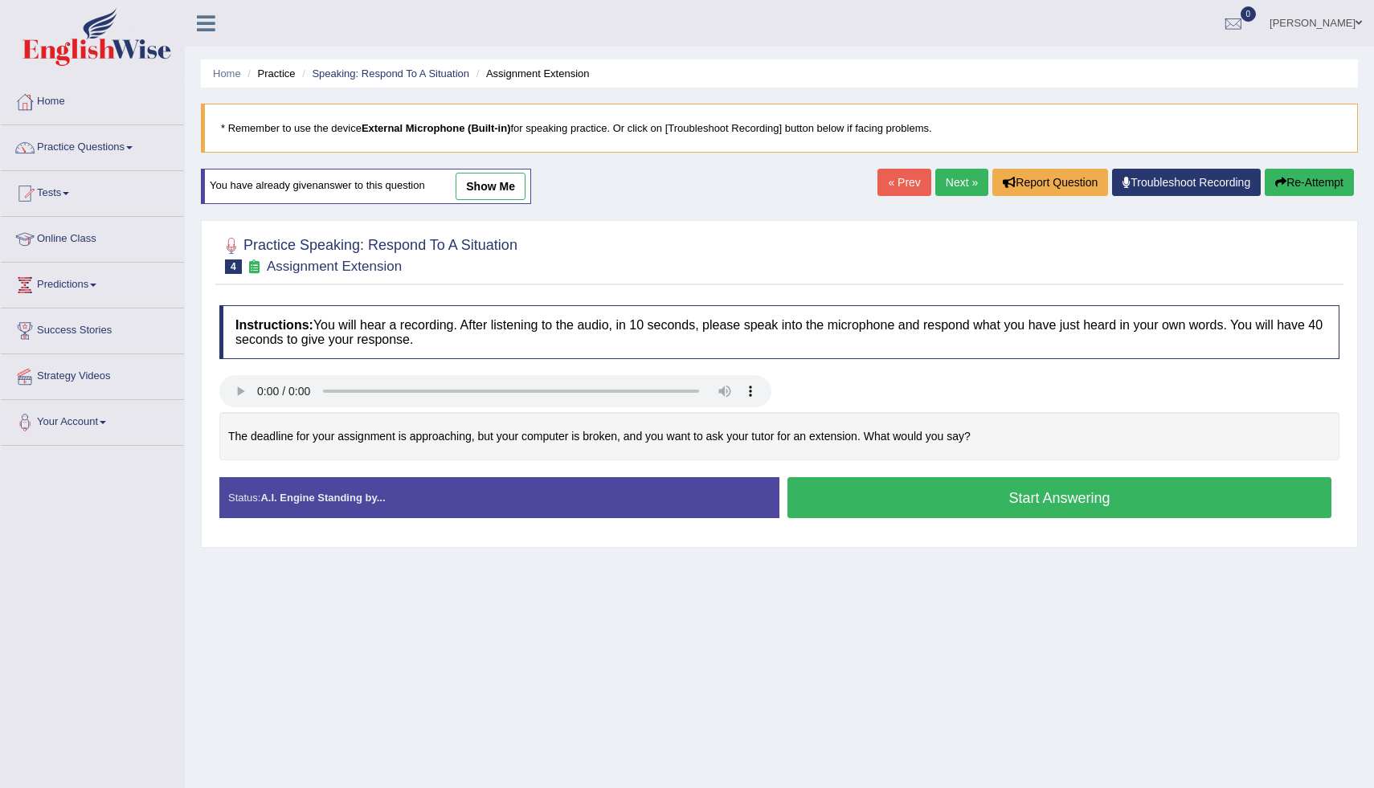
click at [1105, 500] on button "Start Answering" at bounding box center [1060, 497] width 544 height 41
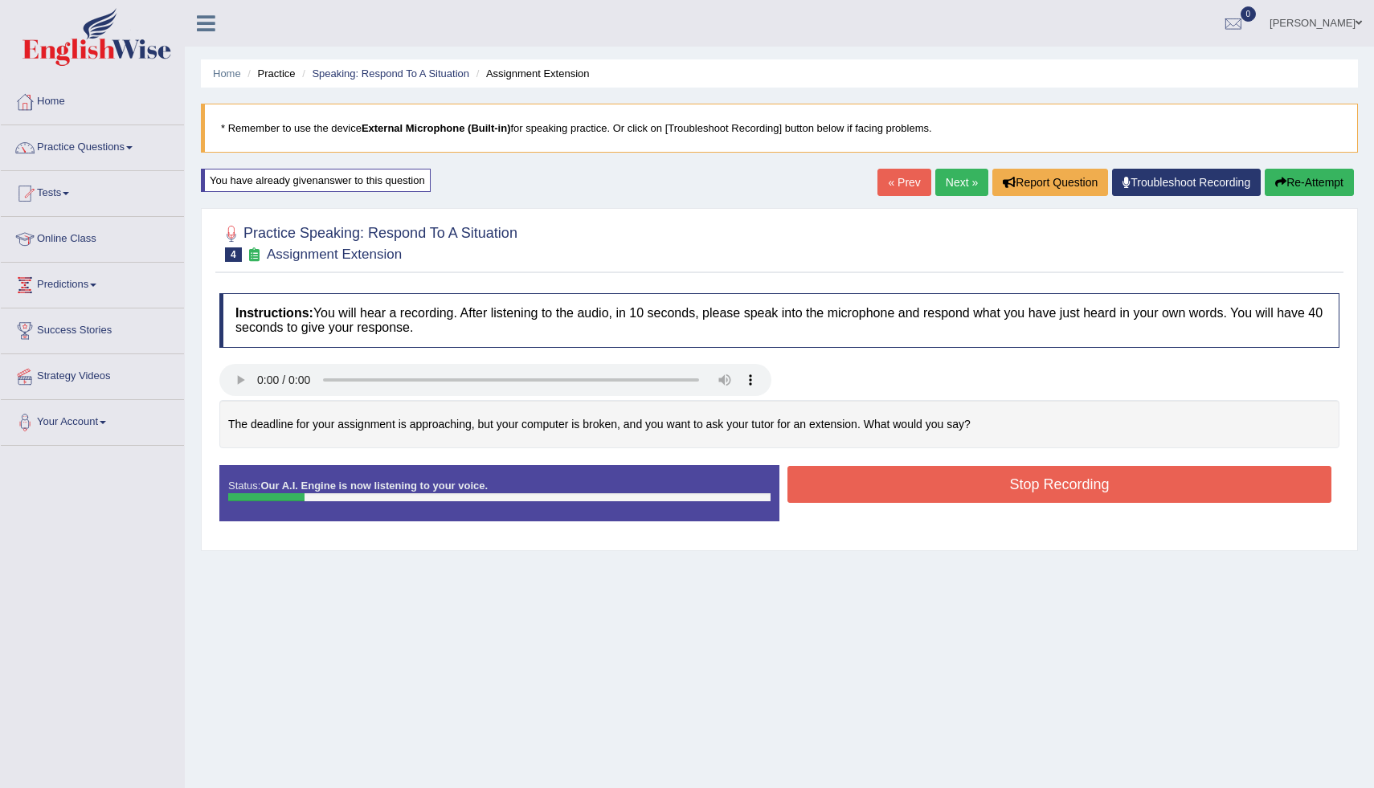
click at [1325, 177] on button "Re-Attempt" at bounding box center [1309, 182] width 89 height 27
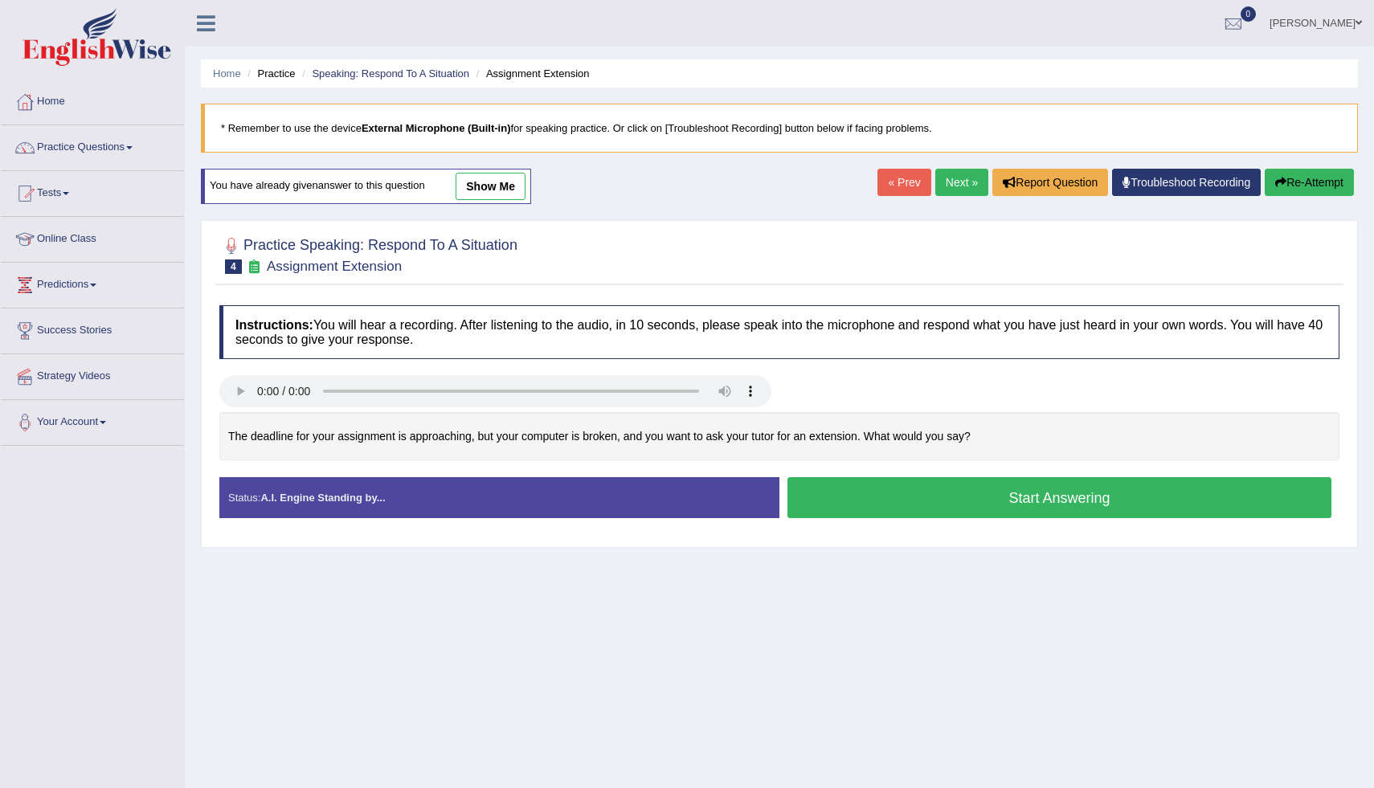
click at [965, 500] on button "Start Answering" at bounding box center [1060, 497] width 544 height 41
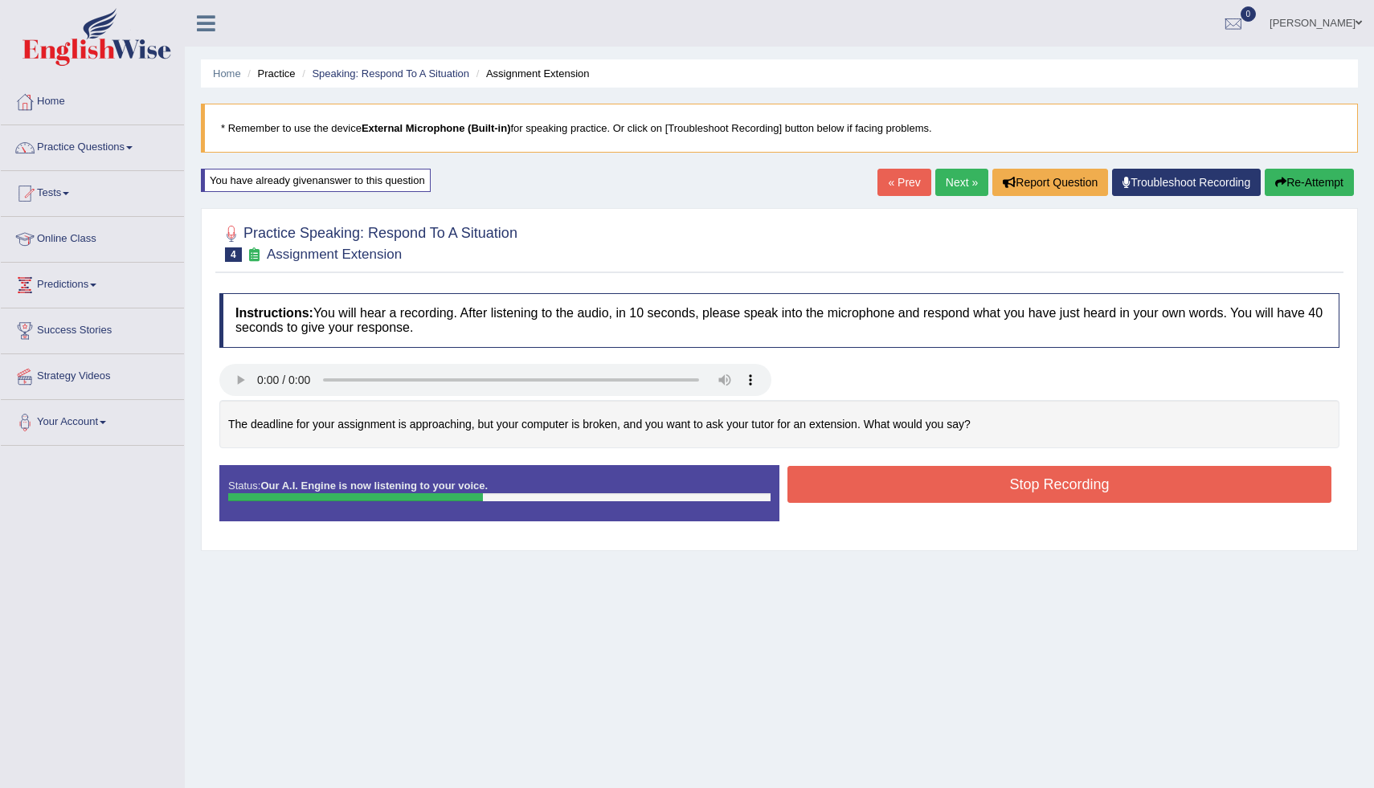
click at [1324, 175] on button "Re-Attempt" at bounding box center [1309, 182] width 89 height 27
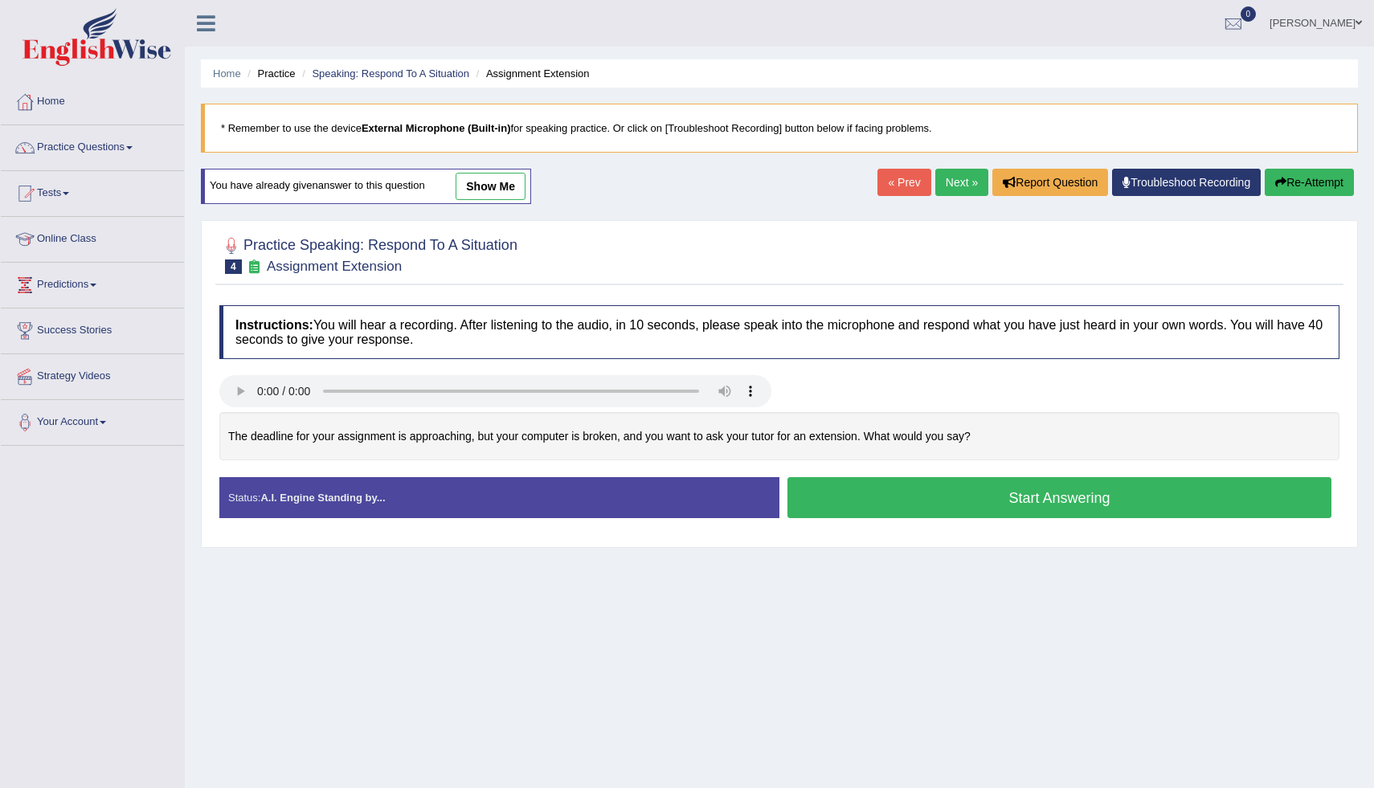
click at [1038, 509] on button "Start Answering" at bounding box center [1060, 497] width 544 height 41
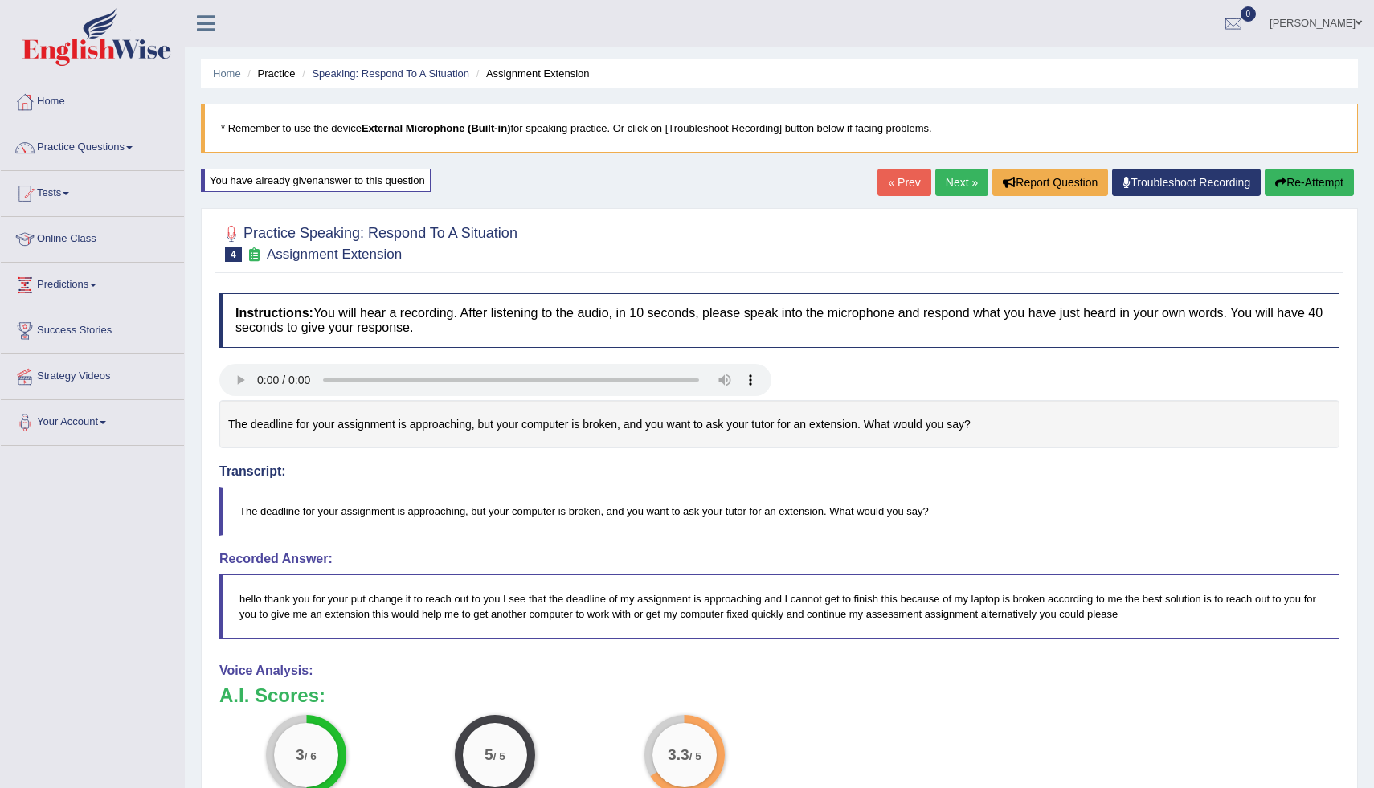
click at [1300, 190] on button "Re-Attempt" at bounding box center [1309, 182] width 89 height 27
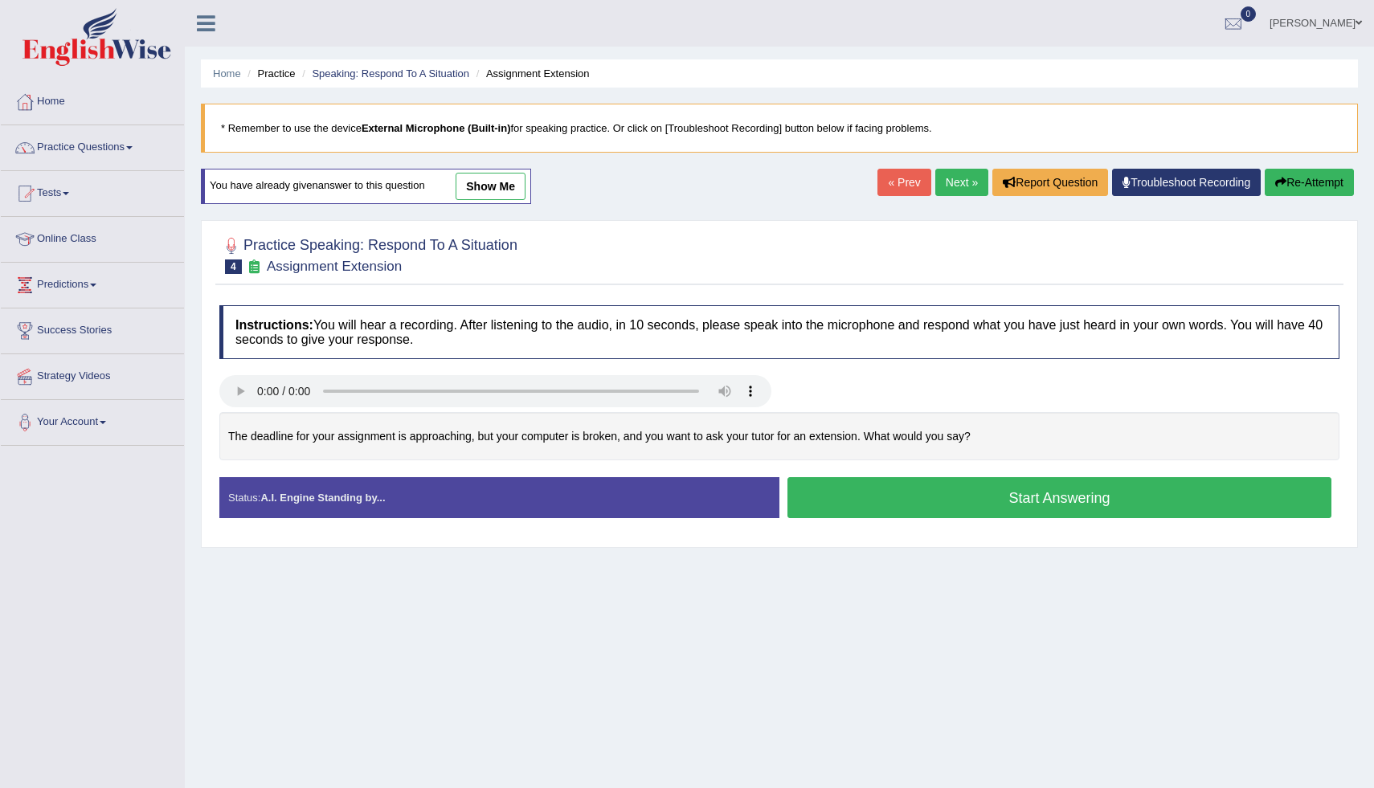
click at [910, 488] on button "Start Answering" at bounding box center [1060, 497] width 544 height 41
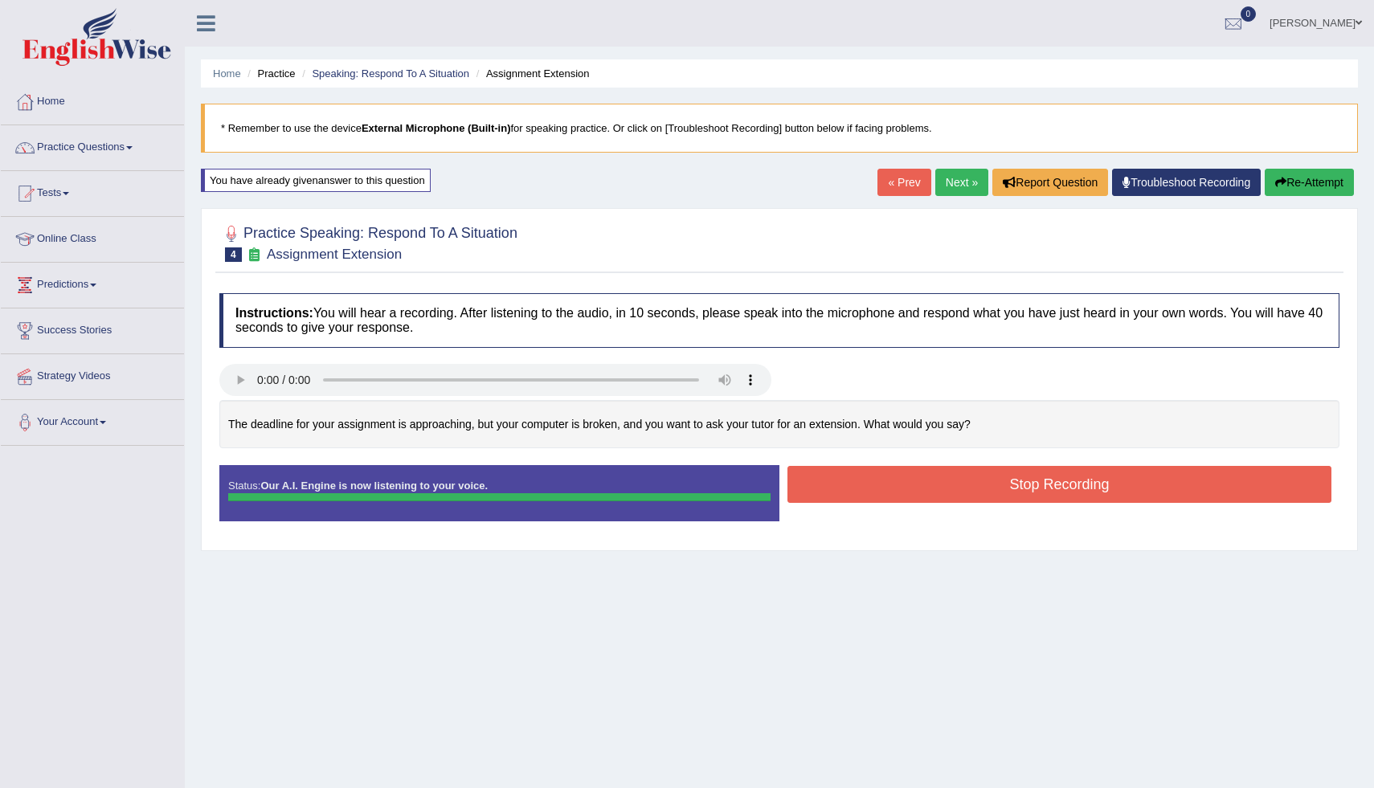
click at [910, 488] on button "Stop Recording" at bounding box center [1060, 484] width 544 height 37
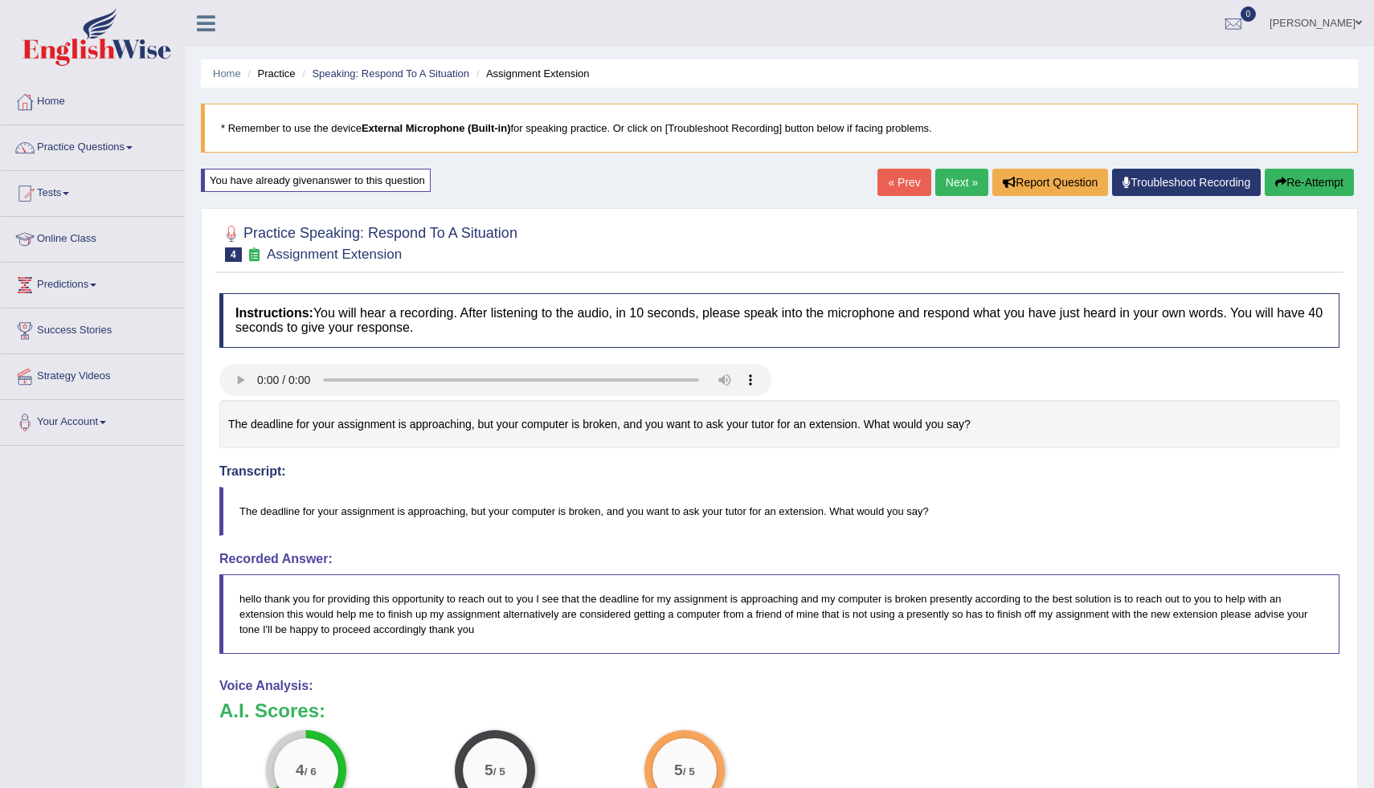
click at [1317, 178] on button "Re-Attempt" at bounding box center [1309, 182] width 89 height 27
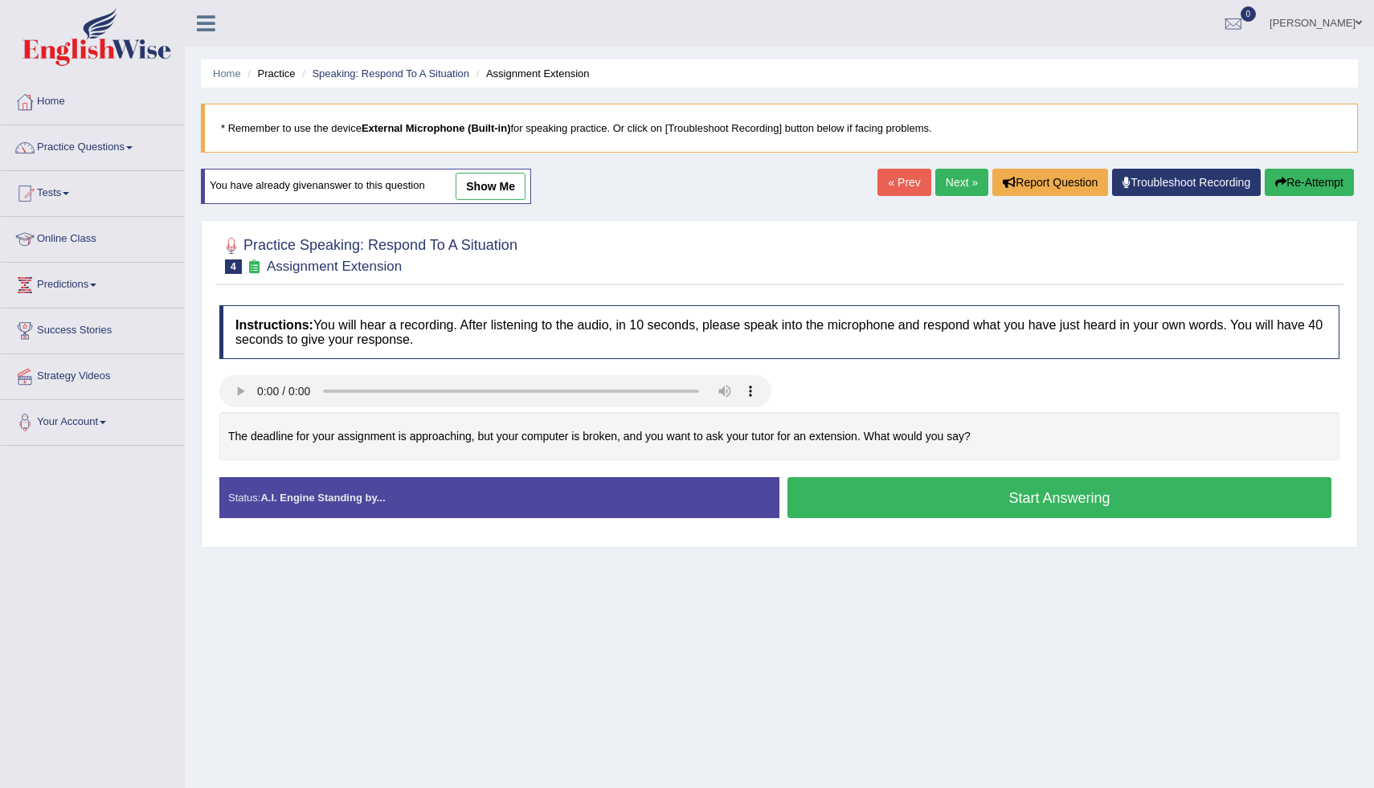
click at [910, 505] on button "Start Answering" at bounding box center [1060, 497] width 544 height 41
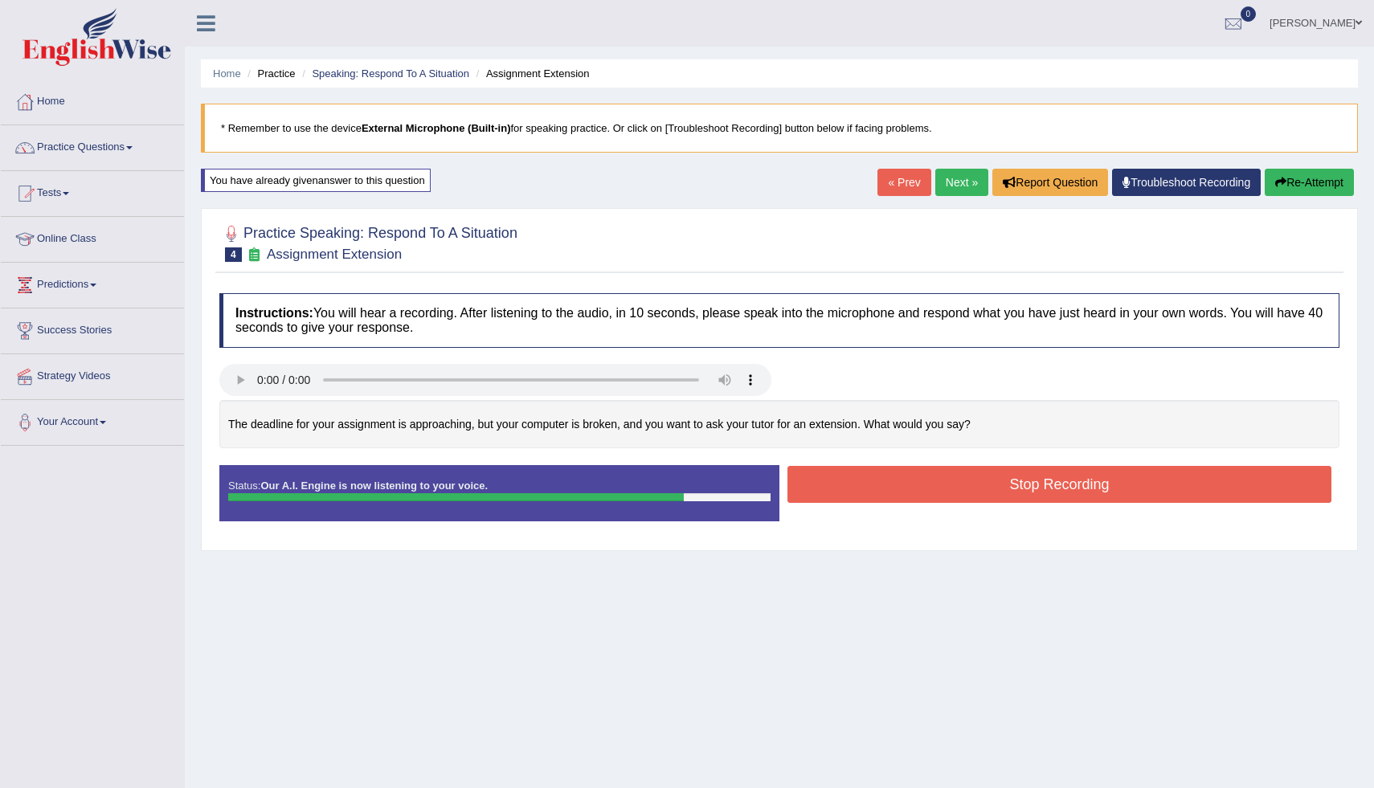
click at [1081, 495] on button "Stop Recording" at bounding box center [1060, 484] width 544 height 37
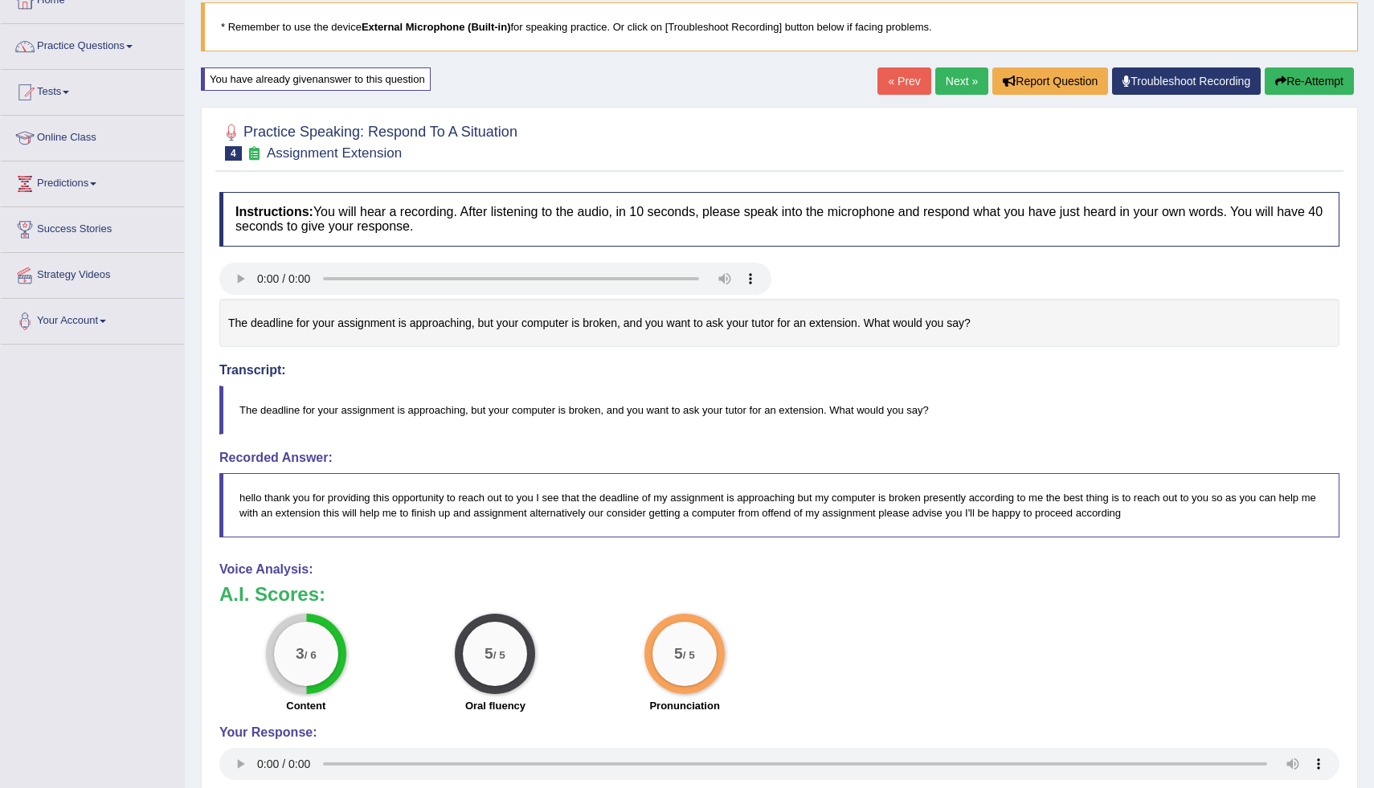
scroll to position [109, 0]
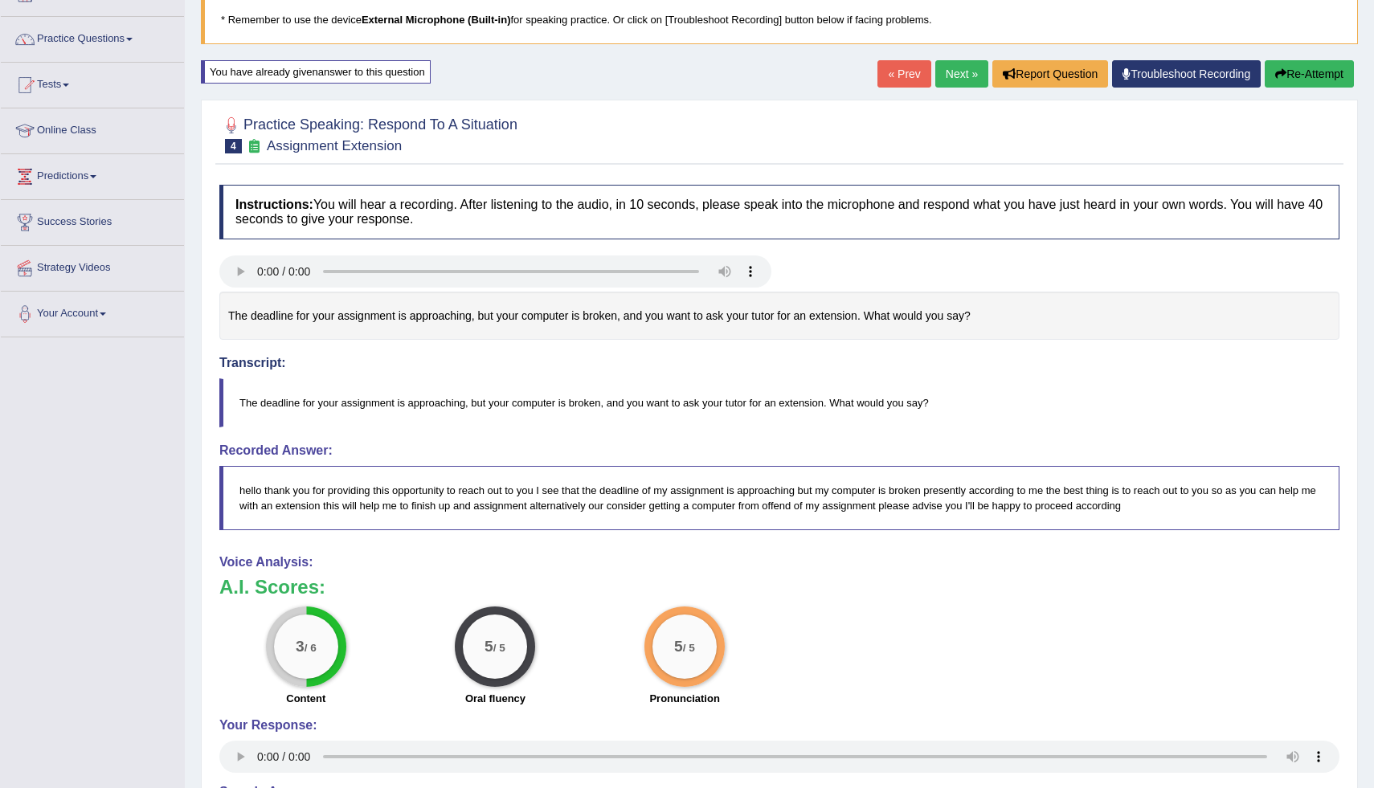
click at [1290, 85] on button "Re-Attempt" at bounding box center [1309, 73] width 89 height 27
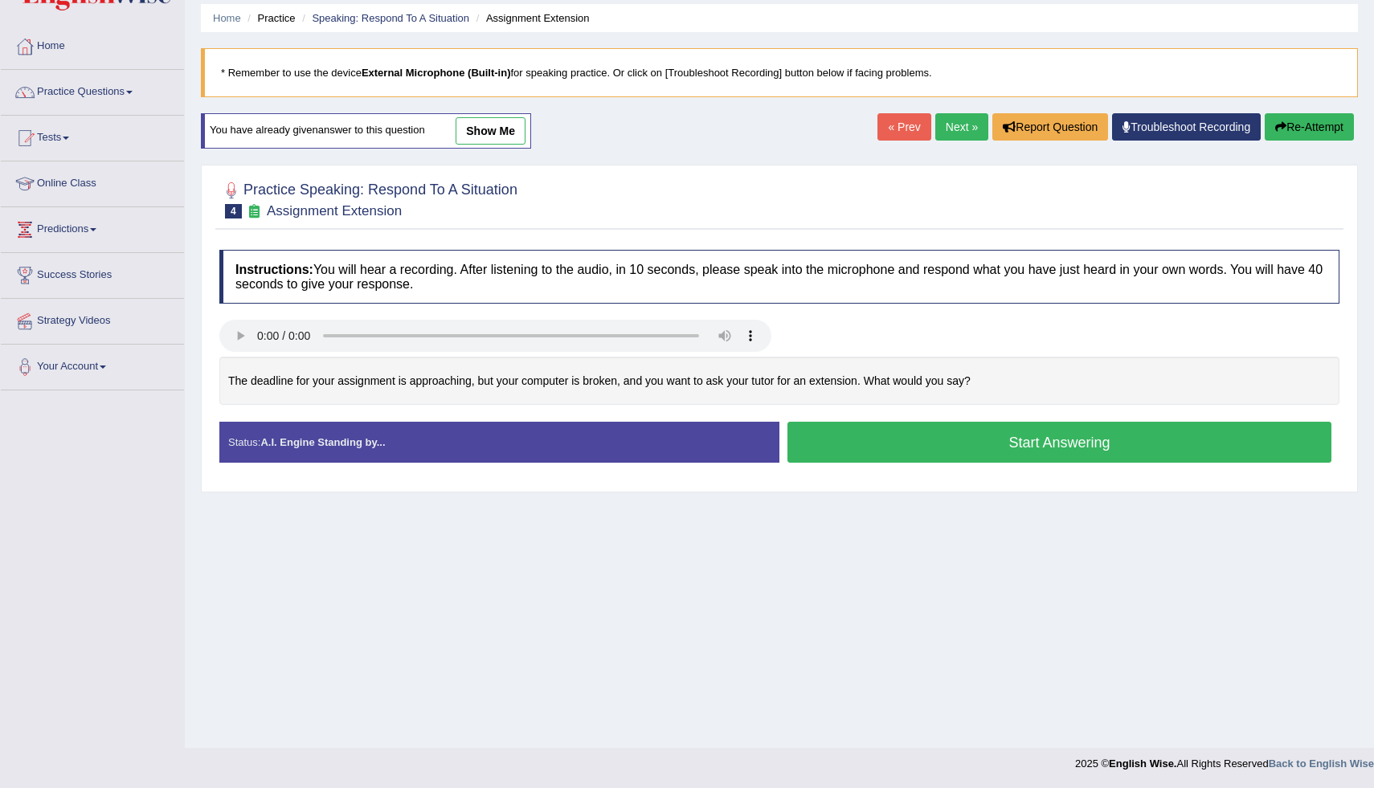
click at [1097, 445] on button "Start Answering" at bounding box center [1060, 442] width 544 height 41
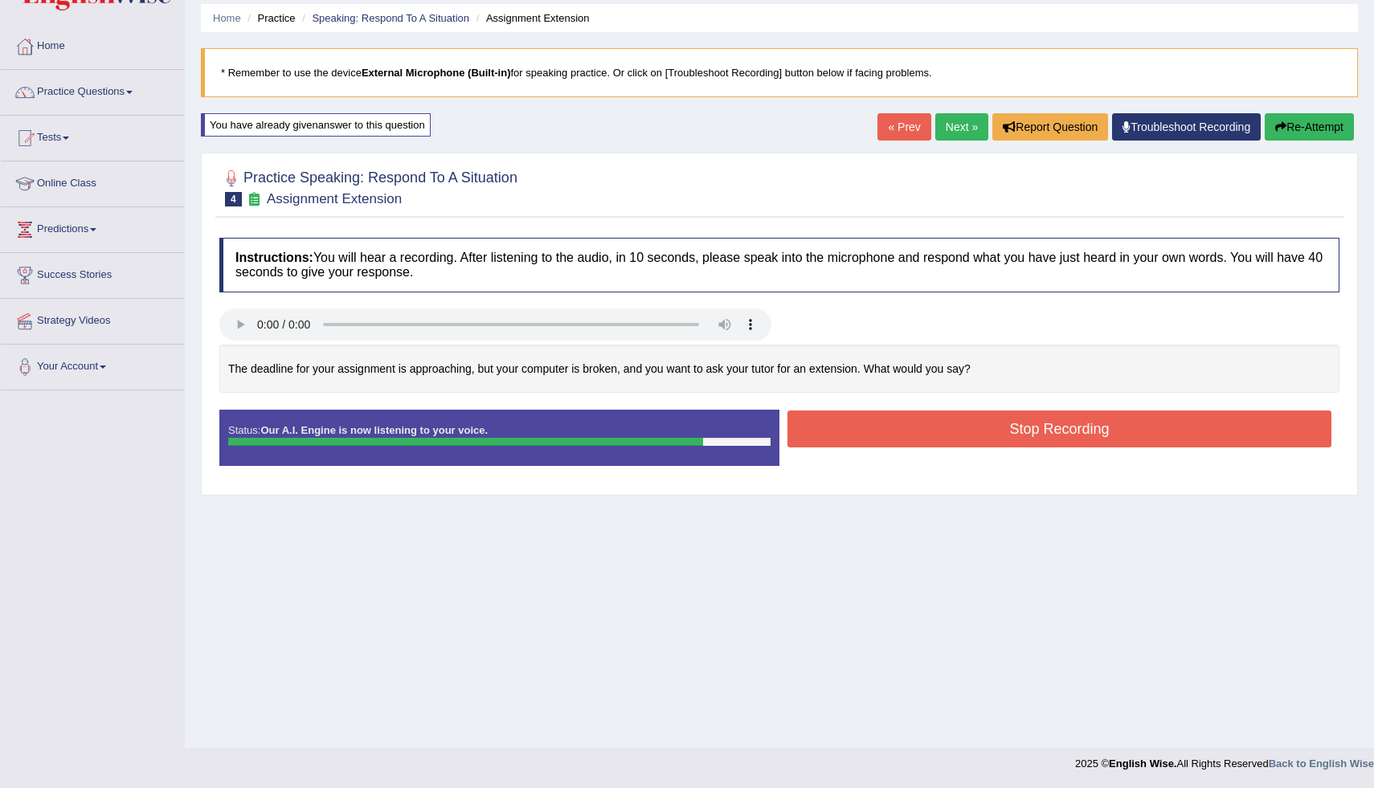
click at [1097, 445] on button "Stop Recording" at bounding box center [1060, 429] width 544 height 37
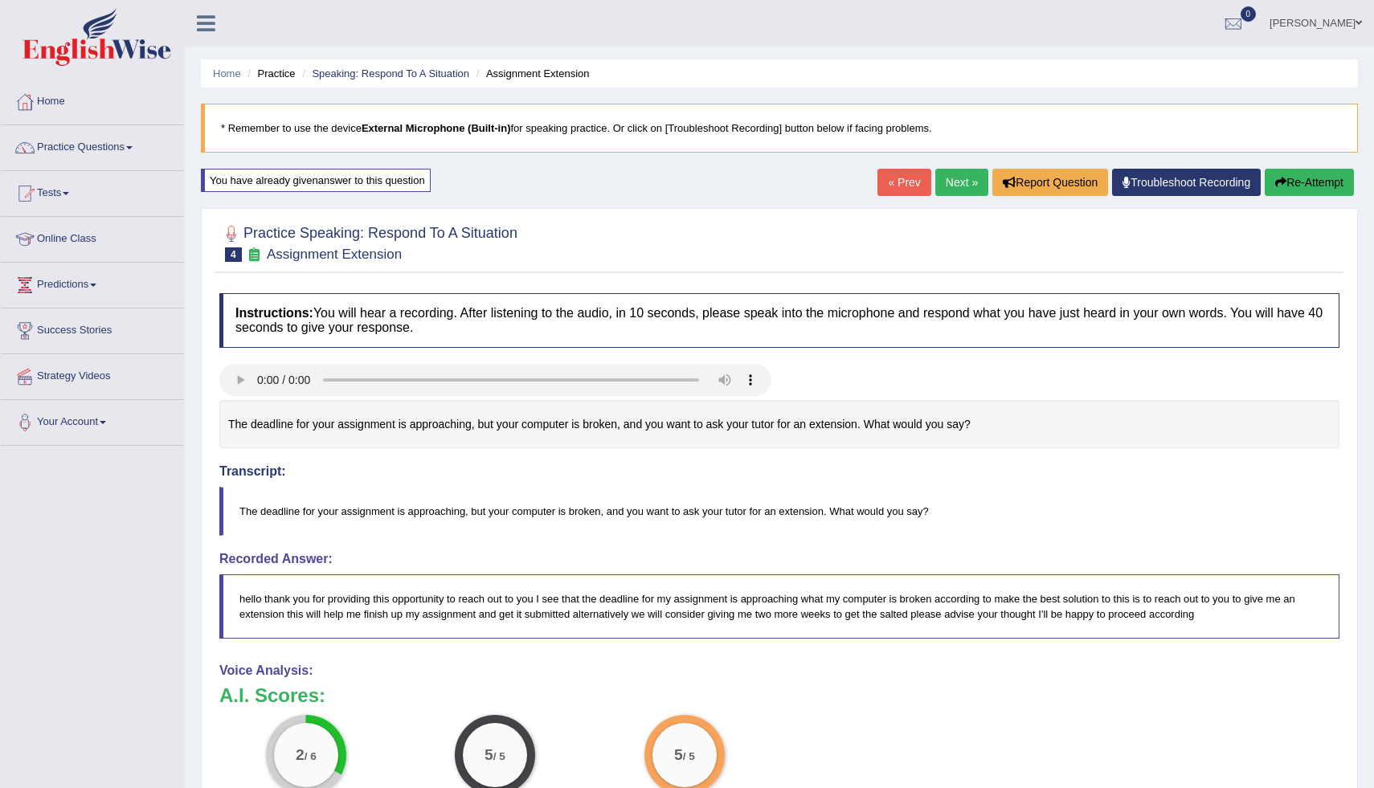
click at [1300, 186] on button "Re-Attempt" at bounding box center [1309, 182] width 89 height 27
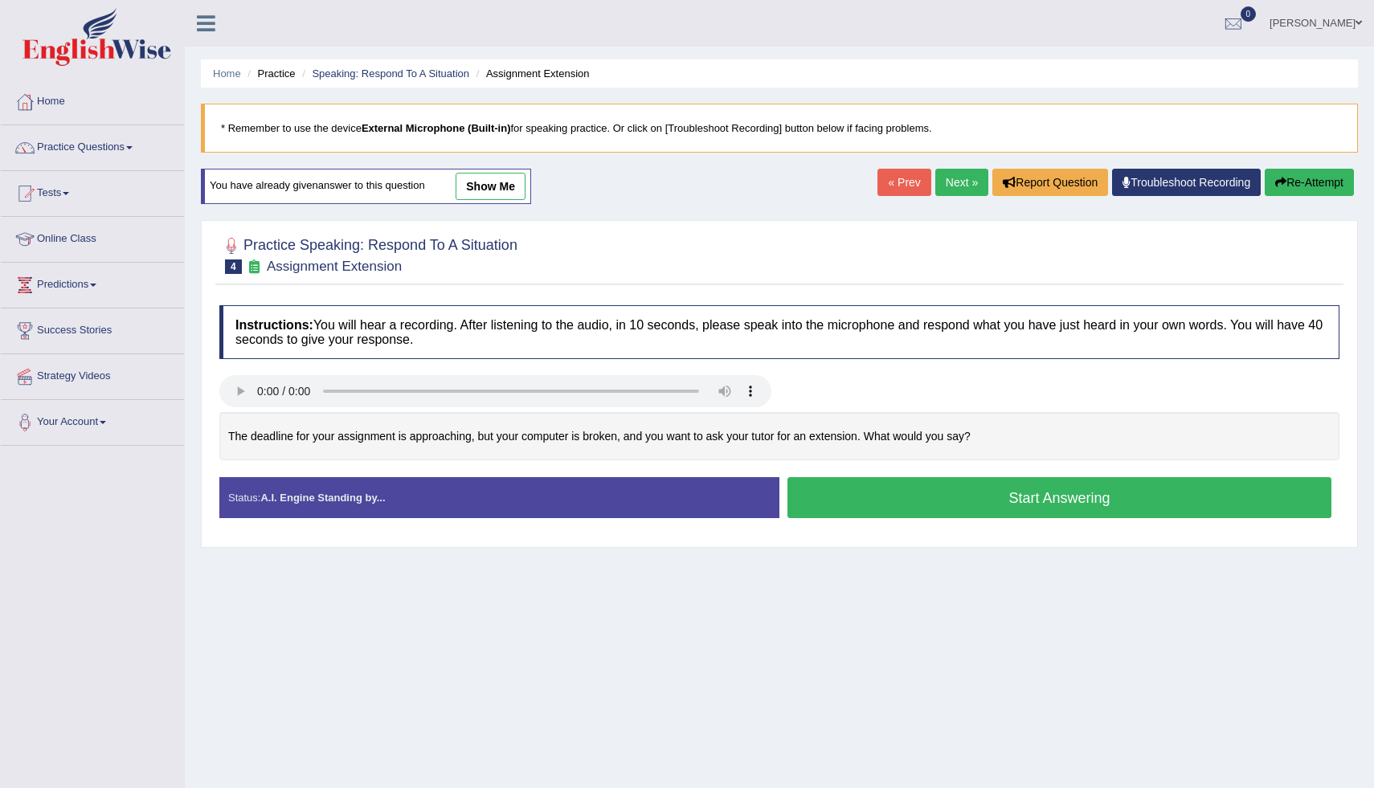
click at [1030, 509] on button "Start Answering" at bounding box center [1060, 497] width 544 height 41
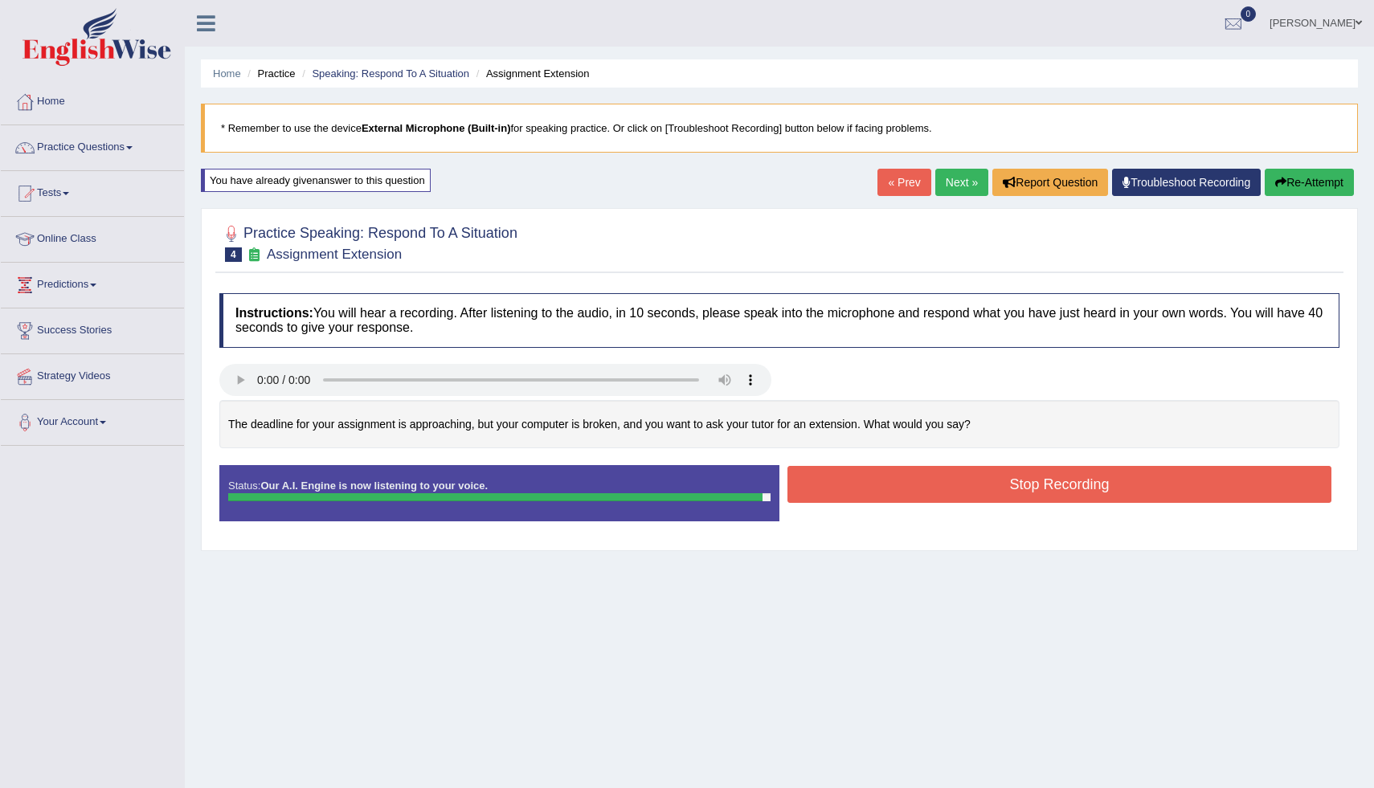
click at [1030, 509] on div "Status: Our A.I. Engine is now listening to your voice. Start Answering Stop Re…" at bounding box center [779, 501] width 1120 height 72
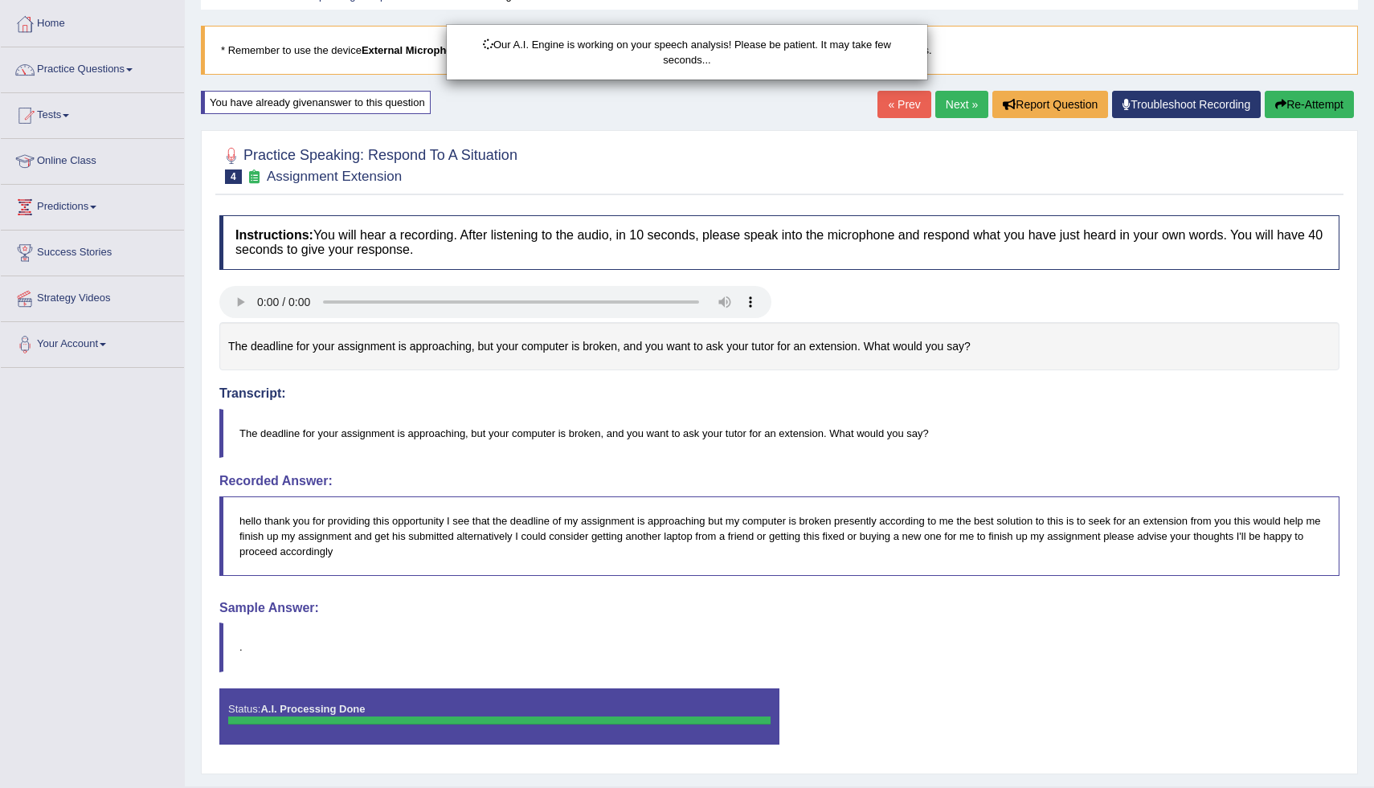
scroll to position [117, 0]
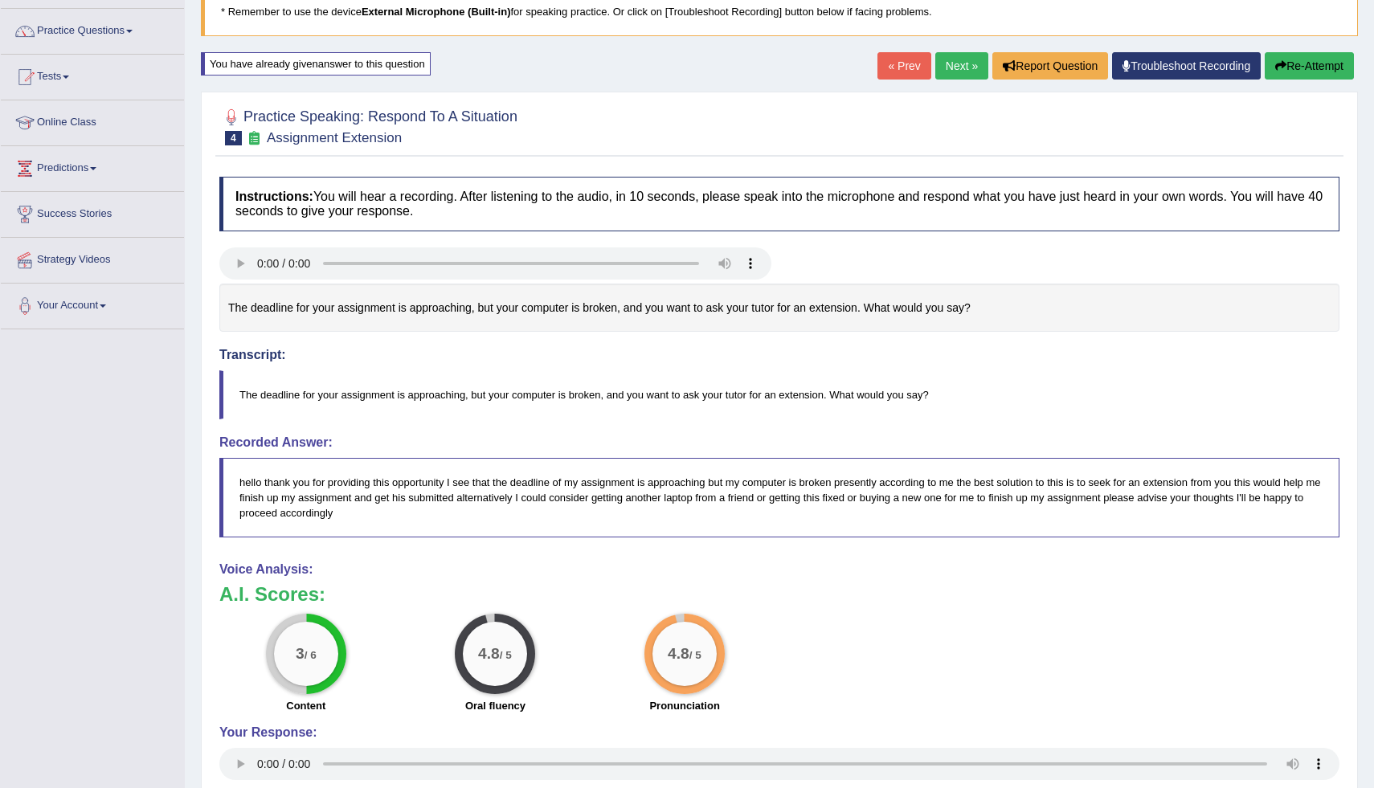
click at [1318, 57] on button "Re-Attempt" at bounding box center [1309, 65] width 89 height 27
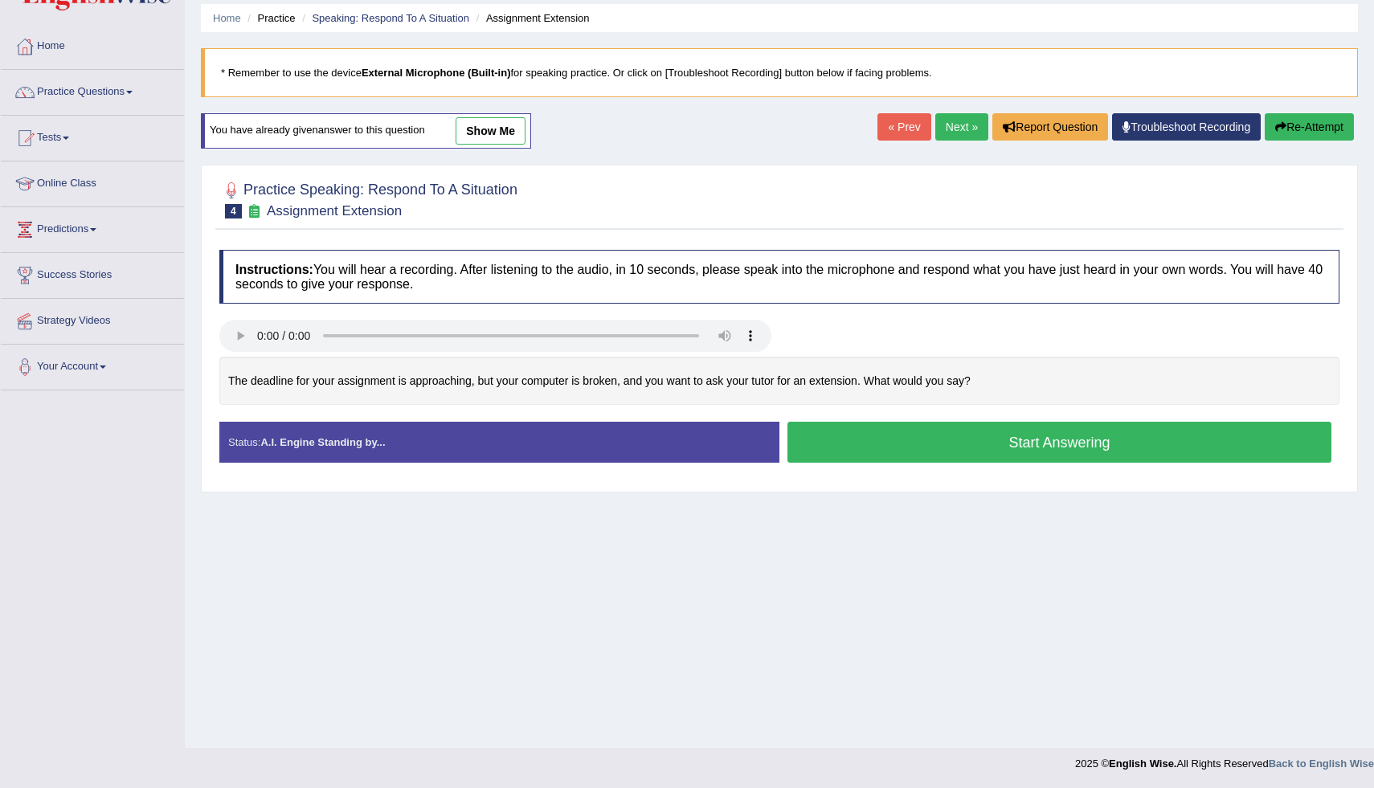
click at [995, 447] on button "Start Answering" at bounding box center [1060, 442] width 544 height 41
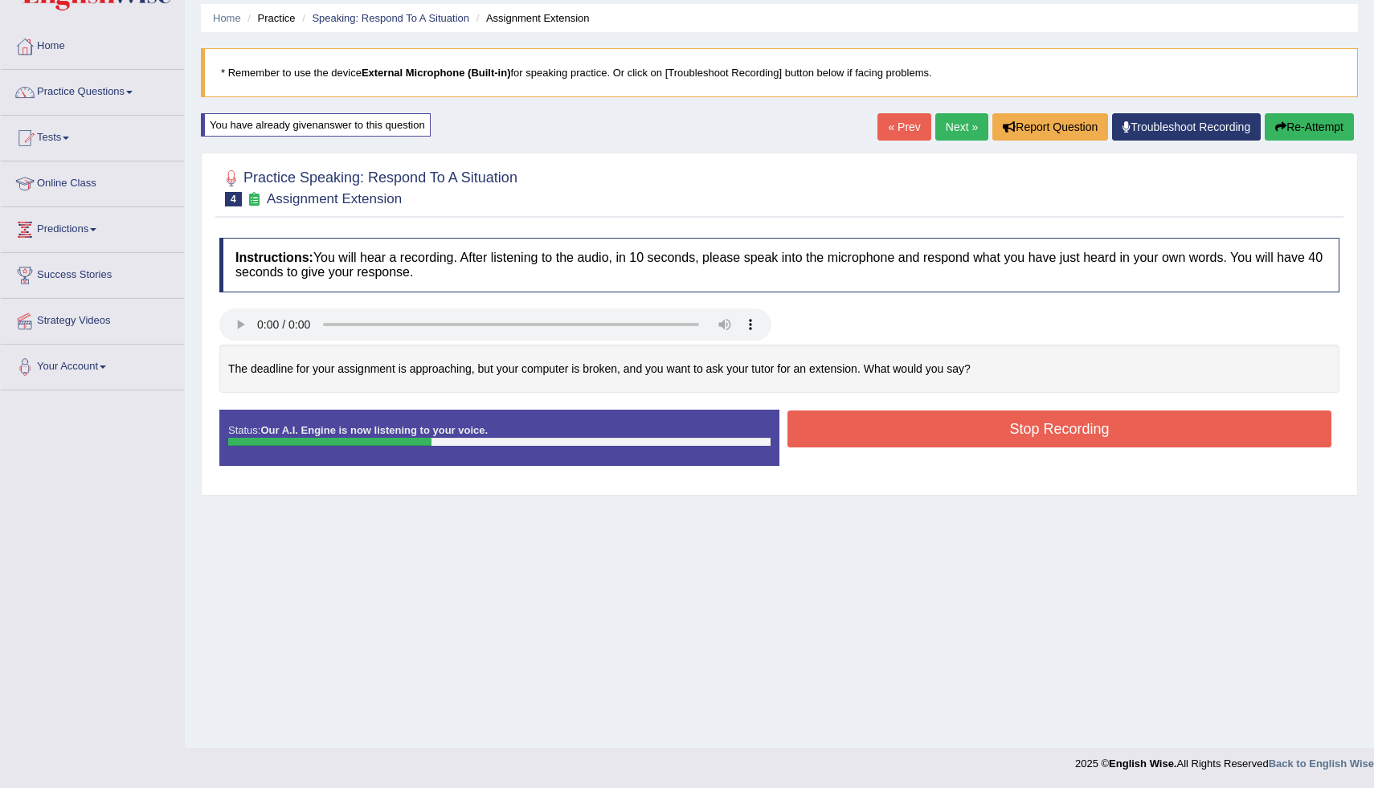
click at [1302, 117] on button "Re-Attempt" at bounding box center [1309, 126] width 89 height 27
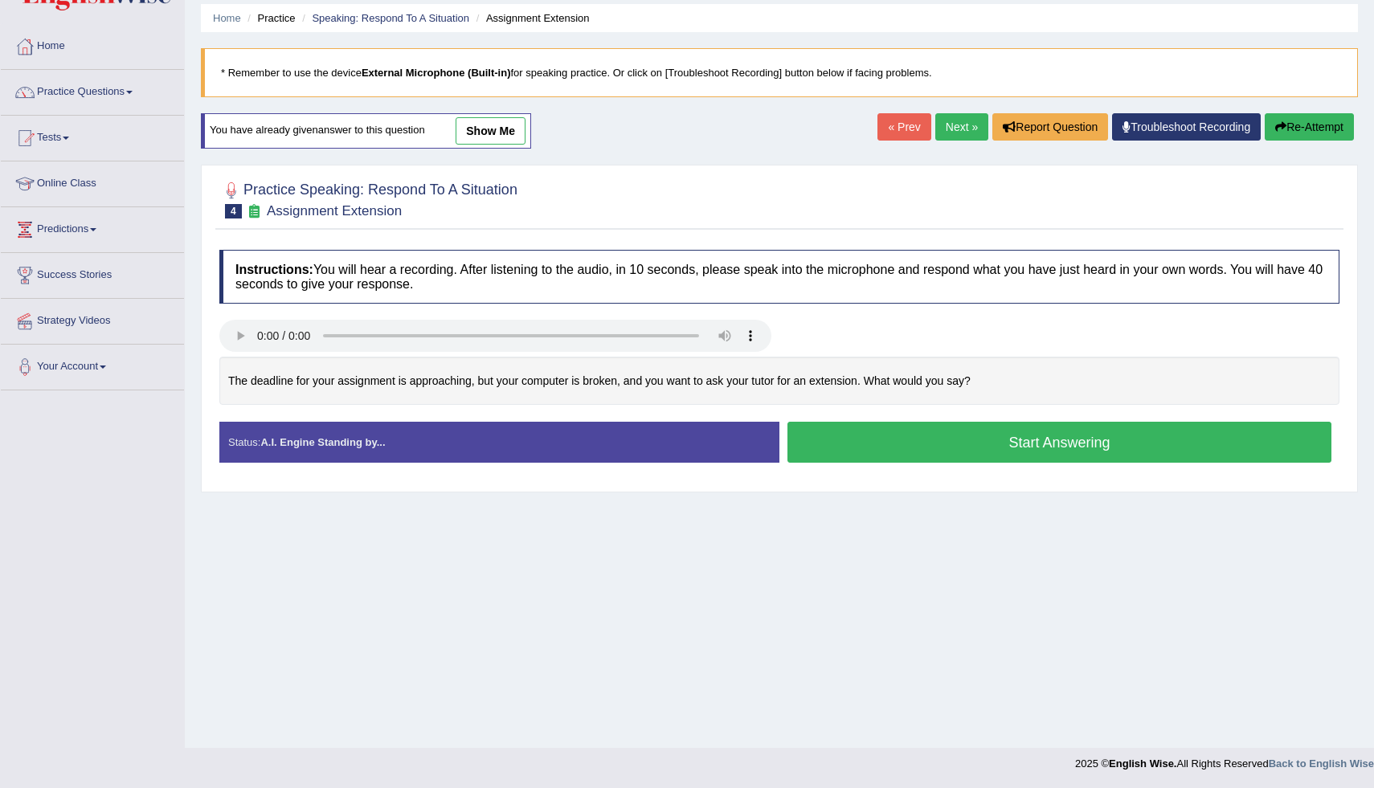
click at [1038, 440] on button "Start Answering" at bounding box center [1060, 442] width 544 height 41
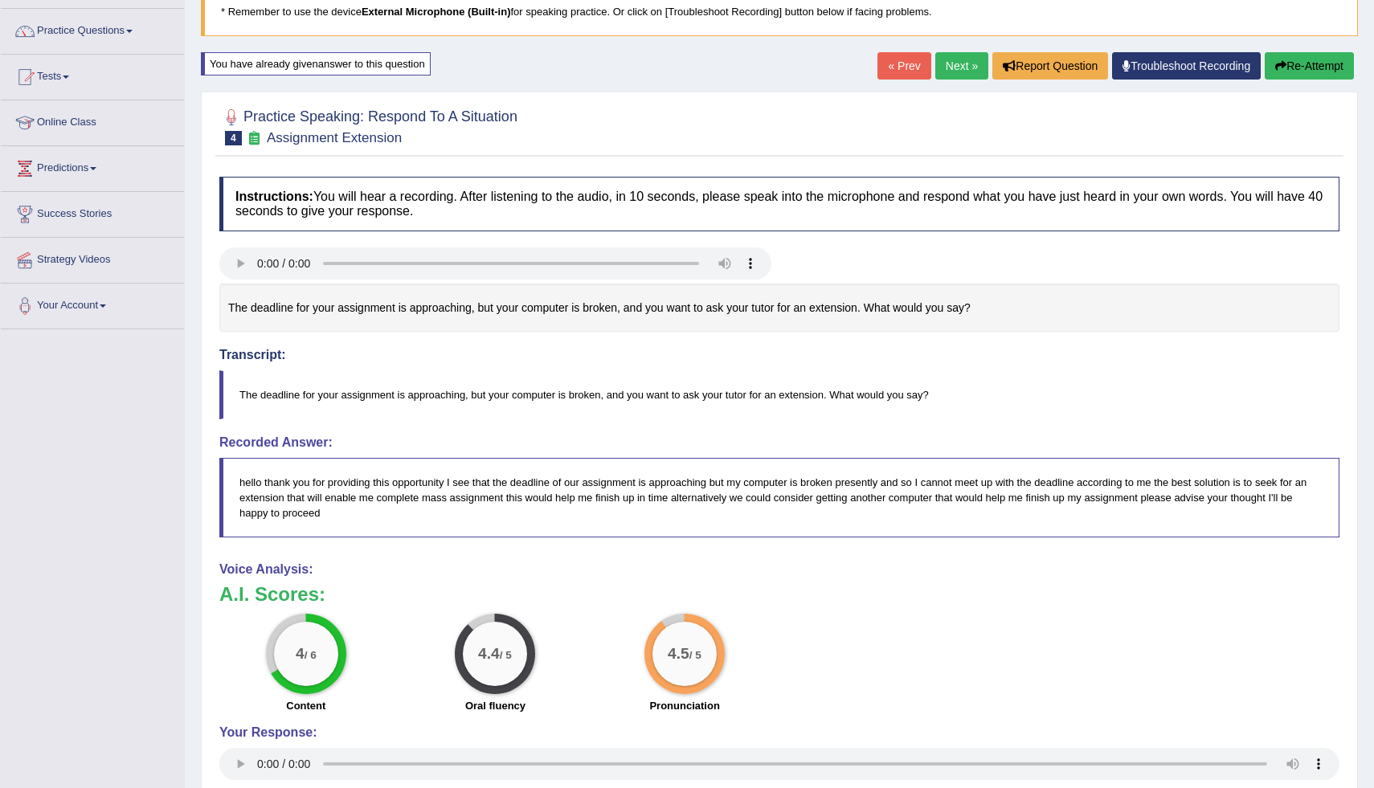
scroll to position [122, 0]
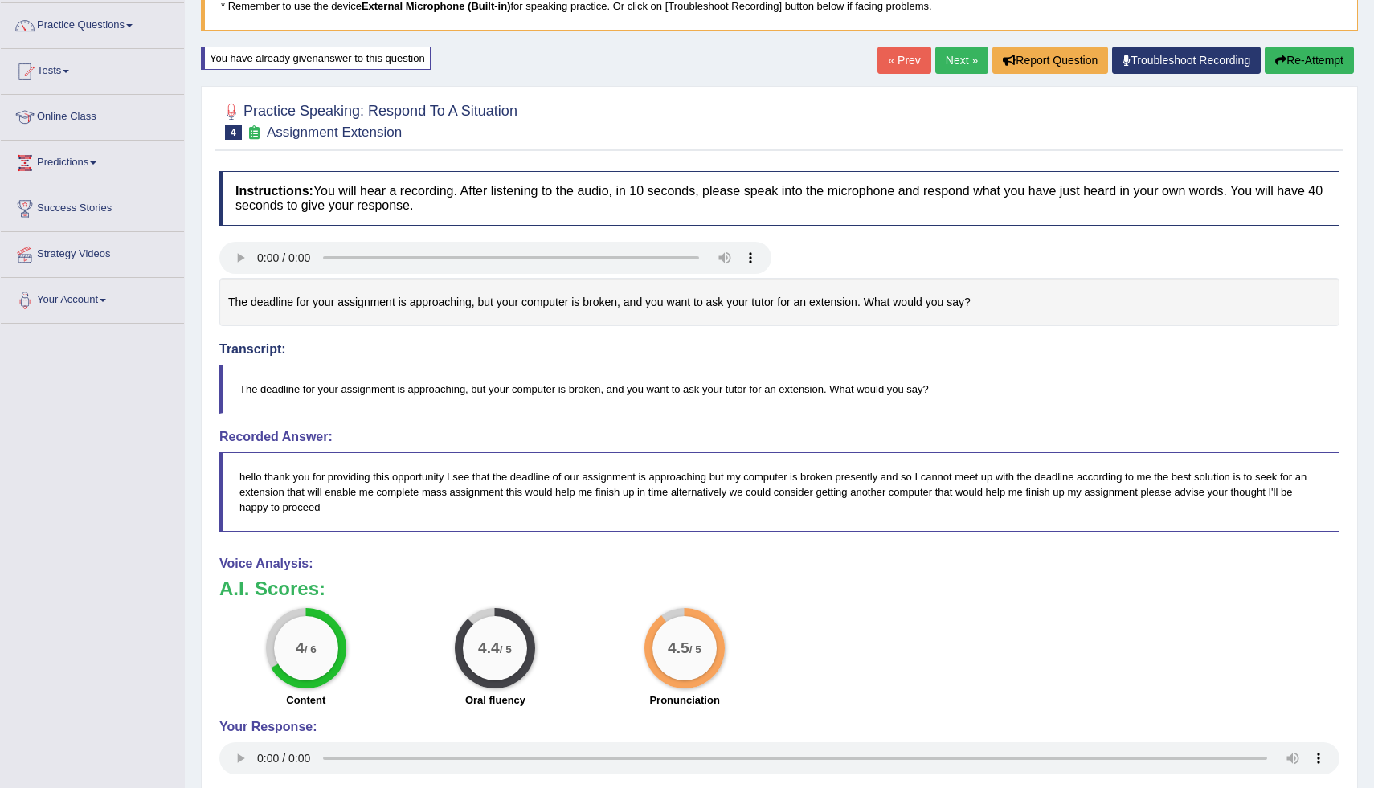
click at [1293, 52] on button "Re-Attempt" at bounding box center [1309, 60] width 89 height 27
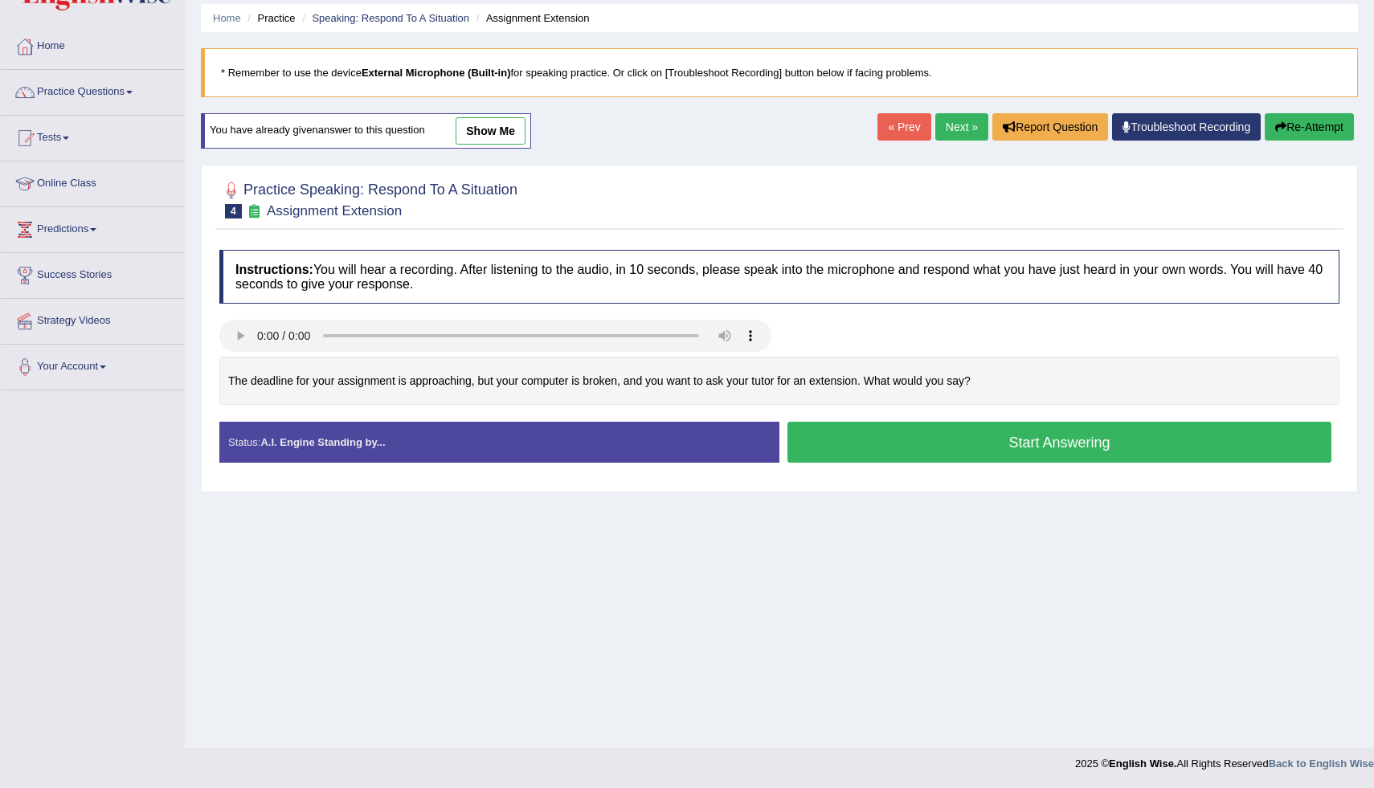
click at [1087, 443] on button "Start Answering" at bounding box center [1060, 442] width 544 height 41
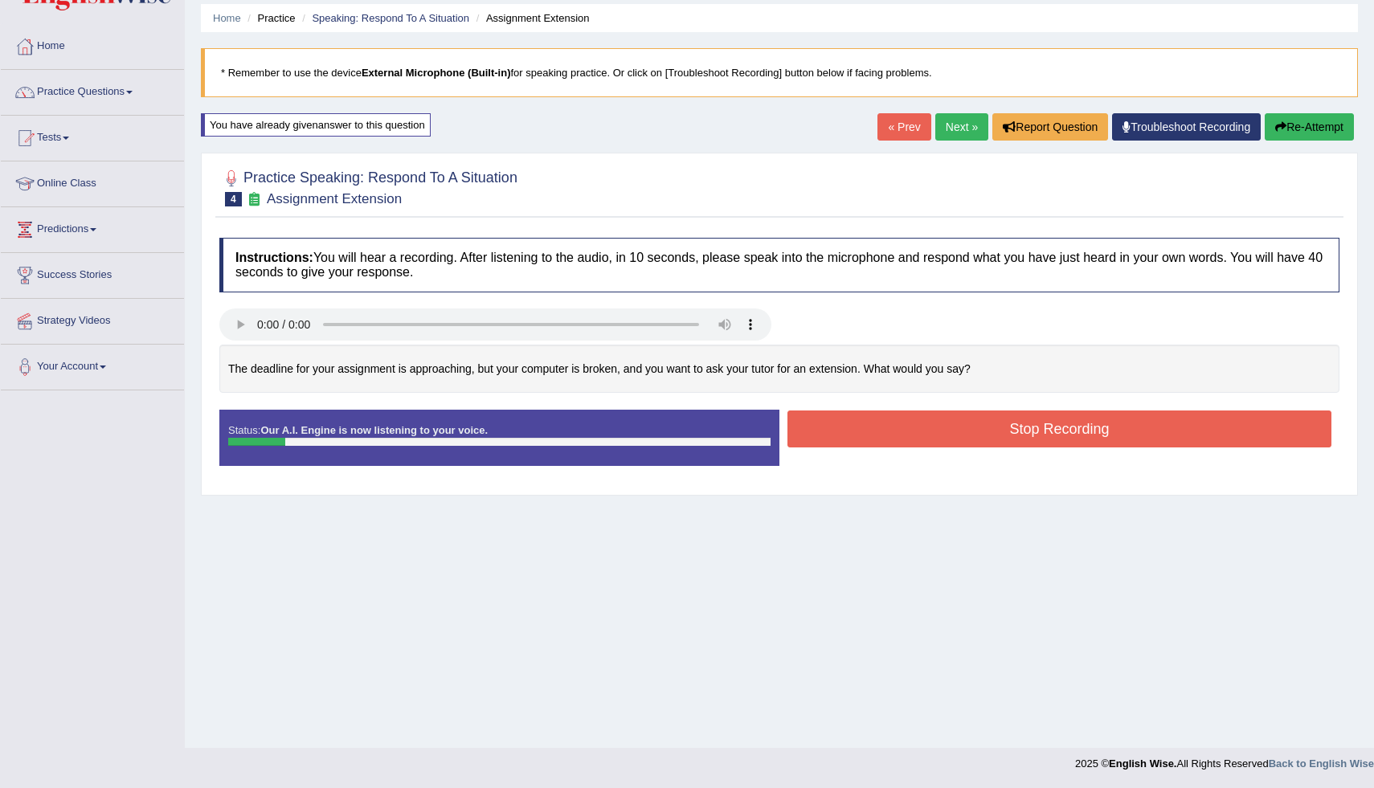
click at [1302, 121] on button "Re-Attempt" at bounding box center [1309, 126] width 89 height 27
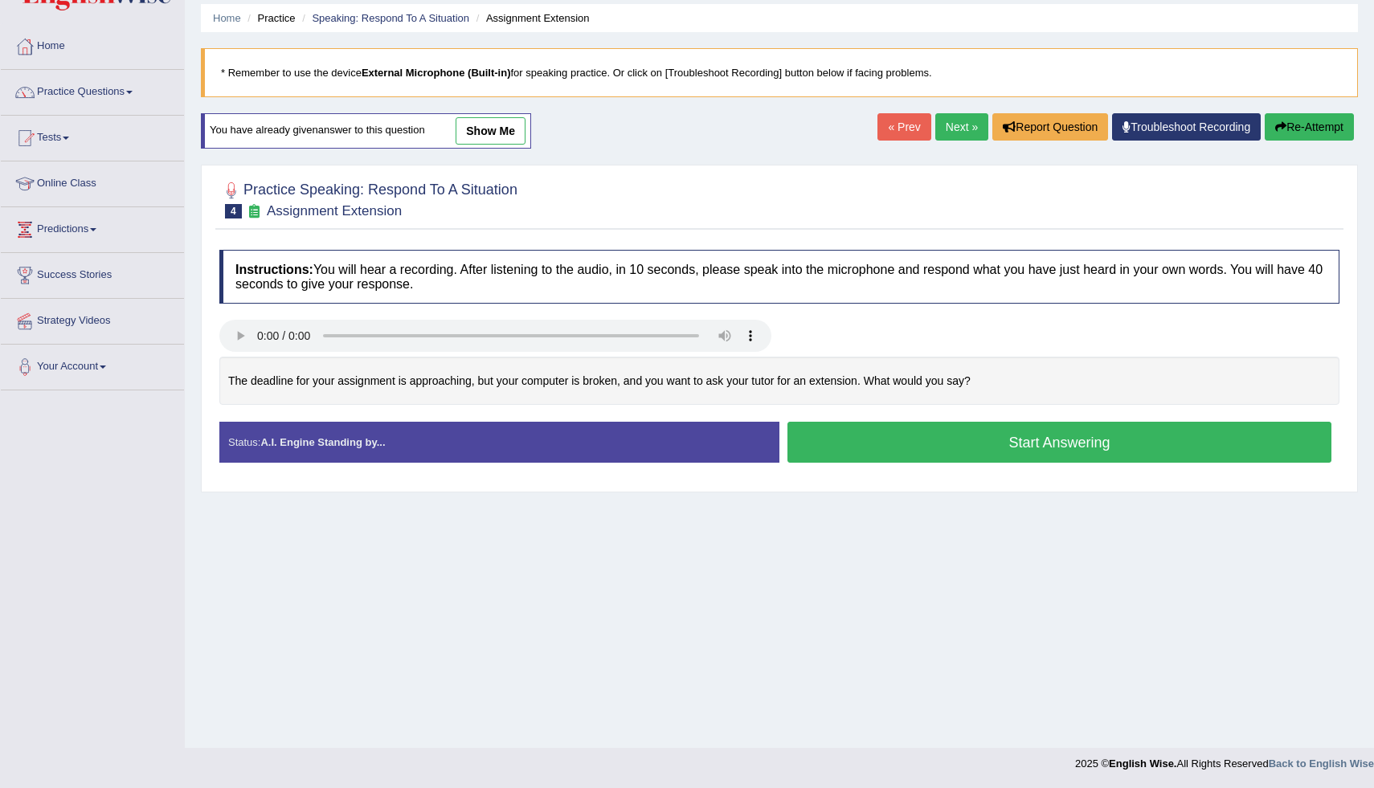
click at [953, 441] on button "Start Answering" at bounding box center [1060, 442] width 544 height 41
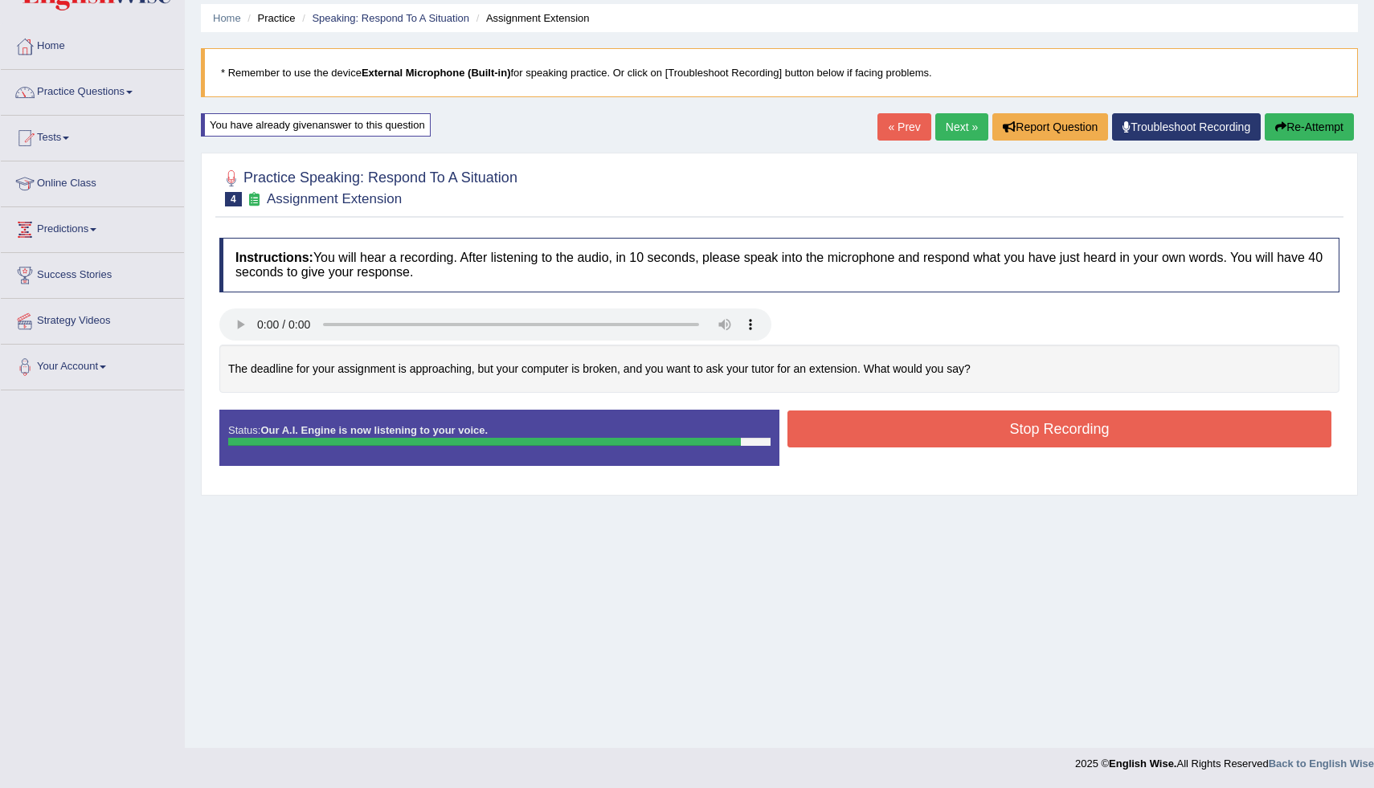
click at [953, 441] on button "Stop Recording" at bounding box center [1060, 429] width 544 height 37
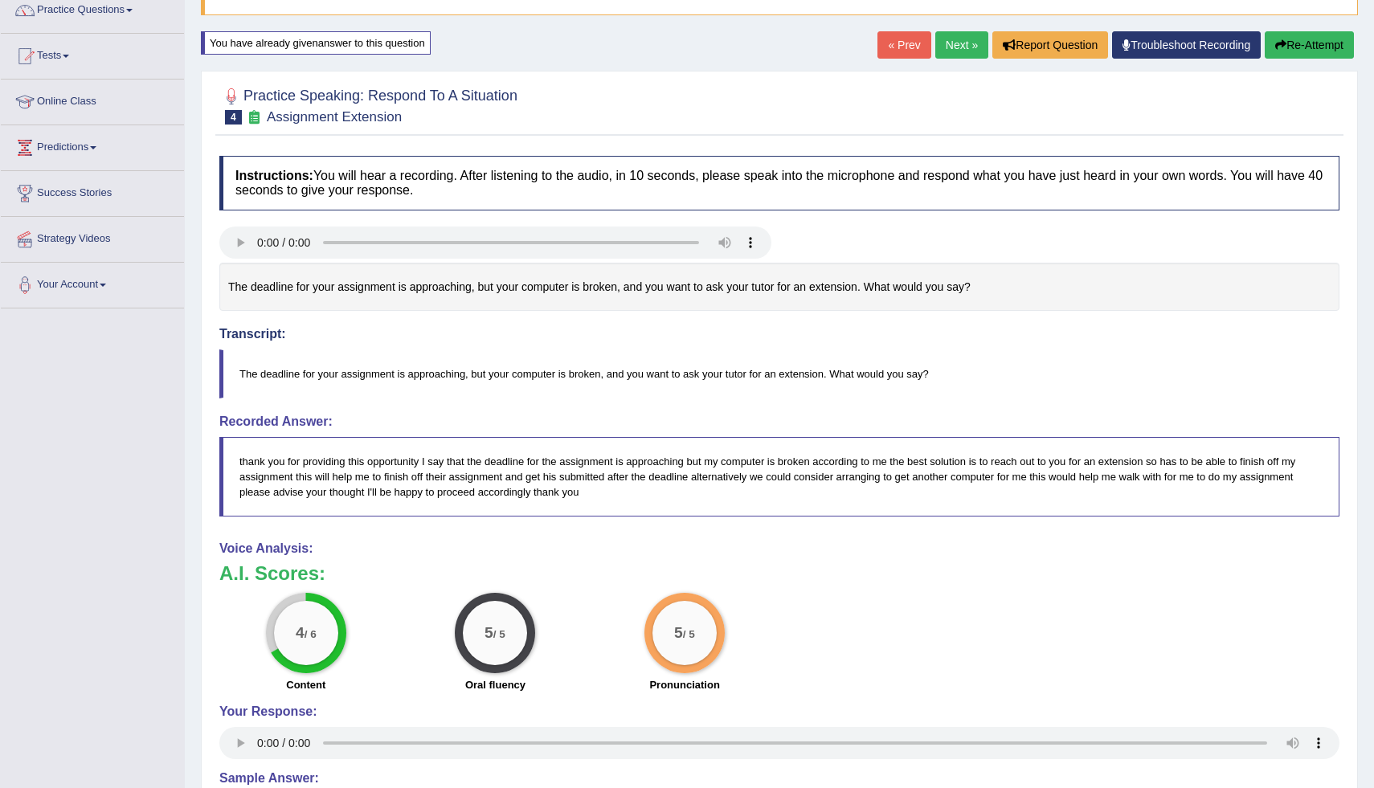
scroll to position [140, 0]
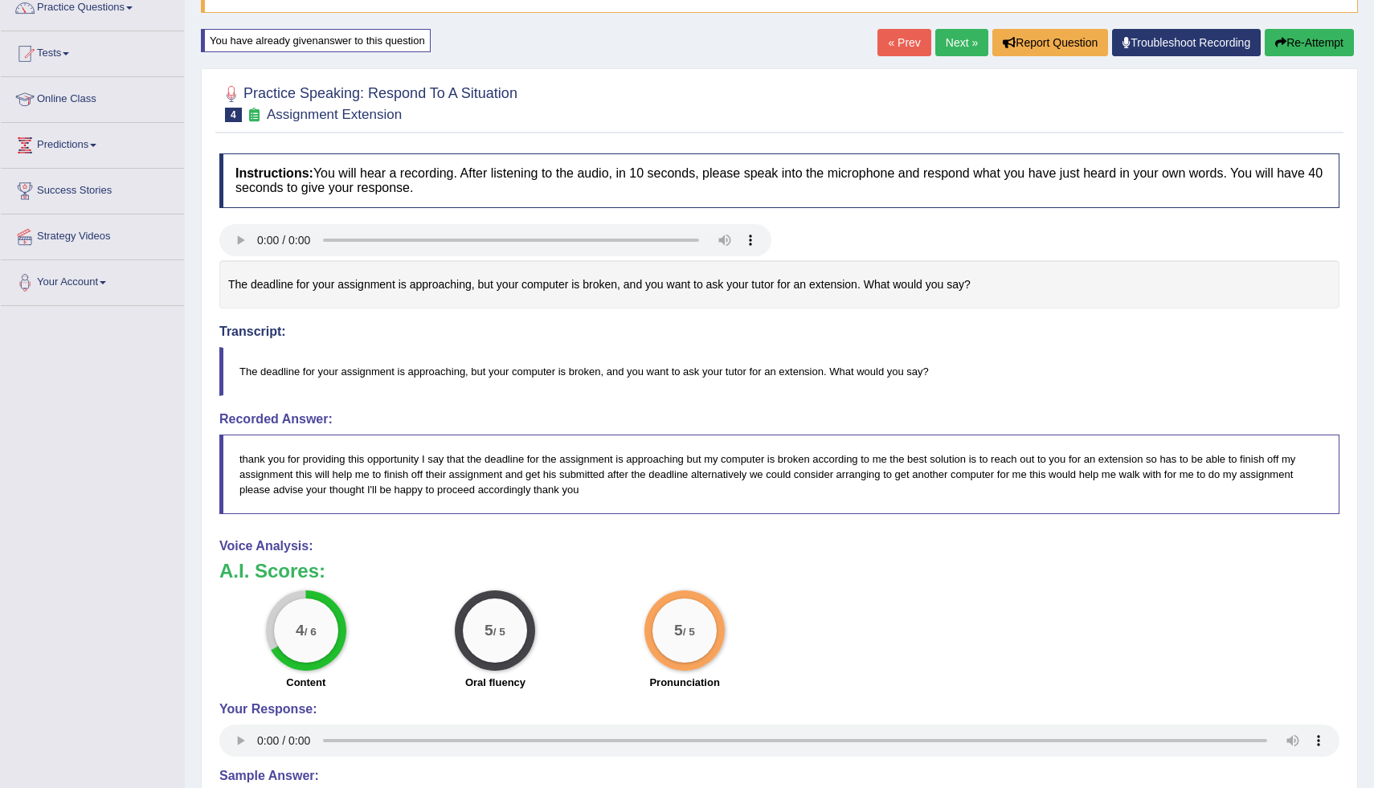
click at [1288, 39] on button "Re-Attempt" at bounding box center [1309, 42] width 89 height 27
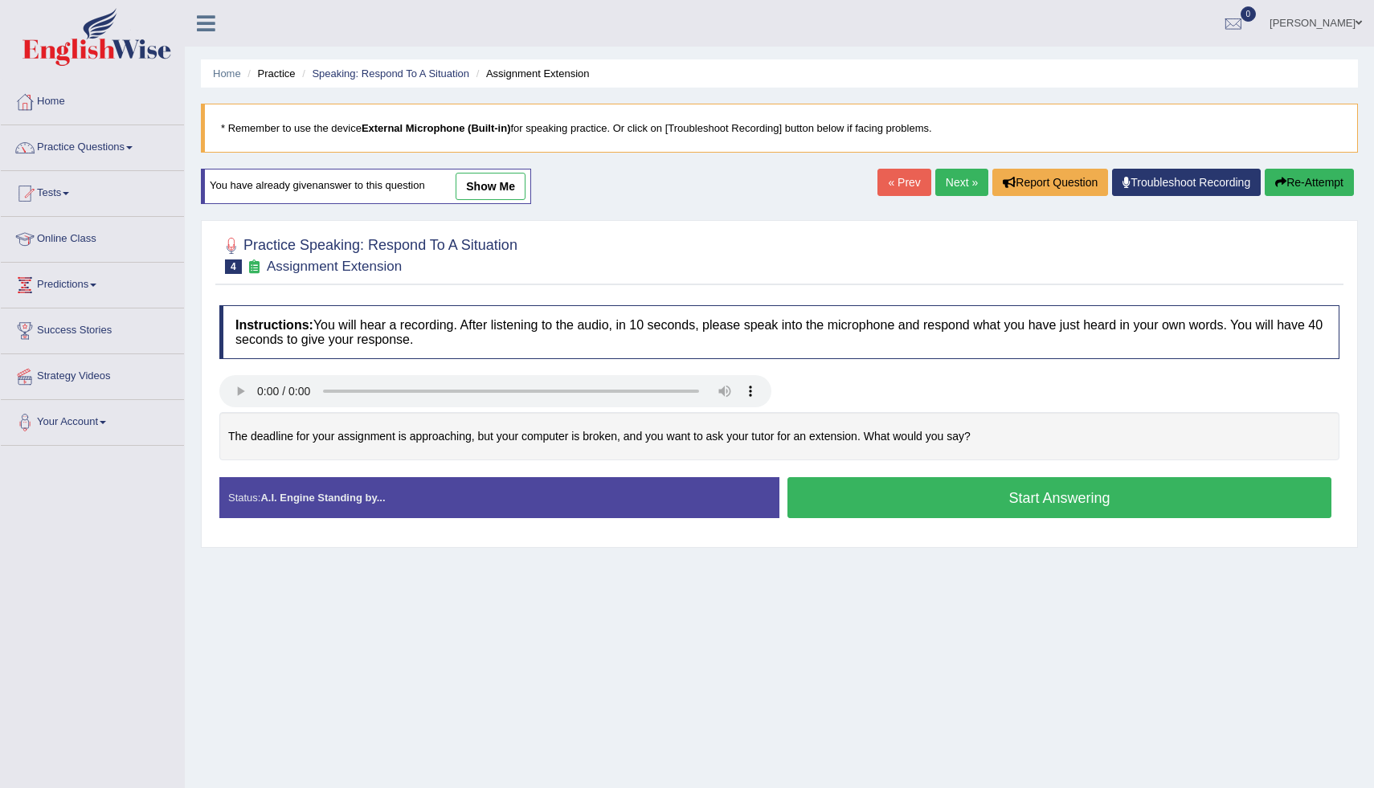
scroll to position [55, 0]
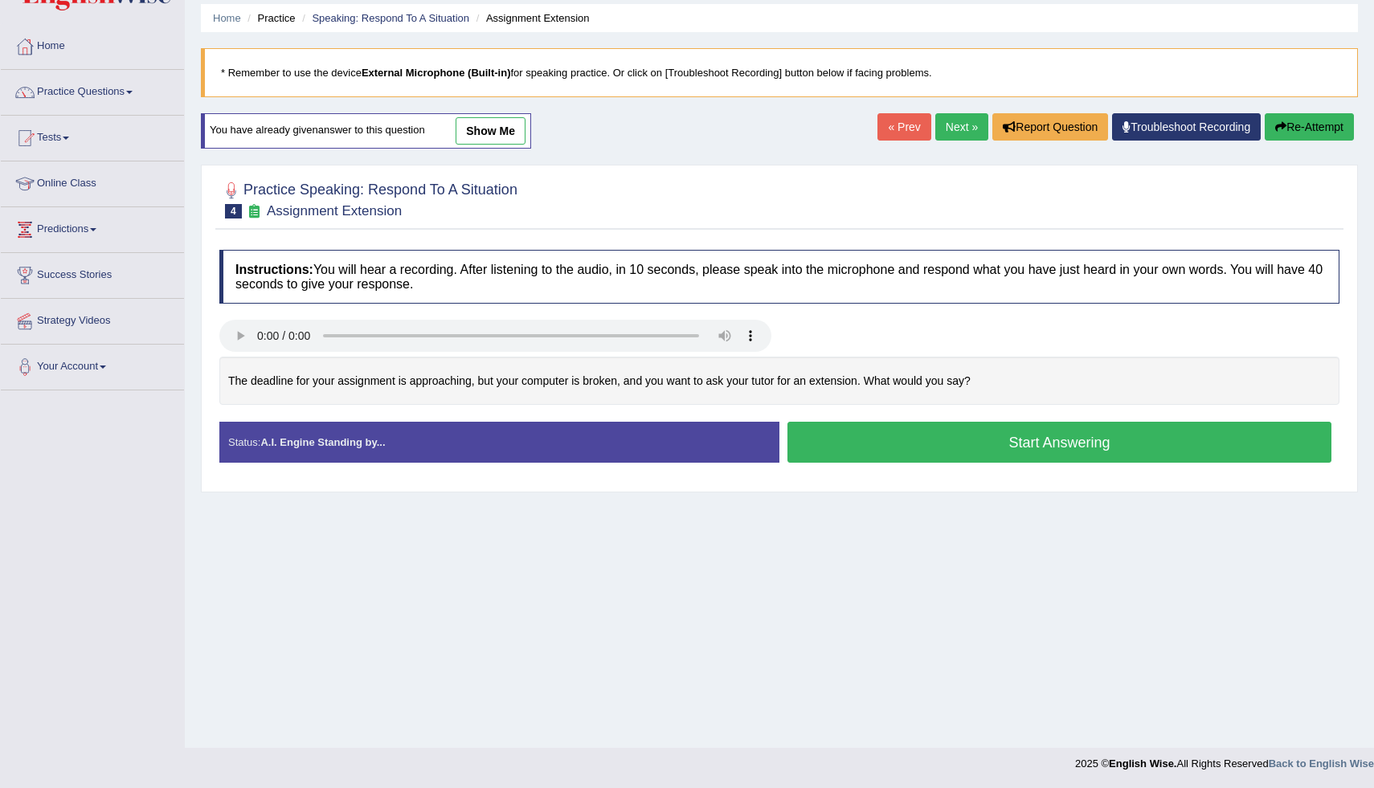
click at [1018, 443] on button "Start Answering" at bounding box center [1060, 442] width 544 height 41
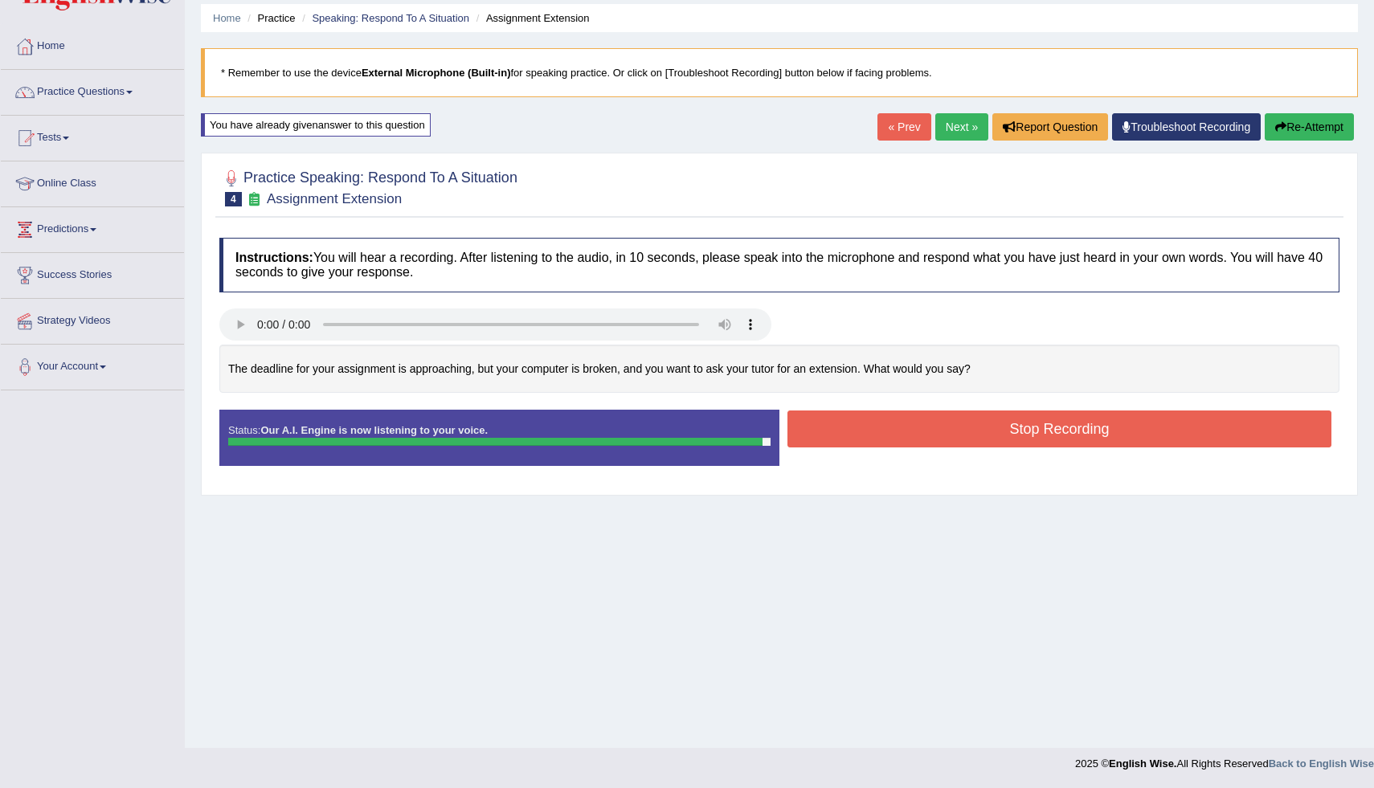
click at [1018, 443] on button "Stop Recording" at bounding box center [1060, 429] width 544 height 37
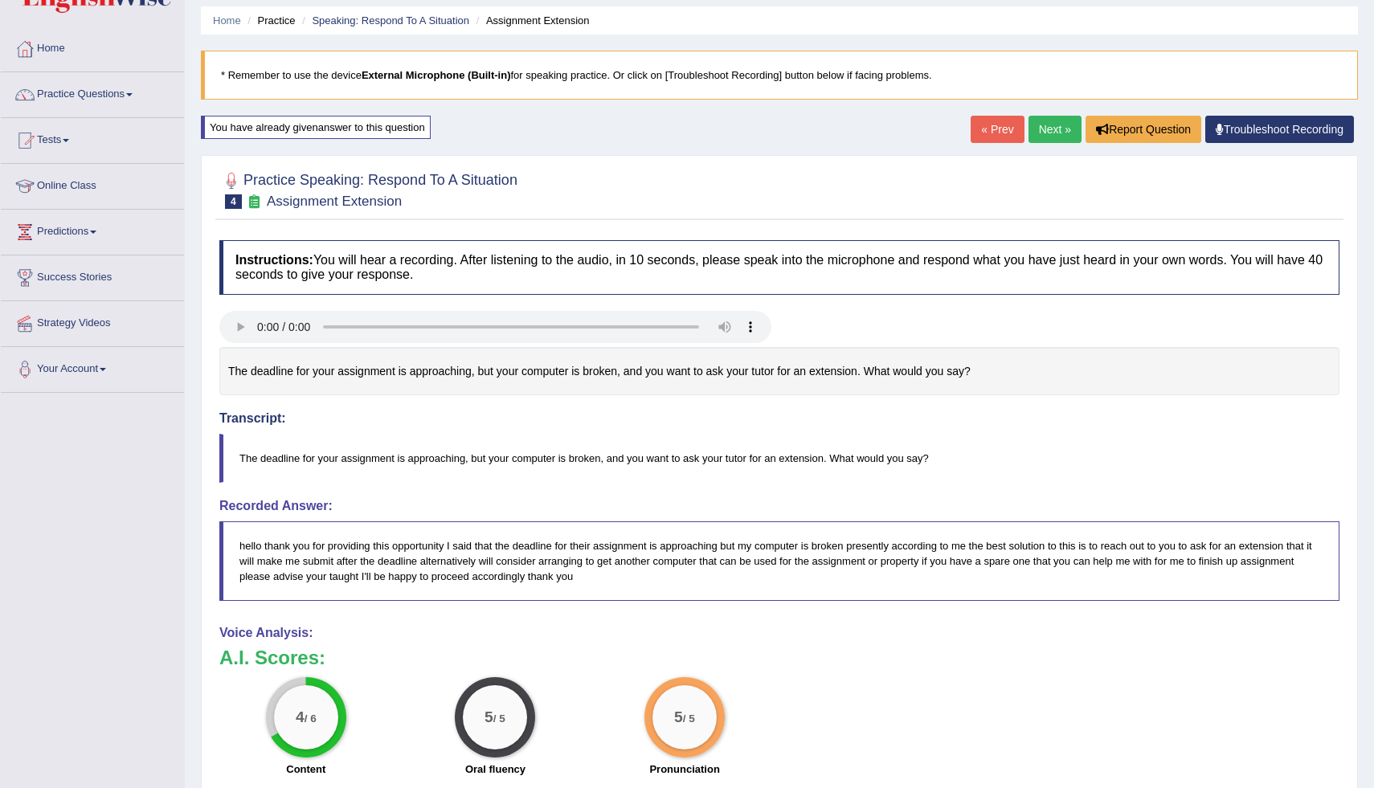
scroll to position [0, 0]
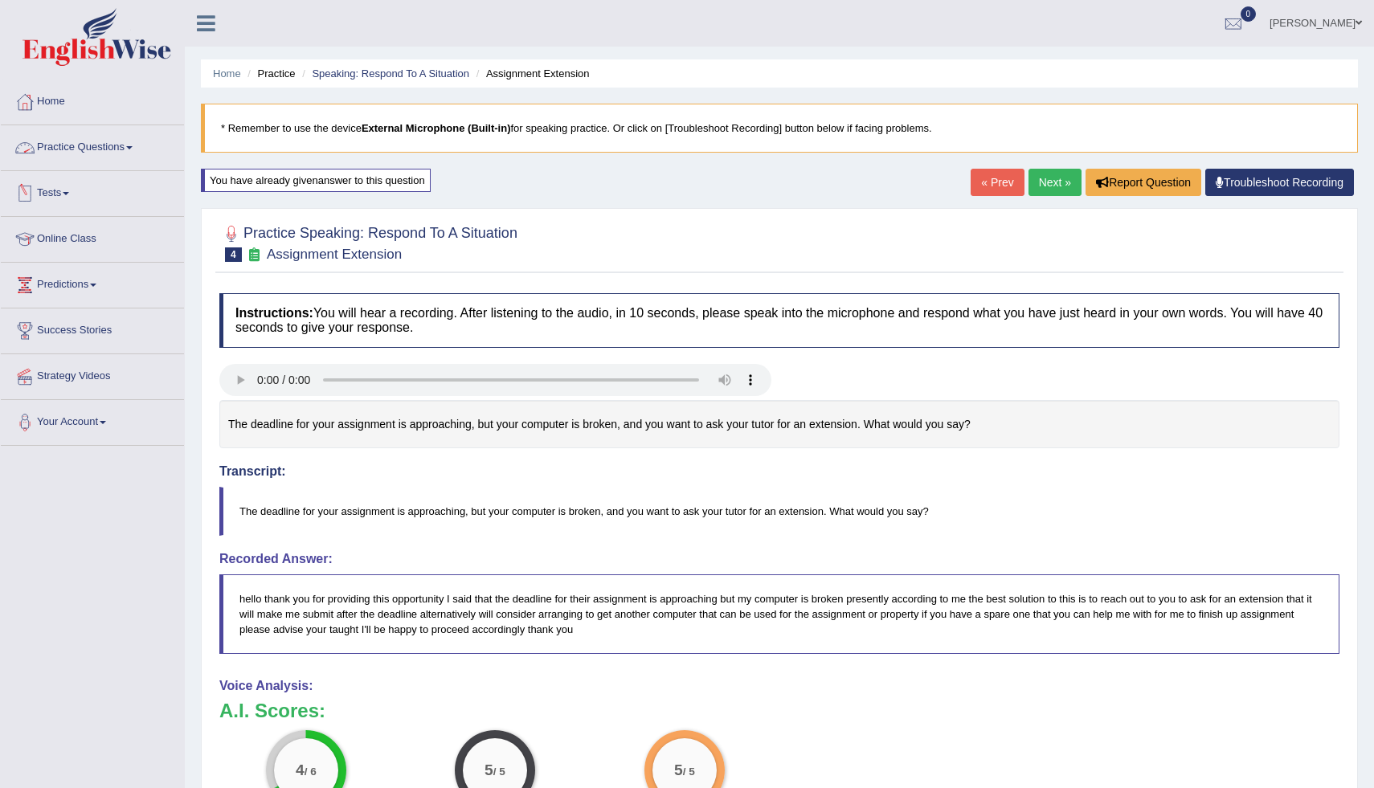
click at [129, 149] on link "Practice Questions" at bounding box center [92, 145] width 183 height 40
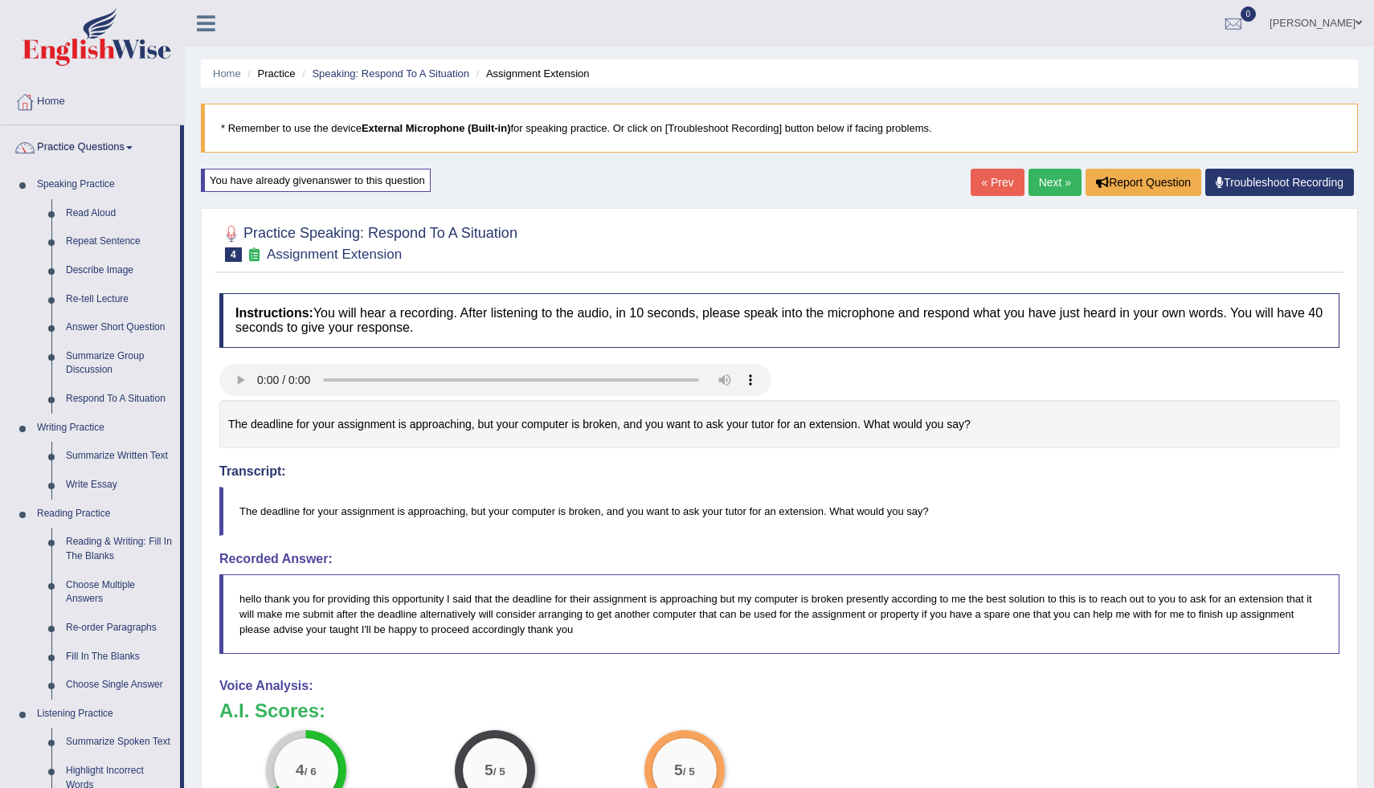
click at [1039, 185] on link "Next »" at bounding box center [1055, 182] width 53 height 27
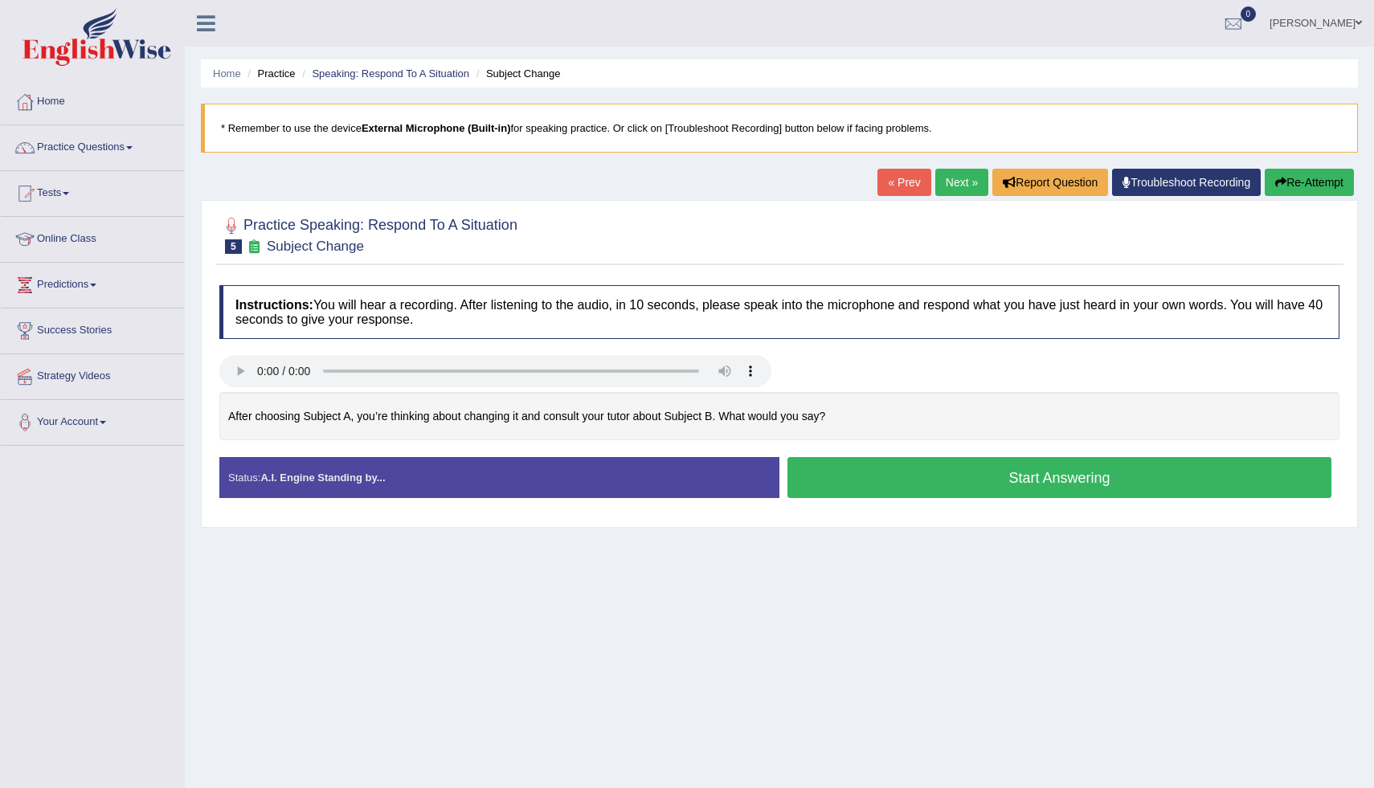
click at [852, 469] on button "Start Answering" at bounding box center [1060, 477] width 544 height 41
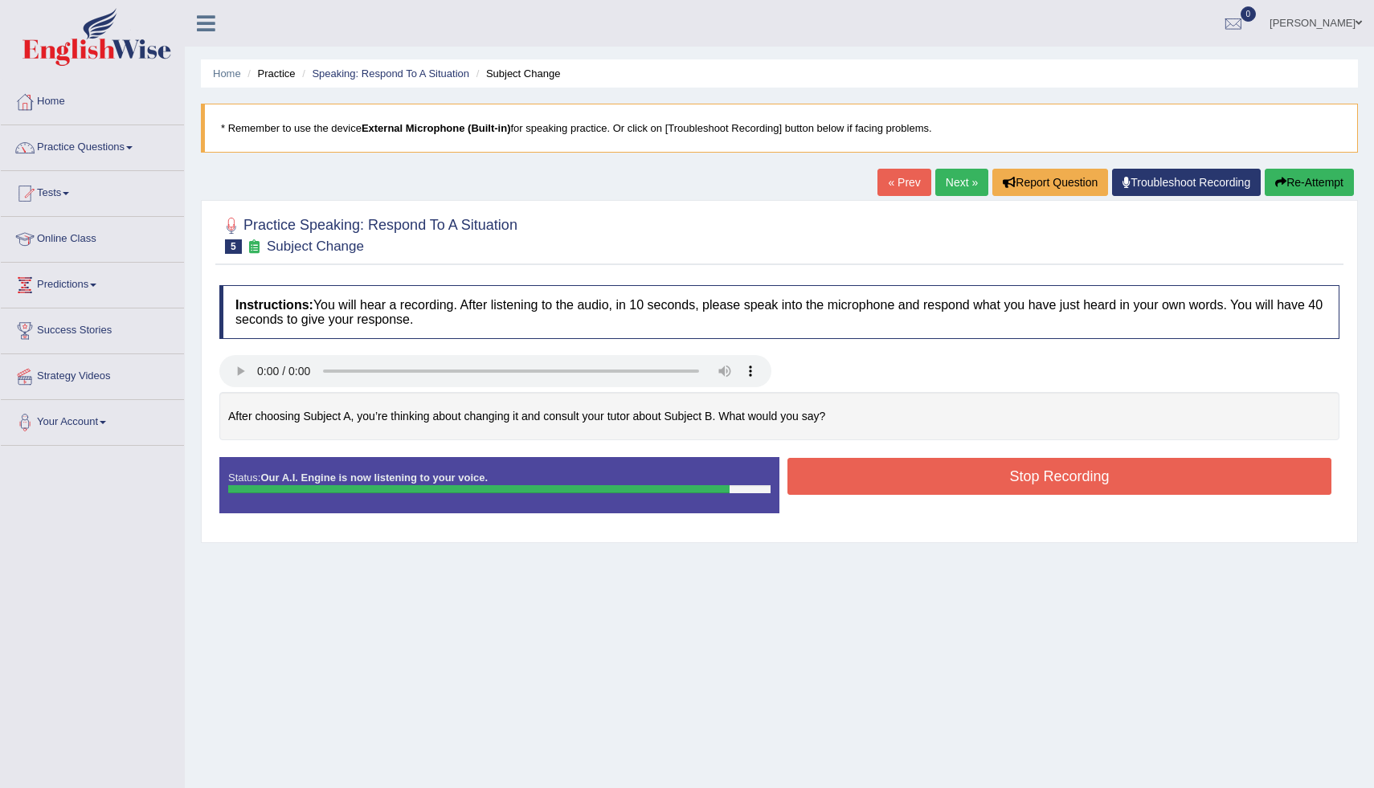
click at [852, 469] on button "Stop Recording" at bounding box center [1060, 476] width 544 height 37
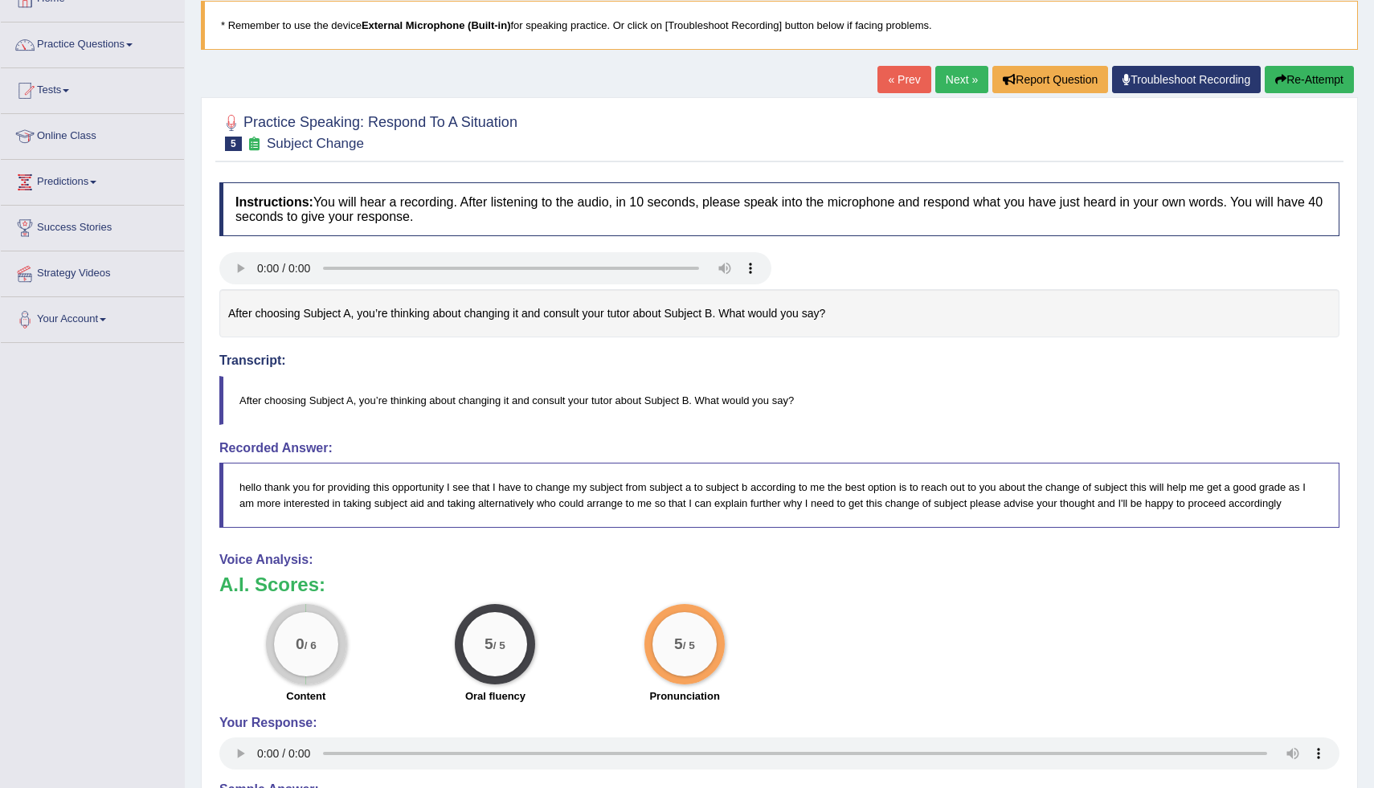
scroll to position [104, 0]
click at [1325, 77] on button "Re-Attempt" at bounding box center [1309, 78] width 89 height 27
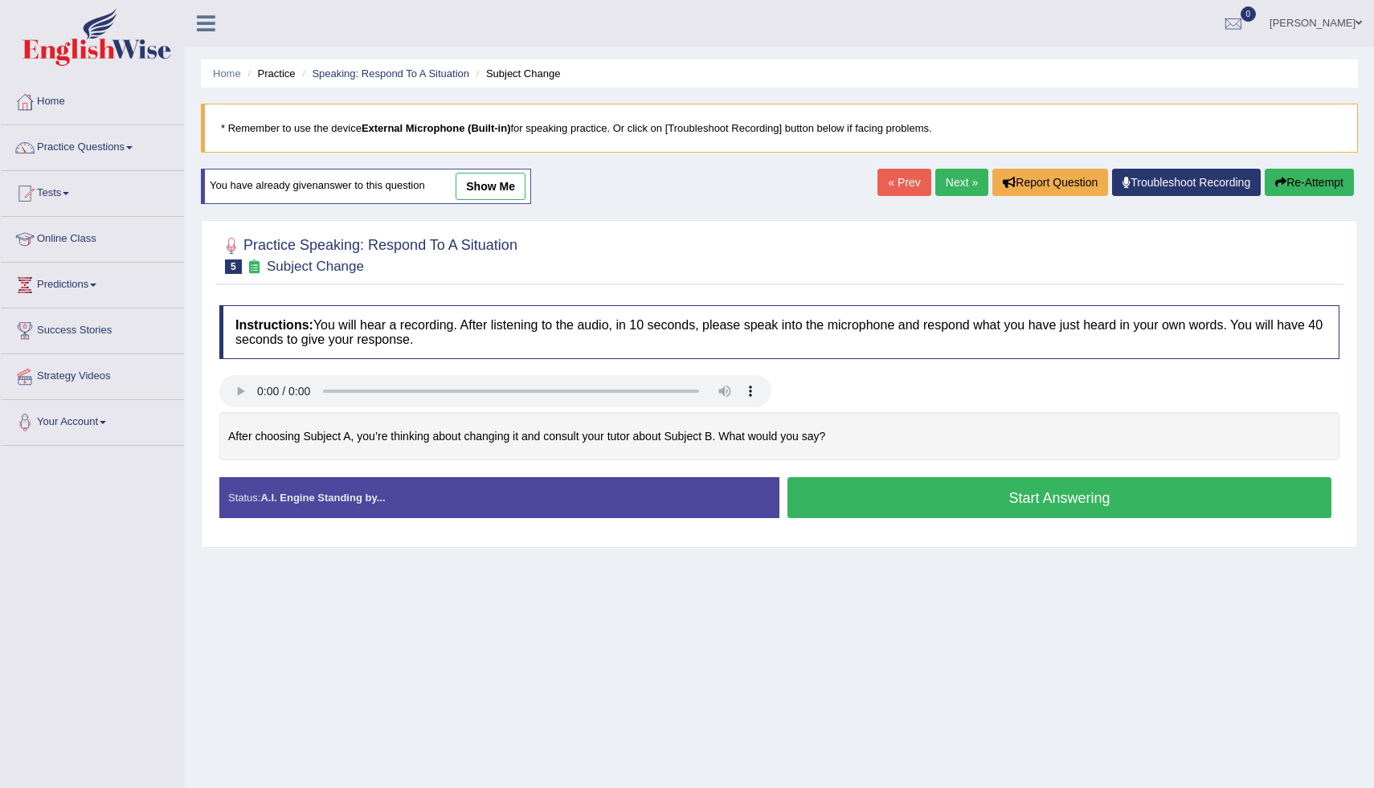
scroll to position [55, 0]
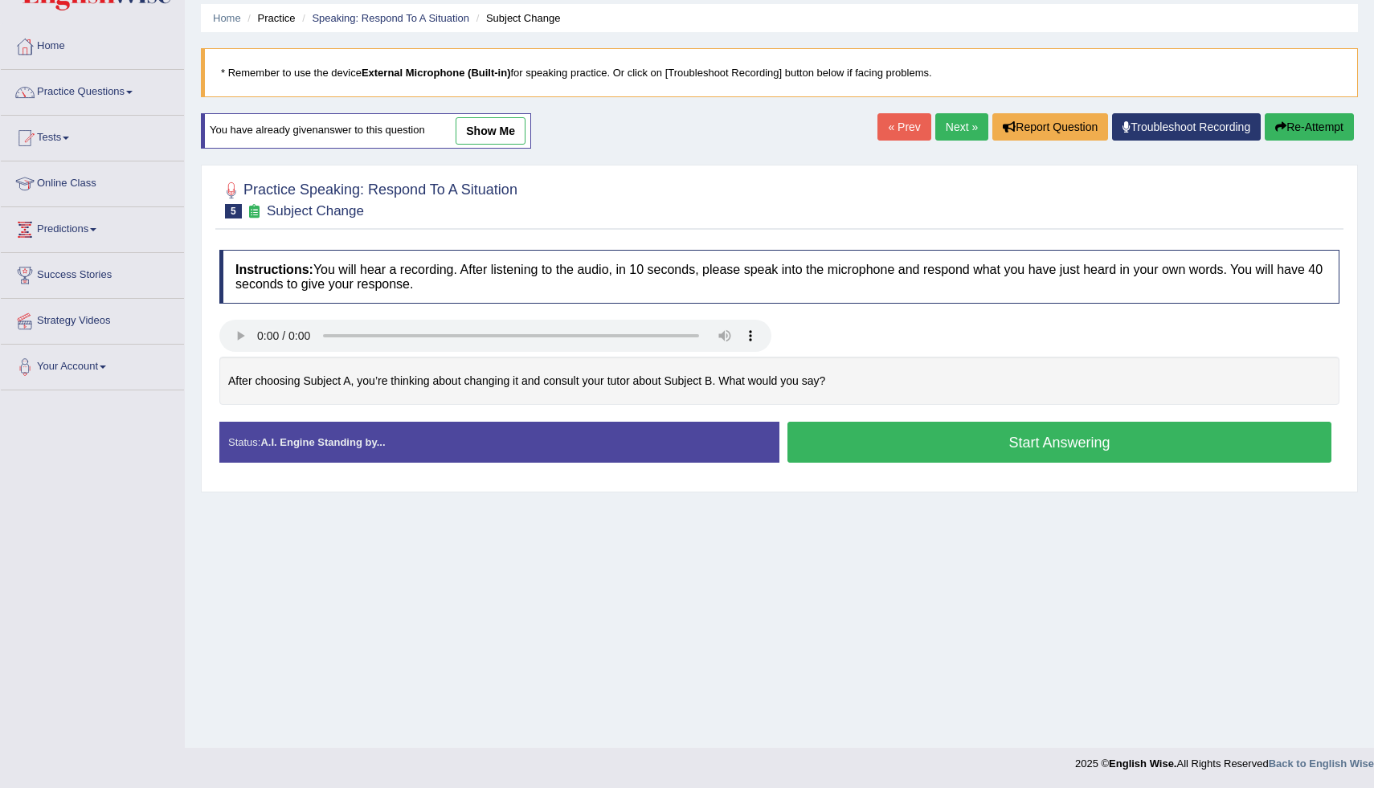
click at [918, 455] on button "Start Answering" at bounding box center [1060, 442] width 544 height 41
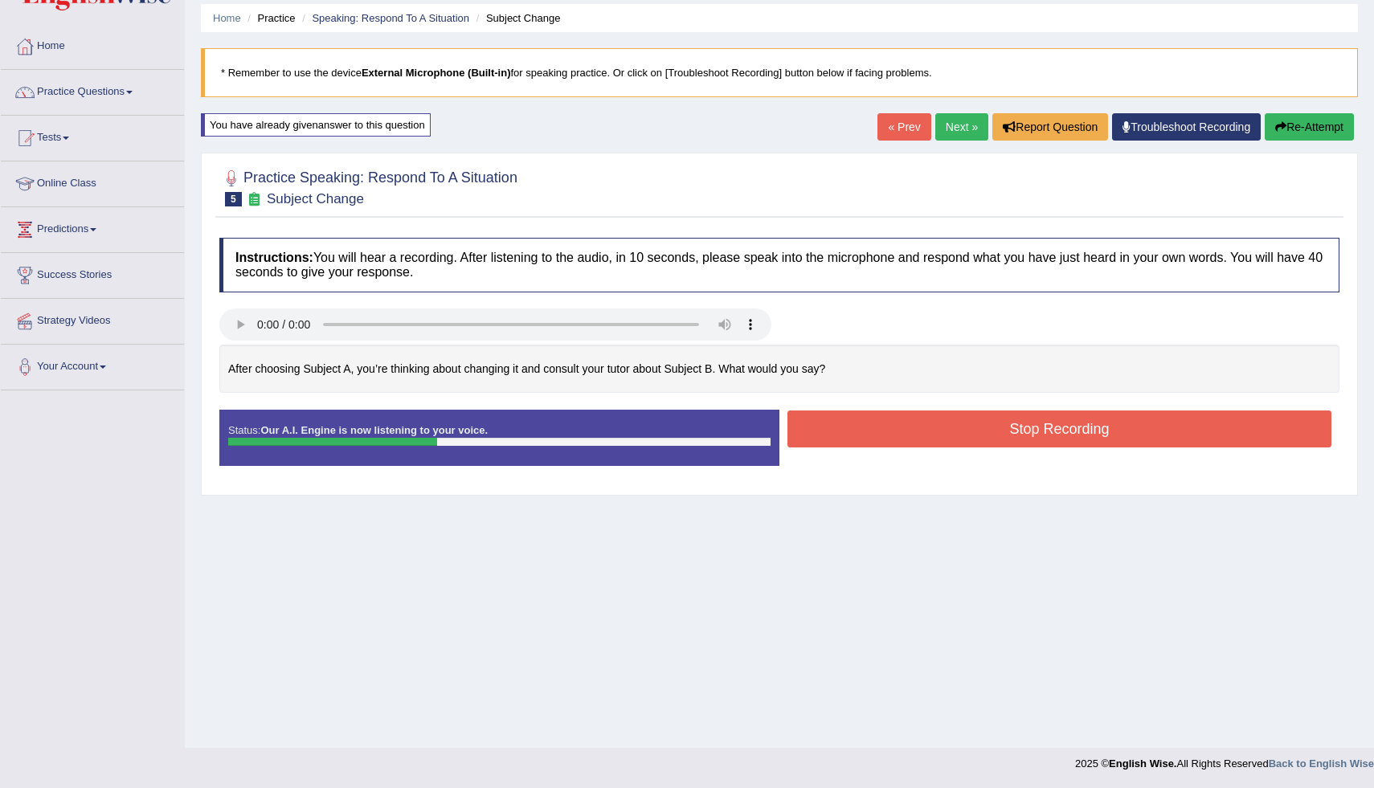
click at [933, 444] on button "Stop Recording" at bounding box center [1060, 429] width 544 height 37
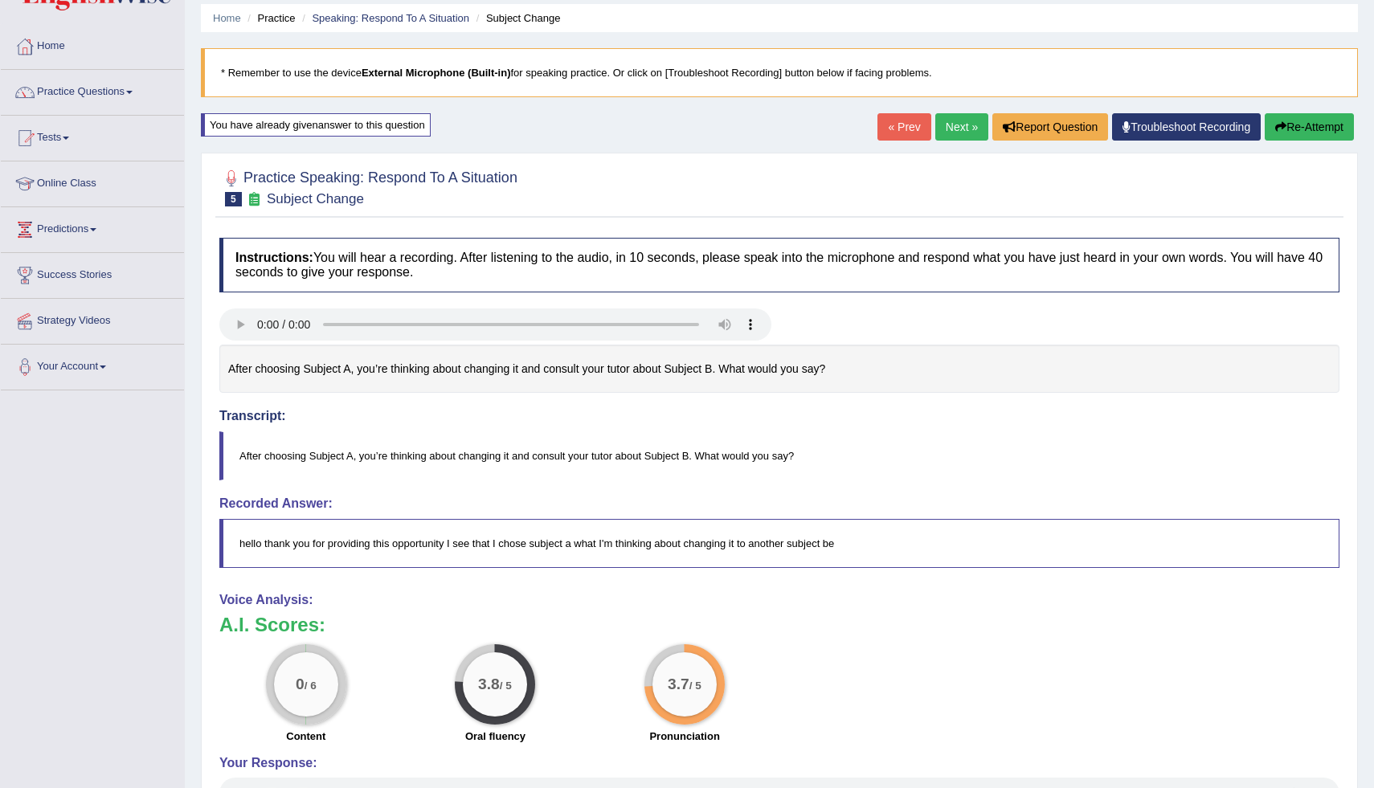
click at [1296, 121] on button "Re-Attempt" at bounding box center [1309, 126] width 89 height 27
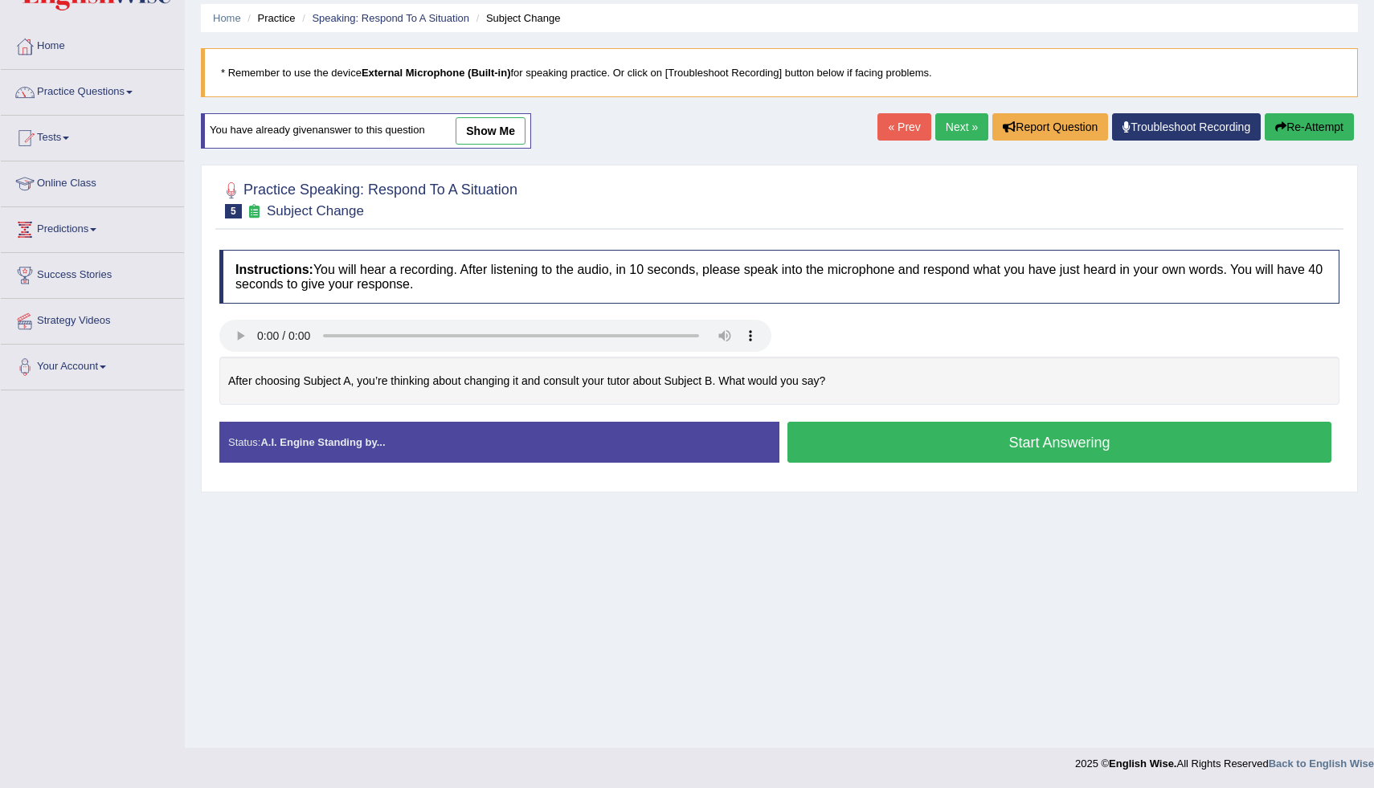
click at [982, 430] on button "Start Answering" at bounding box center [1060, 442] width 544 height 41
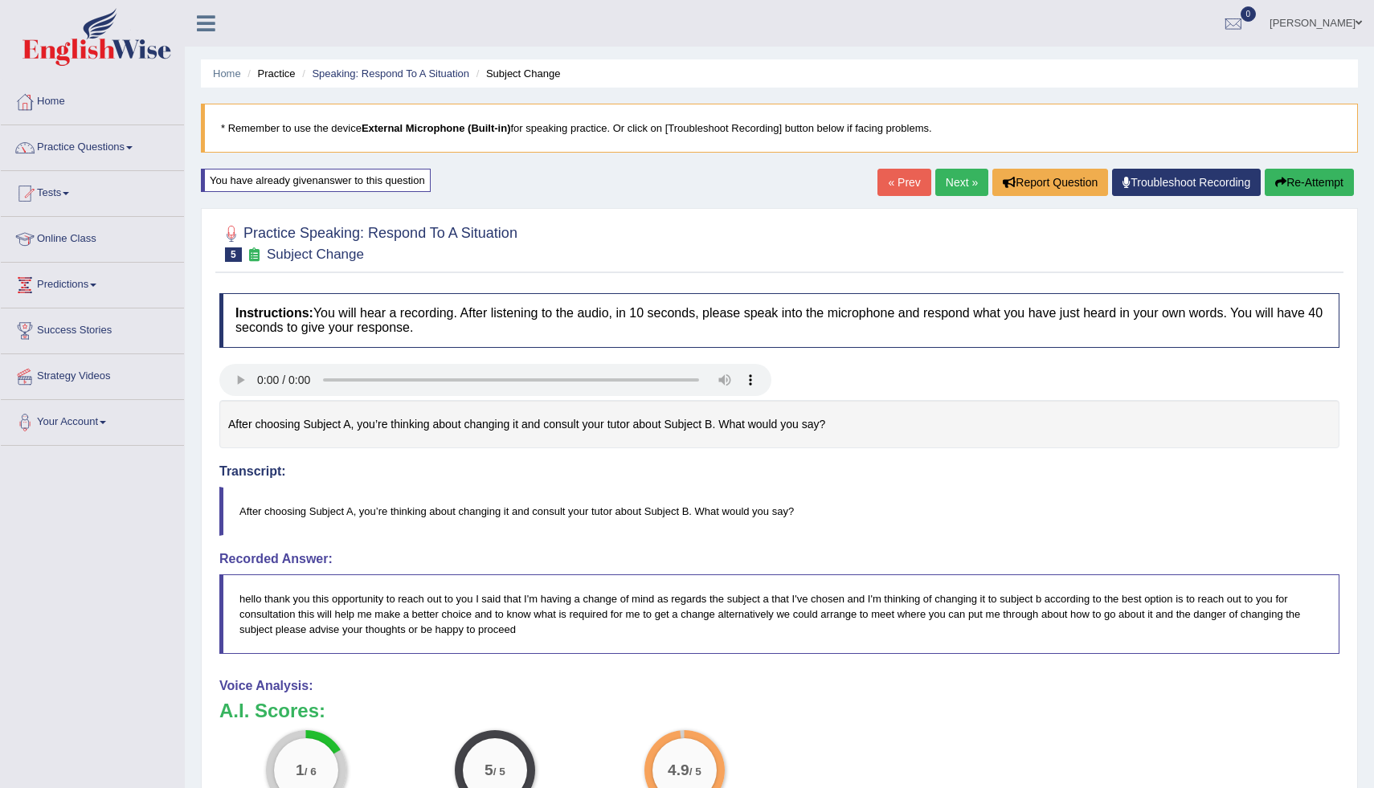
click at [1306, 183] on button "Re-Attempt" at bounding box center [1309, 182] width 89 height 27
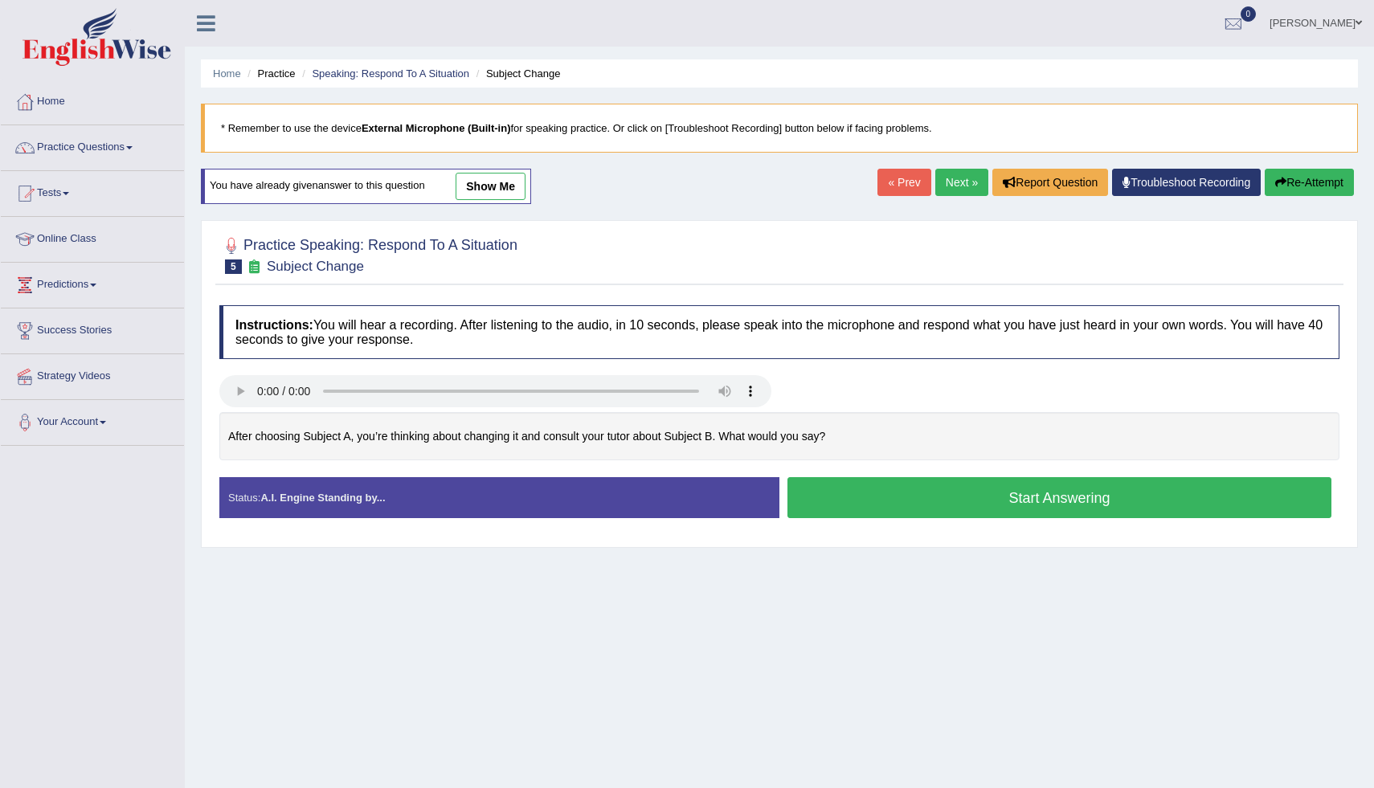
click at [884, 498] on button "Start Answering" at bounding box center [1060, 497] width 544 height 41
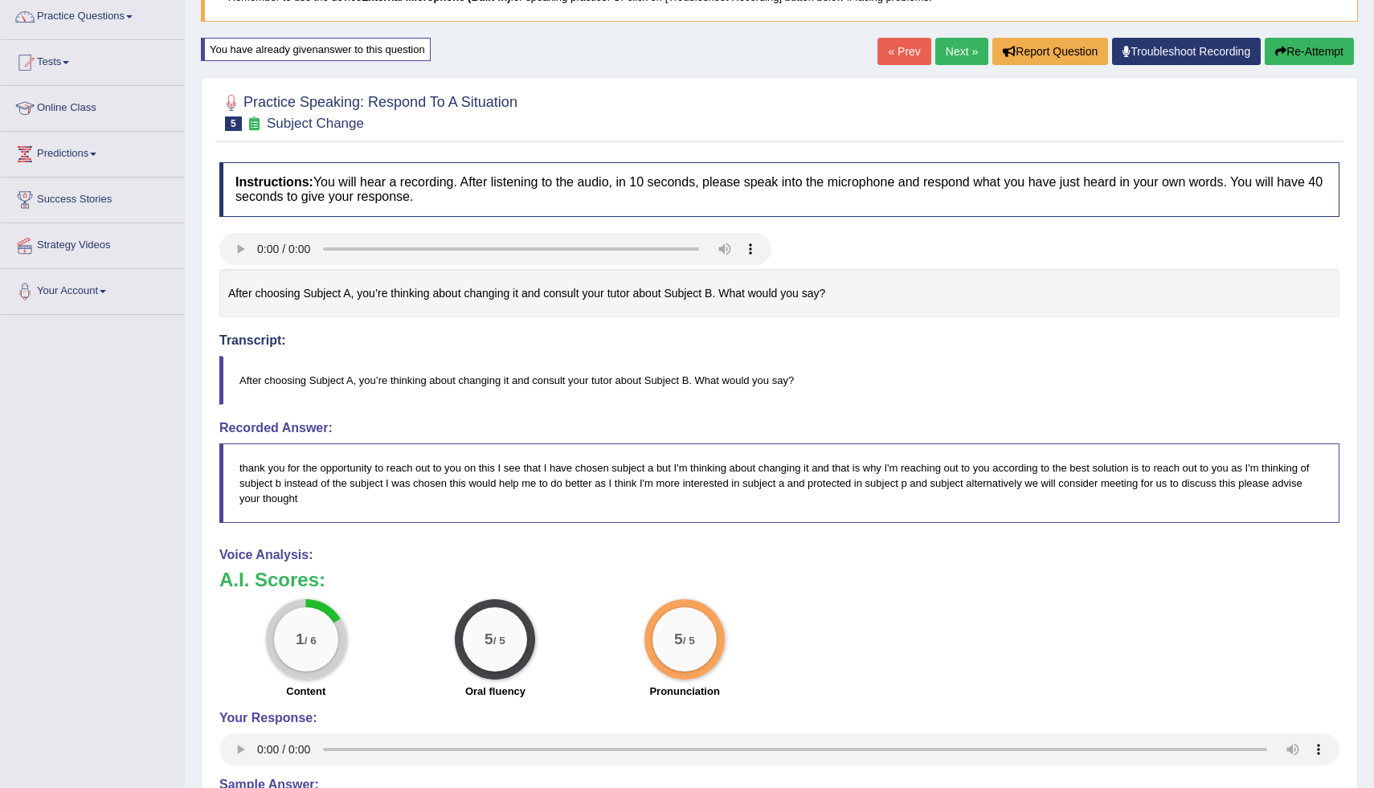
scroll to position [137, 0]
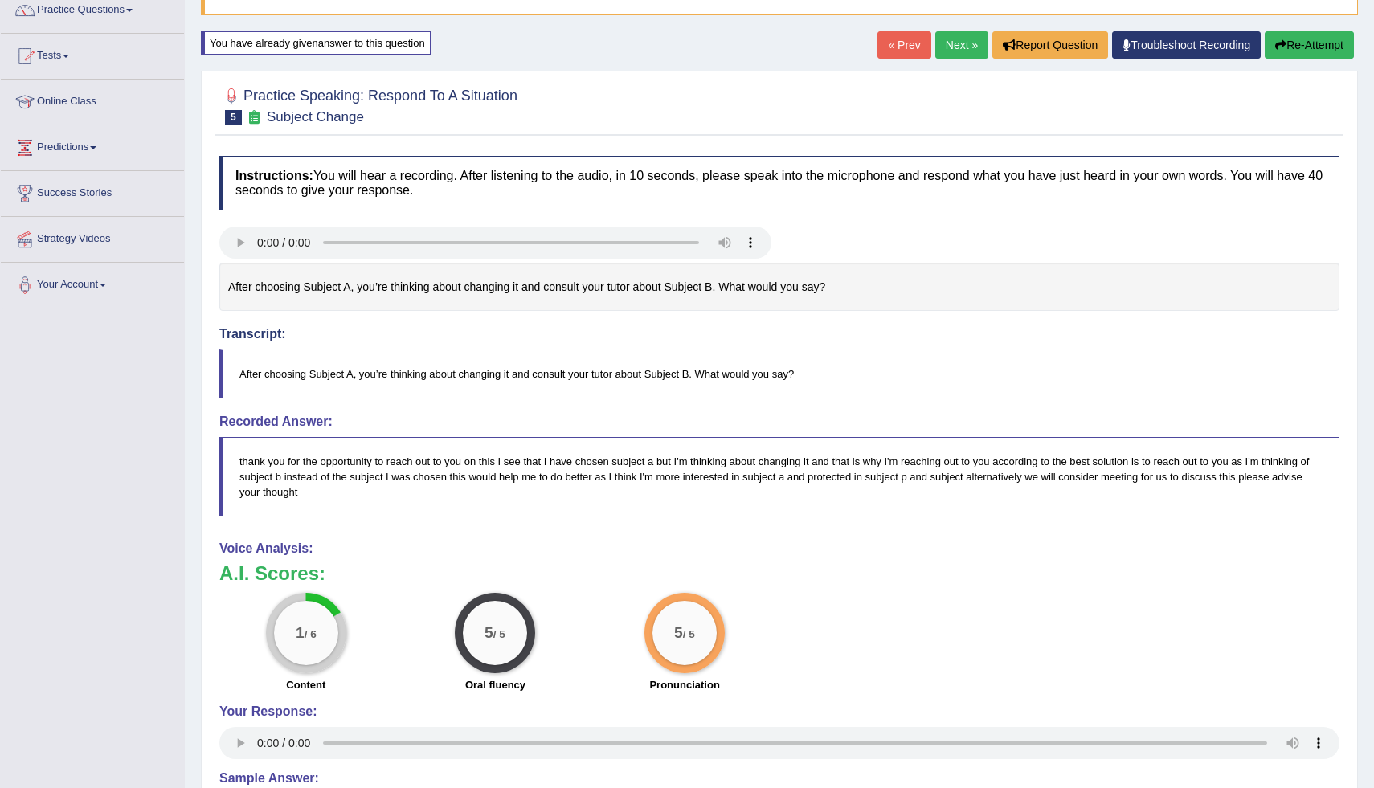
click at [1286, 47] on button "Re-Attempt" at bounding box center [1309, 44] width 89 height 27
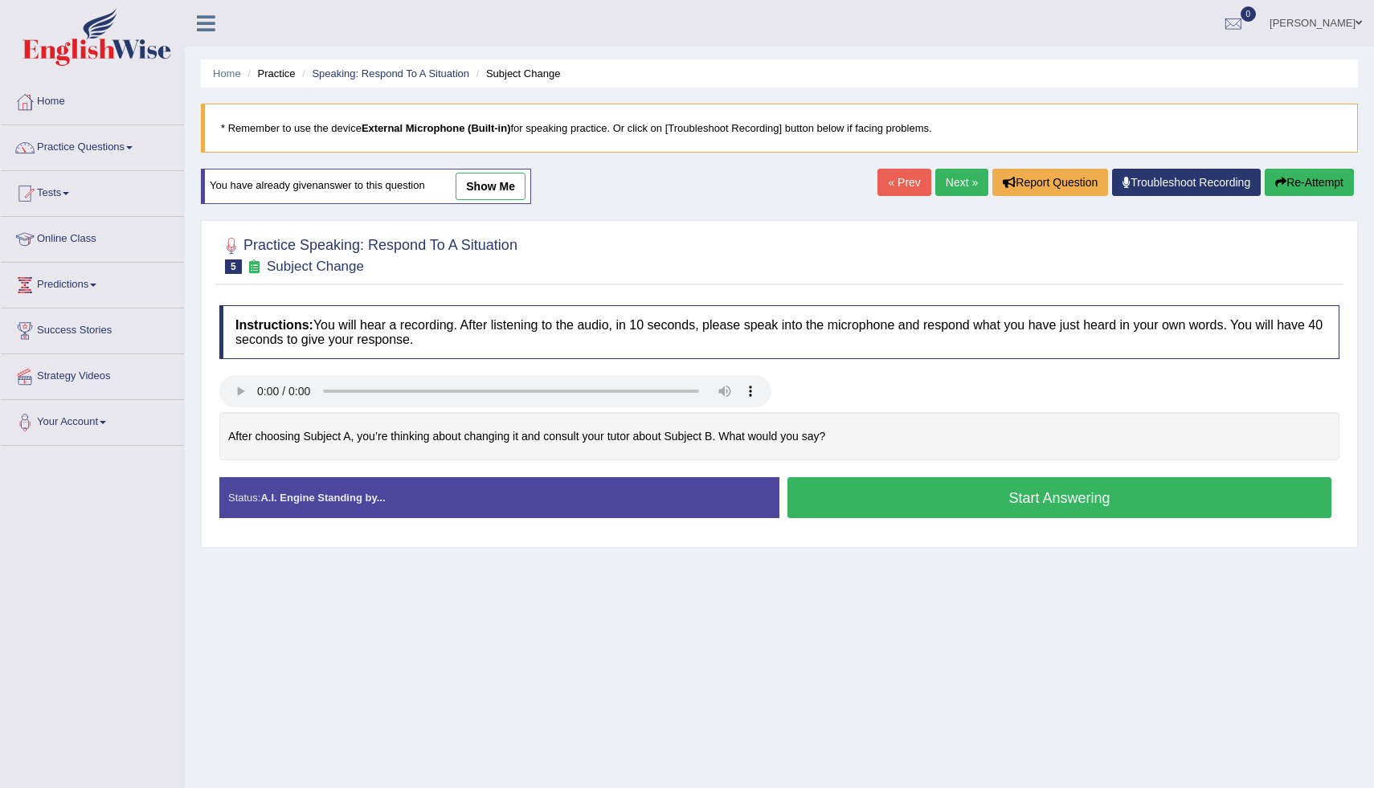
scroll to position [55, 0]
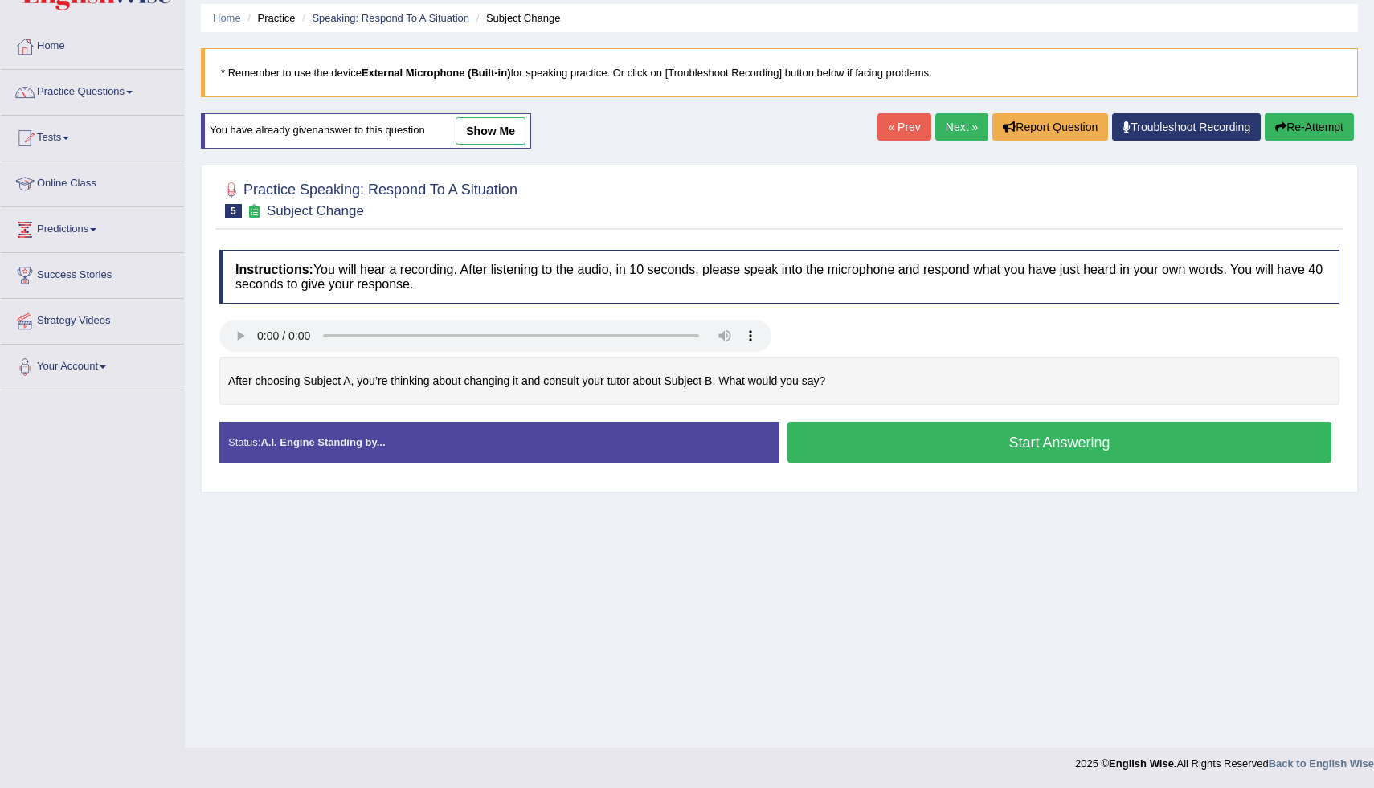
click at [970, 444] on button "Start Answering" at bounding box center [1060, 442] width 544 height 41
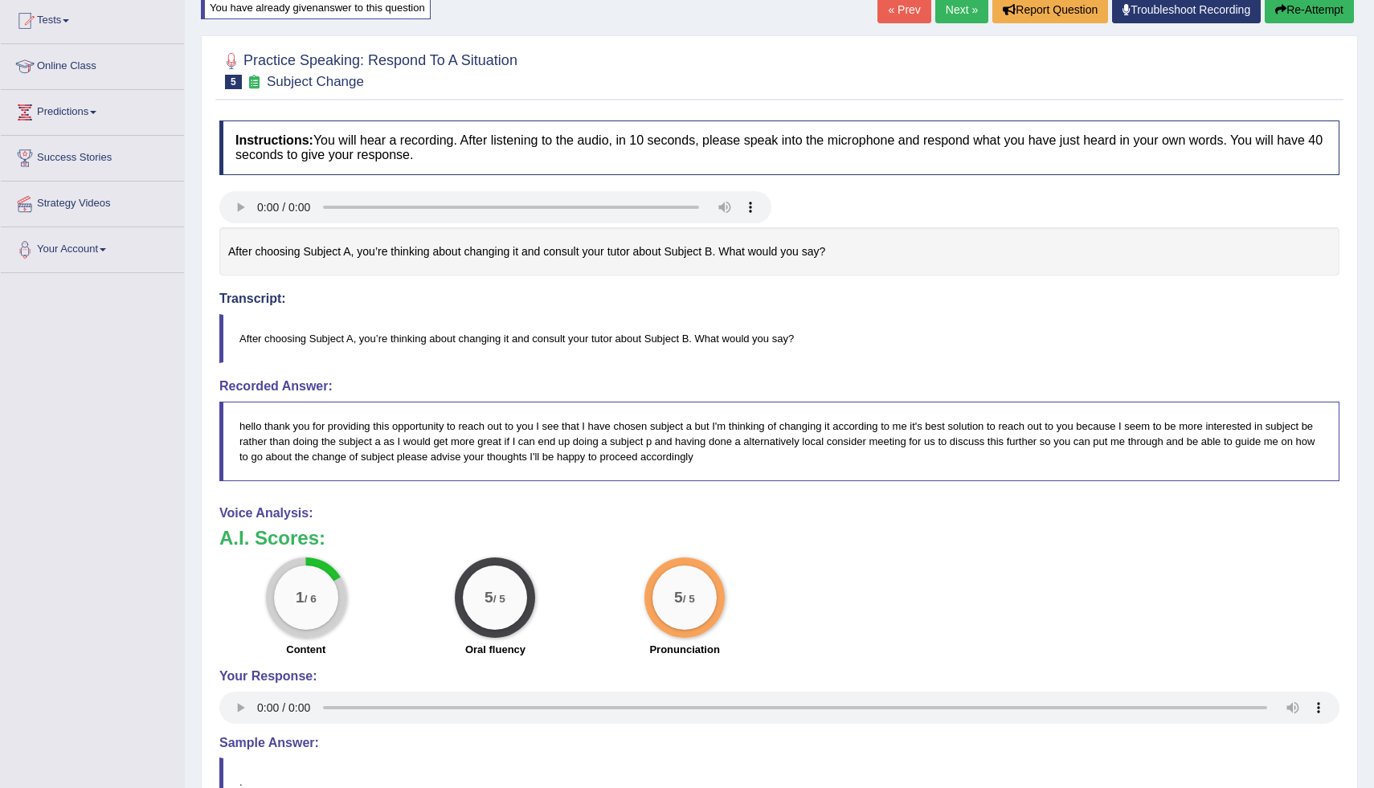
scroll to position [0, 0]
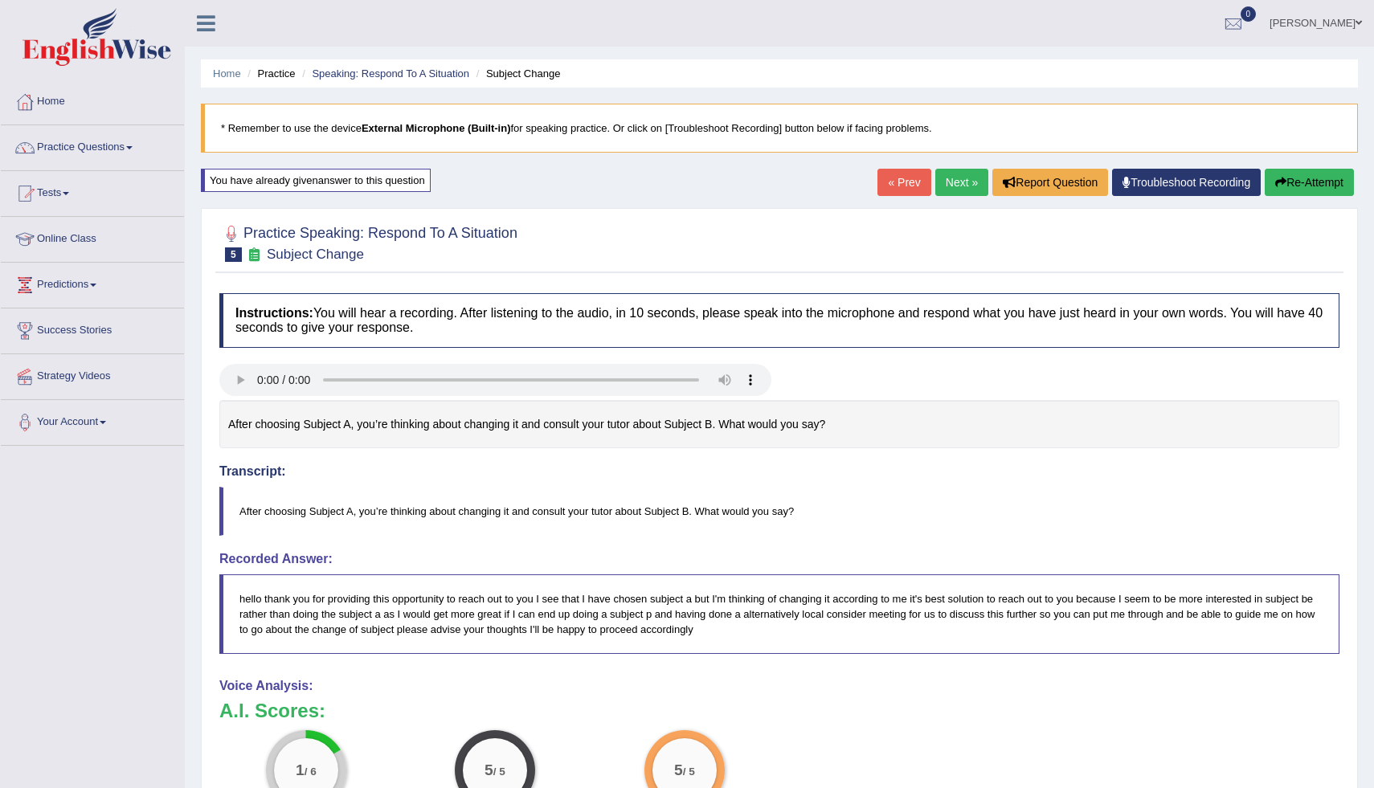
click at [945, 182] on link "Next »" at bounding box center [962, 182] width 53 height 27
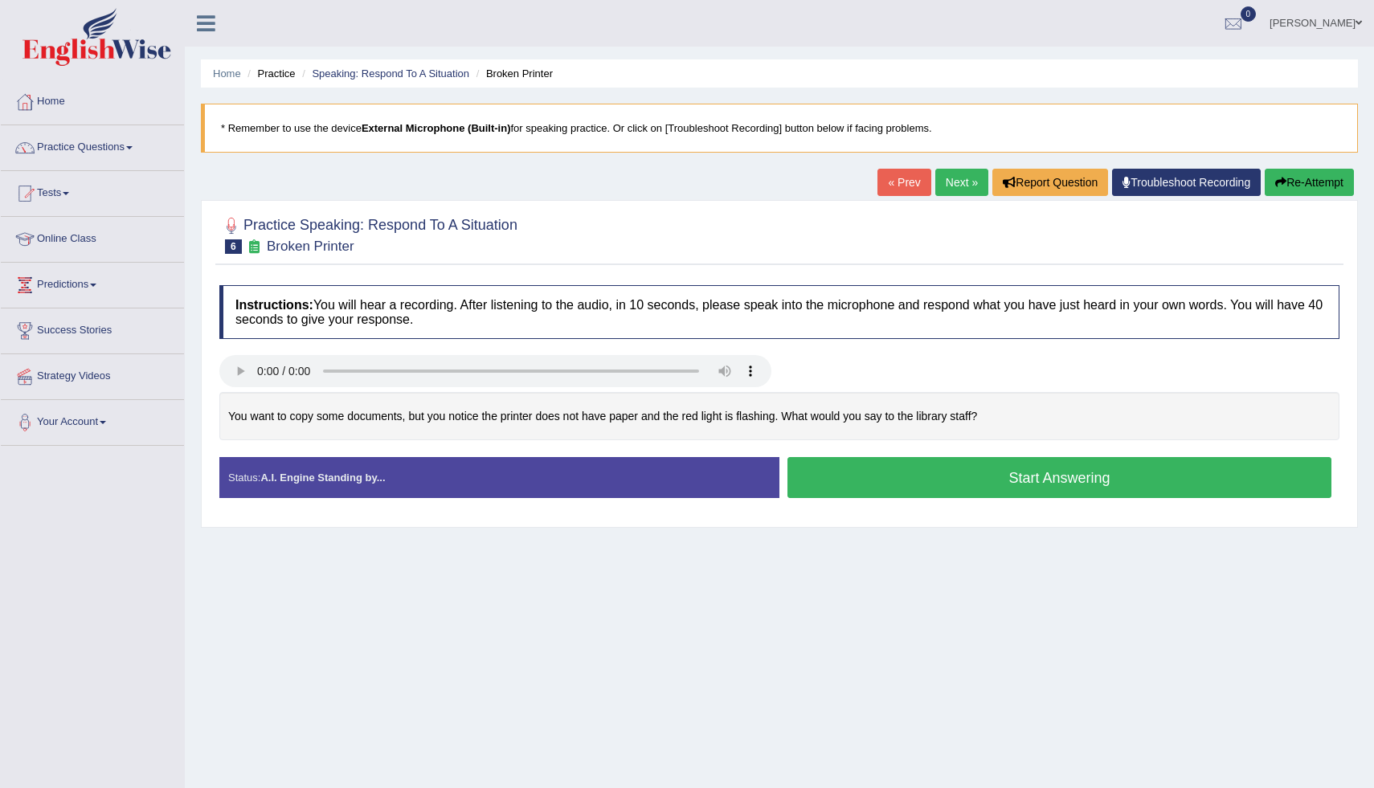
click at [869, 483] on button "Start Answering" at bounding box center [1060, 477] width 544 height 41
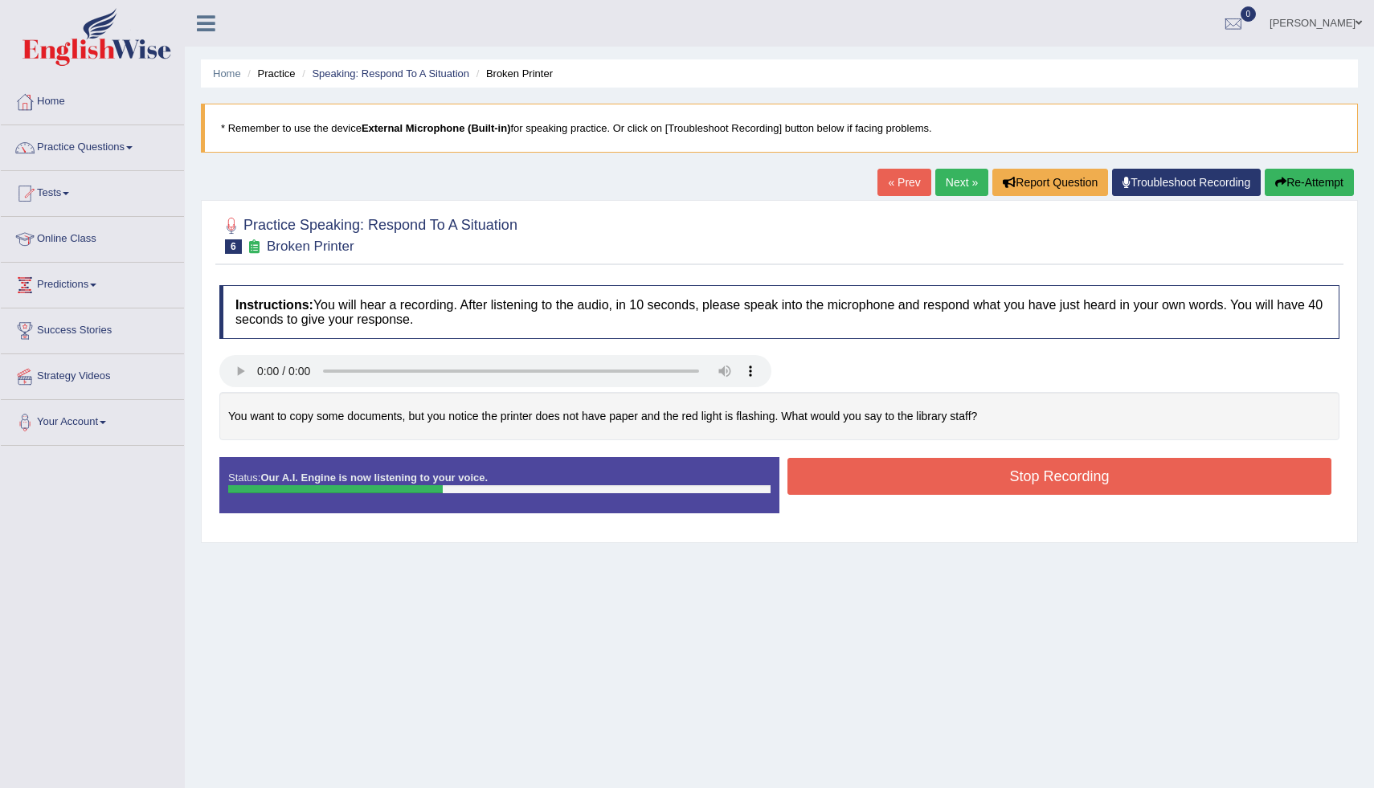
click at [869, 483] on button "Stop Recording" at bounding box center [1060, 476] width 544 height 37
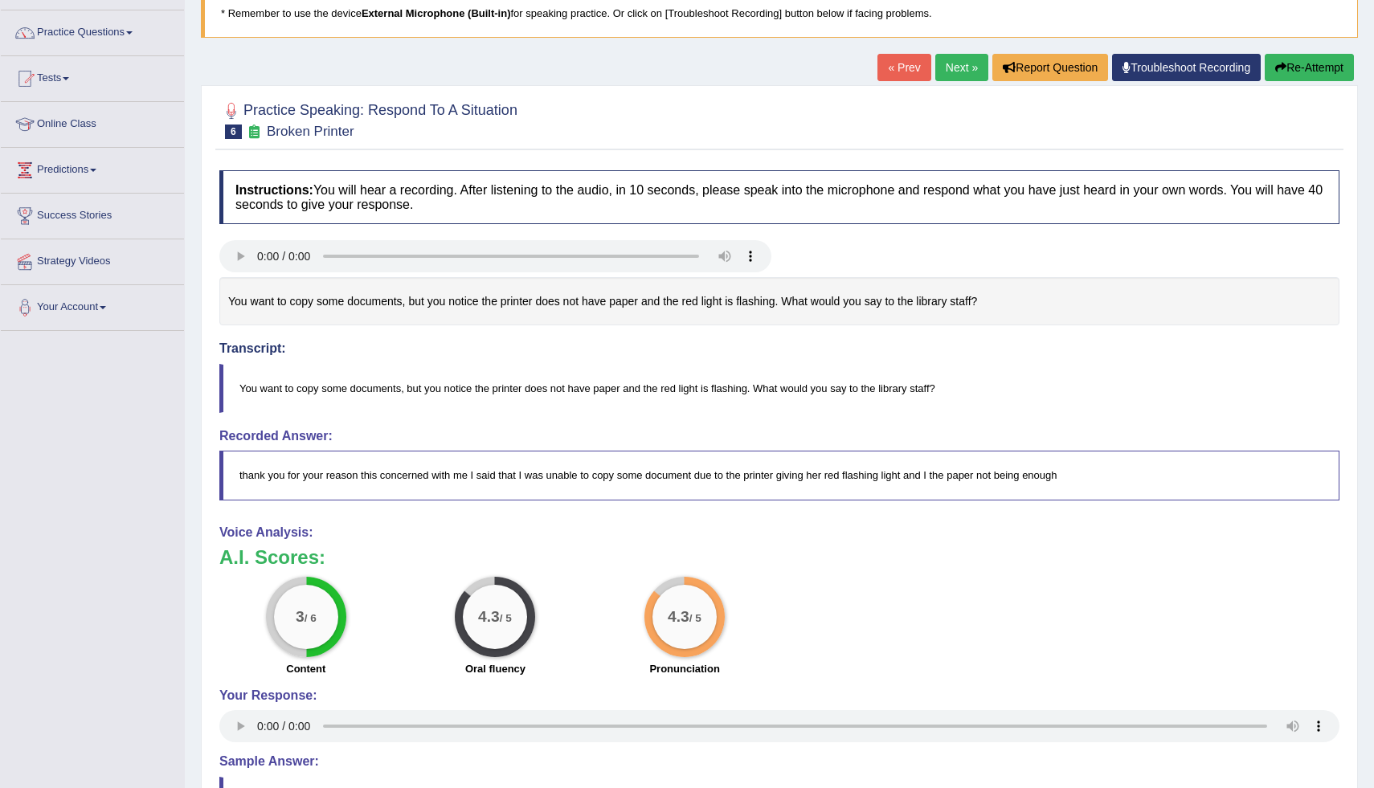
scroll to position [114, 0]
click at [1284, 78] on button "Re-Attempt" at bounding box center [1309, 68] width 89 height 27
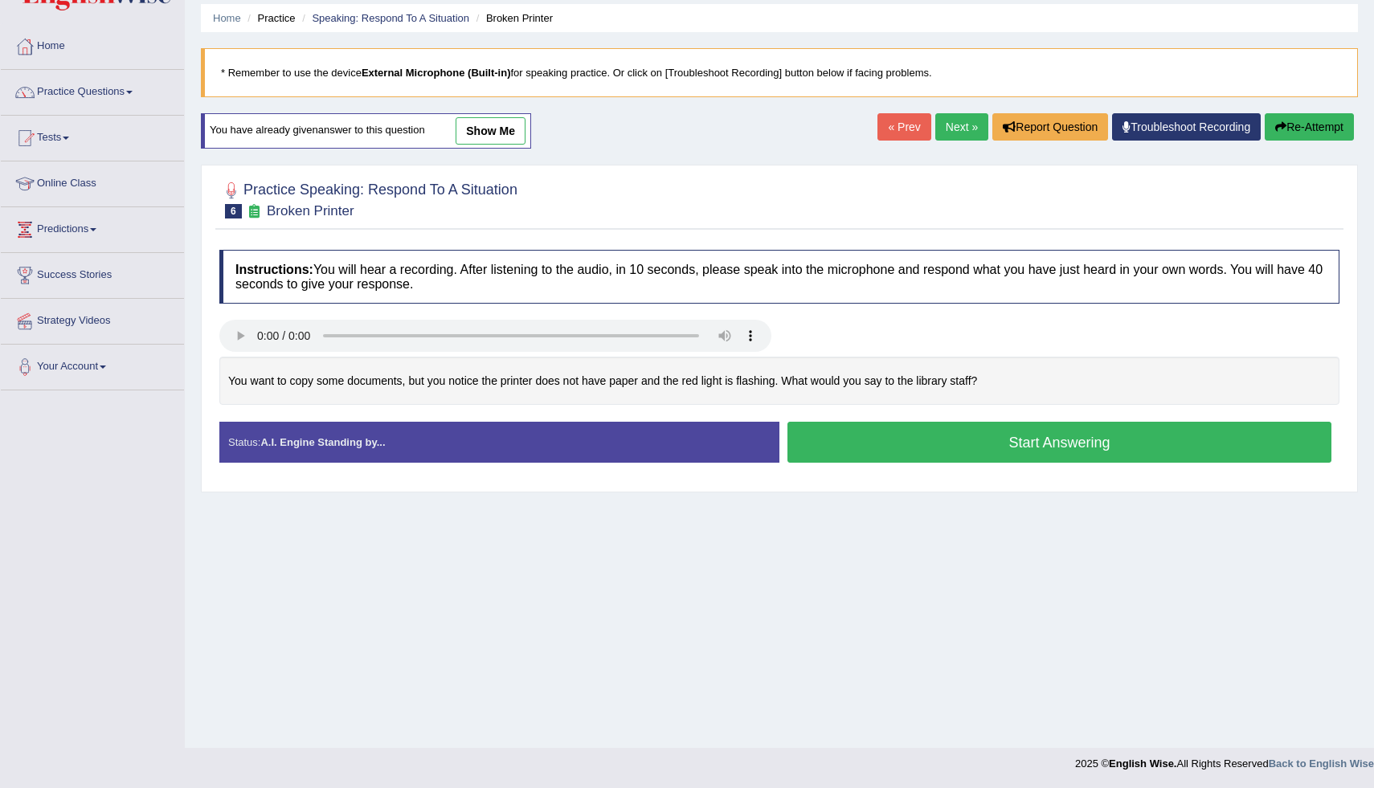
click at [1125, 435] on button "Start Answering" at bounding box center [1060, 442] width 544 height 41
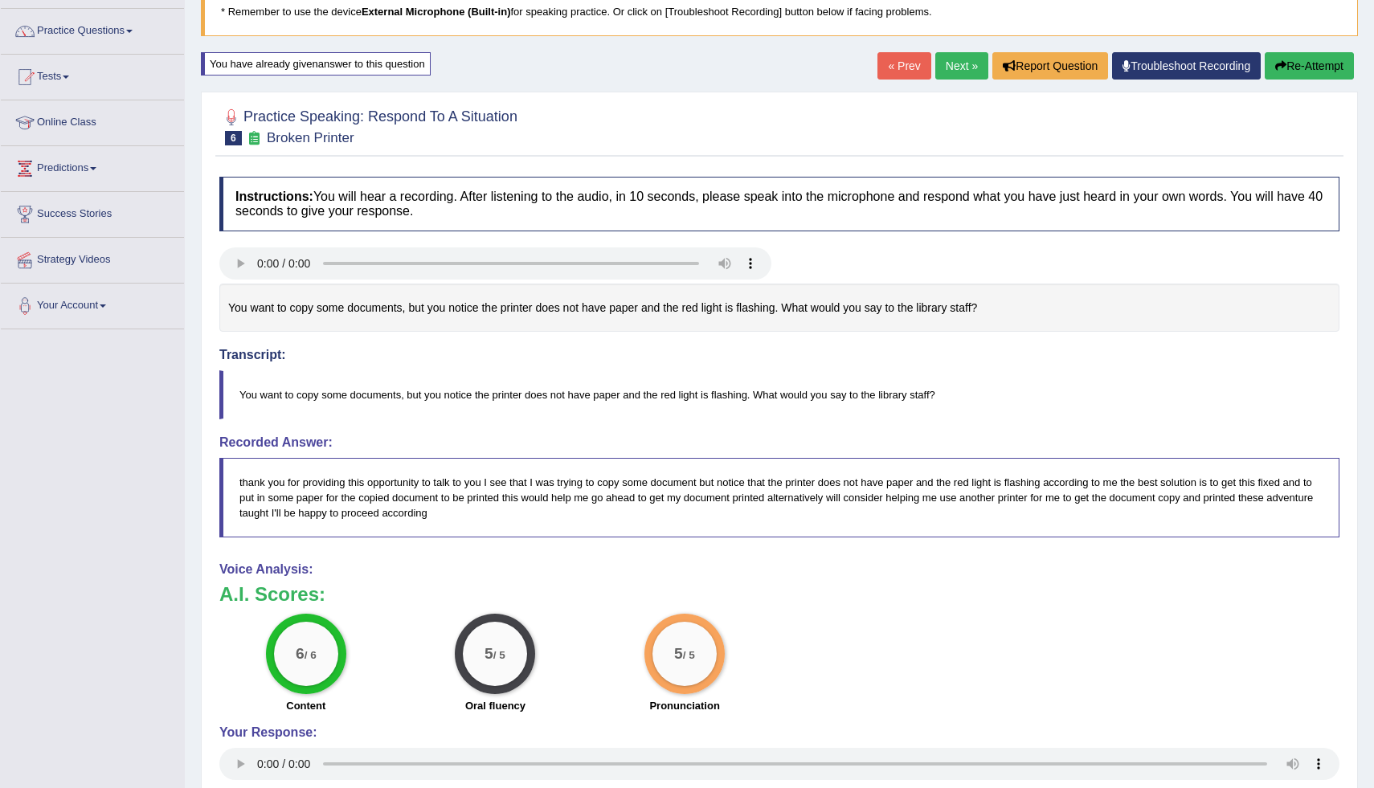
scroll to position [119, 0]
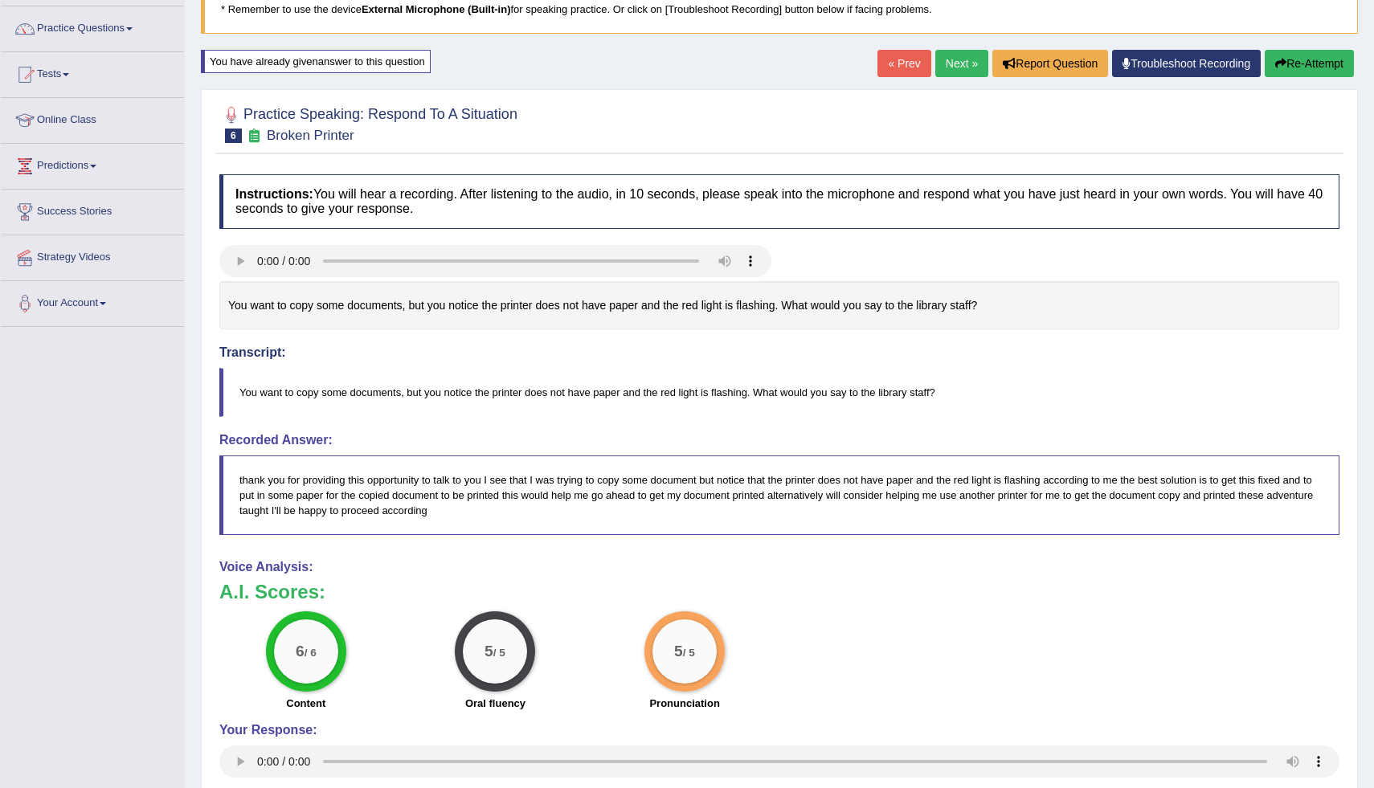
click at [960, 59] on link "Next »" at bounding box center [962, 63] width 53 height 27
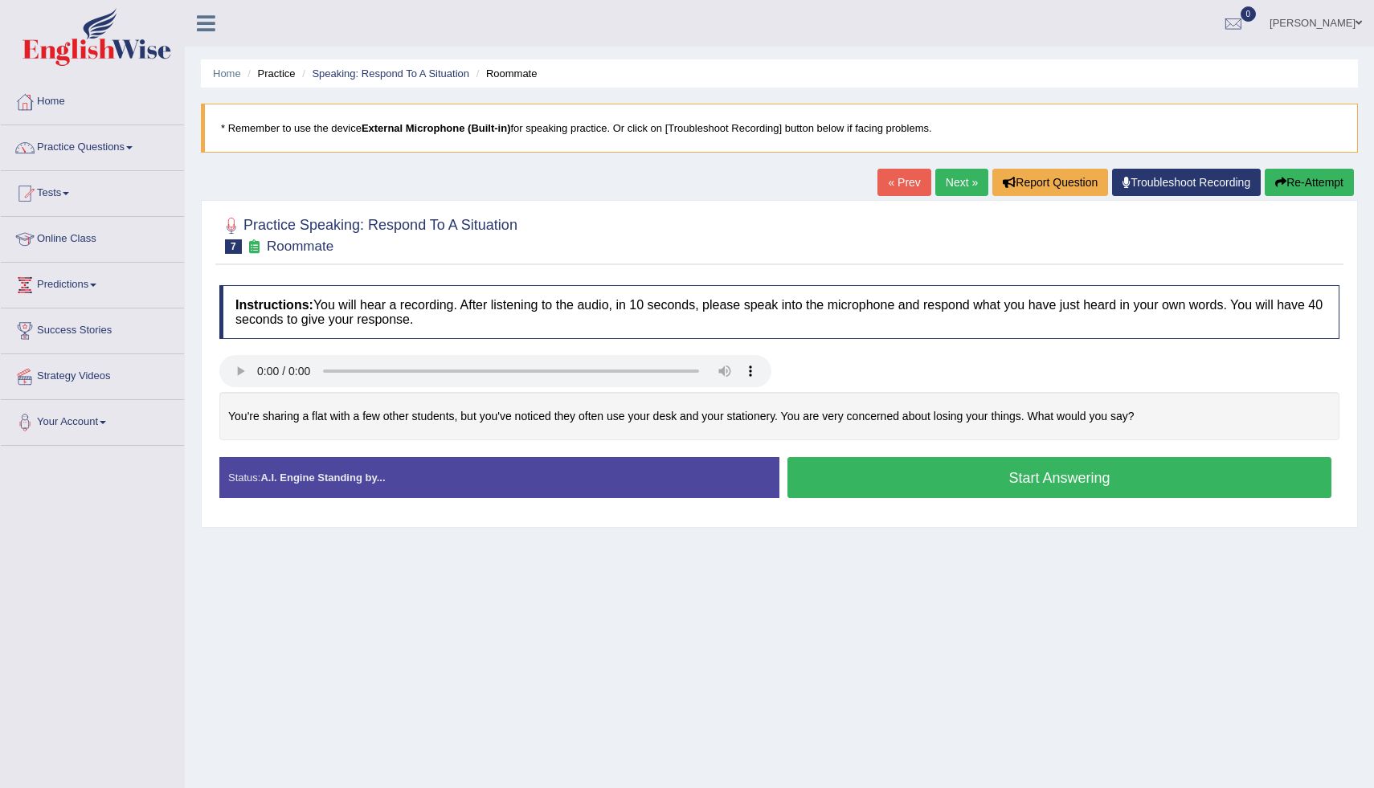
click at [944, 481] on button "Start Answering" at bounding box center [1060, 477] width 544 height 41
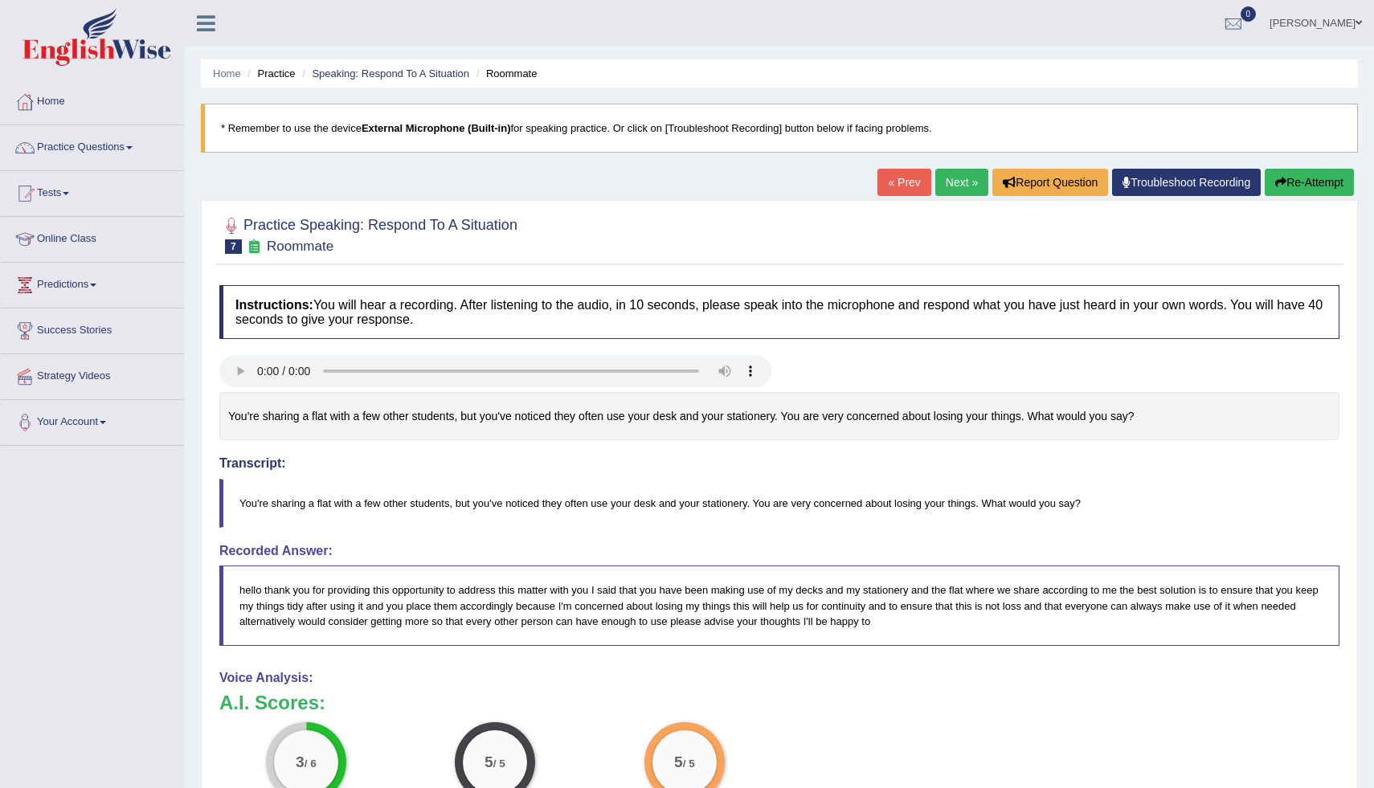
click at [1328, 184] on button "Re-Attempt" at bounding box center [1309, 182] width 89 height 27
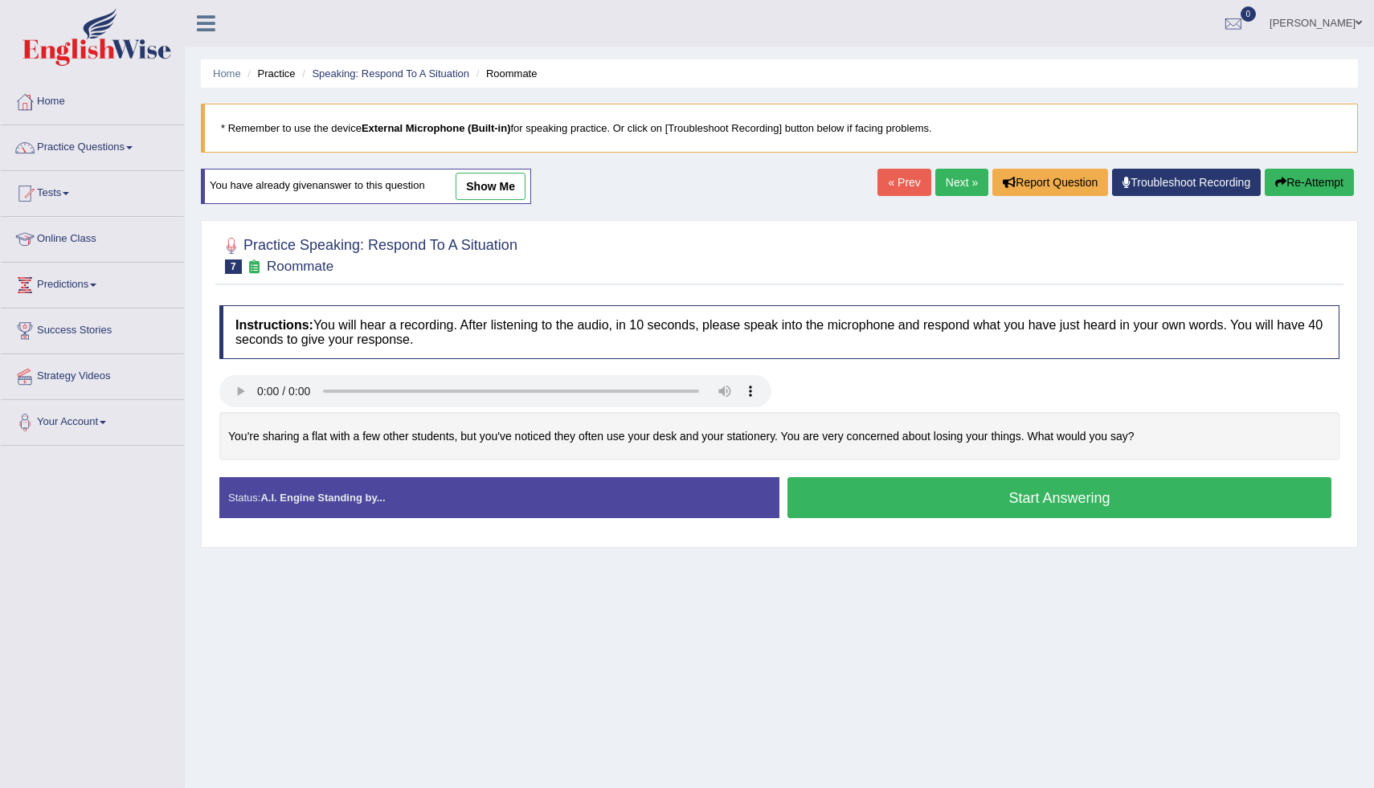
click at [955, 488] on button "Start Answering" at bounding box center [1060, 497] width 544 height 41
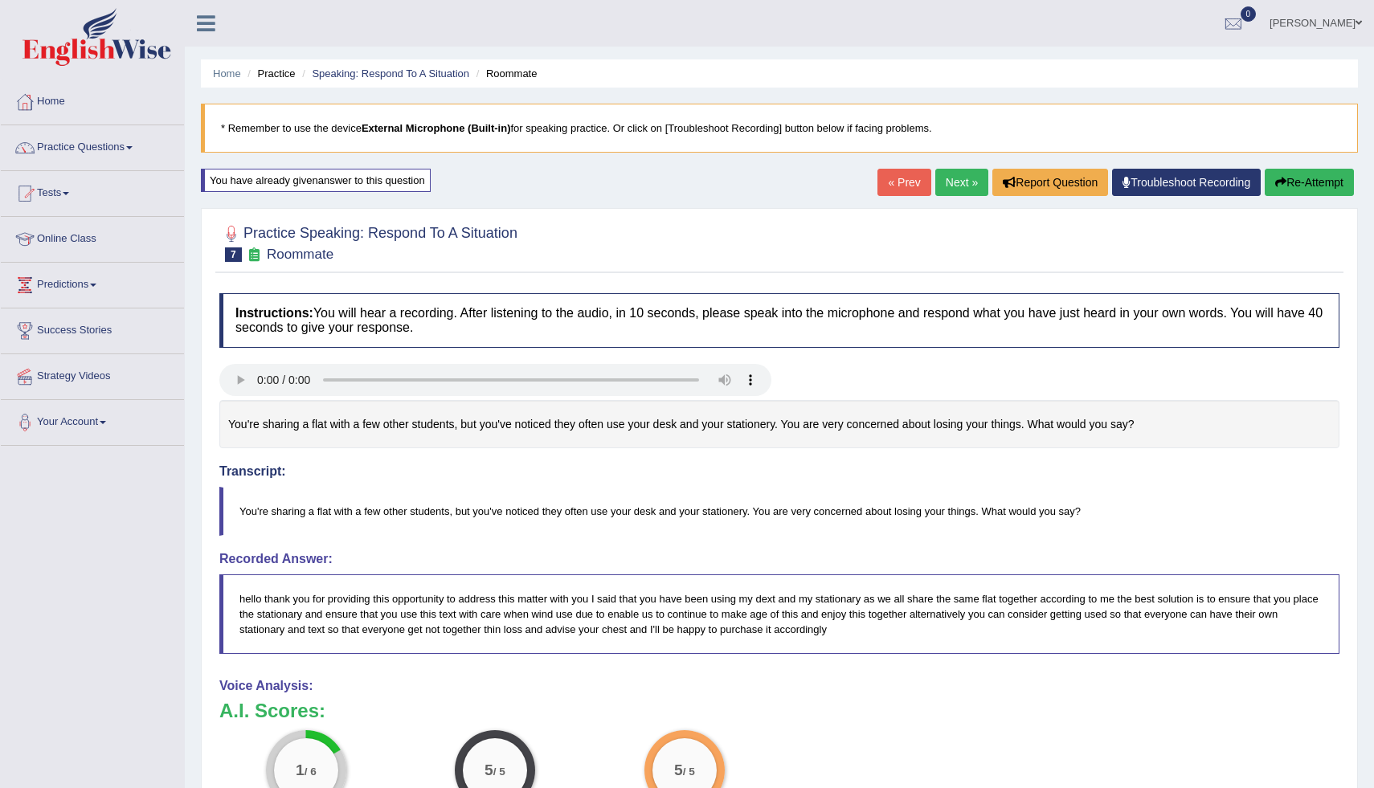
click at [1317, 186] on button "Re-Attempt" at bounding box center [1309, 182] width 89 height 27
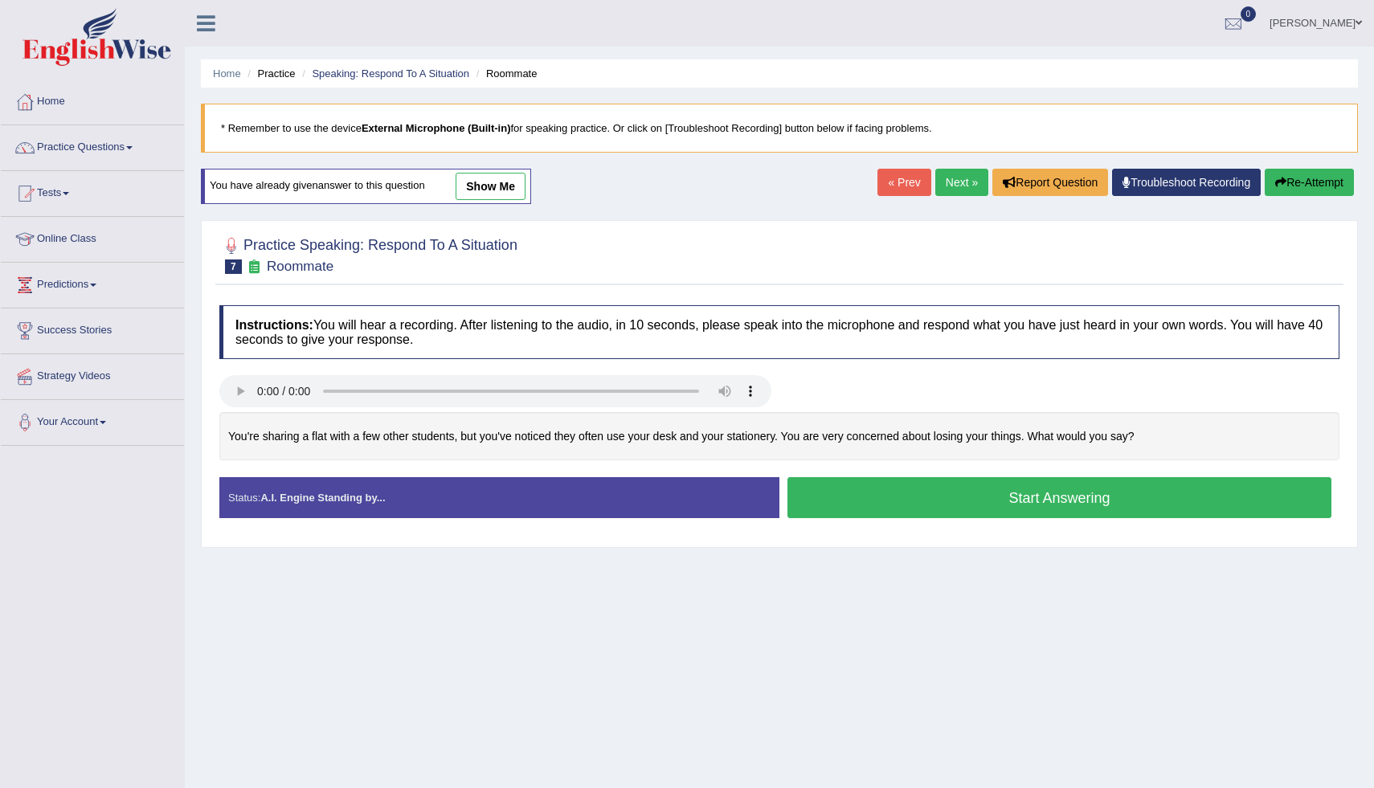
click at [921, 498] on button "Start Answering" at bounding box center [1060, 497] width 544 height 41
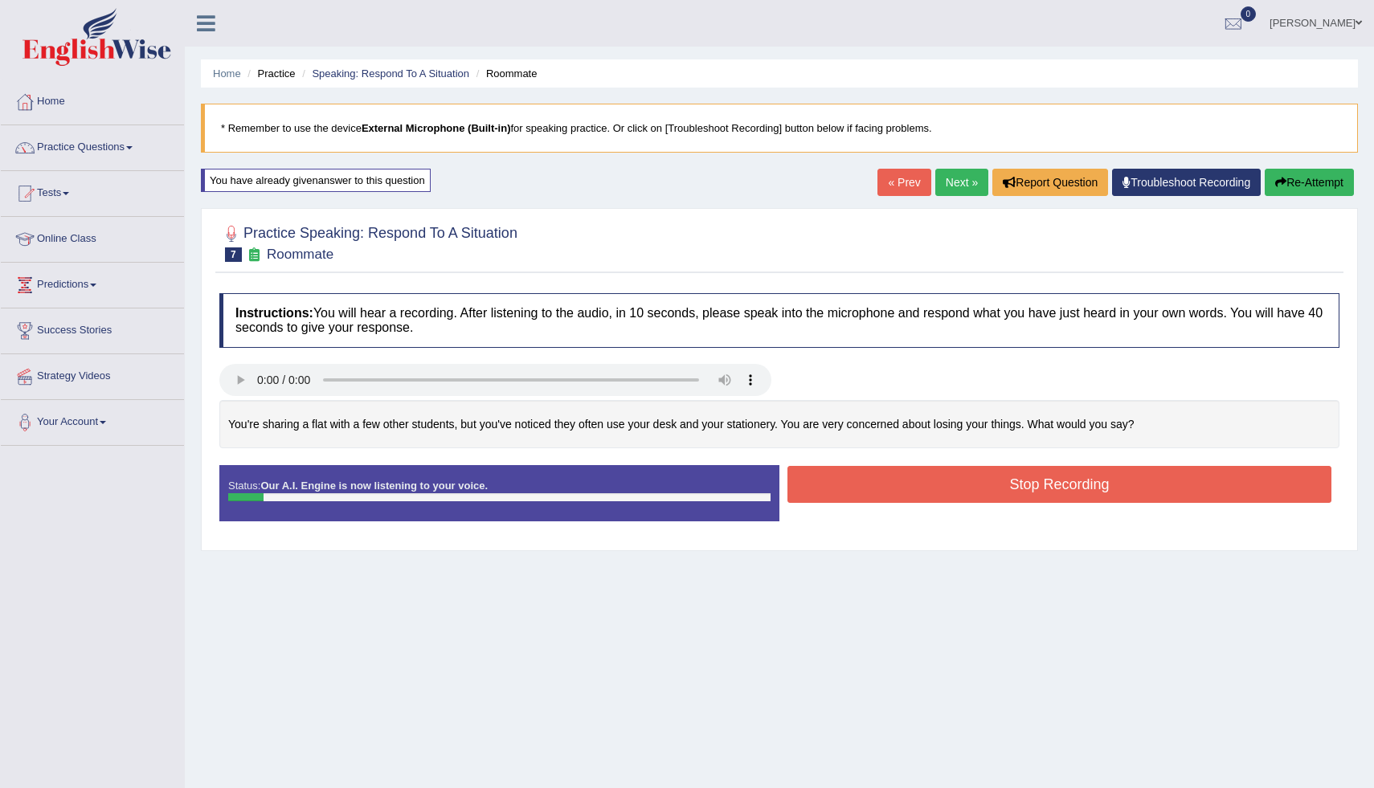
click at [921, 498] on button "Stop Recording" at bounding box center [1060, 484] width 544 height 37
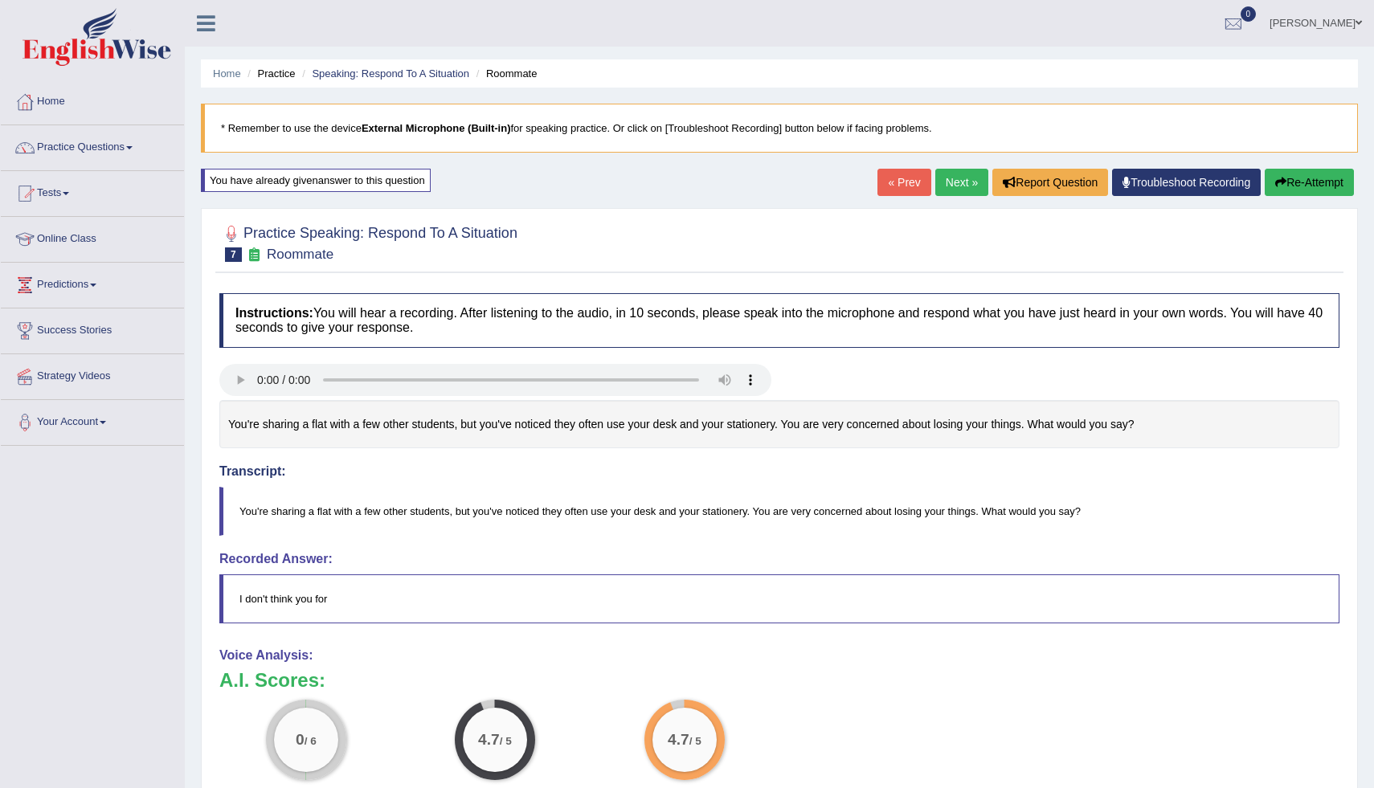
click at [1298, 187] on button "Re-Attempt" at bounding box center [1309, 182] width 89 height 27
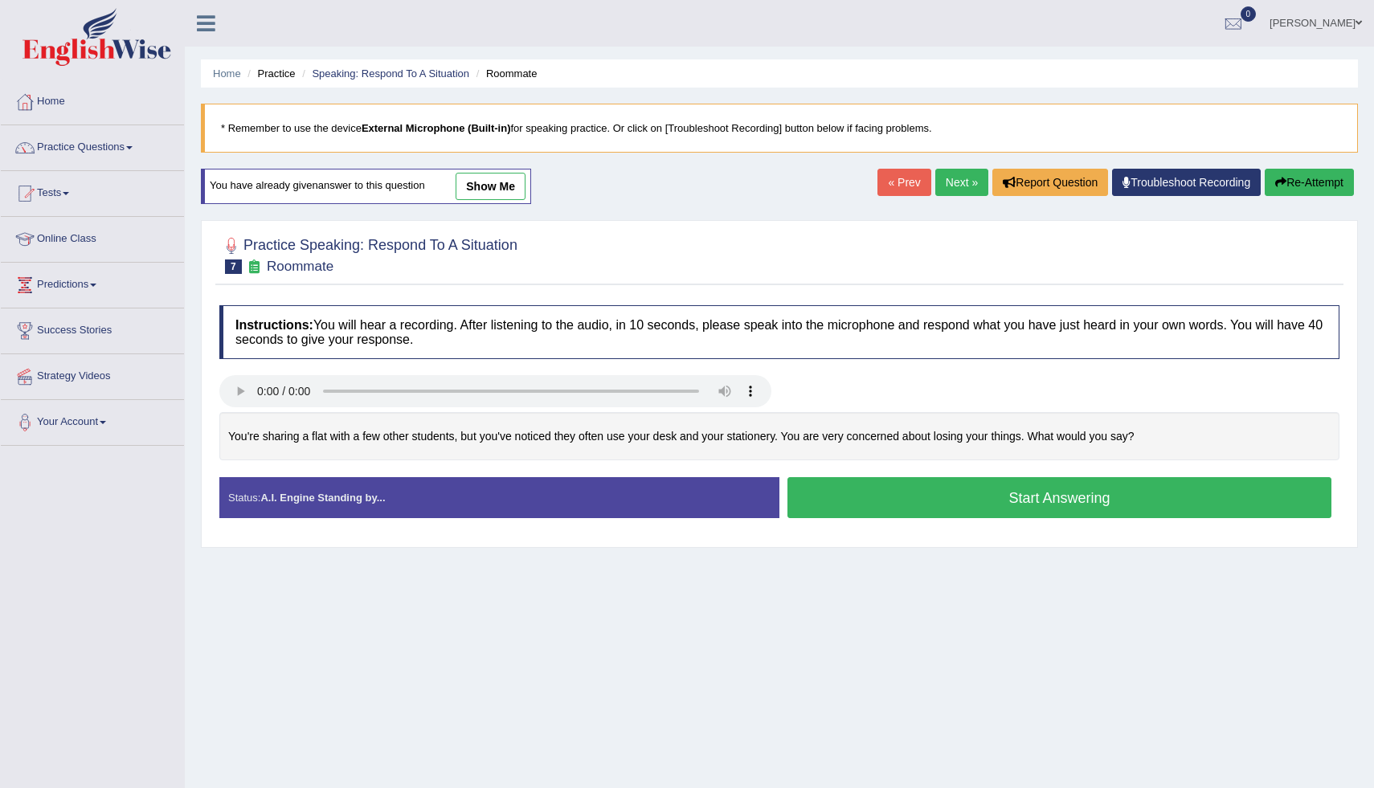
click at [921, 493] on button "Start Answering" at bounding box center [1060, 497] width 544 height 41
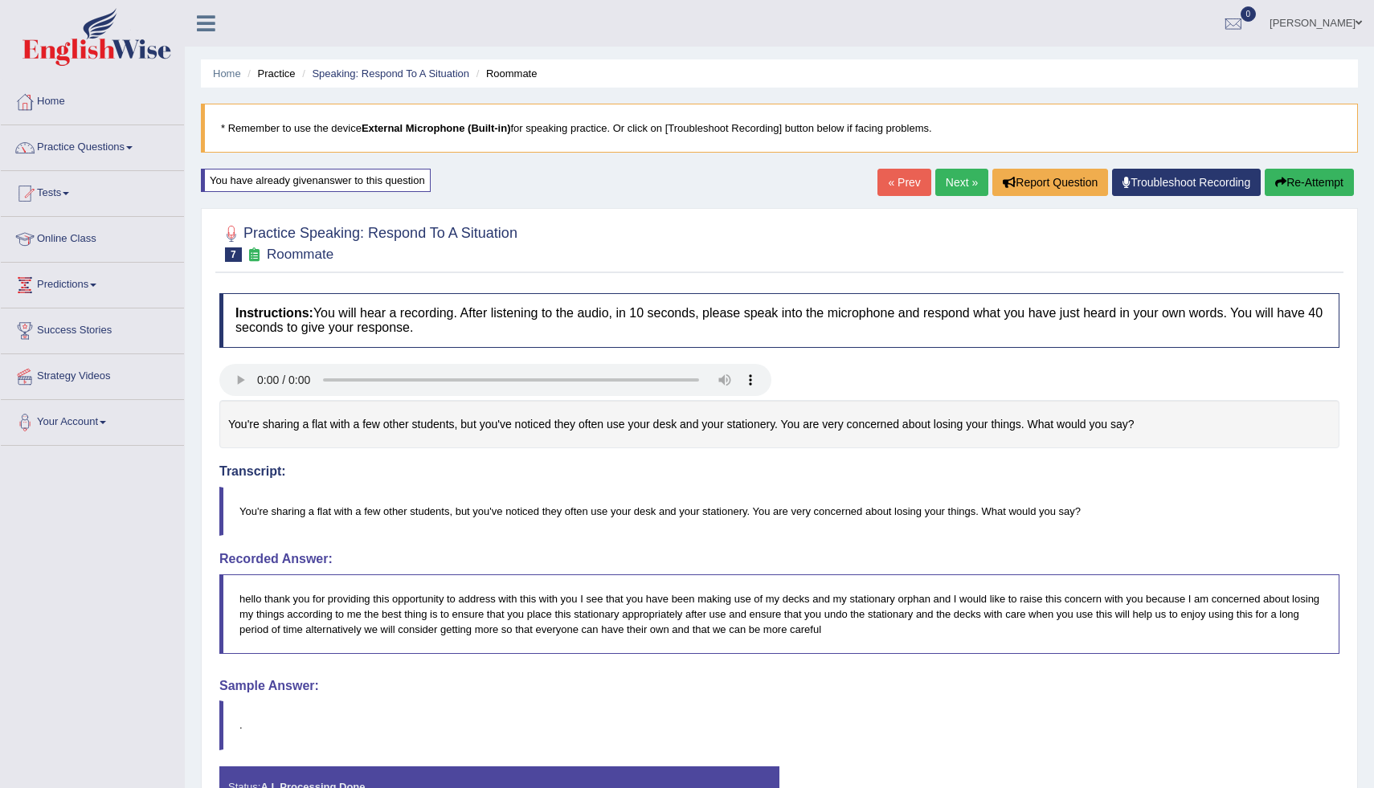
scroll to position [117, 0]
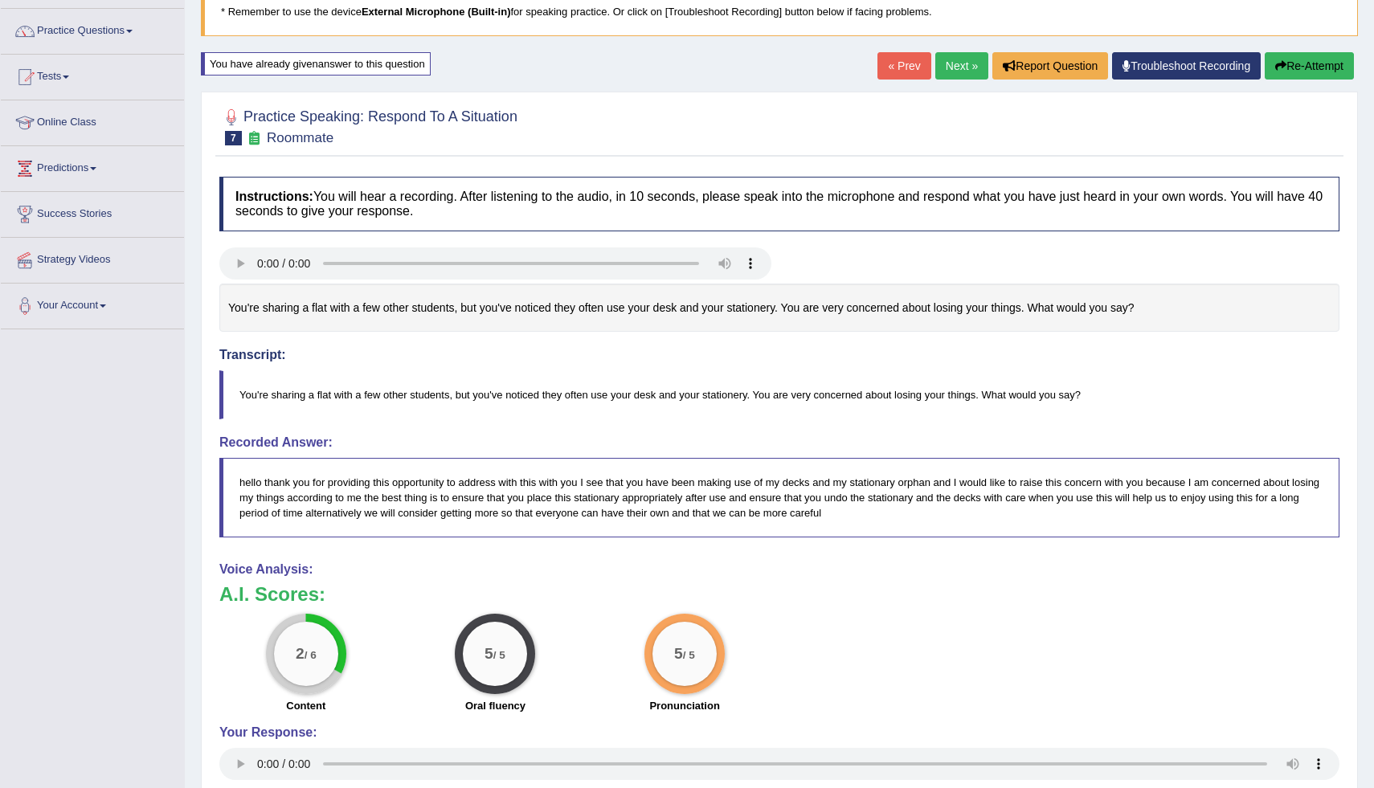
click at [1285, 57] on button "Re-Attempt" at bounding box center [1309, 65] width 89 height 27
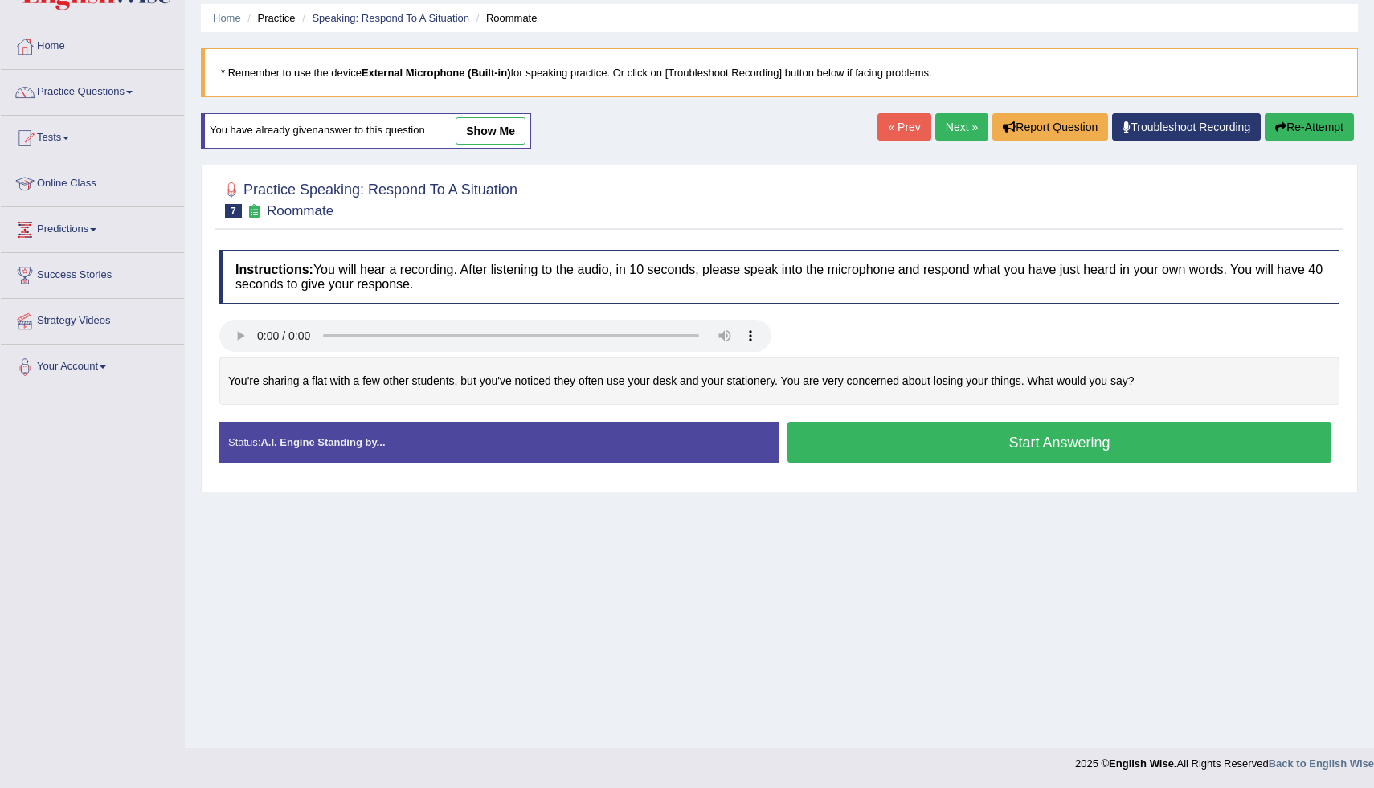
click at [1013, 436] on button "Start Answering" at bounding box center [1060, 442] width 544 height 41
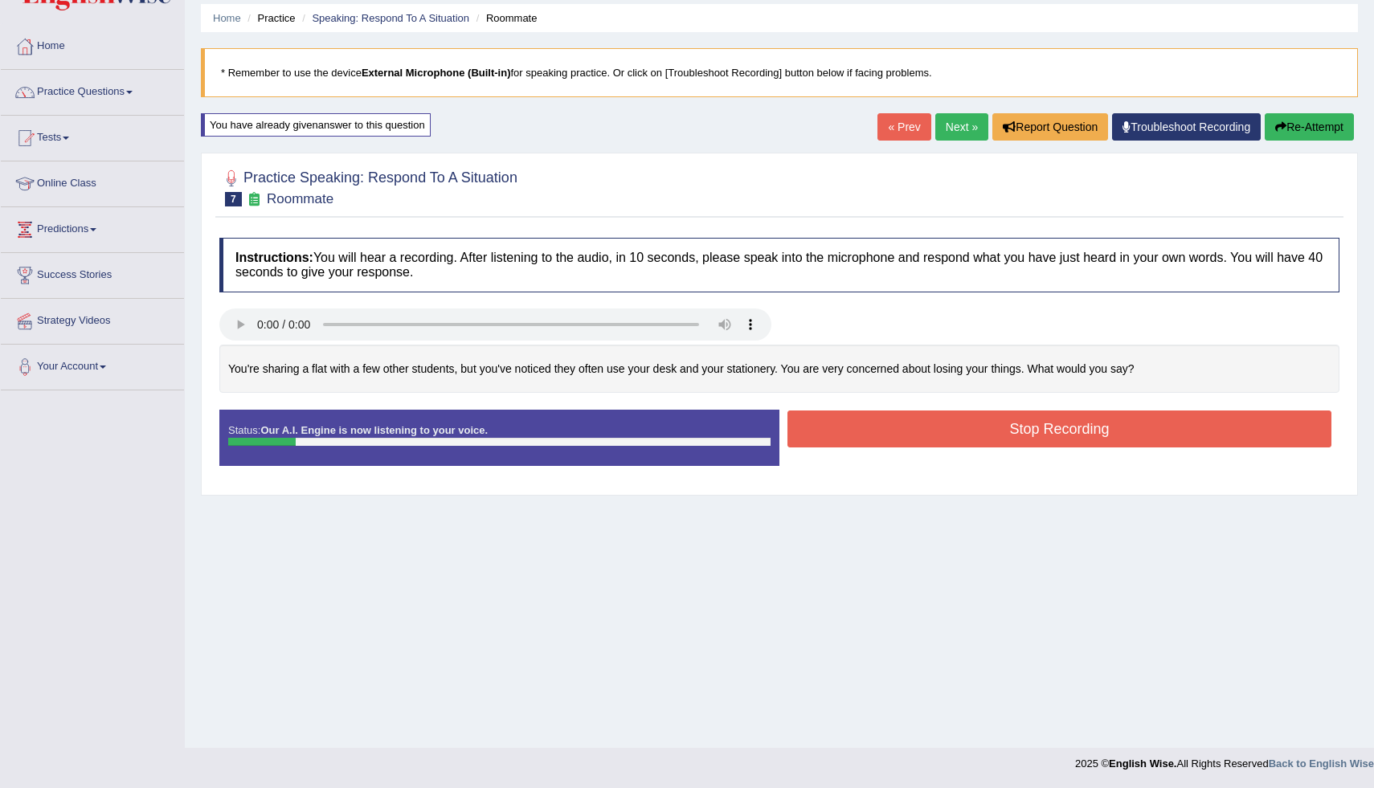
click at [1320, 134] on button "Re-Attempt" at bounding box center [1309, 126] width 89 height 27
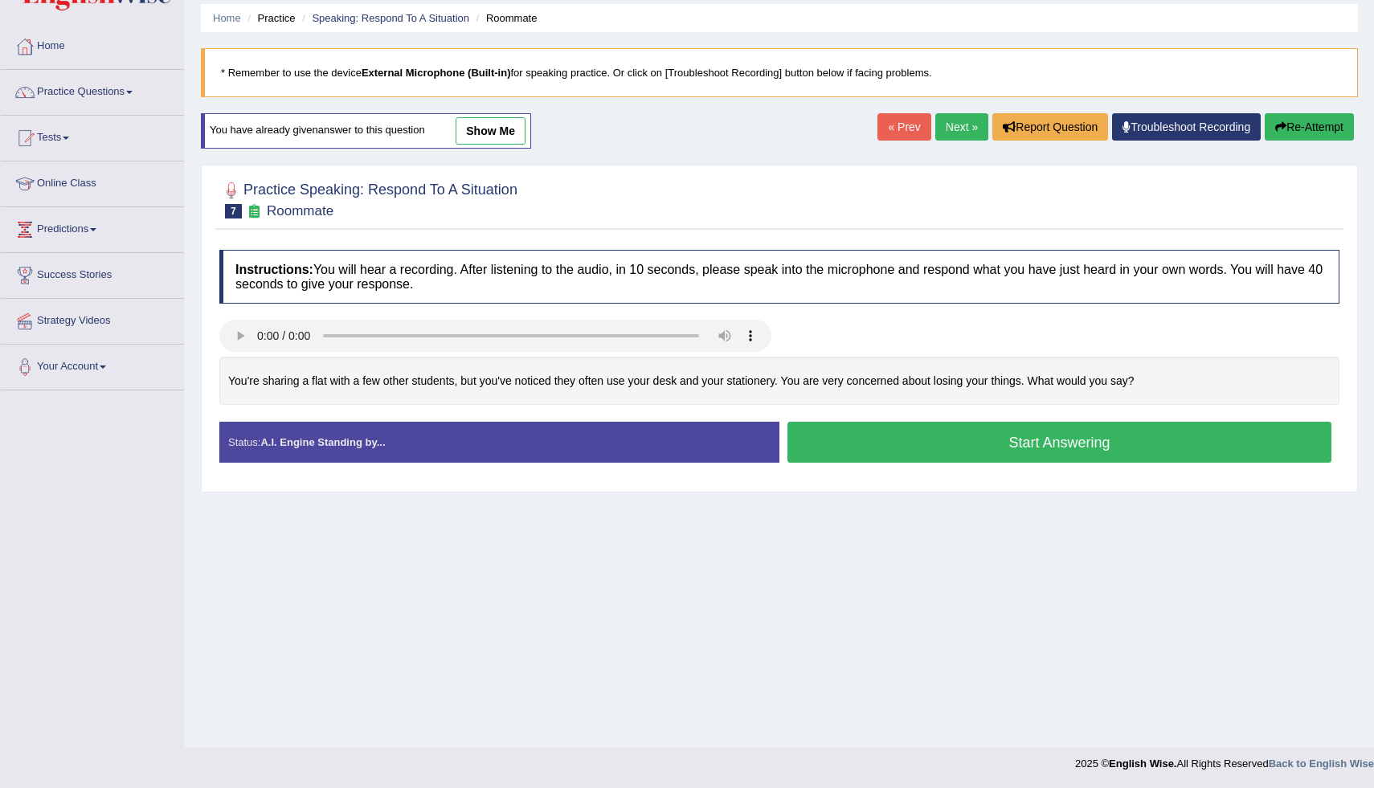
click at [920, 446] on button "Start Answering" at bounding box center [1060, 442] width 544 height 41
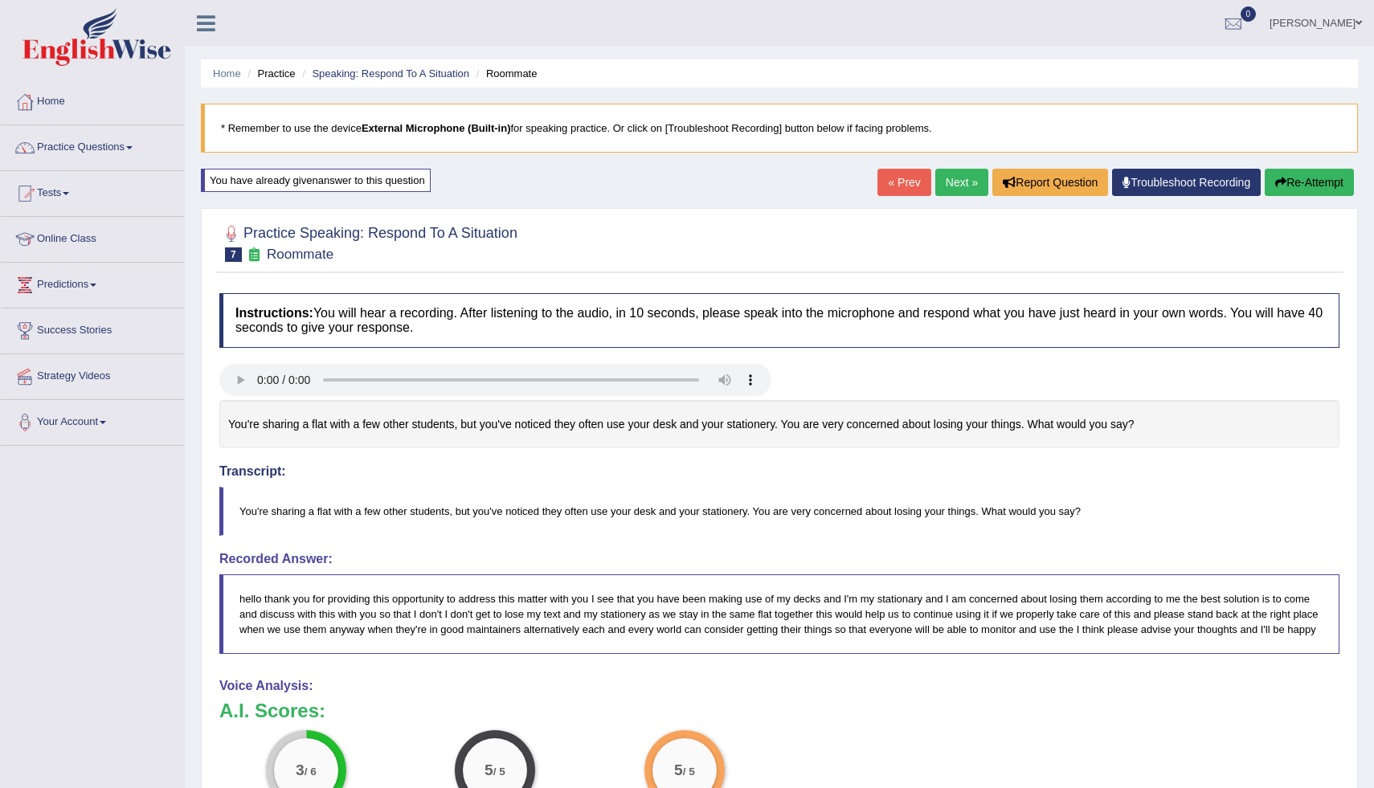
click at [1312, 21] on link "[PERSON_NAME]" at bounding box center [1316, 21] width 117 height 42
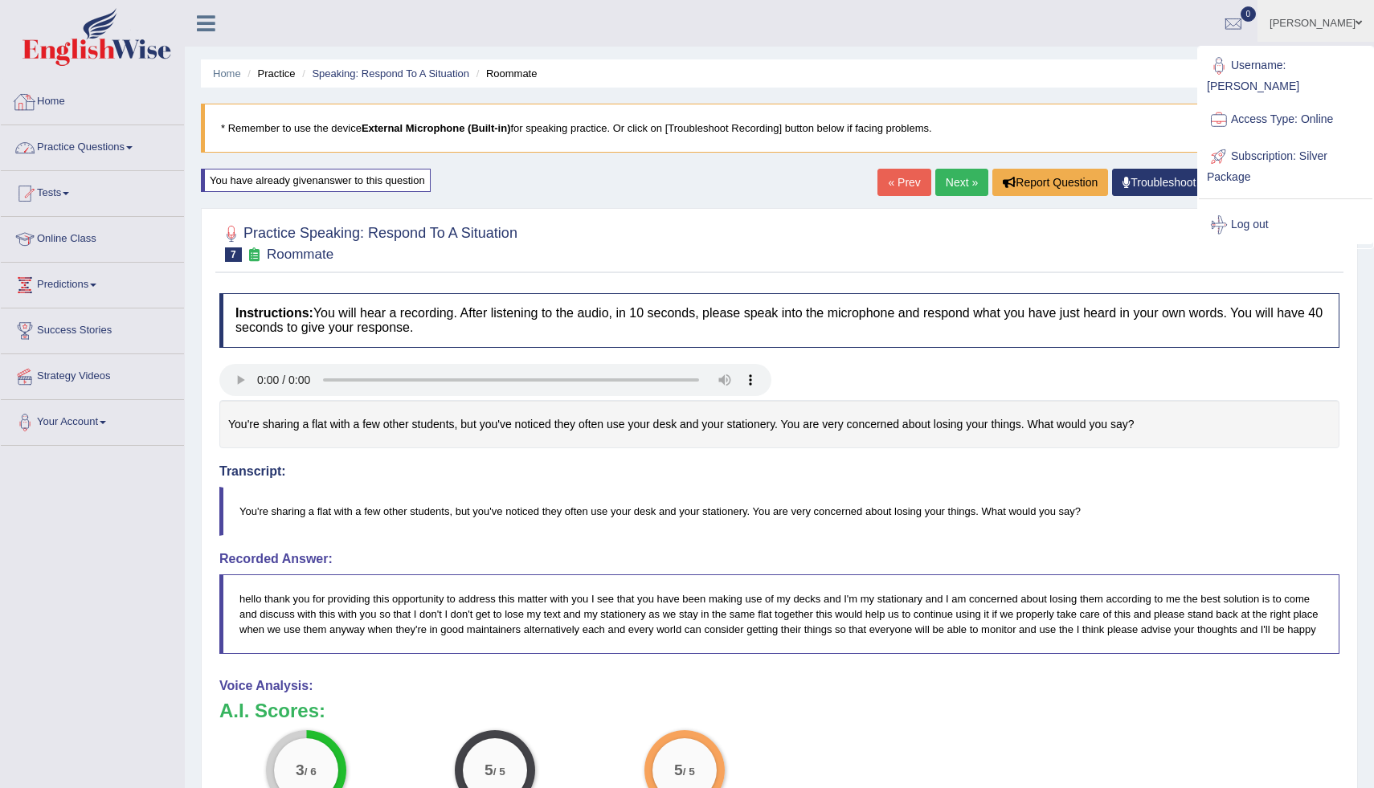
click at [63, 147] on link "Practice Questions" at bounding box center [92, 145] width 183 height 40
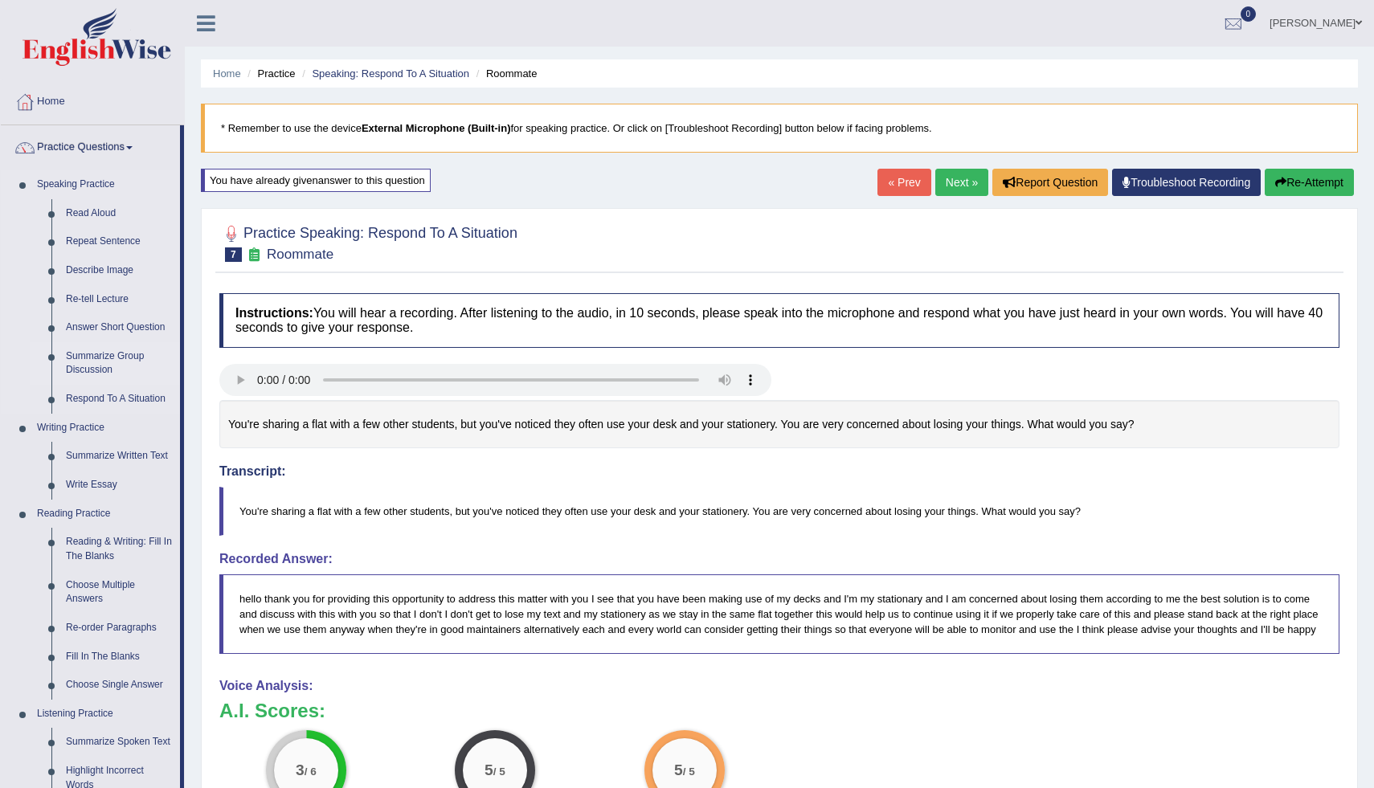
click at [82, 364] on link "Summarize Group Discussion" at bounding box center [119, 363] width 121 height 43
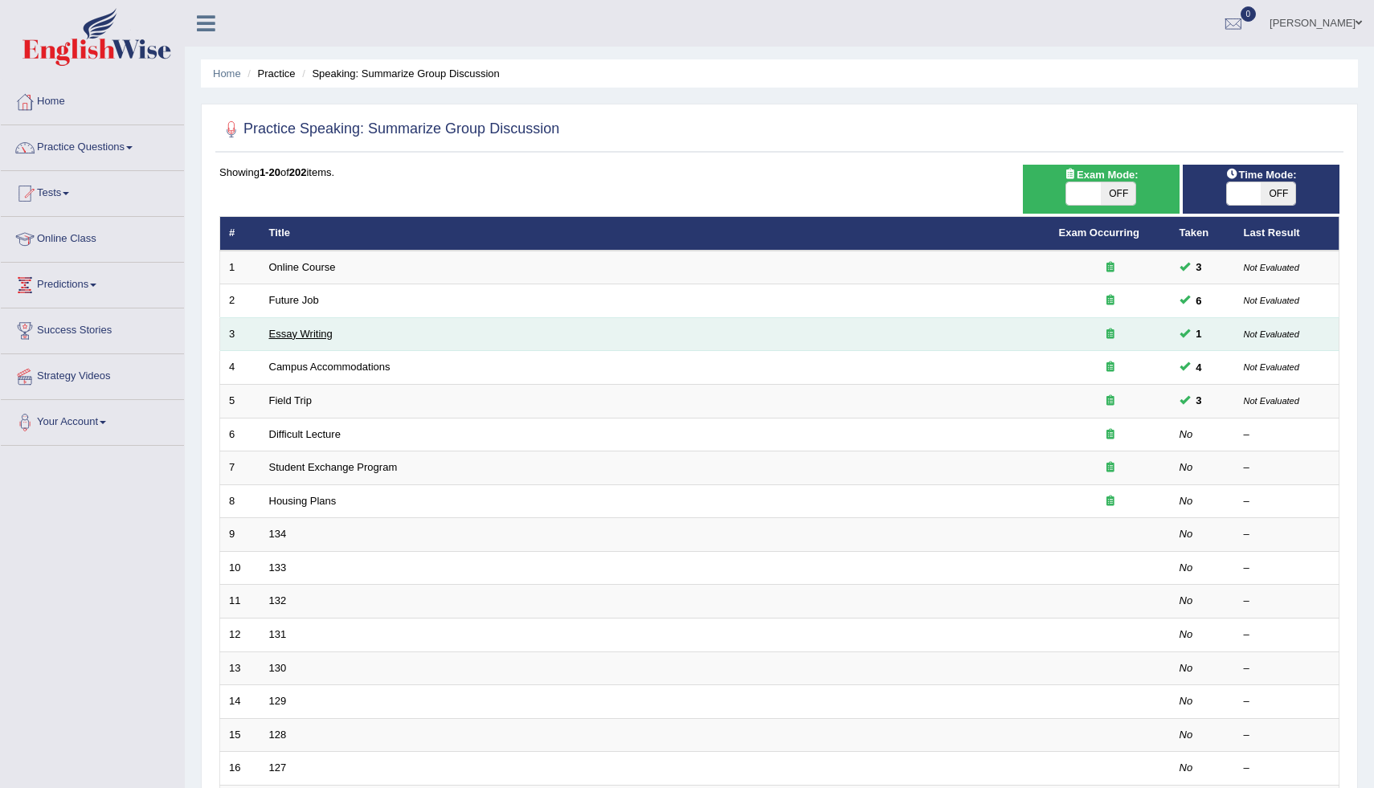
click at [281, 333] on link "Essay Writing" at bounding box center [300, 334] width 63 height 12
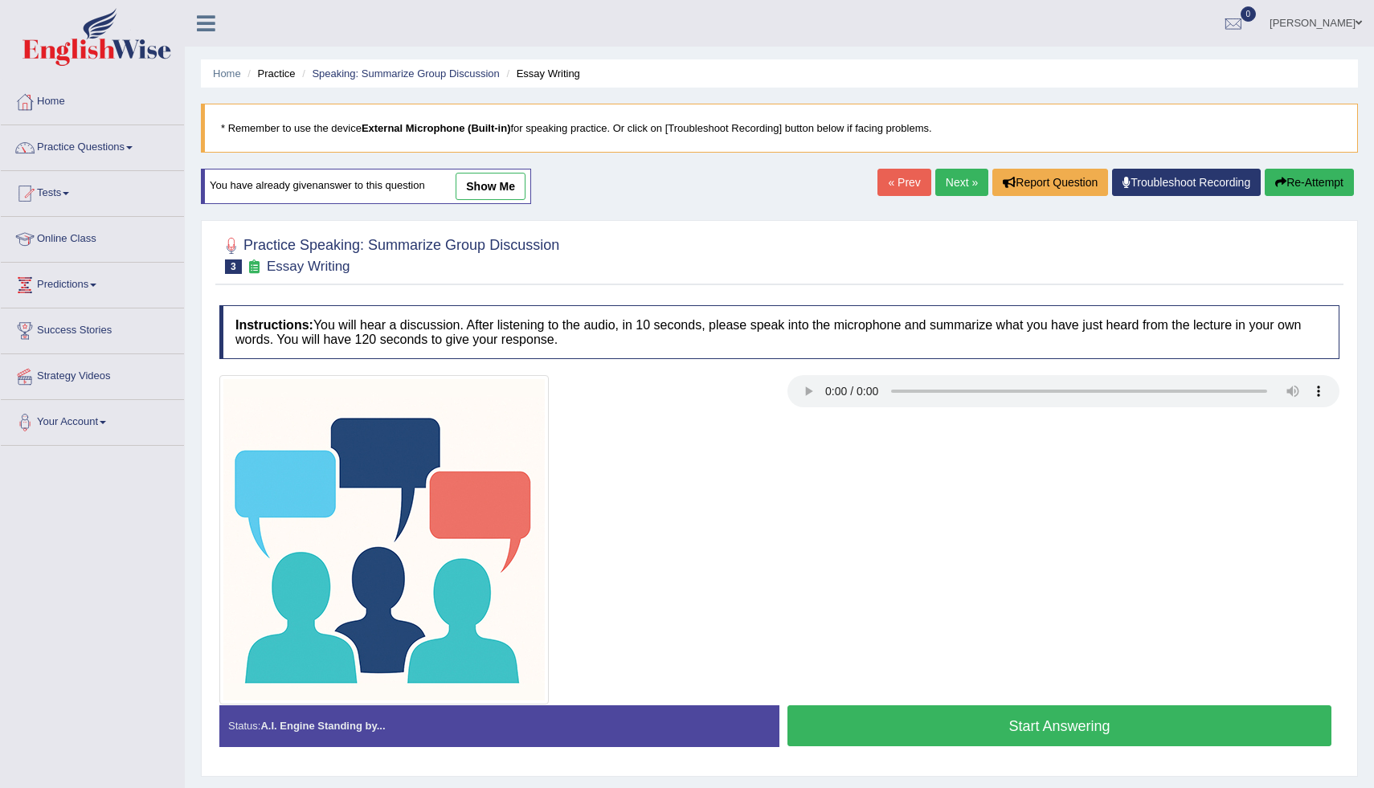
click at [490, 174] on link "show me" at bounding box center [491, 186] width 70 height 27
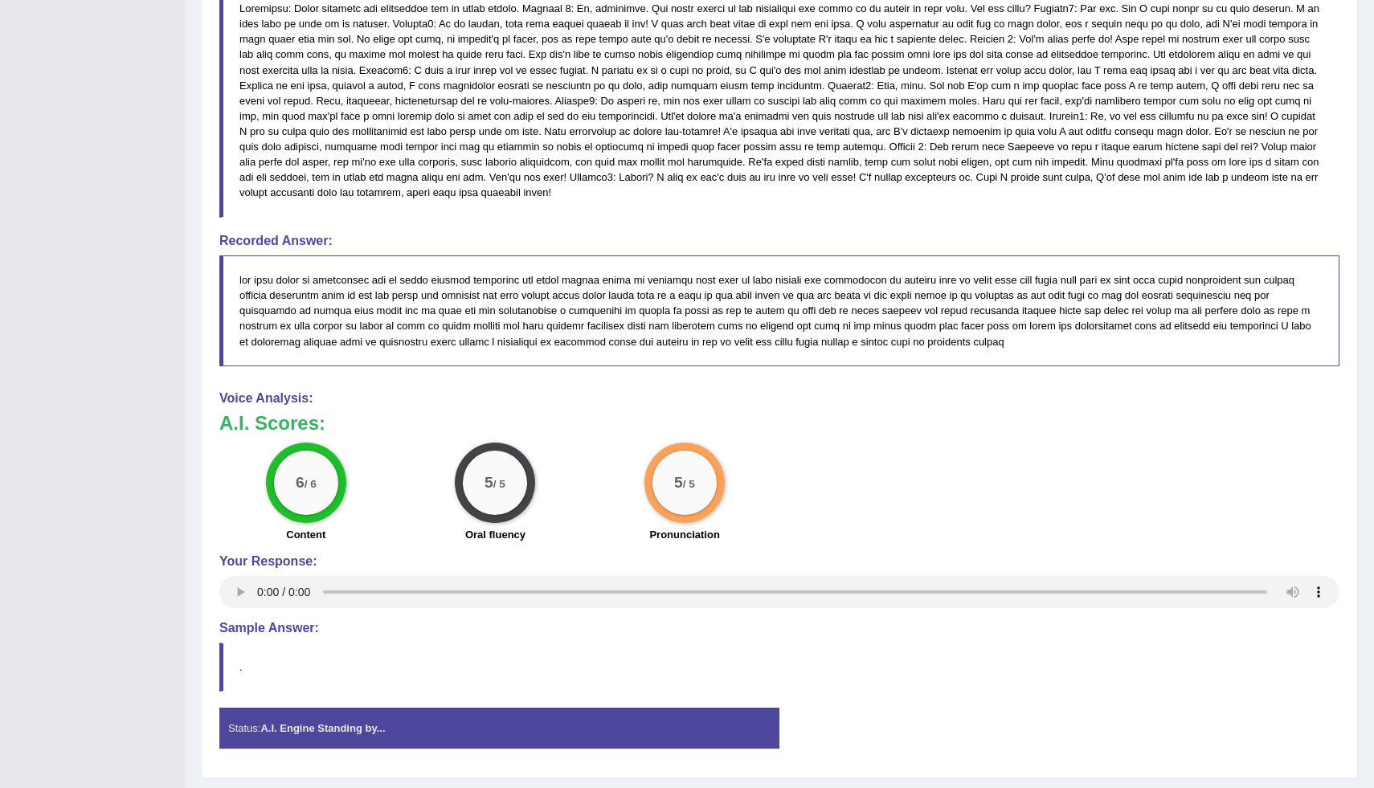
scroll to position [756, 0]
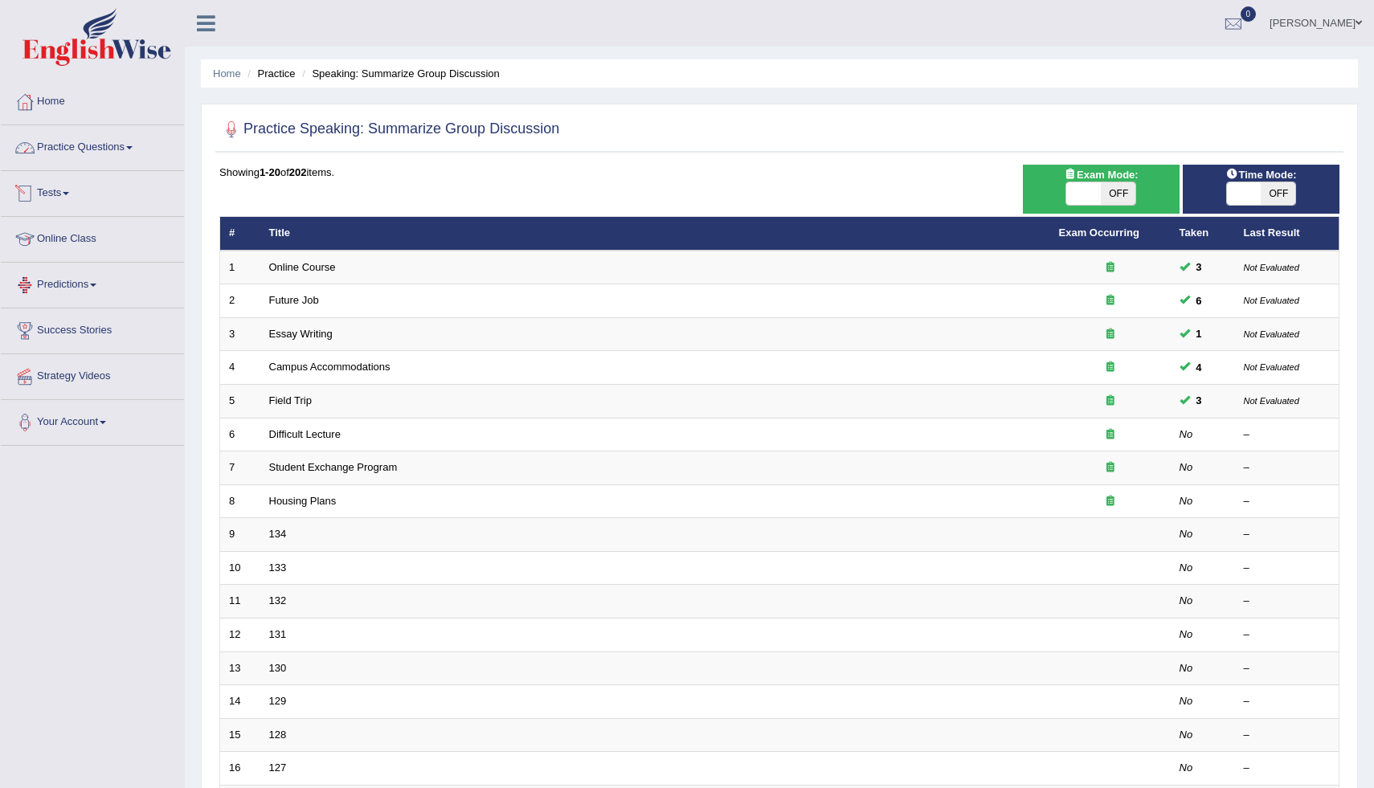
click at [129, 155] on link "Practice Questions" at bounding box center [92, 145] width 183 height 40
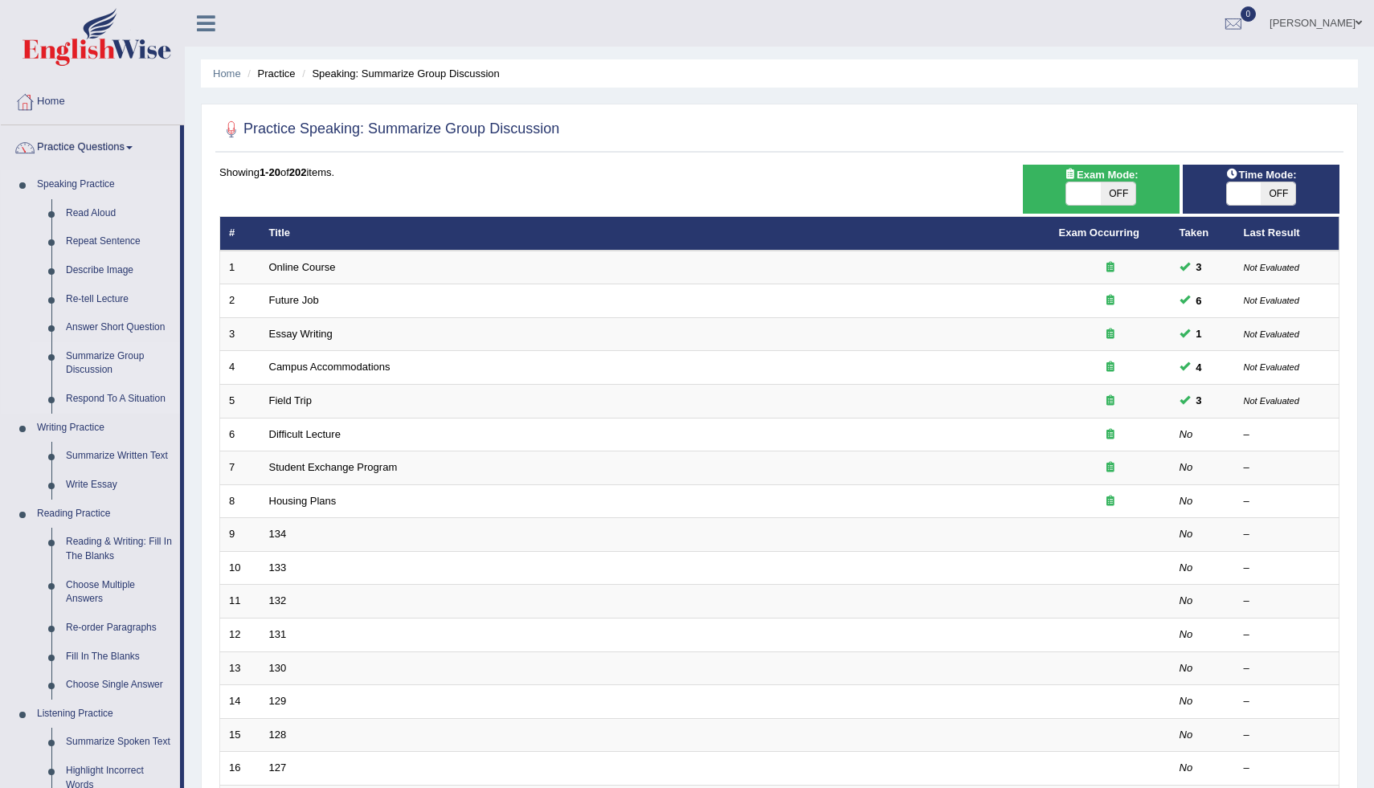
click at [114, 402] on link "Respond To A Situation" at bounding box center [119, 399] width 121 height 29
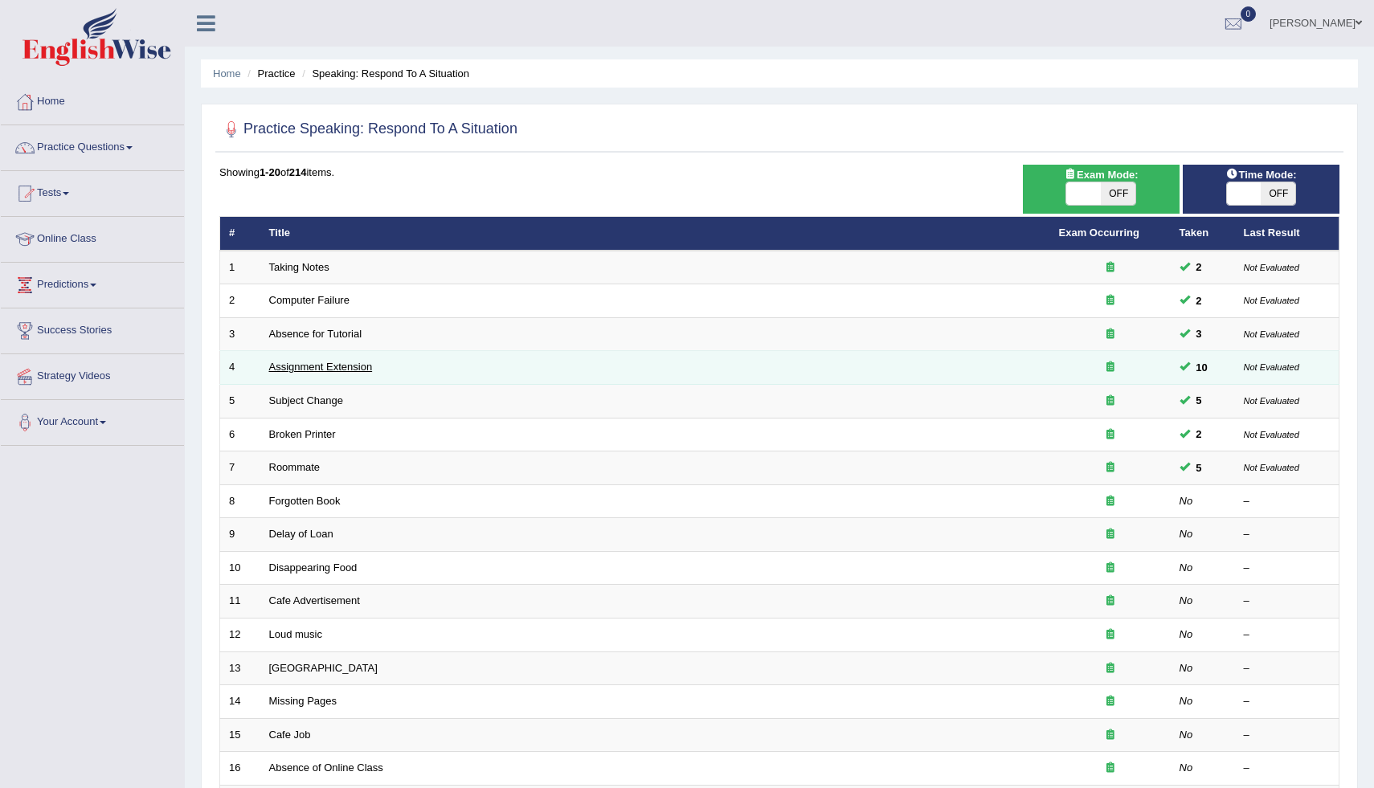
click at [289, 370] on link "Assignment Extension" at bounding box center [321, 367] width 104 height 12
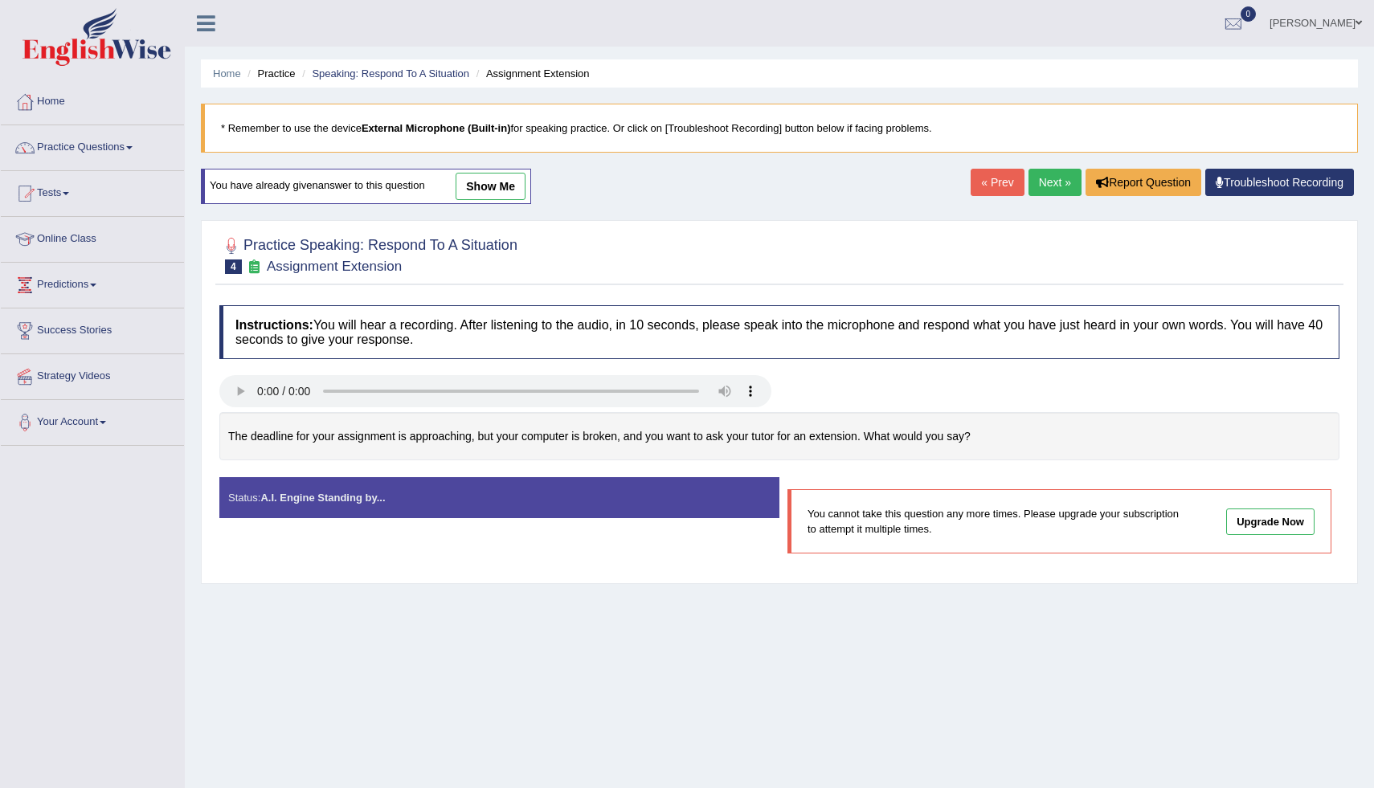
click at [484, 183] on link "show me" at bounding box center [491, 186] width 70 height 27
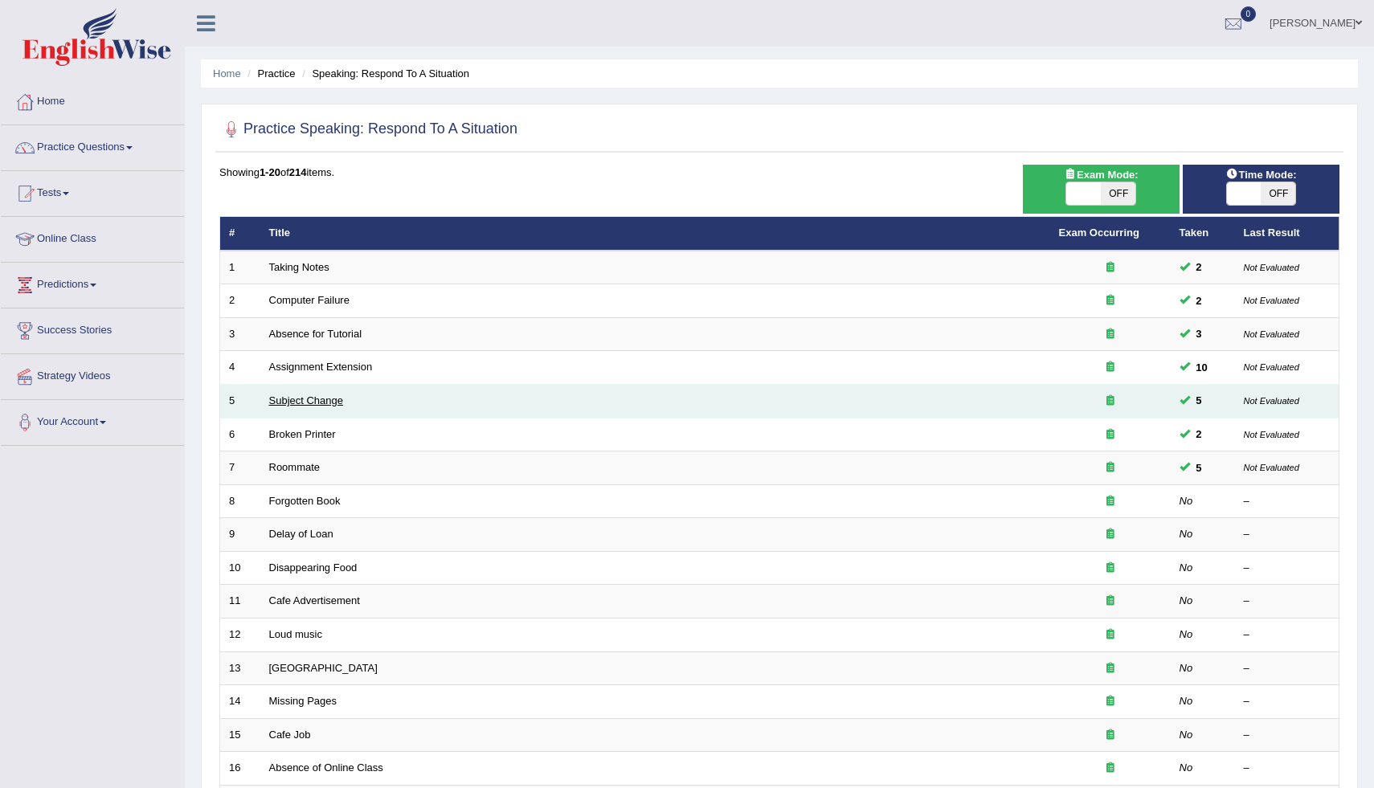
click at [336, 403] on link "Subject Change" at bounding box center [306, 401] width 75 height 12
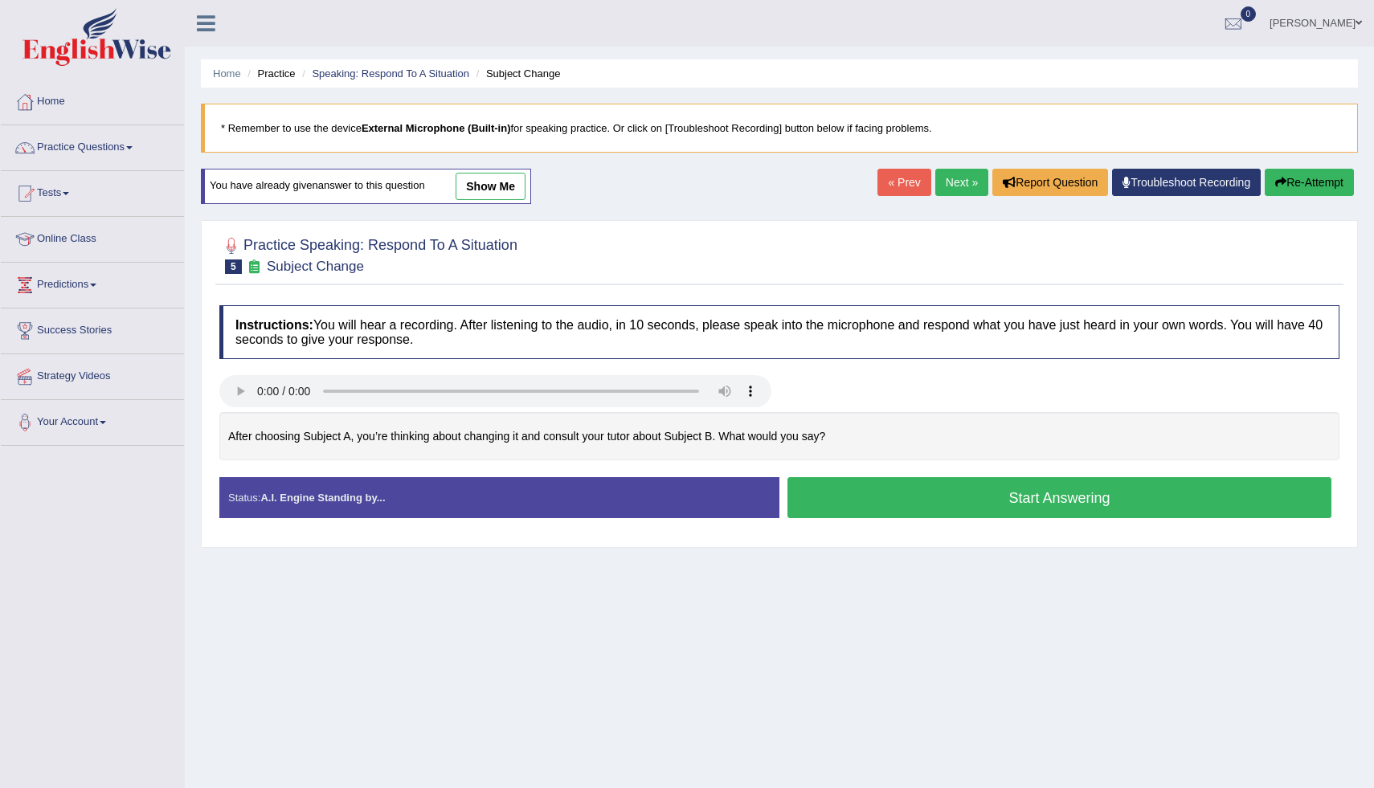
click at [507, 184] on link "show me" at bounding box center [491, 186] width 70 height 27
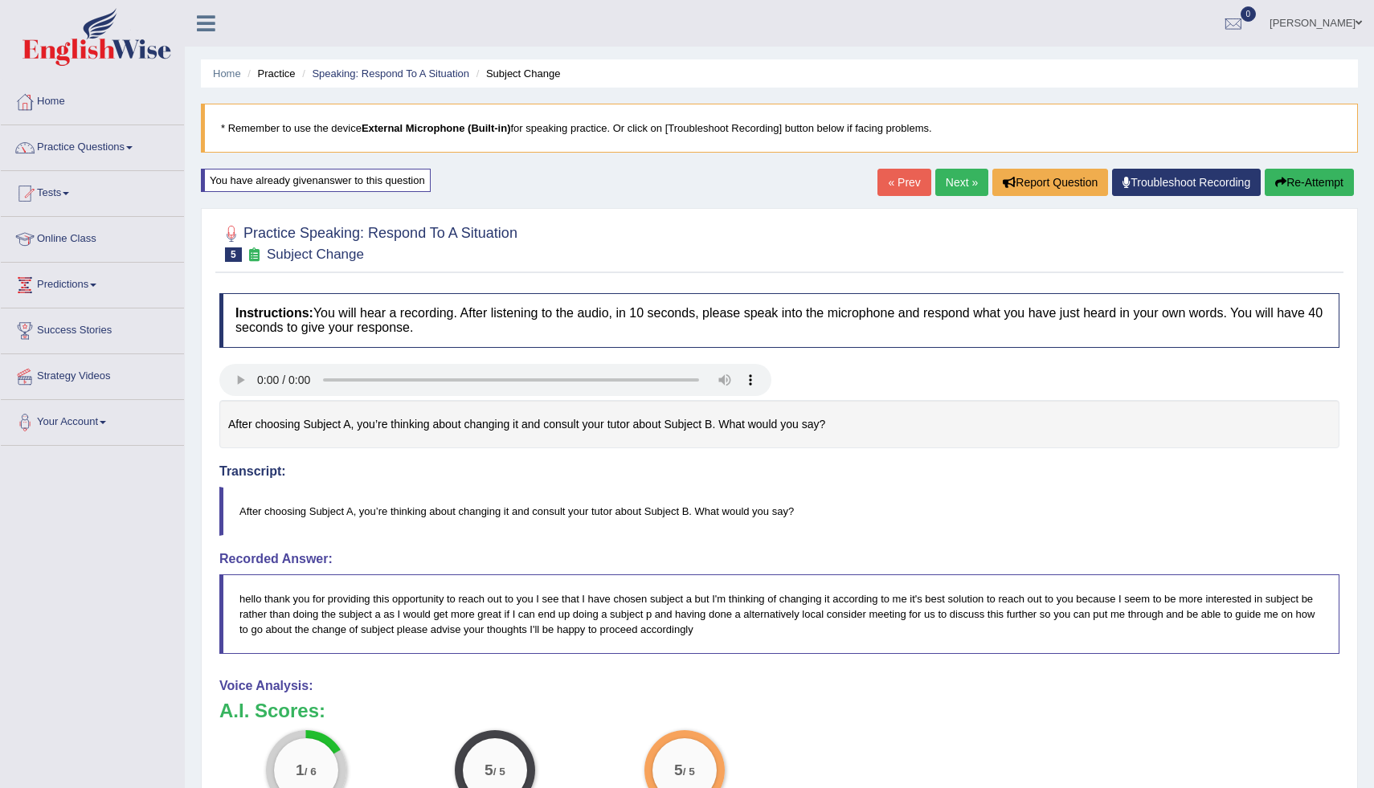
click at [1298, 174] on button "Re-Attempt" at bounding box center [1309, 182] width 89 height 27
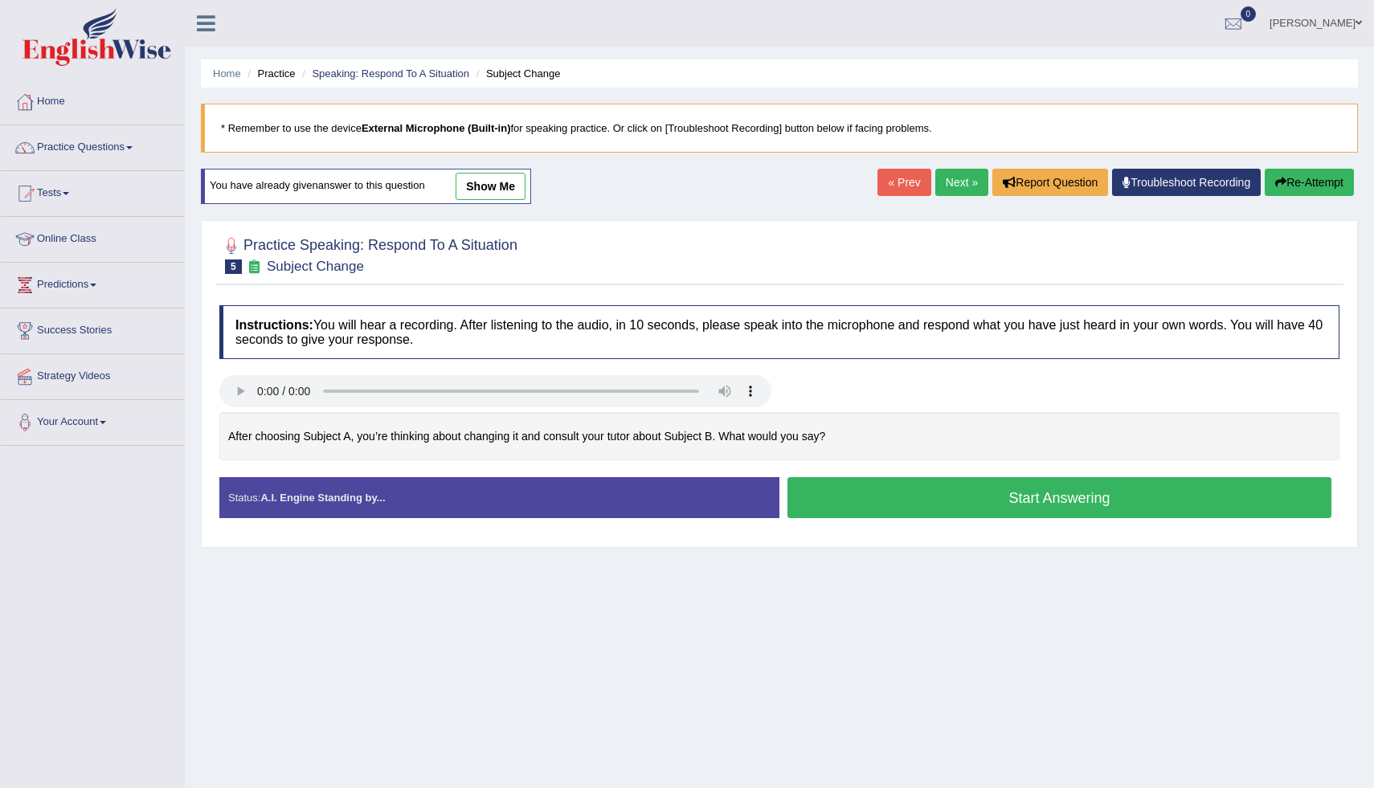
click at [1060, 499] on button "Start Answering" at bounding box center [1060, 497] width 544 height 41
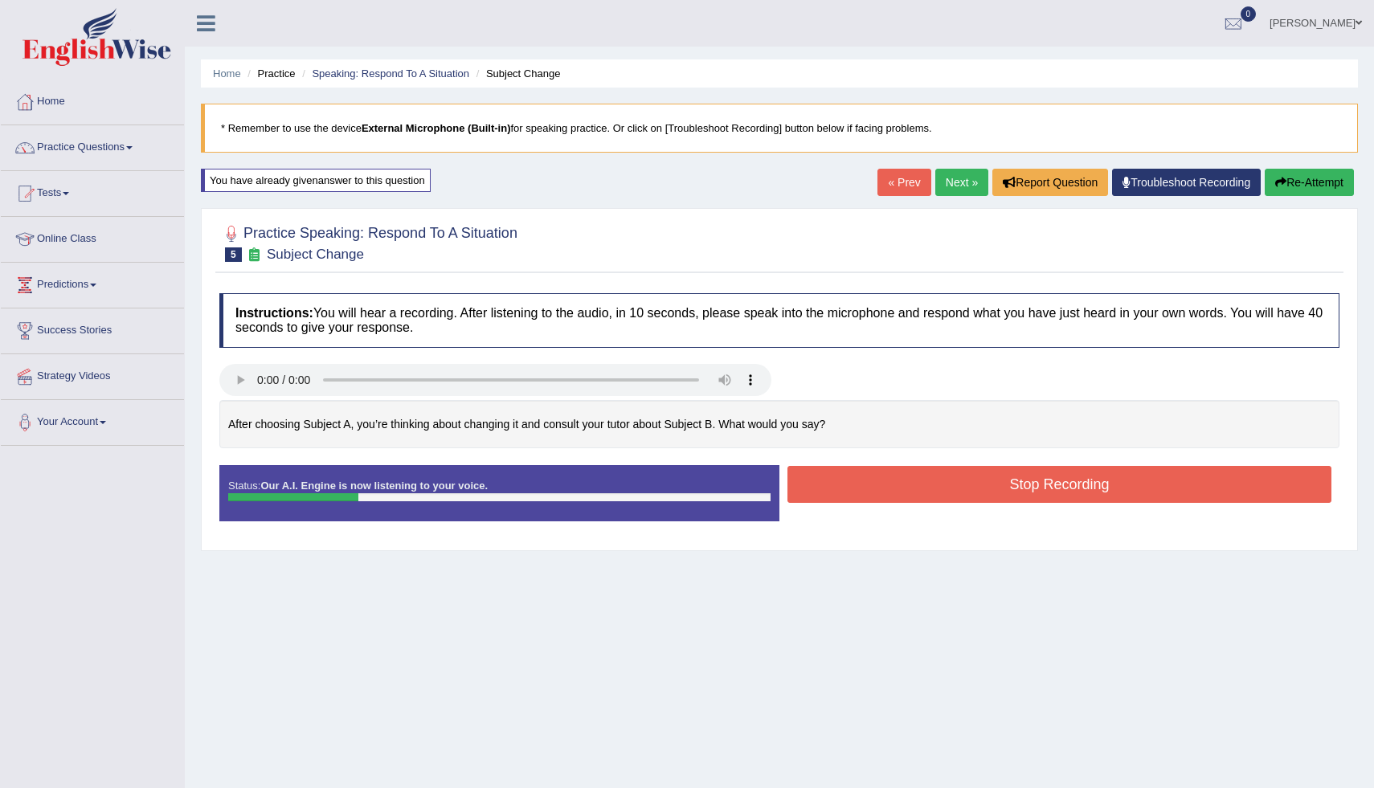
click at [1126, 481] on button "Stop Recording" at bounding box center [1060, 484] width 544 height 37
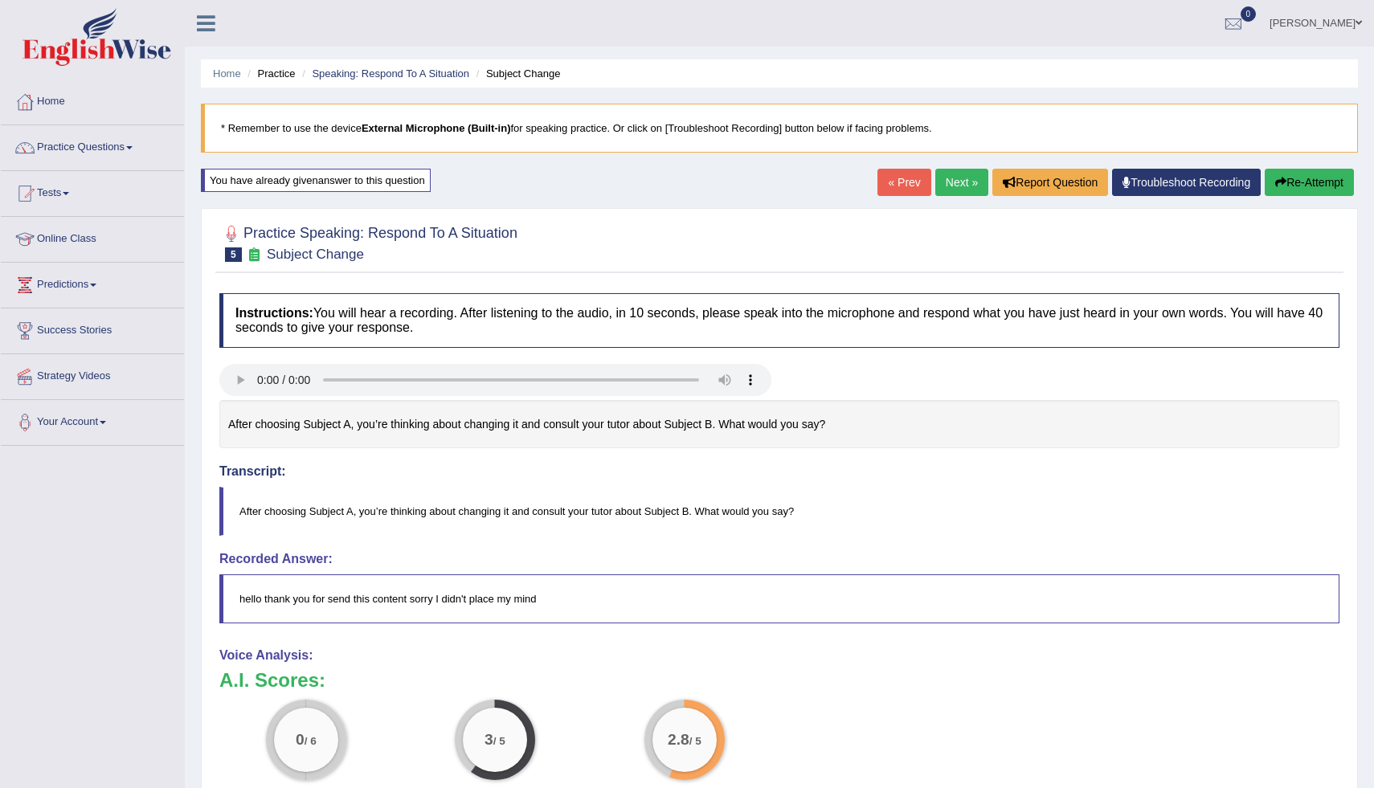
click at [1318, 180] on button "Re-Attempt" at bounding box center [1309, 182] width 89 height 27
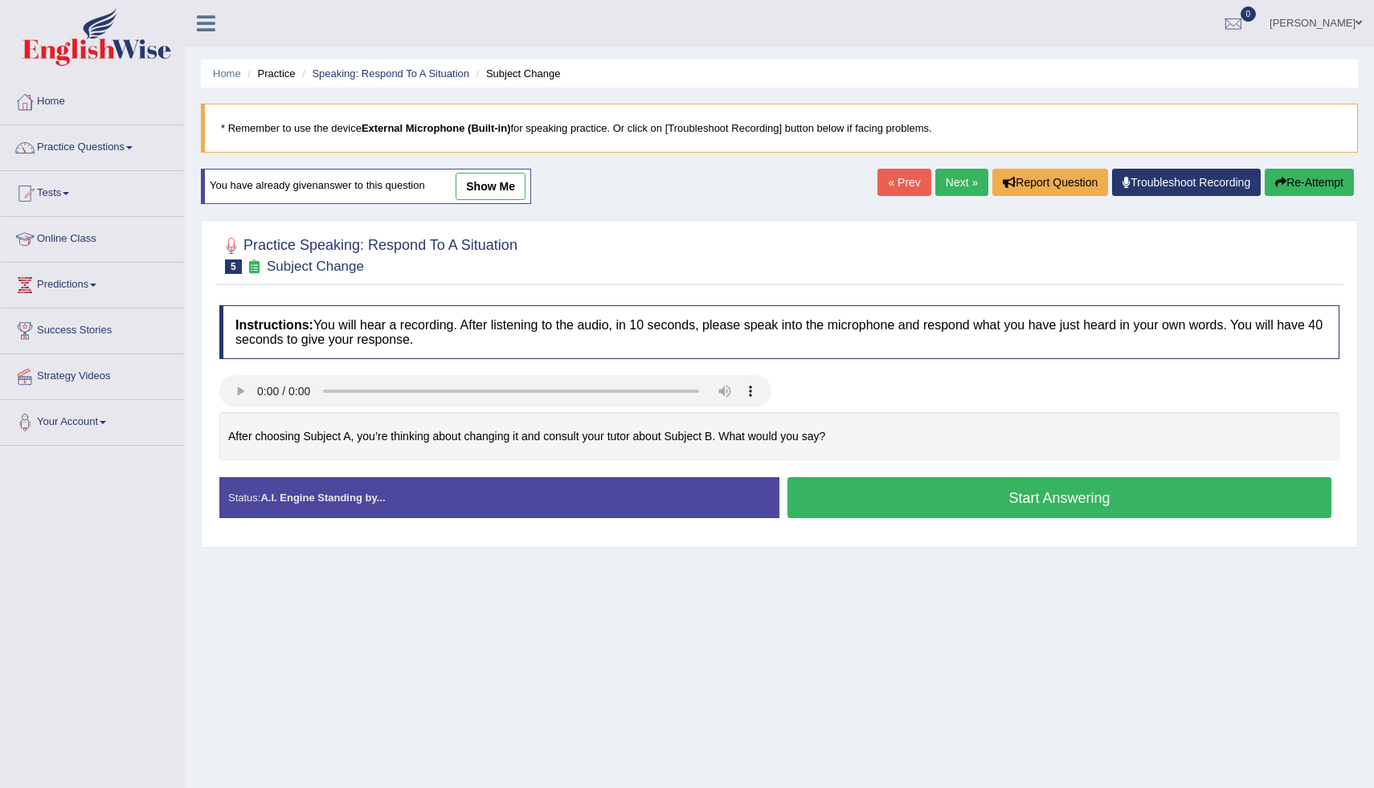
click at [1056, 498] on button "Start Answering" at bounding box center [1060, 497] width 544 height 41
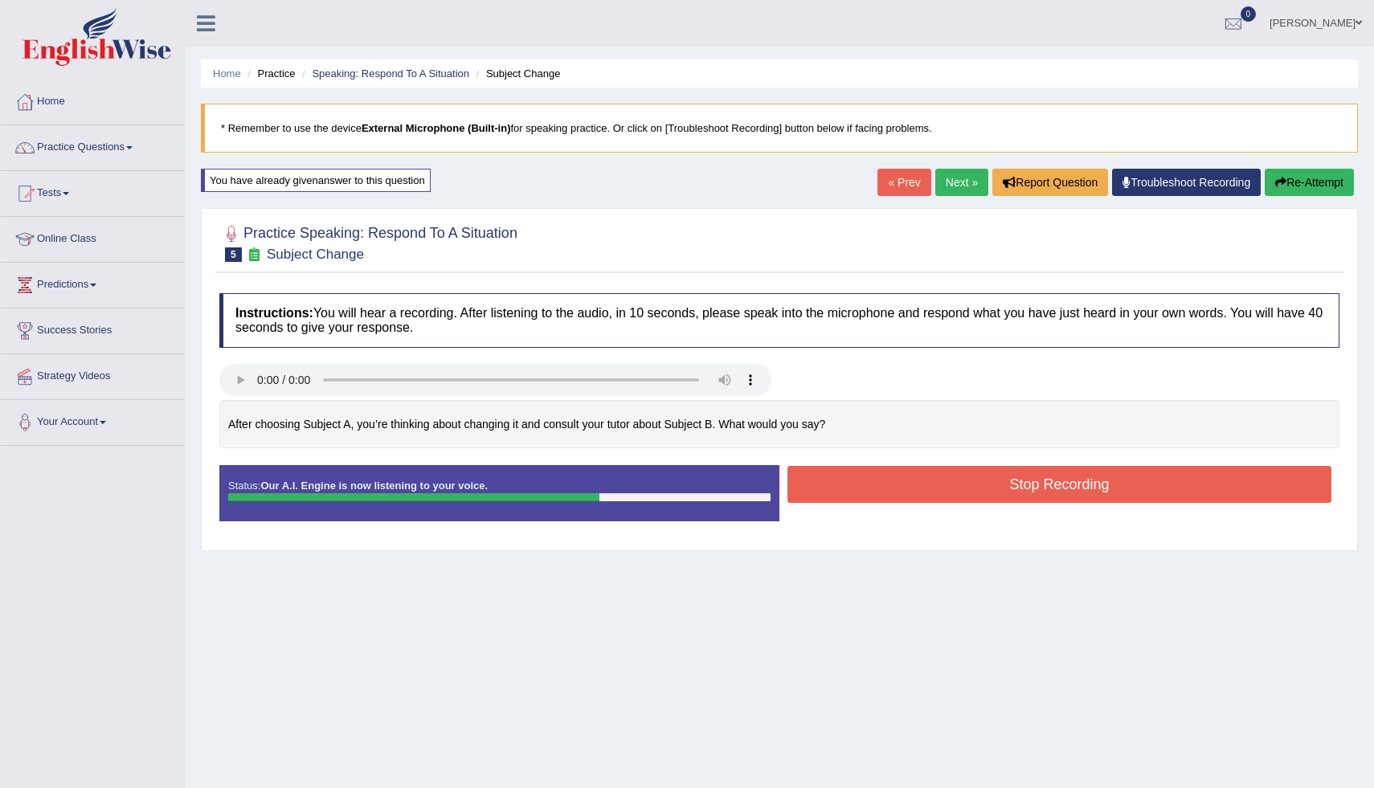
click at [1116, 483] on button "Stop Recording" at bounding box center [1060, 484] width 544 height 37
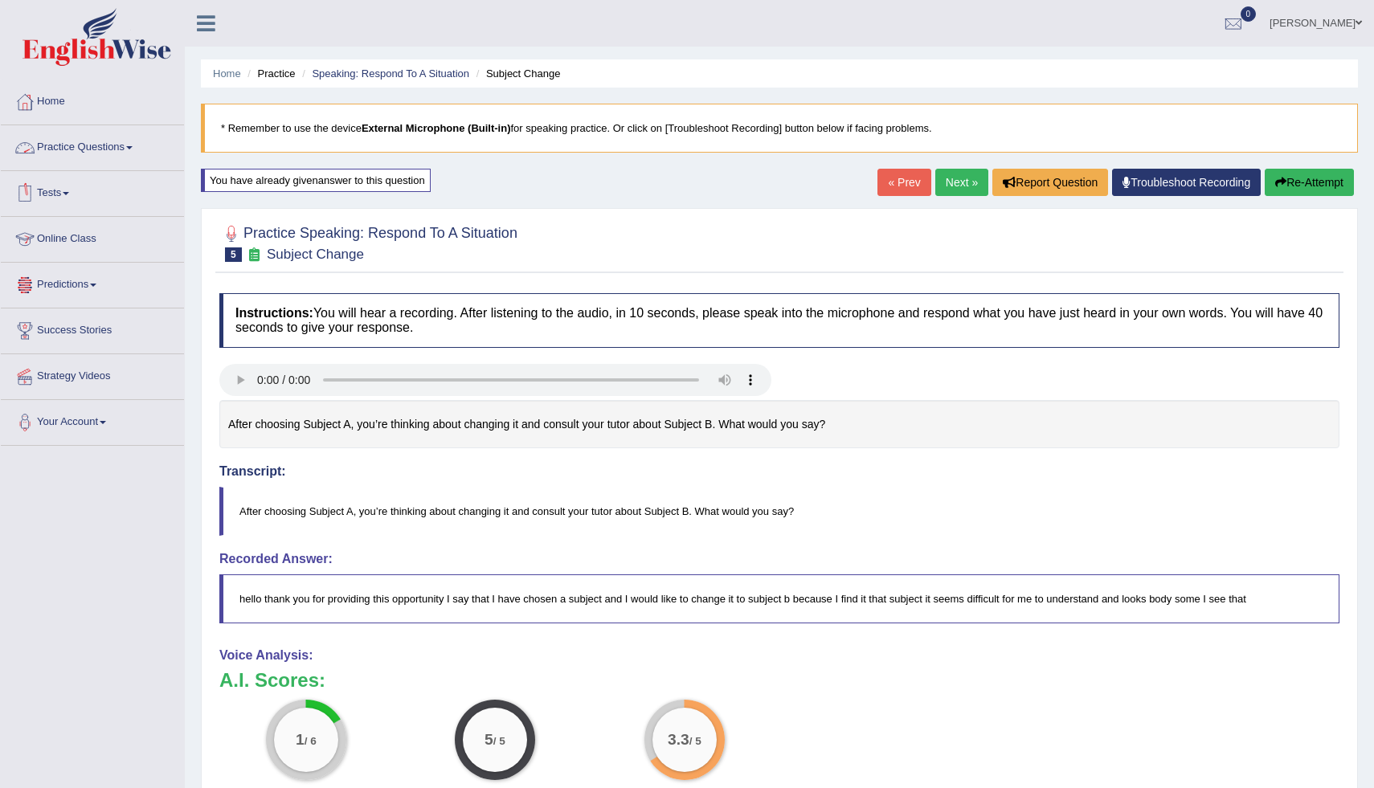
click at [69, 147] on link "Practice Questions" at bounding box center [92, 145] width 183 height 40
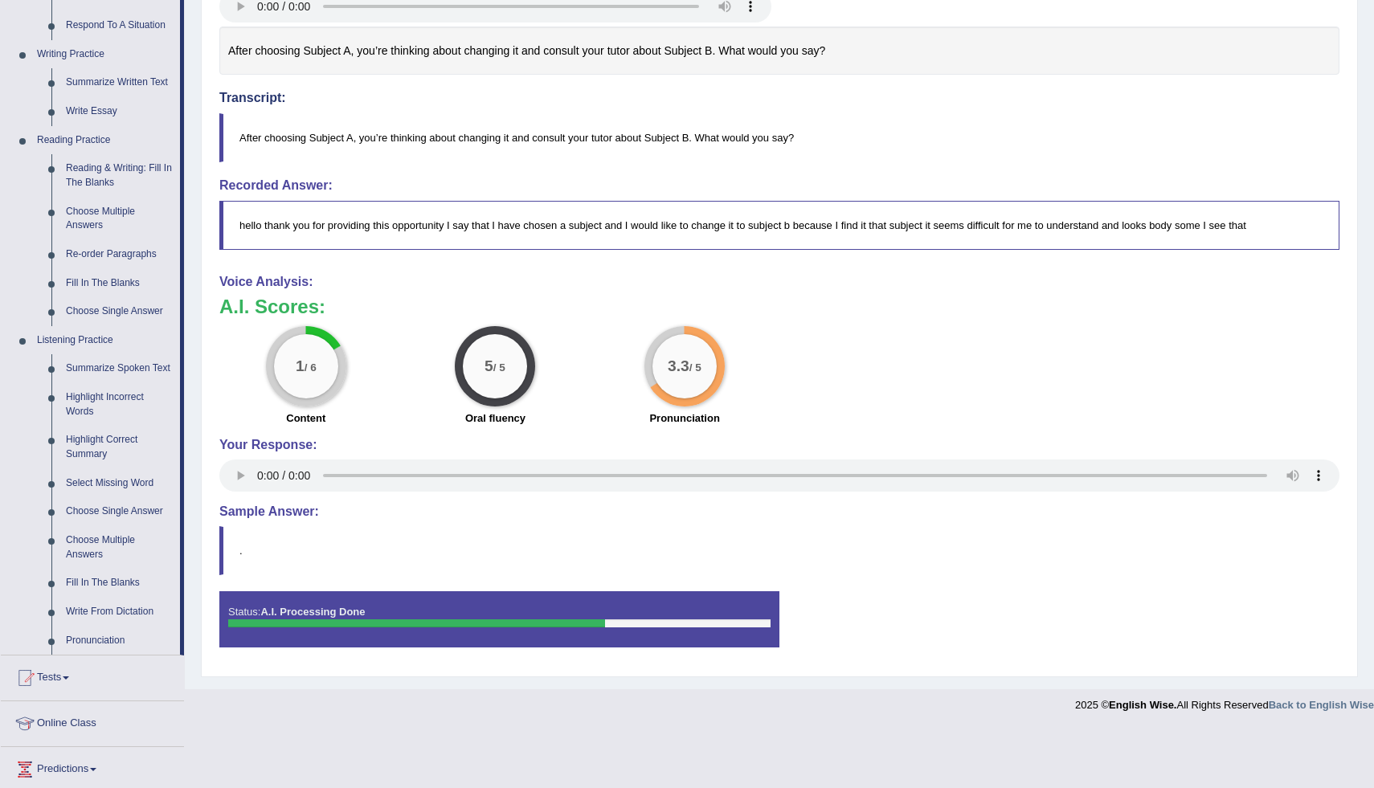
scroll to position [377, 0]
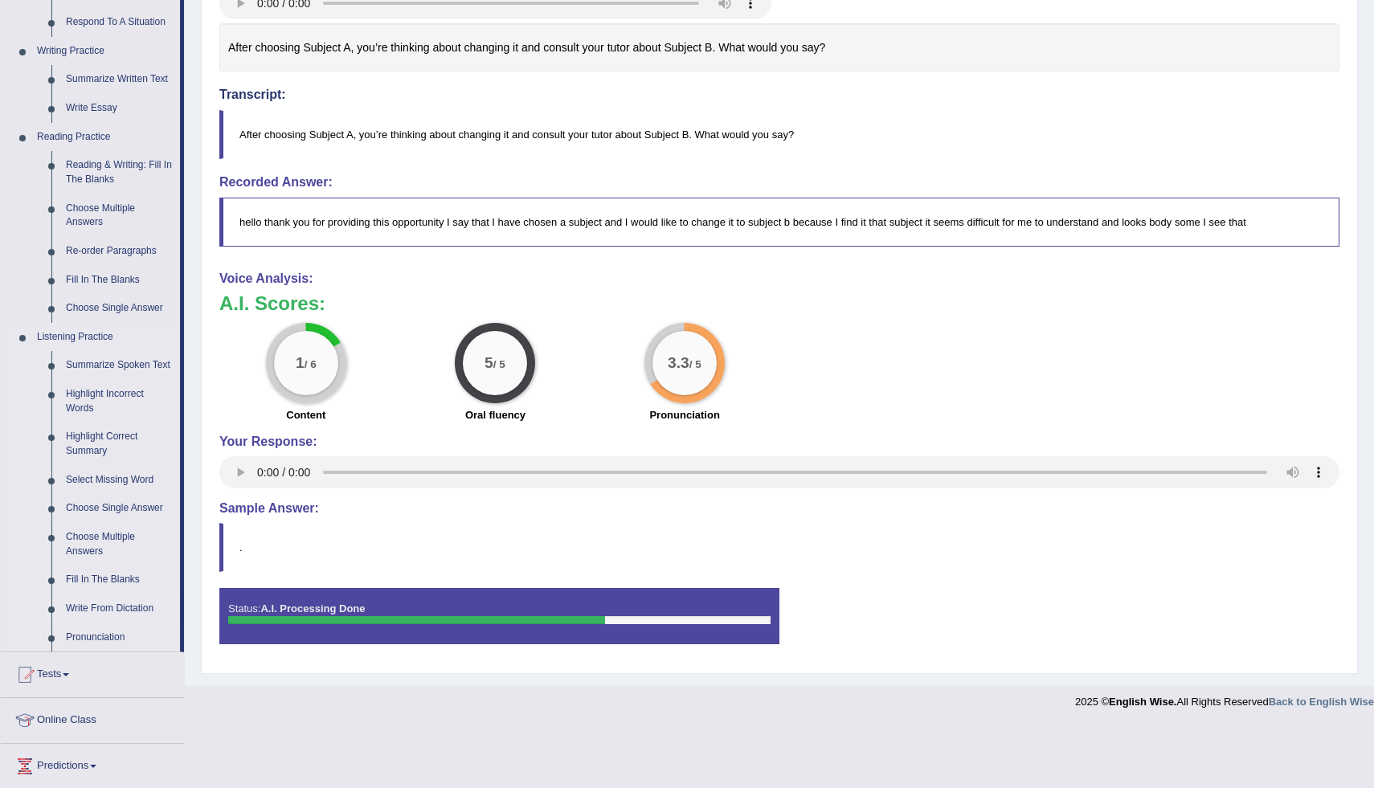
click at [99, 624] on link "Write From Dictation" at bounding box center [119, 609] width 121 height 29
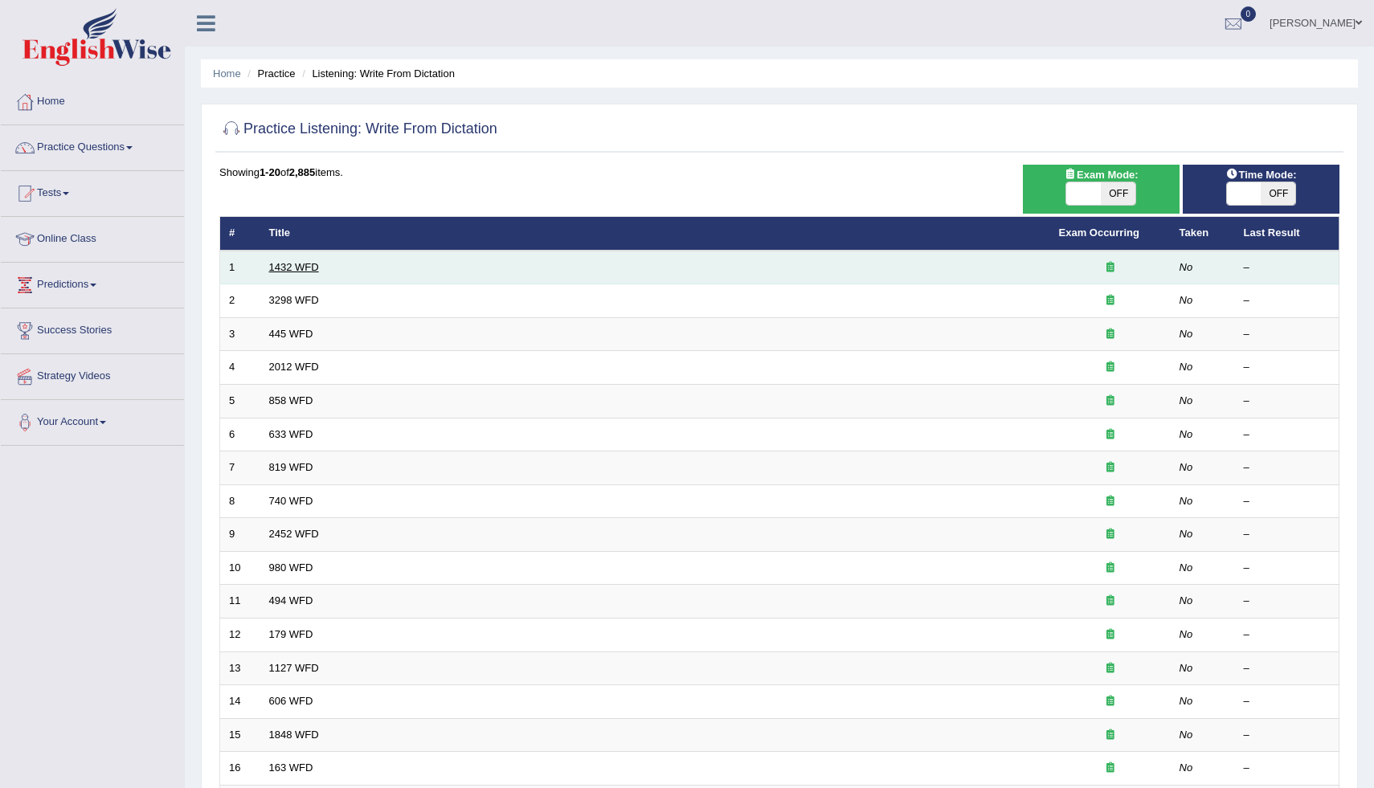
click at [279, 266] on link "1432 WFD" at bounding box center [294, 267] width 50 height 12
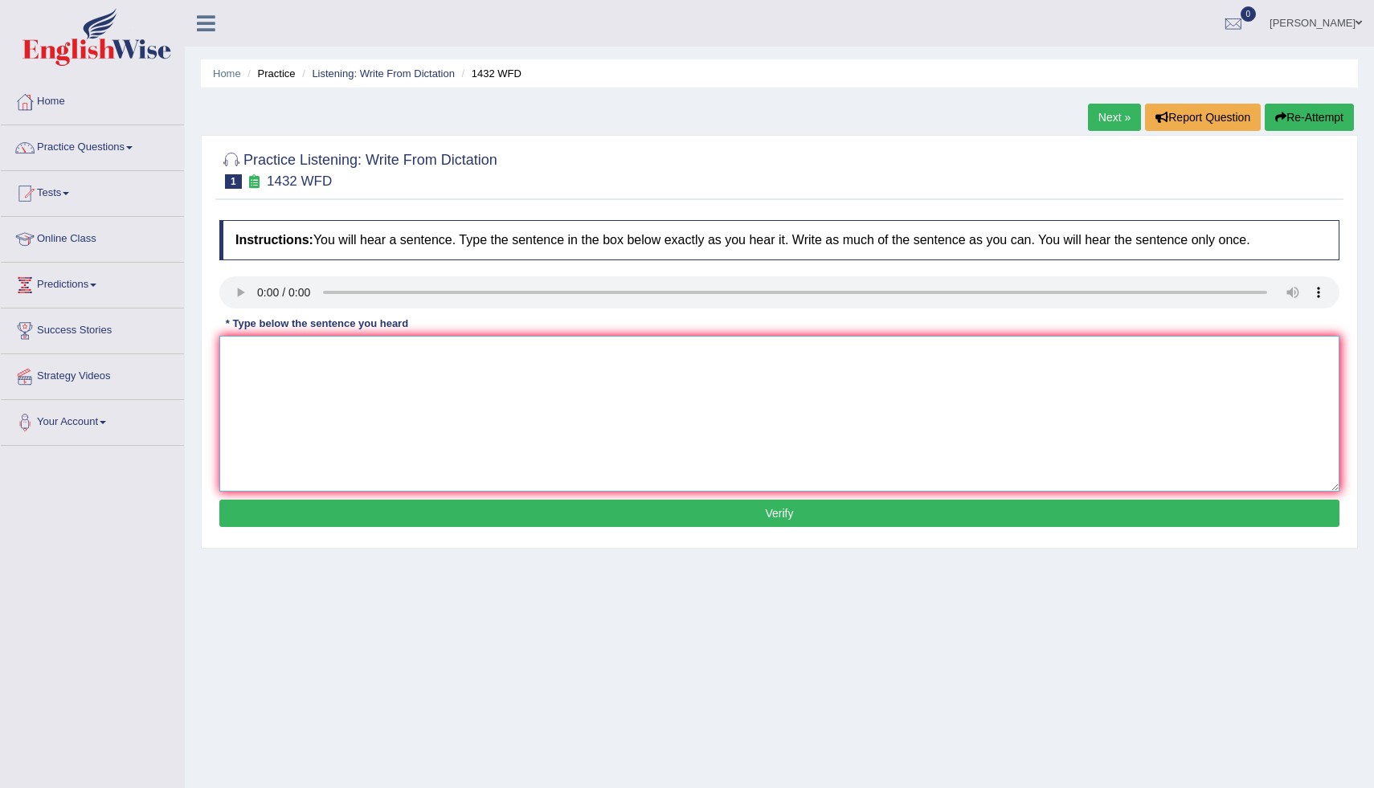
click at [248, 350] on textarea at bounding box center [779, 414] width 1120 height 156
click at [393, 357] on textarea "more physical activies is beneficil to your health" at bounding box center [779, 414] width 1120 height 156
click at [240, 355] on textarea "more physical activies is beneficail to your health" at bounding box center [779, 414] width 1120 height 156
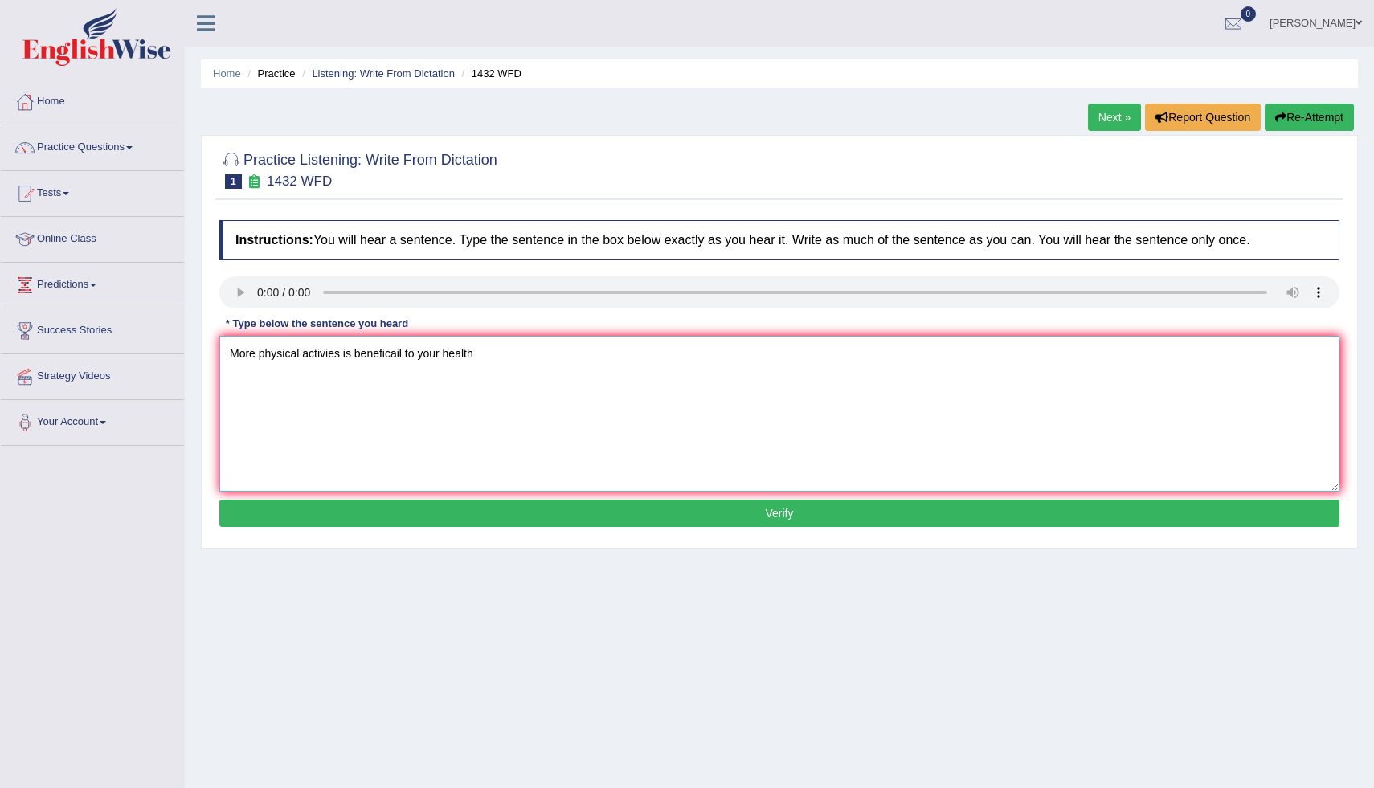
click at [478, 351] on textarea "More physical activies is beneficail to your health" at bounding box center [779, 414] width 1120 height 156
click at [400, 357] on textarea "More physical activies is beneficail to your health." at bounding box center [779, 414] width 1120 height 156
click at [432, 388] on textarea "More physical activies is beneficial to your health." at bounding box center [779, 414] width 1120 height 156
type textarea "More physical activies is beneficial to your health."
click at [518, 512] on button "Verify" at bounding box center [779, 513] width 1120 height 27
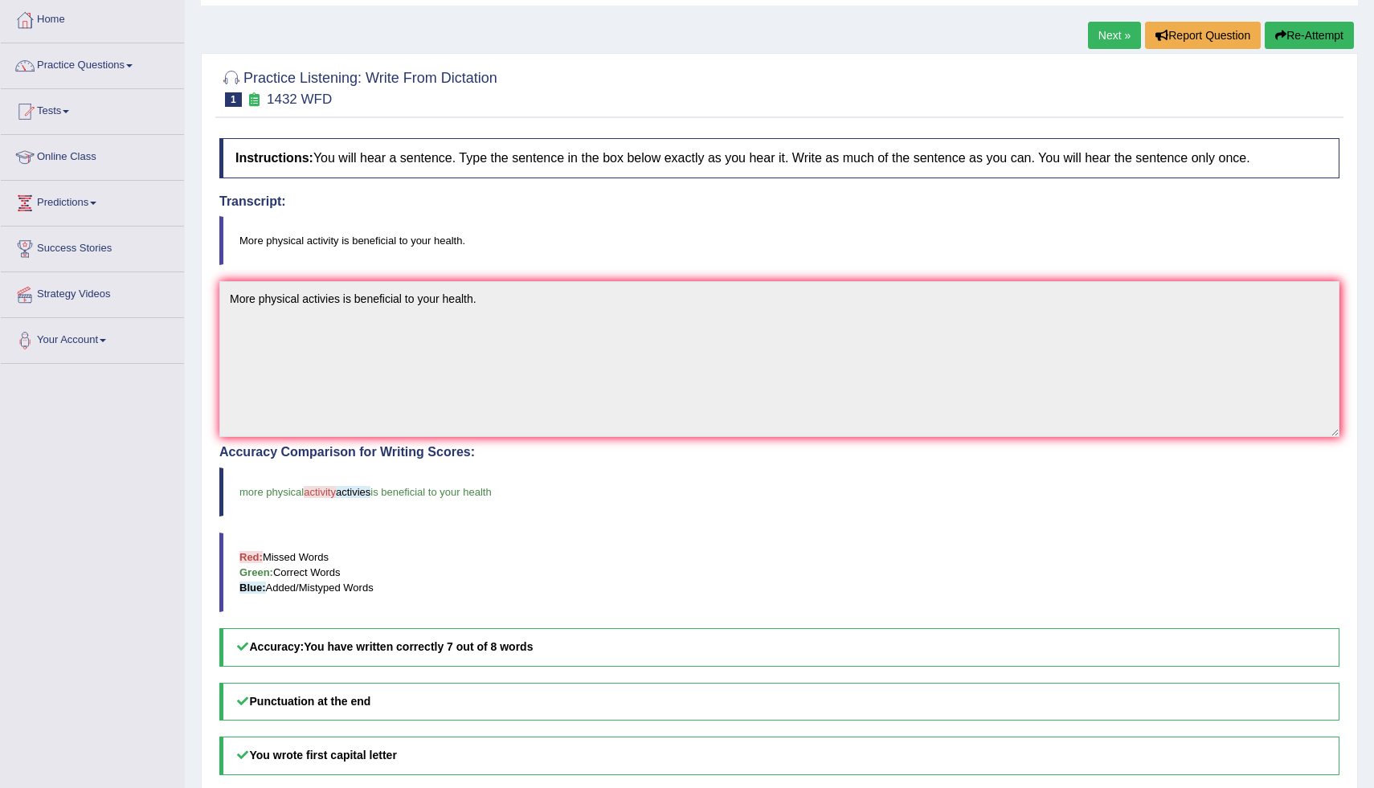
scroll to position [75, 0]
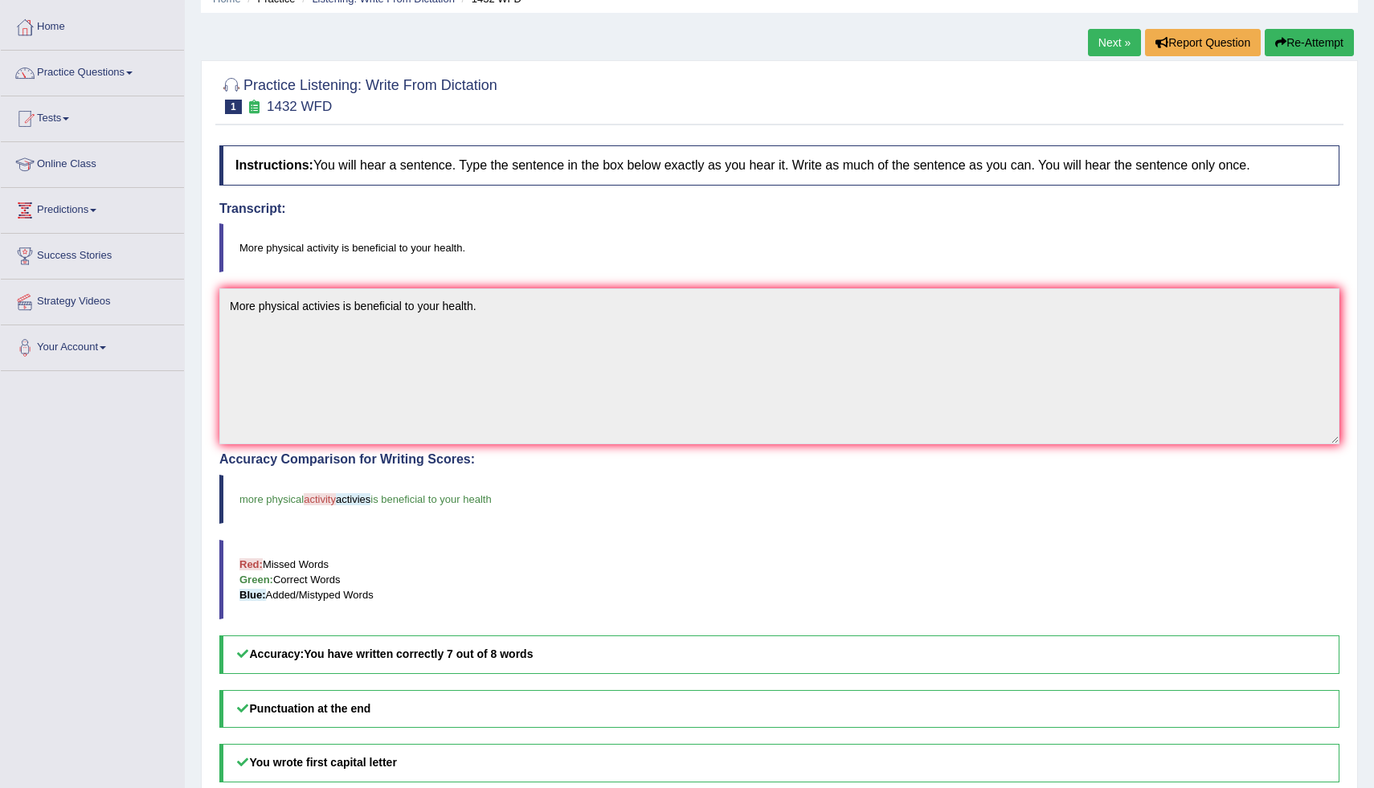
click at [1097, 39] on link "Next »" at bounding box center [1114, 42] width 53 height 27
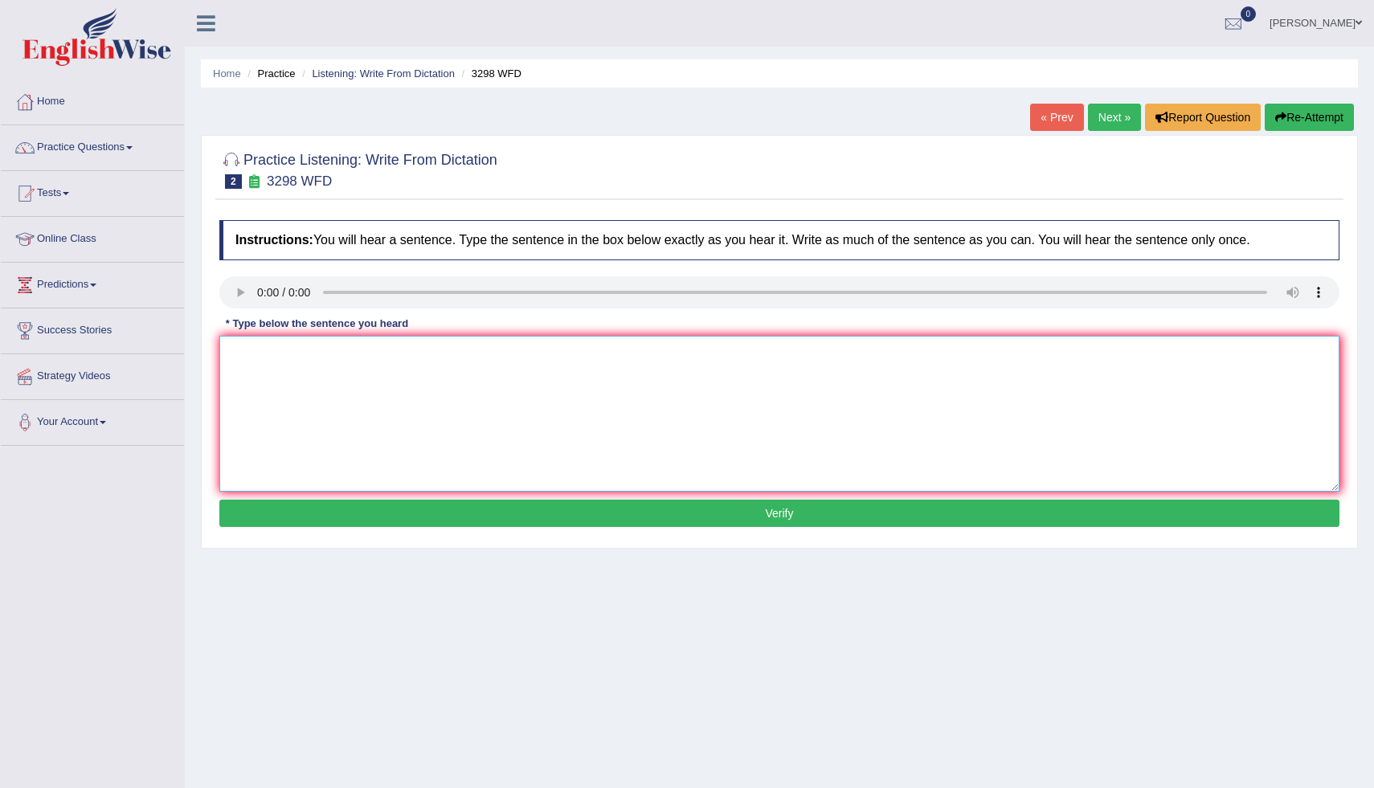
click at [240, 358] on textarea at bounding box center [779, 414] width 1120 height 156
click at [262, 356] on textarea "aniam bevha" at bounding box center [779, 414] width 1120 height 156
type textarea "animal behaviour seems to be both compare to that of humans"
click at [487, 507] on button "Verify" at bounding box center [779, 513] width 1120 height 27
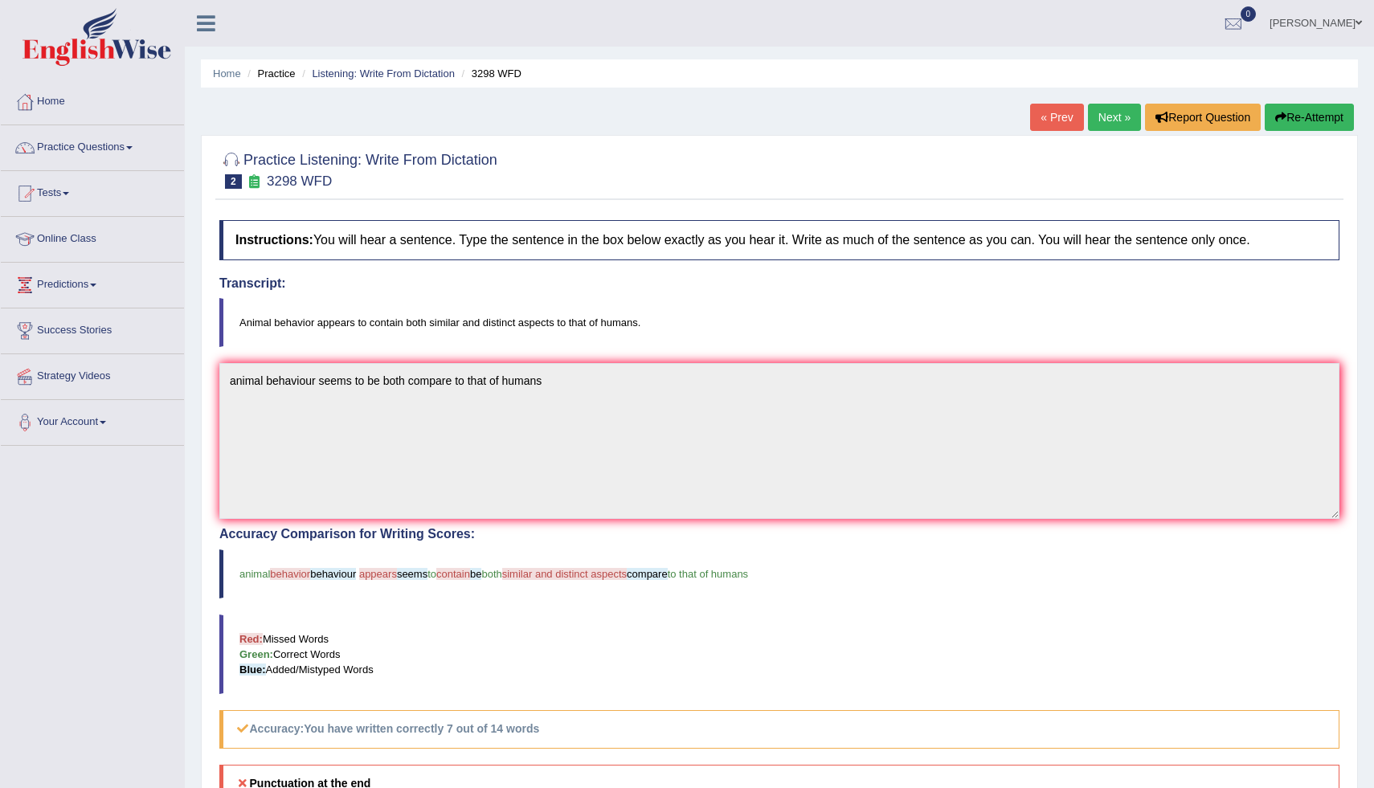
click at [634, 621] on blockquote "Red: Missed Words Green: Correct Words Blue: Added/Mistyped Words" at bounding box center [779, 655] width 1120 height 80
click at [1104, 118] on link "Next »" at bounding box center [1114, 117] width 53 height 27
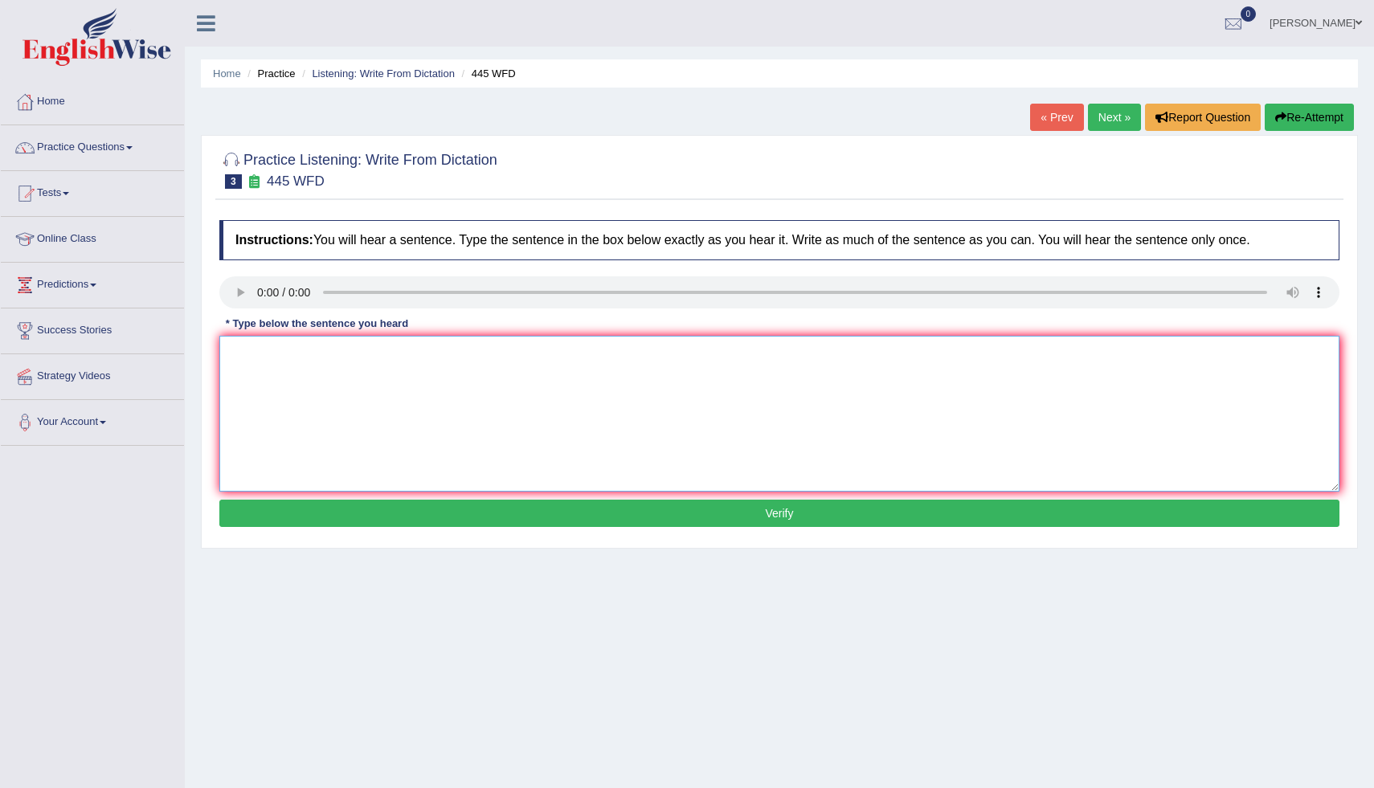
click at [263, 350] on textarea at bounding box center [779, 414] width 1120 height 156
click at [338, 360] on textarea "The American Astrolo makes a plan for landing ship in [GEOGRAPHIC_DATA]." at bounding box center [779, 414] width 1120 height 156
click at [407, 362] on textarea "The American Astrologians makes a plan for landing ship in mass." at bounding box center [779, 414] width 1120 height 156
click at [557, 350] on textarea "The American Astrologians make a plan for landing ship in mass." at bounding box center [779, 414] width 1120 height 156
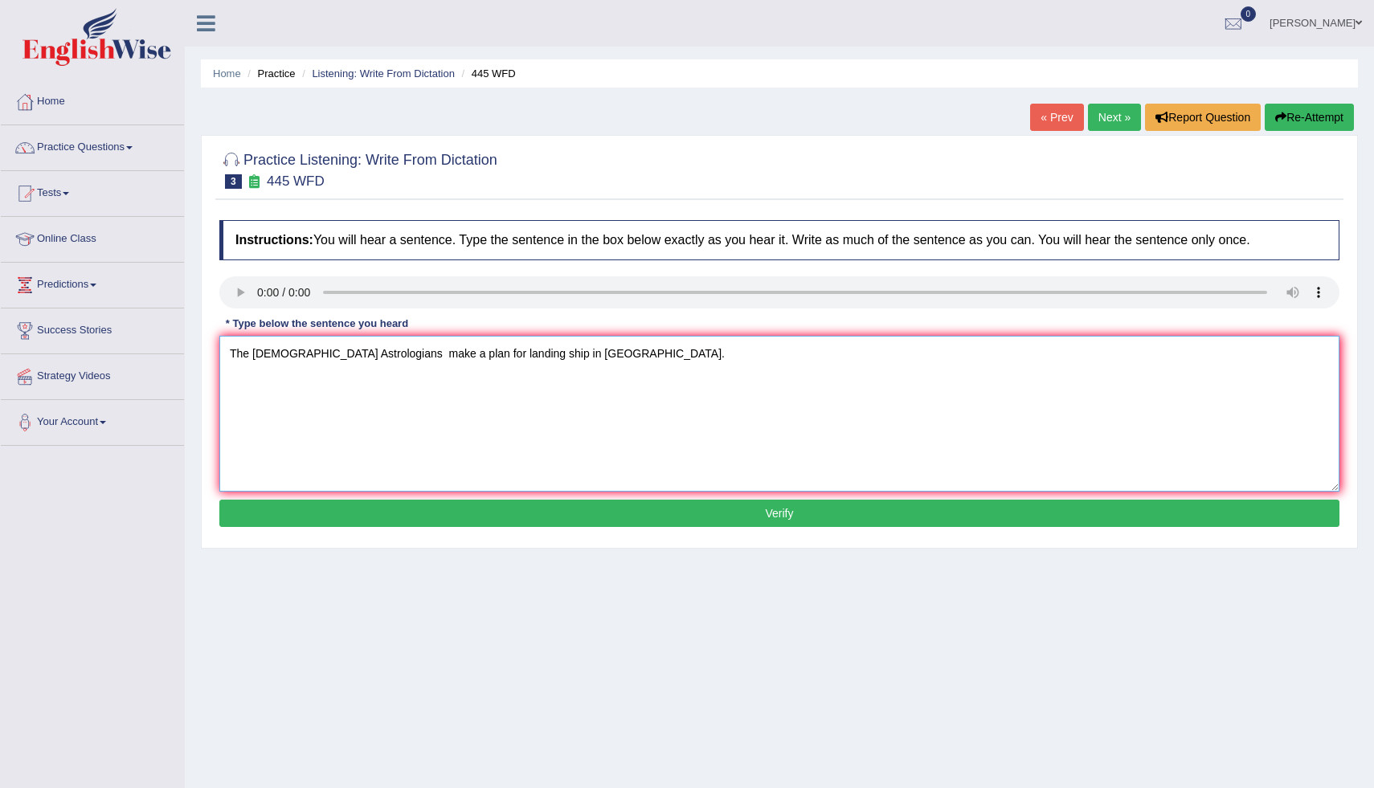
click at [557, 350] on textarea "The American Astrologians make a plan for landing ship in mass." at bounding box center [779, 414] width 1120 height 156
click at [555, 356] on textarea "The American Astrologians make a plan for landing ship in mass." at bounding box center [779, 414] width 1120 height 156
click at [371, 354] on textarea "The American Astrologians make a plan for landing ship in mar." at bounding box center [779, 414] width 1120 height 156
type textarea "The American Astrologians make a plan for landing ship in mar."
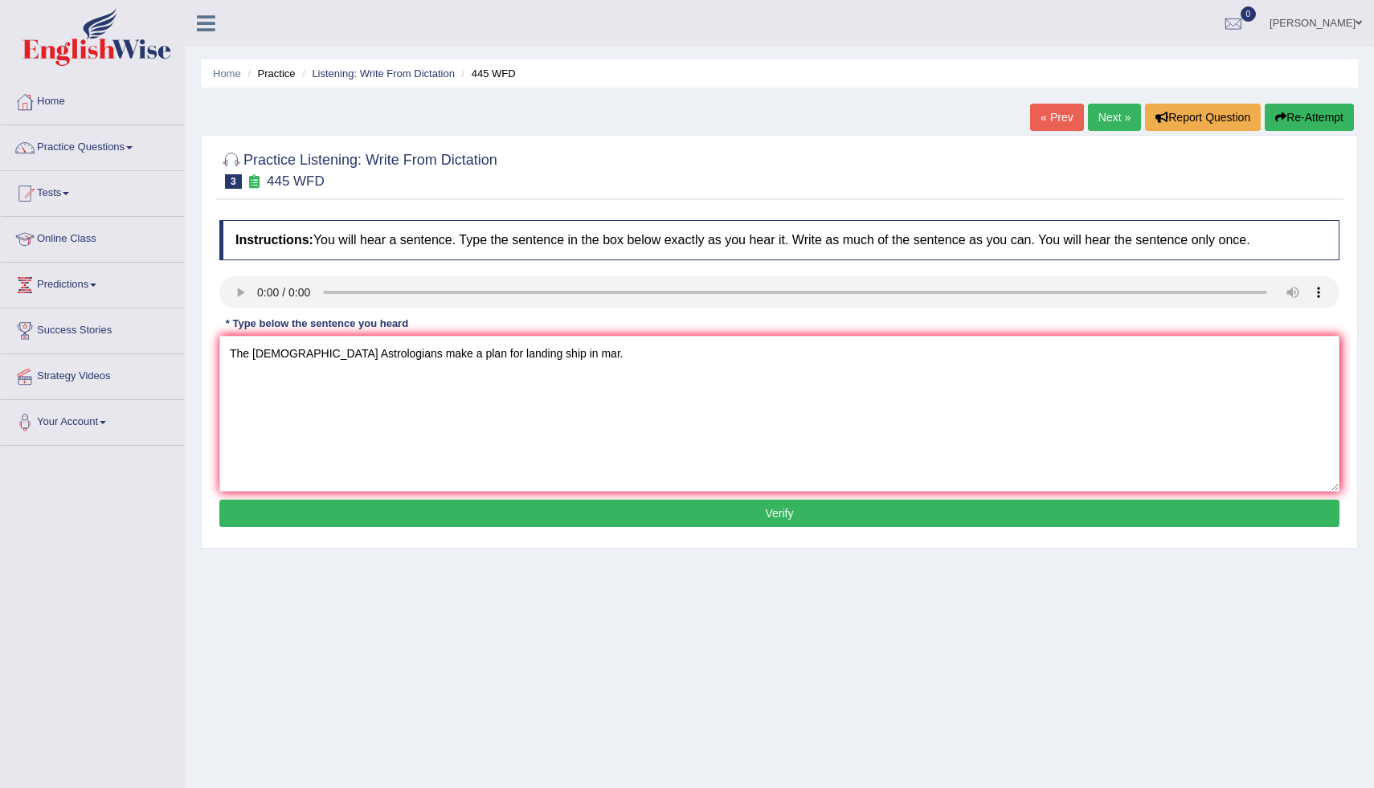
click at [467, 520] on button "Verify" at bounding box center [779, 513] width 1120 height 27
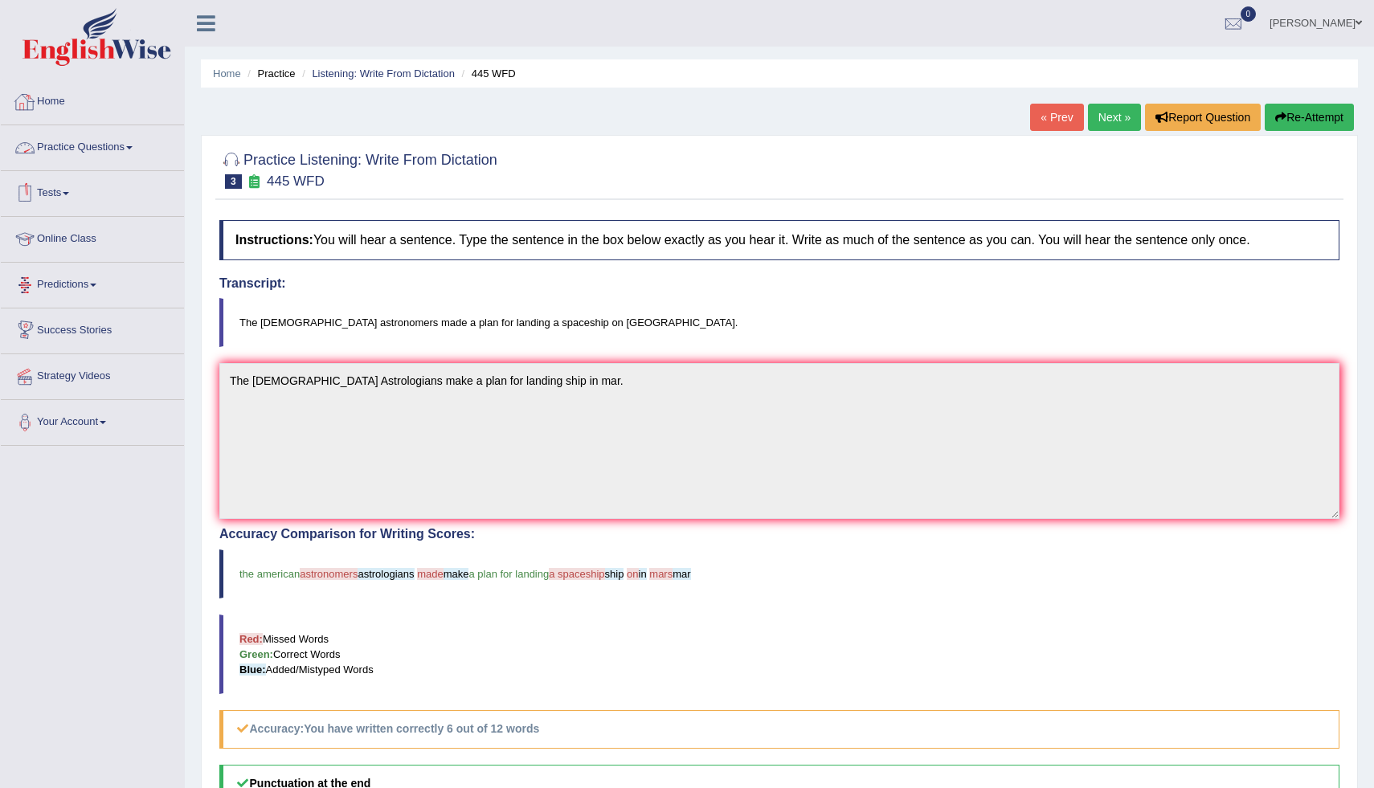
click at [93, 149] on link "Practice Questions" at bounding box center [92, 145] width 183 height 40
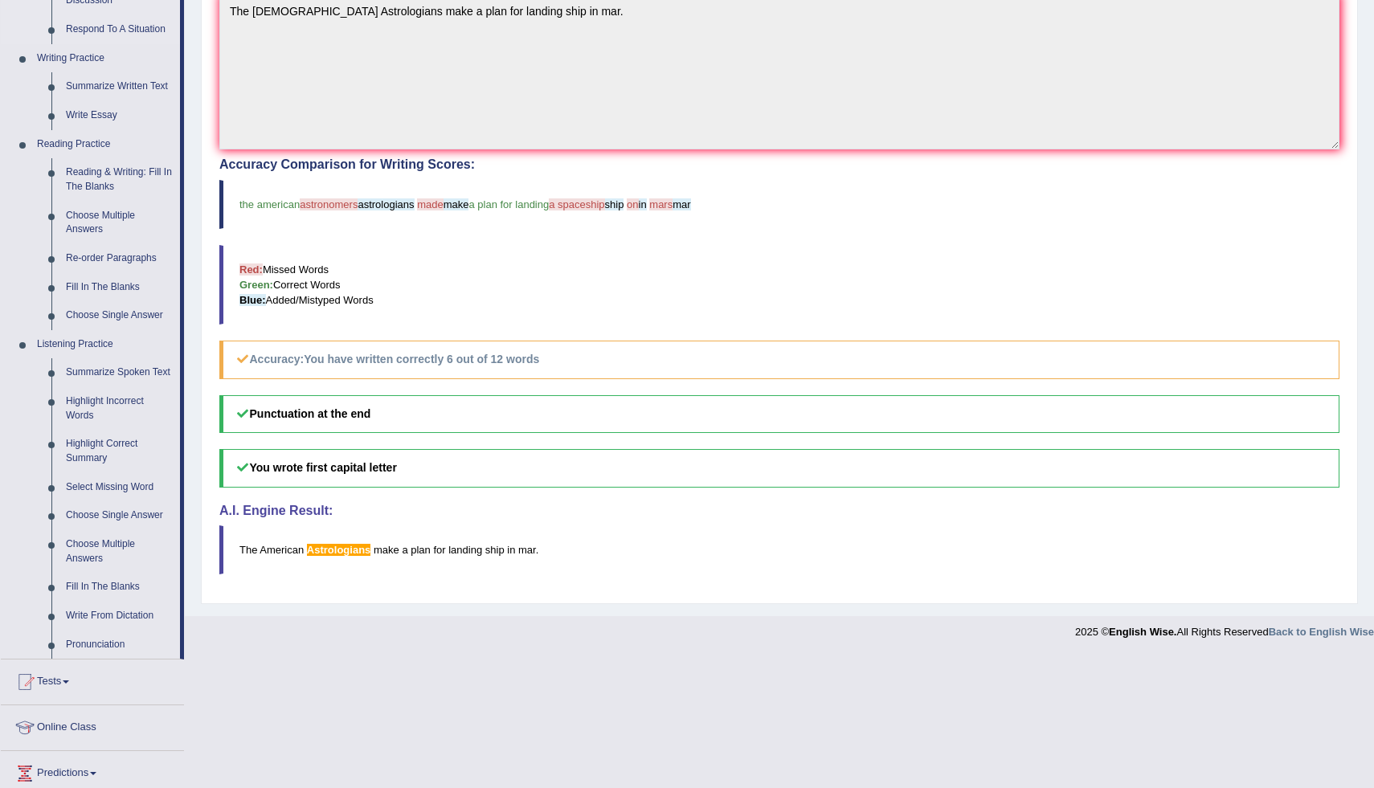
scroll to position [374, 0]
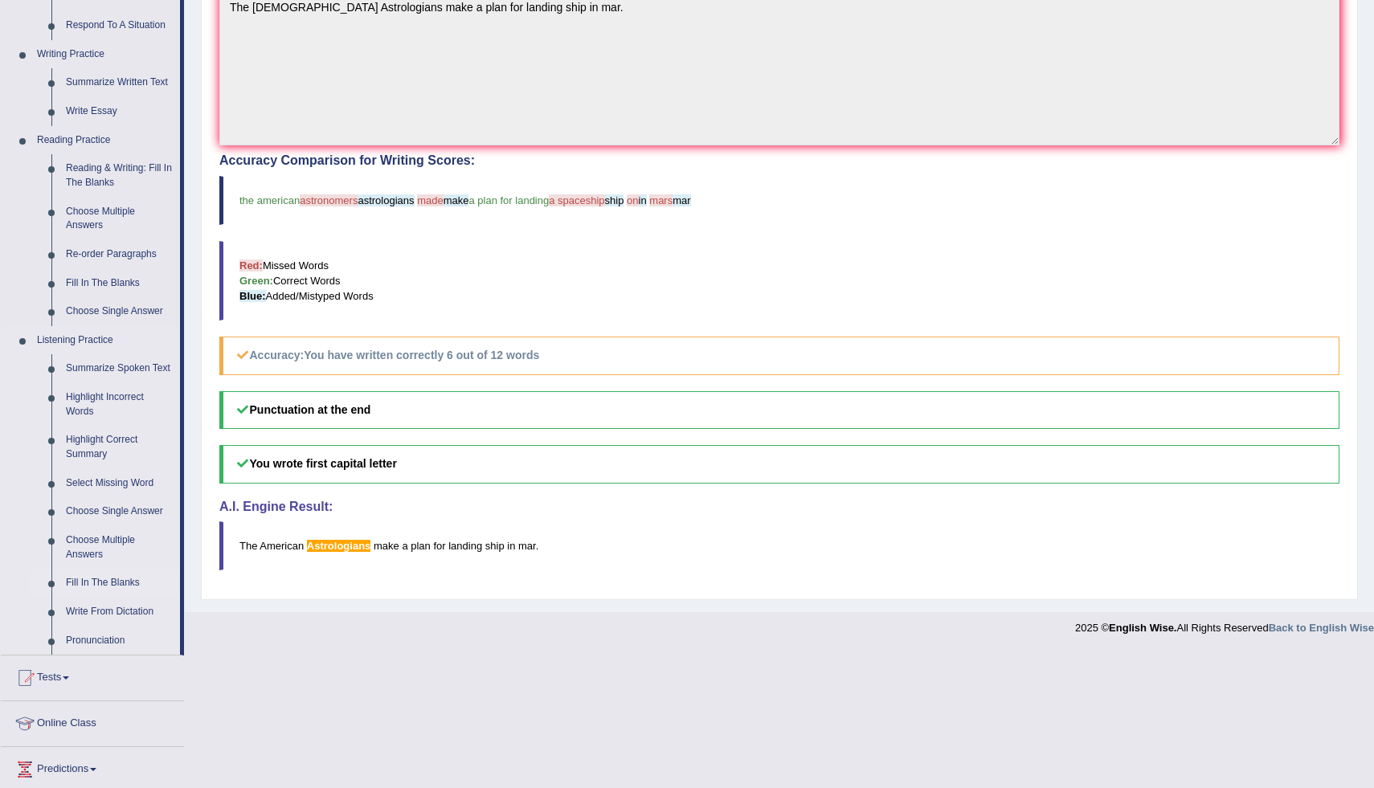
click at [107, 598] on link "Fill In The Blanks" at bounding box center [119, 583] width 121 height 29
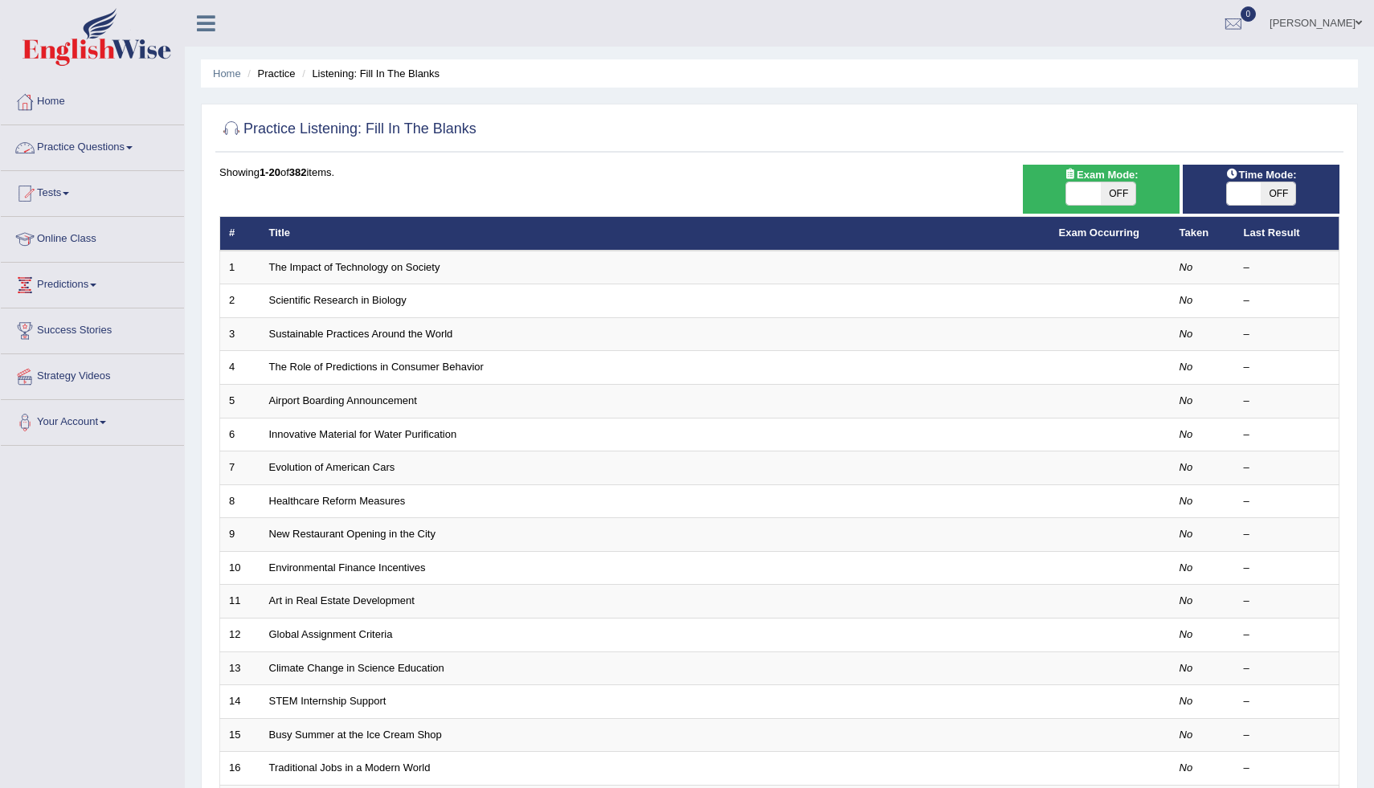
click at [127, 147] on link "Practice Questions" at bounding box center [92, 145] width 183 height 40
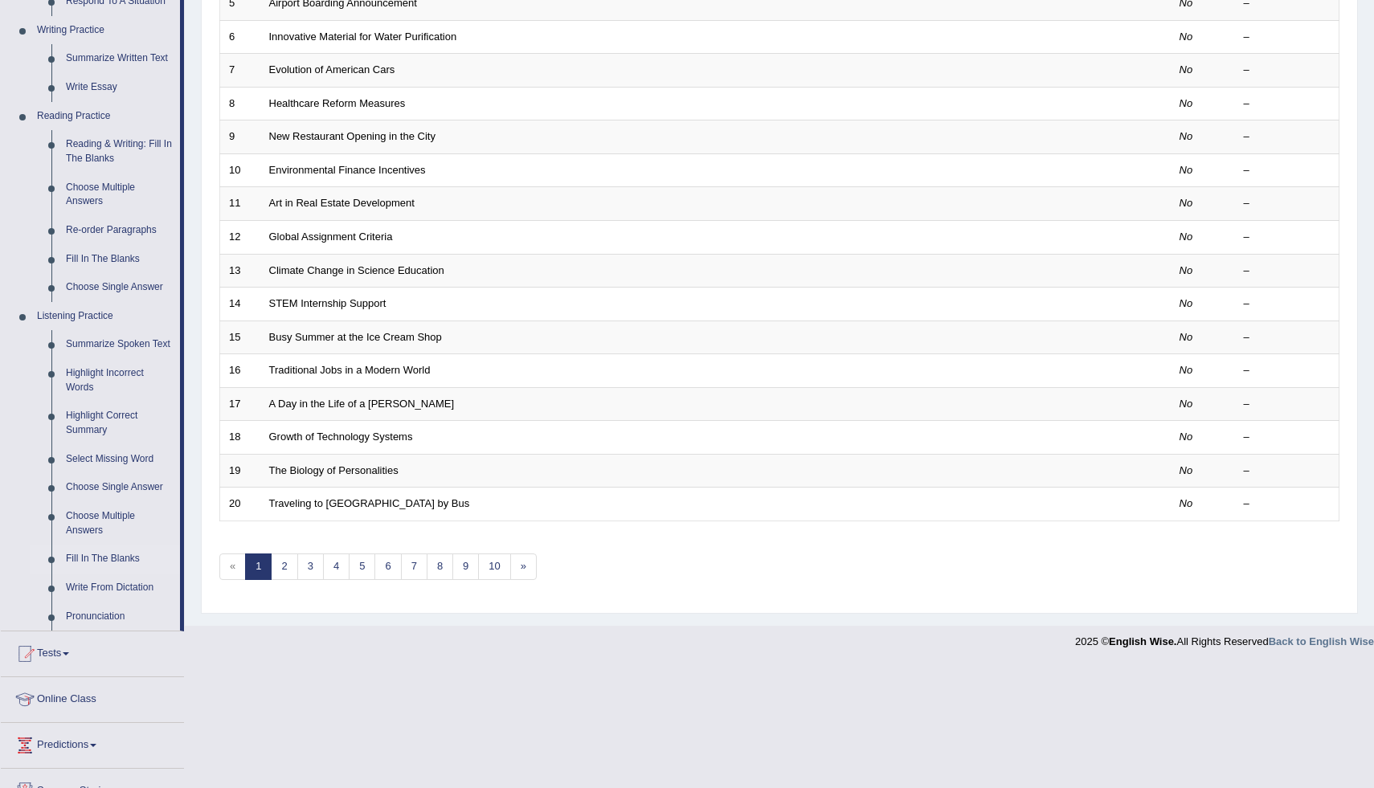
scroll to position [401, 0]
click at [117, 570] on link "Fill In The Blanks" at bounding box center [119, 556] width 121 height 29
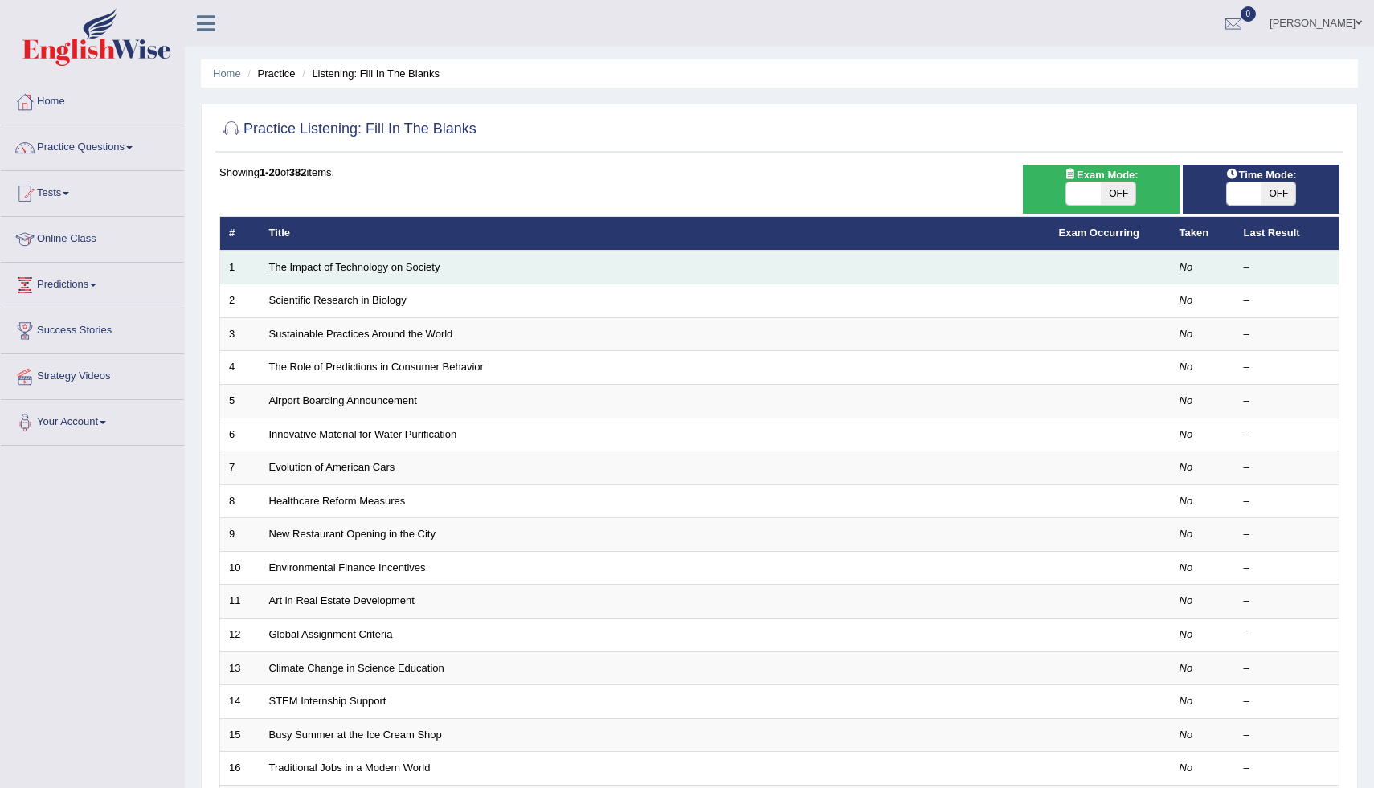
click at [309, 268] on link "The Impact of Technology on Society" at bounding box center [354, 267] width 171 height 12
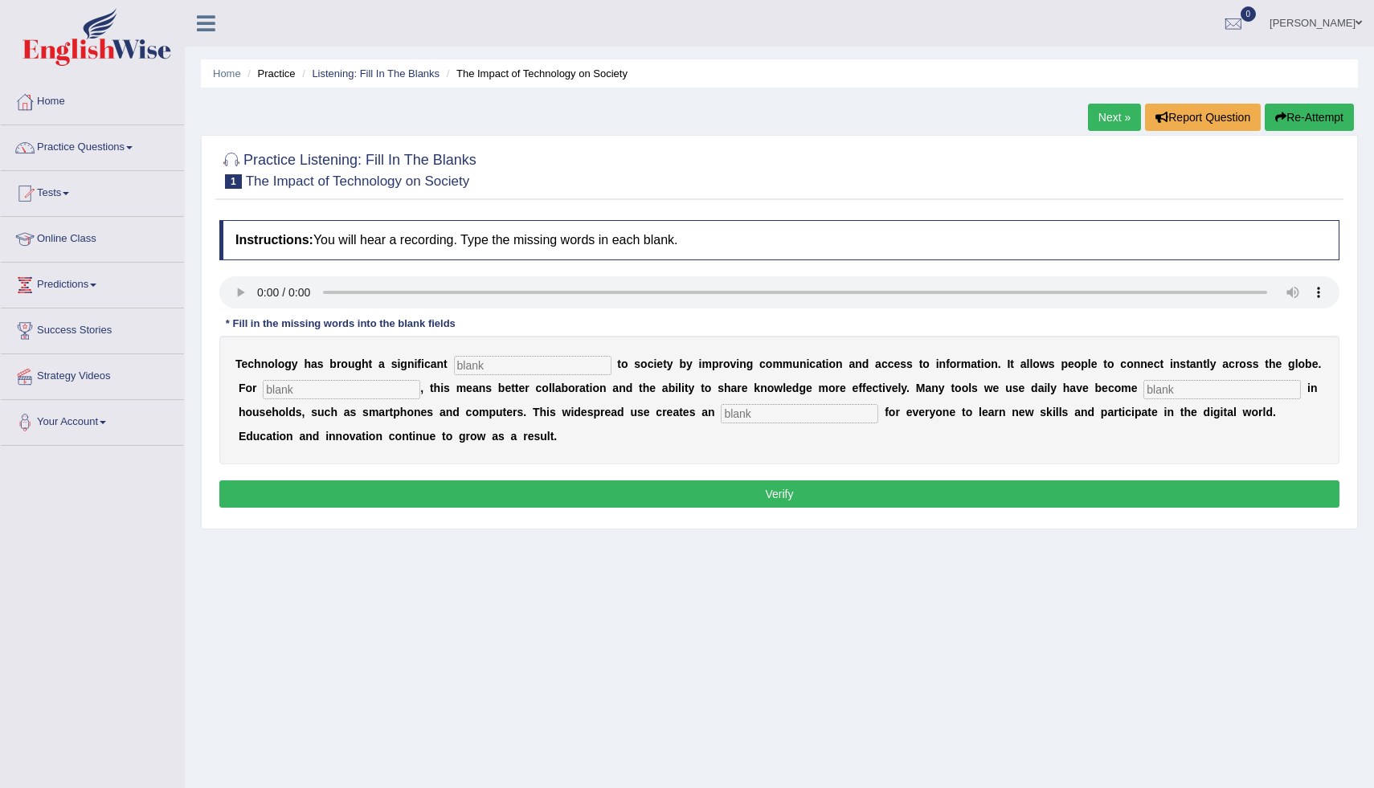
click at [487, 370] on input "text" at bounding box center [533, 365] width 158 height 19
click at [471, 362] on input "text" at bounding box center [533, 365] width 158 height 19
type input "benefit"
click at [321, 395] on input "text" at bounding box center [342, 389] width 158 height 19
type input "humans"
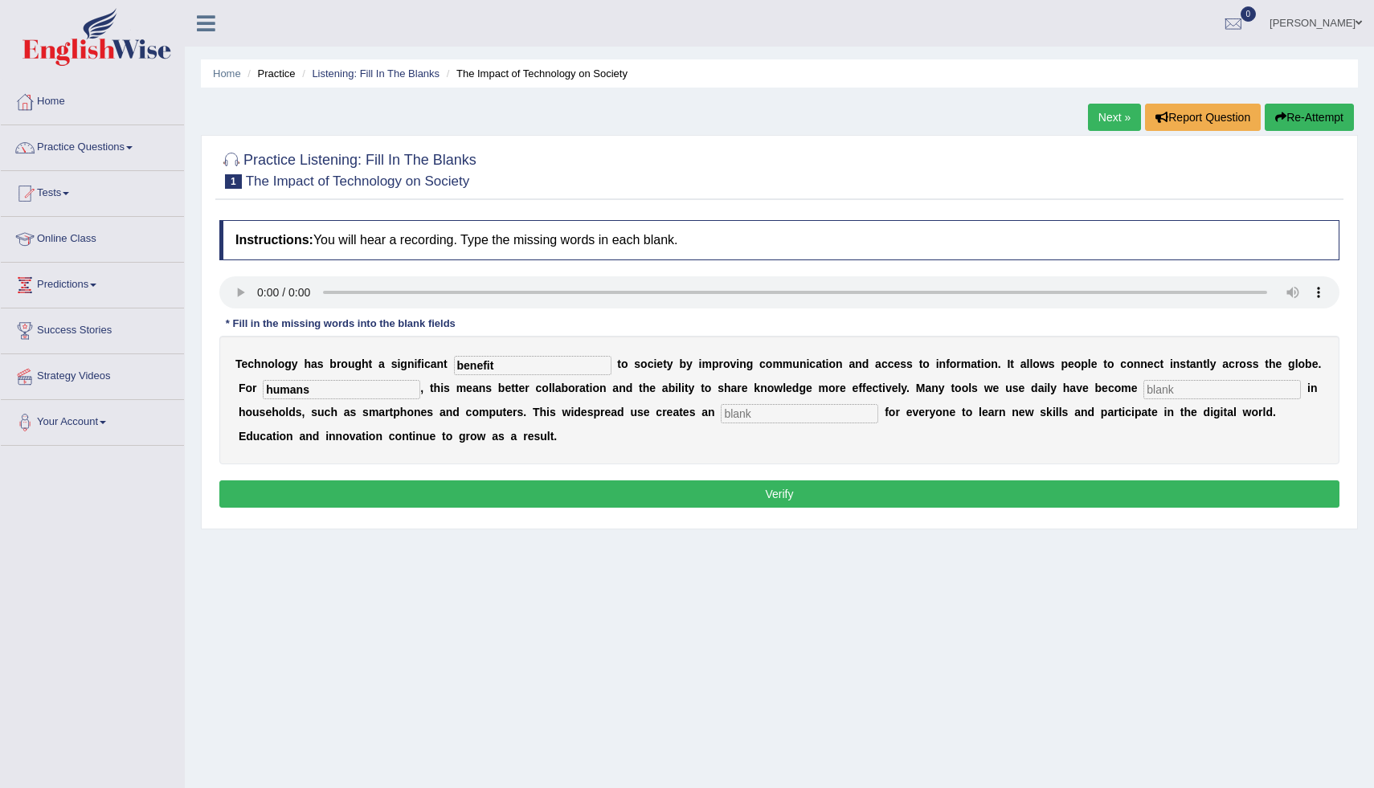
click at [721, 410] on input "text" at bounding box center [800, 413] width 158 height 19
type input "opportunity"
click at [1151, 392] on input "text" at bounding box center [1223, 389] width 158 height 19
type input "tools"
click at [851, 502] on button "Verify" at bounding box center [779, 494] width 1120 height 27
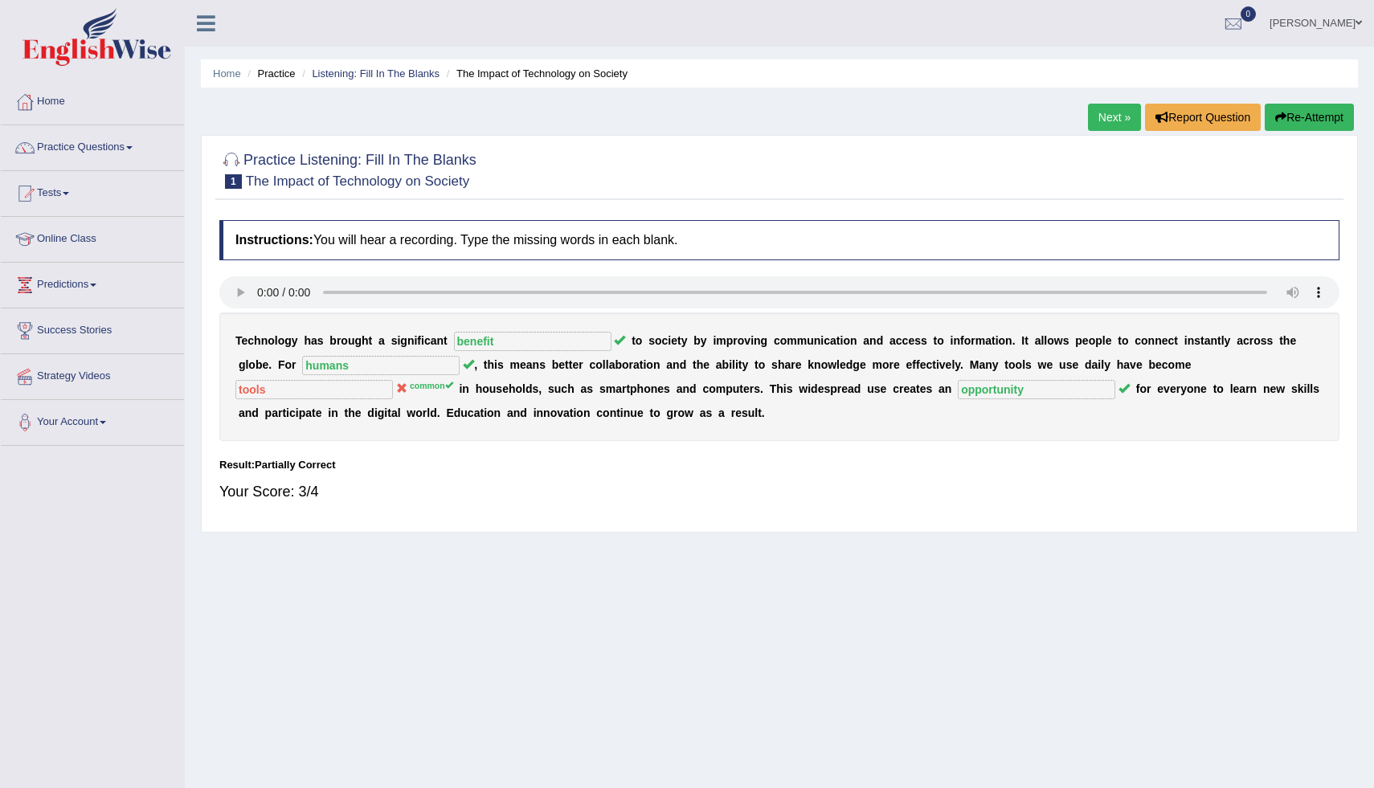
click at [133, 149] on span at bounding box center [129, 147] width 6 height 3
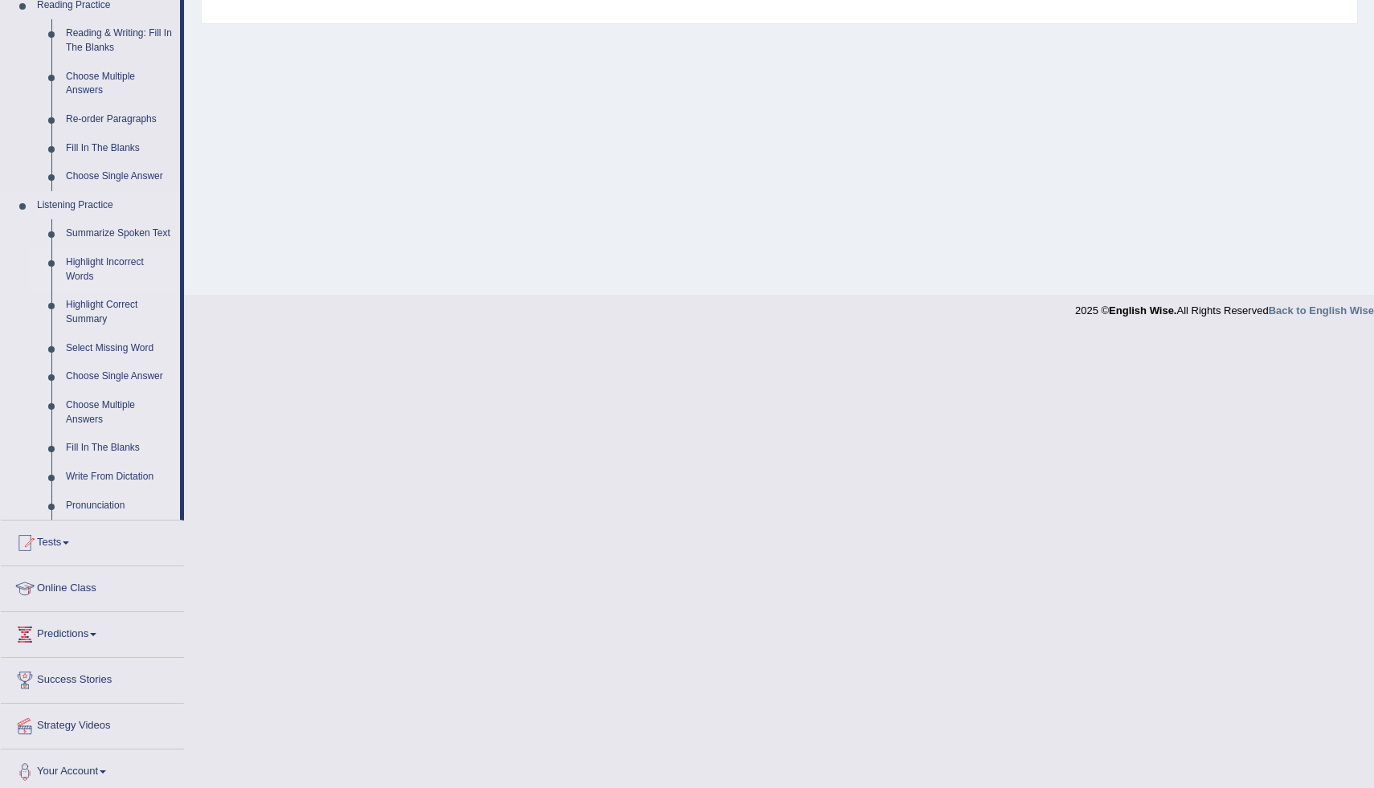
scroll to position [531, 0]
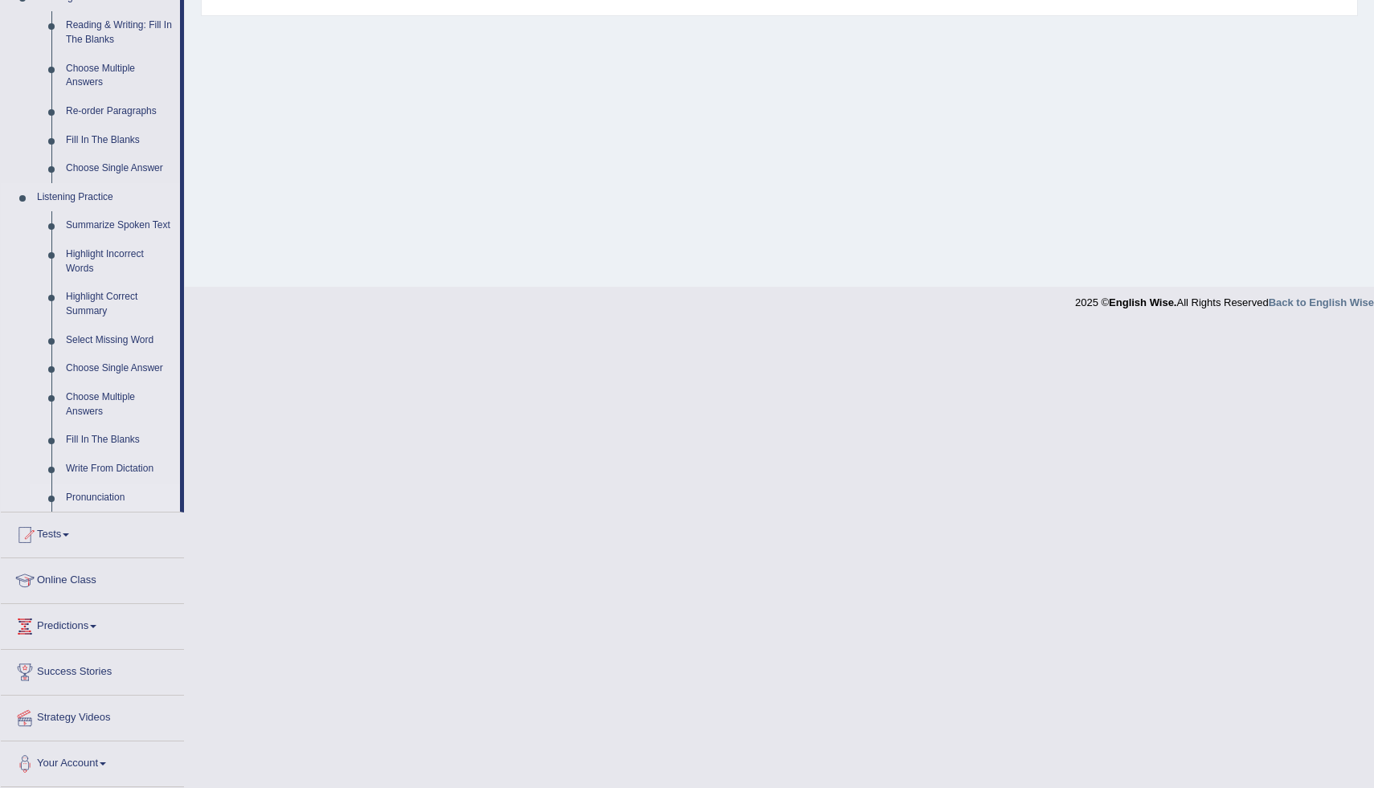
click at [103, 501] on link "Pronunciation" at bounding box center [119, 498] width 121 height 29
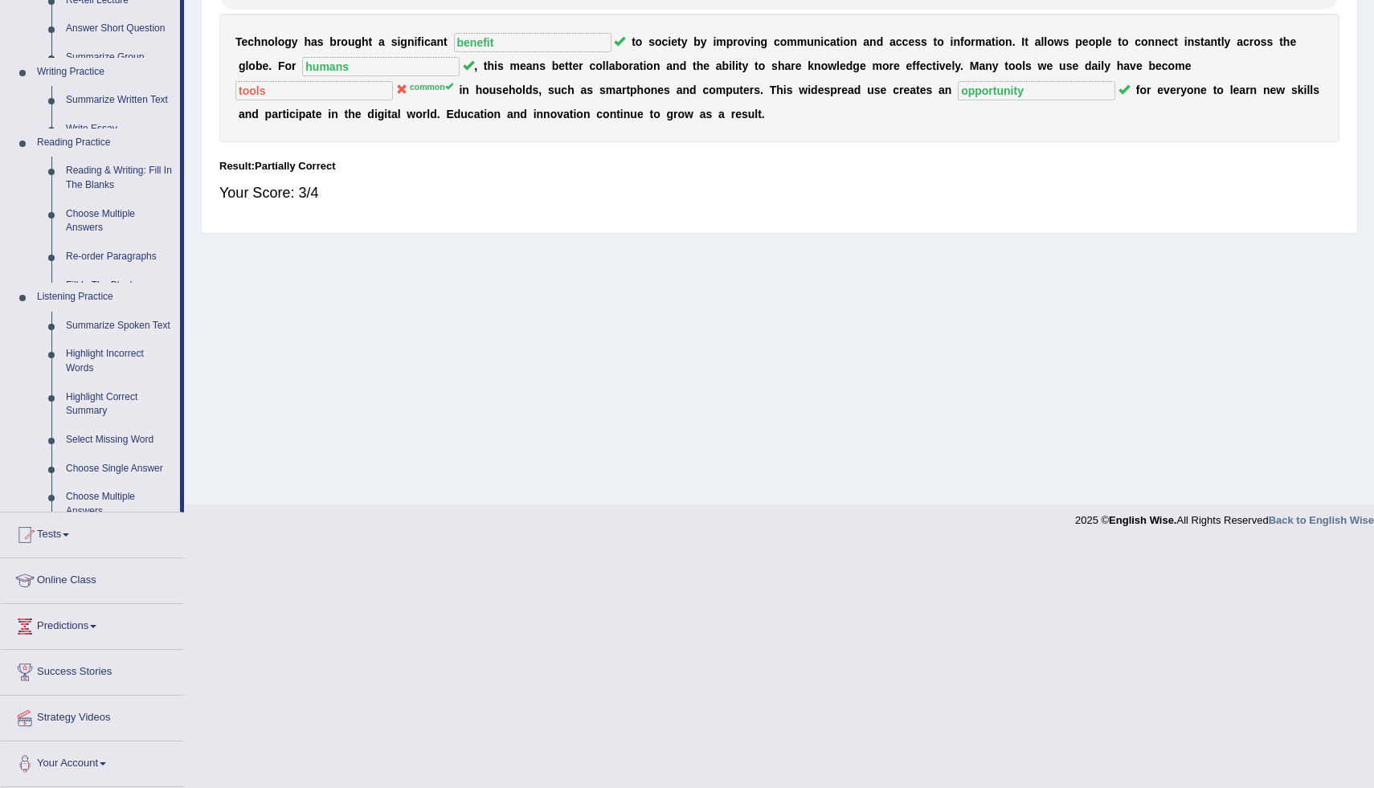
click at [103, 501] on ul "Summarize Spoken Text Highlight Incorrect Words Highlight Correct Summary Selec…" at bounding box center [105, 427] width 150 height 231
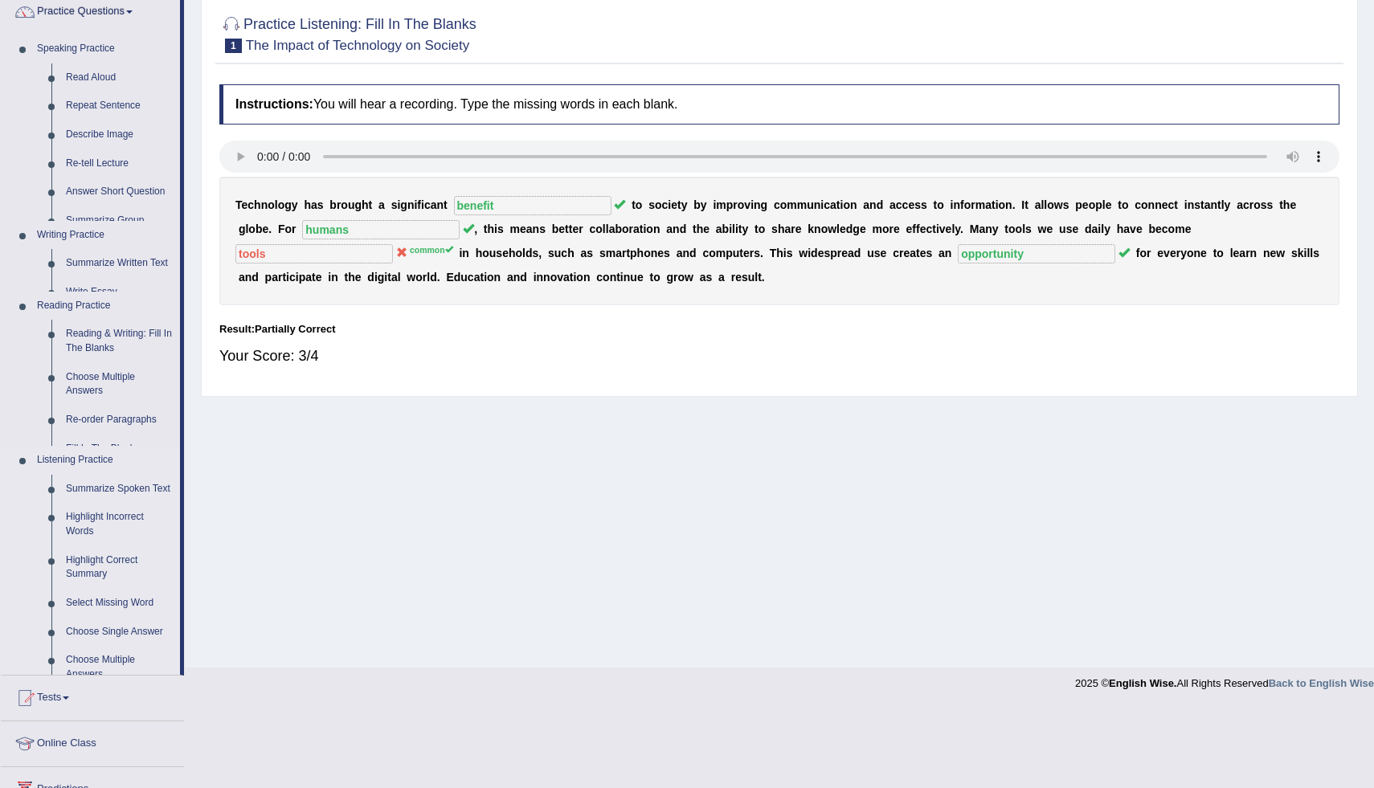
scroll to position [55, 0]
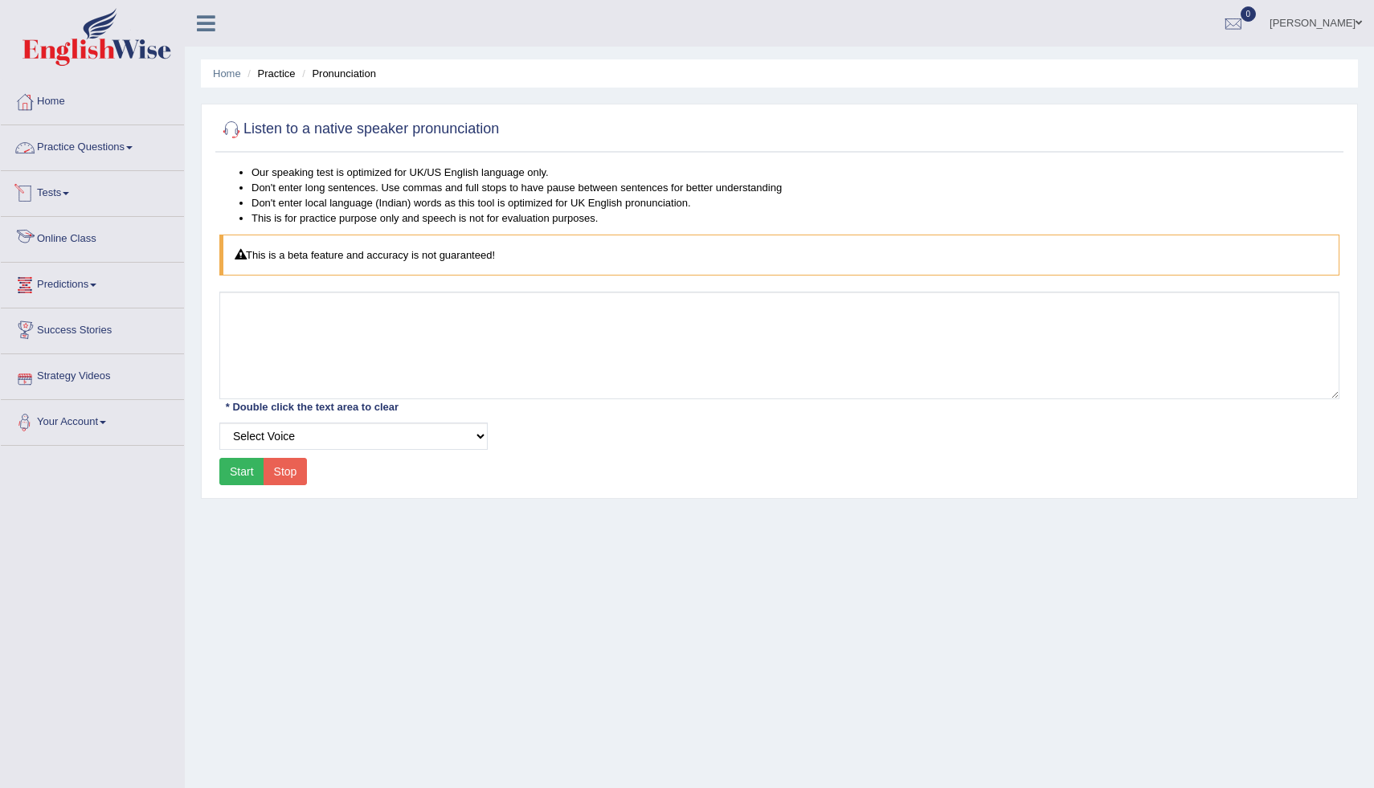
click at [118, 144] on link "Practice Questions" at bounding box center [92, 145] width 183 height 40
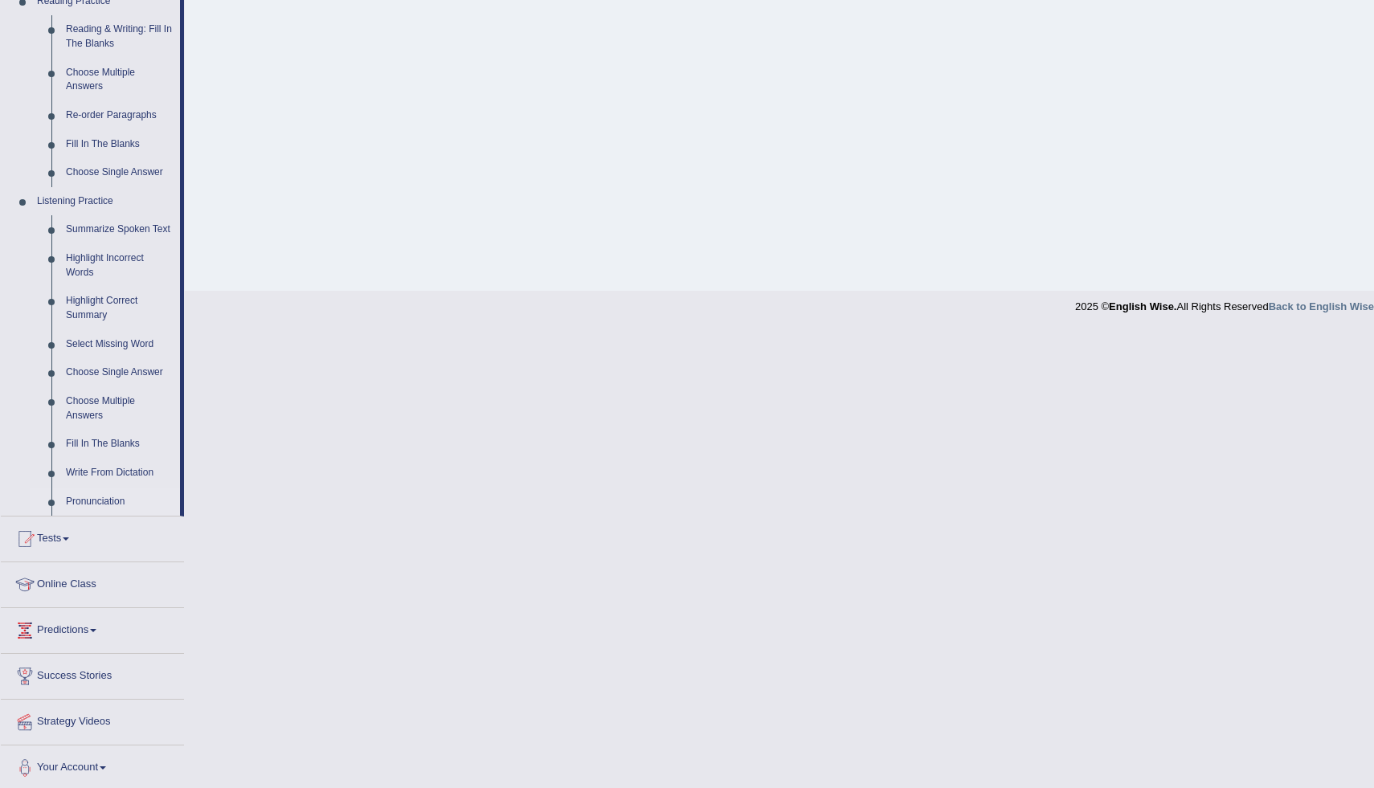
scroll to position [531, 0]
click at [109, 473] on link "Write From Dictation" at bounding box center [119, 469] width 121 height 29
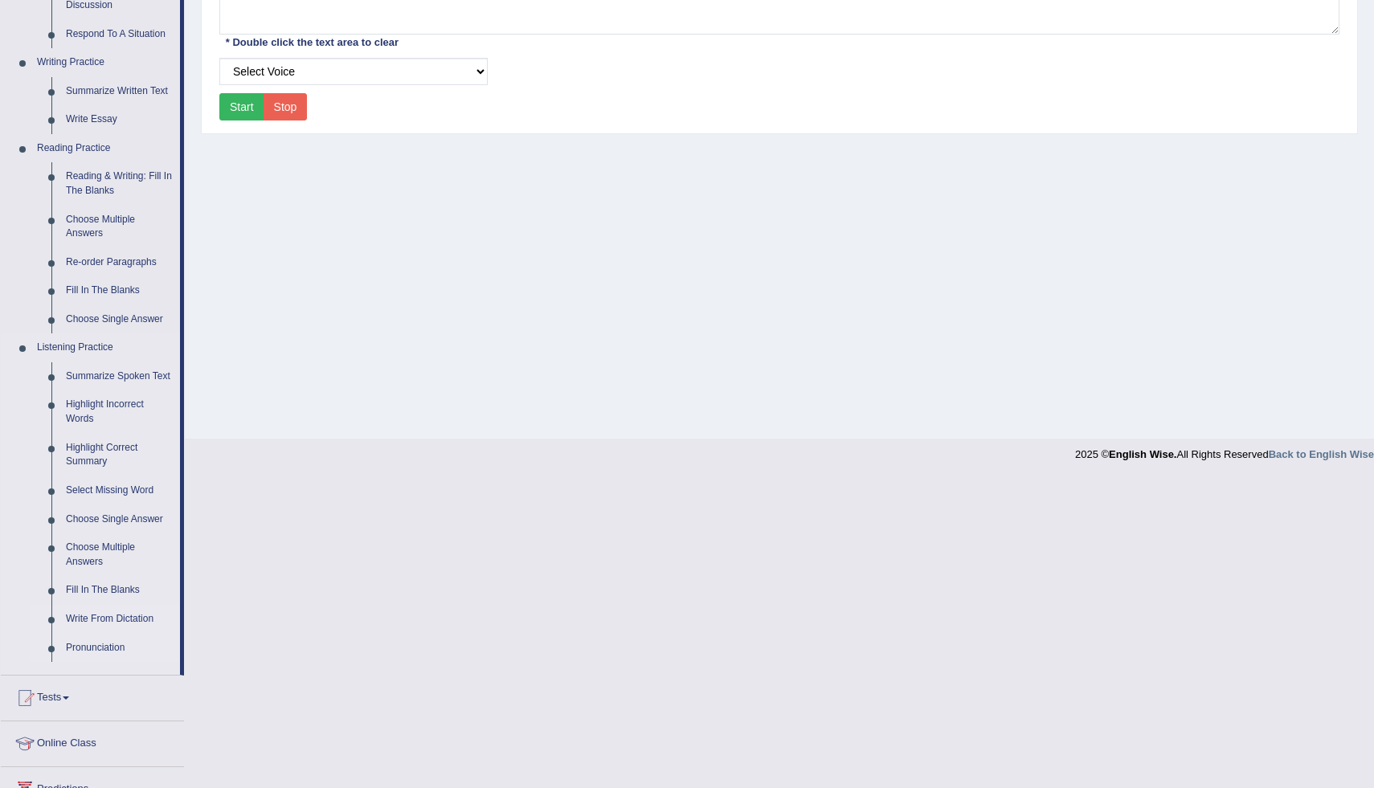
scroll to position [55, 0]
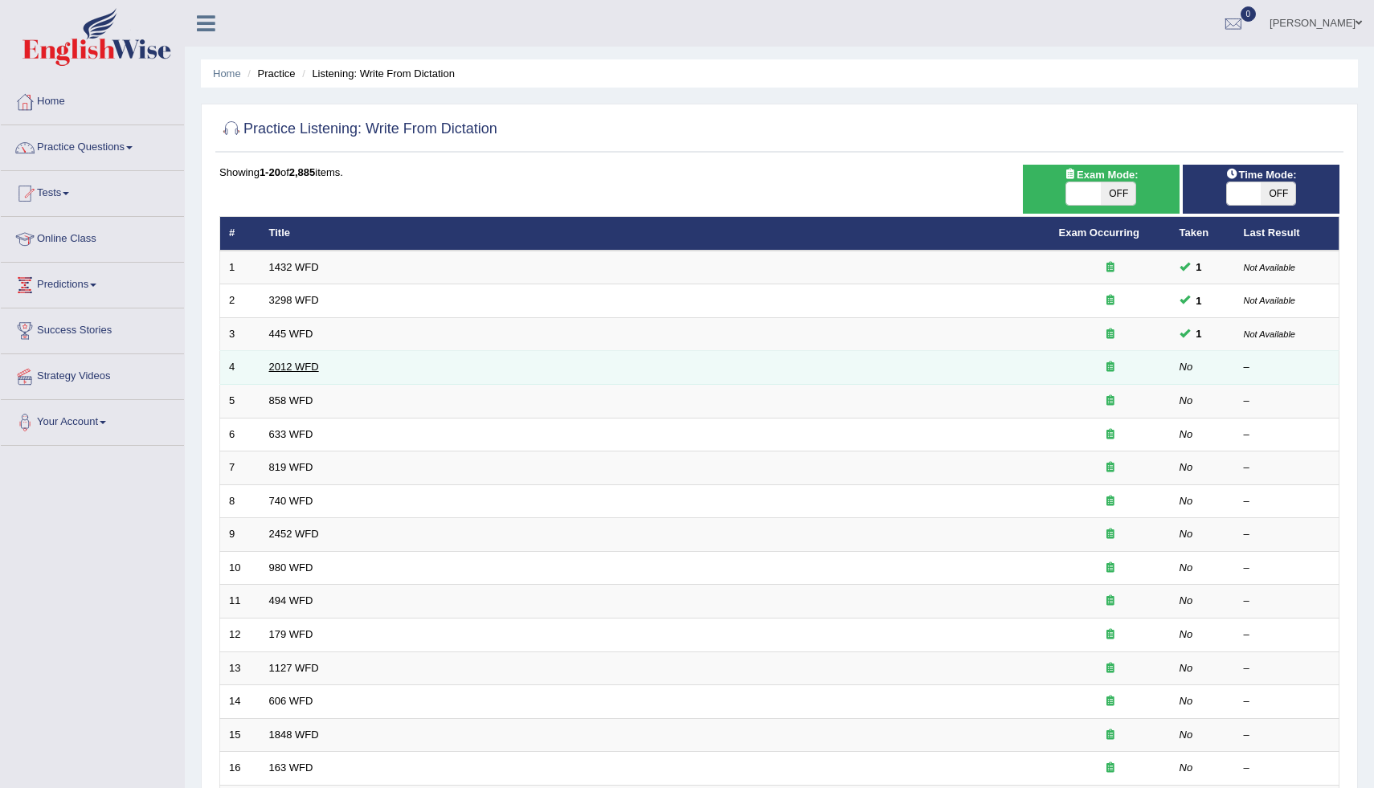
click at [269, 373] on link "2012 WFD" at bounding box center [294, 367] width 50 height 12
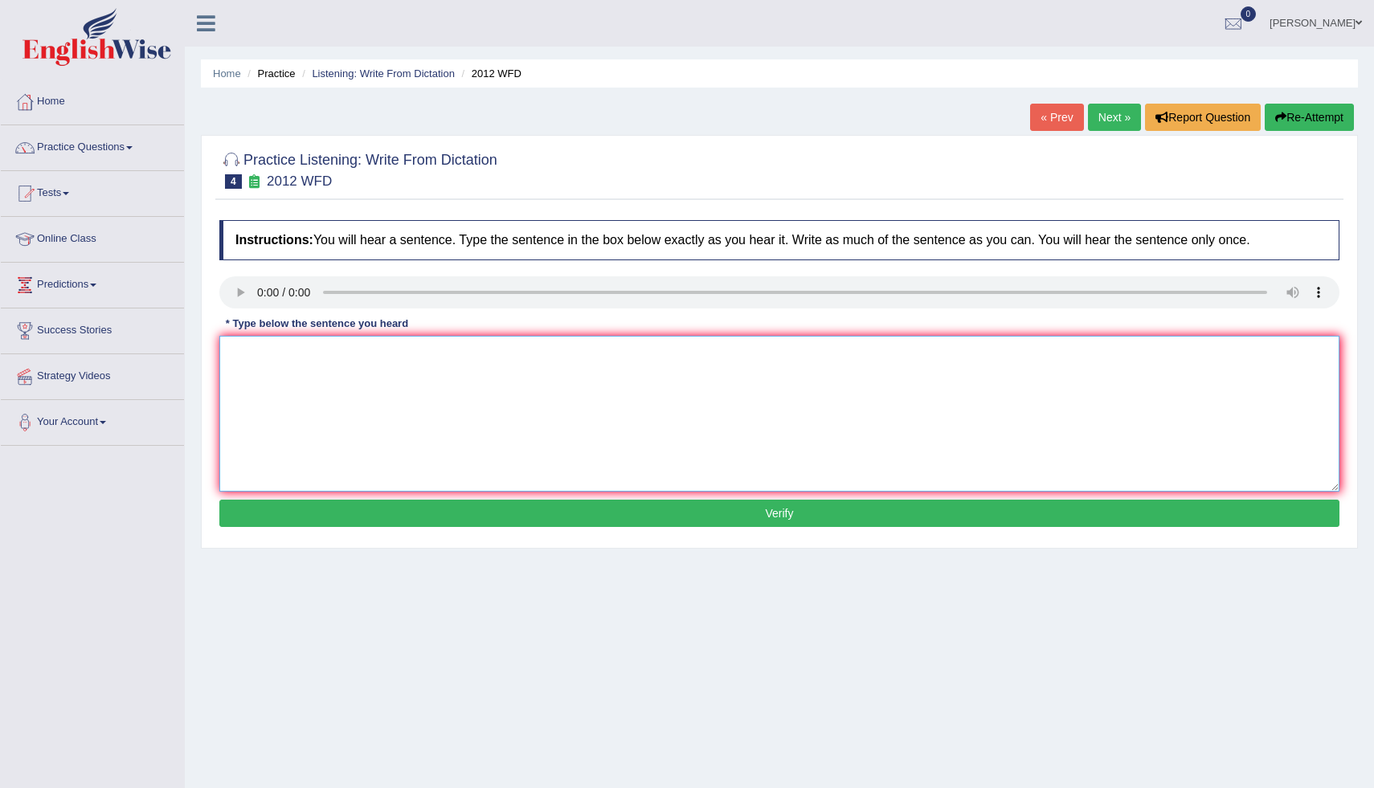
click at [243, 352] on textarea at bounding box center [779, 414] width 1120 height 156
click at [248, 353] on textarea "there is a great deal of debate on this topic." at bounding box center [779, 414] width 1120 height 156
click at [235, 354] on textarea "there is a great deal of debate on this topic." at bounding box center [779, 414] width 1120 height 156
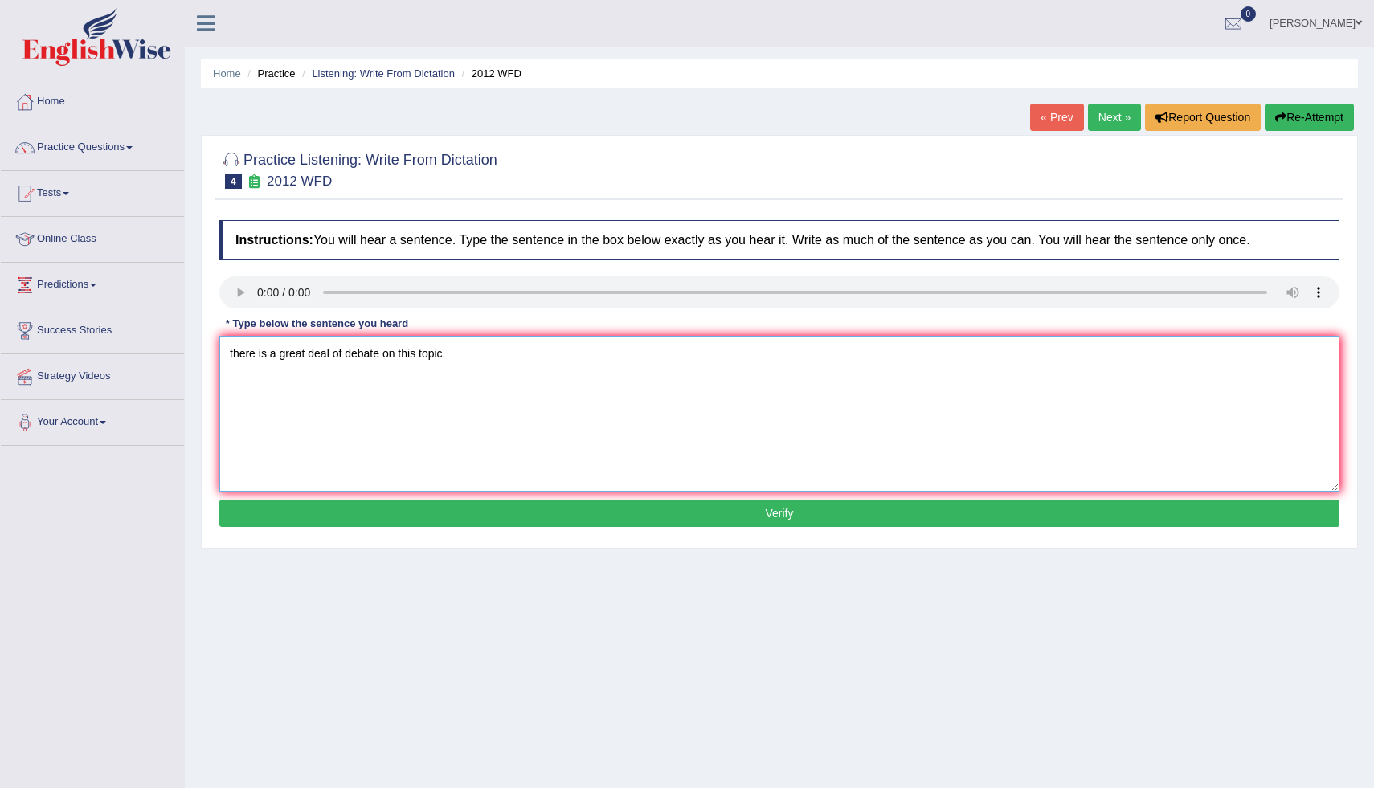
click at [235, 354] on textarea "there is a great deal of debate on this topic." at bounding box center [779, 414] width 1120 height 156
type textarea "There is a great deal of debate on this topic."
click at [513, 502] on button "Verify" at bounding box center [779, 513] width 1120 height 27
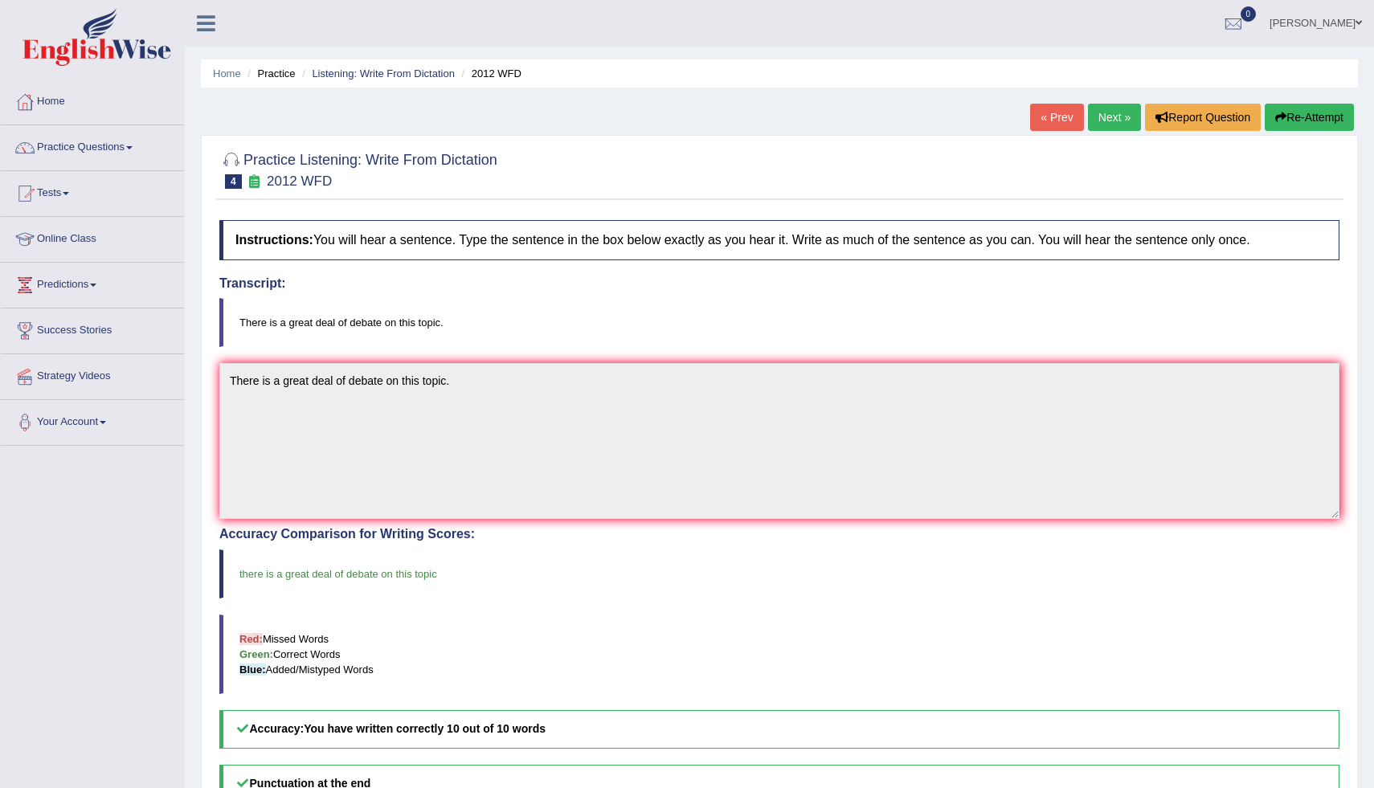
click at [1113, 117] on link "Next »" at bounding box center [1114, 117] width 53 height 27
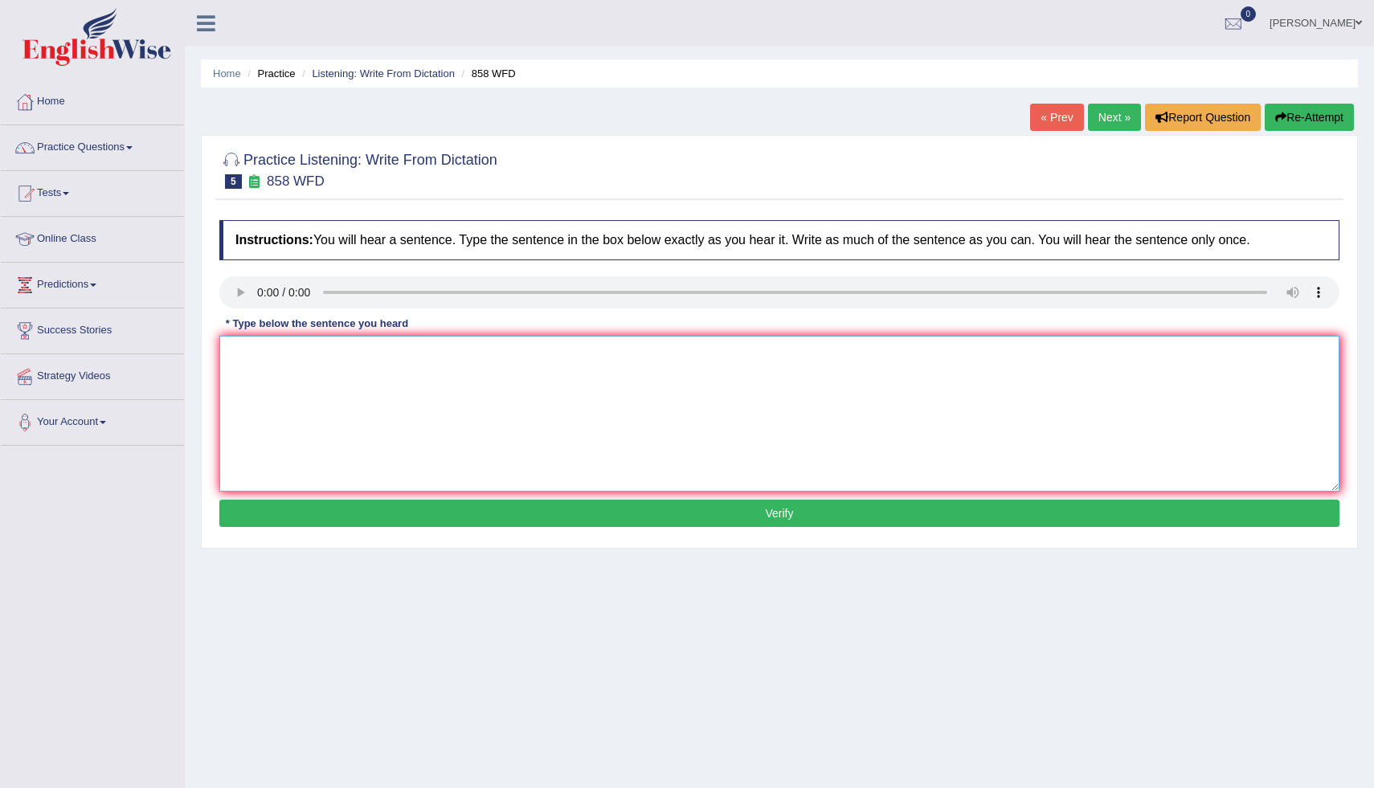
click at [245, 347] on textarea at bounding box center [779, 414] width 1120 height 156
click at [246, 347] on textarea at bounding box center [779, 414] width 1120 height 156
click at [240, 358] on textarea "the year when the shio of fact was read historians" at bounding box center [779, 414] width 1120 height 156
click at [237, 358] on textarea "the year when the shio of fact was read historians" at bounding box center [779, 414] width 1120 height 156
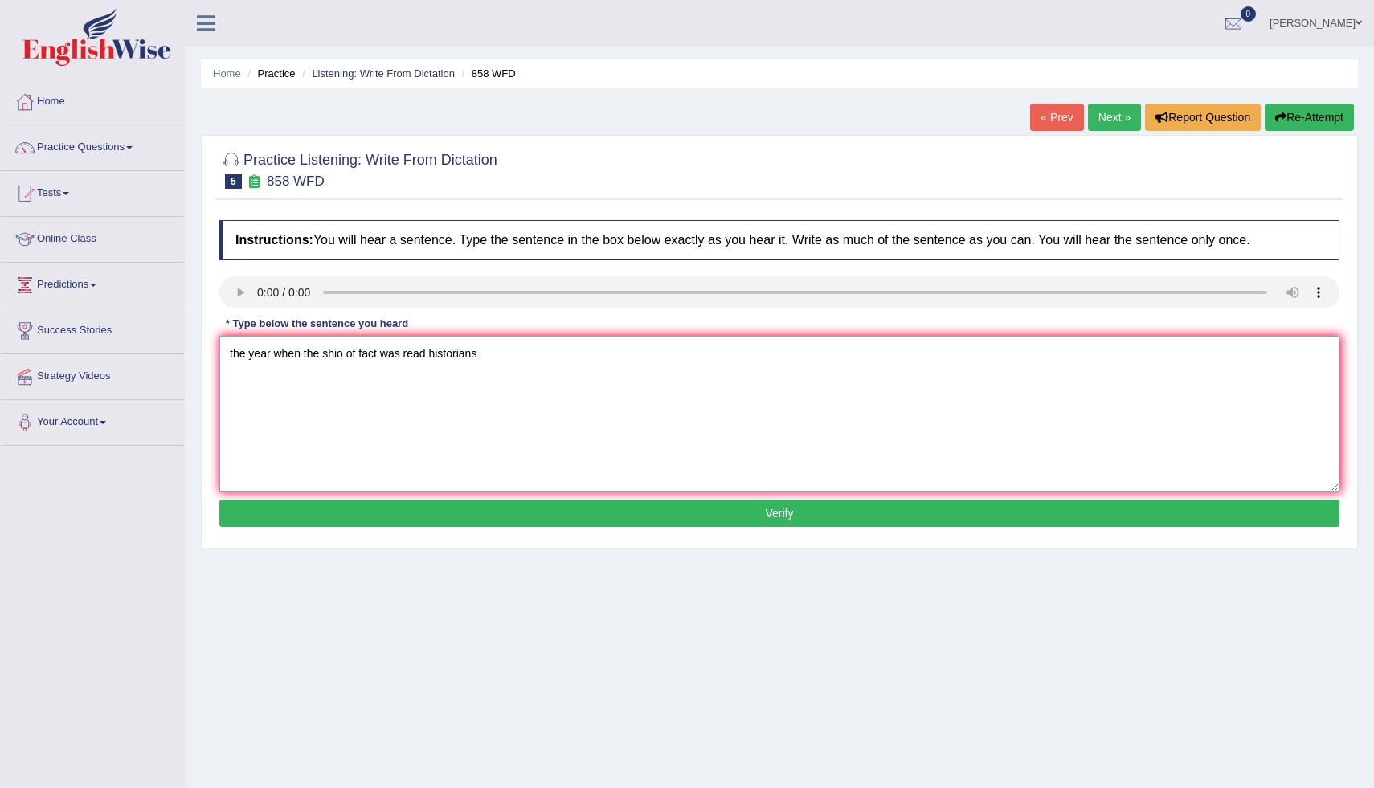
click at [237, 358] on textarea "the year when the shio of fact was read historians" at bounding box center [779, 414] width 1120 height 156
click at [236, 358] on textarea "the year when the shio of fact was read historians" at bounding box center [779, 414] width 1120 height 156
click at [493, 356] on textarea "The year when the shio of fact was read historians" at bounding box center [779, 414] width 1120 height 156
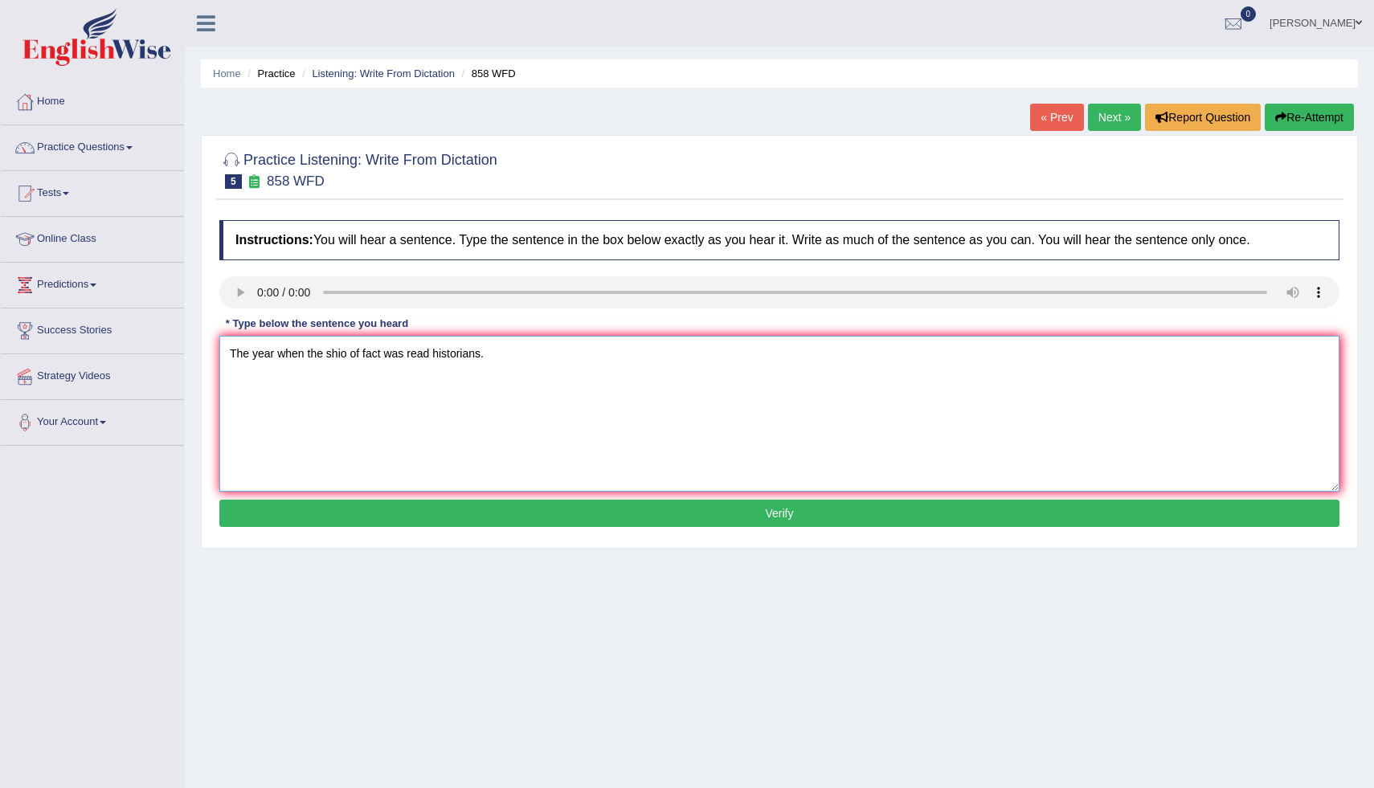
type textarea "The year when the shio of fact was read historians."
click at [577, 507] on button "Verify" at bounding box center [779, 513] width 1120 height 27
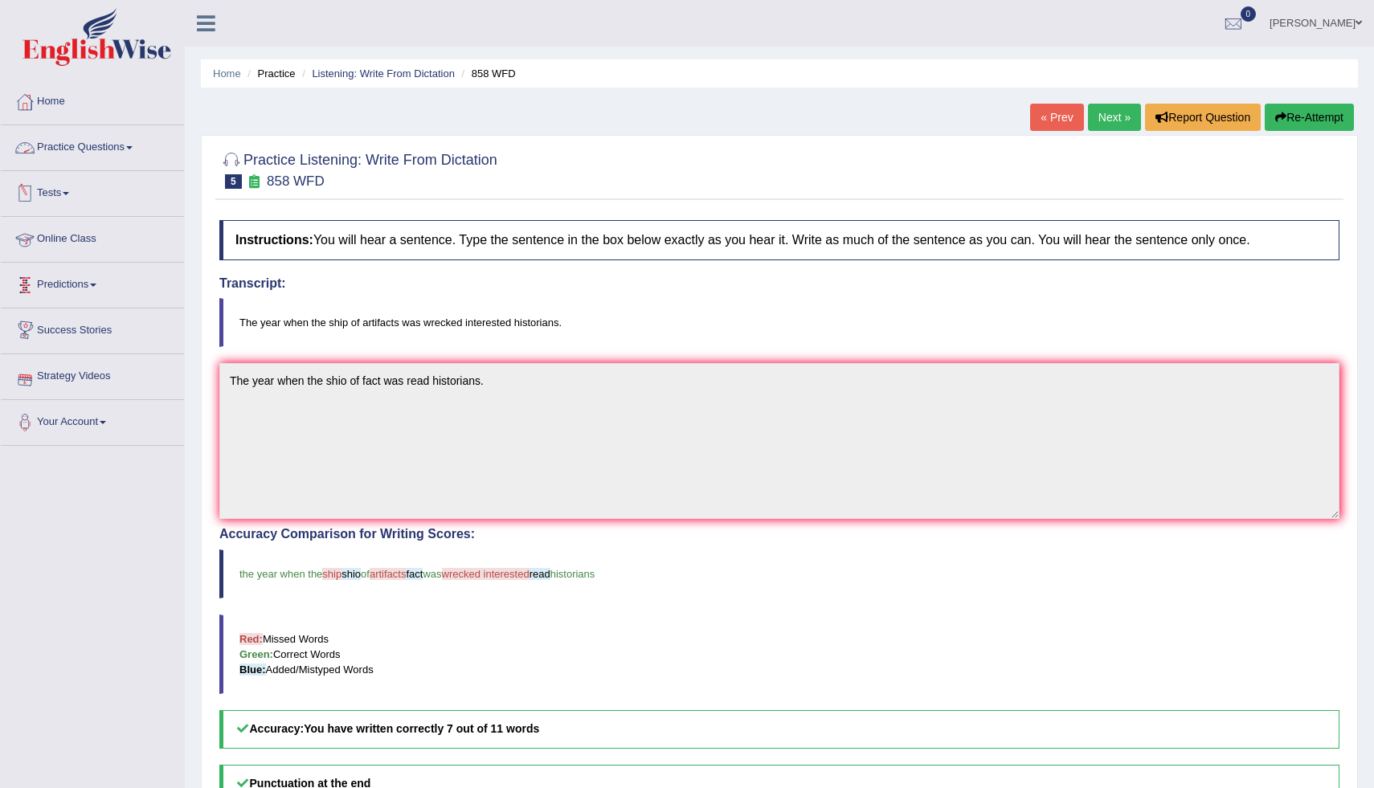
click at [117, 147] on link "Practice Questions" at bounding box center [92, 145] width 183 height 40
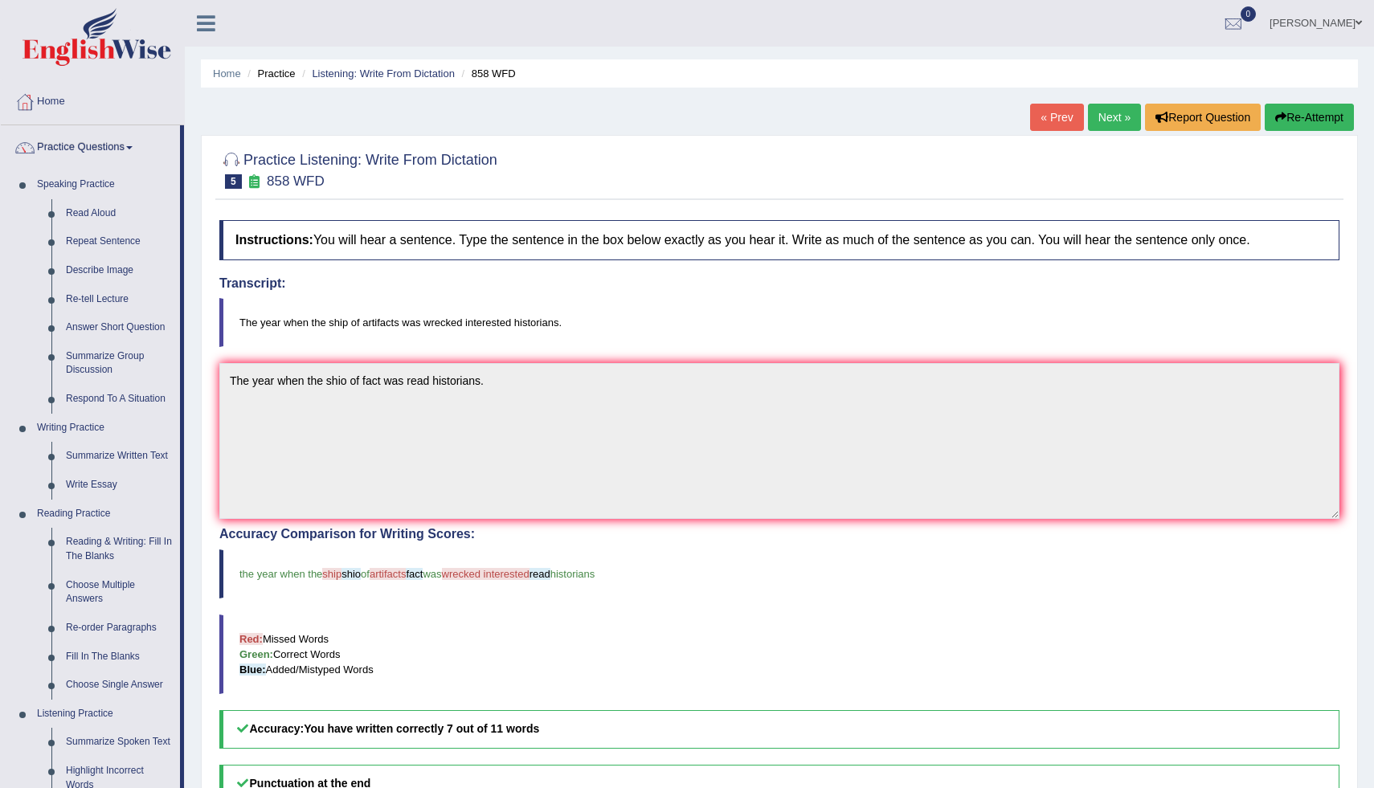
click at [1105, 113] on link "Next »" at bounding box center [1114, 117] width 53 height 27
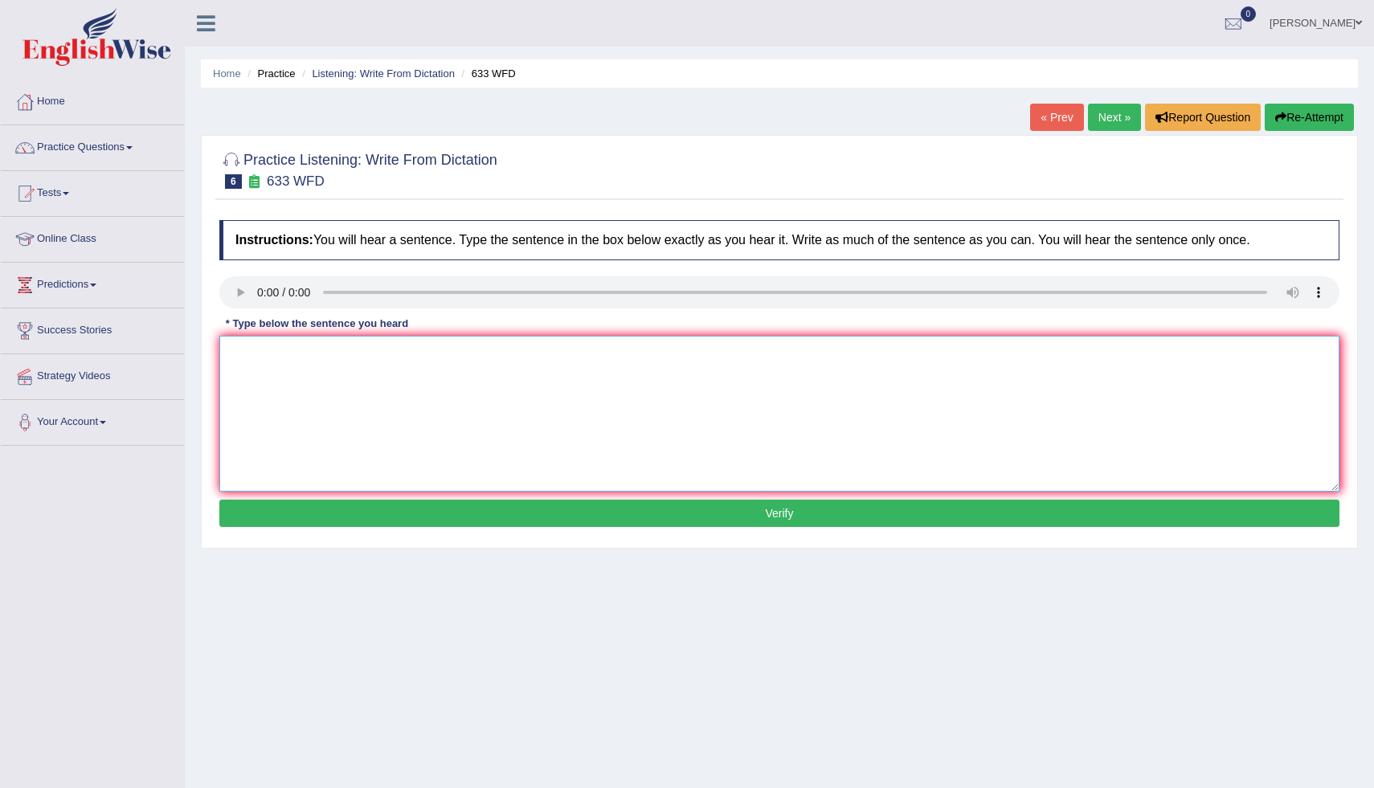
click at [262, 368] on textarea at bounding box center [779, 414] width 1120 height 156
click at [262, 358] on textarea "resera shows ec makes us feel better" at bounding box center [779, 414] width 1120 height 156
click at [329, 354] on textarea "research shows ec makes us feel better" at bounding box center [779, 414] width 1120 height 156
click at [237, 352] on textarea "research shows exercises makes us feel better" at bounding box center [779, 414] width 1120 height 156
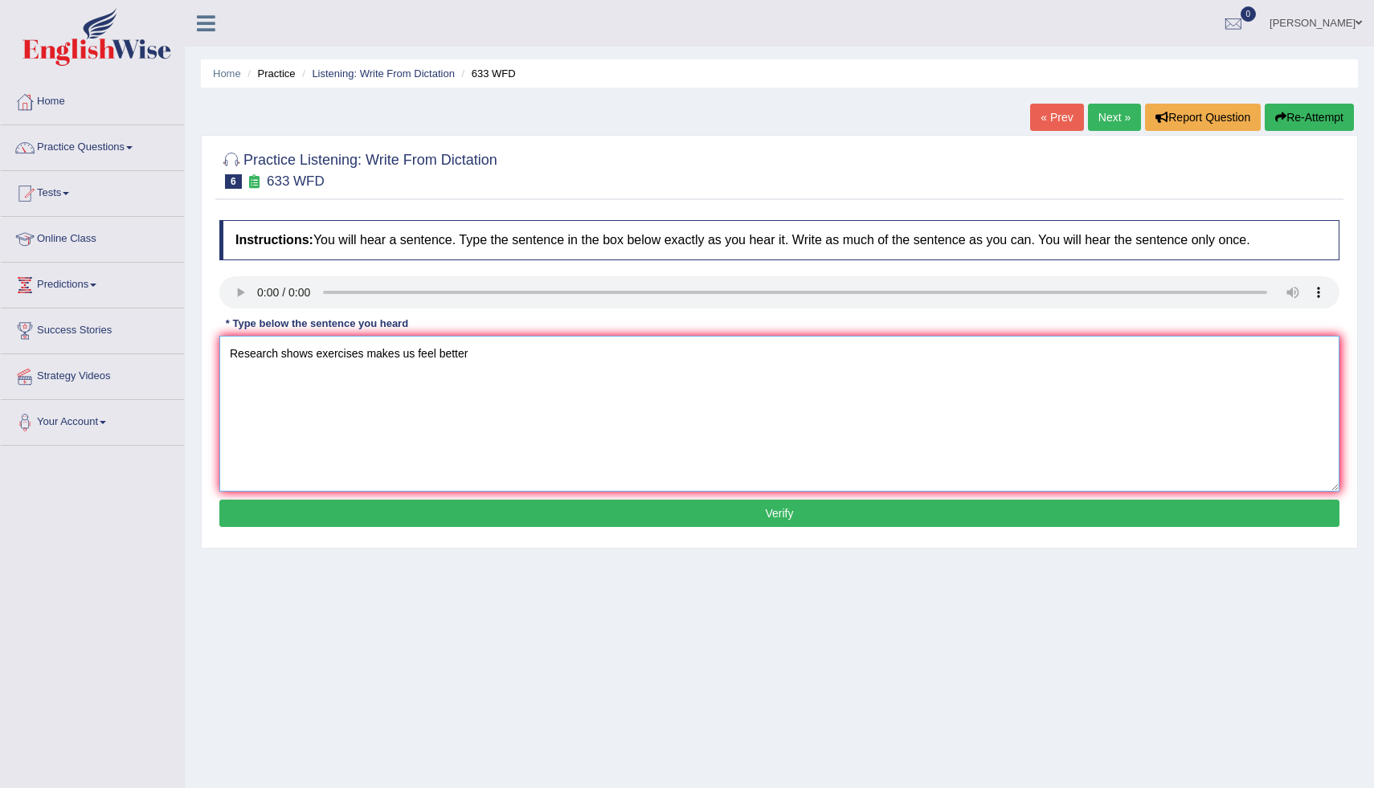
click at [479, 354] on textarea "Research shows exercises makes us feel better" at bounding box center [779, 414] width 1120 height 156
type textarea "Research shows exercises makes us feel better."
click at [666, 507] on button "Verify" at bounding box center [779, 513] width 1120 height 27
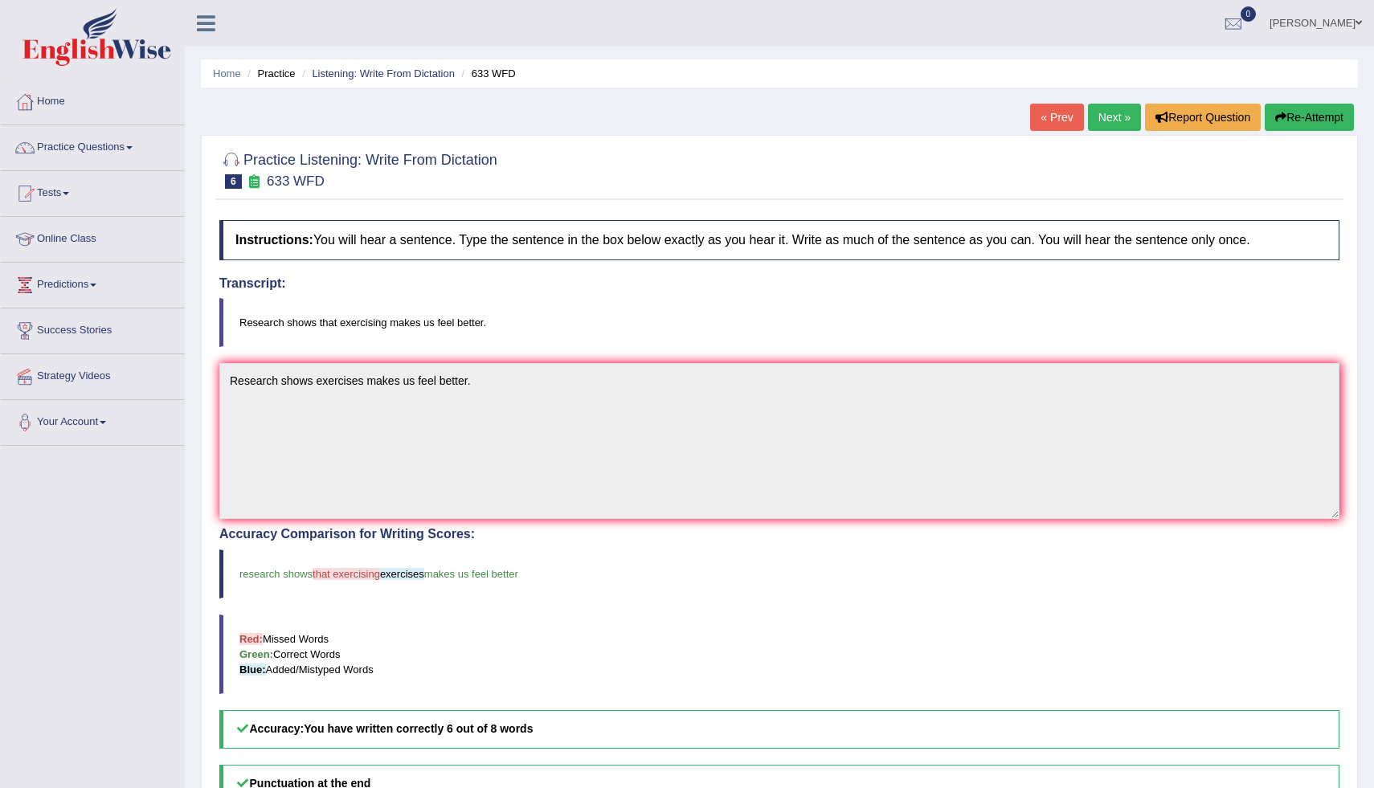
click at [1098, 117] on link "Next »" at bounding box center [1114, 117] width 53 height 27
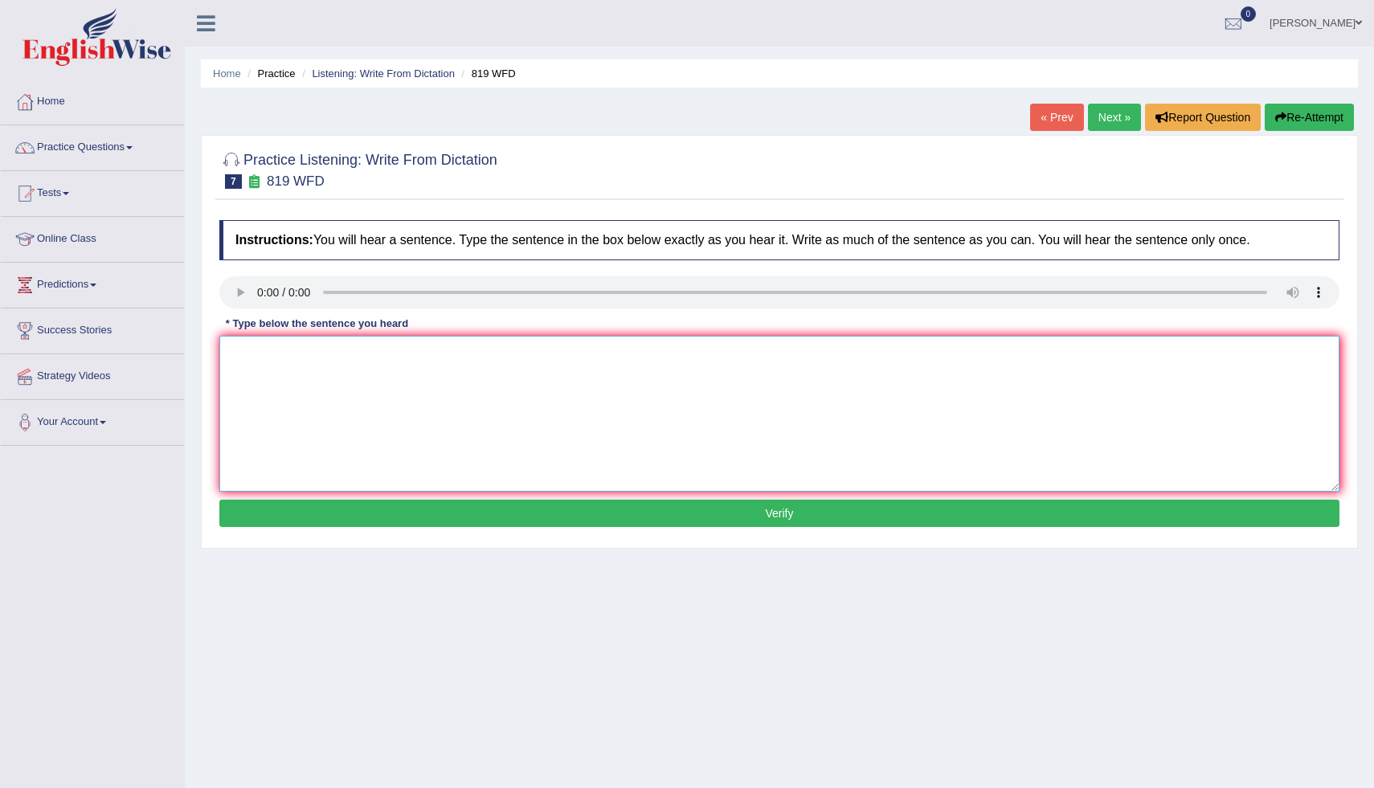
click at [244, 339] on textarea at bounding box center [779, 414] width 1120 height 156
click at [240, 357] on textarea "plants are able to continue growing throughout their lives." at bounding box center [779, 414] width 1120 height 156
click at [240, 359] on textarea "plants are able to continue growing throughout their lives." at bounding box center [779, 414] width 1120 height 156
click at [237, 359] on textarea "plants are able to continue growing throughout their lives." at bounding box center [779, 414] width 1120 height 156
type textarea "Plants are able to continue growing throughout their lives."
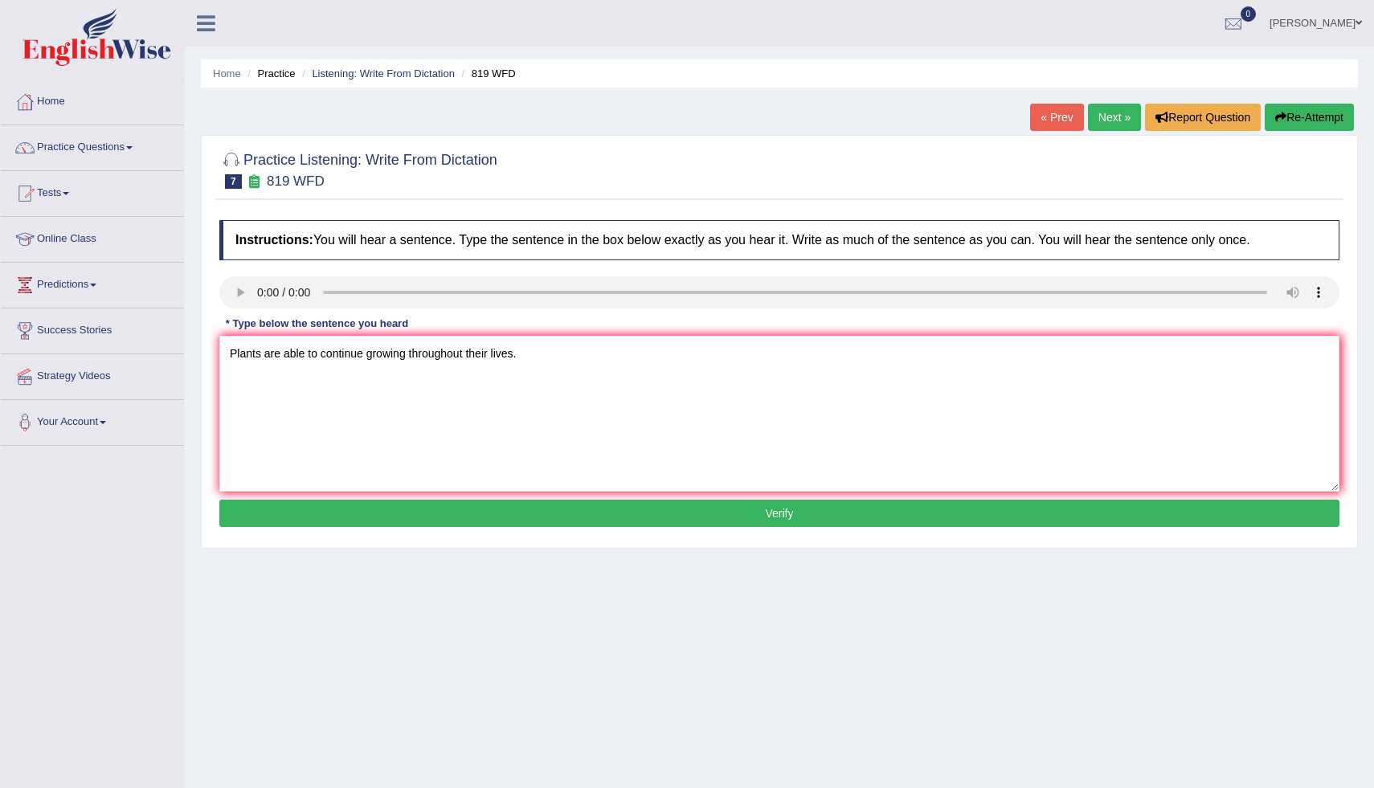
click at [529, 517] on button "Verify" at bounding box center [779, 513] width 1120 height 27
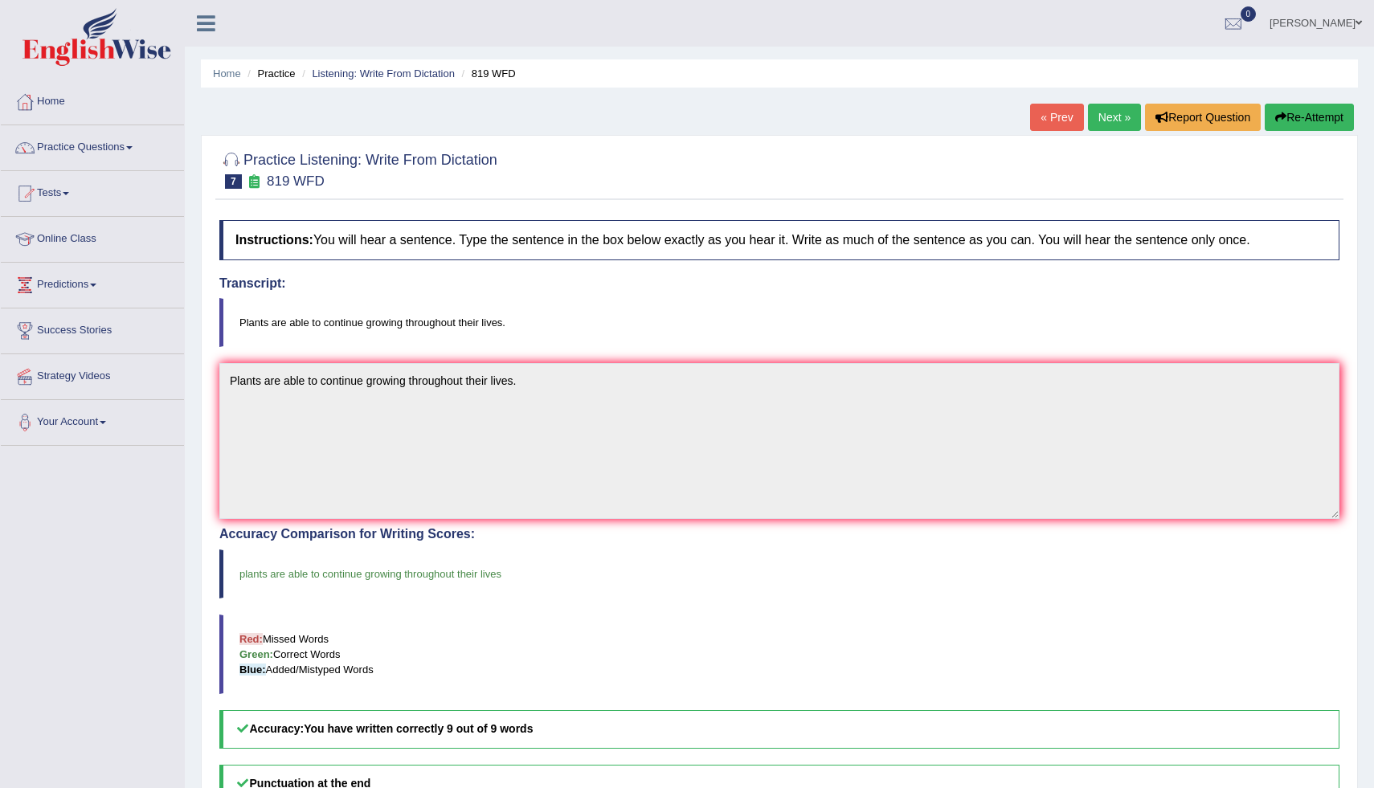
click at [1096, 109] on link "Next »" at bounding box center [1114, 117] width 53 height 27
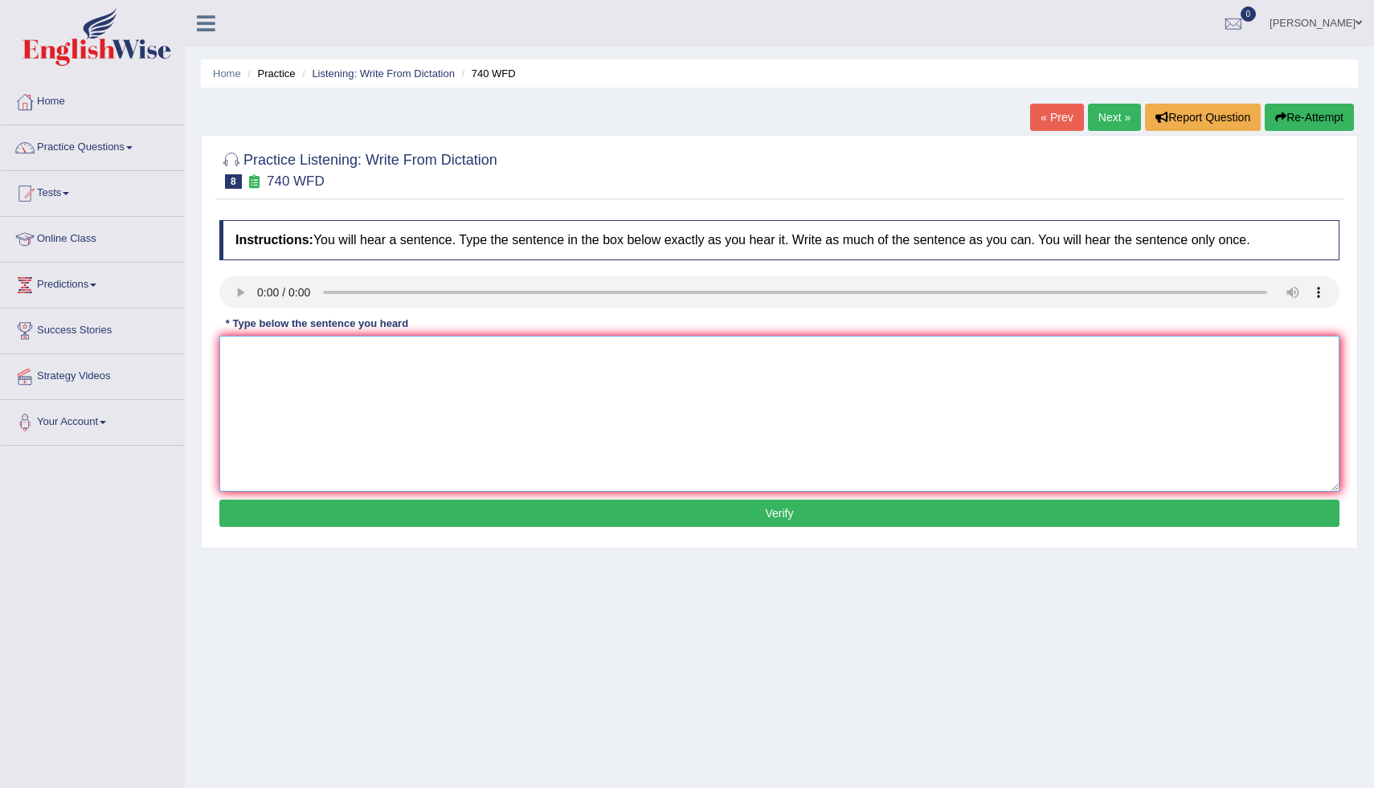
click at [253, 359] on textarea at bounding box center [779, 414] width 1120 height 156
click at [252, 354] on textarea "the series of the oberservation is carried in the classroom" at bounding box center [779, 414] width 1120 height 156
click at [249, 356] on textarea "the series of the oberservation is carried in the classroom" at bounding box center [779, 414] width 1120 height 156
click at [384, 358] on textarea "A series of the oberservation is carried in the classroom" at bounding box center [779, 414] width 1120 height 156
click at [444, 362] on textarea "A series of the oberservation were carried in the classroom" at bounding box center [779, 414] width 1120 height 156
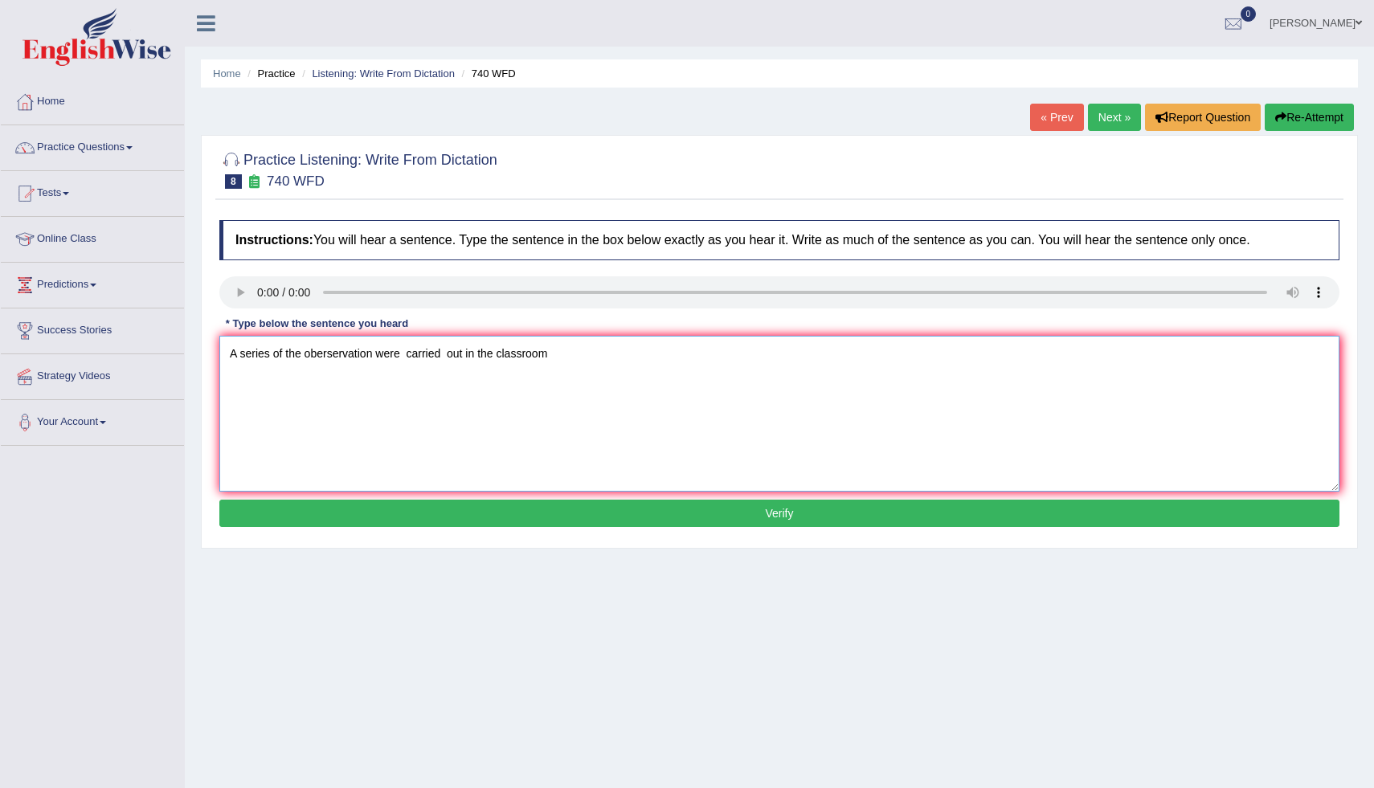
click at [449, 354] on textarea "A series of the oberservation were carried out in the classroom" at bounding box center [779, 414] width 1120 height 156
click at [375, 354] on textarea "A series of the oberservation were carried out in the classroom" at bounding box center [779, 414] width 1120 height 156
click at [558, 366] on textarea "A series of the oberservations were carried out in the classroom" at bounding box center [779, 414] width 1120 height 156
type textarea "A series of the oberservations were carried out in the classroom."
click at [633, 506] on button "Verify" at bounding box center [779, 513] width 1120 height 27
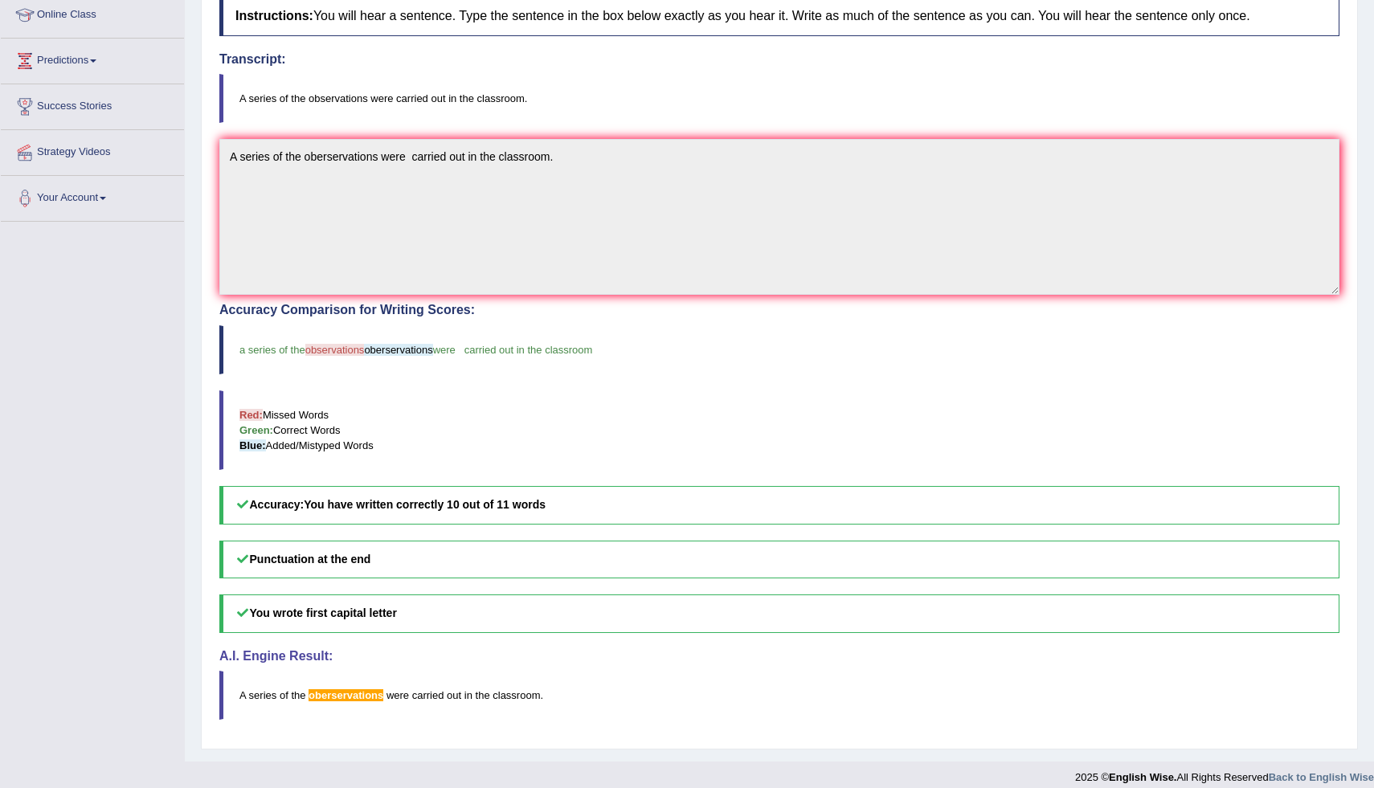
scroll to position [239, 0]
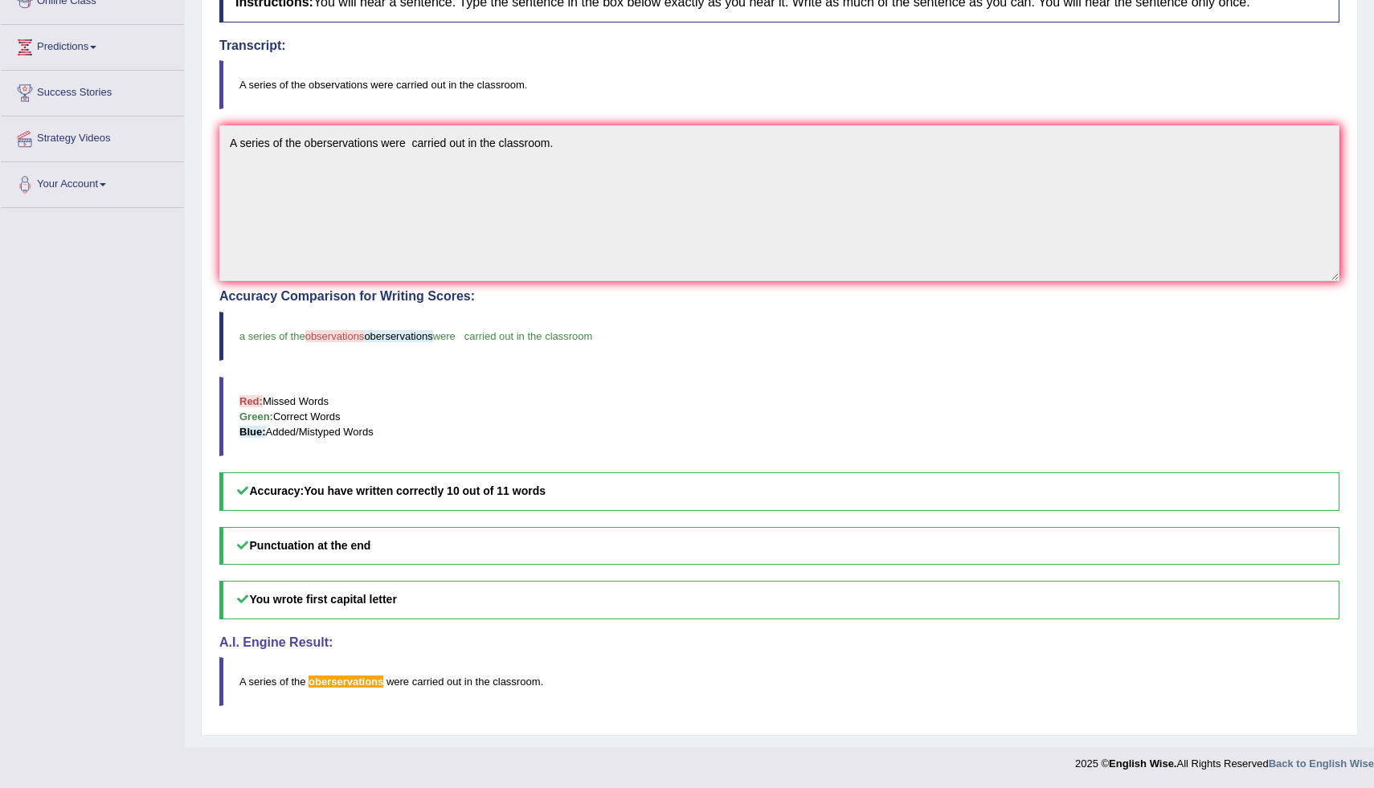
click at [706, 645] on h4 "A.I. Engine Result:" at bounding box center [779, 643] width 1120 height 14
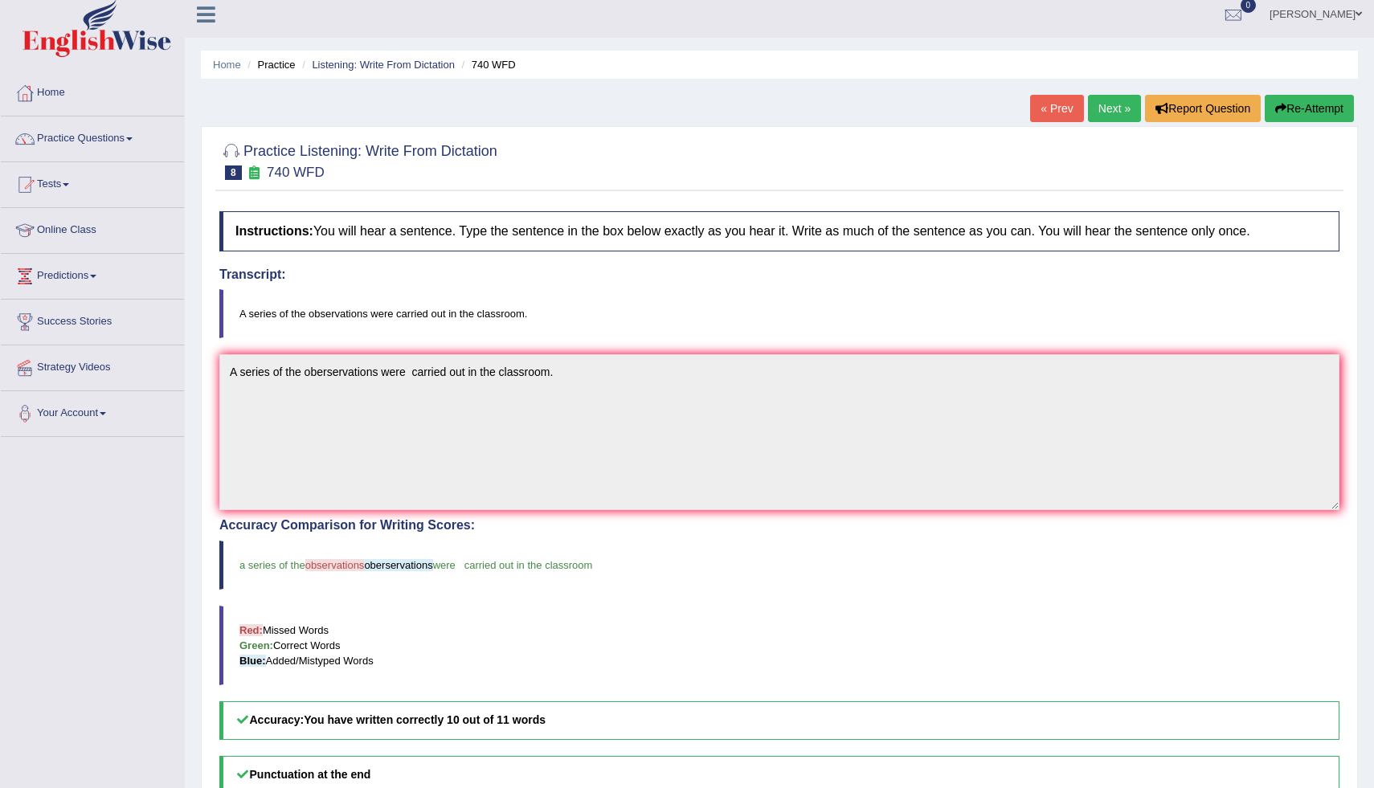
scroll to position [0, 0]
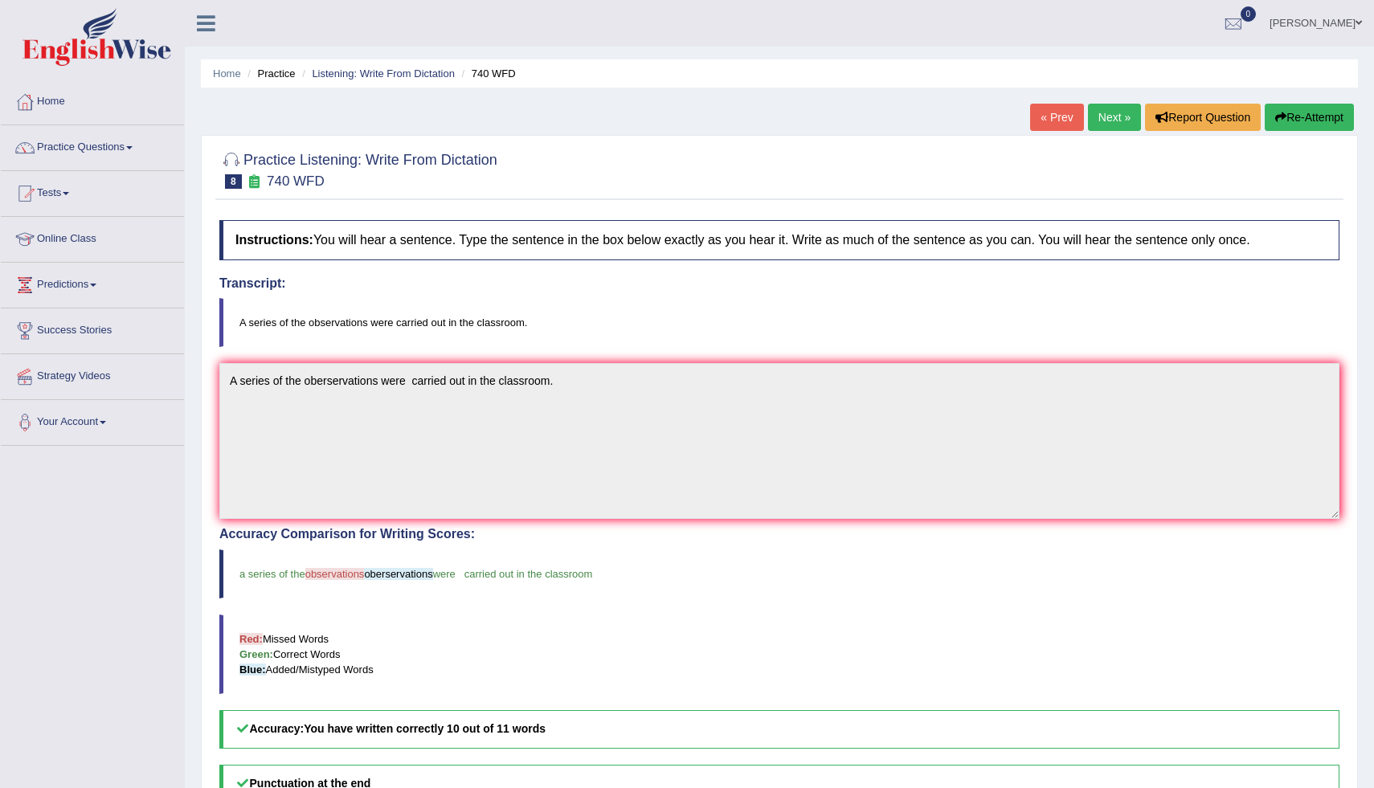
click at [1112, 117] on link "Next »" at bounding box center [1114, 117] width 53 height 27
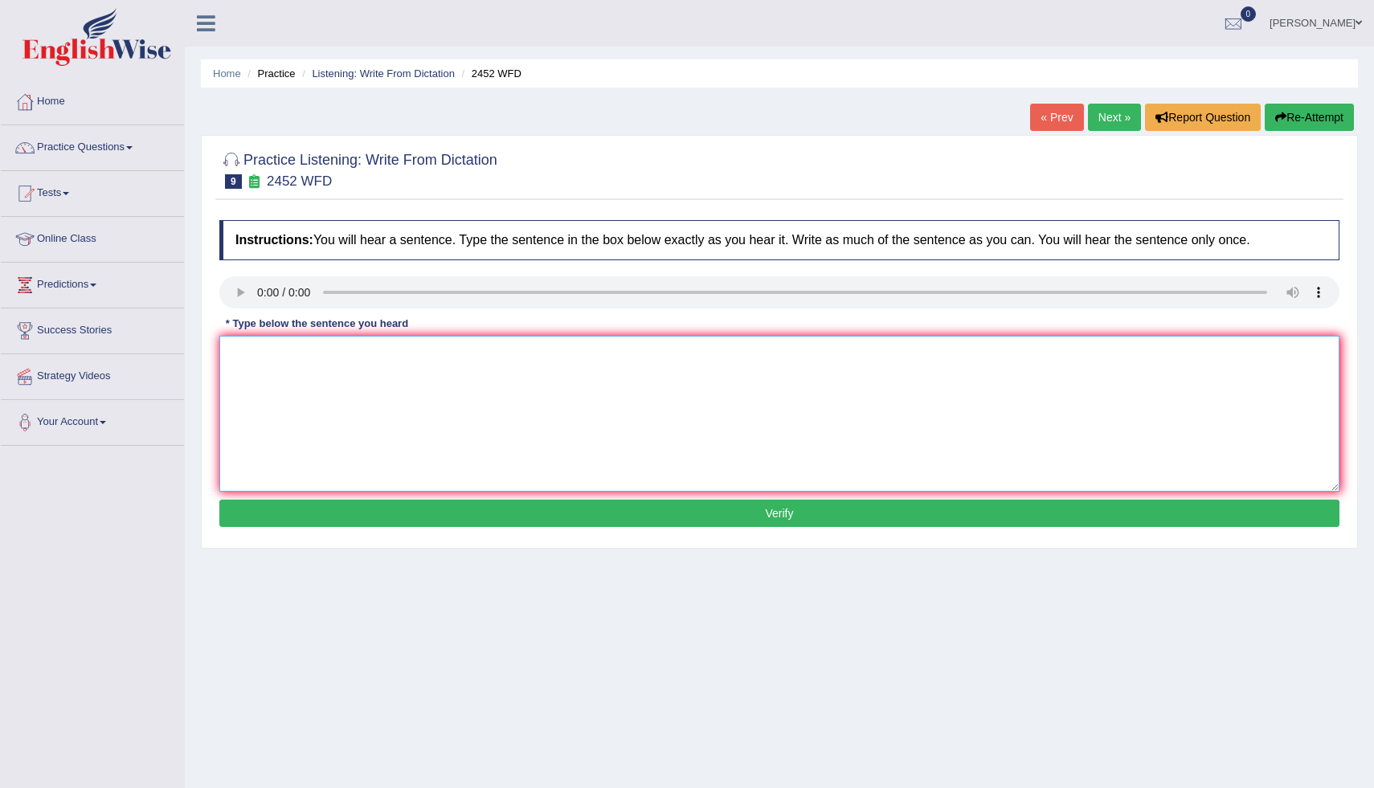
click at [243, 379] on textarea at bounding box center [779, 414] width 1120 height 156
click at [235, 357] on textarea "it is a debate about the value of knowledge" at bounding box center [779, 414] width 1120 height 156
click at [453, 352] on textarea "It is a debate about the value of knowledge" at bounding box center [779, 414] width 1120 height 156
type textarea "It is a debate about the value of knowledge."
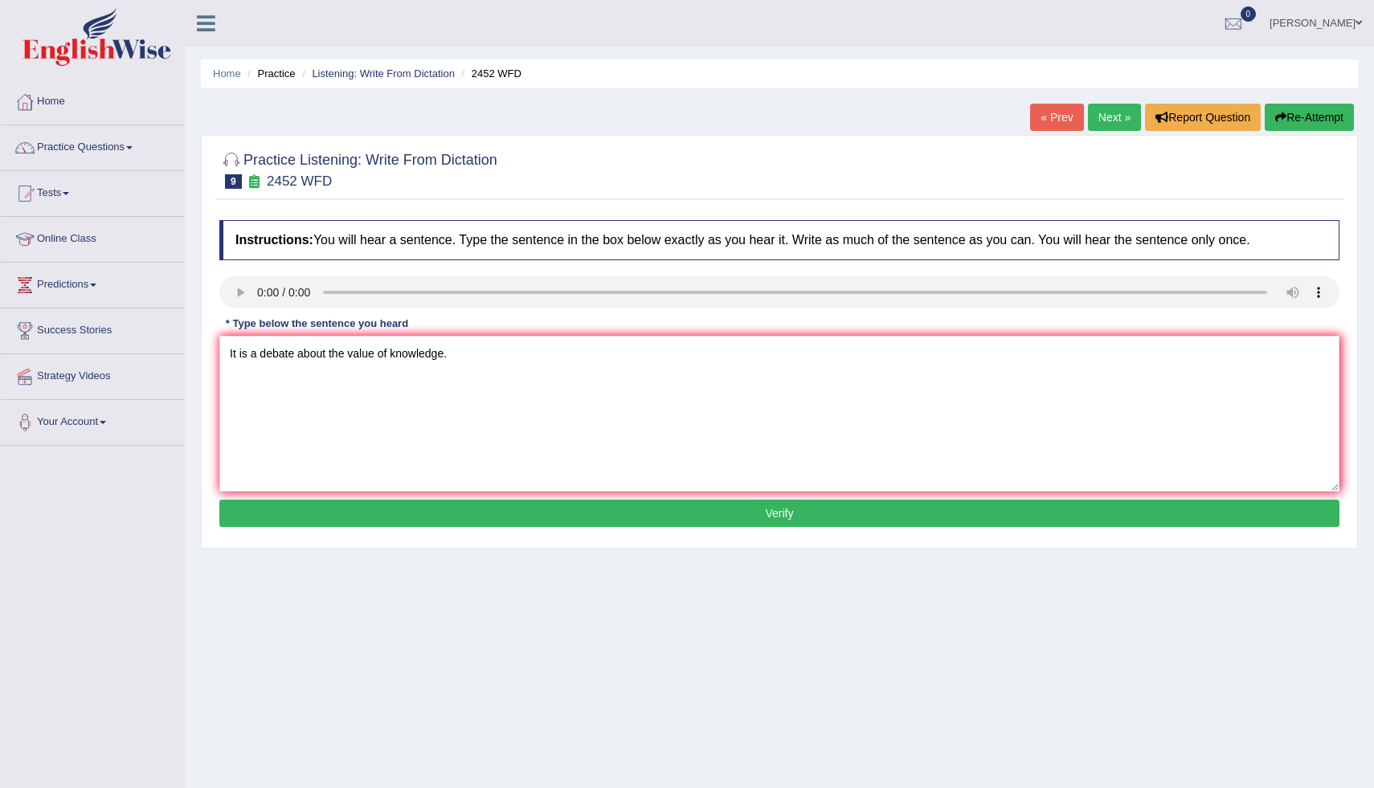
click at [531, 508] on button "Verify" at bounding box center [779, 513] width 1120 height 27
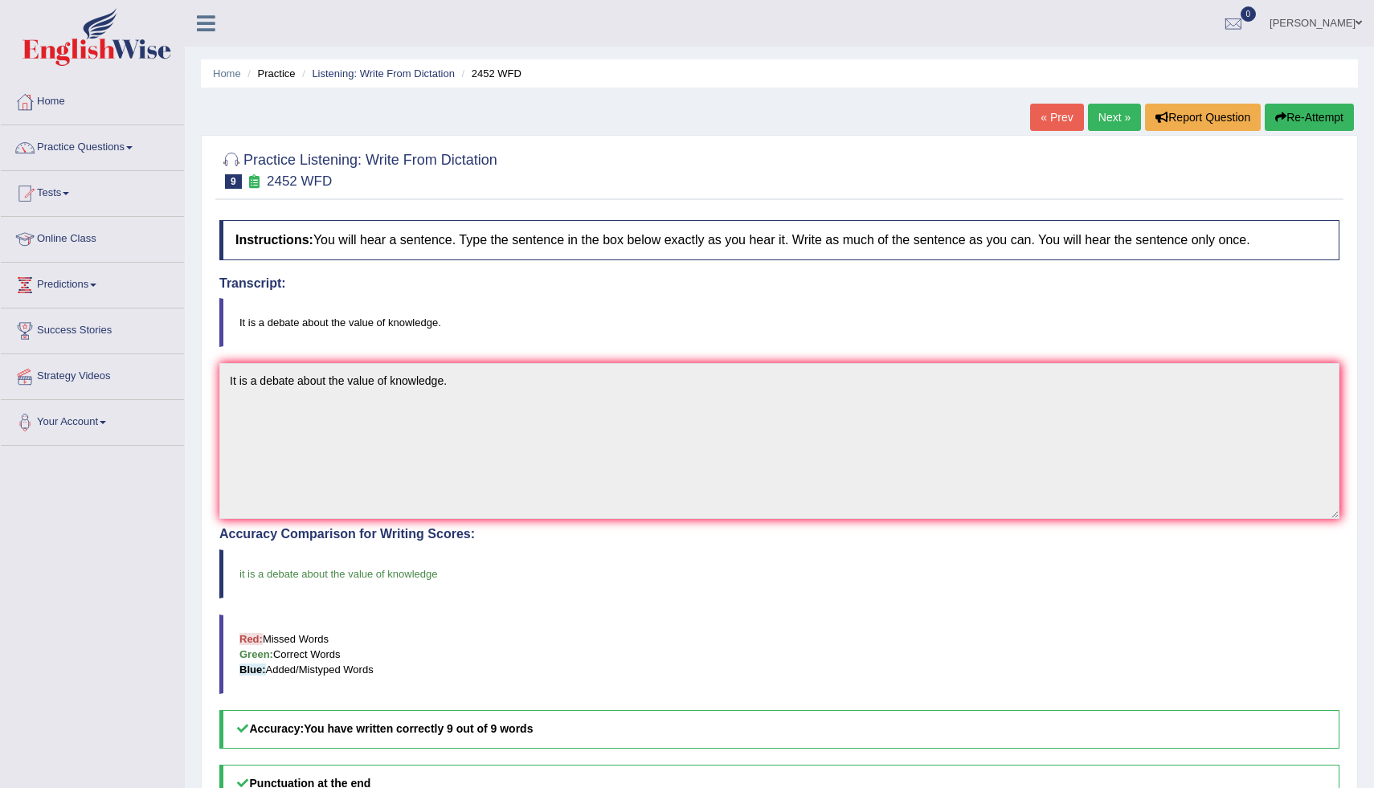
click at [1122, 113] on link "Next »" at bounding box center [1114, 117] width 53 height 27
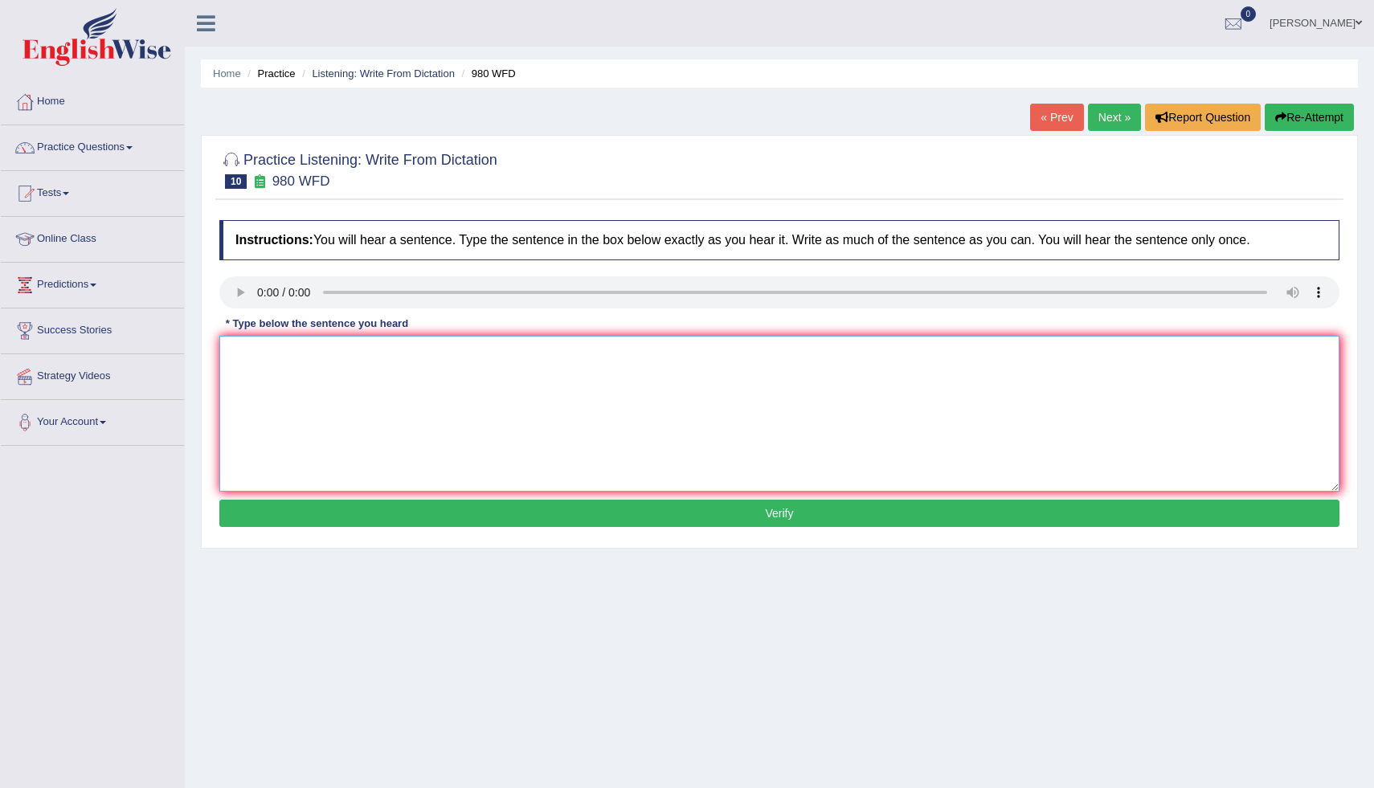
click at [244, 341] on textarea at bounding box center [779, 414] width 1120 height 156
click at [237, 358] on textarea "your ideas have been debated and dicussed in seminal and tutorials." at bounding box center [779, 414] width 1120 height 156
click at [506, 353] on textarea "Your ideas have been debated and dicussed in seminal and tutorials." at bounding box center [779, 414] width 1120 height 156
type textarea "Your ideas have been debated and dicussed in seminars and tutorials."
click at [676, 514] on button "Verify" at bounding box center [779, 513] width 1120 height 27
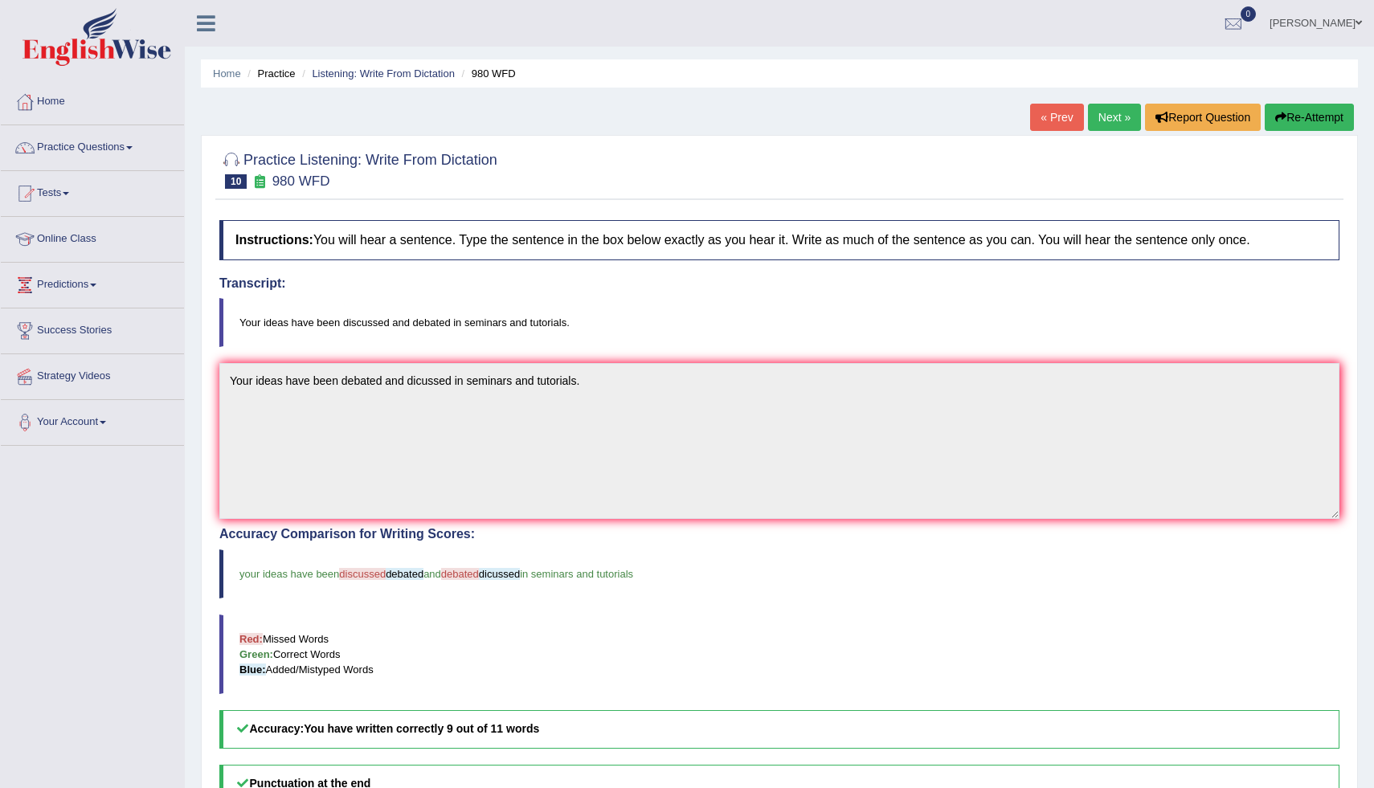
click at [1109, 113] on link "Next »" at bounding box center [1114, 117] width 53 height 27
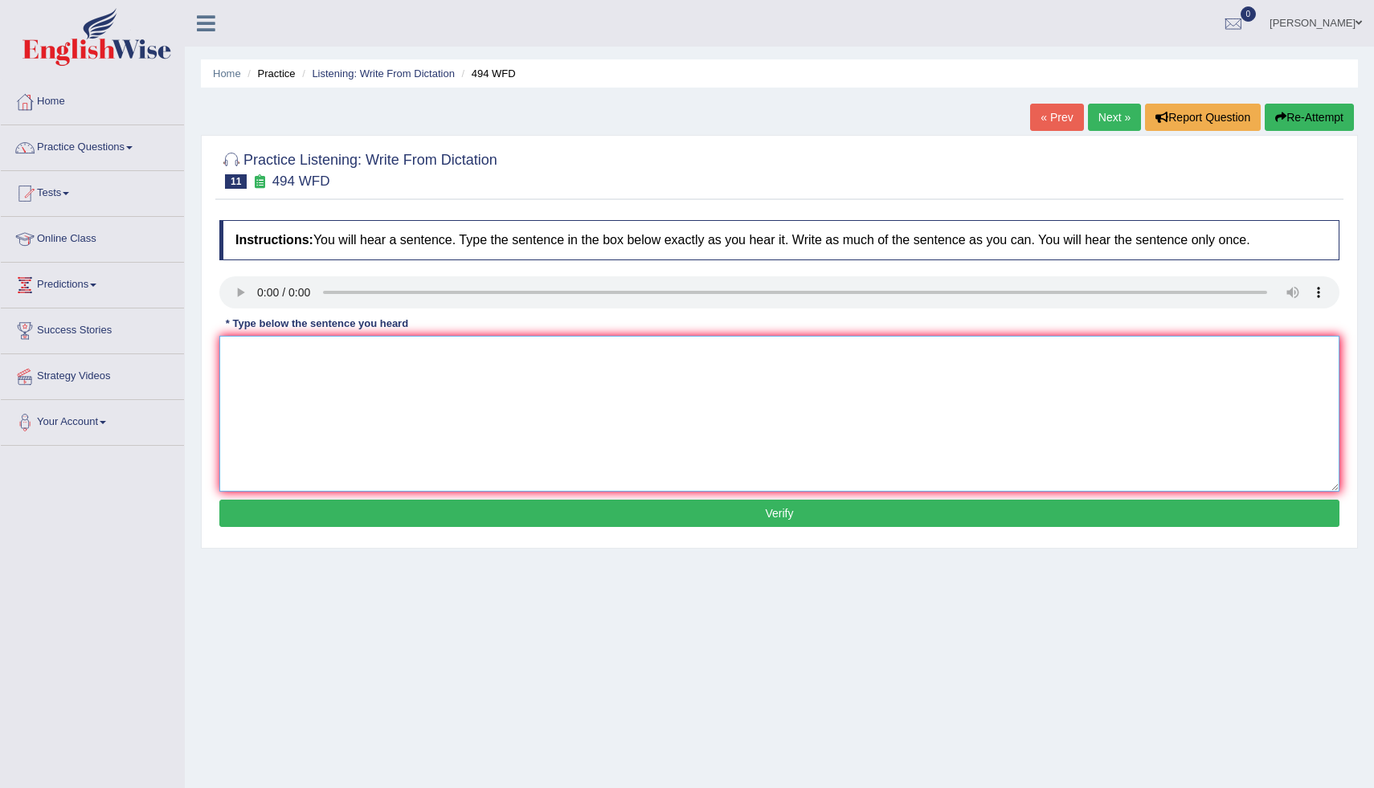
click at [243, 361] on textarea at bounding box center [779, 414] width 1120 height 156
click at [298, 359] on textarea "The vocalbul that is partcicular in a specific field is called julgan." at bounding box center [779, 414] width 1120 height 156
click at [296, 359] on textarea "The vocalbul that is partcicular in a specific field is called julgan." at bounding box center [779, 414] width 1120 height 156
click at [350, 362] on textarea "The vocalbulary that is partcicular in a specific field is called julgan." at bounding box center [779, 414] width 1120 height 156
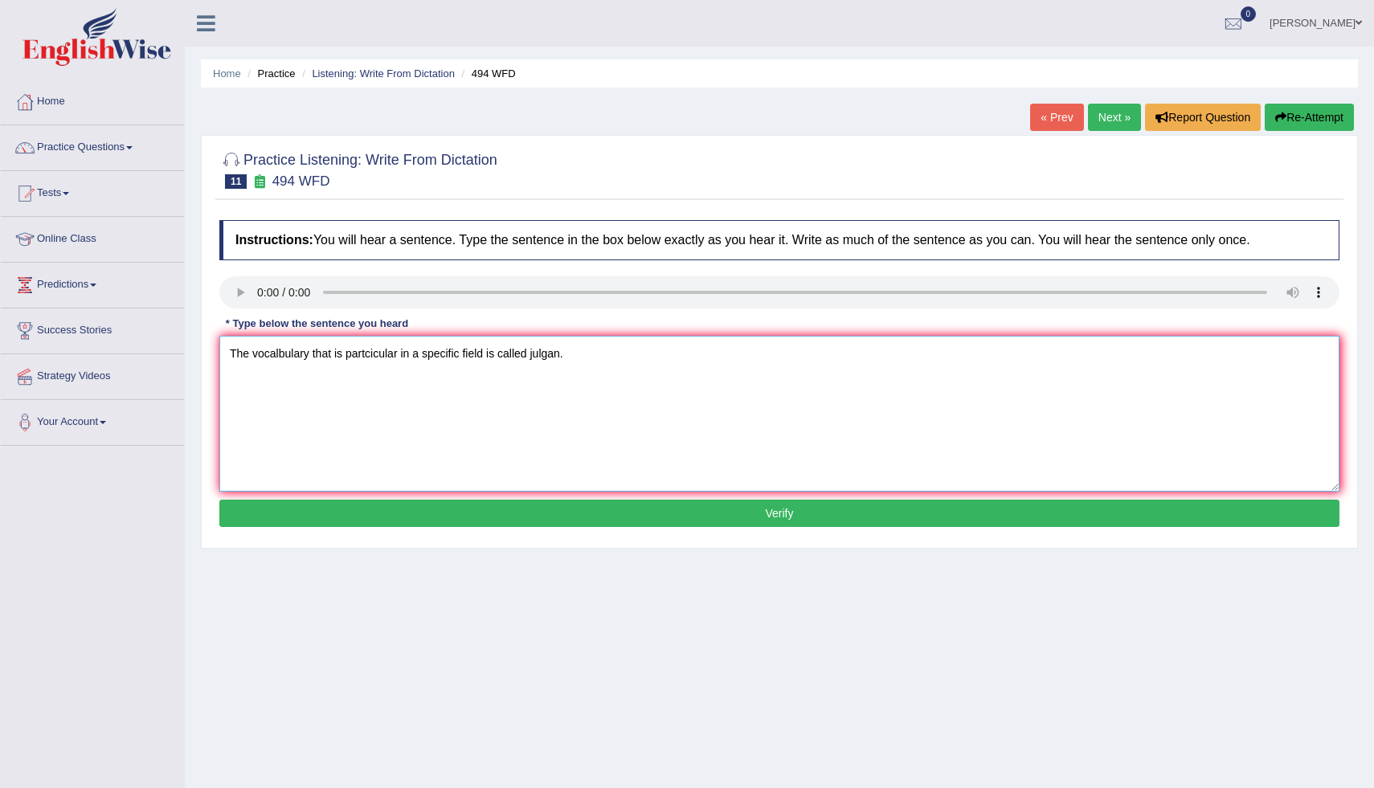
click at [347, 361] on textarea "The vocalbulary that is partcicular in a specific field is called julgan." at bounding box center [779, 414] width 1120 height 156
drag, startPoint x: 347, startPoint y: 349, endPoint x: 399, endPoint y: 346, distance: 52.3
click at [399, 346] on textarea "The vocalbulary that is partcicular in a specific field is called julgan." at bounding box center [779, 414] width 1120 height 156
type textarea "The vocalbulary that is peculiar in a specific field is called julgan."
click at [600, 511] on button "Verify" at bounding box center [779, 513] width 1120 height 27
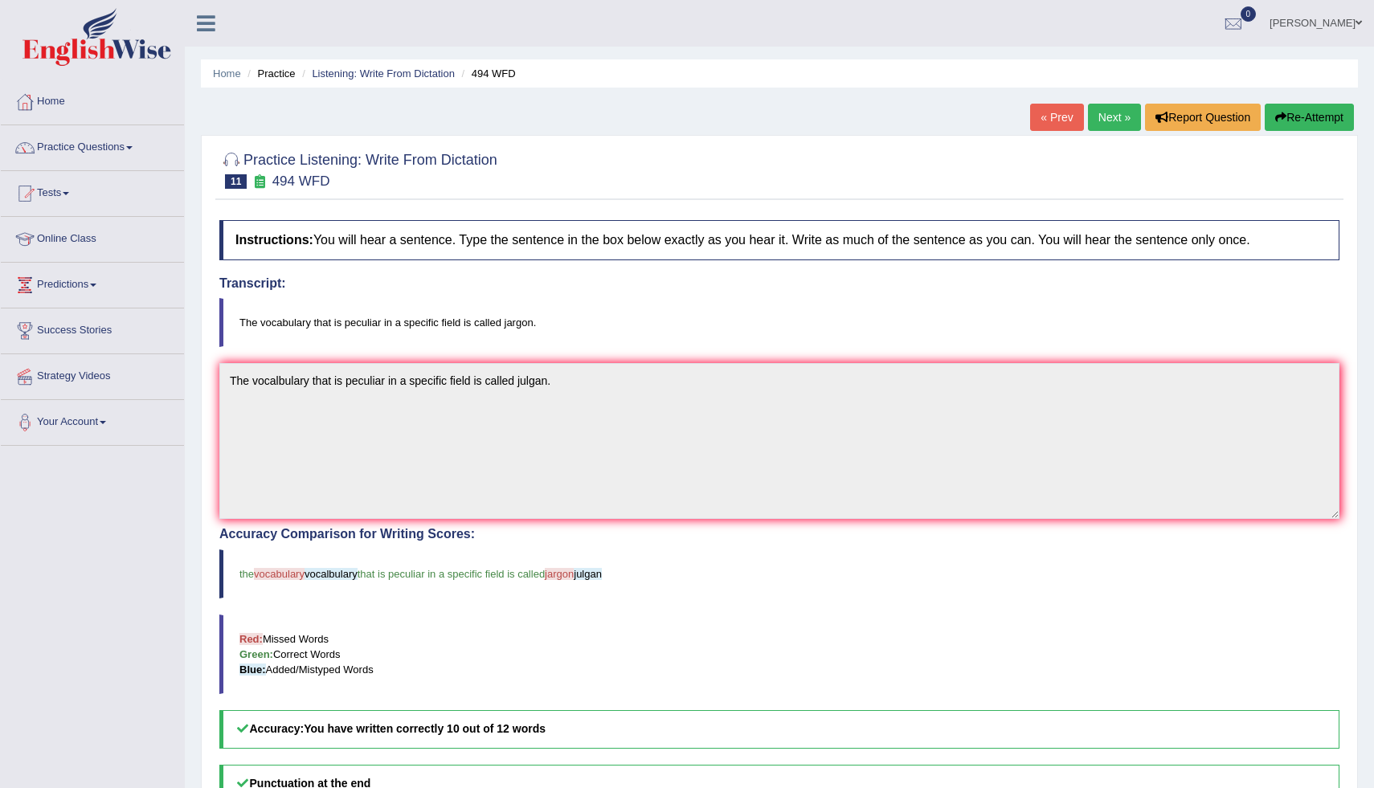
click at [1122, 115] on link "Next »" at bounding box center [1114, 117] width 53 height 27
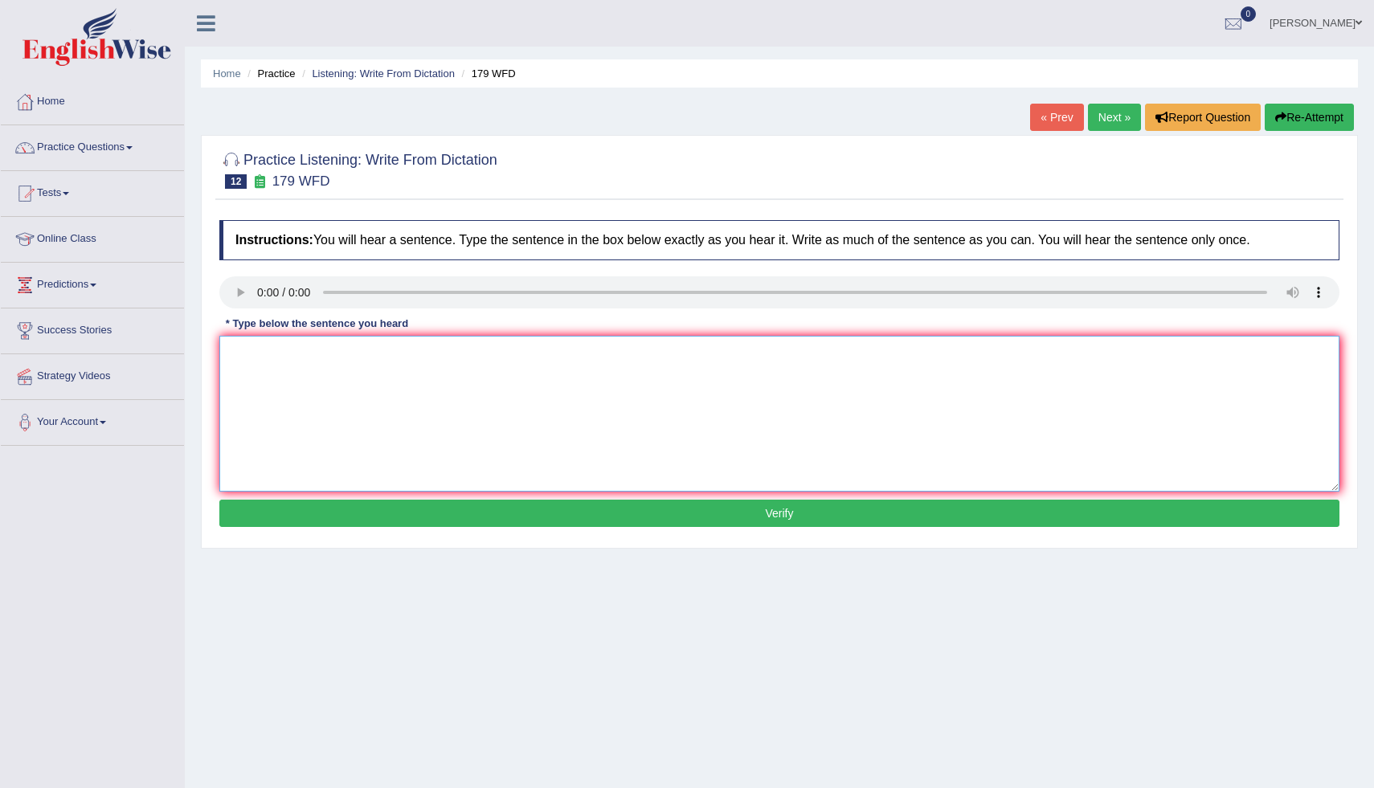
click at [256, 380] on textarea at bounding box center [779, 414] width 1120 height 156
click at [349, 360] on textarea "lectures are the oldeset form of teacj= in the universities." at bounding box center [779, 414] width 1120 height 156
click at [374, 358] on textarea "lectures are the oldeset and formal of teaching method in the universities." at bounding box center [779, 414] width 1120 height 156
click at [453, 352] on textarea "lectures are the oldeset and most formal of teaching method in the universities." at bounding box center [779, 414] width 1120 height 156
click at [563, 355] on textarea "lectures are the oldeset and most formal teaching method in the universities." at bounding box center [779, 414] width 1120 height 156
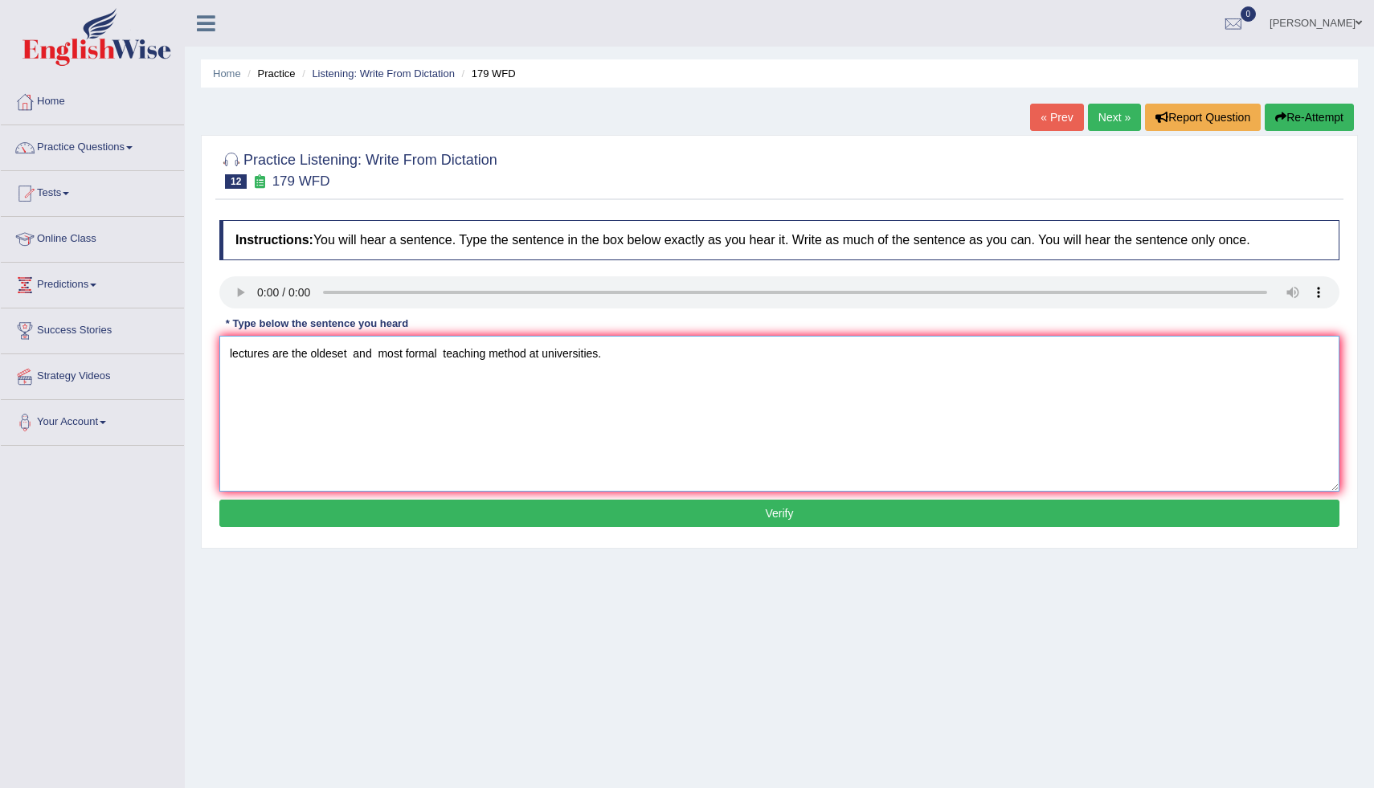
click at [358, 353] on textarea "lectures are the oldeset and most formal teaching method at universities." at bounding box center [779, 414] width 1120 height 156
click at [356, 353] on textarea "lectures are the oldeset and most formal teaching method at universities." at bounding box center [779, 414] width 1120 height 156
click at [371, 354] on textarea "lectures are the oldeset and most formal teaching method at universities." at bounding box center [779, 414] width 1120 height 156
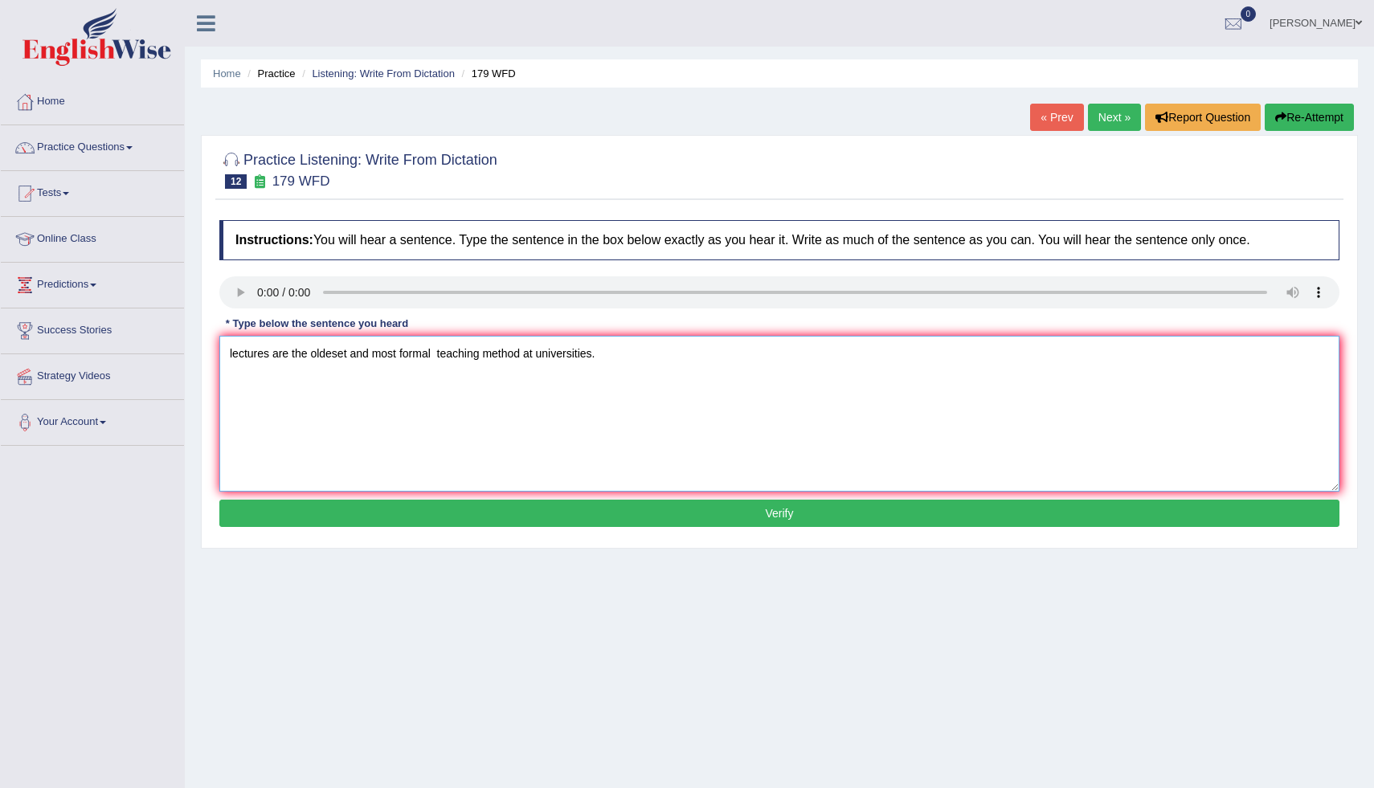
click at [230, 361] on textarea "lectures are the oldeset and most formal teaching method at universities." at bounding box center [779, 414] width 1120 height 156
click at [233, 359] on textarea "lectures are the oldeset and most formal teaching method at universities." at bounding box center [779, 414] width 1120 height 156
type textarea "Lectures are the oldeset and most formal teaching method at universities."
click at [639, 513] on button "Verify" at bounding box center [779, 513] width 1120 height 27
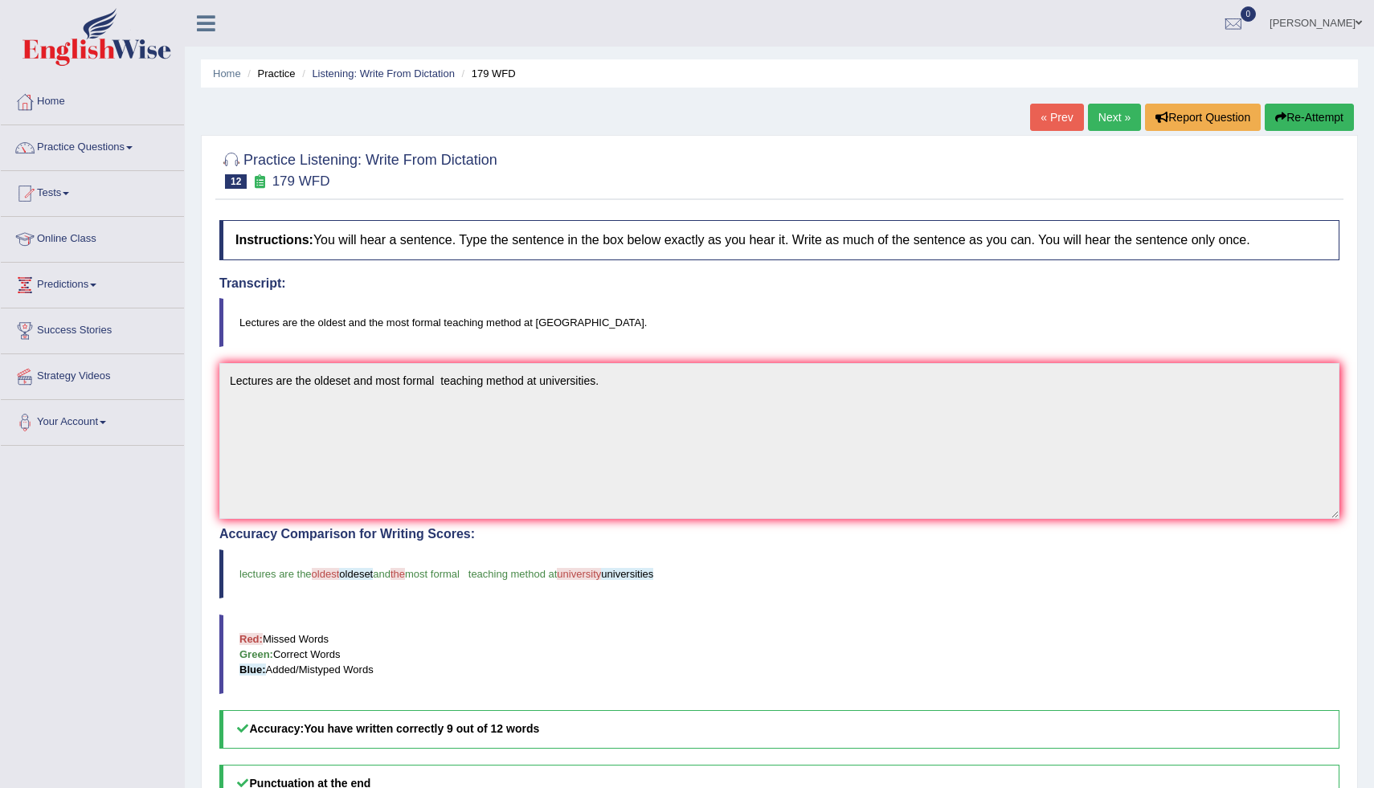
click at [1109, 113] on link "Next »" at bounding box center [1114, 117] width 53 height 27
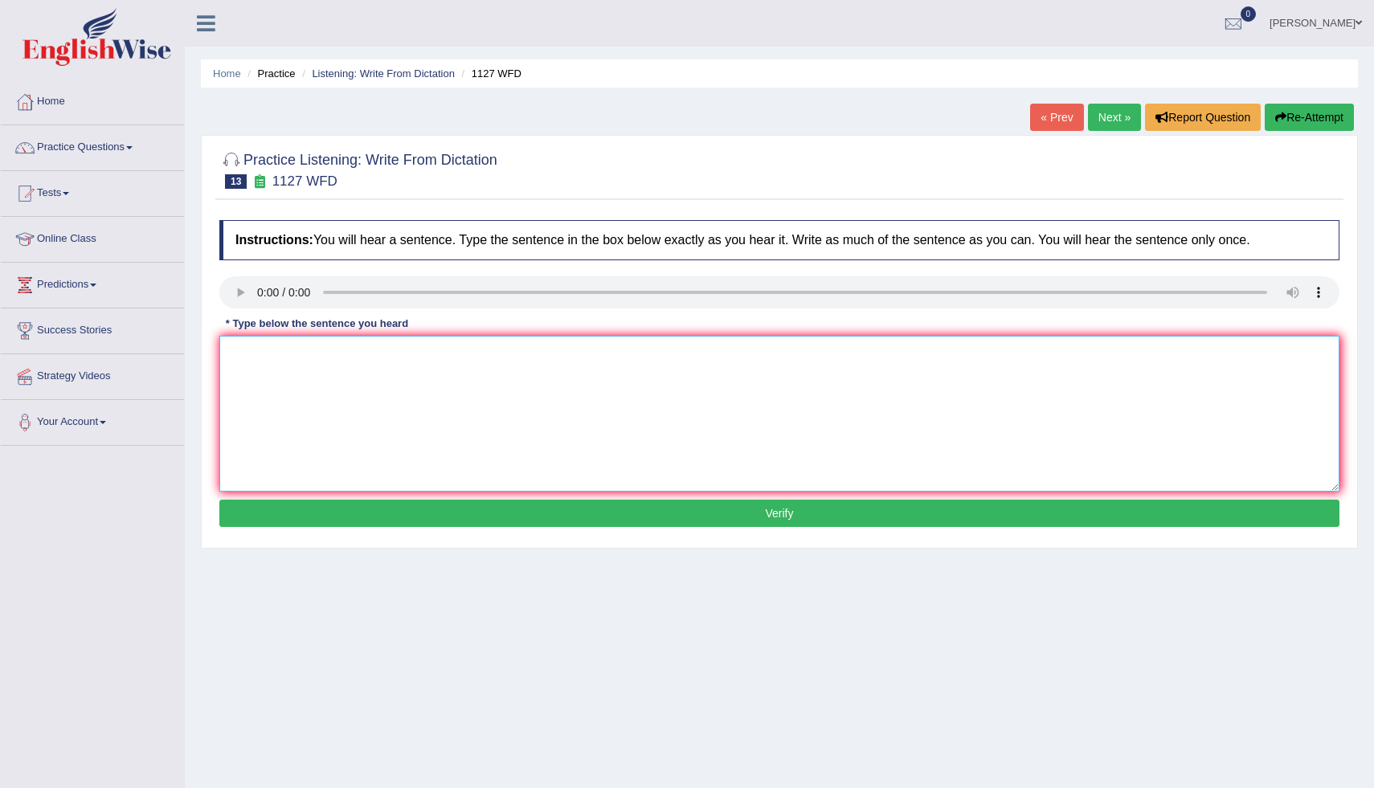
click at [241, 363] on textarea at bounding box center [779, 414] width 1120 height 156
click at [256, 360] on textarea "A uni de is a req to enter many professions." at bounding box center [779, 414] width 1120 height 156
type textarea "A university degree is a requirement to enter many professions."
click at [546, 510] on button "Verify" at bounding box center [779, 513] width 1120 height 27
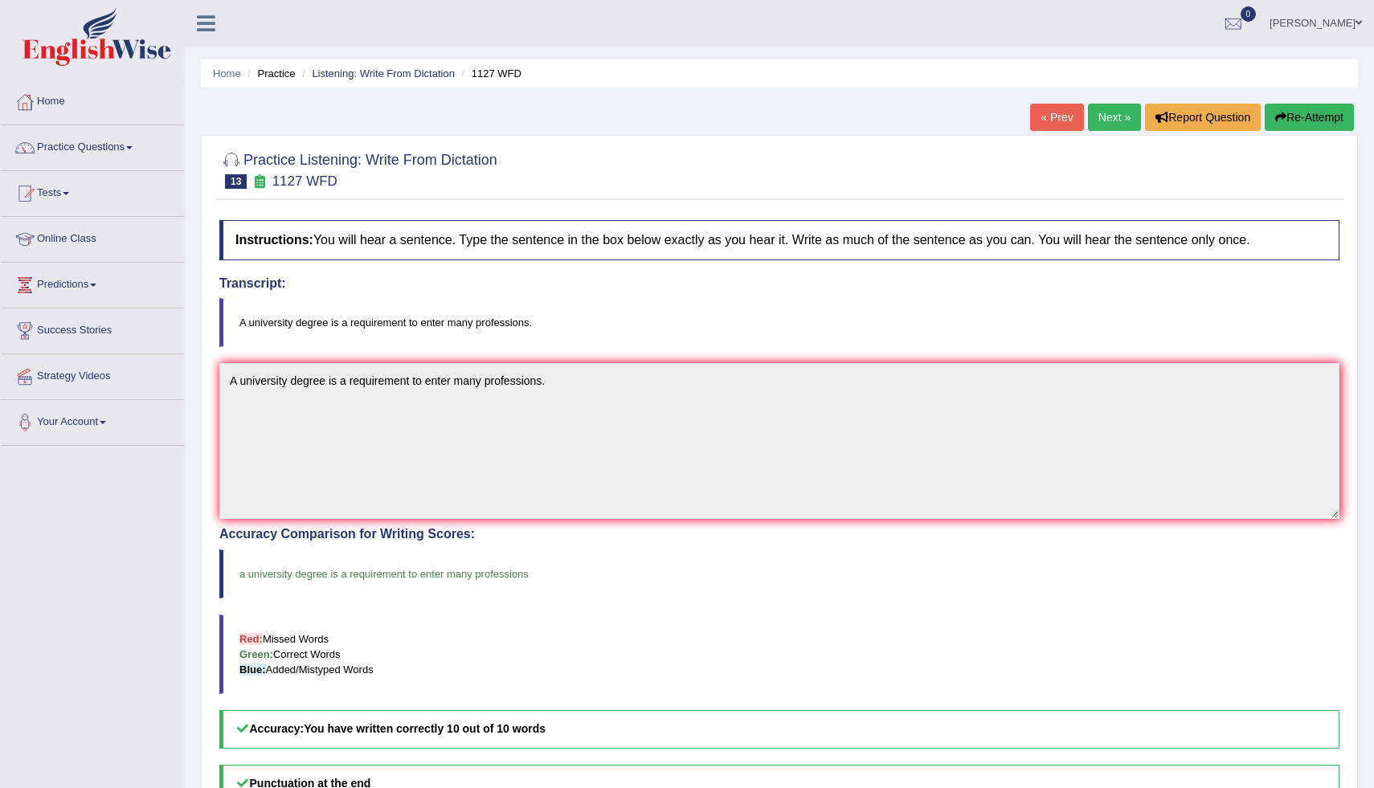
click at [1103, 113] on link "Next »" at bounding box center [1114, 117] width 53 height 27
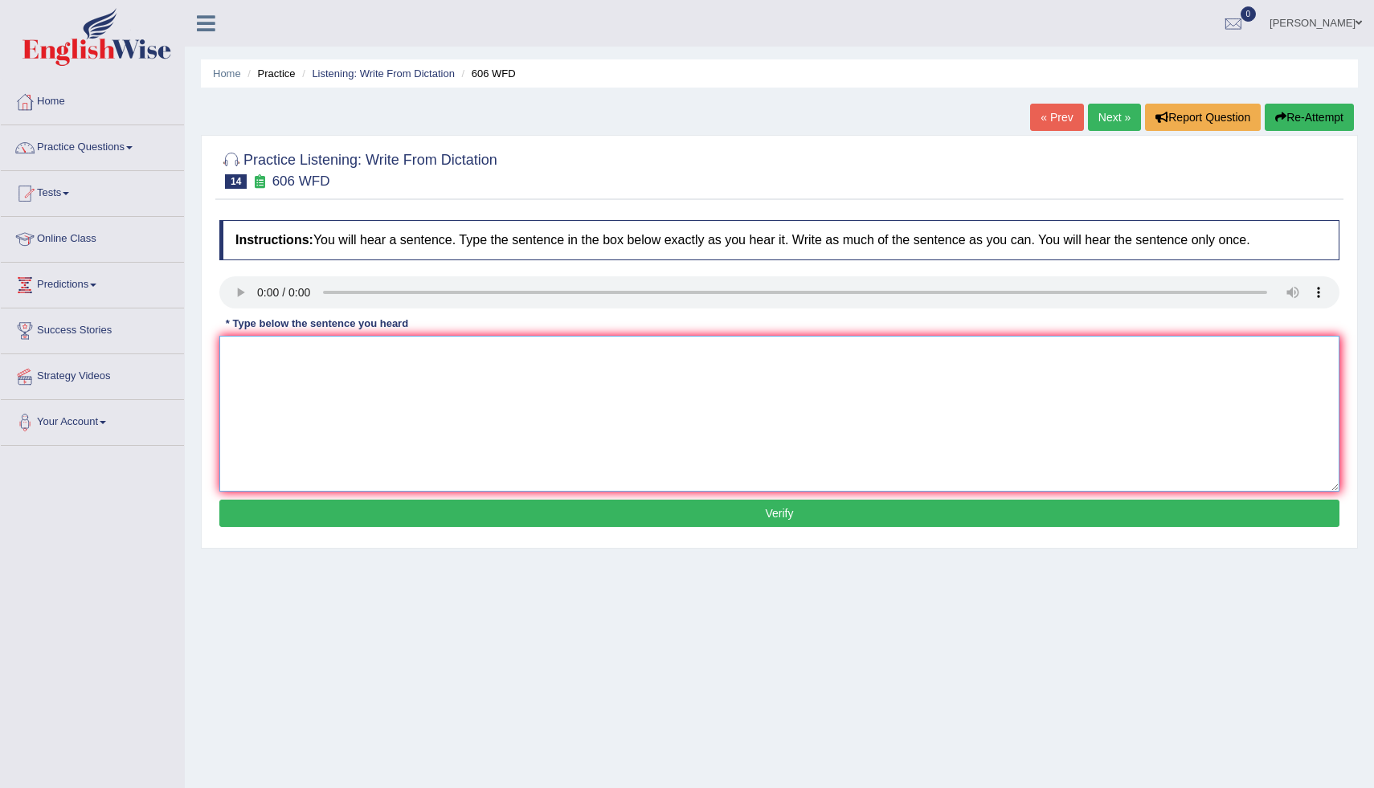
click at [243, 352] on textarea at bounding box center [779, 414] width 1120 height 156
type textarea "student will study the language and later chinese and [GEOGRAPHIC_DATA]"
click at [625, 518] on button "Verify" at bounding box center [779, 513] width 1120 height 27
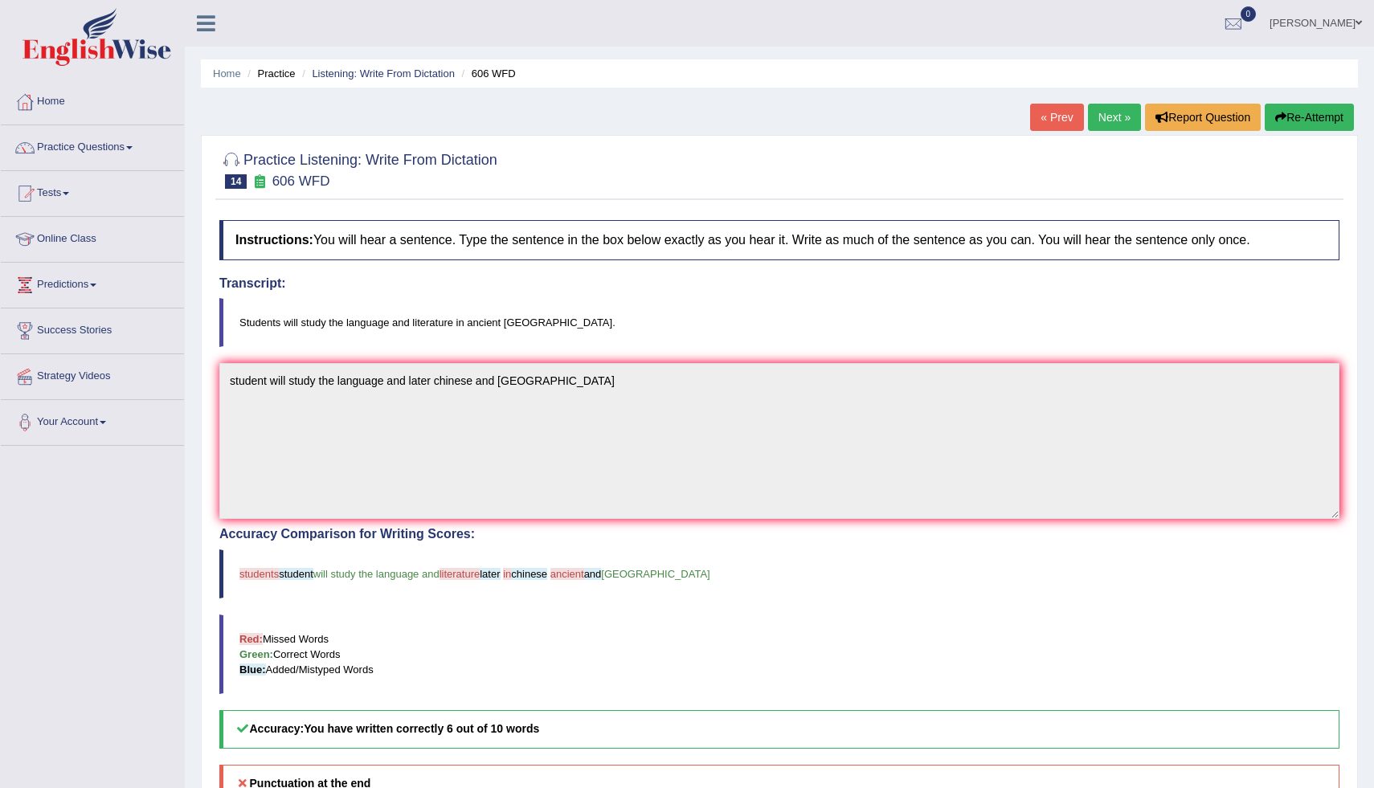
click at [1112, 115] on link "Next »" at bounding box center [1114, 117] width 53 height 27
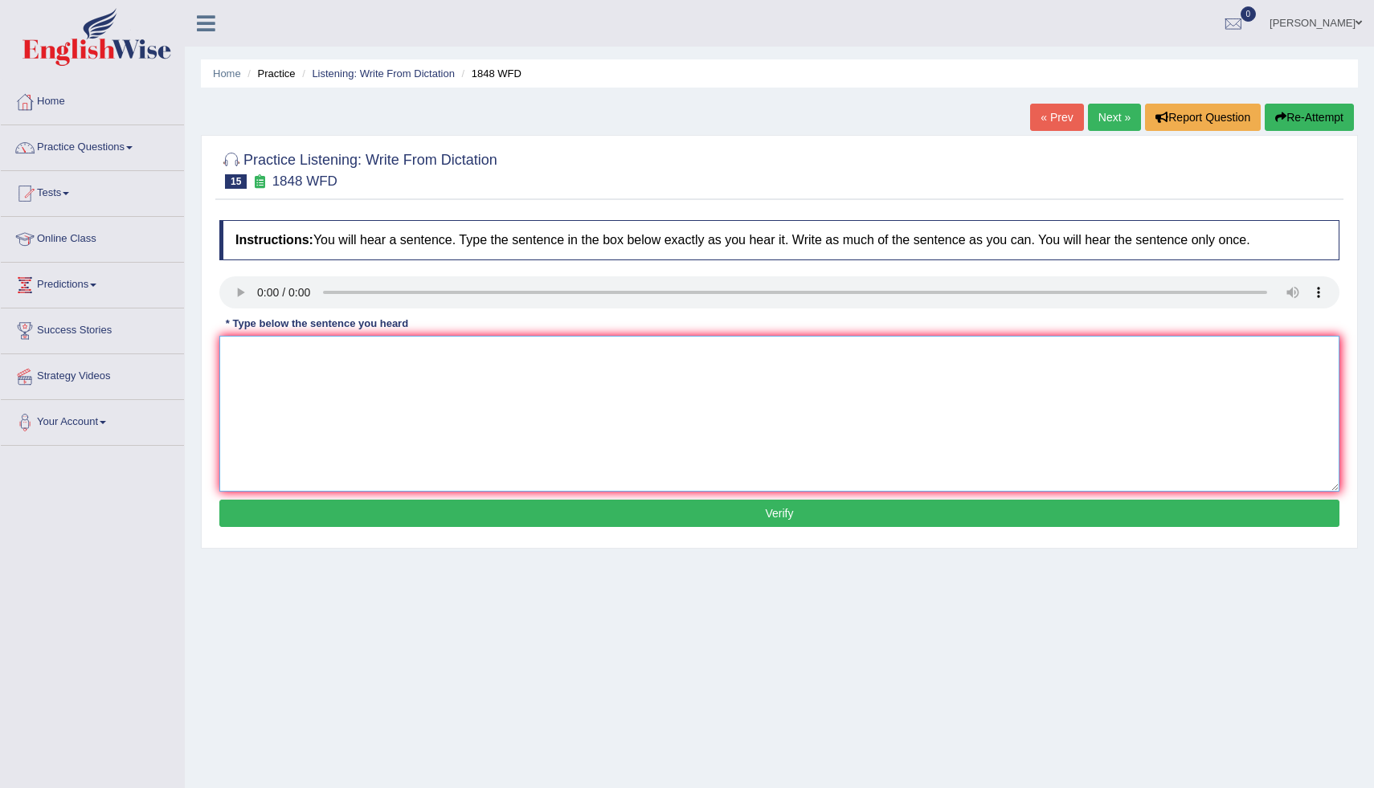
click at [240, 350] on textarea at bounding box center [779, 414] width 1120 height 156
type textarea "s"
click at [241, 362] on textarea at bounding box center [779, 414] width 1120 height 156
click at [256, 359] on textarea "stus must prse a valid indentifictn to enrol inntheis course." at bounding box center [779, 414] width 1120 height 156
click at [254, 356] on textarea "stus must prse a valid indentifictn to enrol inntheis course." at bounding box center [779, 414] width 1120 height 156
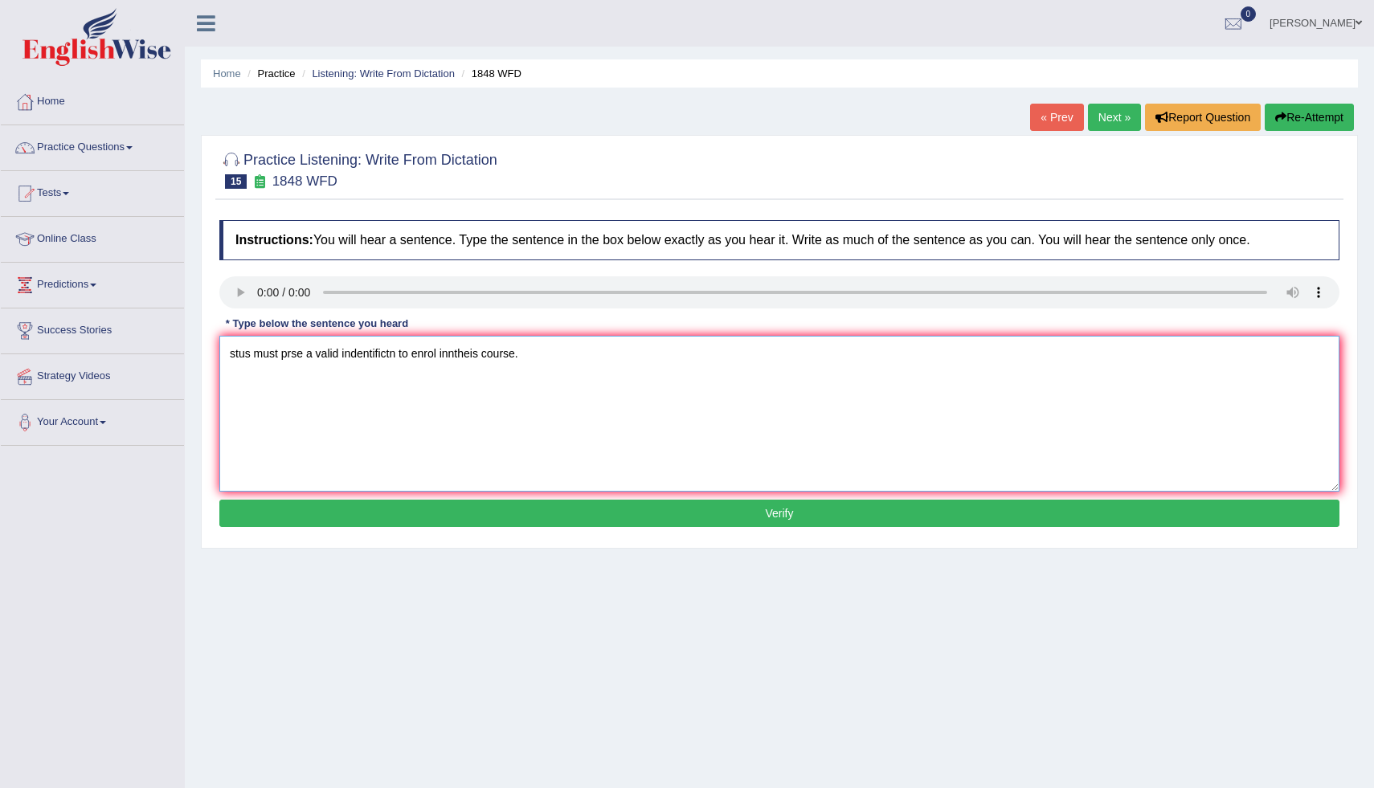
click at [252, 360] on textarea "stus must prse a valid indentifictn to enrol inntheis course." at bounding box center [779, 414] width 1120 height 156
click at [314, 360] on textarea "student must prse a valid indentifictn to enrol inntheis course." at bounding box center [779, 414] width 1120 height 156
click at [310, 359] on textarea "student must prse a valid indentifictn to enrol inntheis course." at bounding box center [779, 414] width 1120 height 156
click at [423, 359] on textarea "student must present a valid indentifictn to enrol inntheis course." at bounding box center [779, 414] width 1120 height 156
click at [506, 362] on textarea "student must present a valid indentification to enrol inntheis course." at bounding box center [779, 414] width 1120 height 156
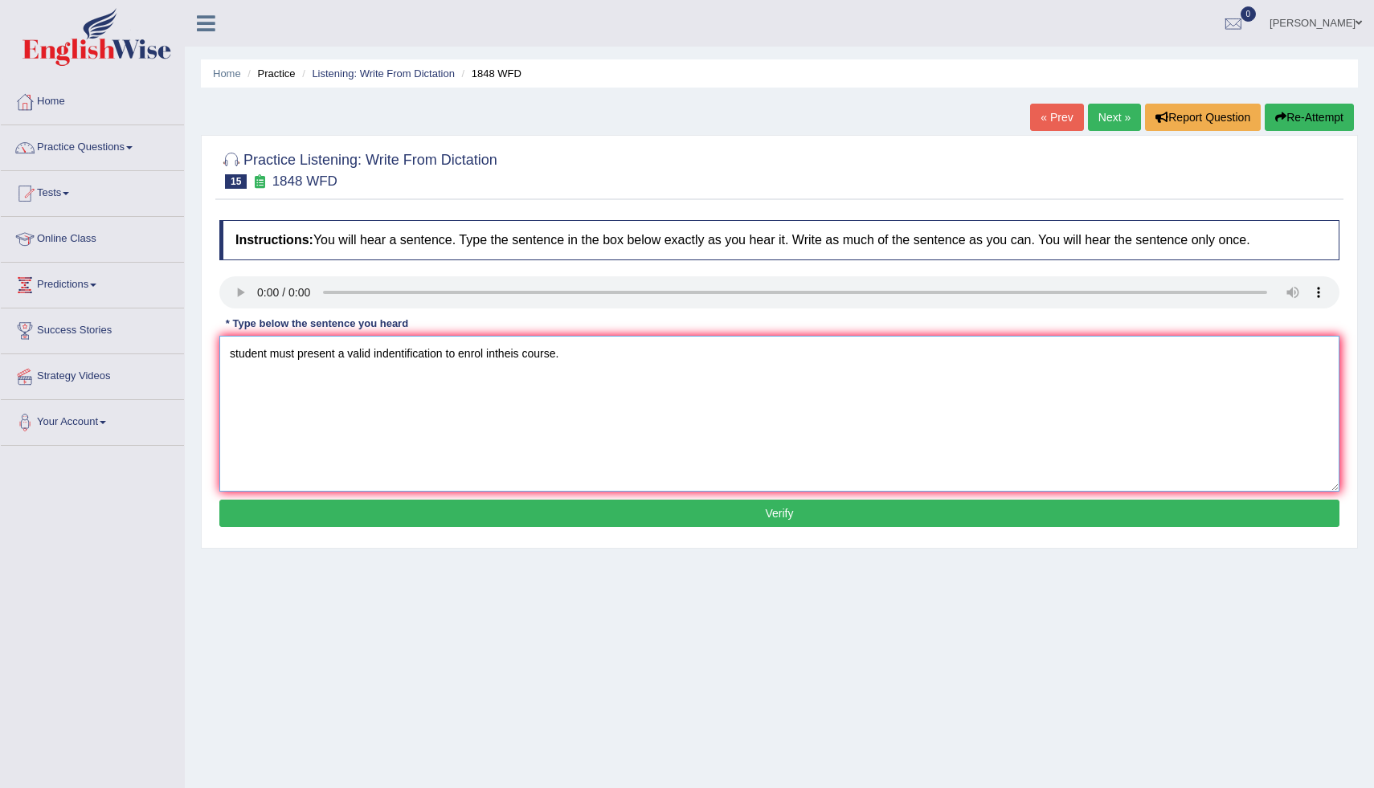
click at [506, 362] on textarea "student must present a valid indentification to enrol intheis course." at bounding box center [779, 414] width 1120 height 156
click at [502, 362] on textarea "student must present a valid indentification to enrol intheis course." at bounding box center [779, 414] width 1120 height 156
click at [516, 364] on textarea "student must present a valid indentification to enrol intheis course." at bounding box center [779, 414] width 1120 height 156
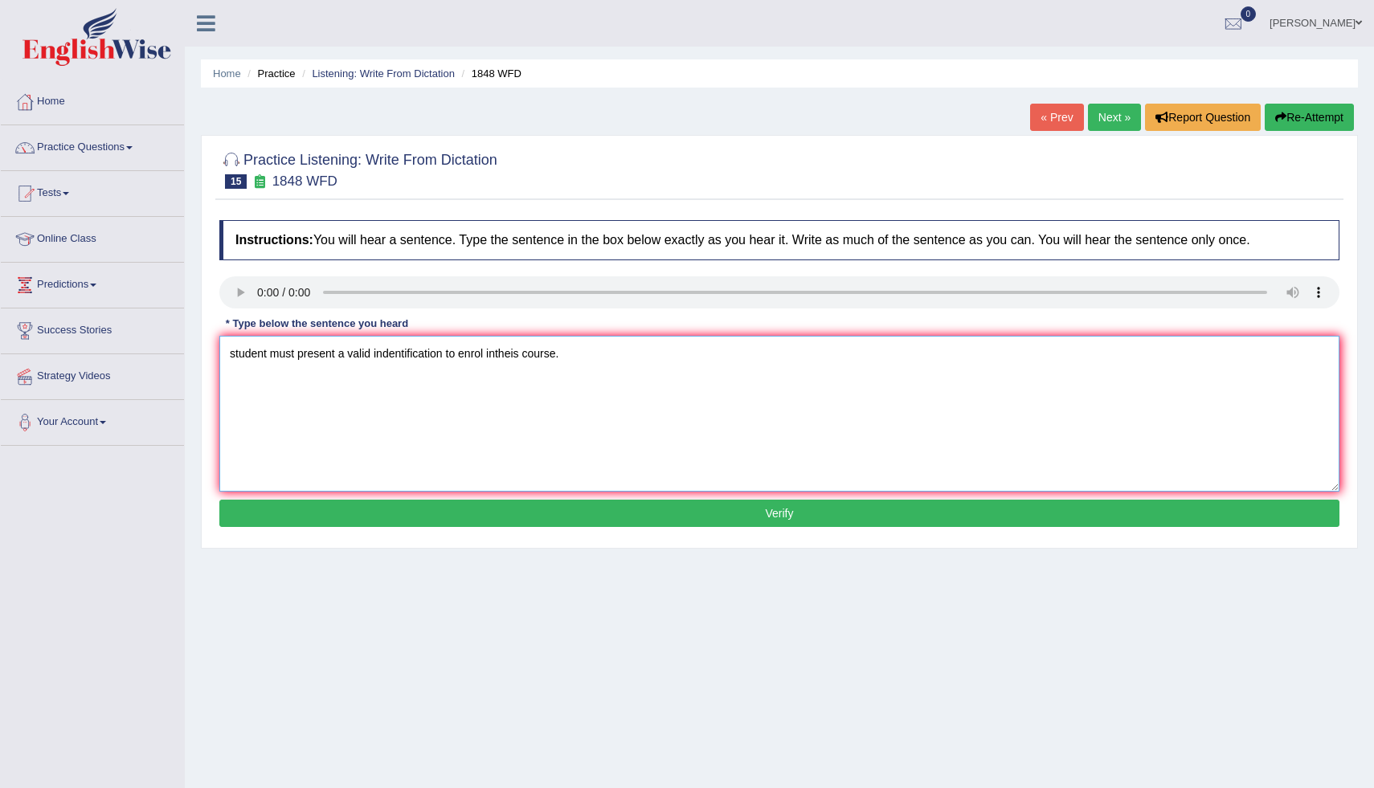
click at [503, 362] on textarea "student must present a valid indentification to enrol intheis course." at bounding box center [779, 414] width 1120 height 156
click at [500, 358] on textarea "student must present a valid indentification to enrol intheis course." at bounding box center [779, 414] width 1120 height 156
click at [528, 360] on textarea "student must present a valid indentification to enrol in theis course." at bounding box center [779, 414] width 1120 height 156
click at [241, 350] on textarea "student must present a valid indentification to enrol in this course." at bounding box center [779, 414] width 1120 height 156
type textarea "Student must present a valid indentification to enrol in this course."
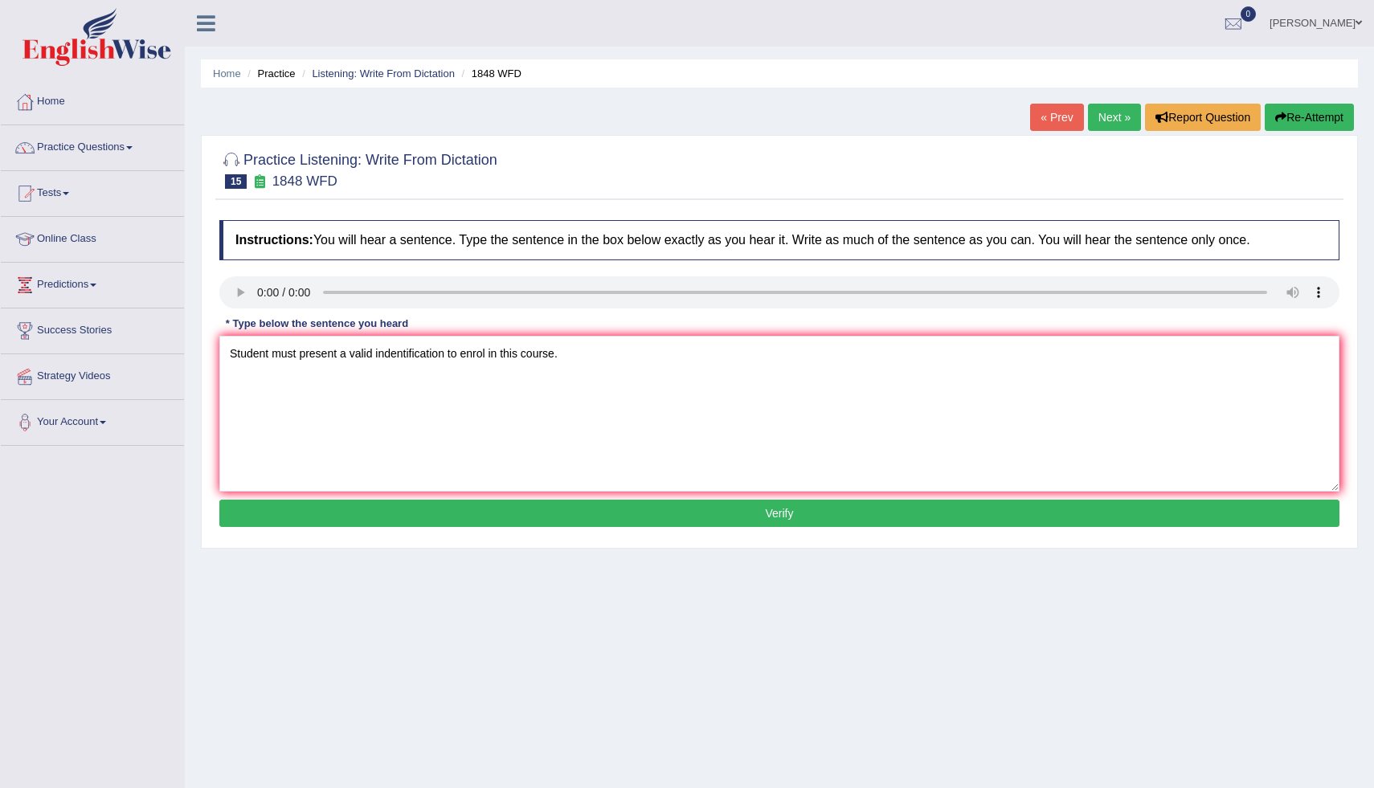
click at [550, 506] on button "Verify" at bounding box center [779, 513] width 1120 height 27
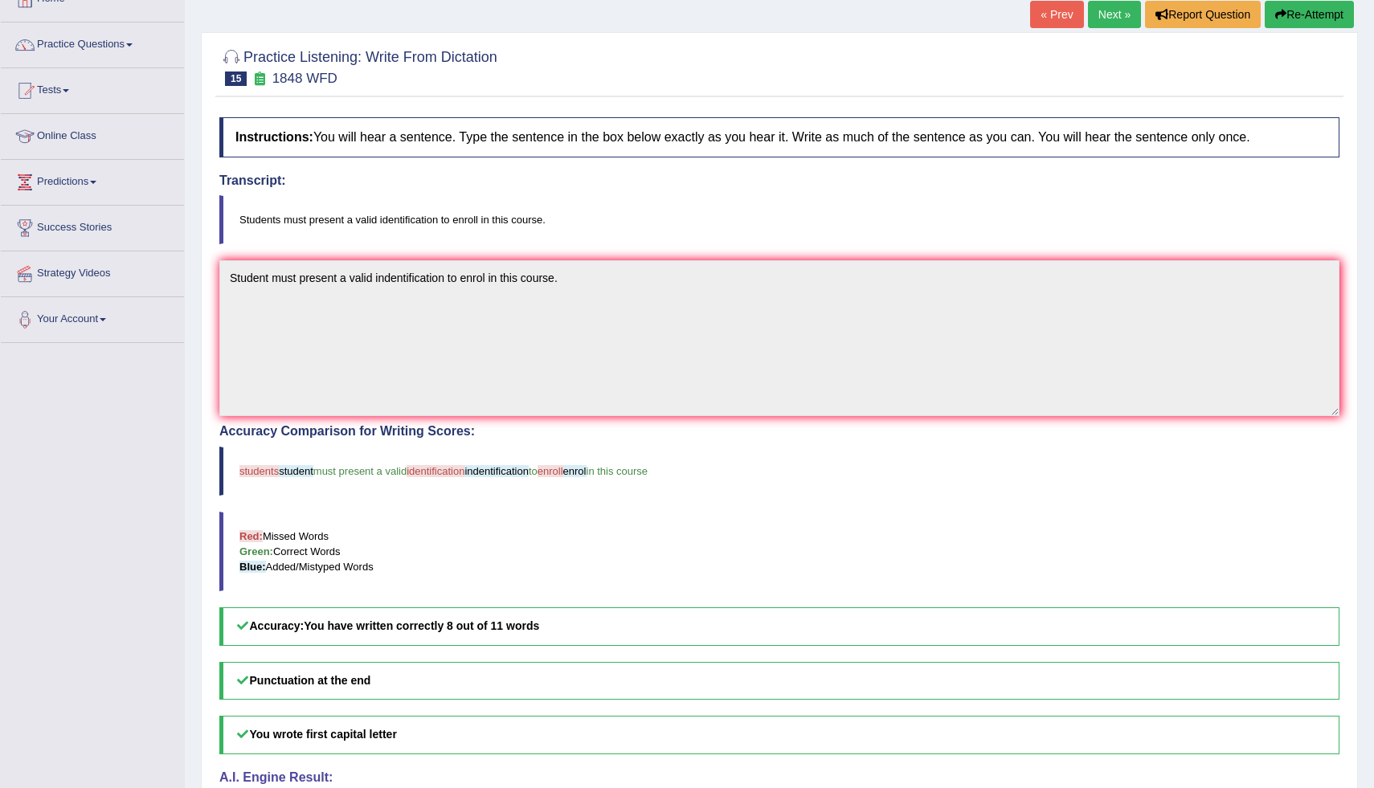
click at [493, 727] on div "Instructions: You will hear a sentence. Type the sentence in the box below exac…" at bounding box center [779, 485] width 1128 height 753
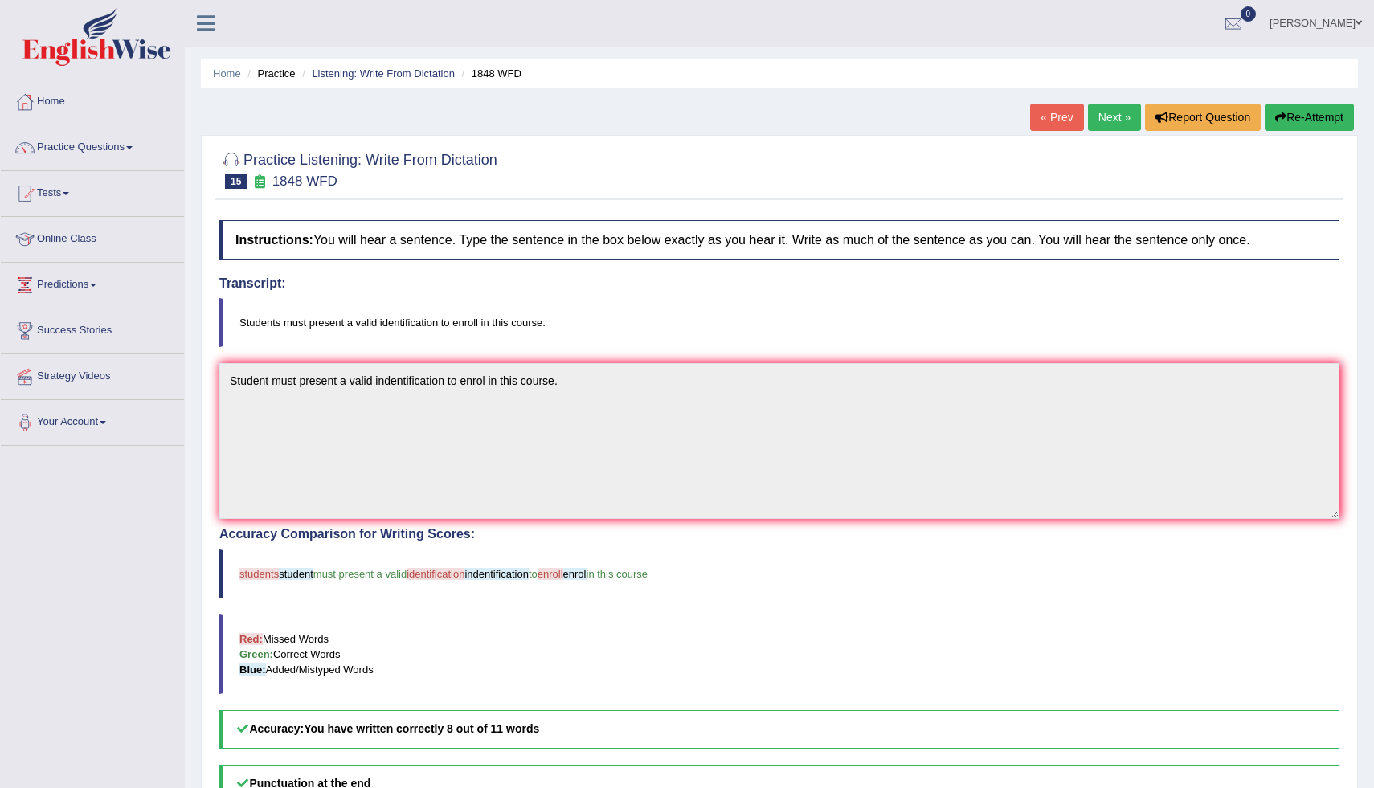
click at [1119, 119] on link "Next »" at bounding box center [1114, 117] width 53 height 27
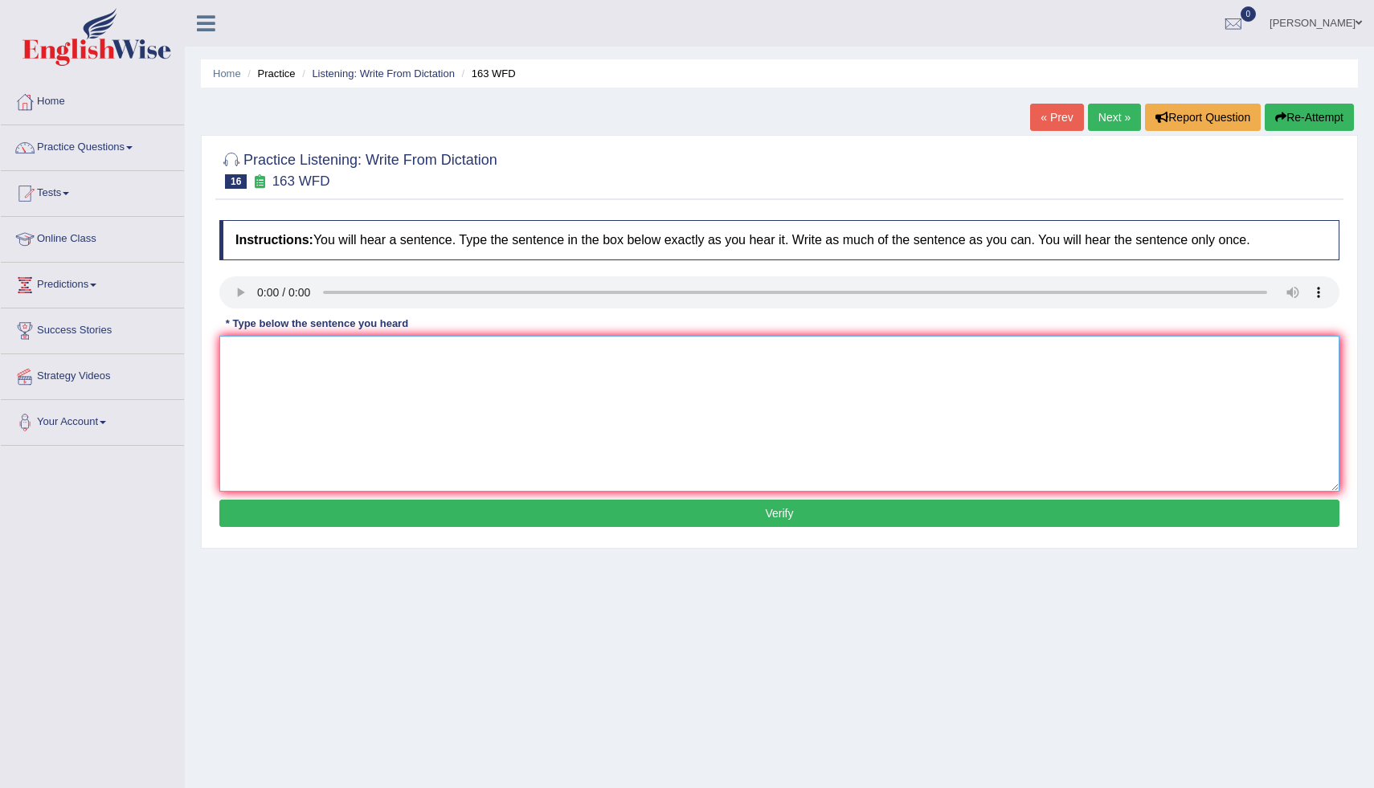
click at [243, 379] on textarea at bounding box center [779, 414] width 1120 height 156
click at [502, 354] on textarea "A number of assignment will be submited to the confence." at bounding box center [779, 414] width 1120 height 156
type textarea "A number of assignment will be submited to the confrence."
click at [479, 514] on button "Verify" at bounding box center [779, 513] width 1120 height 27
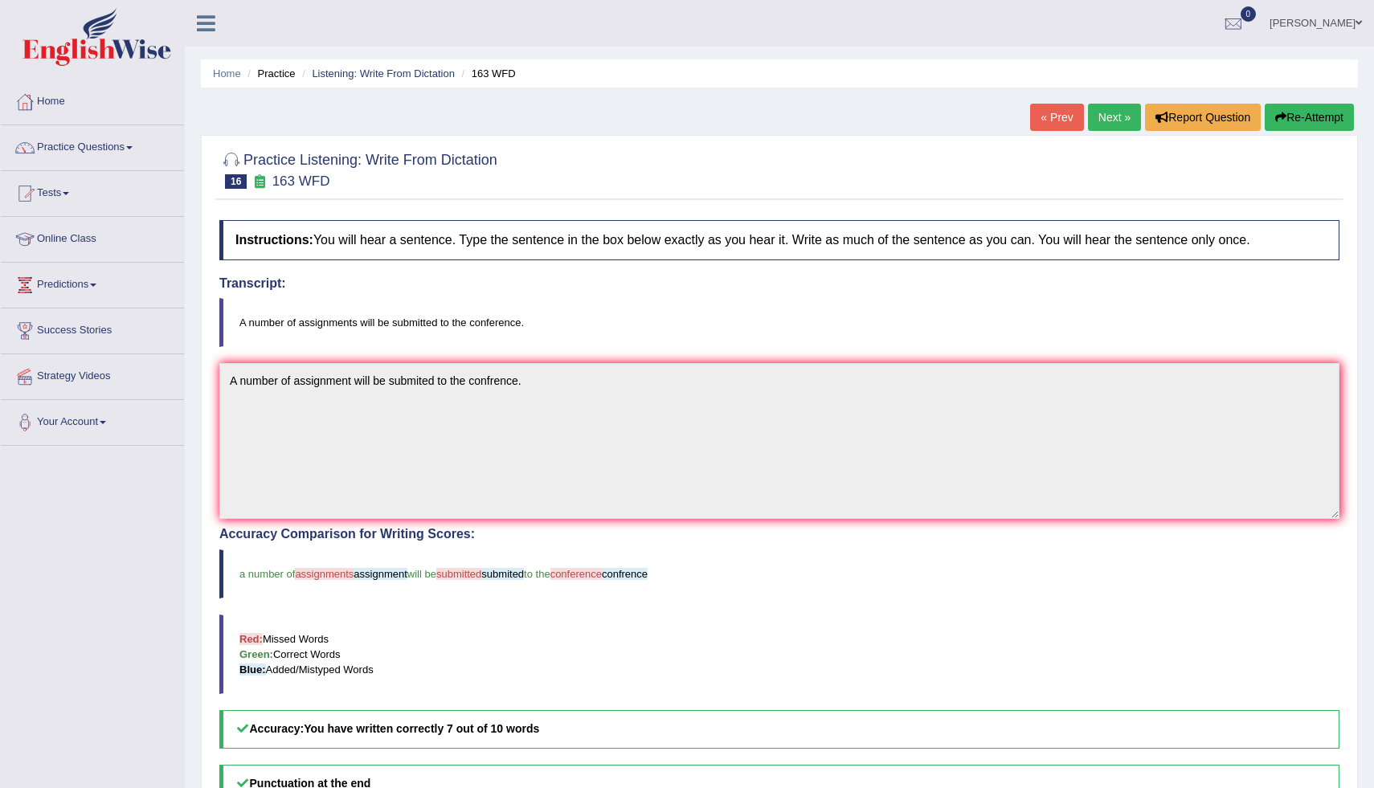
scroll to position [6, 0]
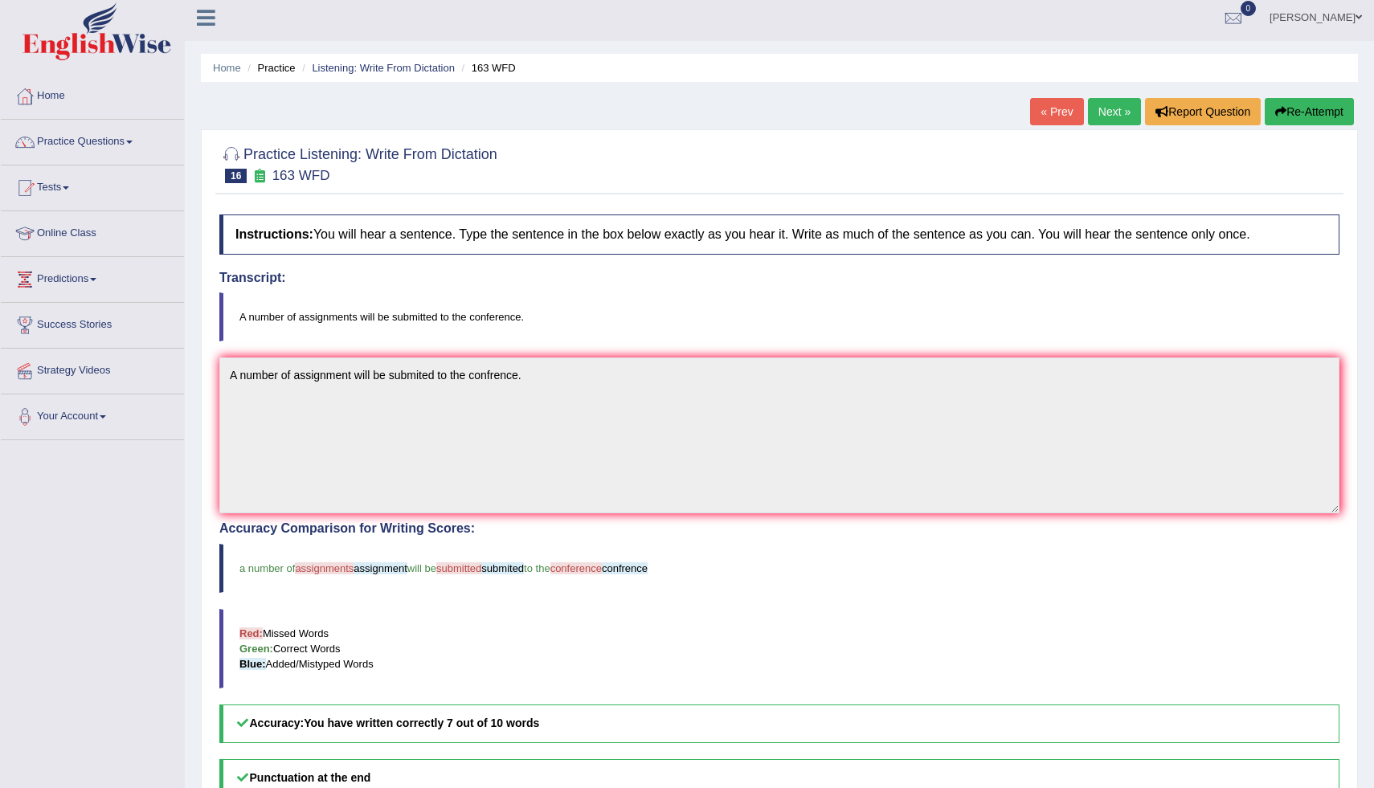
click at [1093, 109] on link "Next »" at bounding box center [1114, 111] width 53 height 27
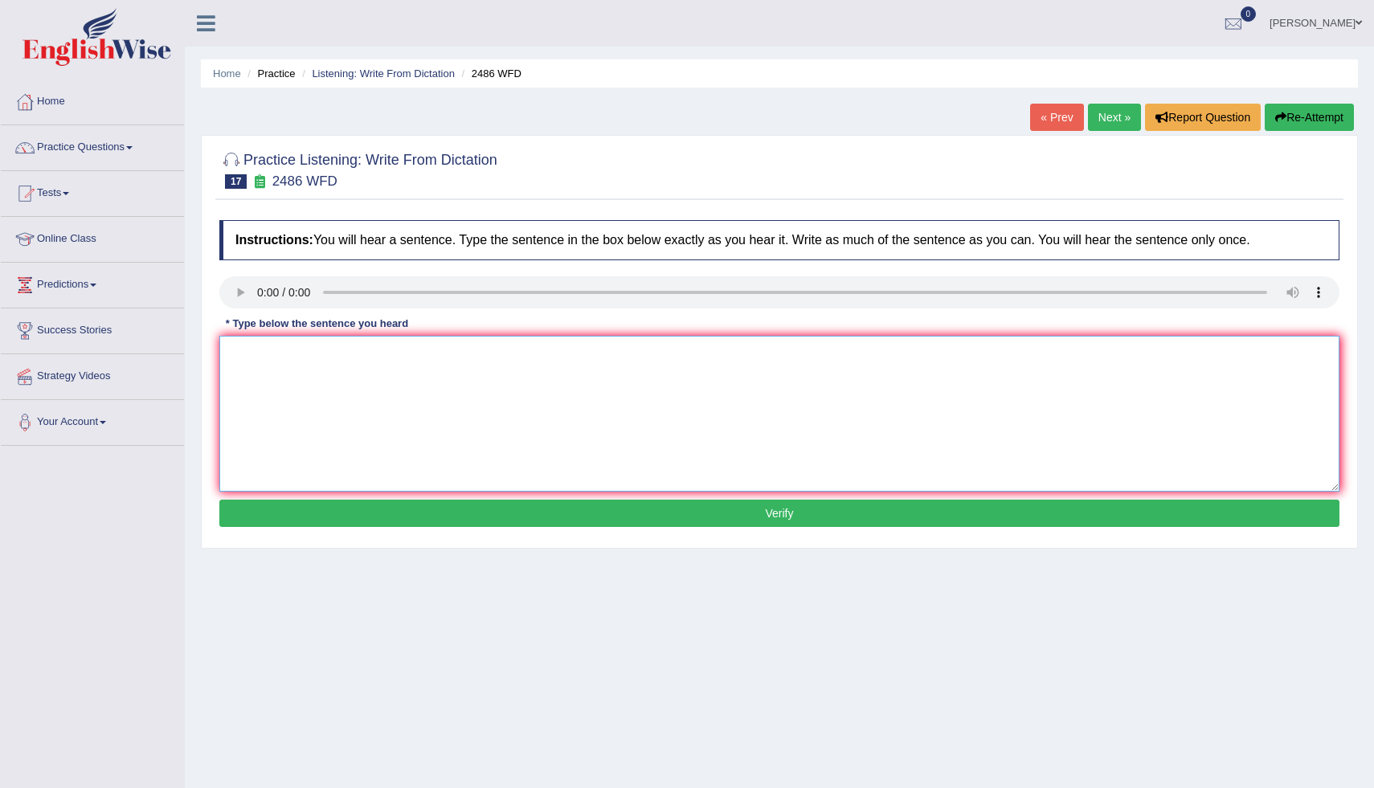
click at [253, 356] on textarea at bounding box center [779, 414] width 1120 height 156
click at [236, 358] on textarea "it is quite clear that out facil exp are diff across the world." at bounding box center [779, 414] width 1120 height 156
click at [344, 362] on textarea "It is quite clear that out facil exp are diff across the world." at bounding box center [779, 414] width 1120 height 156
click at [368, 360] on textarea "It is quite clear that our facil exp are diff across the world." at bounding box center [779, 414] width 1120 height 156
click at [397, 361] on textarea "It is quite clear that our facial exp are diff across the world." at bounding box center [779, 414] width 1120 height 156
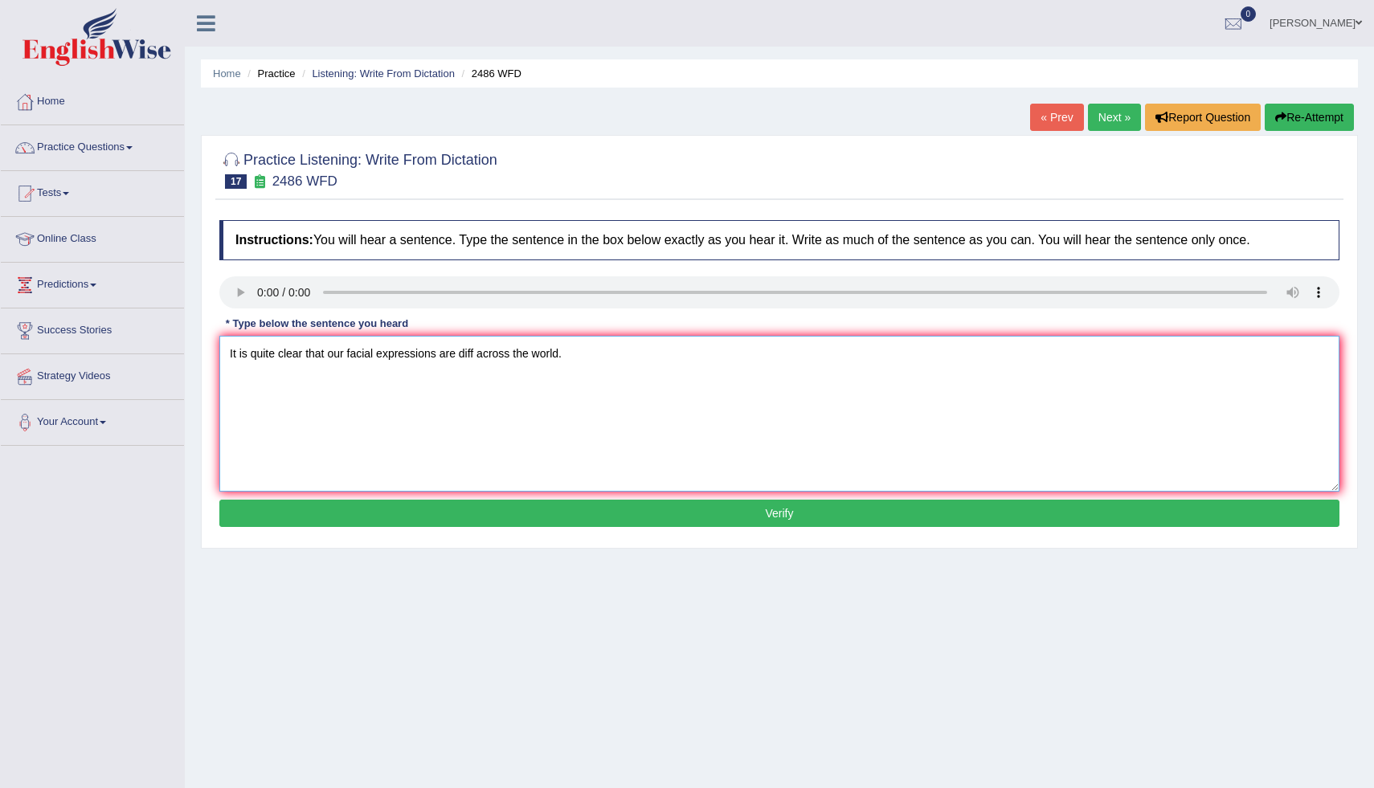
click at [478, 357] on textarea "It is quite clear that our facial expressions are diff across the world." at bounding box center [779, 414] width 1120 height 156
type textarea "It is quite clear that our facial expressions are different across the world."
click at [540, 512] on button "Verify" at bounding box center [779, 513] width 1120 height 27
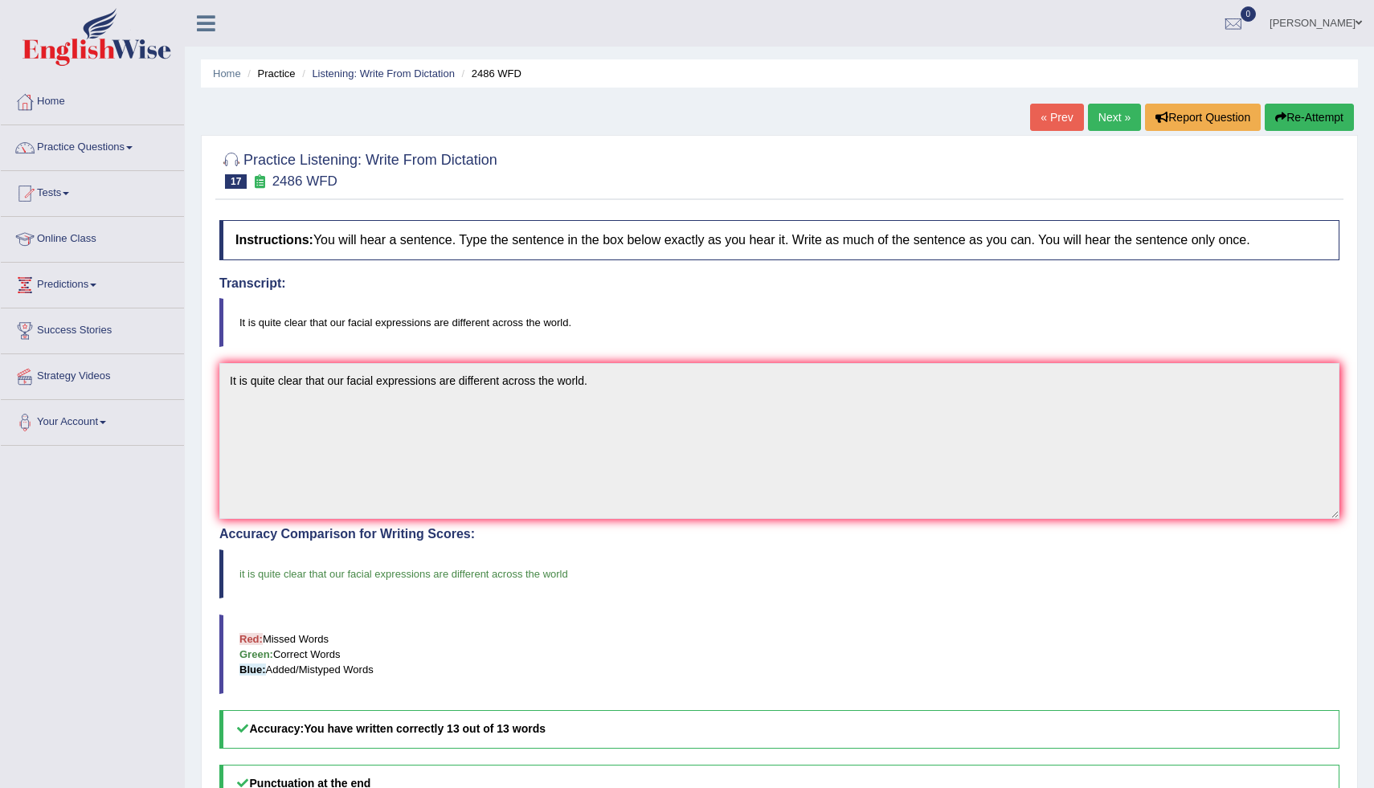
click at [1104, 113] on link "Next »" at bounding box center [1114, 117] width 53 height 27
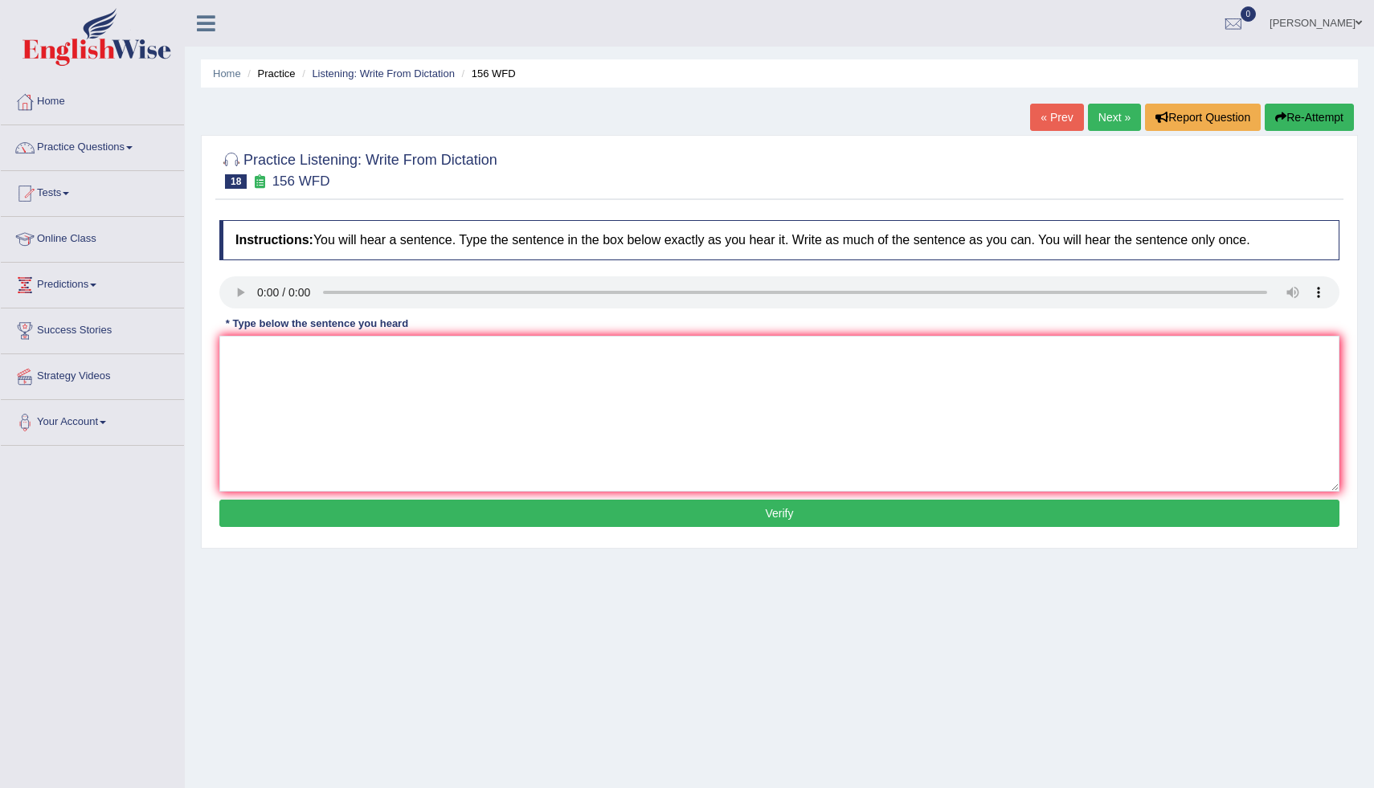
click at [243, 336] on div "Instructions: You will hear a sentence. Type the sentence in the box below exac…" at bounding box center [779, 376] width 1128 height 328
click at [234, 353] on textarea at bounding box center [779, 414] width 1120 height 156
click at [407, 358] on textarea "All of your assigments are due by rommorrow." at bounding box center [779, 414] width 1120 height 156
click at [403, 358] on textarea "All of your assigments are due by rommorrow." at bounding box center [779, 414] width 1120 height 156
type textarea "All of your assigments are due by tommorrow."
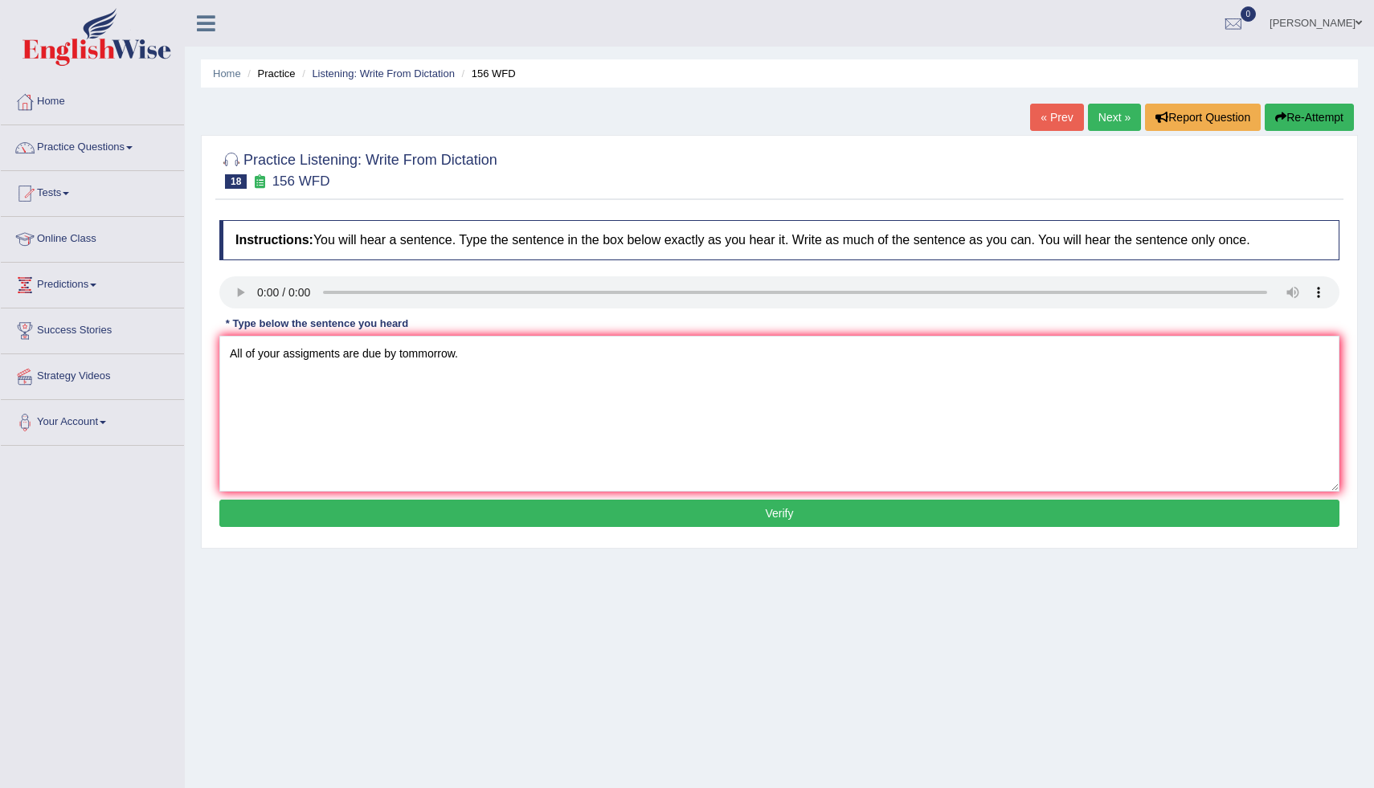
click at [485, 510] on button "Verify" at bounding box center [779, 513] width 1120 height 27
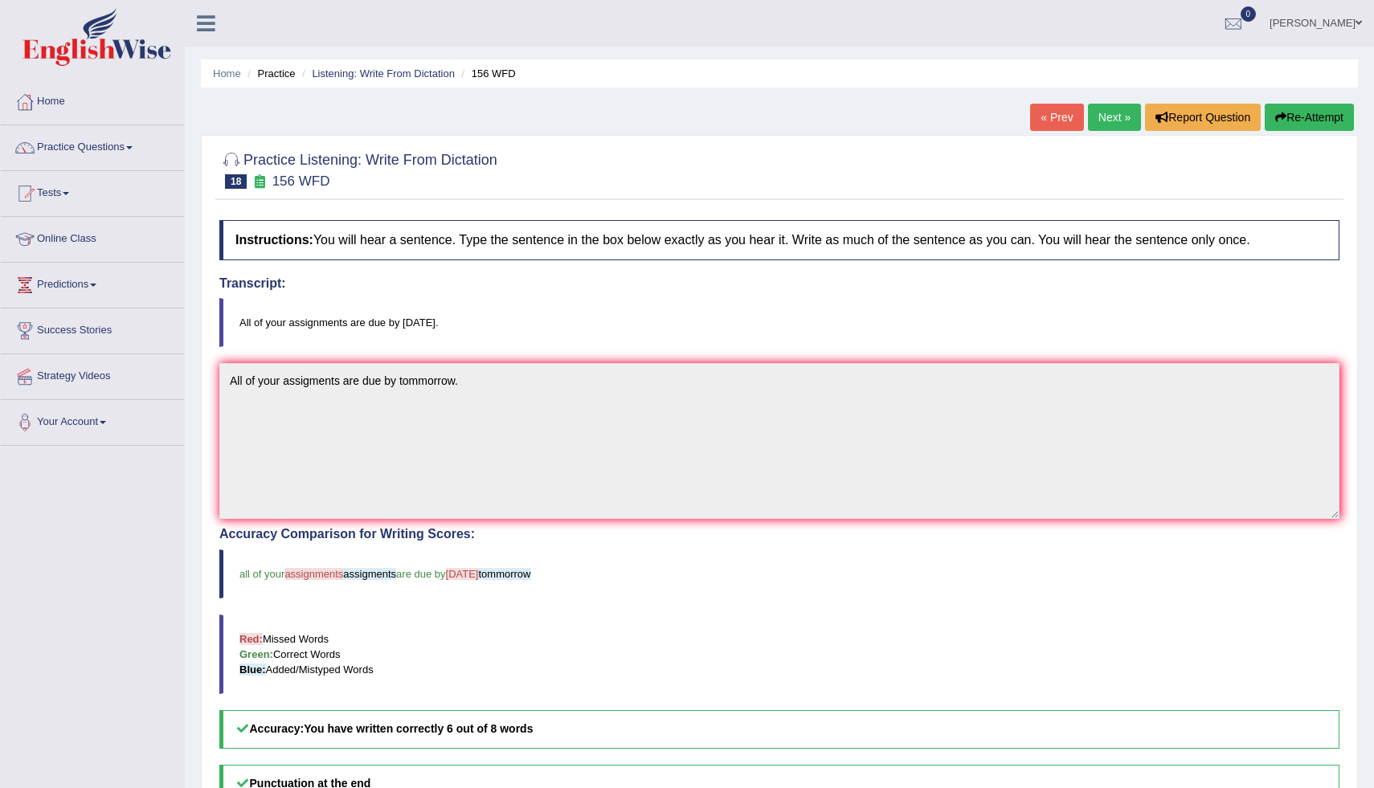
click at [1104, 111] on link "Next »" at bounding box center [1114, 117] width 53 height 27
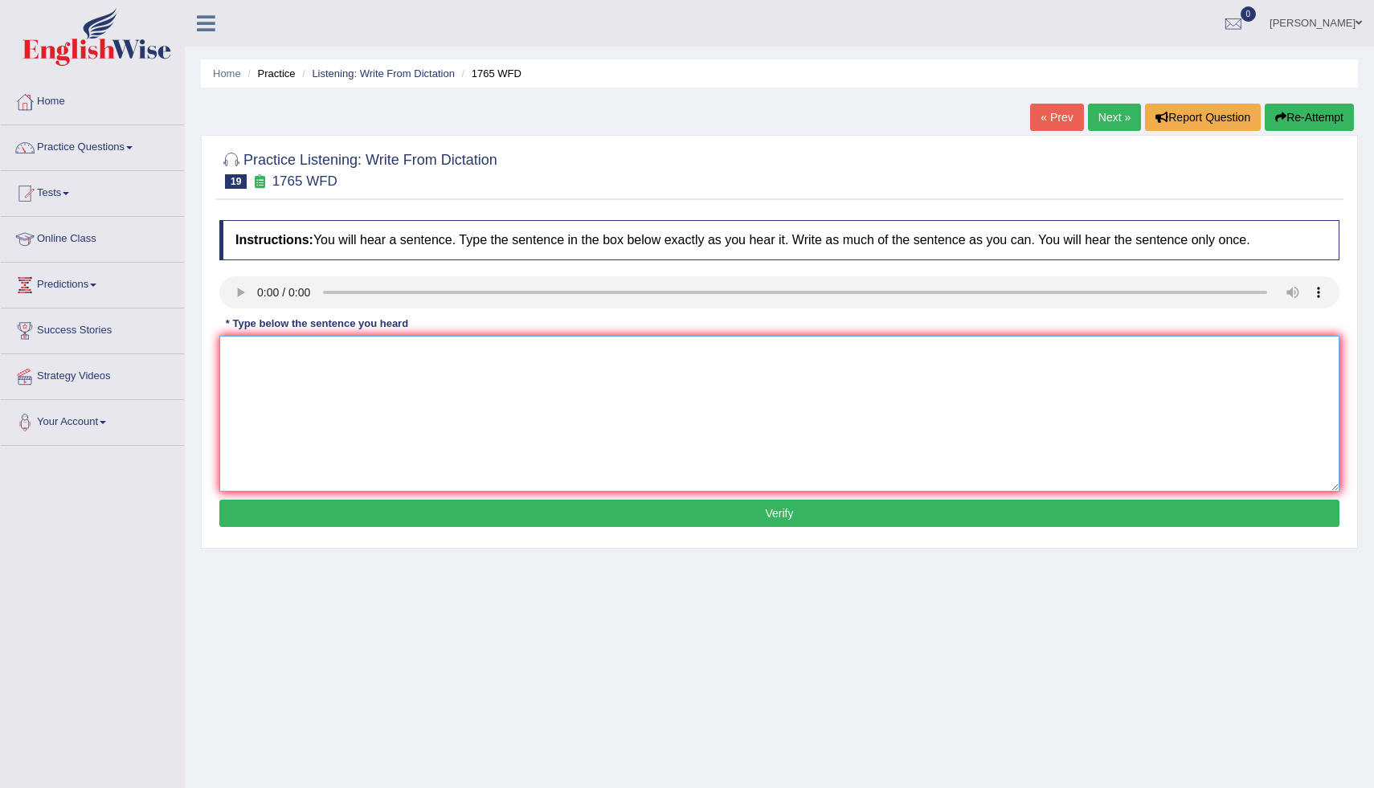
click at [240, 347] on textarea at bounding box center [779, 414] width 1120 height 156
click at [426, 358] on textarea "Application for shared accommodation must be copleted by twi motgs in adba." at bounding box center [779, 414] width 1120 height 156
click at [491, 358] on textarea "Application for shared accommodations must be copleted by twi motgs in adba." at bounding box center [779, 414] width 1120 height 156
click at [567, 358] on textarea "Application for shared accommodations must be completed by twi motgs in adba." at bounding box center [779, 414] width 1120 height 156
click at [608, 363] on textarea "Application for shared accommodations must be completed by two motgs in adba." at bounding box center [779, 414] width 1120 height 156
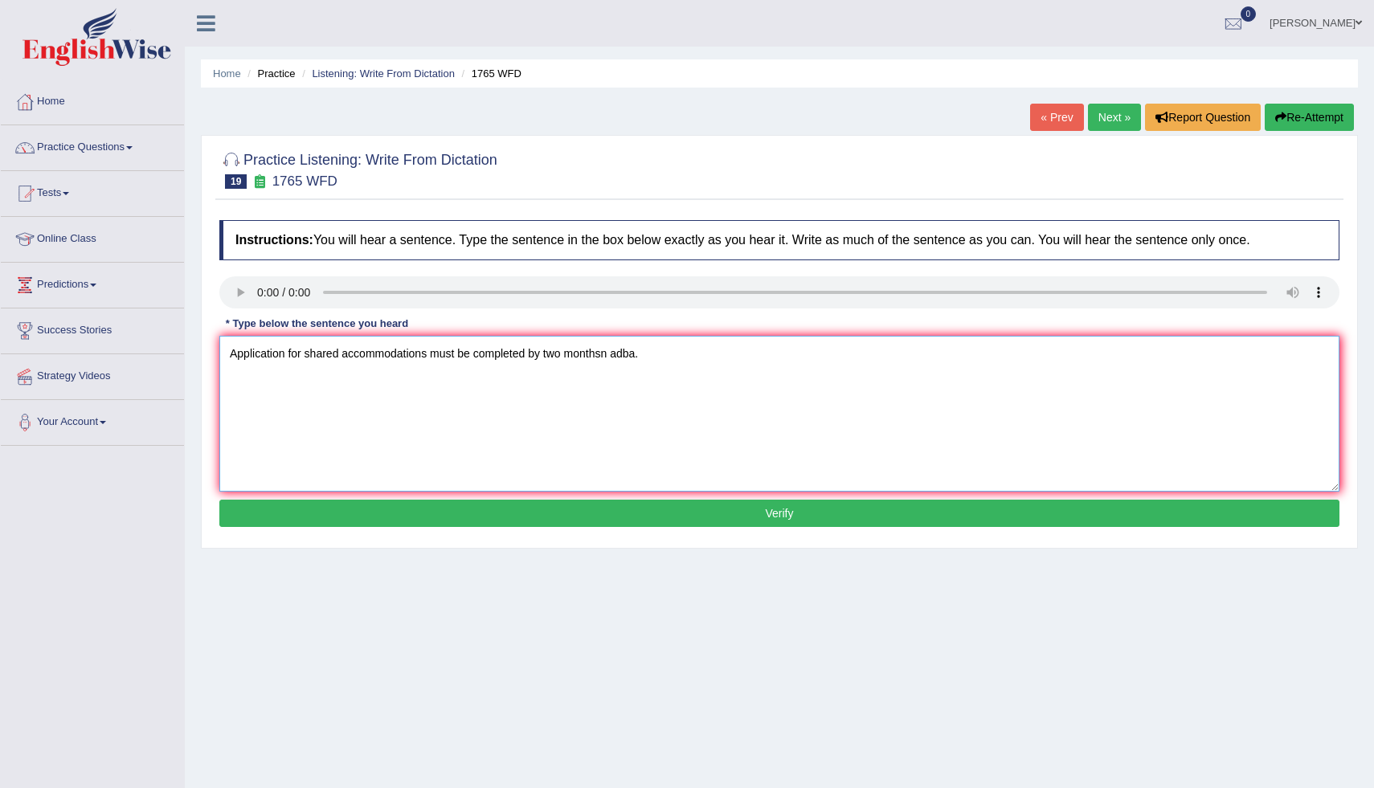
click at [608, 363] on textarea "Application for shared accommodations must be completed by two monthsn adba." at bounding box center [779, 414] width 1120 height 156
click at [548, 354] on textarea "Application for shared accommodations must be completed by two months in advanc…" at bounding box center [779, 414] width 1120 height 156
click at [286, 356] on textarea "Application for shared accommodations must be completed two months in advance." at bounding box center [779, 414] width 1120 height 156
click at [376, 357] on textarea "Application forms for shared accommodations must be completed two months in adv…" at bounding box center [779, 414] width 1120 height 156
type textarea "Application forms for sharing accommodations must be completed two months in ad…"
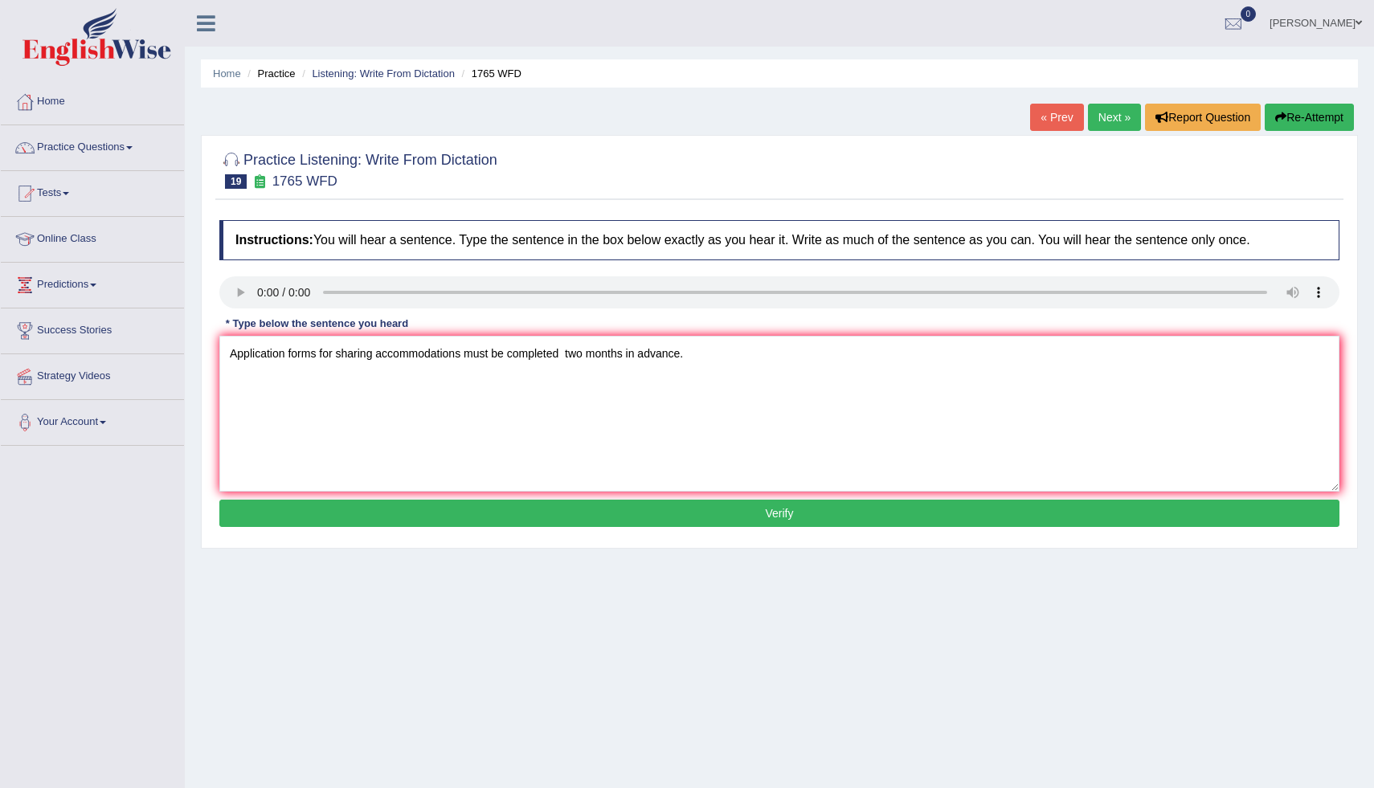
click at [548, 507] on button "Verify" at bounding box center [779, 513] width 1120 height 27
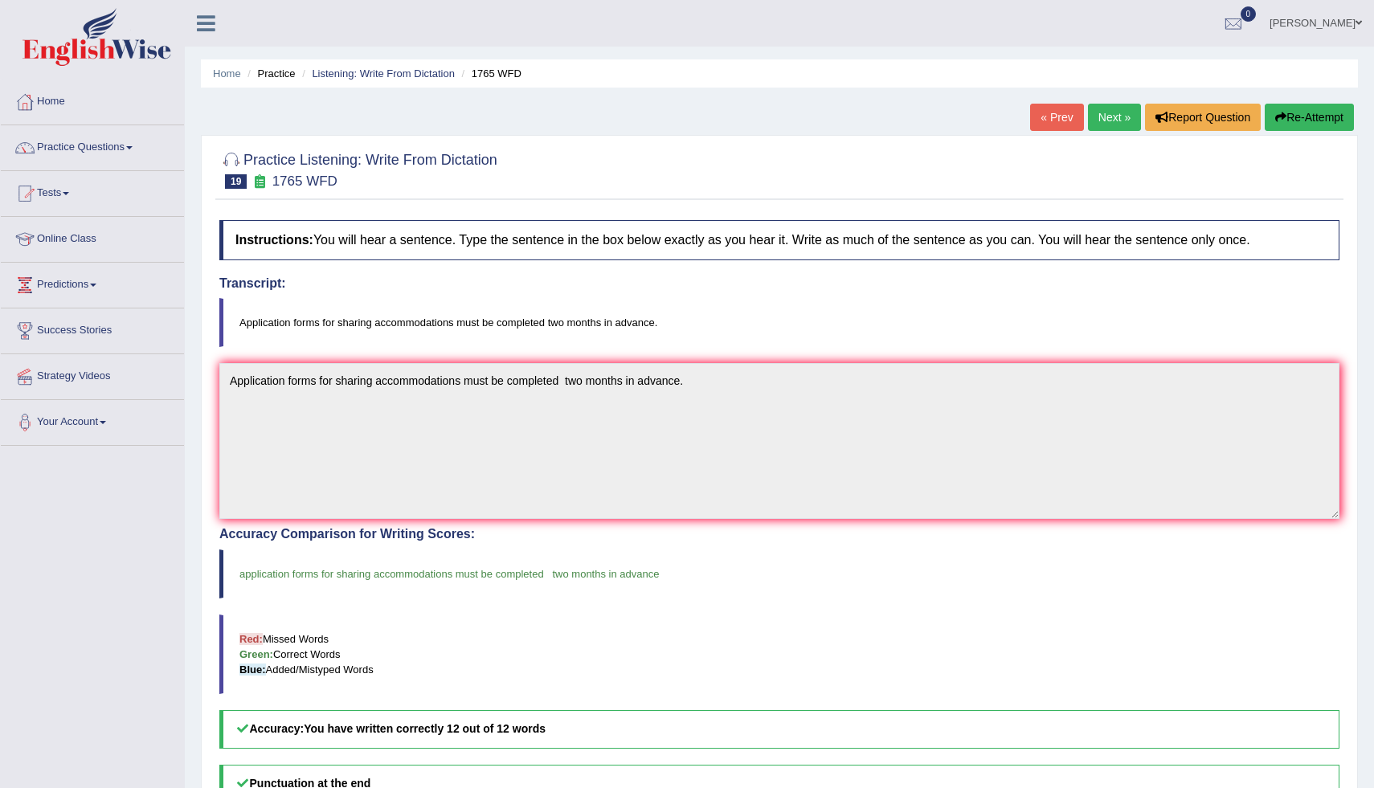
click at [1116, 117] on link "Next »" at bounding box center [1114, 117] width 53 height 27
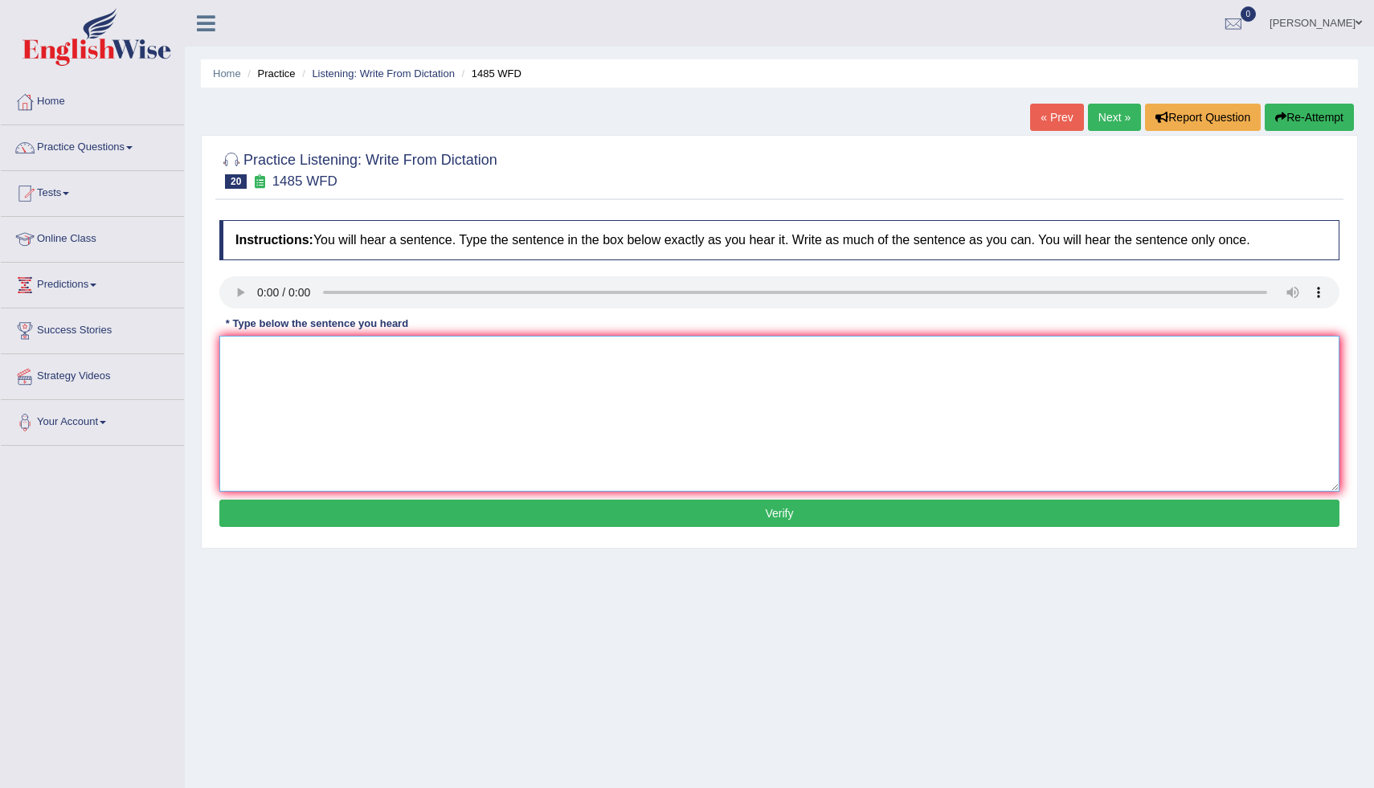
click at [254, 360] on textarea at bounding box center [779, 414] width 1120 height 156
click at [493, 358] on textarea "course work gives student the chance to thorough" at bounding box center [779, 414] width 1120 height 156
click at [493, 358] on textarea "course work gives student the chance to thoroughly" at bounding box center [779, 414] width 1120 height 156
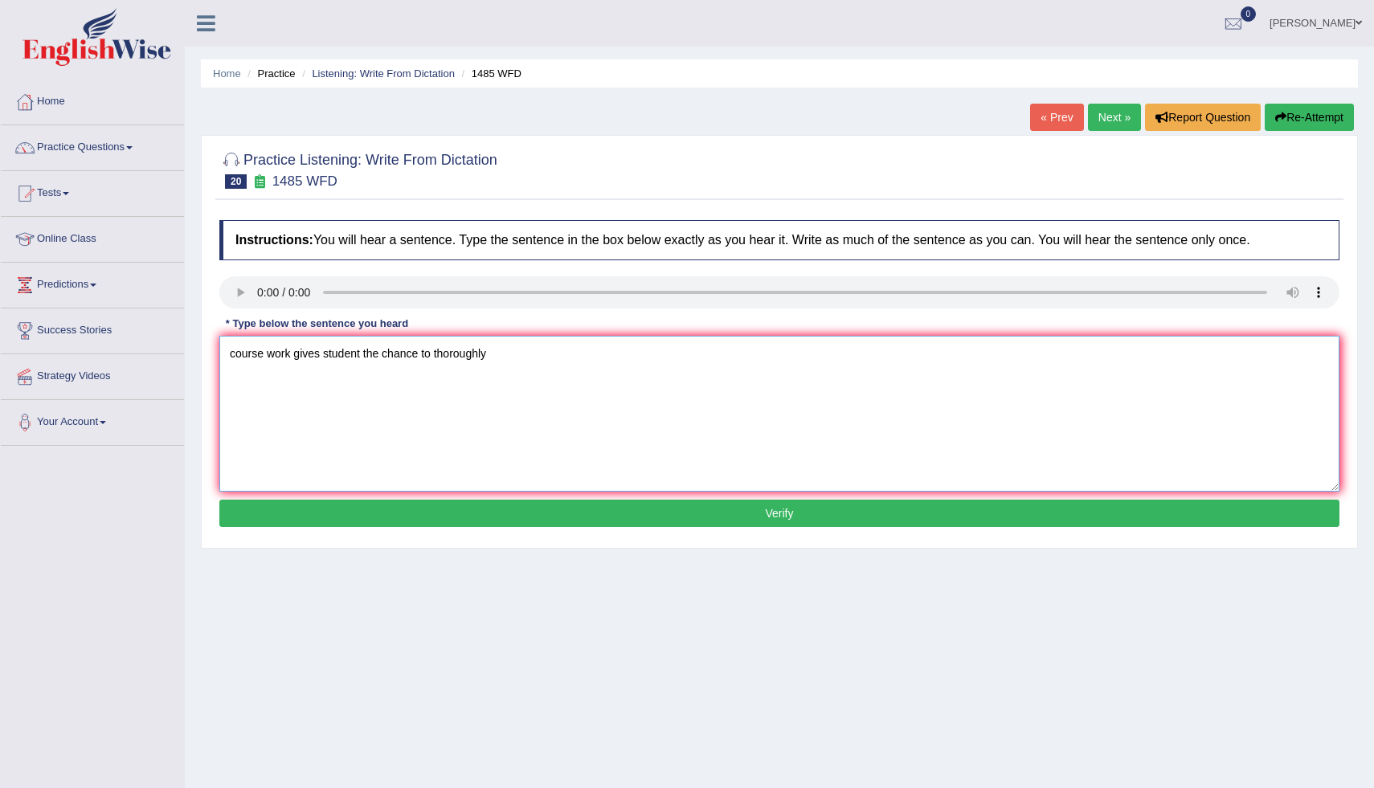
click at [493, 358] on textarea "course work gives student the chance to thoroughly" at bounding box center [779, 414] width 1120 height 156
click at [235, 360] on textarea "course work gives student the chance to thoroughly explore the subject." at bounding box center [779, 414] width 1120 height 156
click at [422, 365] on textarea "Course work gives student the chance to thoroughly explore the subject." at bounding box center [779, 414] width 1120 height 156
type textarea "Course work gives student the chances to thoroughly explore the subject."
click at [375, 520] on button "Verify" at bounding box center [779, 513] width 1120 height 27
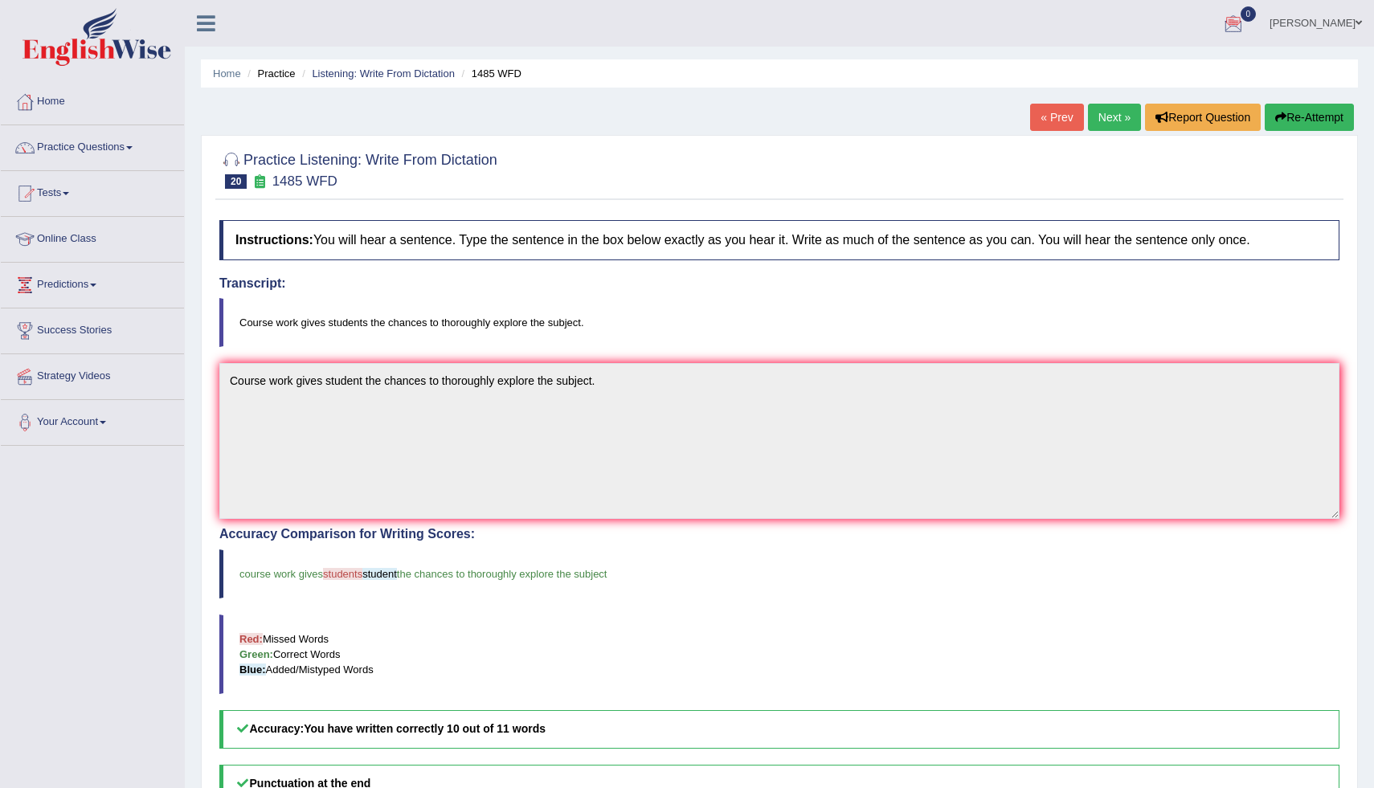
click at [1093, 125] on link "Next »" at bounding box center [1114, 117] width 53 height 27
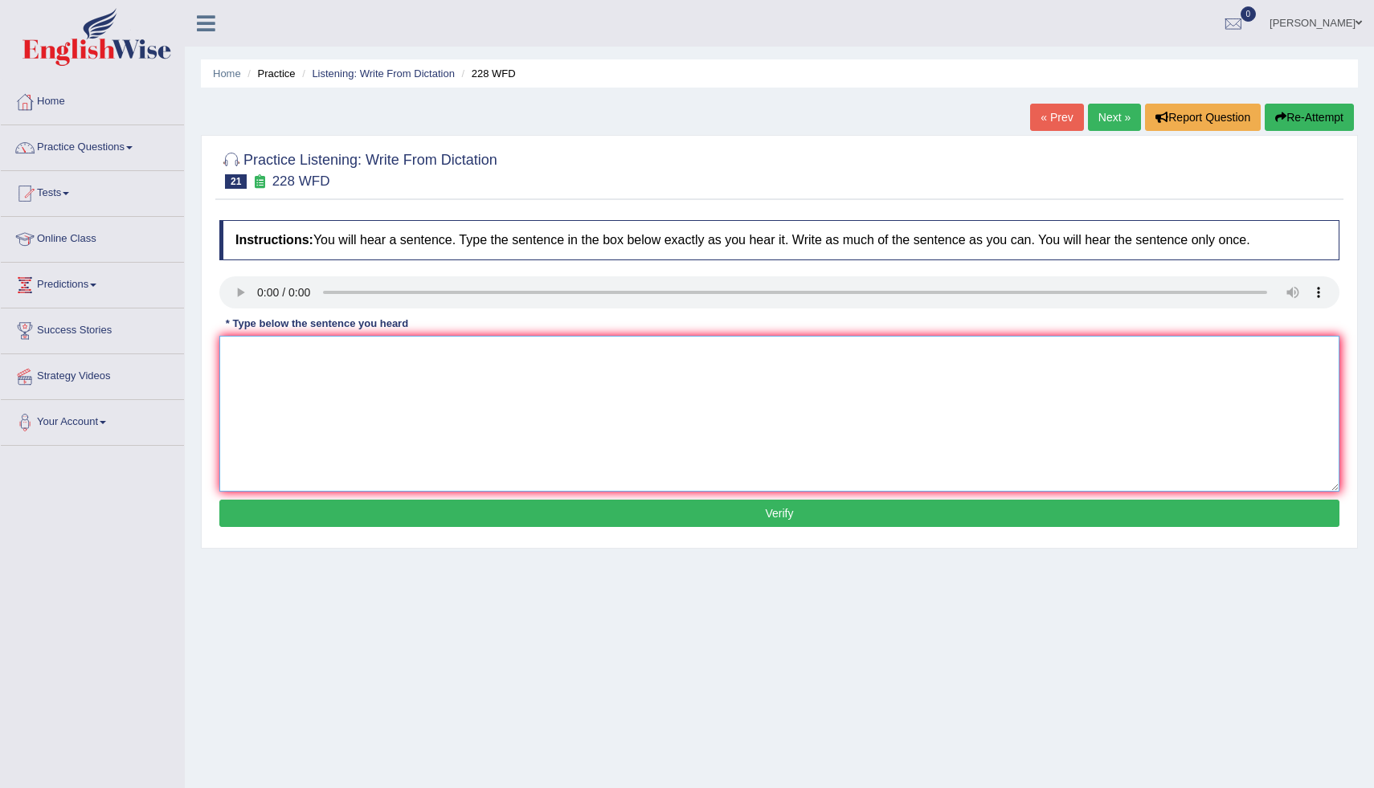
click at [238, 358] on textarea at bounding box center [779, 414] width 1120 height 156
click at [338, 358] on textarea "Computer sciece hace began a polular degree cours" at bounding box center [779, 414] width 1120 height 156
click at [375, 355] on textarea "Computer sciece have began a polular degree cours" at bounding box center [779, 414] width 1120 height 156
click at [513, 359] on textarea "Computer sciece have become a polular degree cours" at bounding box center [779, 414] width 1120 height 156
type textarea "Computer sciece have become a polular degree course"
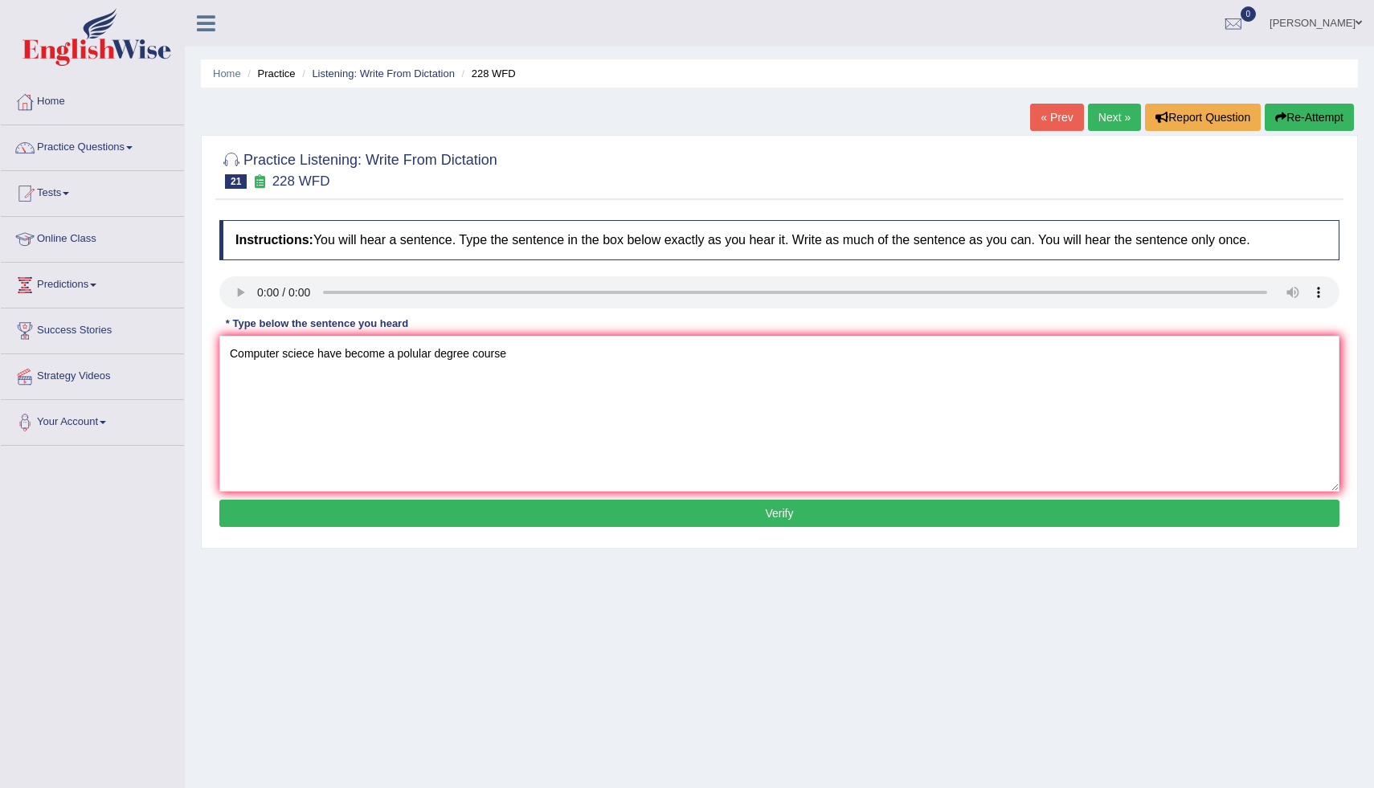
click at [565, 514] on button "Verify" at bounding box center [779, 513] width 1120 height 27
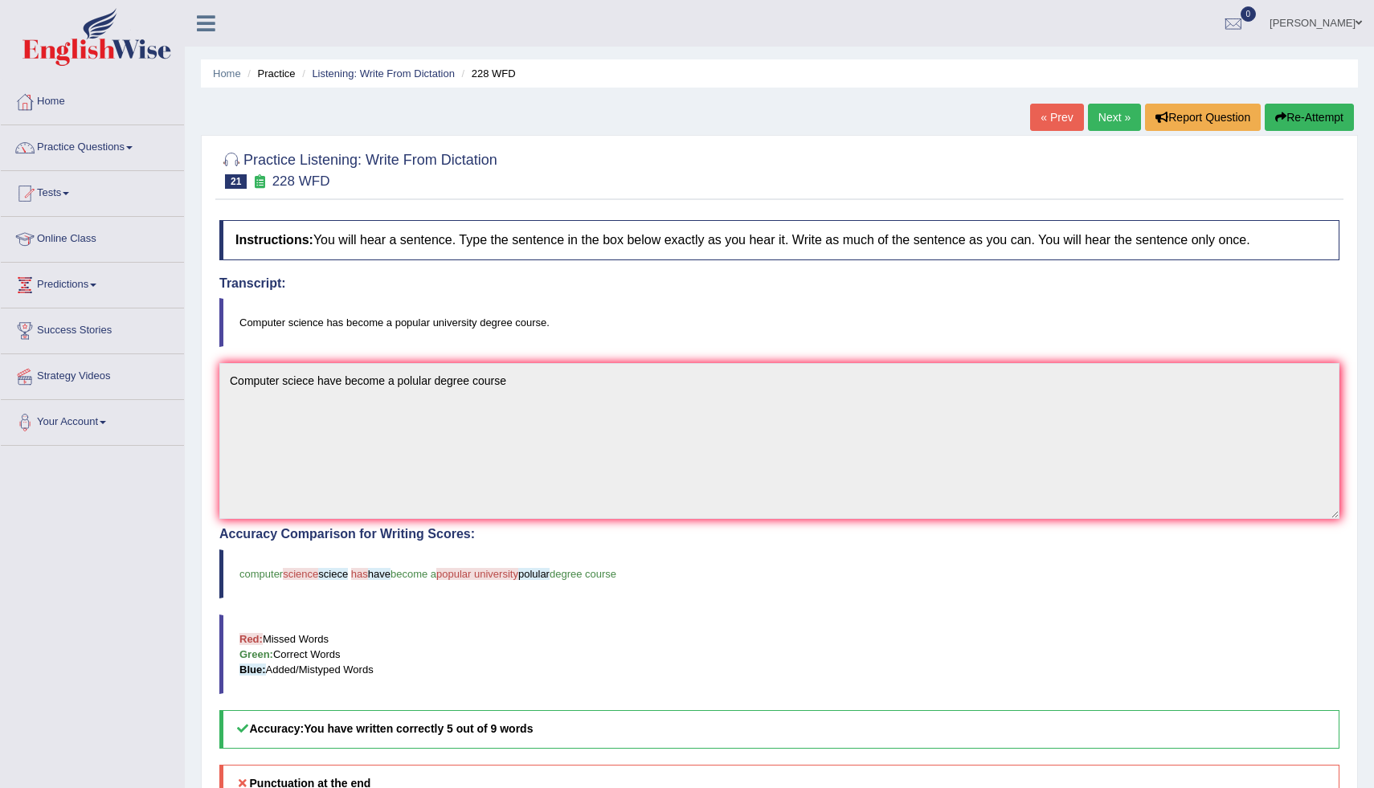
click at [1298, 117] on button "Re-Attempt" at bounding box center [1309, 117] width 89 height 27
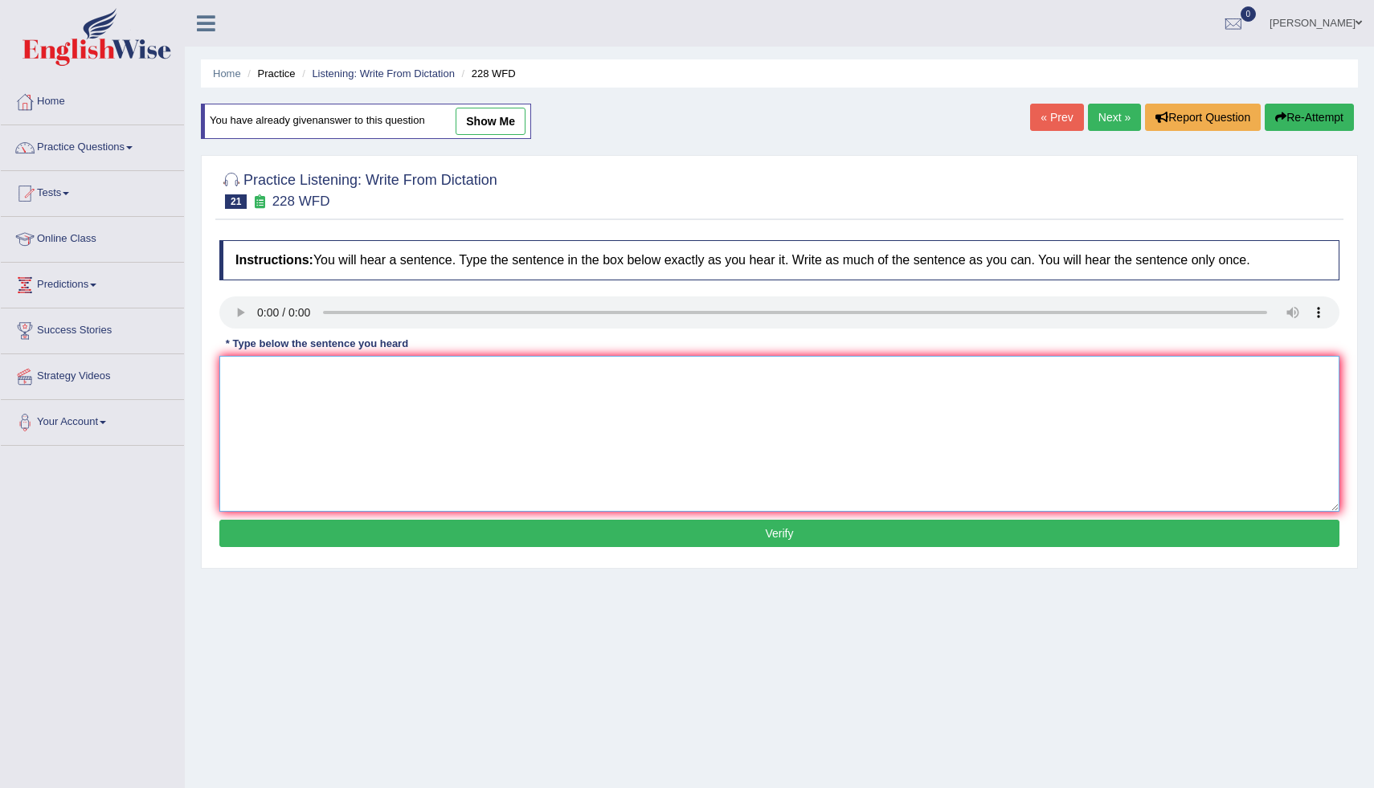
click at [242, 384] on textarea at bounding box center [779, 434] width 1120 height 156
click at [457, 371] on textarea "Computer science have becaome a popolar degree" at bounding box center [779, 434] width 1120 height 156
click at [449, 377] on textarea "Computer science have becaome a popolar degree" at bounding box center [779, 434] width 1120 height 156
click at [453, 375] on textarea "Computer science have becaome a popolar degree" at bounding box center [779, 434] width 1120 height 156
click at [555, 373] on textarea "Computer science have becaome a popolar university degree" at bounding box center [779, 434] width 1120 height 156
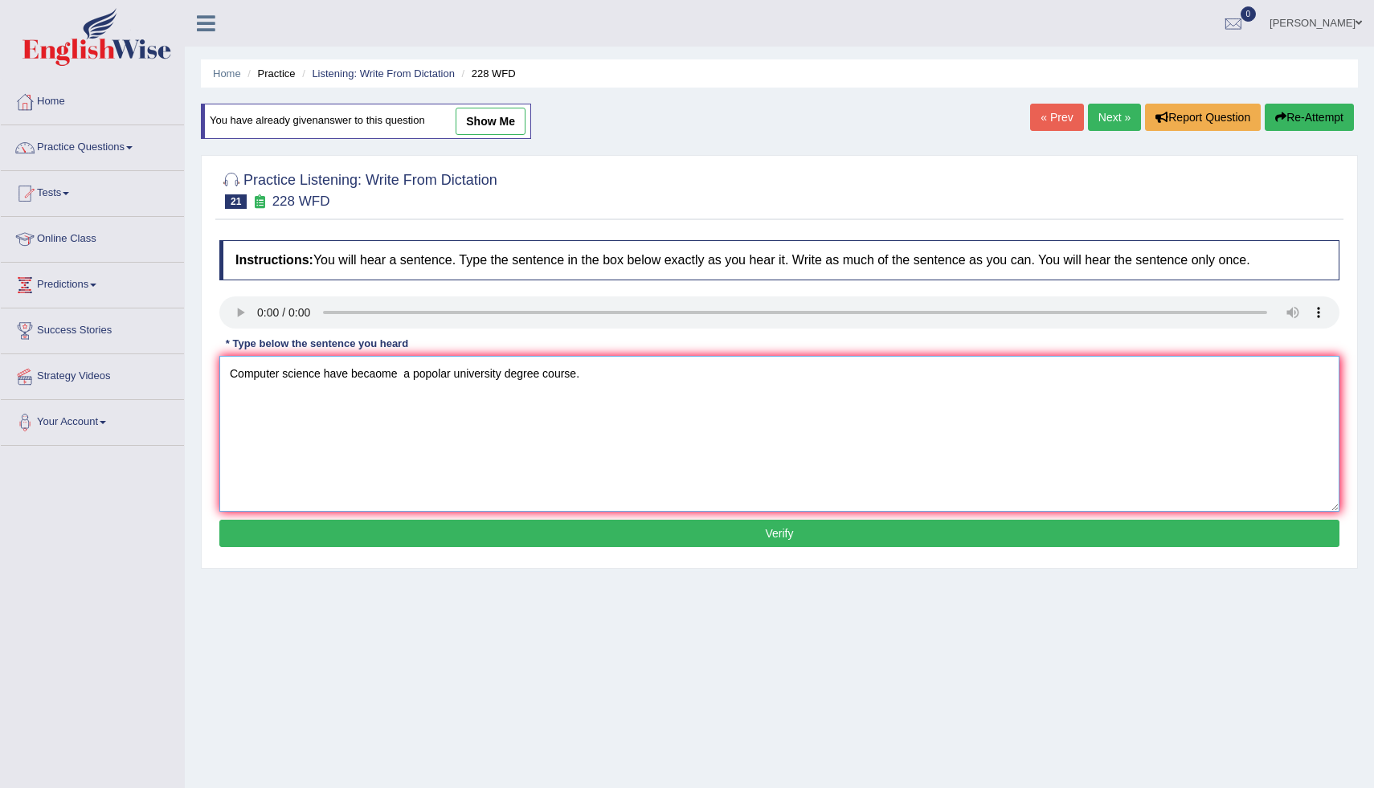
click at [381, 379] on textarea "Computer science have becaome a popolar university degree course." at bounding box center [779, 434] width 1120 height 156
click at [379, 376] on textarea "Computer science have becaome a popolar university degree course." at bounding box center [779, 434] width 1120 height 156
click at [350, 376] on textarea "Computer science have become a popolar university degree course." at bounding box center [779, 434] width 1120 height 156
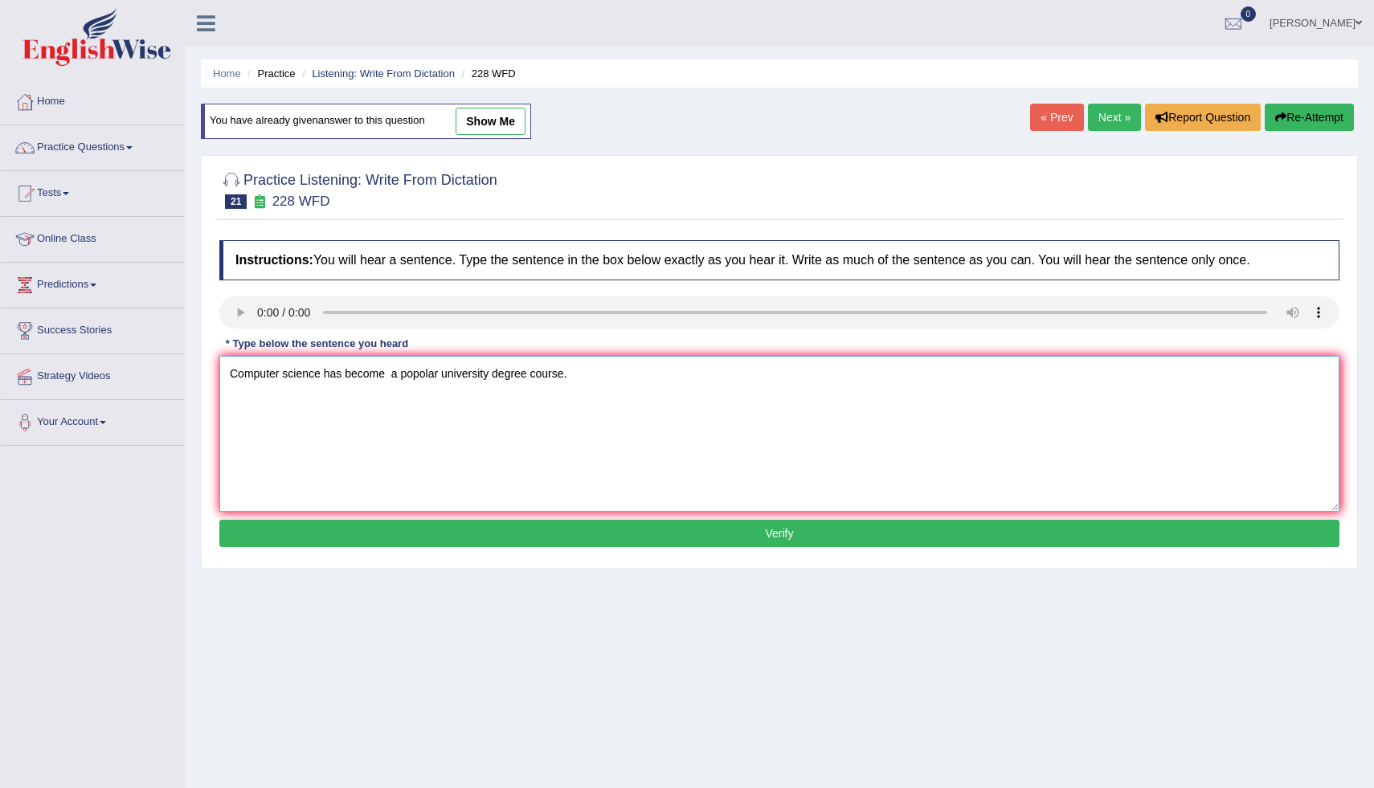
type textarea "Computer science has become a popolar university degree course."
click at [608, 533] on button "Verify" at bounding box center [779, 533] width 1120 height 27
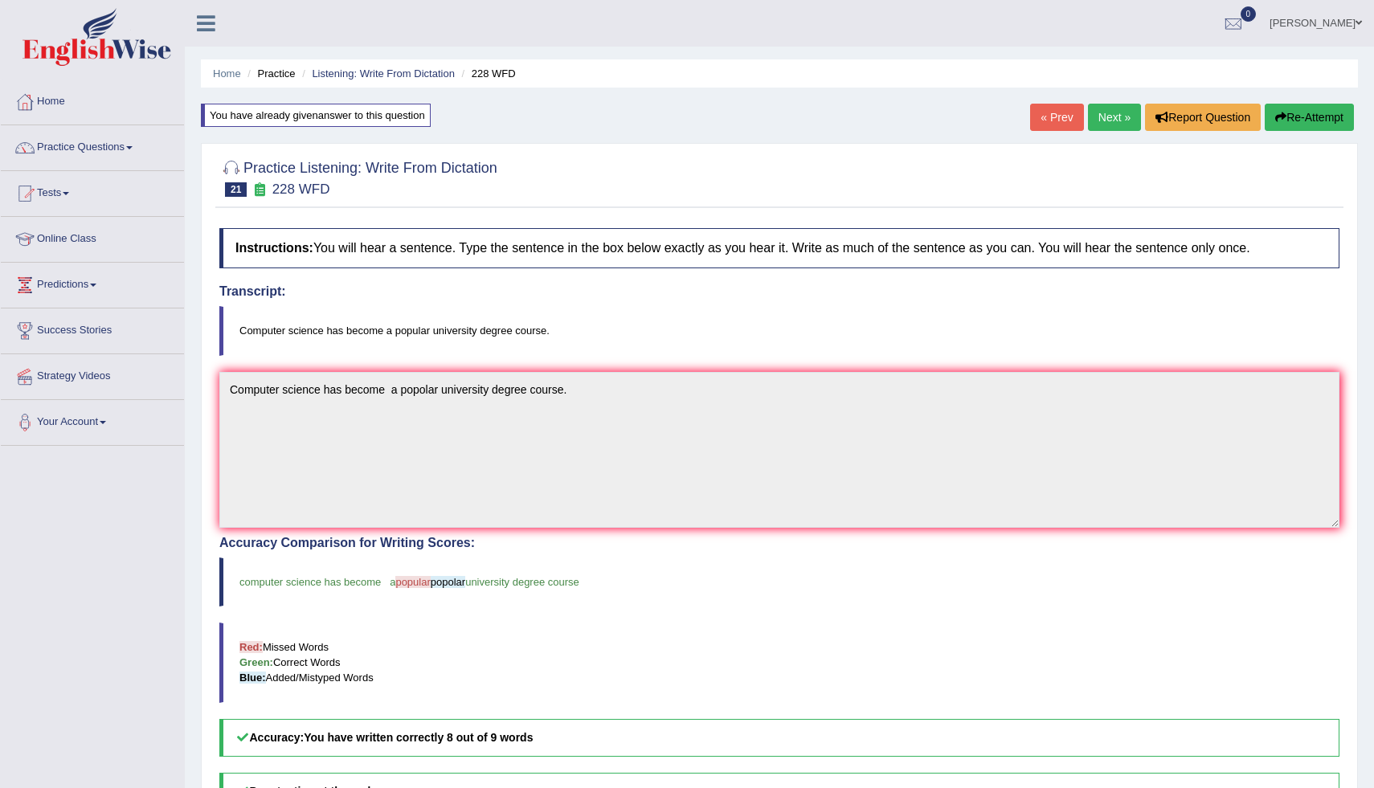
click at [1117, 117] on link "Next »" at bounding box center [1114, 117] width 53 height 27
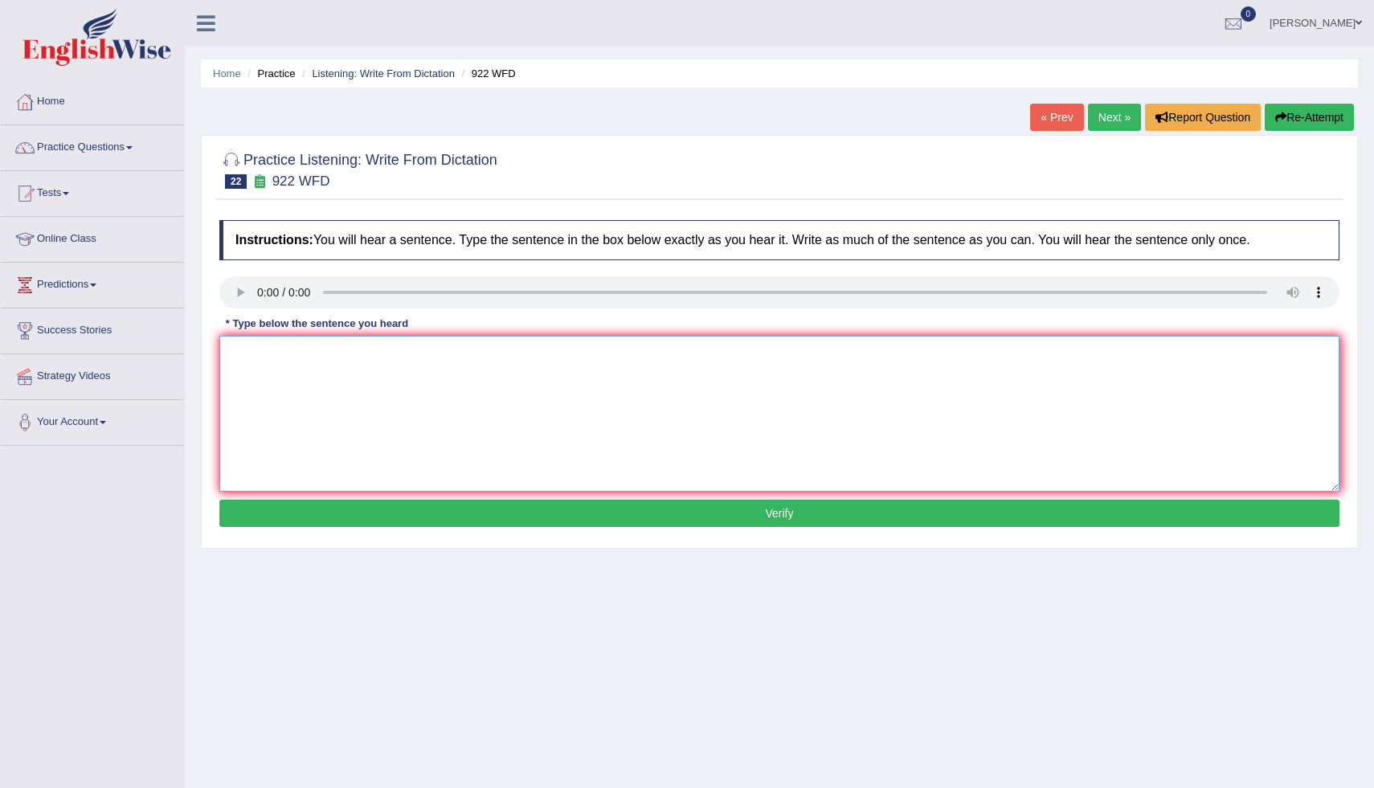
click at [242, 352] on textarea at bounding box center [779, 414] width 1120 height 156
click at [237, 359] on textarea "students intending to attent the congfre must [PERSON_NAME] first." at bounding box center [779, 414] width 1120 height 156
click at [240, 355] on textarea "Sudents intending to attent the congfre must [PERSON_NAME] first." at bounding box center [779, 414] width 1120 height 156
click at [371, 359] on textarea "Students intending to attent the congfre must [PERSON_NAME] first." at bounding box center [779, 414] width 1120 height 156
click at [424, 357] on textarea "Students intending to attend the congfre must [PERSON_NAME] first." at bounding box center [779, 414] width 1120 height 156
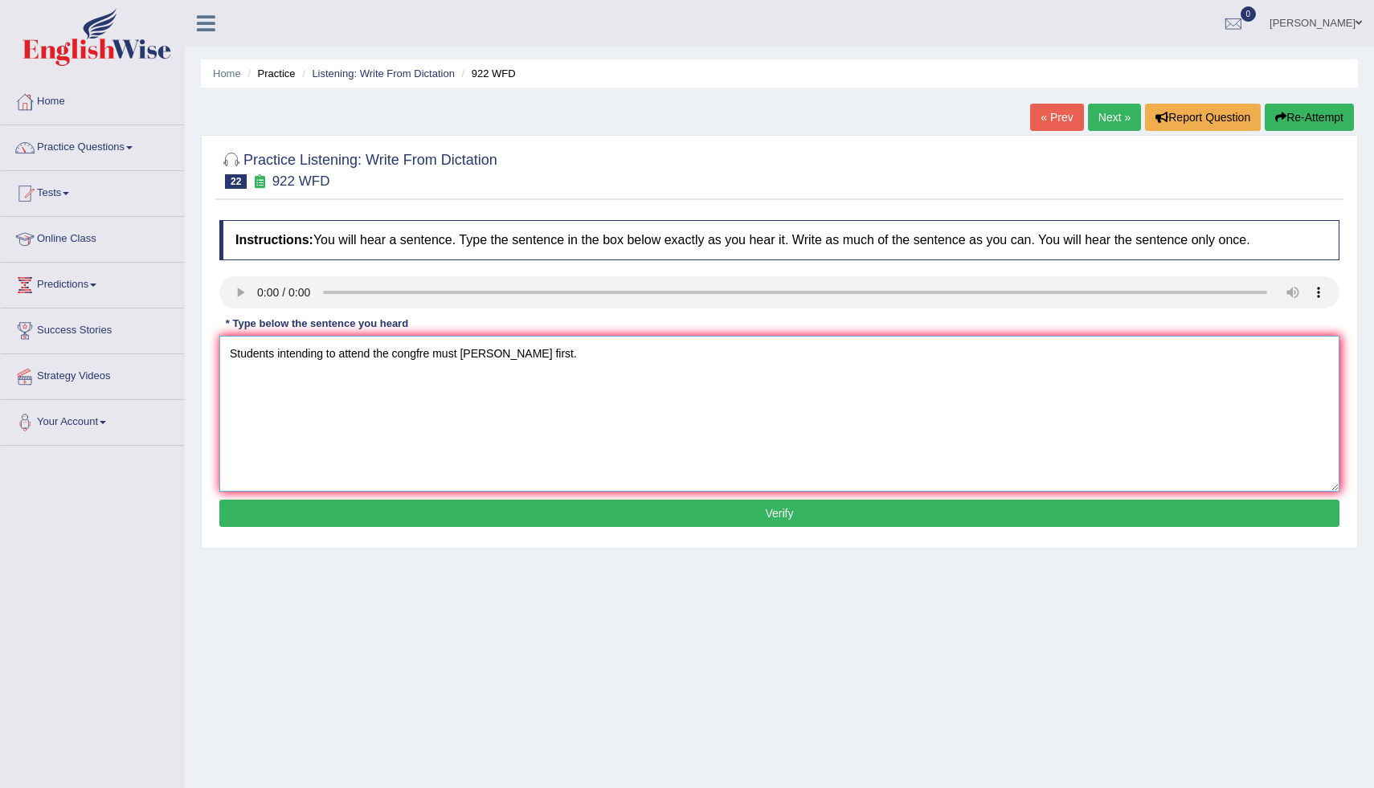
click at [423, 357] on textarea "Students intending to attend the congfre must [PERSON_NAME] first." at bounding box center [779, 414] width 1120 height 156
click at [493, 361] on textarea "Students intending to attend the conference must [PERSON_NAME] first." at bounding box center [779, 414] width 1120 height 156
type textarea "Students intending to attend the conference must register first."
click at [523, 506] on button "Verify" at bounding box center [779, 513] width 1120 height 27
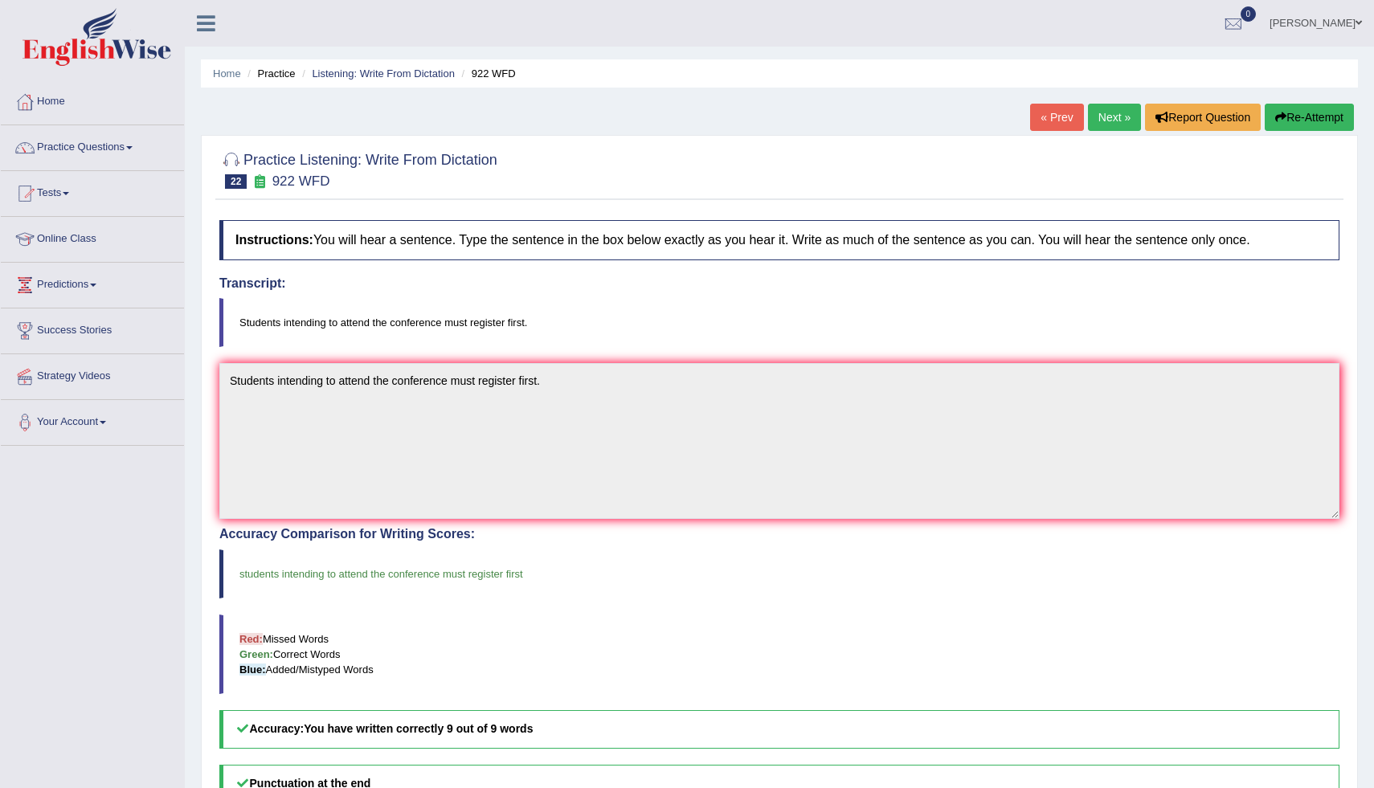
click at [1090, 113] on link "Next »" at bounding box center [1114, 117] width 53 height 27
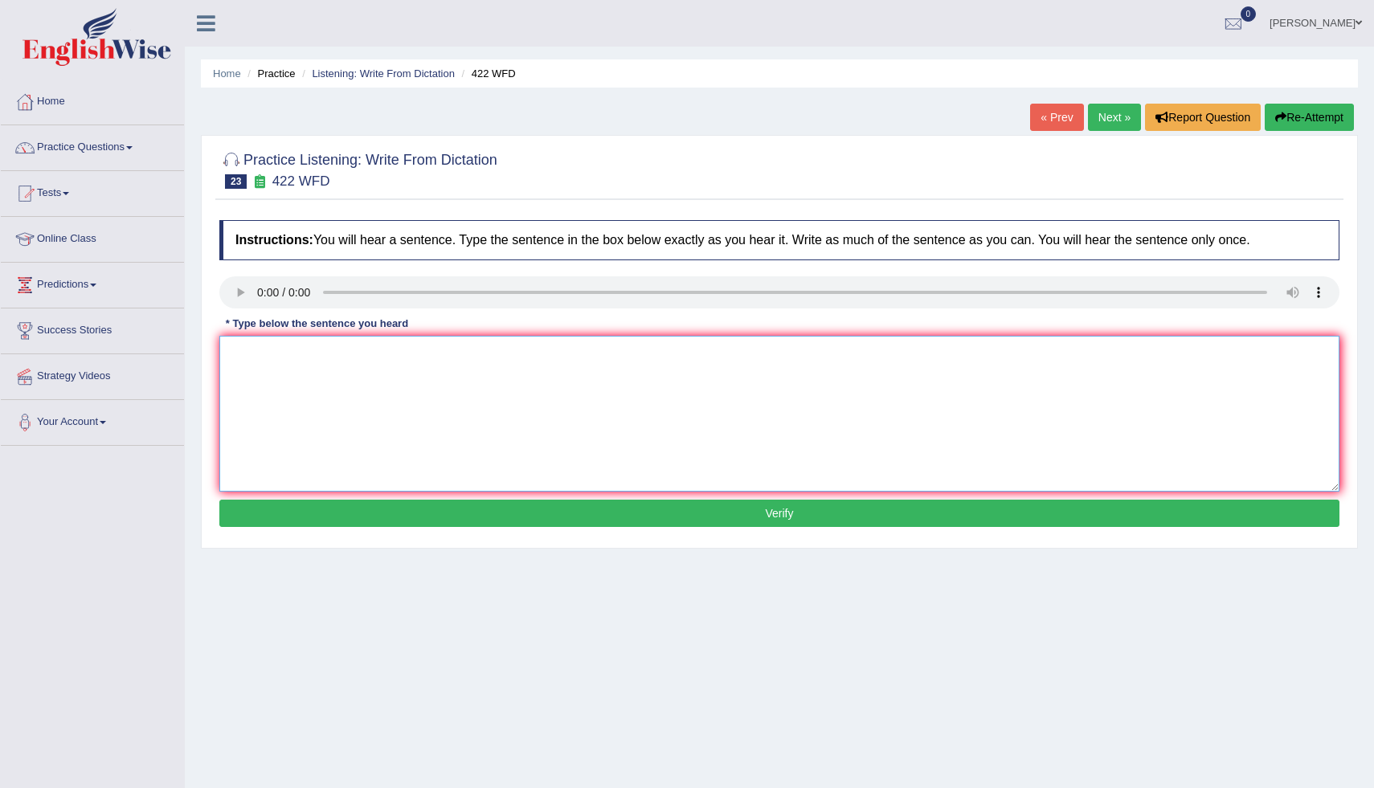
click at [248, 351] on textarea at bounding box center [779, 414] width 1120 height 156
click at [391, 355] on textarea "The most important details in the argument are missing" at bounding box center [779, 414] width 1120 height 156
click at [394, 351] on textarea "The most important details in the argument are missing" at bounding box center [779, 414] width 1120 height 156
type textarea "The most important details in this argument are missing"
click at [610, 506] on button "Verify" at bounding box center [779, 513] width 1120 height 27
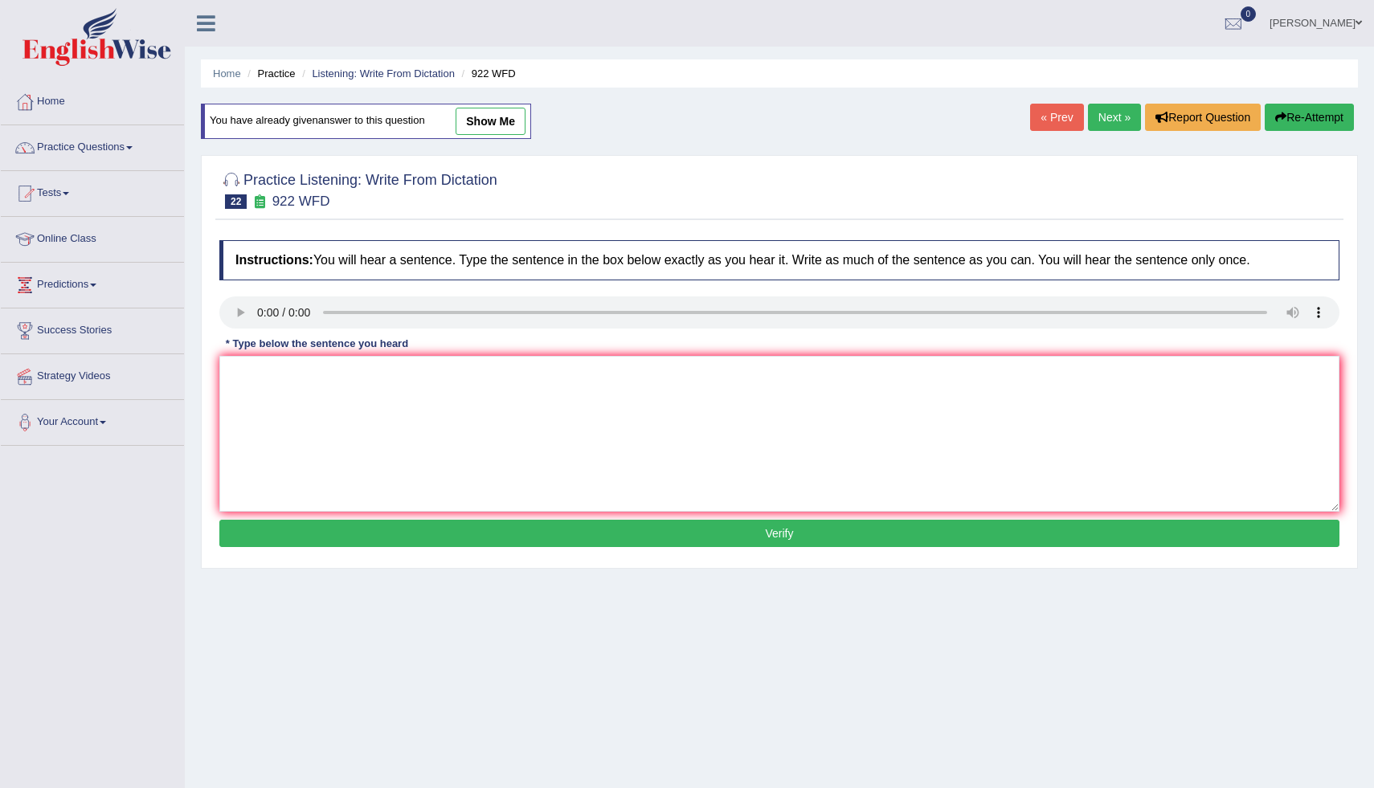
click at [1102, 109] on link "Next »" at bounding box center [1114, 117] width 53 height 27
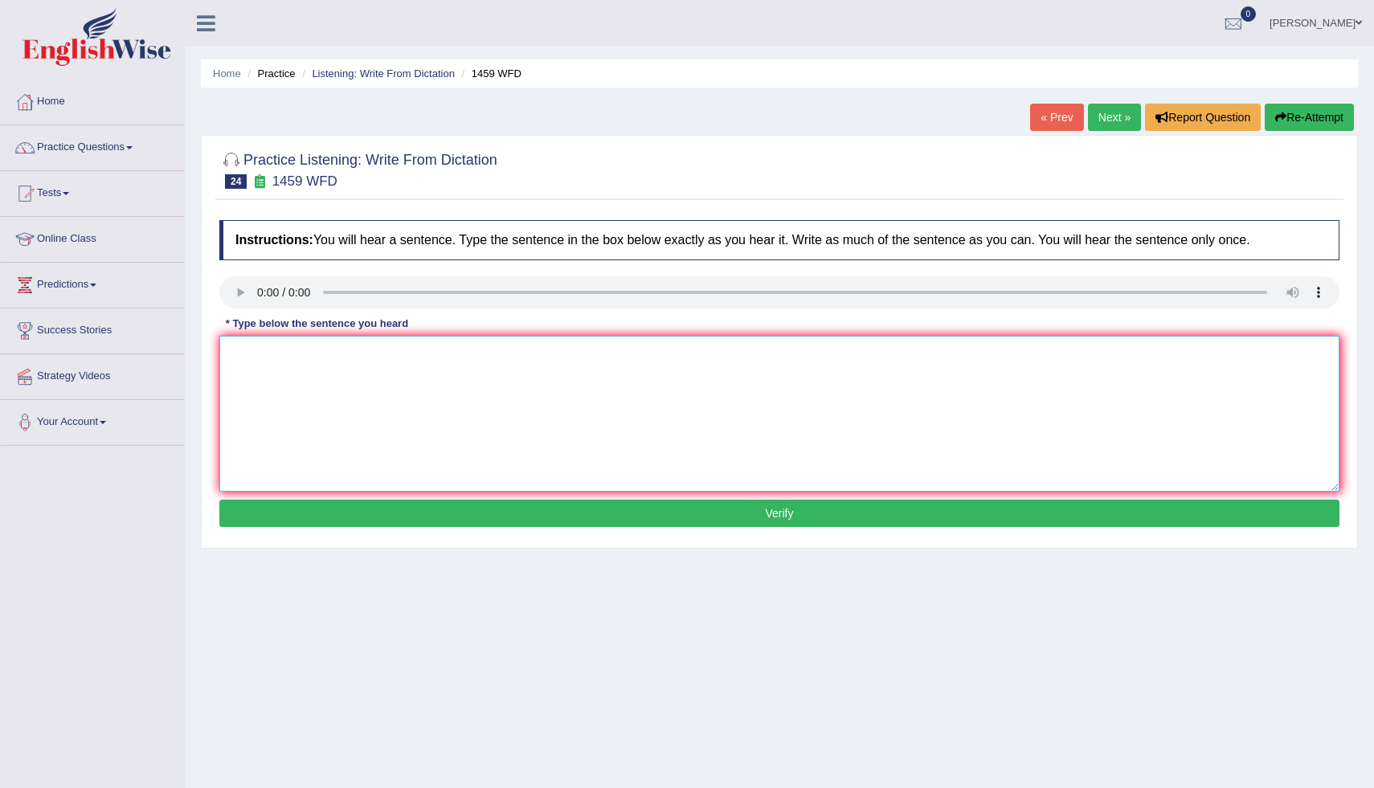
click at [248, 356] on textarea at bounding box center [779, 414] width 1120 height 156
click at [289, 360] on textarea "All the expeimenatl pro have bben outline in the labort manua." at bounding box center [779, 414] width 1120 height 156
click at [335, 356] on textarea "All the experimenatl pro have bben outline in the labort manua." at bounding box center [779, 414] width 1120 height 156
click at [335, 356] on textarea "All the experimental pro have bben outline in the labort manua." at bounding box center [779, 414] width 1120 height 156
click at [440, 356] on textarea "All the experimental procedures have bben outline in the labort manua." at bounding box center [779, 414] width 1120 height 156
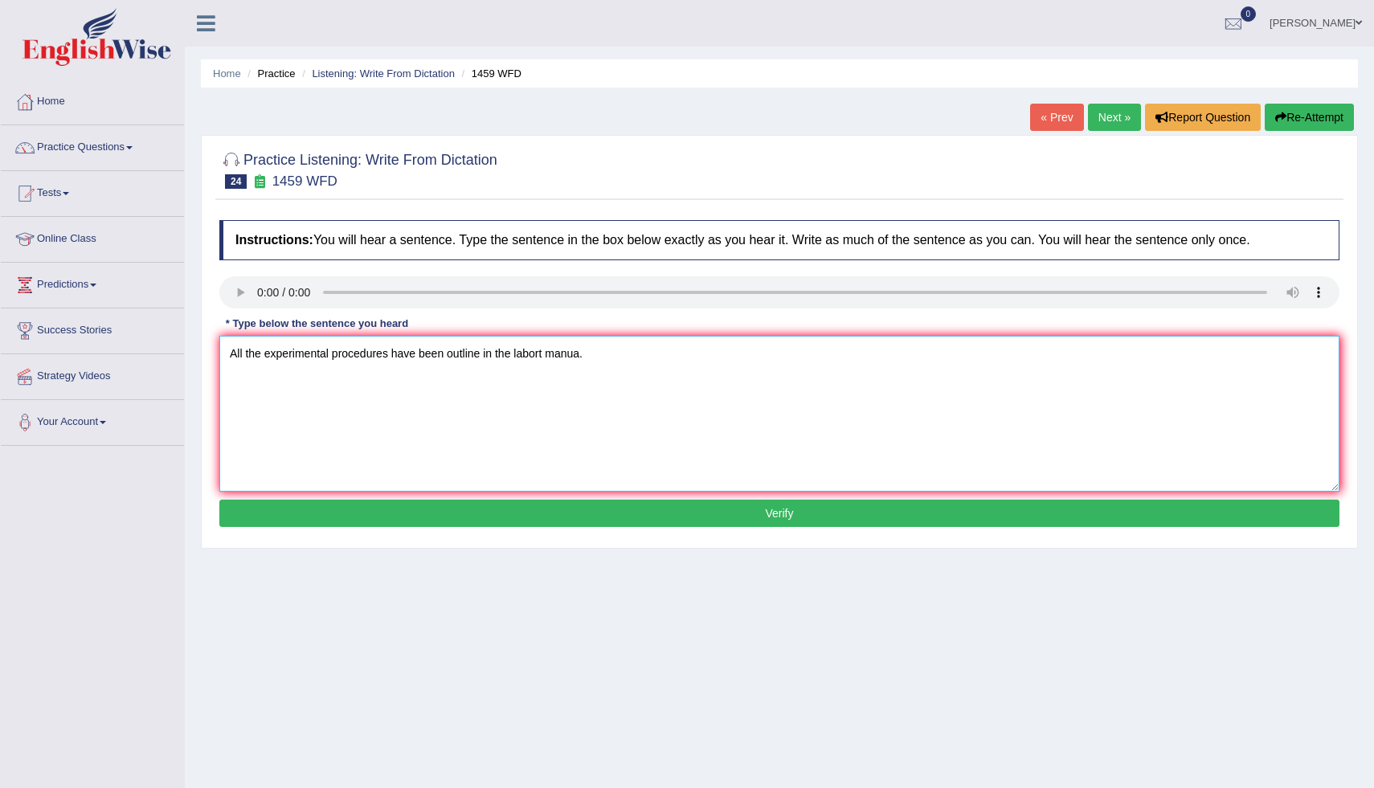
click at [546, 358] on textarea "All the experimental procedures have been outline in the labort manua." at bounding box center [779, 414] width 1120 height 156
click at [330, 358] on textarea "All the experimental procedures have been outline in the laborrt manual." at bounding box center [779, 414] width 1120 height 156
click at [264, 360] on textarea "All the experimenting procedures have been outline in the laborrt manual." at bounding box center [779, 414] width 1120 height 156
click at [542, 357] on textarea "Alll experimenting procedures have been outline in the laborrt manual." at bounding box center [779, 414] width 1120 height 156
type textarea "Alll experimenting procedures have been outline in the laboratory manual."
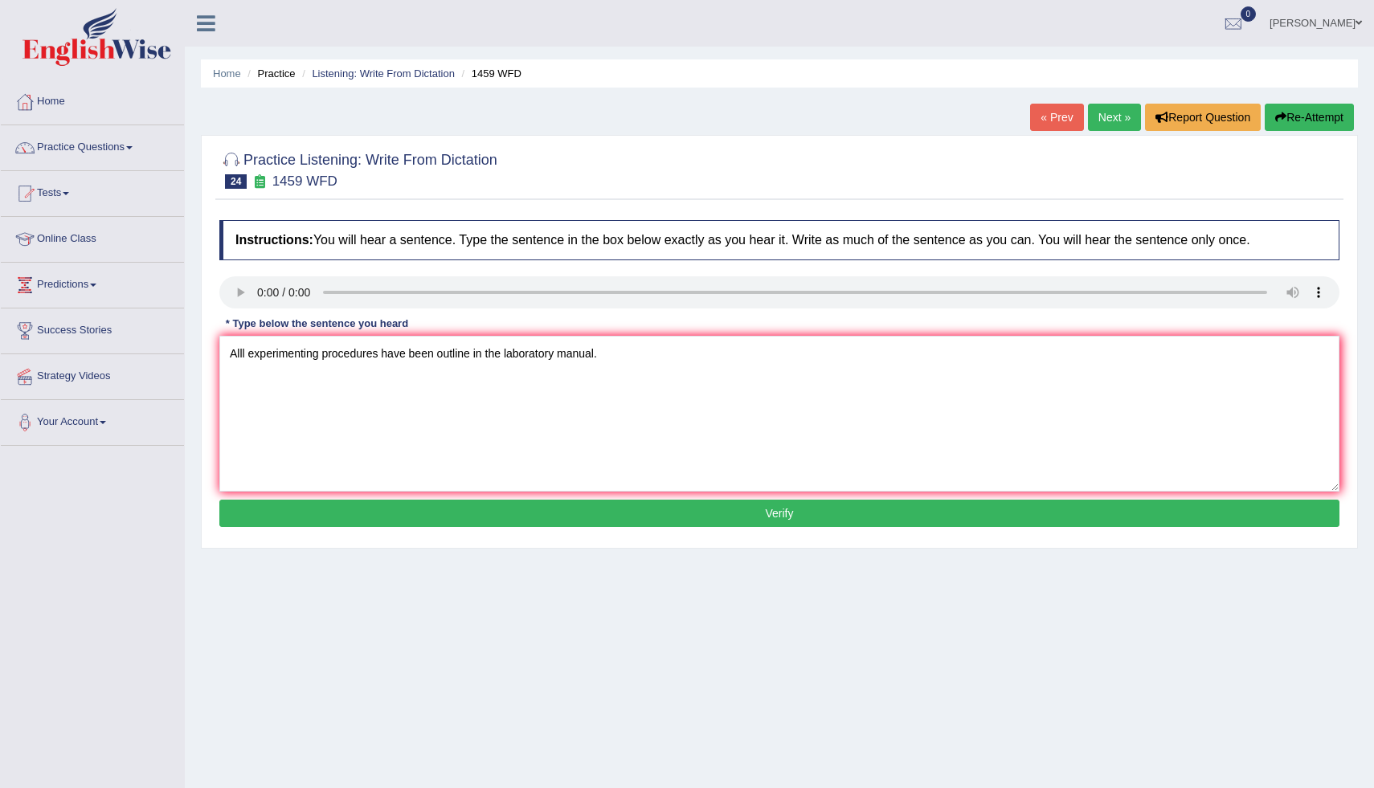
click at [592, 506] on button "Verify" at bounding box center [779, 513] width 1120 height 27
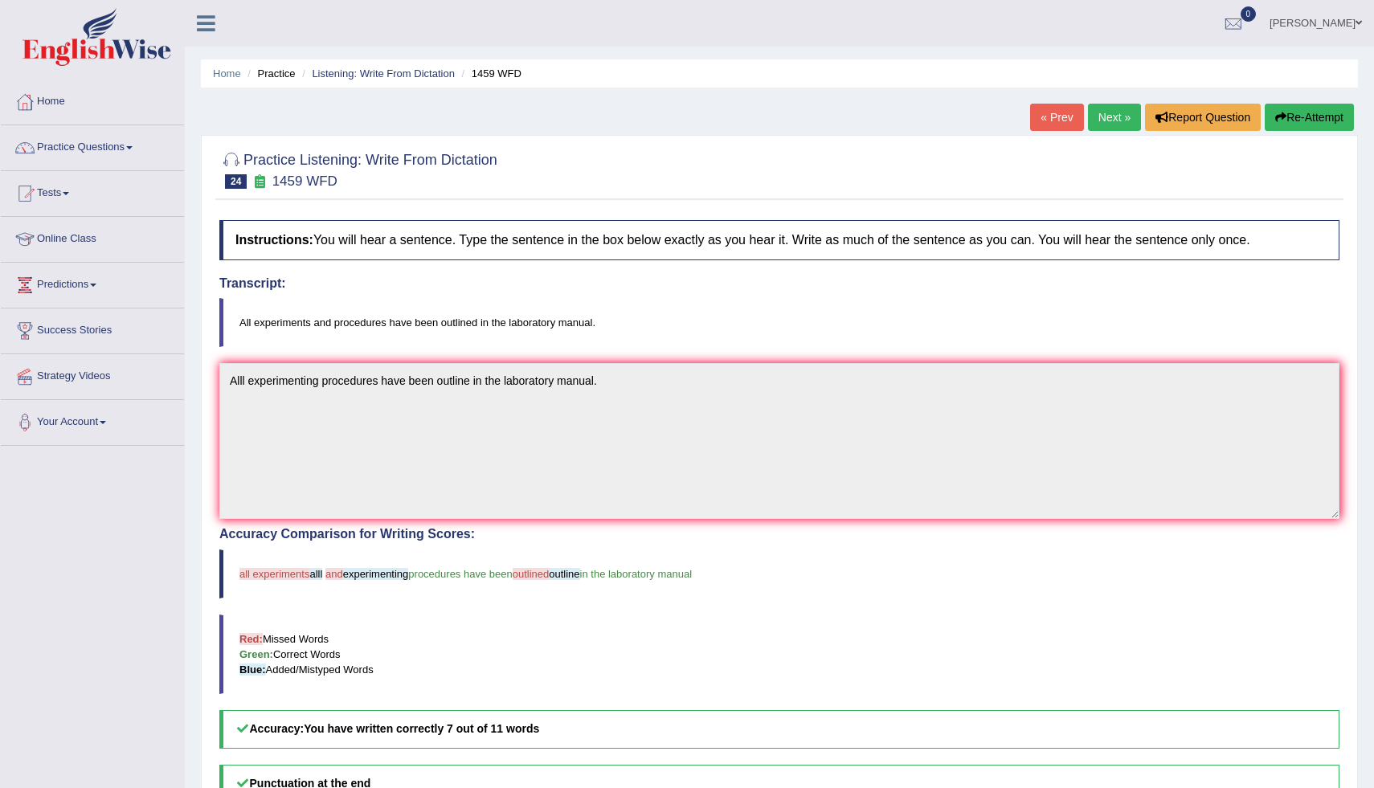
click at [1112, 111] on link "Next »" at bounding box center [1114, 117] width 53 height 27
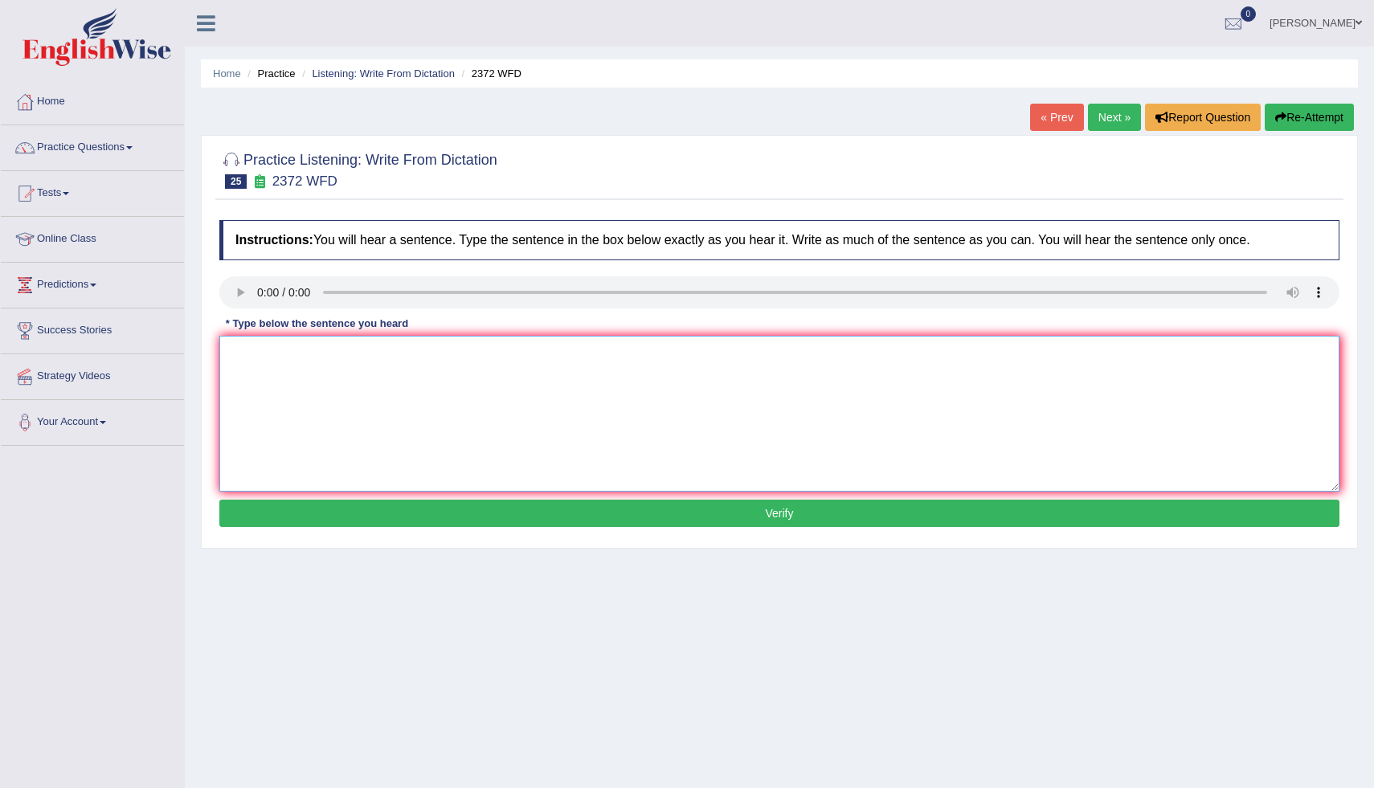
click at [253, 344] on textarea at bounding box center [779, 414] width 1120 height 156
click at [294, 362] on textarea "We must end our assignment at the end of the semester." at bounding box center [779, 414] width 1120 height 156
click at [294, 360] on textarea "We must end in our our assignment at the end of the semester." at bounding box center [779, 414] width 1120 height 156
type textarea "We must hand in our assignment at the end of the semester."
click at [384, 502] on button "Verify" at bounding box center [779, 513] width 1120 height 27
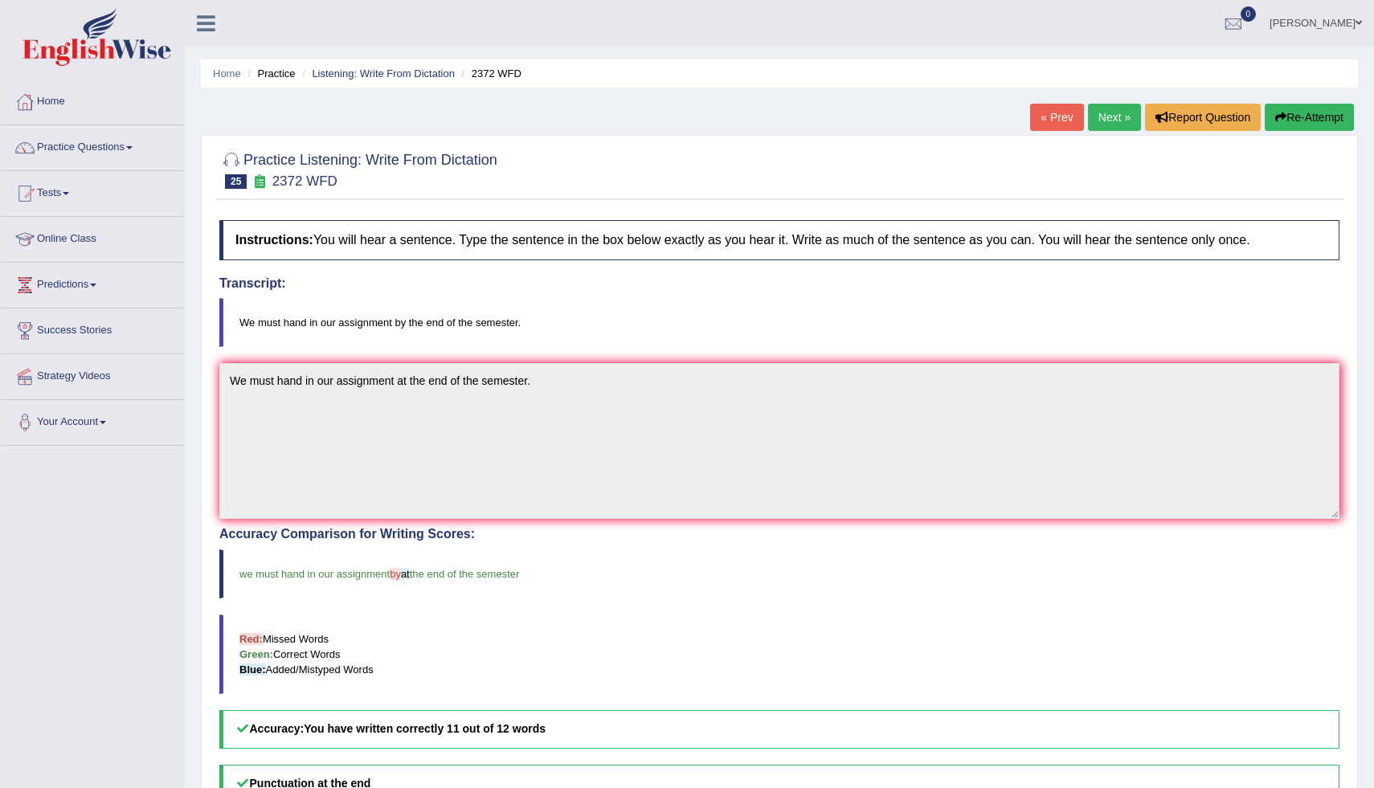
click at [1110, 106] on link "Next »" at bounding box center [1114, 117] width 53 height 27
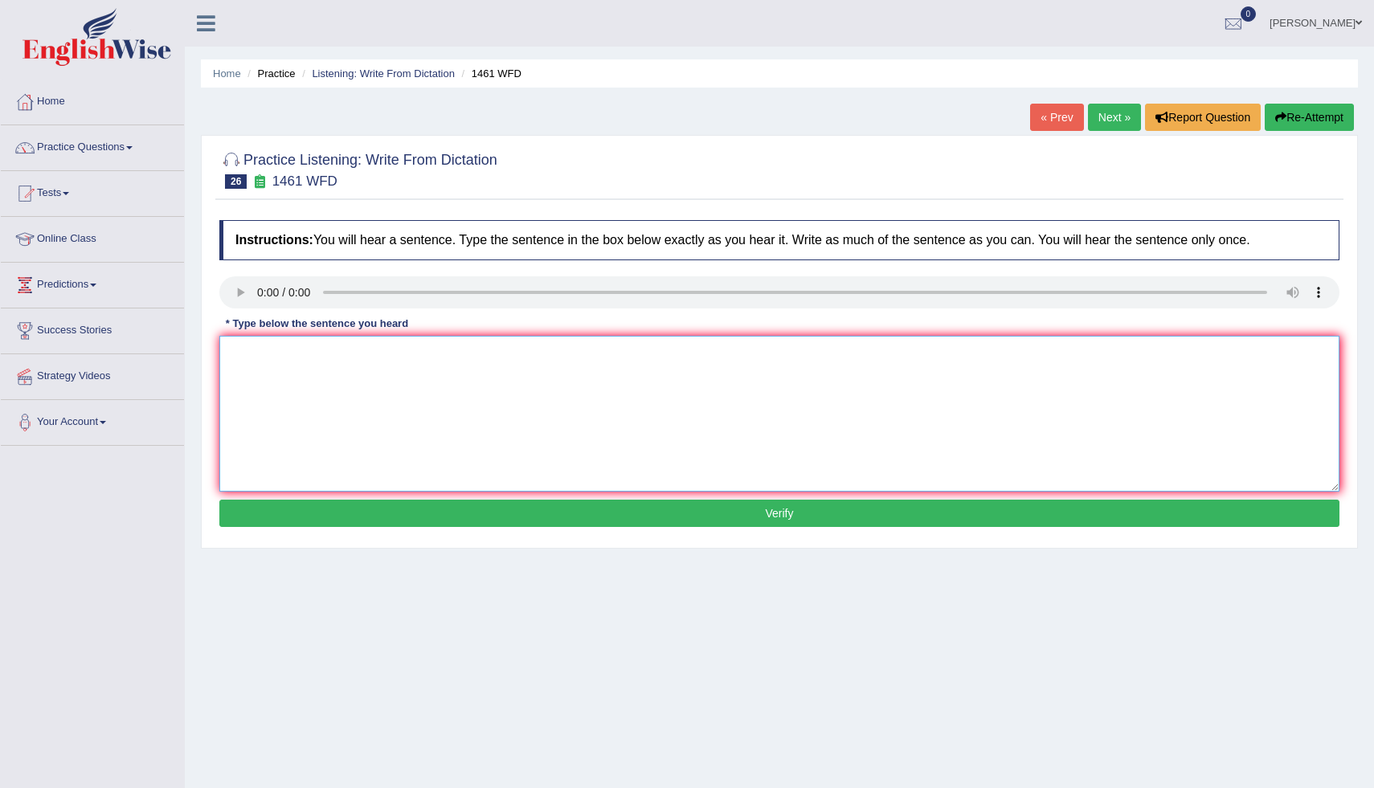
click at [247, 358] on textarea at bounding box center [779, 414] width 1120 height 156
click at [295, 356] on textarea "My sis runs. busines aboyt small toys." at bounding box center [779, 414] width 1120 height 156
click at [367, 358] on textarea "My sis runs a busines aboyt small toys." at bounding box center [779, 414] width 1120 height 156
click at [321, 354] on textarea "My sis runs a busines about small toys." at bounding box center [779, 414] width 1120 height 156
click at [338, 354] on textarea "My sis runs a busines about small toys." at bounding box center [779, 414] width 1120 height 156
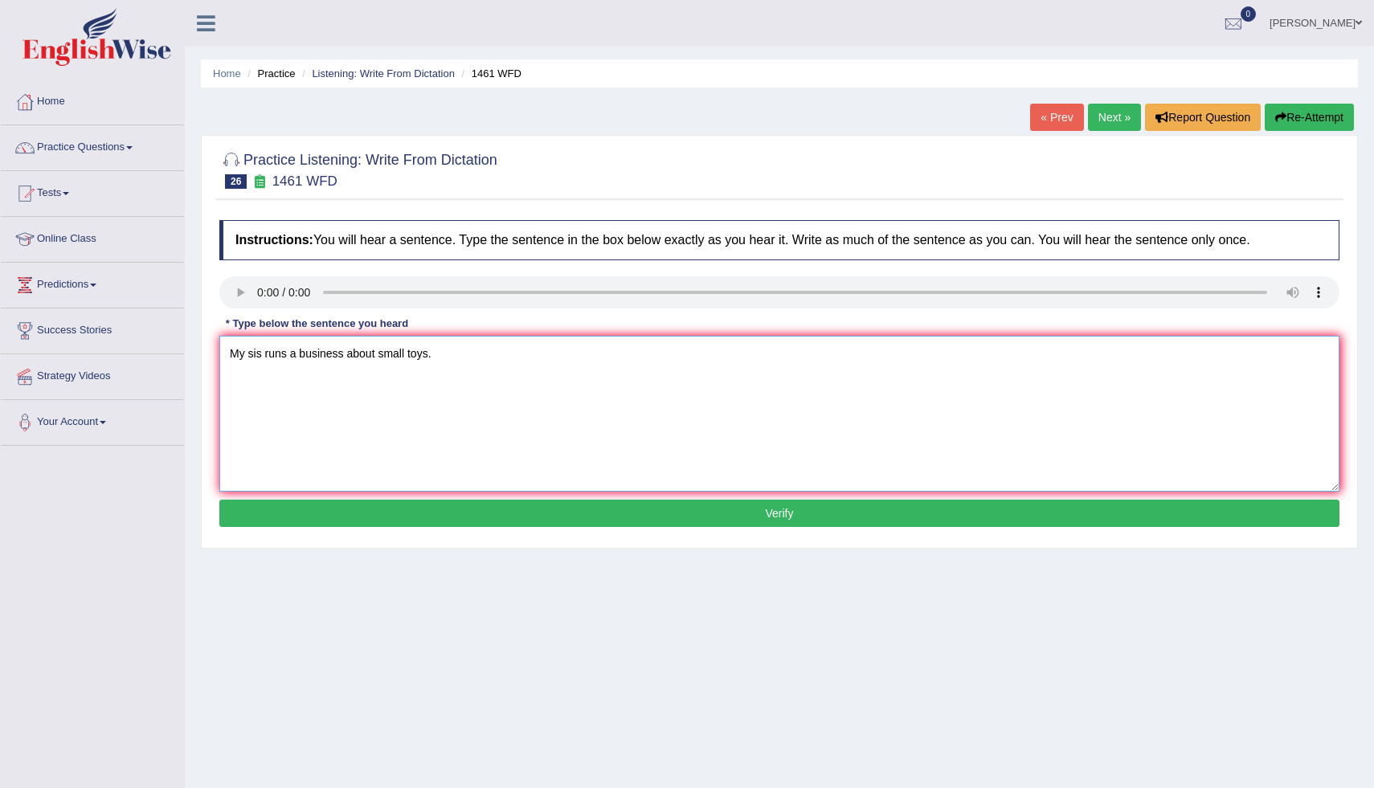
click at [263, 354] on textarea "My sis runs a business about small toys." at bounding box center [779, 414] width 1120 height 156
type textarea "My sister runs a business about small toys."
click at [362, 510] on button "Verify" at bounding box center [779, 513] width 1120 height 27
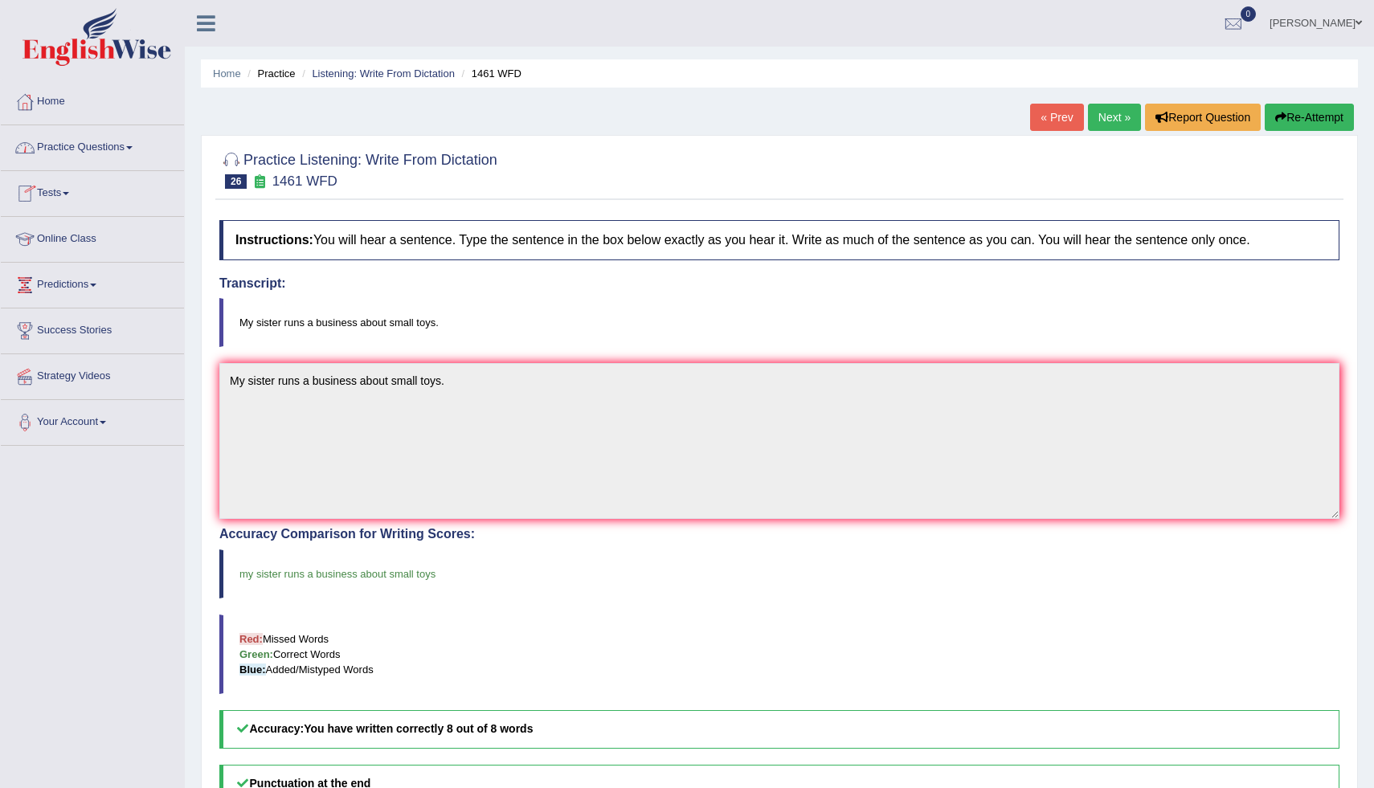
click at [84, 153] on link "Practice Questions" at bounding box center [92, 145] width 183 height 40
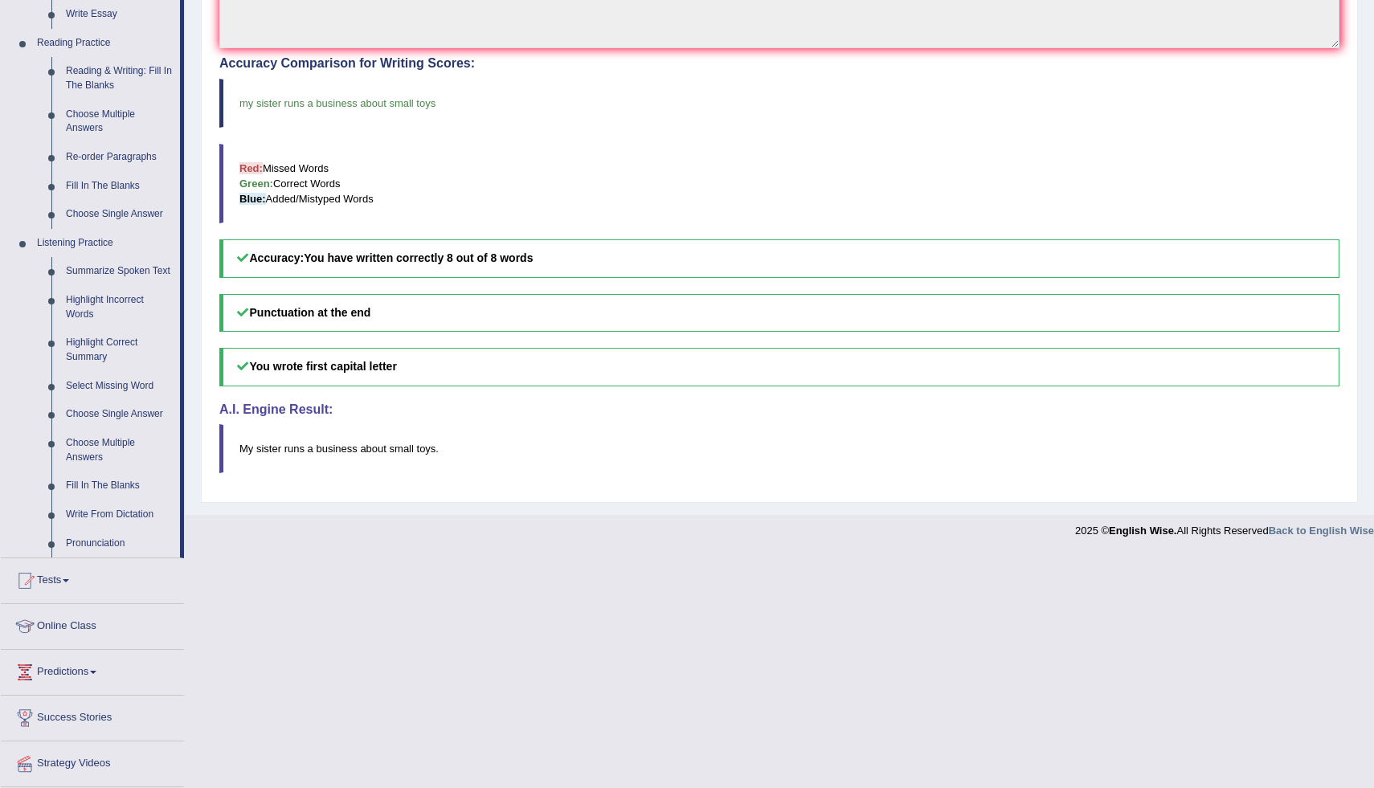
scroll to position [531, 0]
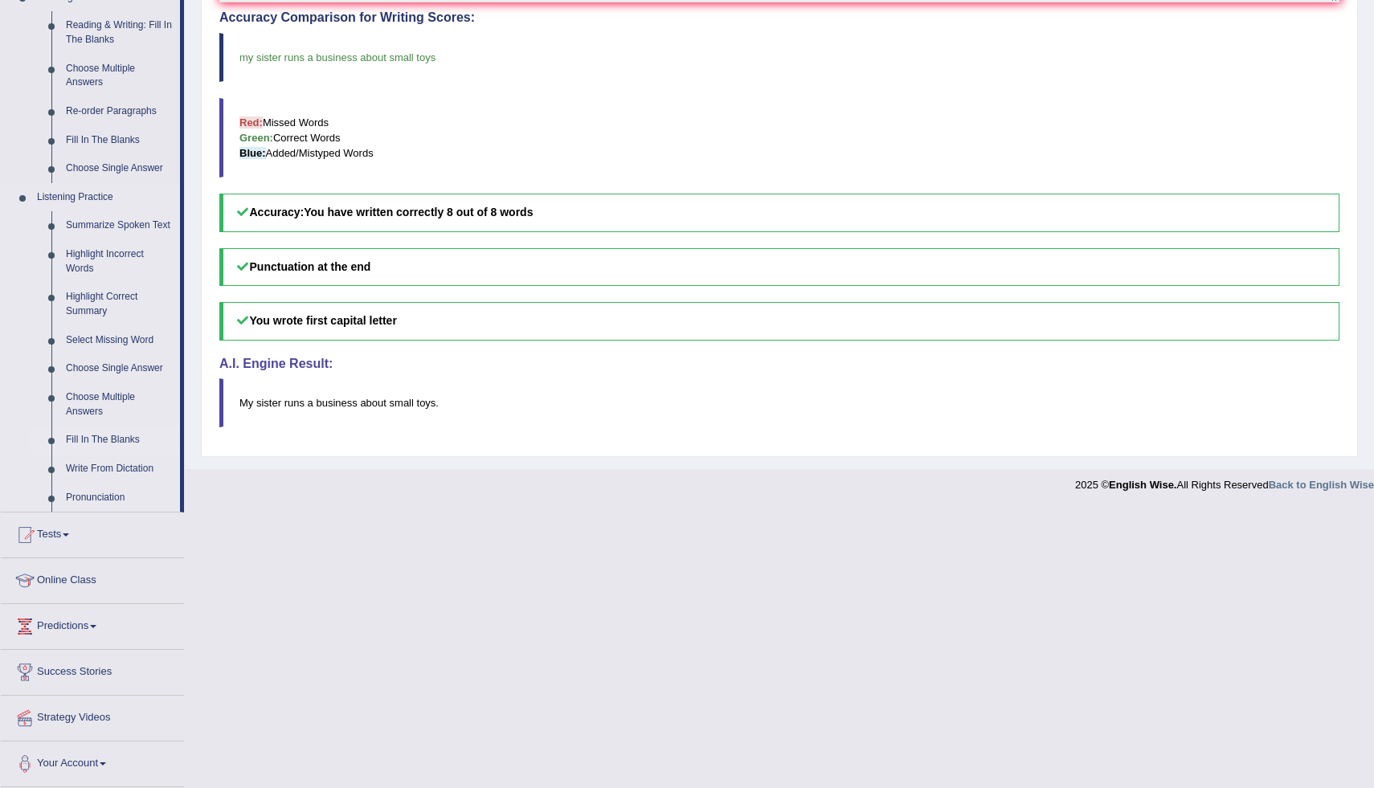
click at [92, 437] on link "Fill In The Blanks" at bounding box center [119, 440] width 121 height 29
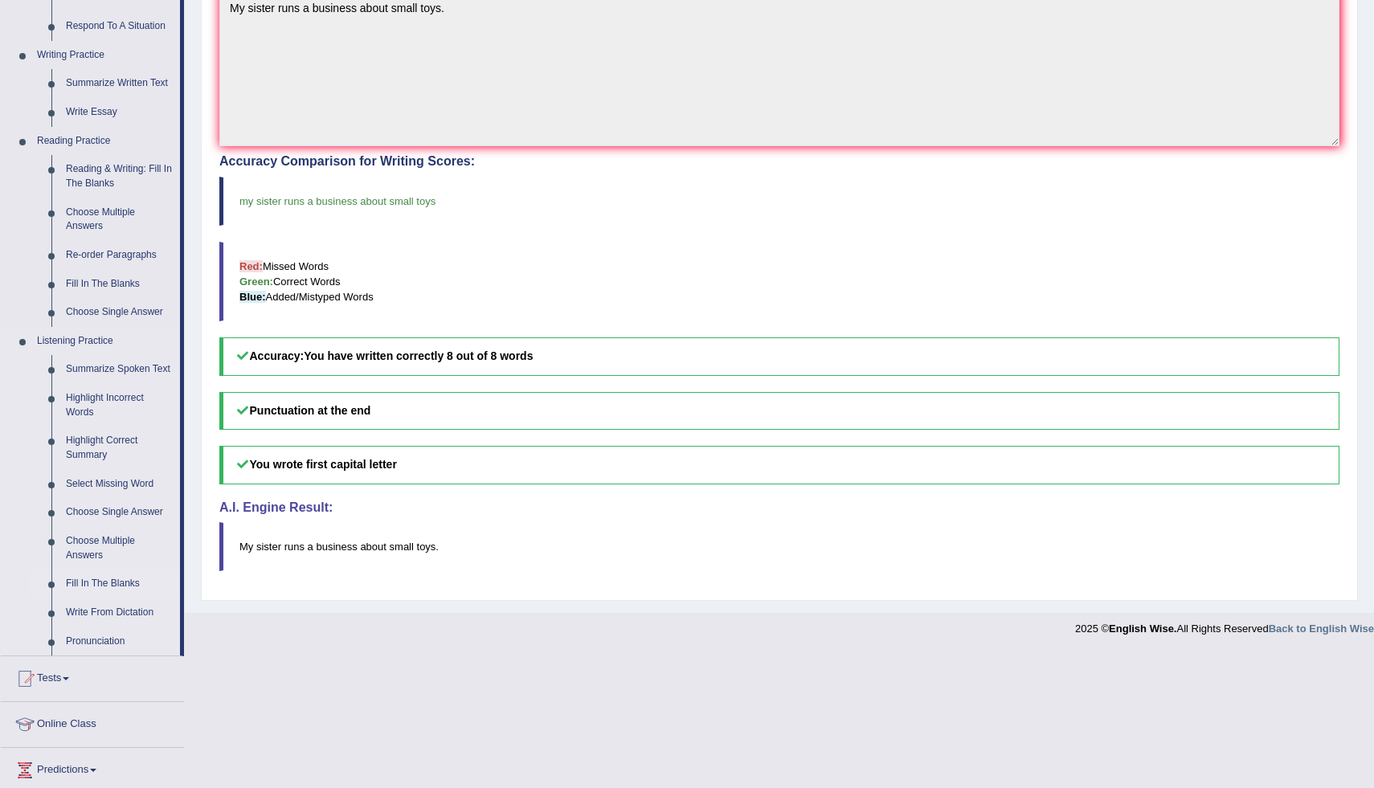
scroll to position [239, 0]
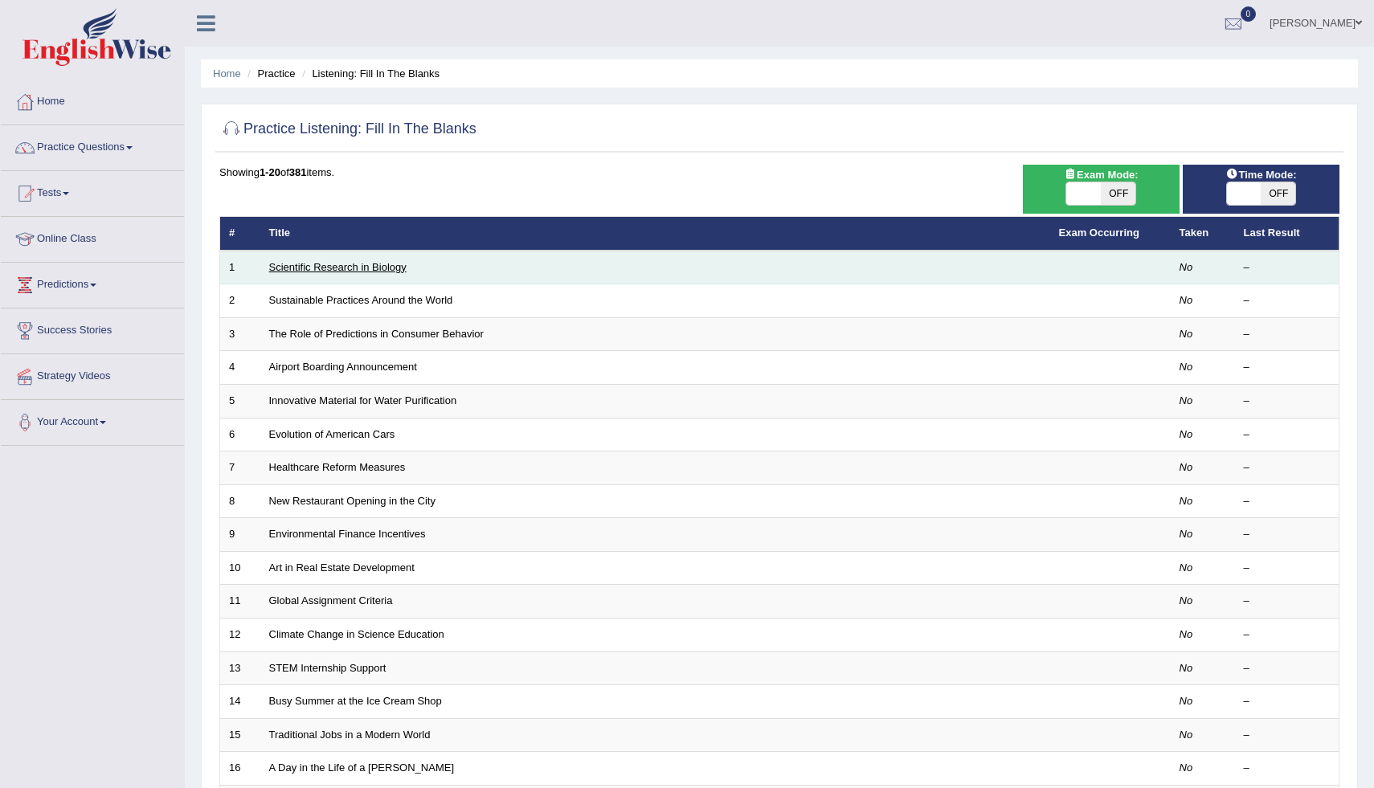
click at [361, 272] on link "Scientific Research in Biology" at bounding box center [337, 267] width 137 height 12
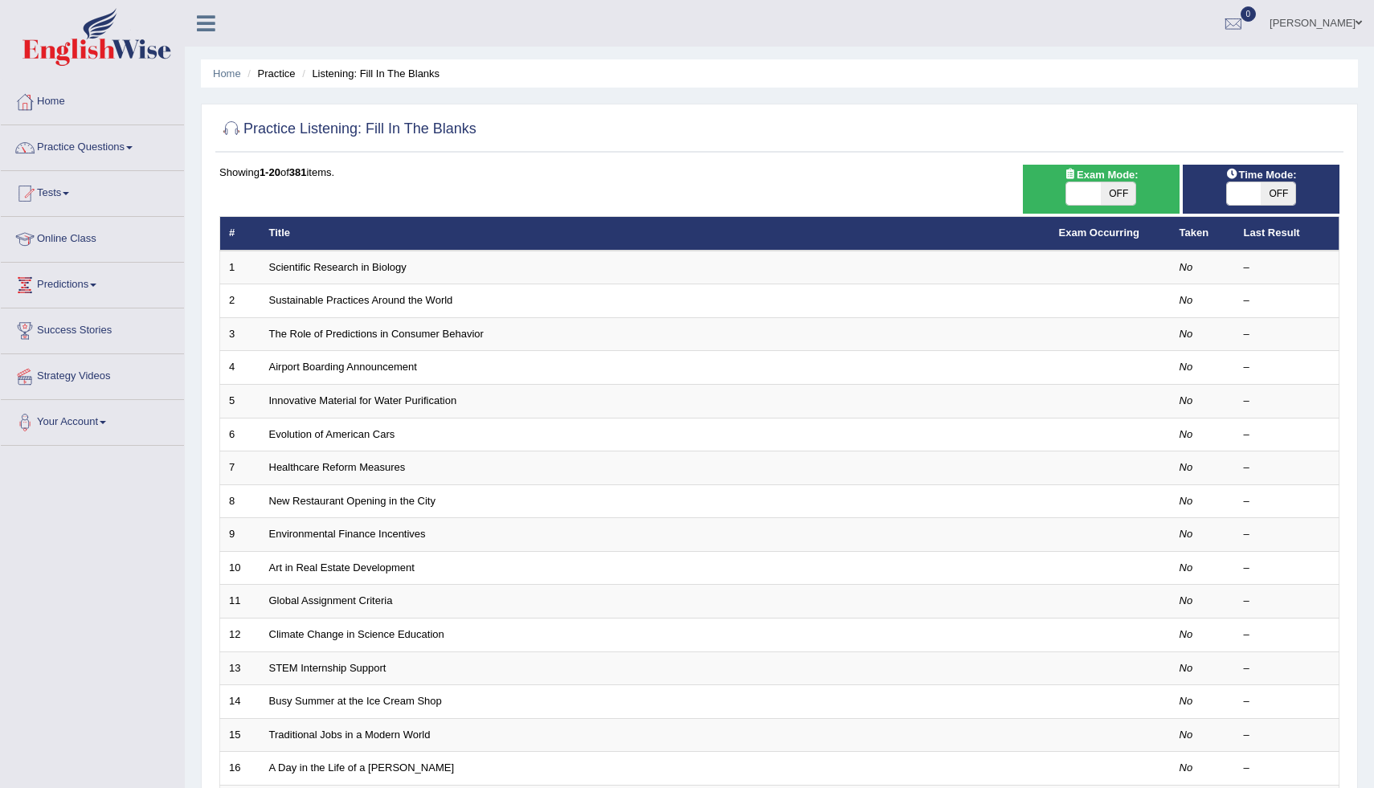
click at [1091, 194] on span at bounding box center [1084, 193] width 35 height 23
checkbox input "true"
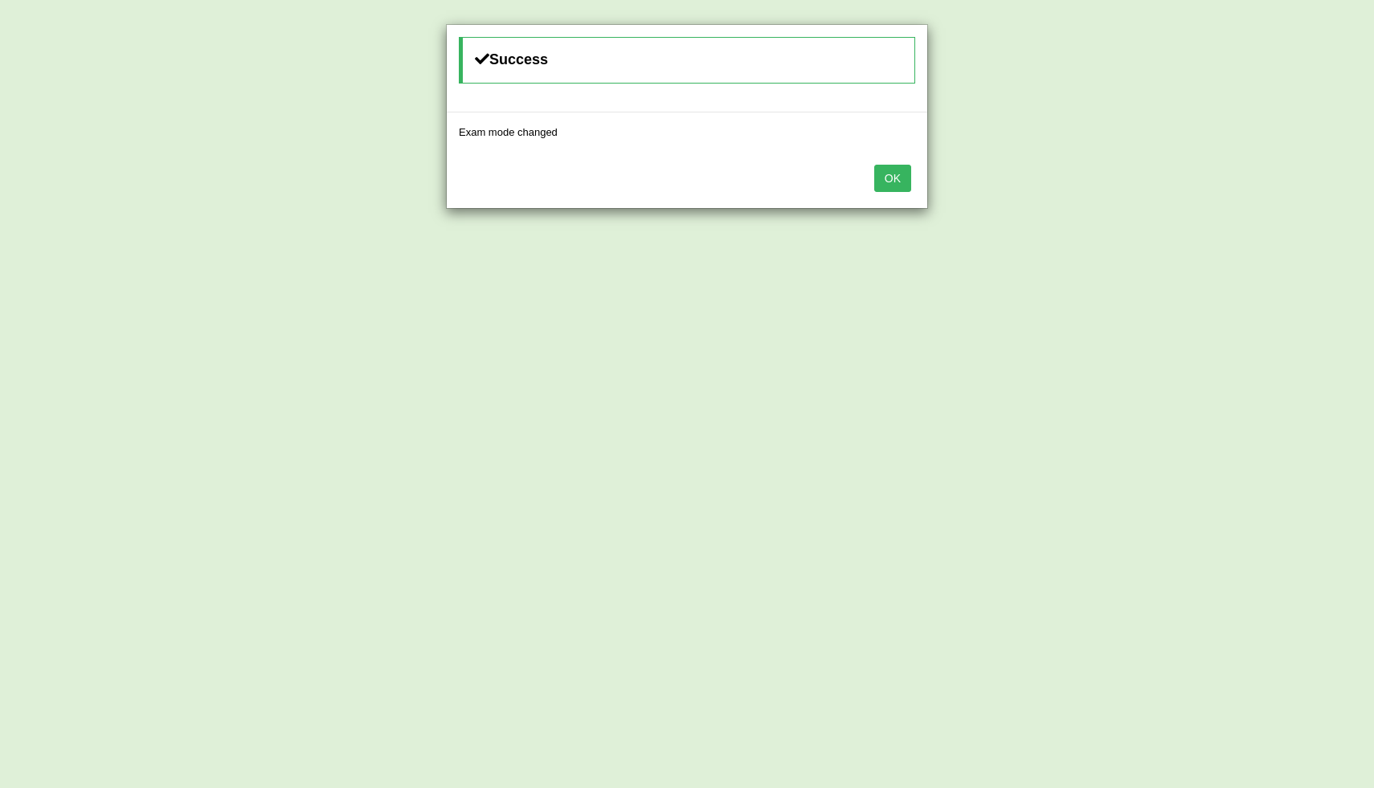
click at [886, 178] on button "OK" at bounding box center [892, 178] width 37 height 27
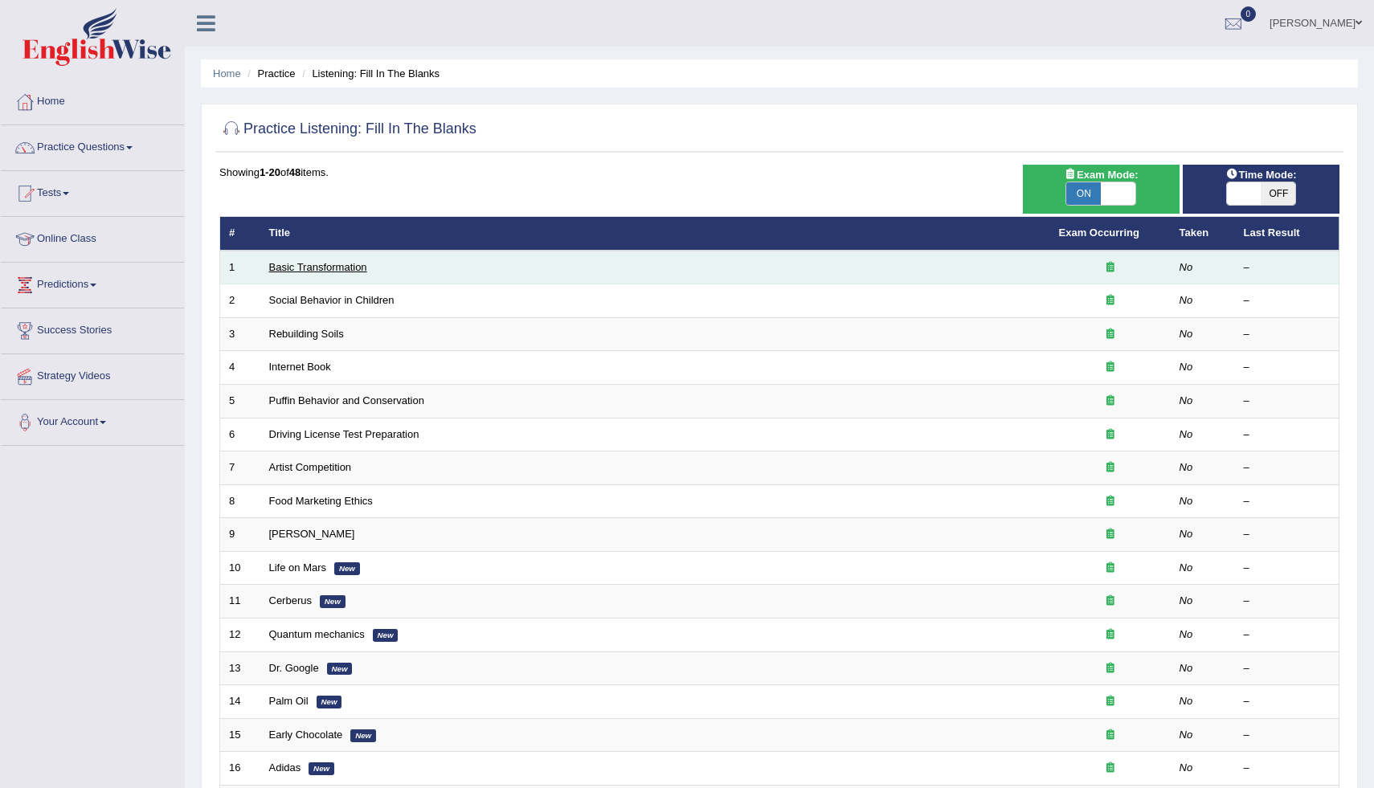
click at [339, 269] on link "Basic Transformation" at bounding box center [318, 267] width 98 height 12
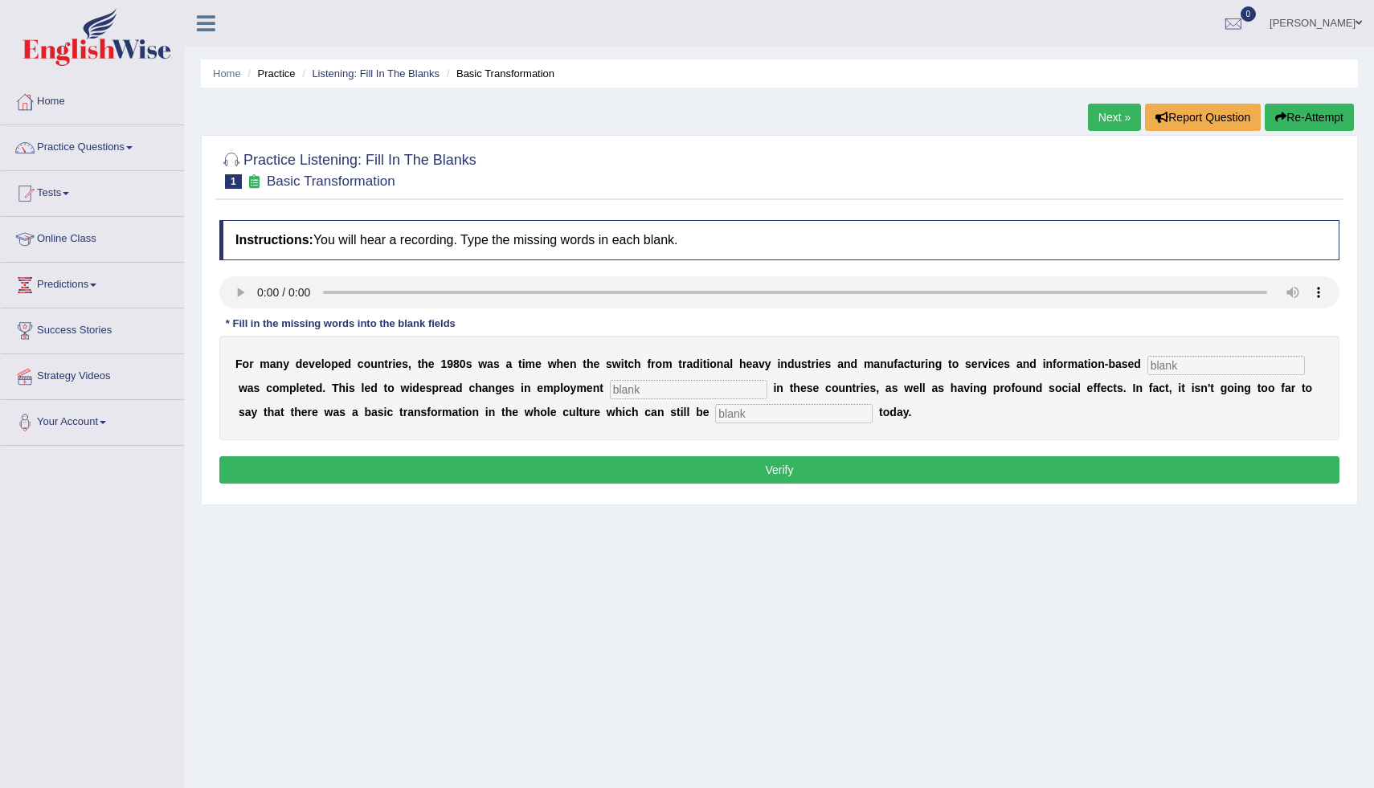
click at [715, 416] on input "text" at bounding box center [794, 413] width 158 height 19
type input "observed"
click at [700, 392] on input "text" at bounding box center [689, 389] width 158 height 19
type input "patterns"
click at [1160, 354] on div "F o r m a n y d e v e l o p e d c o u n t r i e s , t h e 1 9 8 0 s w a s a t i…" at bounding box center [779, 388] width 1120 height 104
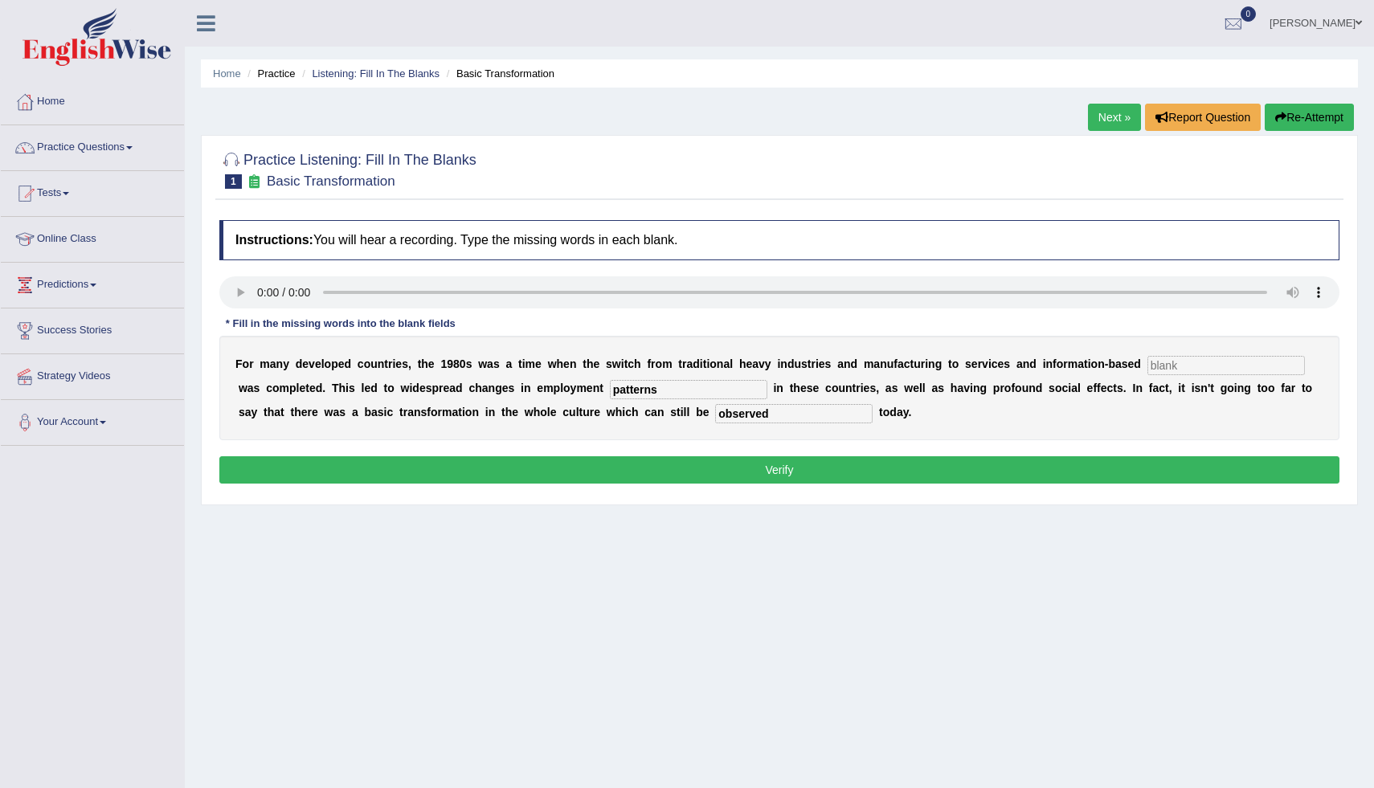
click at [1161, 359] on input "text" at bounding box center [1227, 365] width 158 height 19
type input "enterprise"
click at [846, 463] on button "Verify" at bounding box center [779, 470] width 1120 height 27
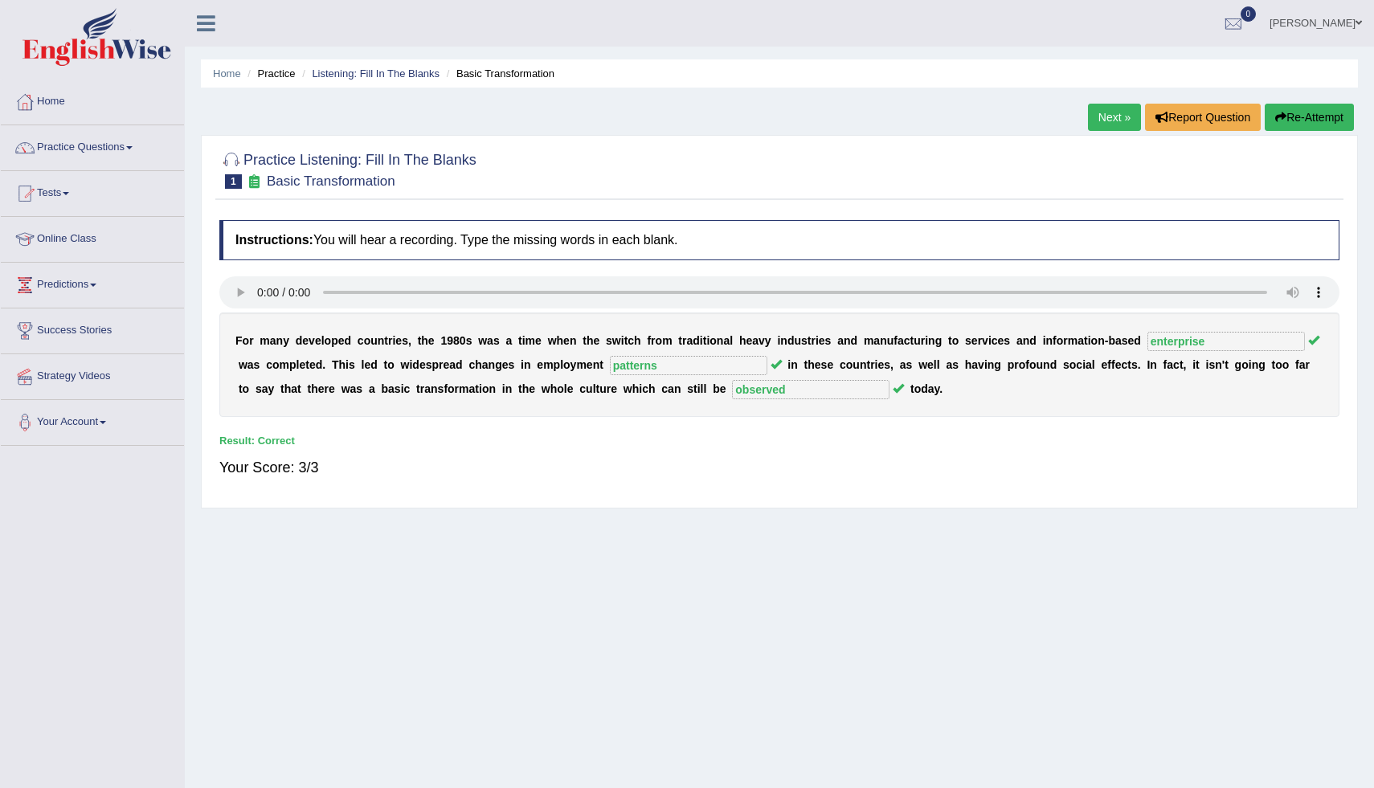
click at [1117, 125] on link "Next »" at bounding box center [1114, 117] width 53 height 27
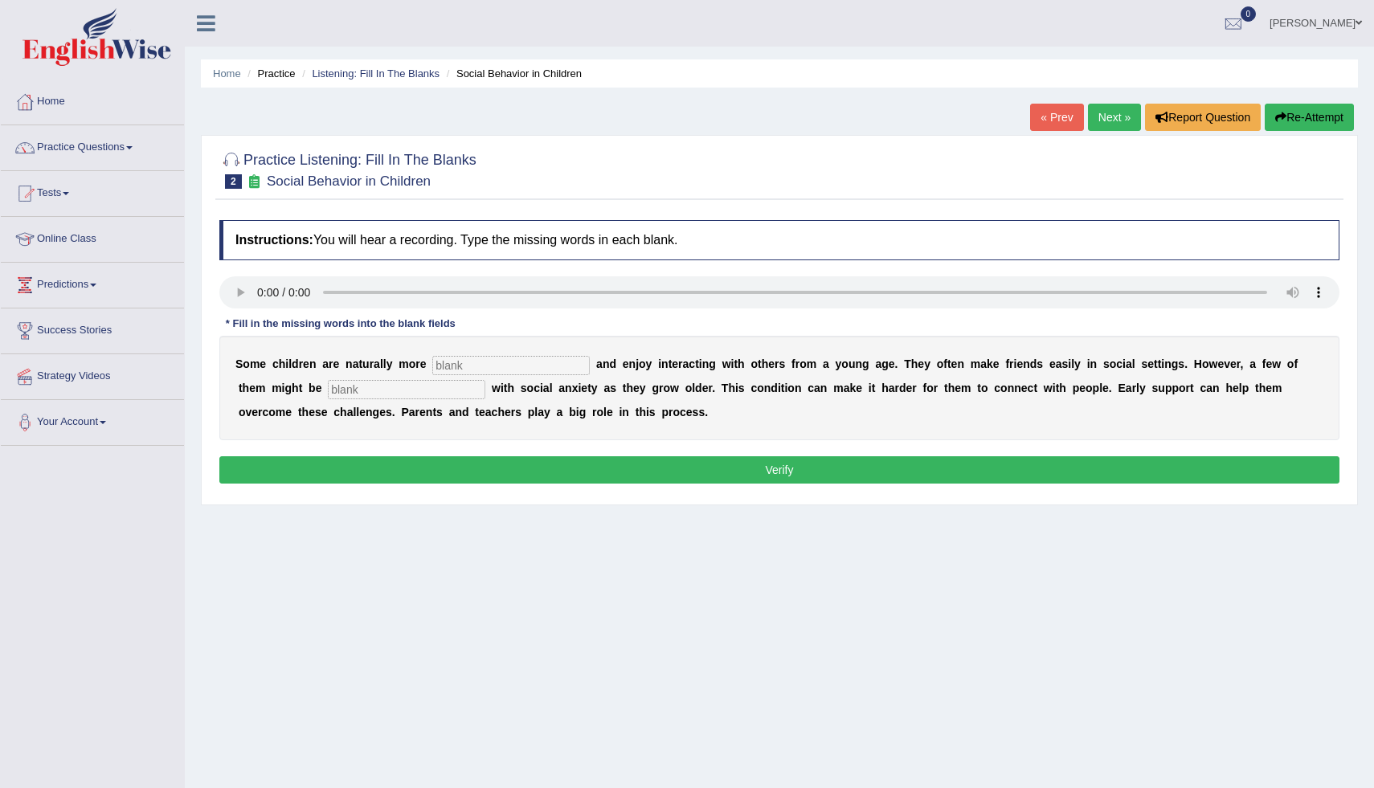
click at [1117, 125] on link "Next »" at bounding box center [1114, 117] width 53 height 27
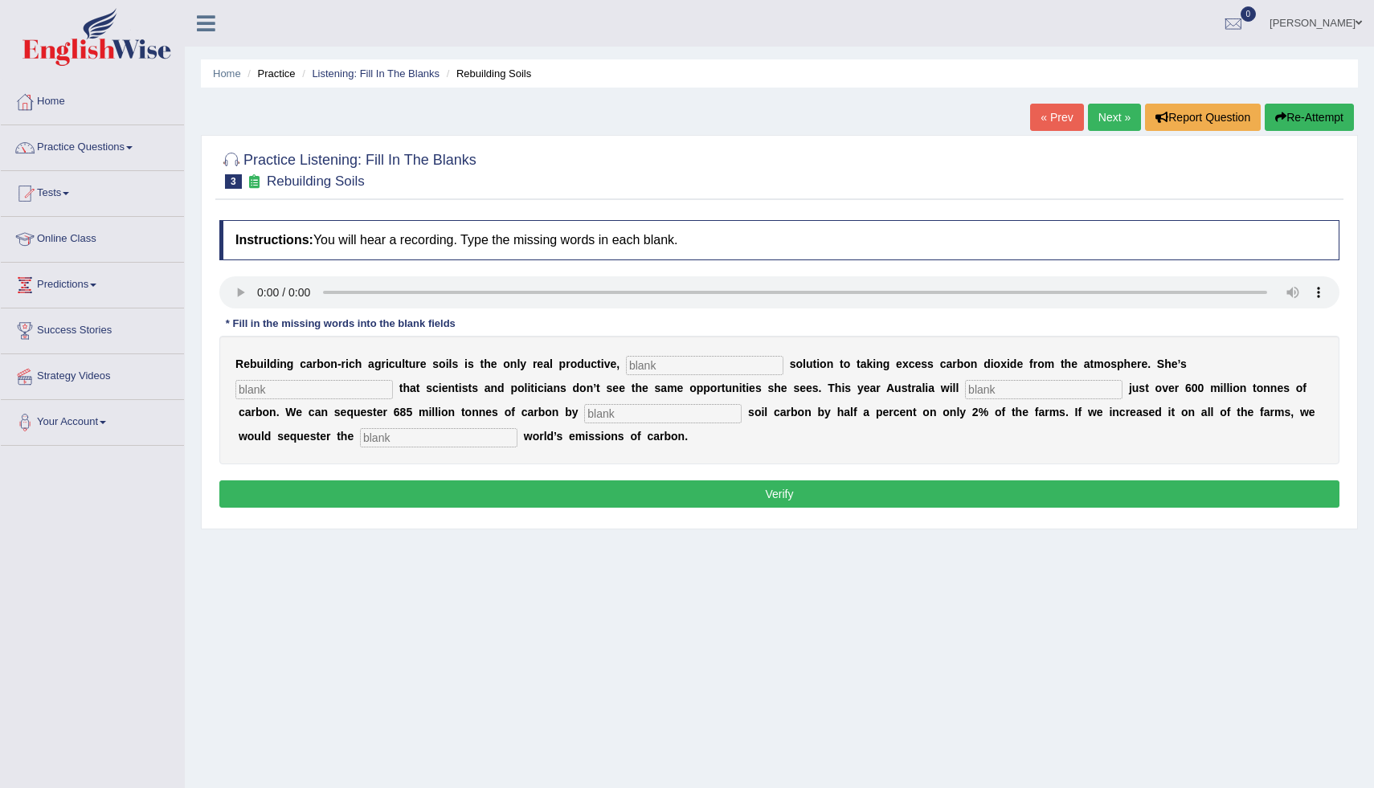
click at [1064, 111] on link "« Prev" at bounding box center [1056, 117] width 53 height 27
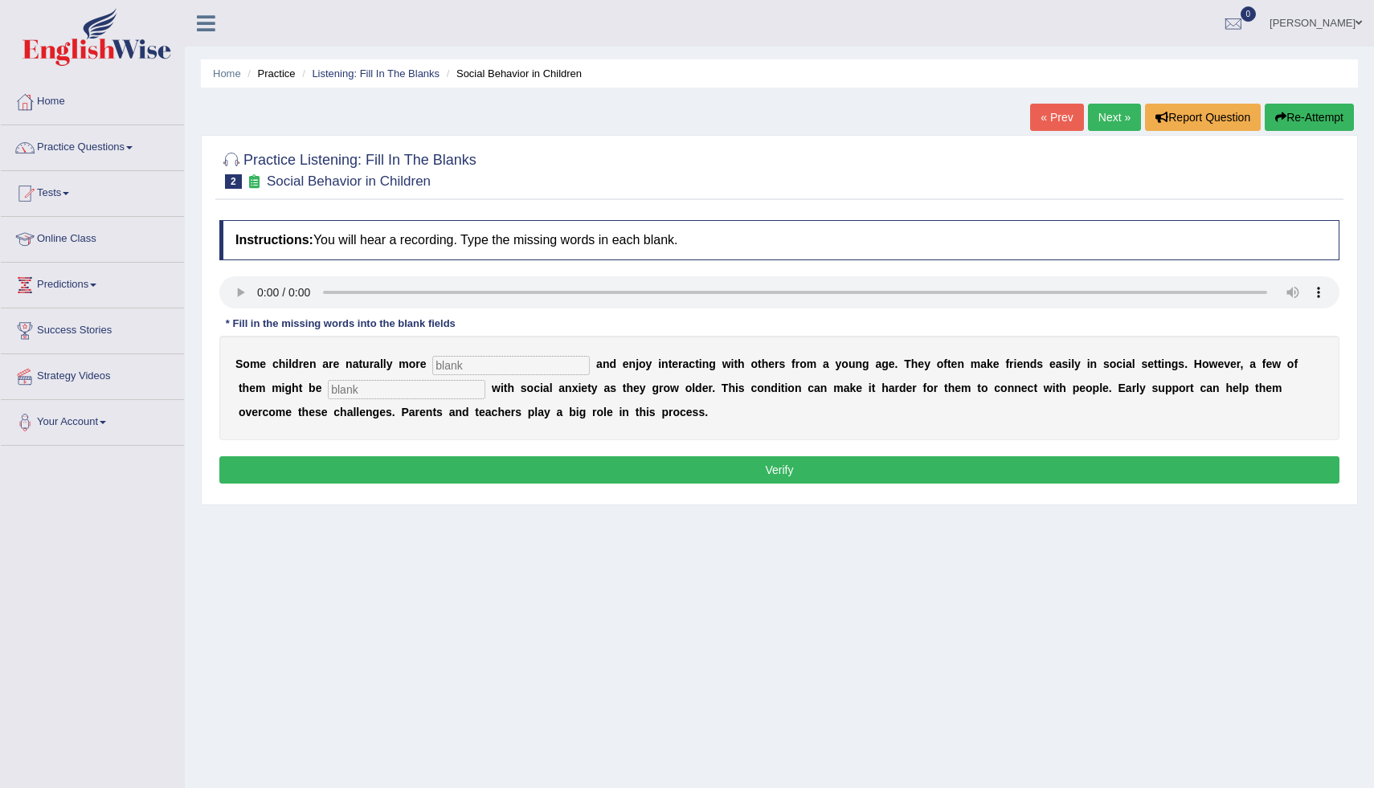
click at [489, 370] on input "text" at bounding box center [511, 365] width 158 height 19
type input "sociable"
click at [403, 399] on div "S o m e c h i l d r e n a r e n a t u r a l l y m o r e sociable a n d e n j o …" at bounding box center [779, 388] width 1120 height 104
click at [403, 391] on input "text" at bounding box center [407, 389] width 158 height 19
type input "diagnosed"
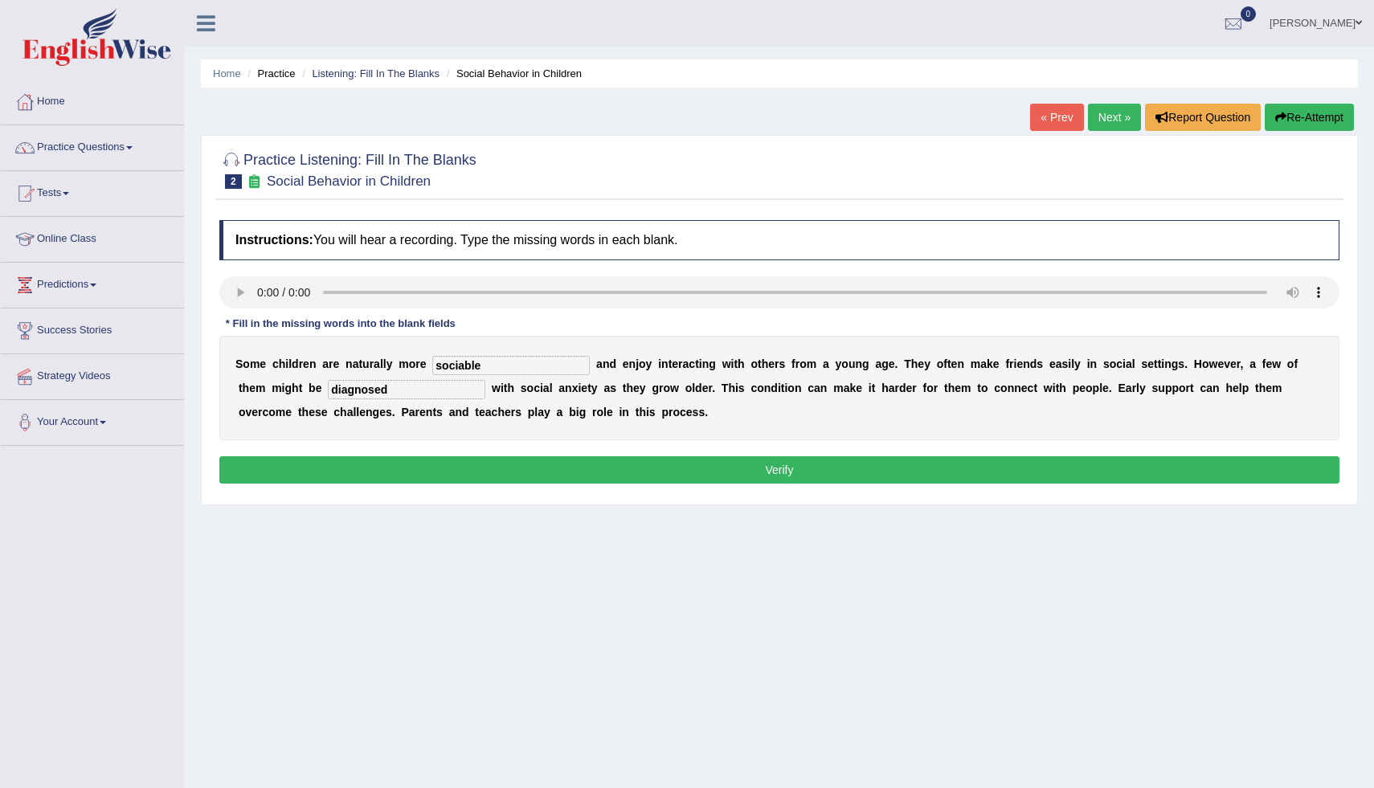
click at [706, 467] on button "Verify" at bounding box center [779, 470] width 1120 height 27
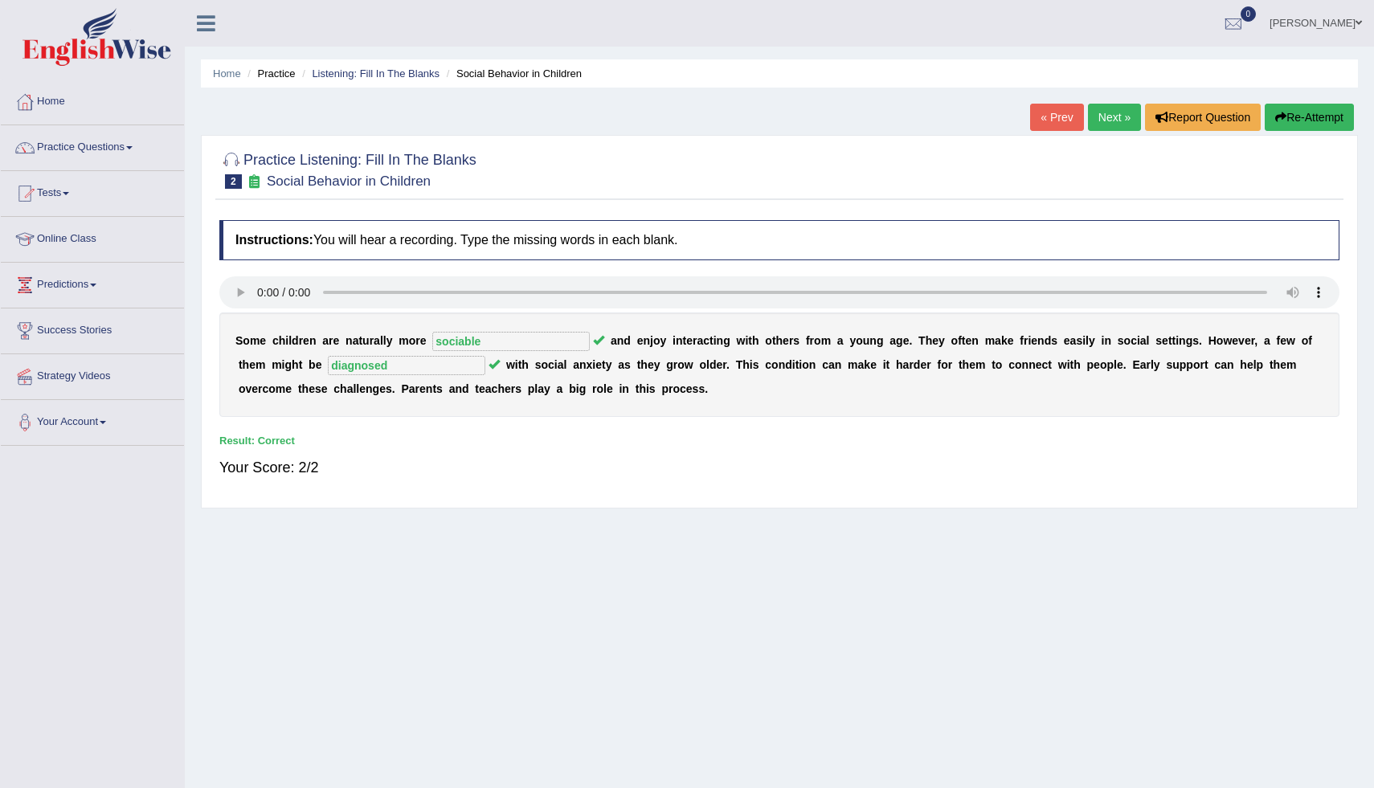
click at [1099, 117] on link "Next »" at bounding box center [1114, 117] width 53 height 27
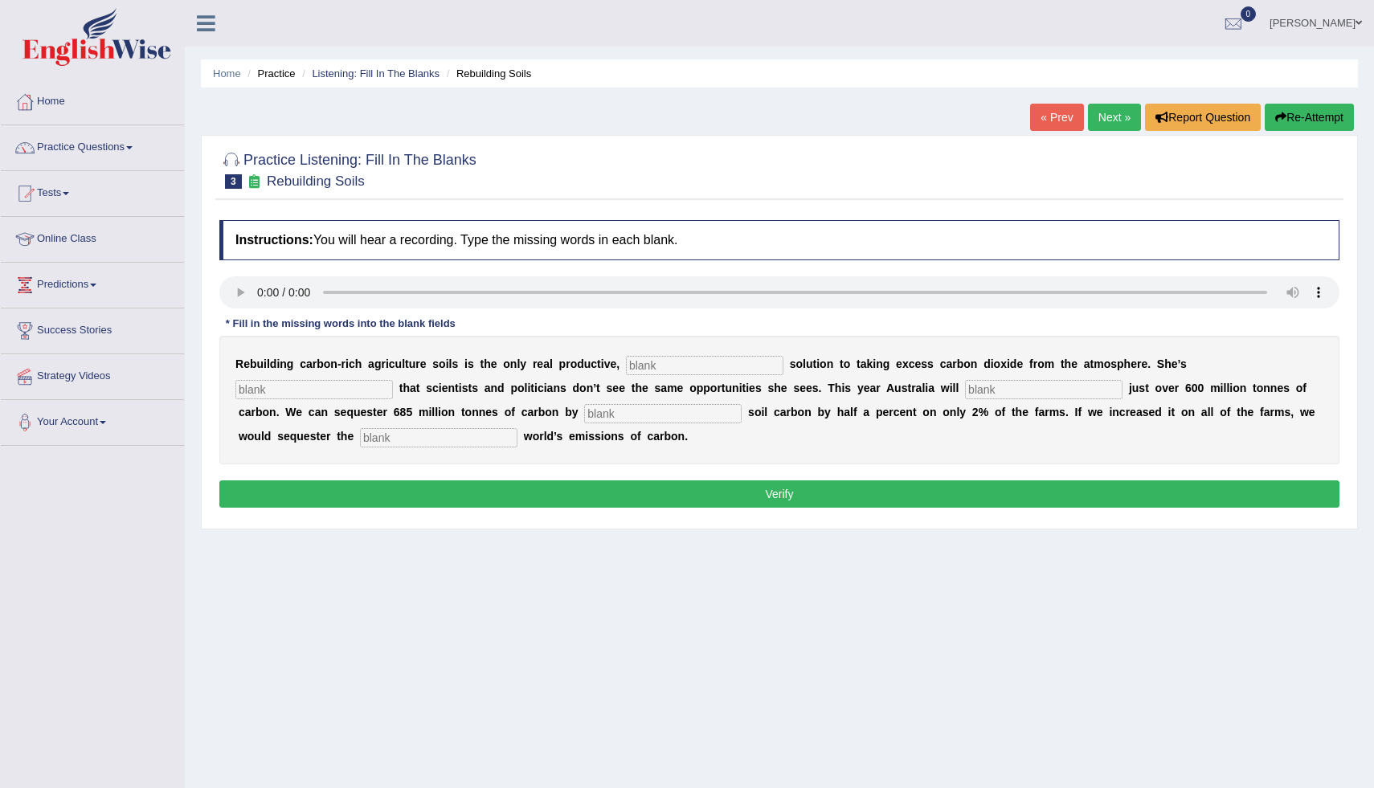
click at [652, 375] on div "R e b u i l d i n g c a r b o n - r i c h a g r i c u l t u r e s o i l s i s t…" at bounding box center [779, 400] width 1120 height 129
click at [654, 367] on input "text" at bounding box center [705, 365] width 158 height 19
click at [689, 369] on input "promienet" at bounding box center [705, 365] width 158 height 19
type input "prominient"
click at [393, 380] on input "text" at bounding box center [314, 389] width 158 height 19
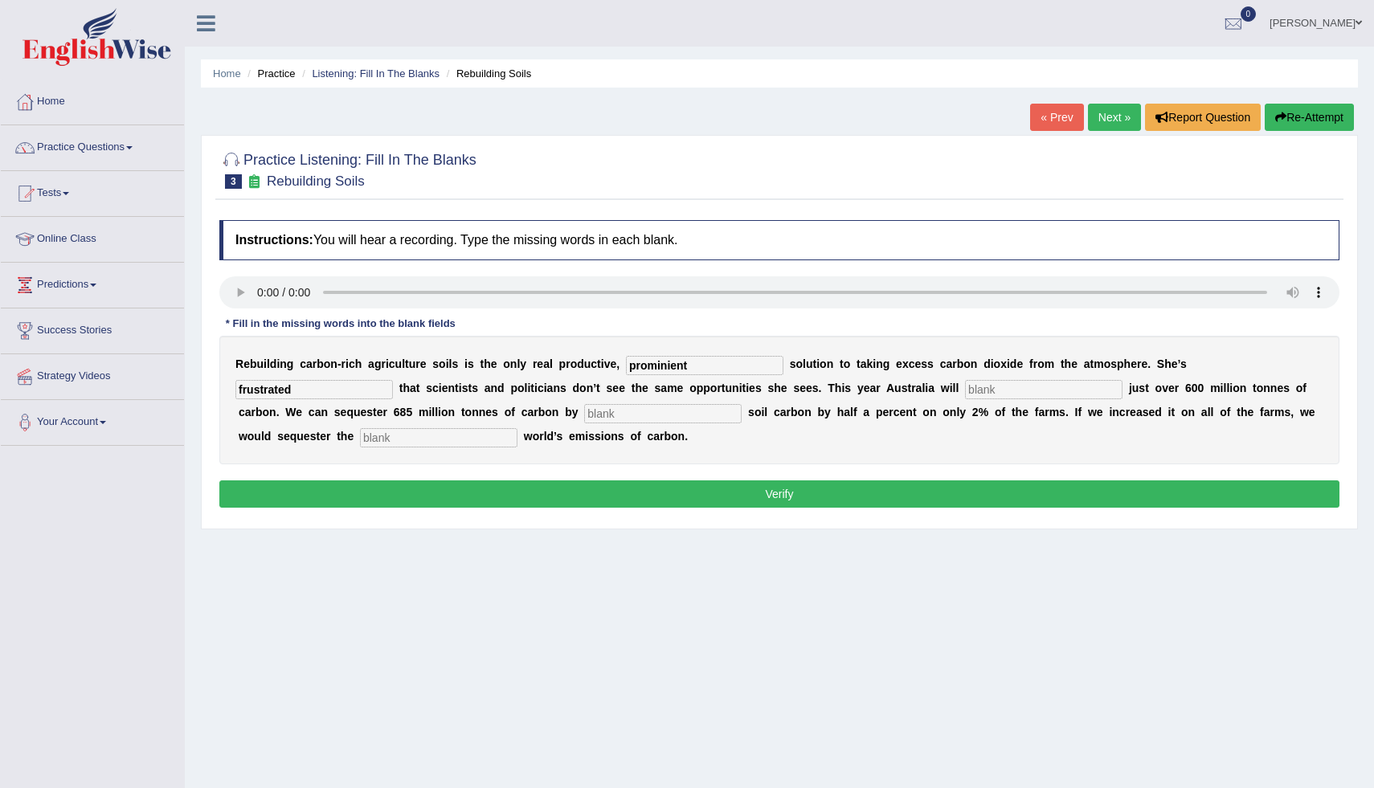
type input "frustrated"
click at [584, 413] on input "text" at bounding box center [663, 413] width 158 height 19
type input "harvesting"
click at [965, 394] on input "text" at bounding box center [1044, 389] width 158 height 19
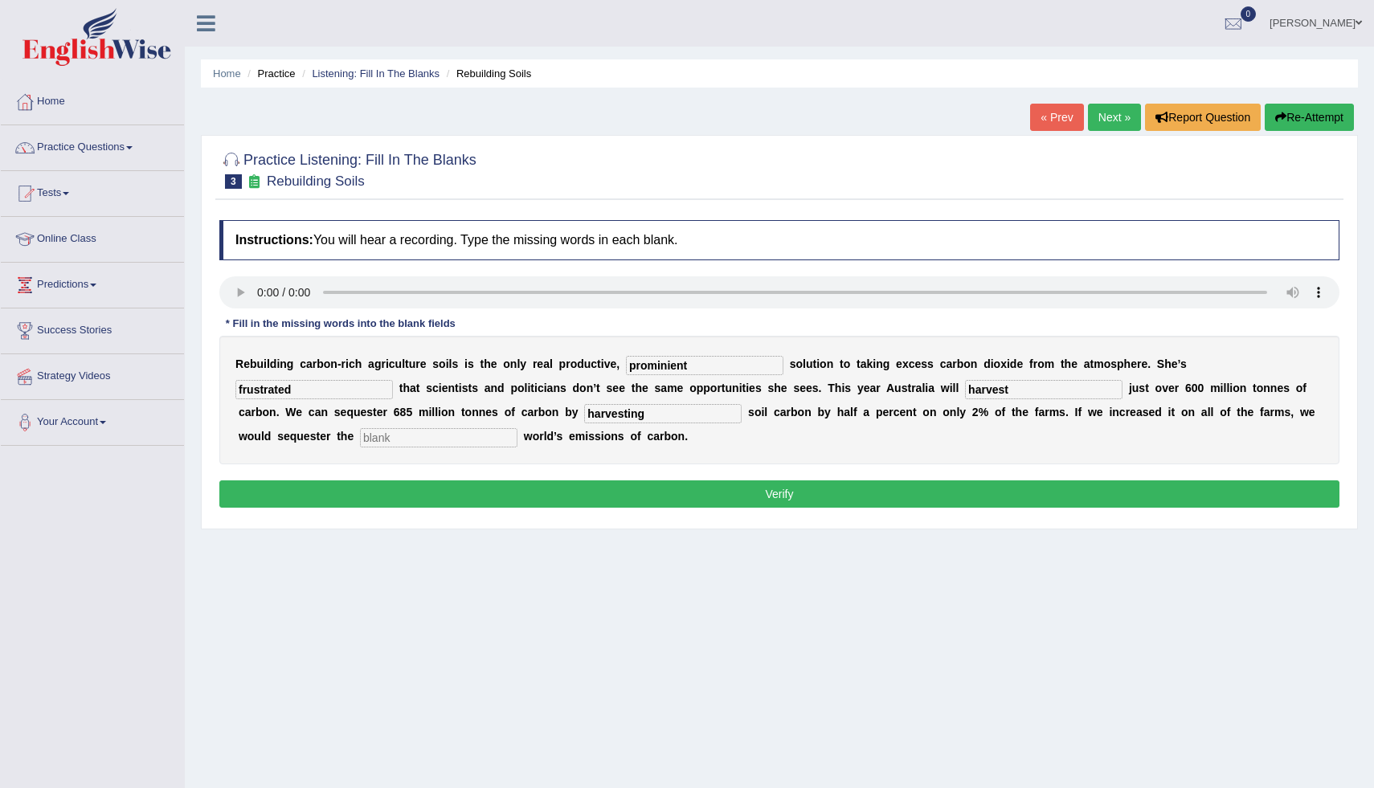
type input "harvest"
click at [584, 416] on input "harvesting" at bounding box center [663, 413] width 158 height 19
type input "h"
type input "increasing"
click at [360, 440] on input "text" at bounding box center [439, 437] width 158 height 19
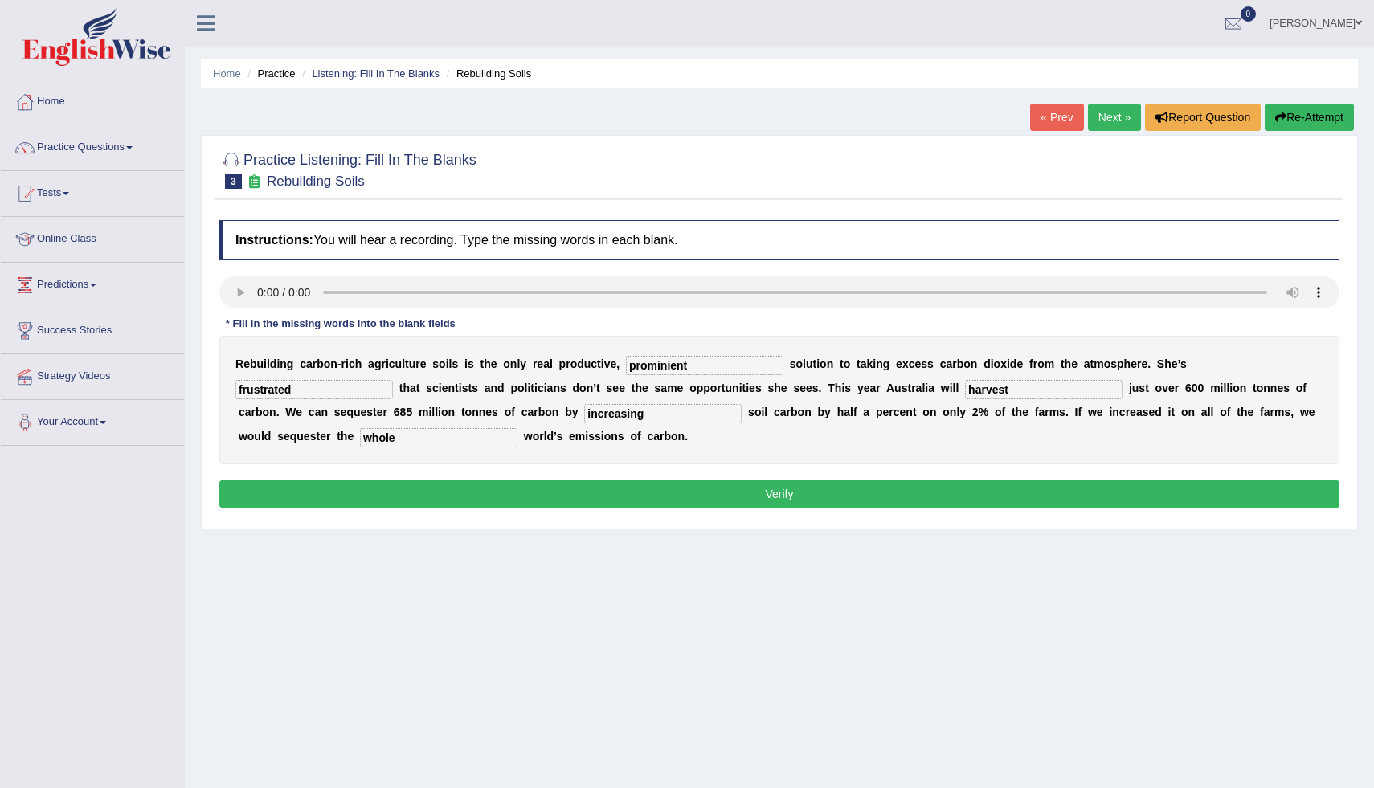
type input "whole"
click at [661, 504] on button "Verify" at bounding box center [779, 494] width 1120 height 27
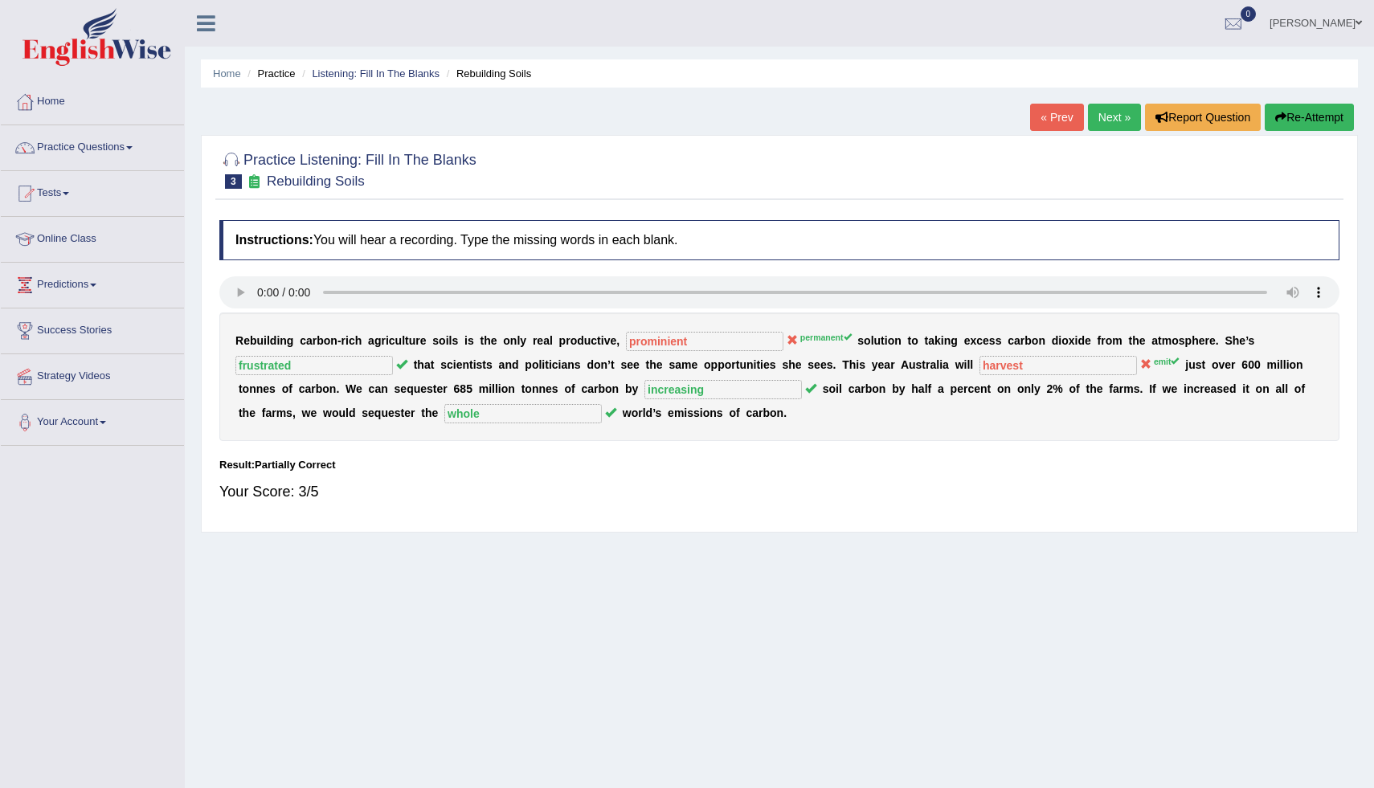
click at [1103, 112] on link "Next »" at bounding box center [1114, 117] width 53 height 27
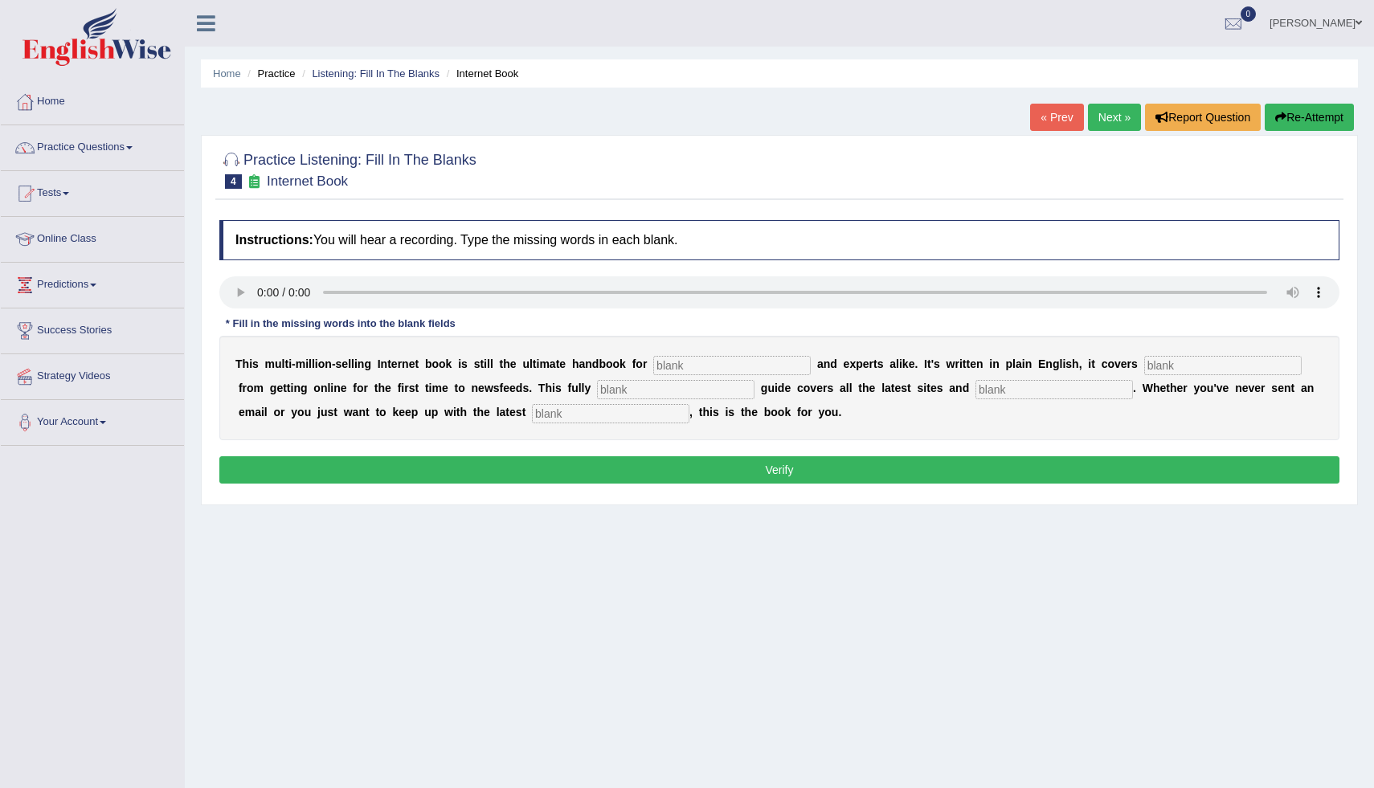
click at [532, 422] on input "text" at bounding box center [611, 413] width 158 height 19
click at [532, 411] on input "delepoment" at bounding box center [611, 413] width 158 height 19
type input "delepoment"
click at [683, 368] on input "text" at bounding box center [732, 365] width 158 height 19
type input "novist"
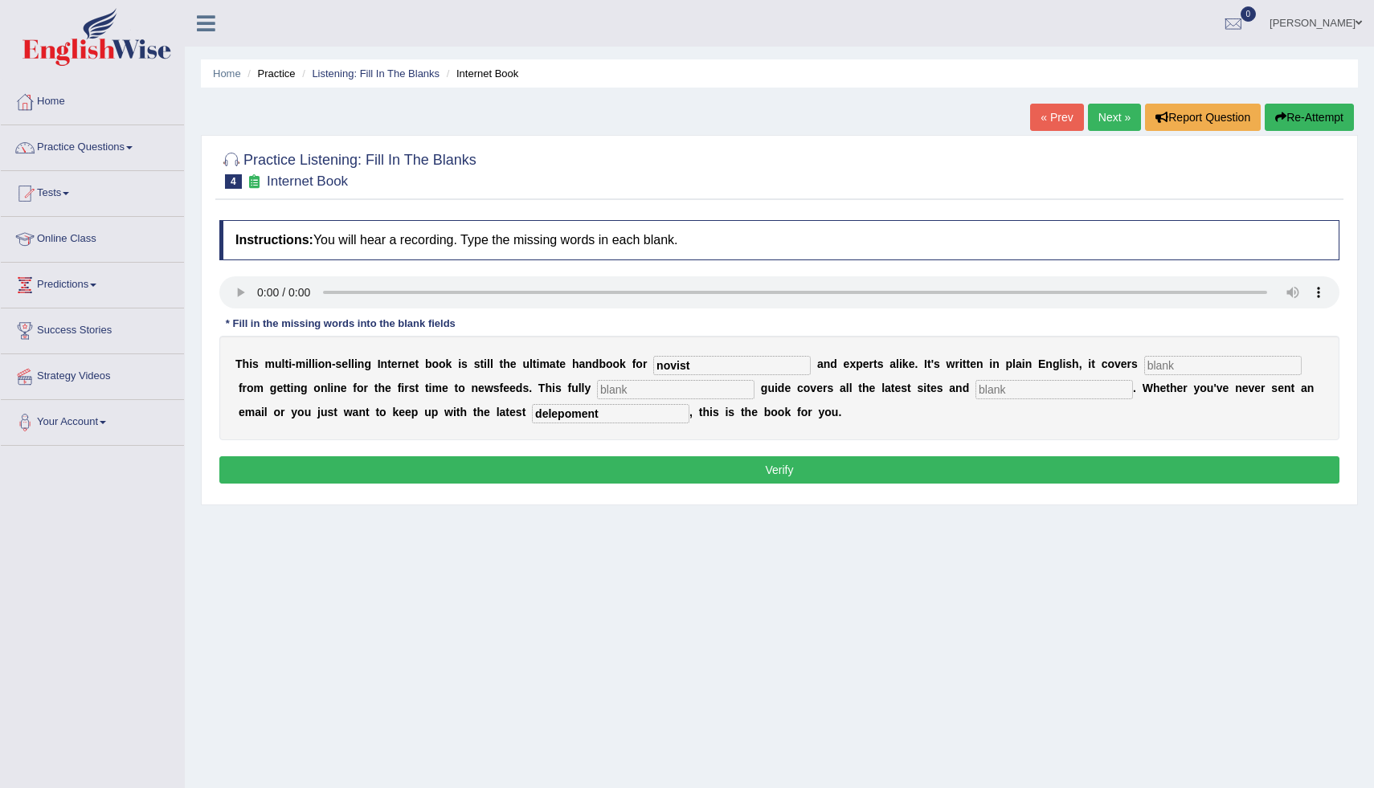
click at [1145, 367] on input "text" at bounding box center [1224, 365] width 158 height 19
type input "everything"
click at [616, 396] on input "text" at bounding box center [676, 389] width 158 height 19
type input "reviews"
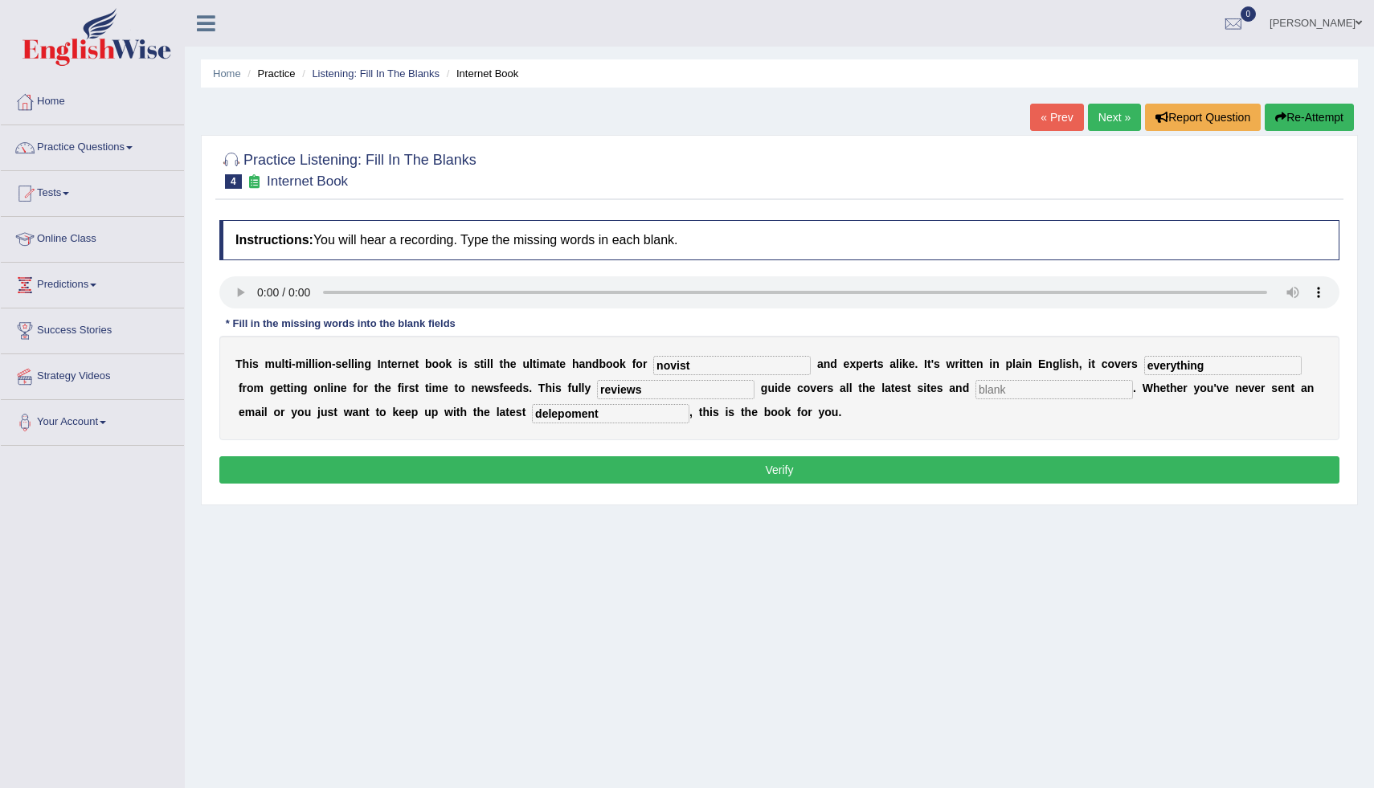
click at [976, 388] on input "text" at bounding box center [1055, 389] width 158 height 19
type input "croses"
click at [681, 473] on button "Verify" at bounding box center [779, 470] width 1120 height 27
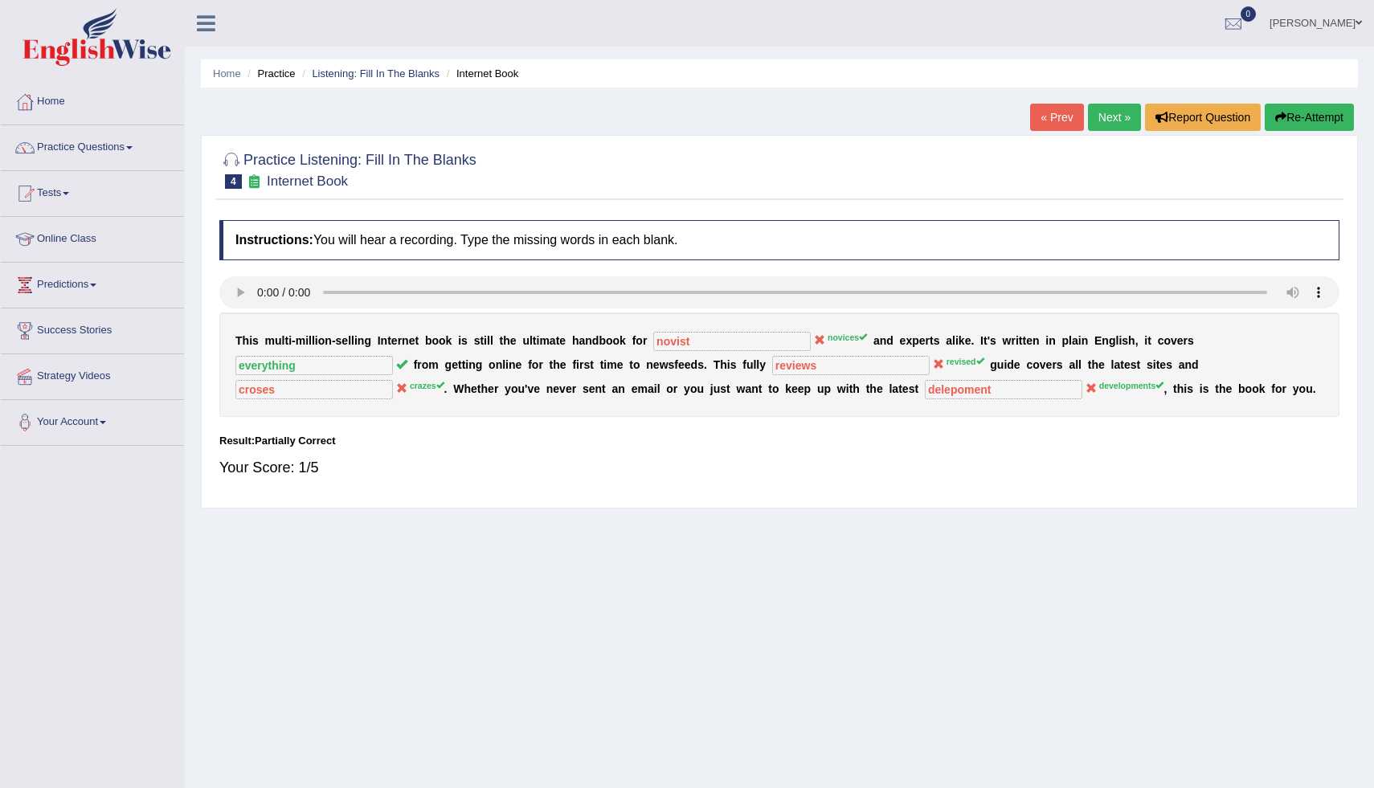
click at [1333, 113] on button "Re-Attempt" at bounding box center [1309, 117] width 89 height 27
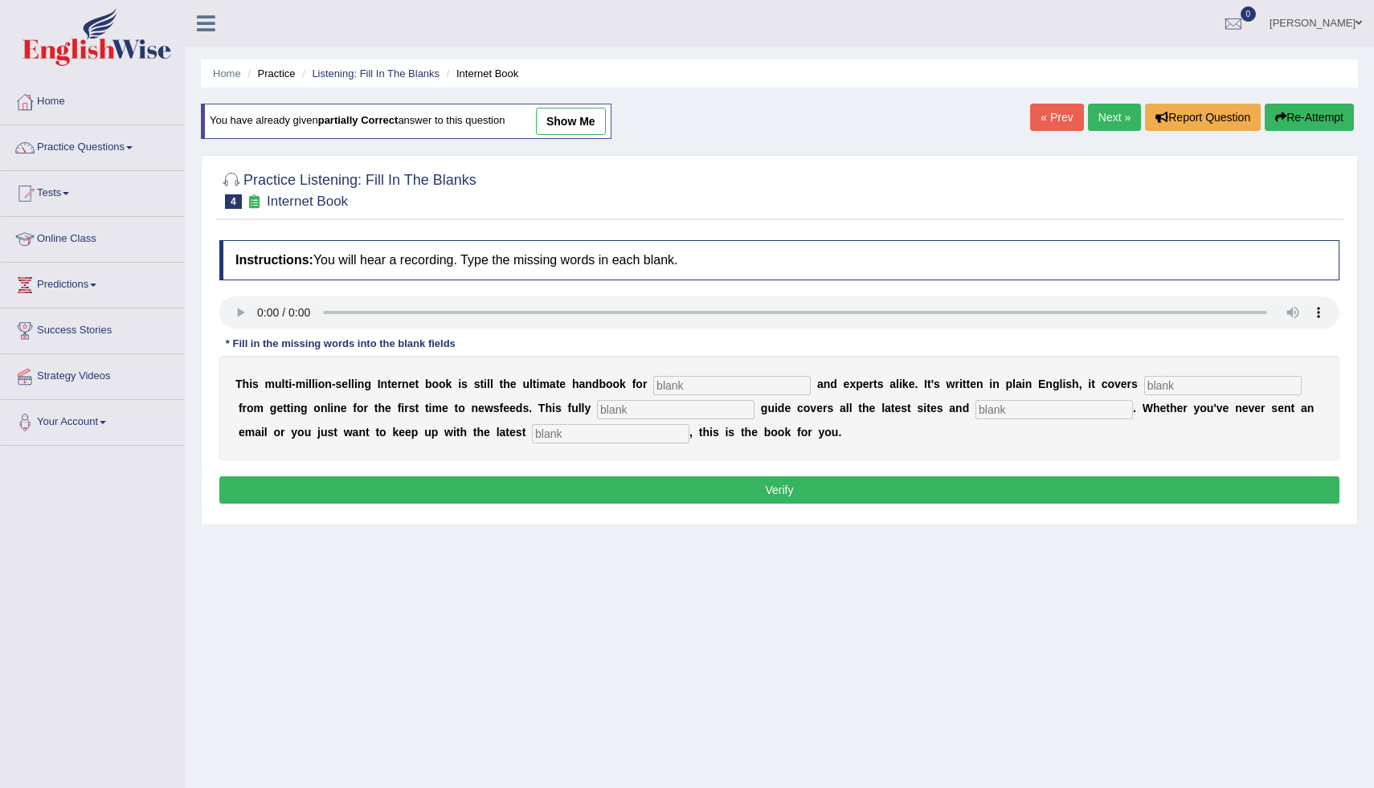
click at [727, 386] on input "text" at bounding box center [732, 385] width 158 height 19
type input "novices"
click at [1157, 383] on input "text" at bounding box center [1224, 385] width 158 height 19
type input "everythre"
click at [671, 411] on input "text" at bounding box center [676, 409] width 158 height 19
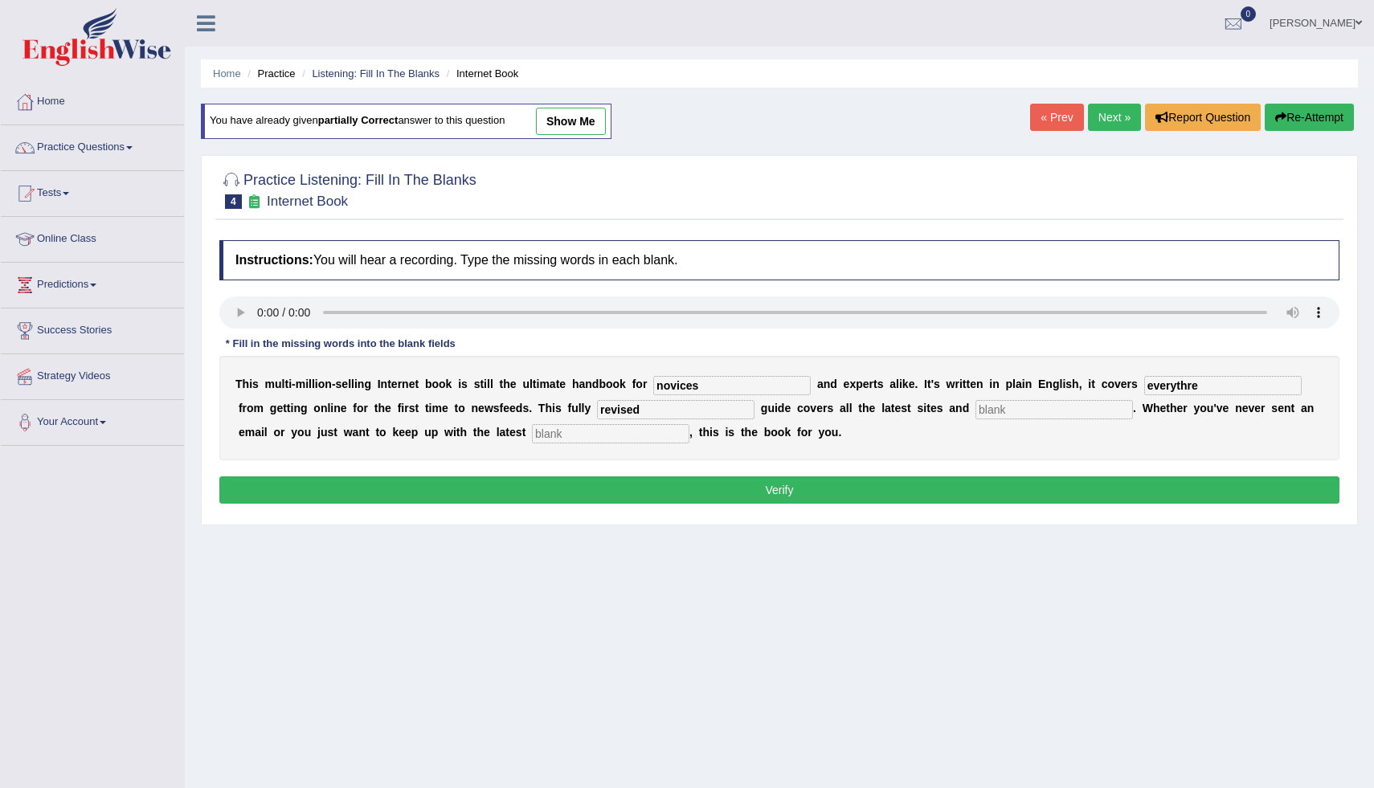
type input "revised"
click at [976, 403] on input "text" at bounding box center [1055, 409] width 158 height 19
click at [976, 407] on input "crases" at bounding box center [1055, 409] width 158 height 19
type input "crazes"
click at [532, 436] on input "text" at bounding box center [611, 433] width 158 height 19
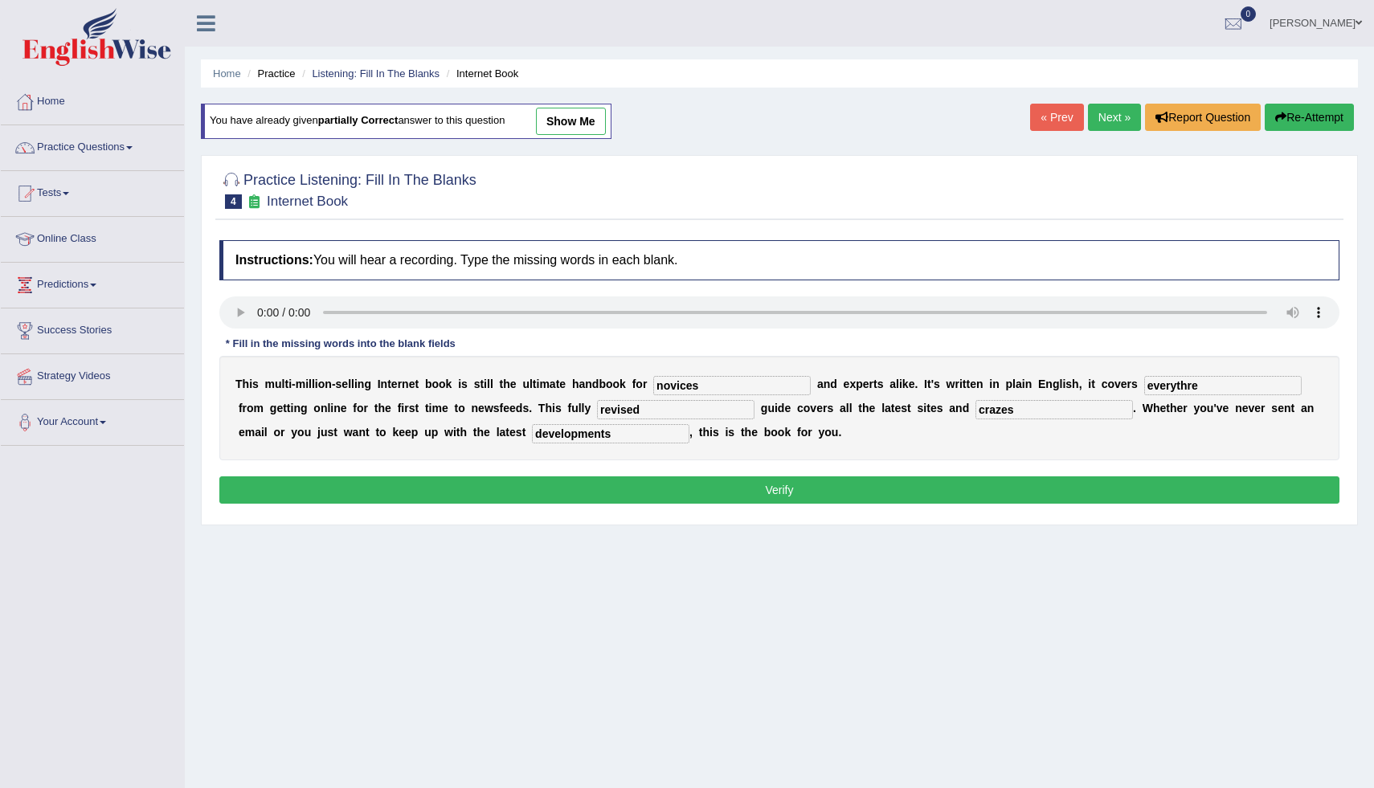
type input "developments"
click at [1191, 386] on input "everythre" at bounding box center [1224, 385] width 158 height 19
type input "everything"
click at [971, 490] on button "Verify" at bounding box center [779, 490] width 1120 height 27
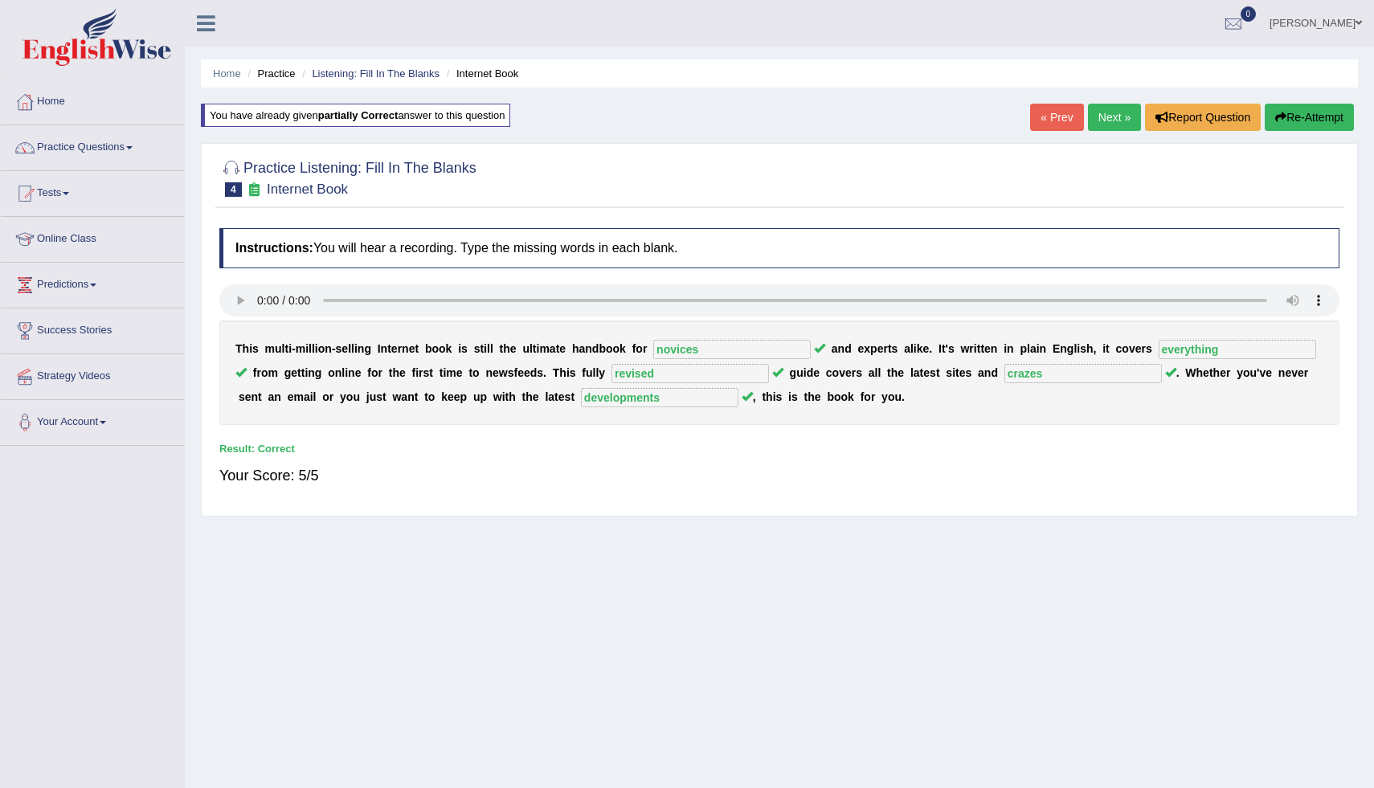
click at [1112, 114] on link "Next »" at bounding box center [1114, 117] width 53 height 27
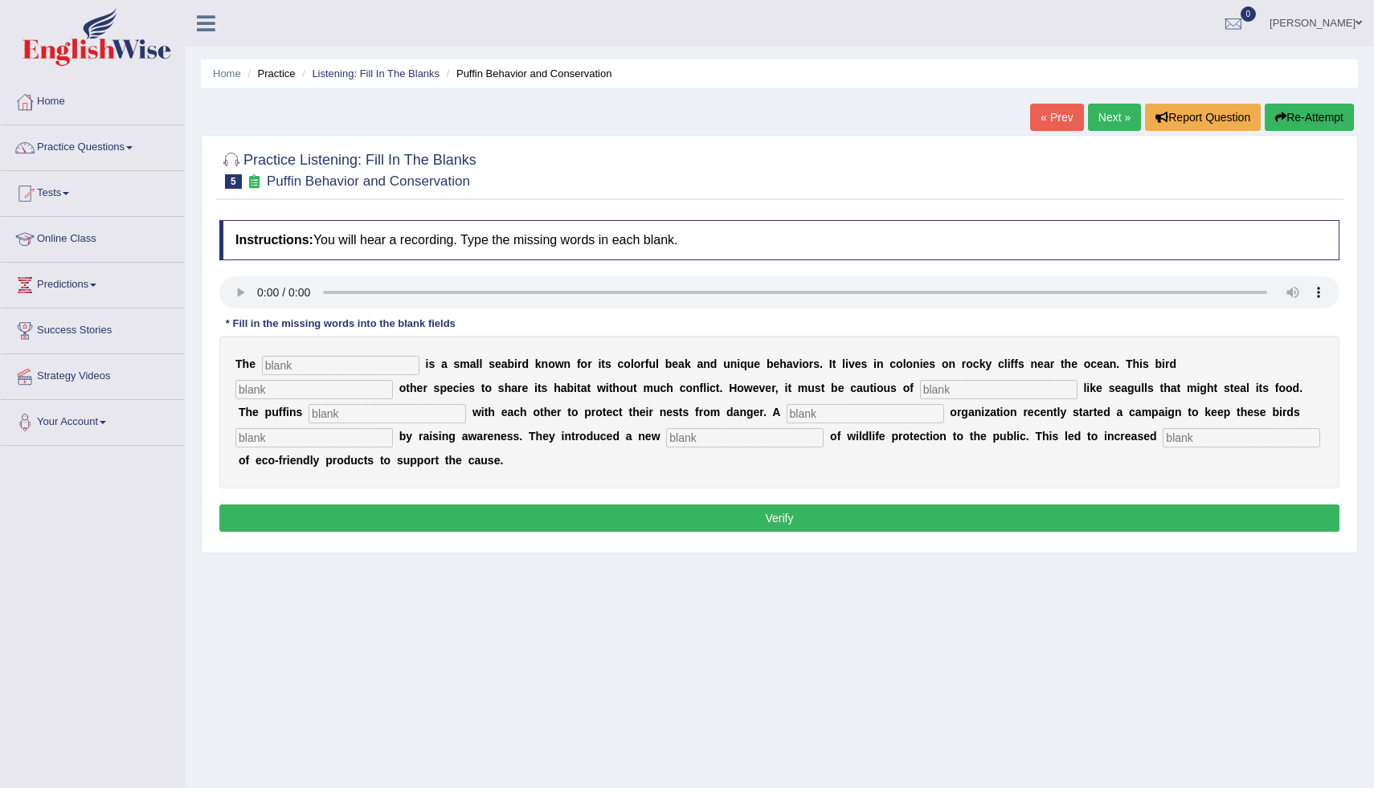
click at [1163, 437] on input "text" at bounding box center [1242, 437] width 158 height 19
type input "consumption"
click at [666, 435] on input "text" at bounding box center [745, 437] width 158 height 19
type input "conception"
click at [393, 428] on input "text" at bounding box center [314, 437] width 158 height 19
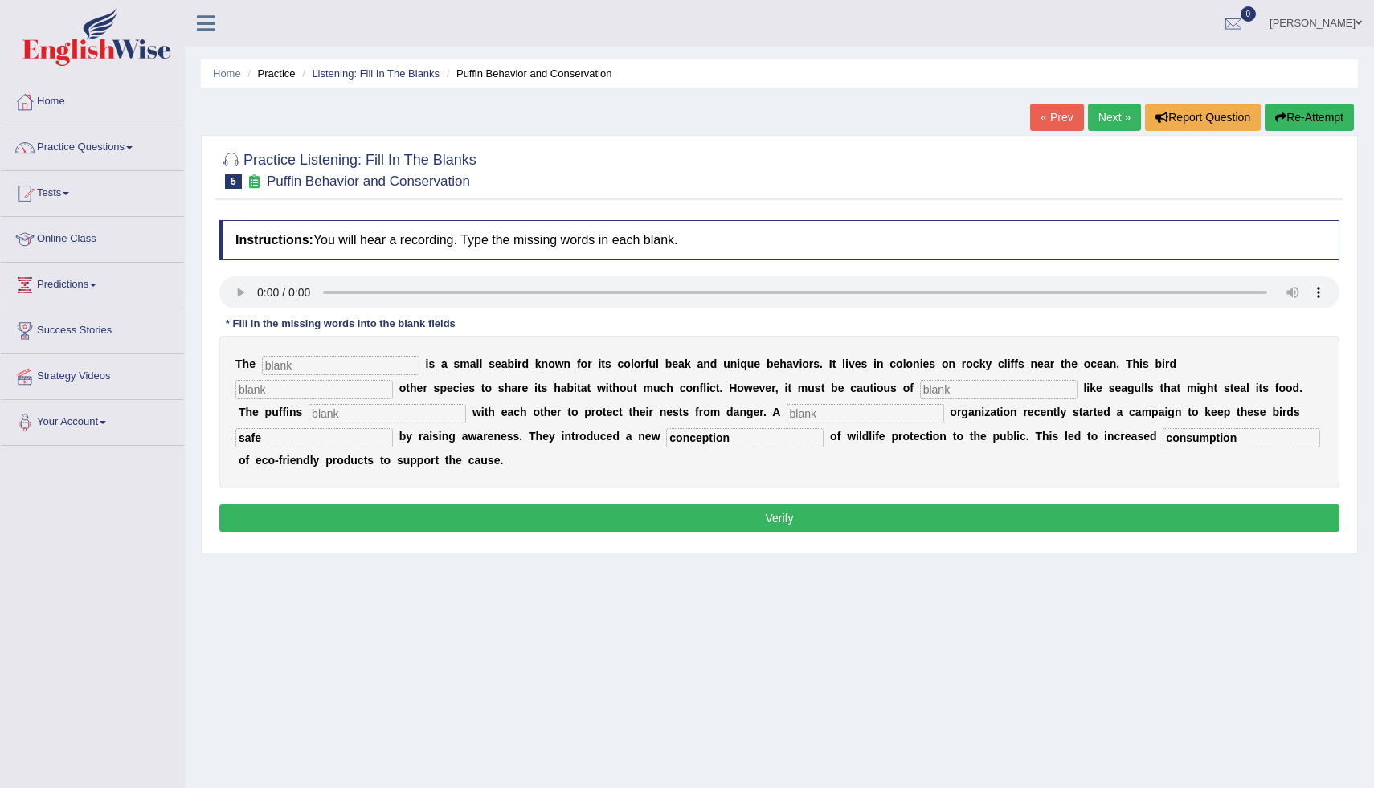
type input "safe"
click at [787, 418] on input "text" at bounding box center [866, 413] width 158 height 19
type input "cooperate"
click at [920, 383] on input "text" at bounding box center [999, 389] width 158 height 19
type input "predators"
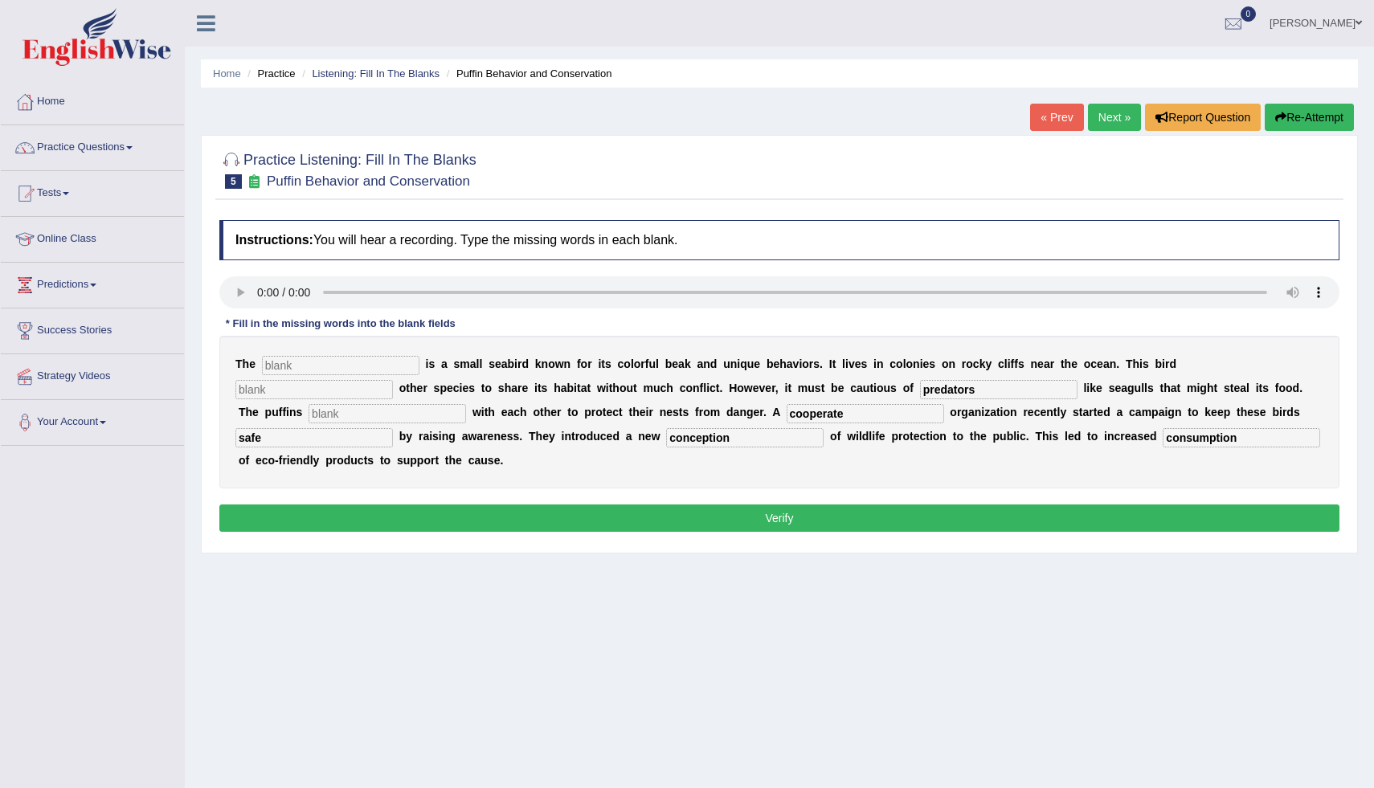
click at [466, 404] on input "text" at bounding box center [388, 413] width 158 height 19
type input "collaborate"
click at [393, 380] on input "text" at bounding box center [314, 389] width 158 height 19
type input "allows"
click at [340, 358] on input "text" at bounding box center [341, 365] width 158 height 19
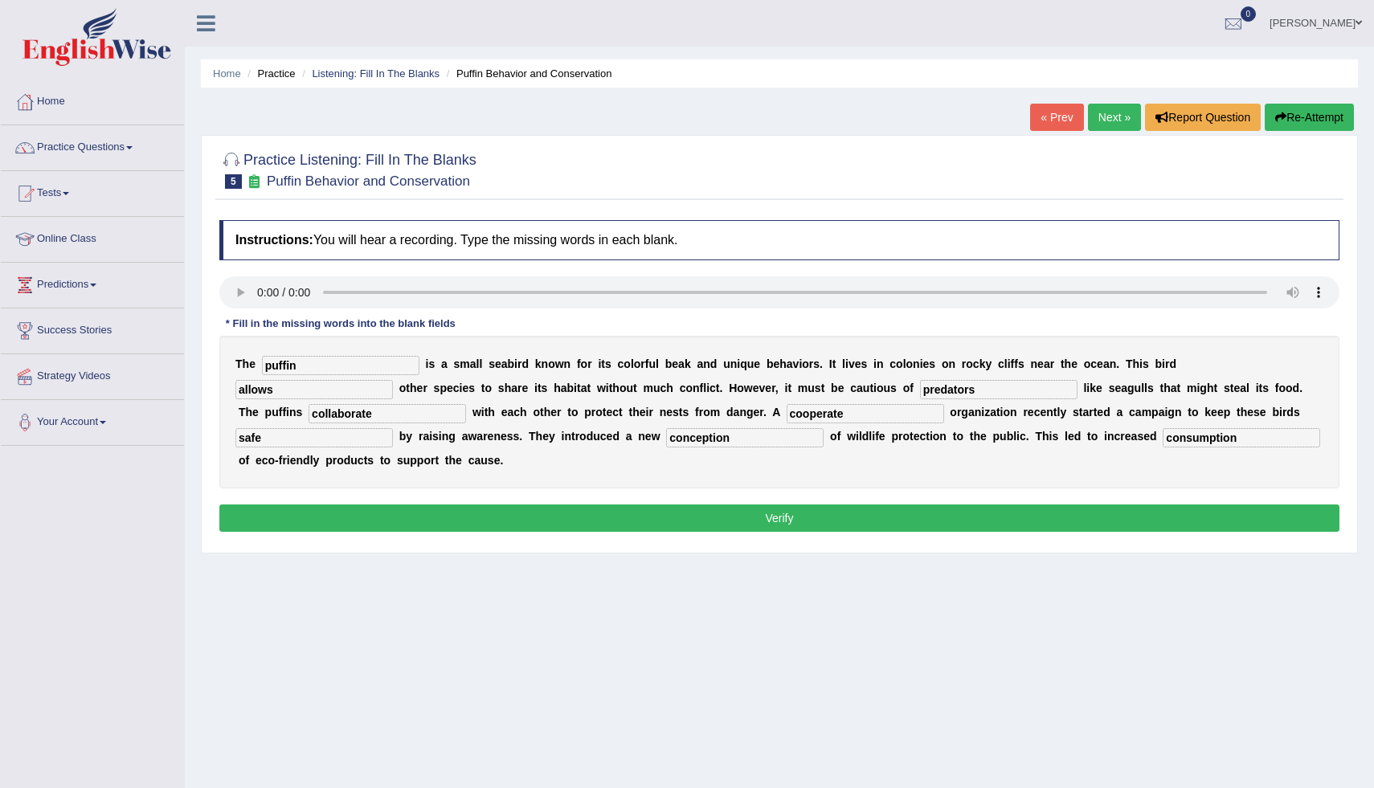
type input "puffin"
click at [787, 416] on input "cooperate" at bounding box center [866, 413] width 158 height 19
click at [787, 416] on input "corperate" at bounding box center [866, 413] width 158 height 19
type input "c"
type input "corporate"
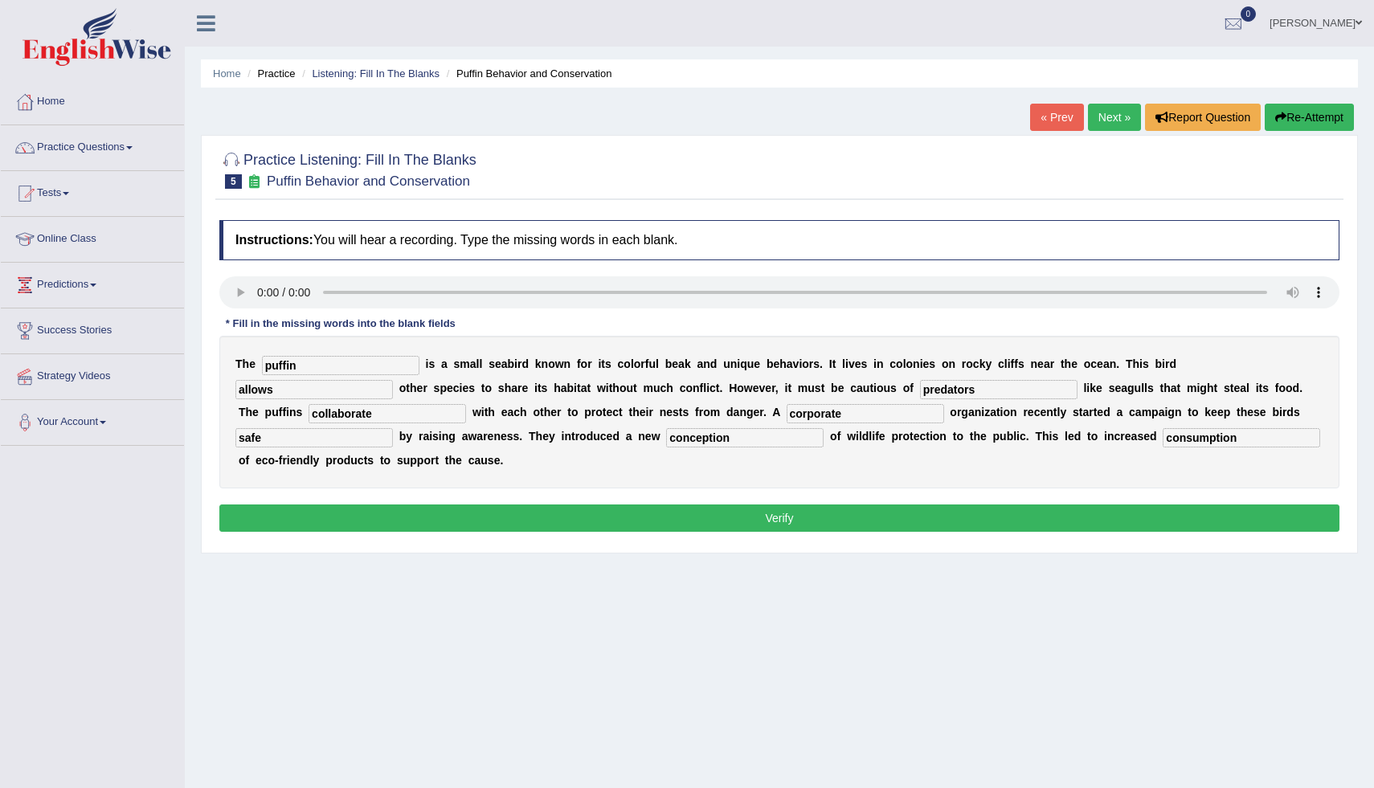
click at [742, 505] on button "Verify" at bounding box center [779, 518] width 1120 height 27
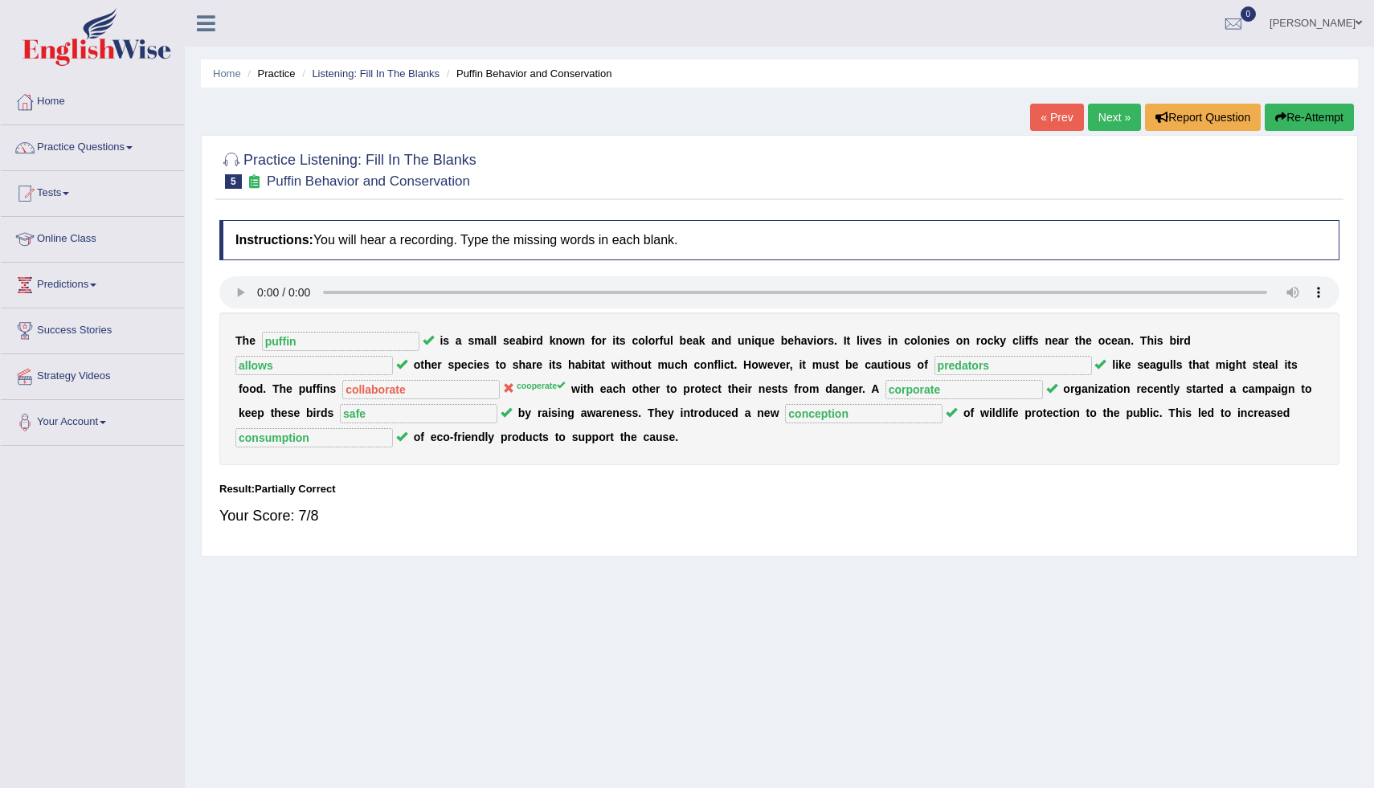
click at [1116, 110] on link "Next »" at bounding box center [1114, 117] width 53 height 27
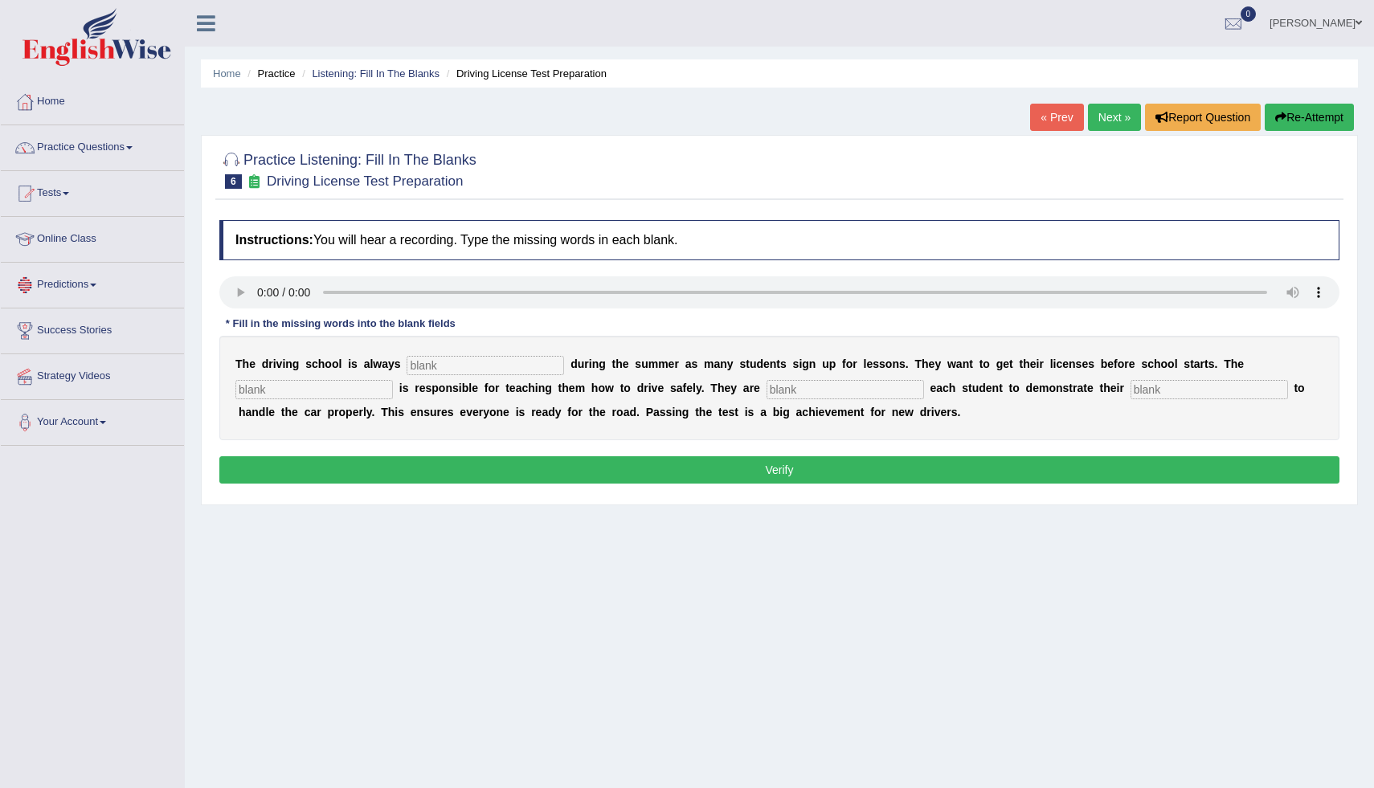
click at [170, 296] on link "Predictions" at bounding box center [92, 283] width 183 height 40
click at [437, 370] on input "text" at bounding box center [486, 365] width 158 height 19
type input "busy"
click at [277, 391] on input "text" at bounding box center [314, 389] width 158 height 19
type input "instructor"
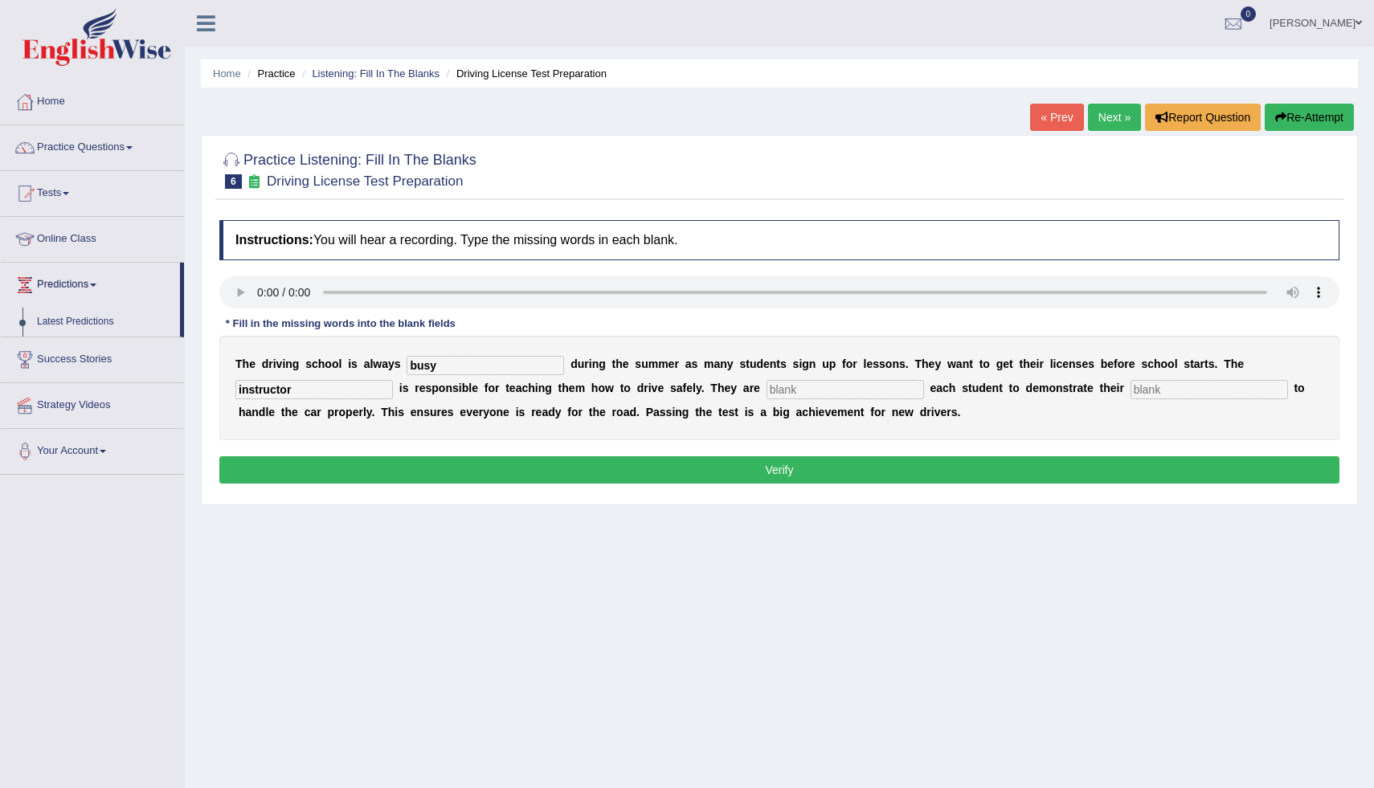
click at [767, 388] on input "text" at bounding box center [846, 389] width 158 height 19
type input "requiring"
click at [1131, 390] on input "text" at bounding box center [1210, 389] width 158 height 19
type input "abilities"
click at [848, 473] on button "Verify" at bounding box center [779, 470] width 1120 height 27
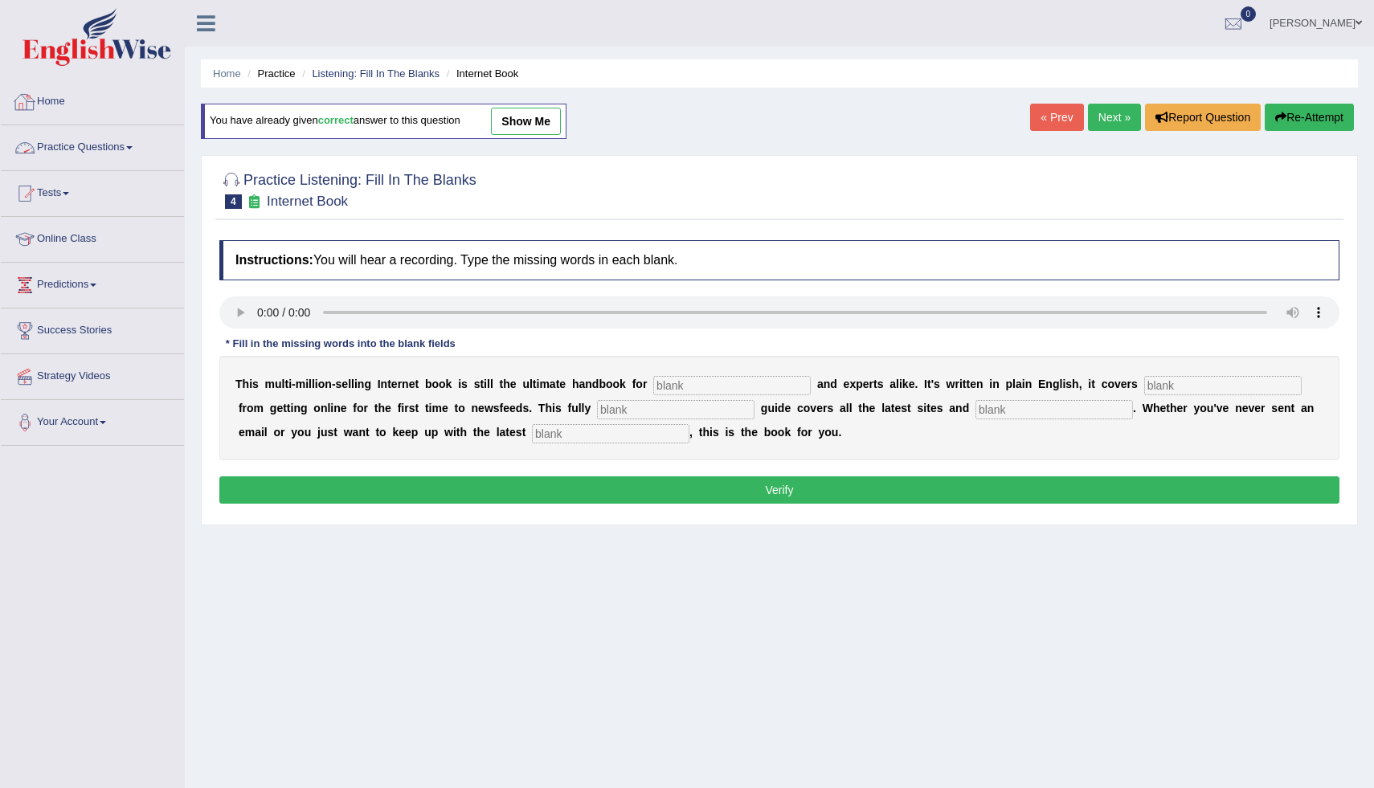
click at [61, 152] on link "Practice Questions" at bounding box center [92, 145] width 183 height 40
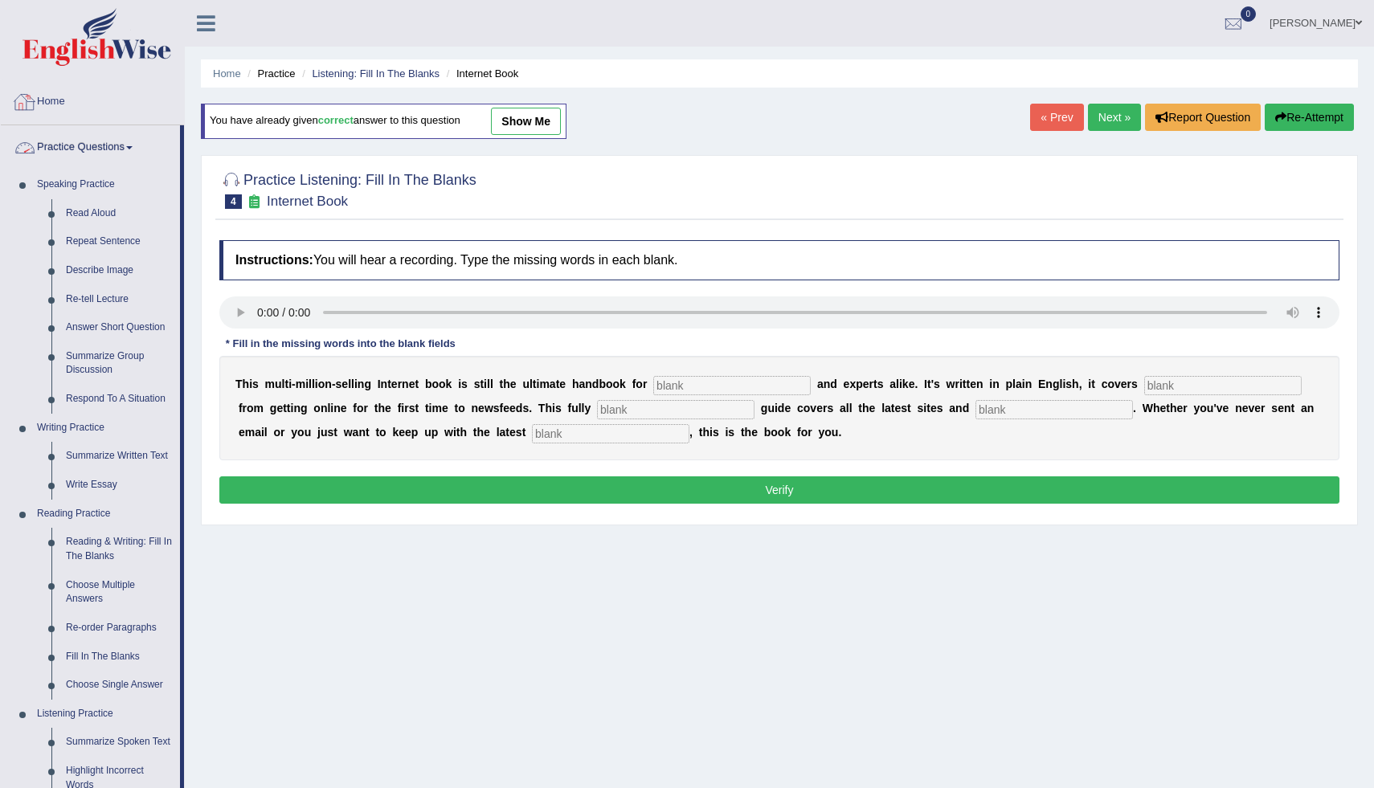
click at [59, 104] on link "Home" at bounding box center [92, 100] width 183 height 40
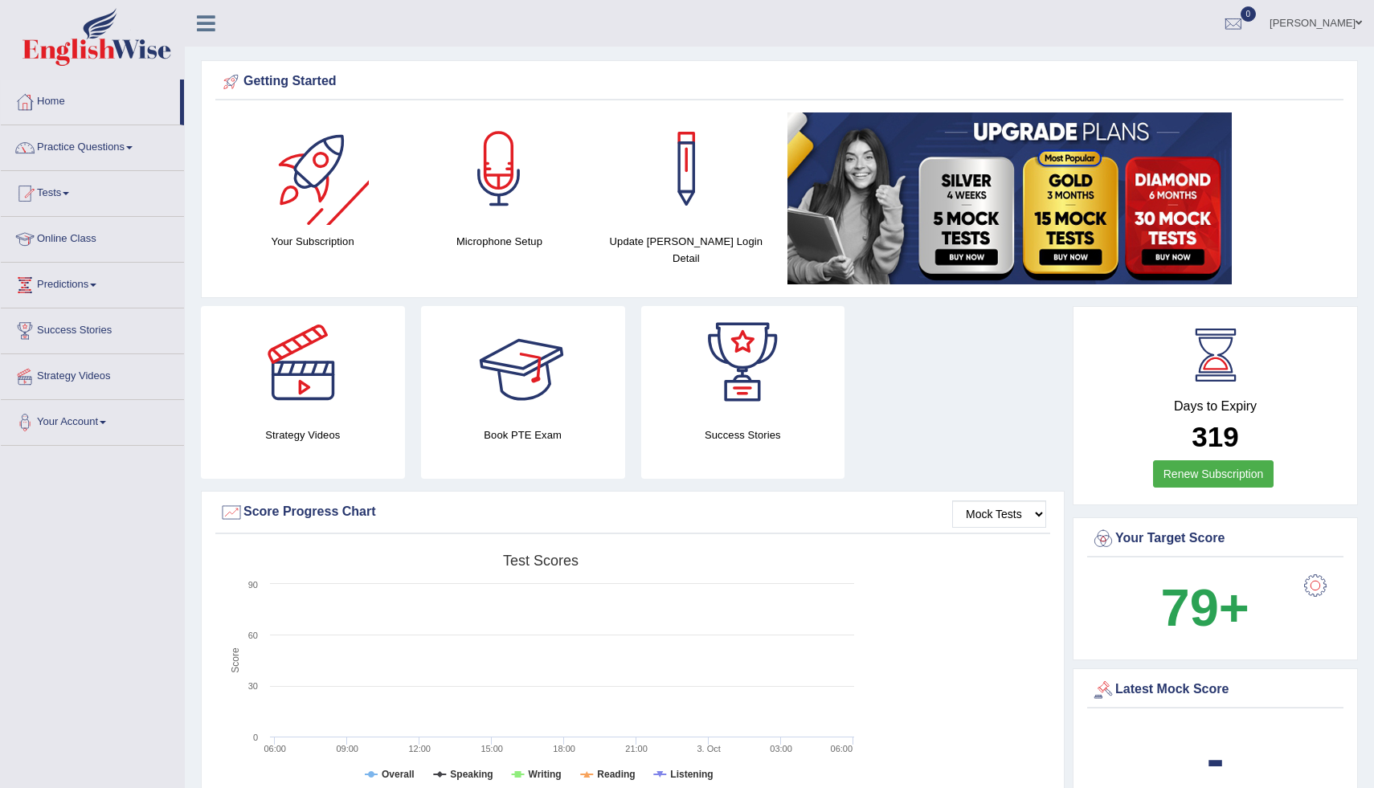
click at [322, 218] on div at bounding box center [312, 169] width 113 height 113
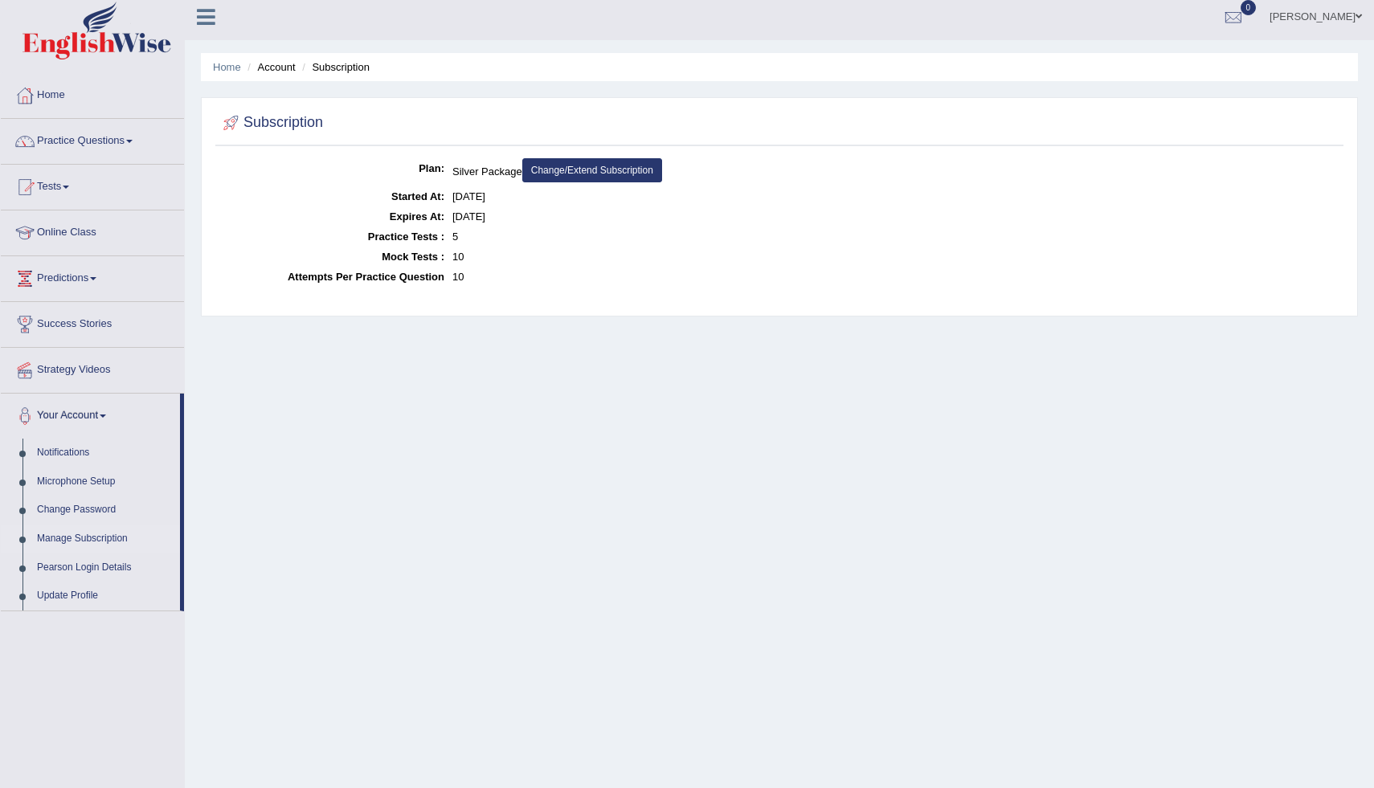
scroll to position [7, 0]
click at [231, 63] on link "Home" at bounding box center [227, 66] width 28 height 12
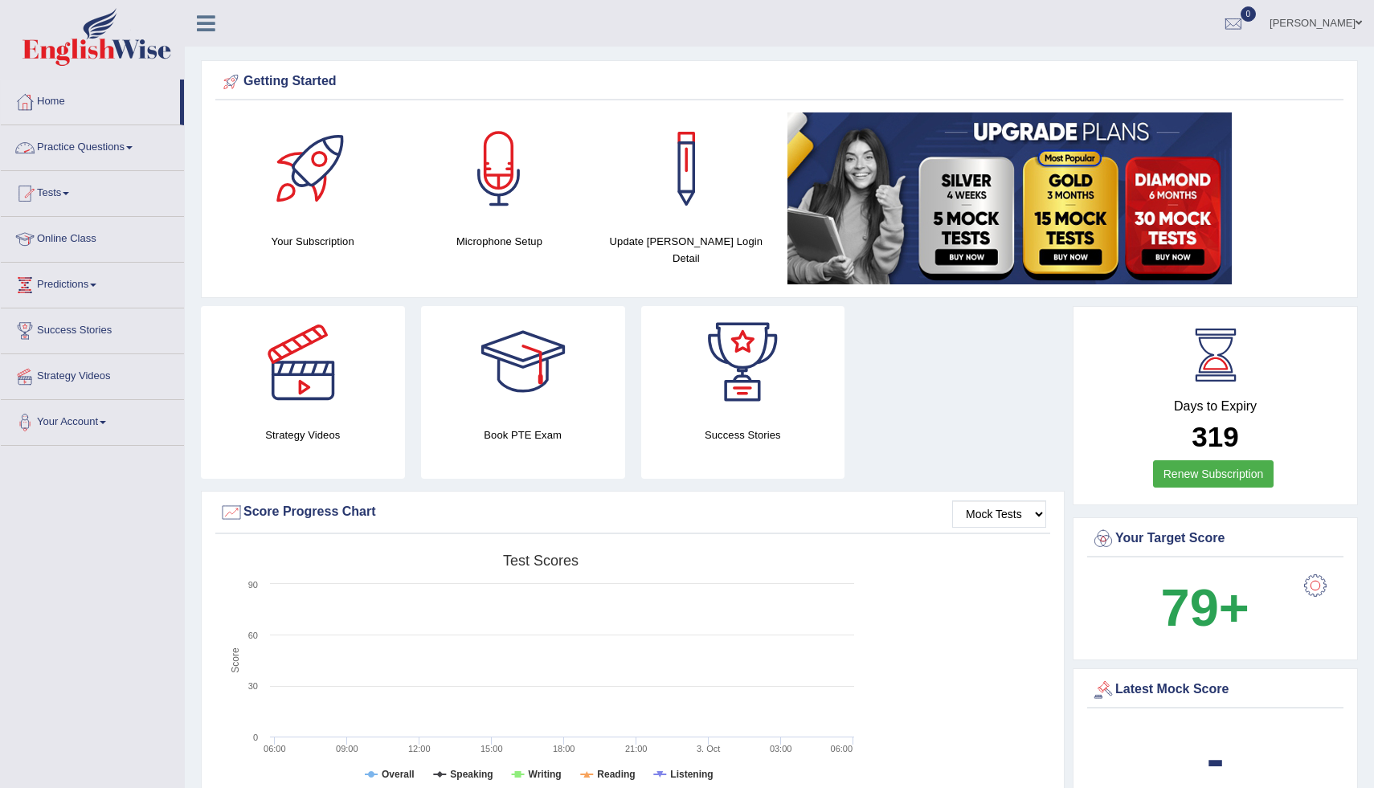
click at [56, 145] on link "Practice Questions" at bounding box center [92, 145] width 183 height 40
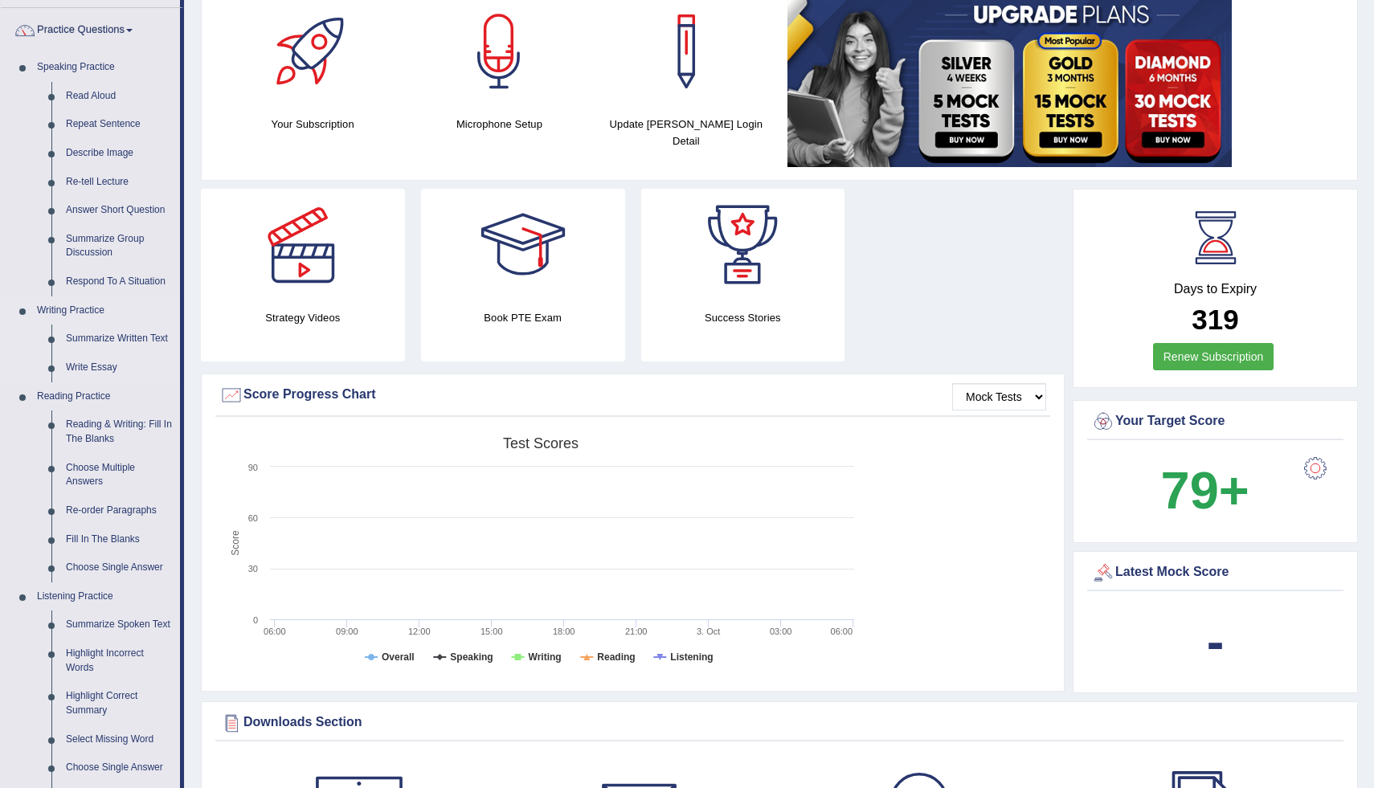
scroll to position [125, 0]
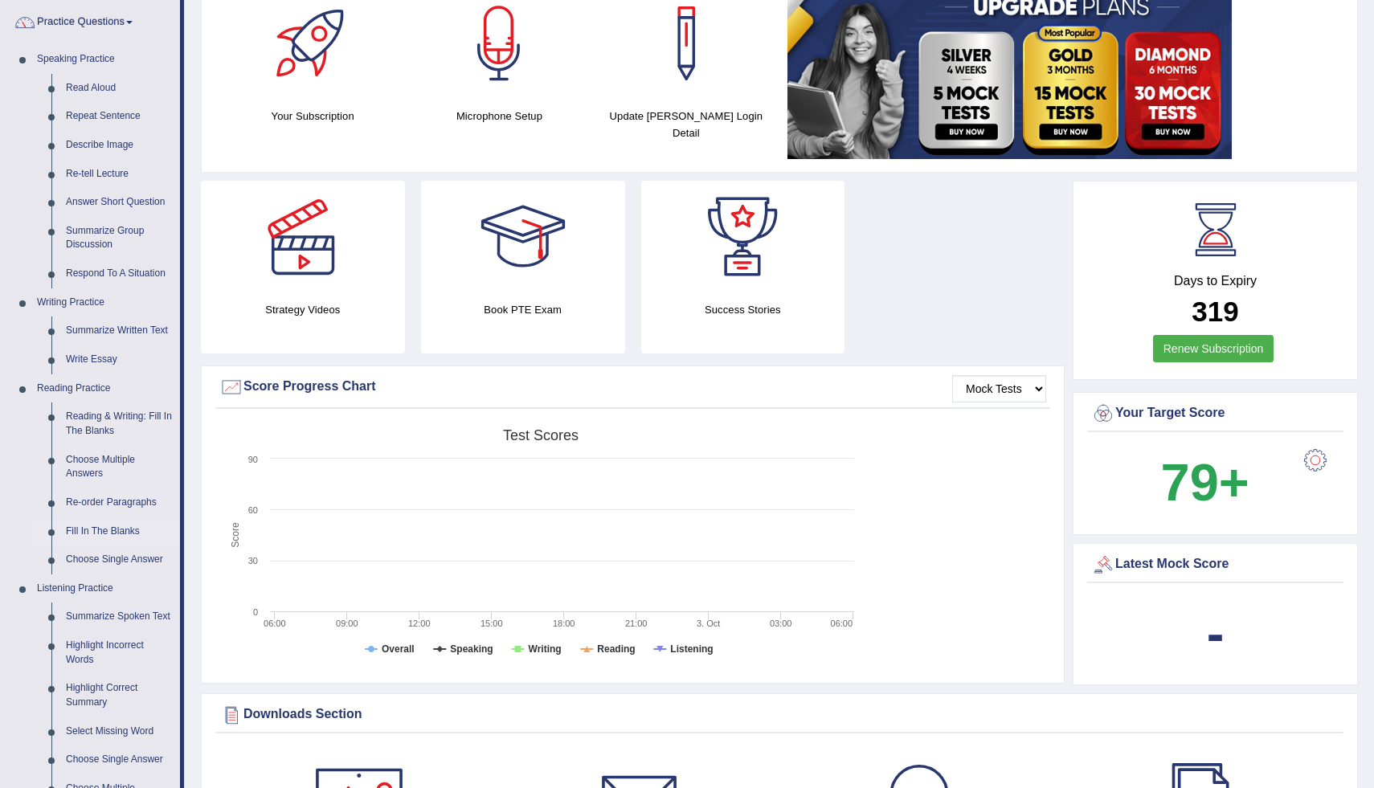
click at [79, 532] on link "Fill In The Blanks" at bounding box center [119, 532] width 121 height 29
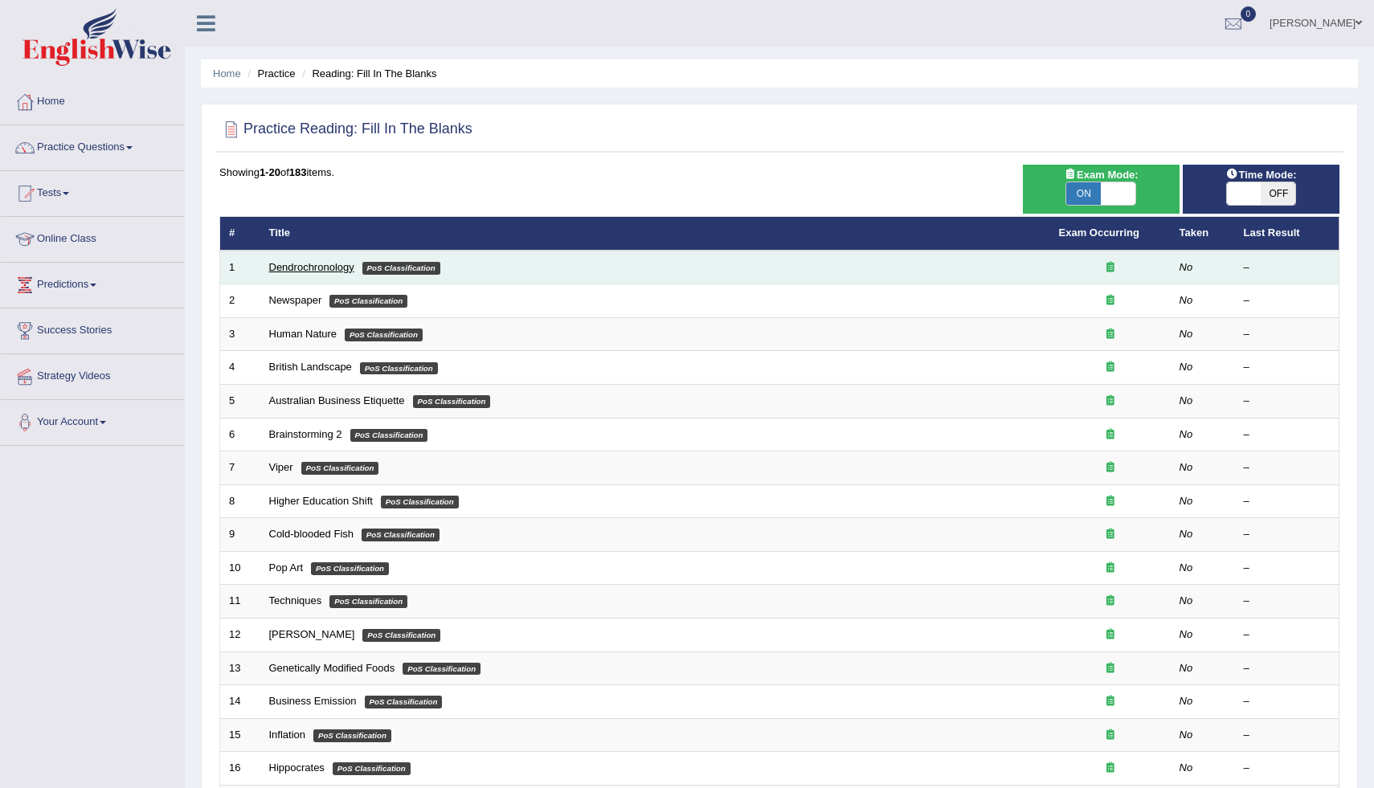
click at [338, 268] on link "Dendrochronology" at bounding box center [311, 267] width 85 height 12
